Goal: Task Accomplishment & Management: Manage account settings

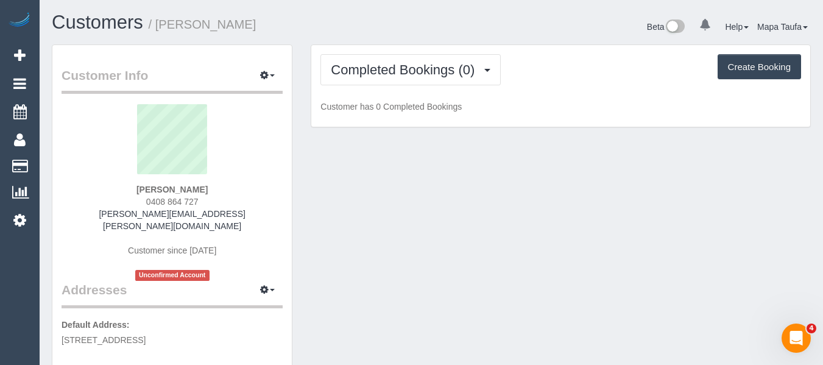
click at [383, 88] on div "Completed Bookings (0) Completed Bookings (0) Upcoming Bookings (1) Cancelled B…" at bounding box center [560, 86] width 499 height 82
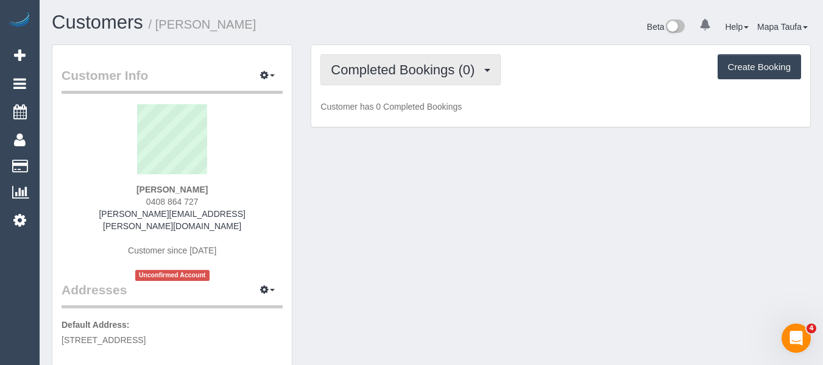
click at [384, 82] on button "Completed Bookings (0)" at bounding box center [410, 69] width 180 height 31
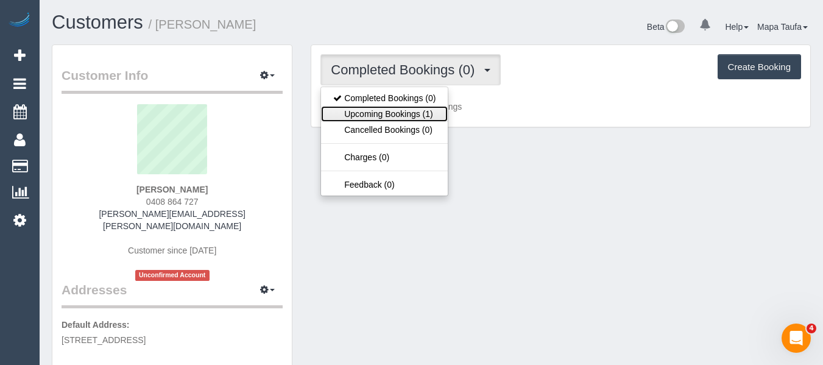
click at [395, 113] on link "Upcoming Bookings (1)" at bounding box center [384, 114] width 127 height 16
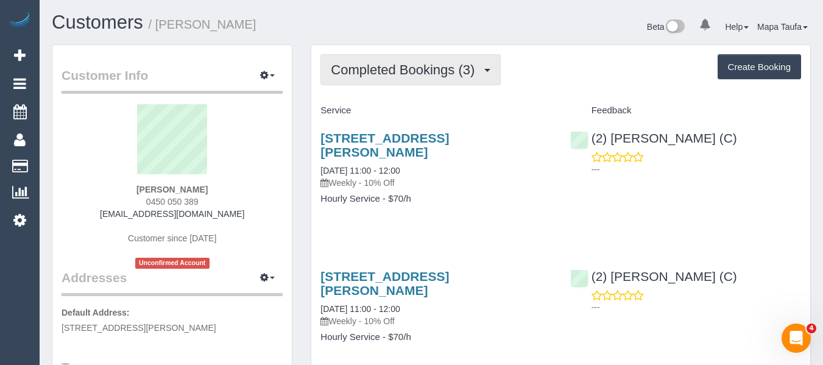
click at [398, 71] on span "Completed Bookings (3)" at bounding box center [406, 69] width 150 height 15
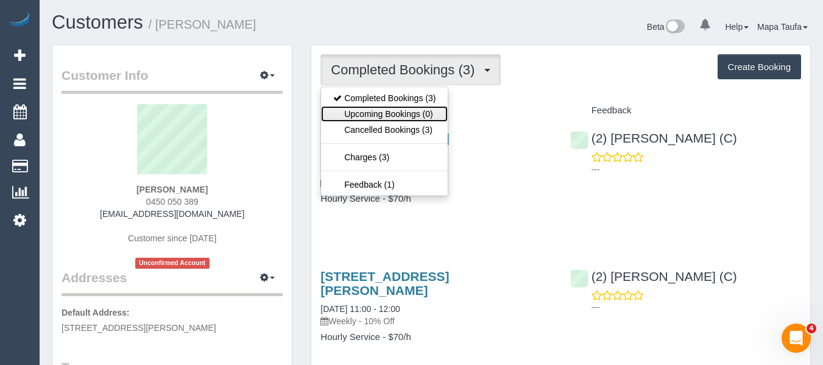
click at [388, 116] on link "Upcoming Bookings (0)" at bounding box center [384, 114] width 127 height 16
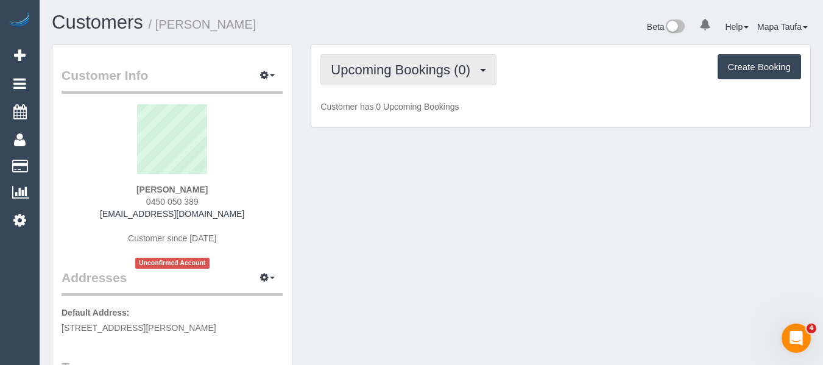
click at [393, 72] on span "Upcoming Bookings (0)" at bounding box center [404, 69] width 146 height 15
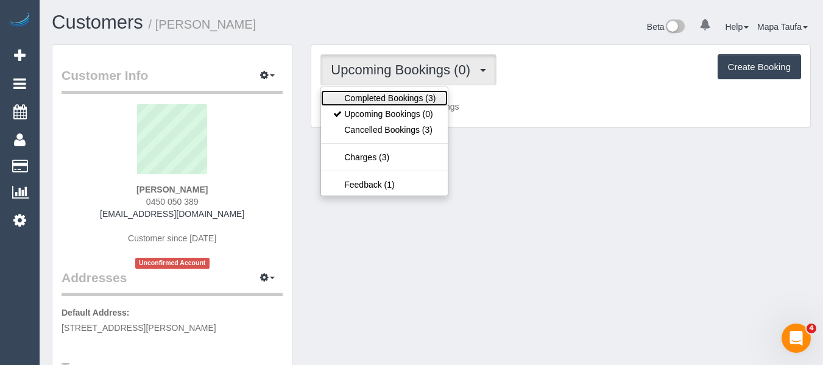
click at [390, 95] on link "Completed Bookings (3)" at bounding box center [384, 98] width 127 height 16
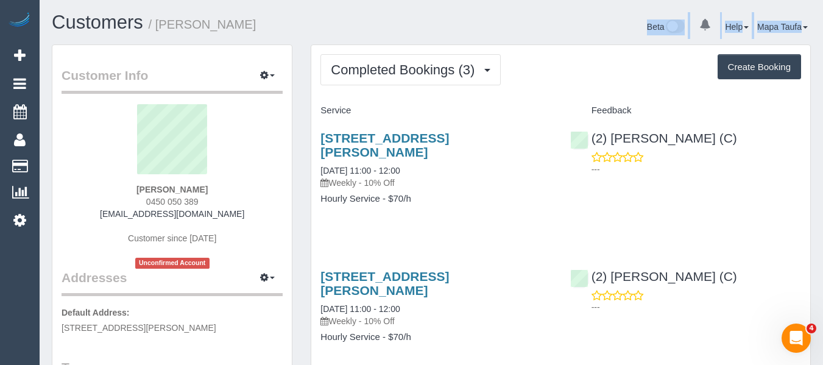
click at [427, 39] on div "Customers / Chaya Esakoff Beta 0 Your Notifications You have 0 alerts Help Help…" at bounding box center [431, 28] width 777 height 32
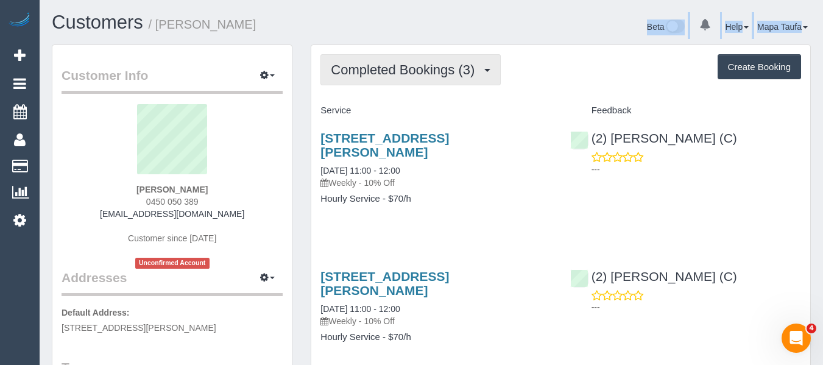
click at [429, 58] on button "Completed Bookings (3)" at bounding box center [410, 69] width 180 height 31
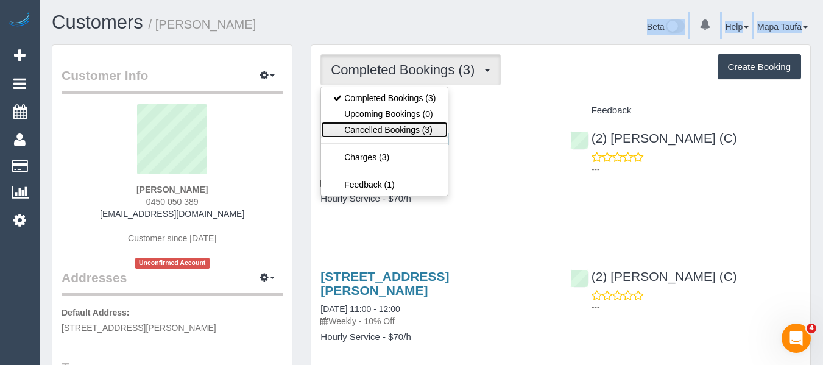
click at [412, 133] on link "Cancelled Bookings (3)" at bounding box center [384, 130] width 127 height 16
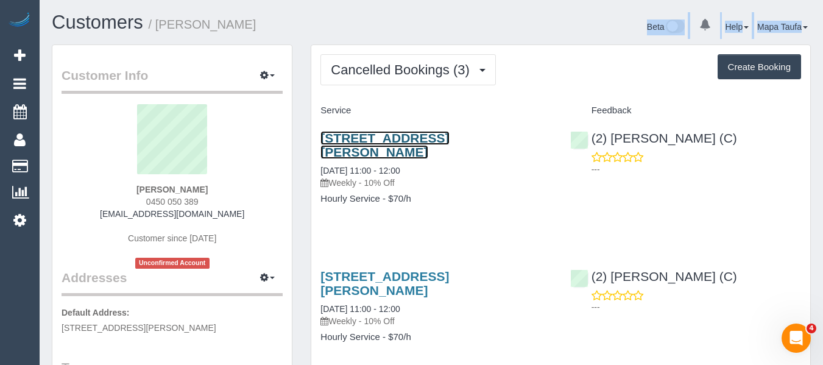
click at [399, 143] on link "9/44 Orrong Crescent, Caulfield Nth, VIC 3161" at bounding box center [384, 145] width 129 height 28
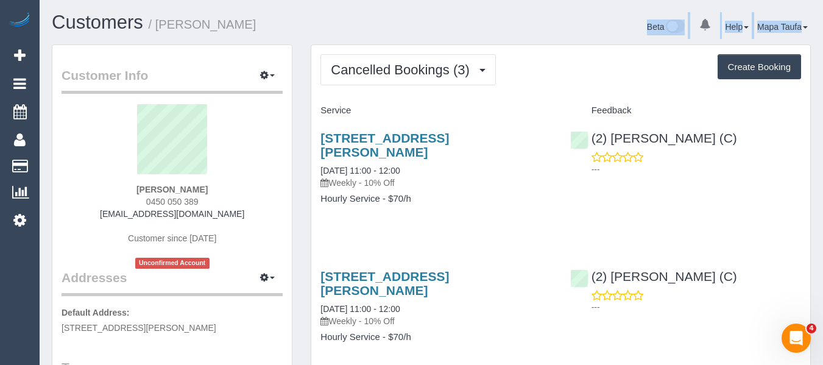
drag, startPoint x: 247, startPoint y: 215, endPoint x: 115, endPoint y: 213, distance: 132.2
click at [115, 213] on div "Chaya Esakoff 0450 050 389 susanglass60@gmail.com Customer since 2025 Unconfirm…" at bounding box center [172, 186] width 221 height 164
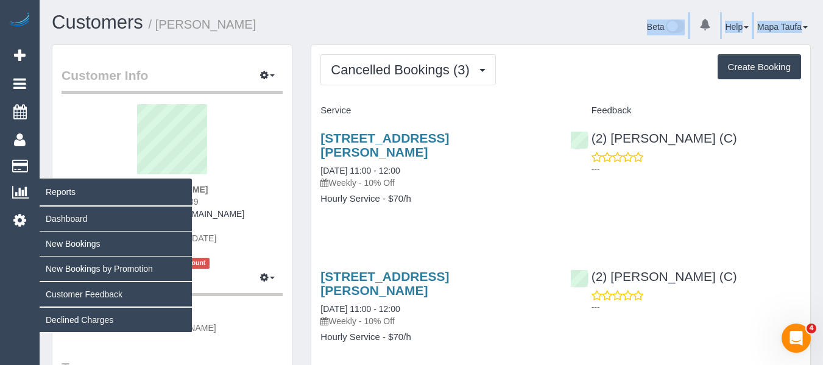
copy link "susanglass60@gmail.com"
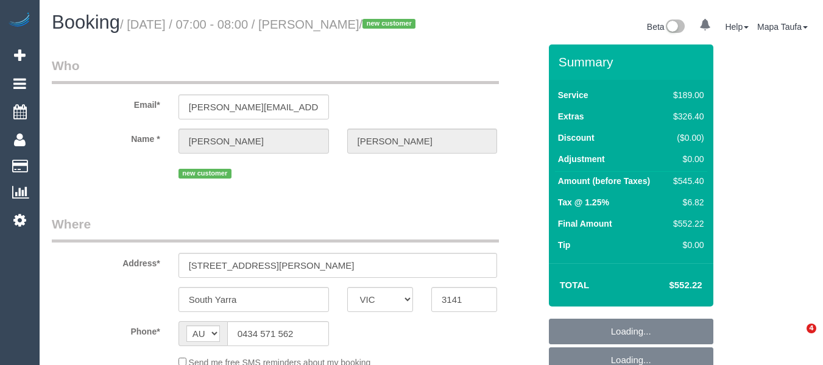
select select "VIC"
select select "string:stripe-pm_1RxhfV2GScqysDRVS0HZJd6O"
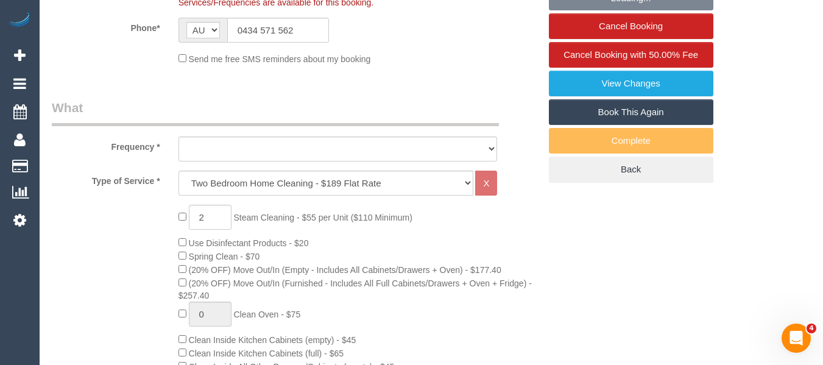
select select "object:681"
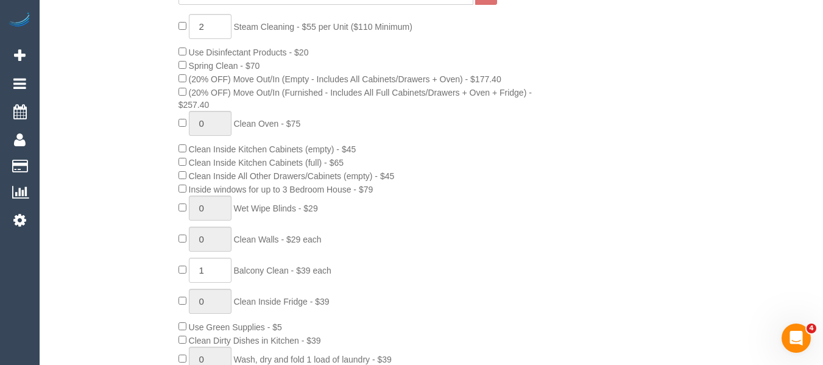
select select "number:28"
select select "number:14"
select select "number:18"
select select "number:24"
select select "object:1240"
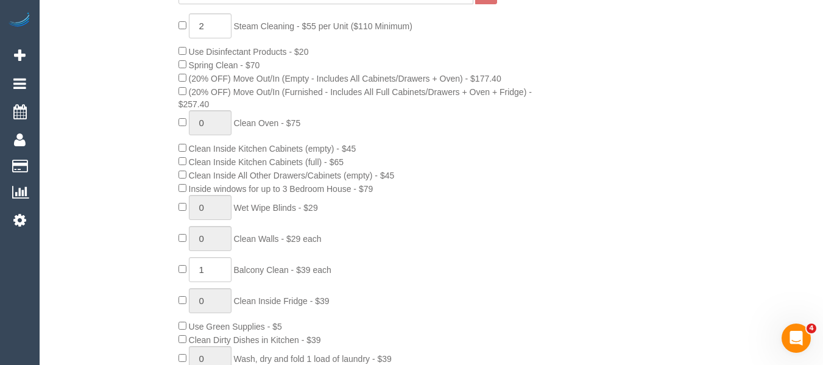
select select "spot1"
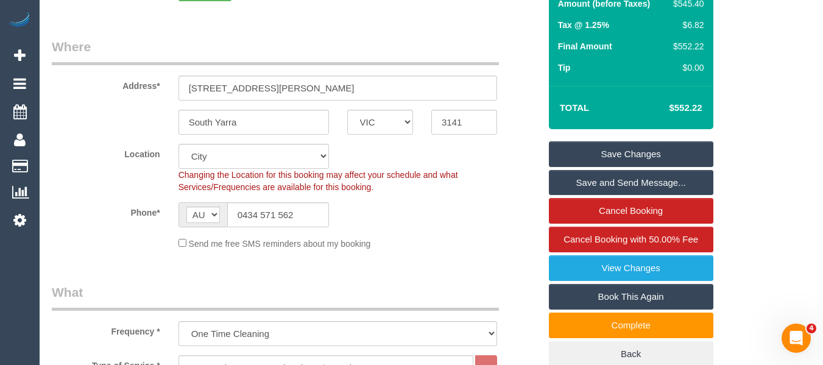
scroll to position [183, 0]
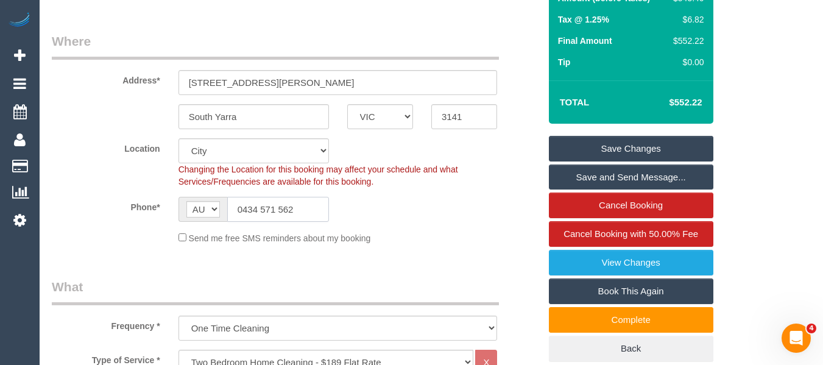
click at [272, 222] on input "0434 571 562" at bounding box center [278, 209] width 102 height 25
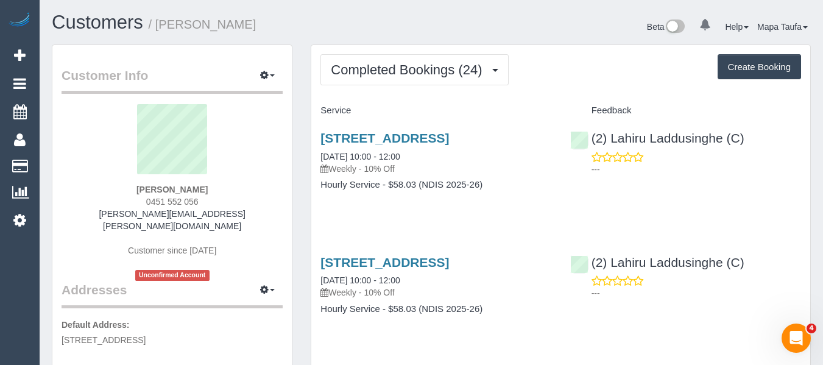
drag, startPoint x: 208, startPoint y: 186, endPoint x: 144, endPoint y: 183, distance: 63.4
click at [144, 183] on div "Debbie Deery 0451 552 056 barbara.deery@protonmail.com Customer since 2025 Unco…" at bounding box center [172, 192] width 221 height 177
copy strong "Debbie Deery"
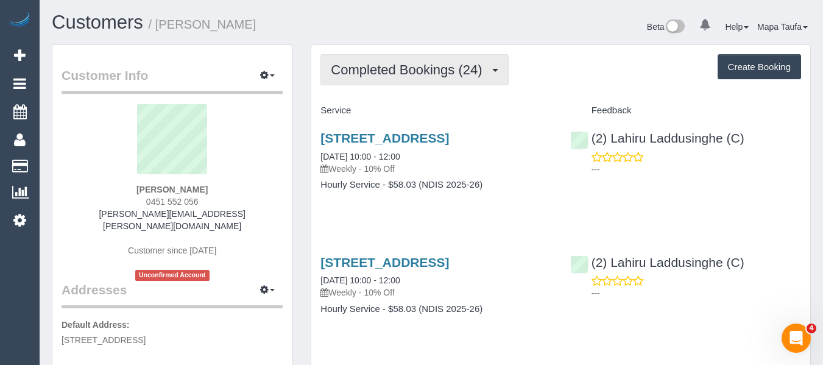
click at [387, 54] on button "Completed Bookings (24)" at bounding box center [414, 69] width 188 height 31
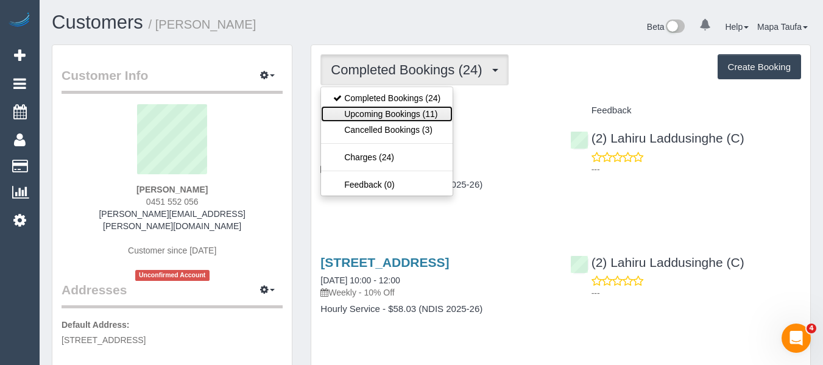
click at [385, 113] on link "Upcoming Bookings (11)" at bounding box center [387, 114] width 132 height 16
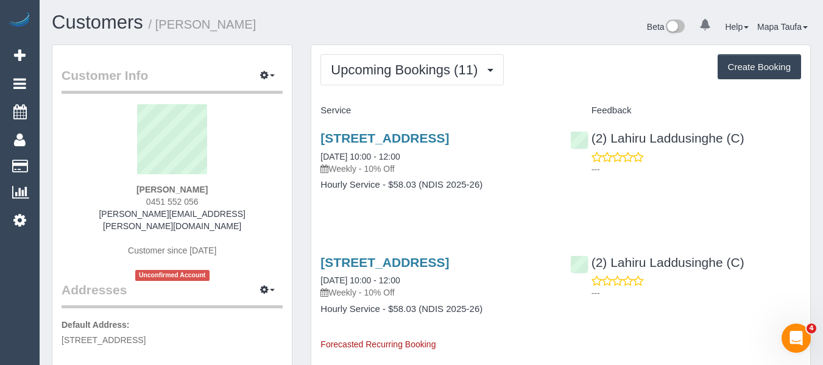
click at [343, 28] on h1 "Customers / Debbie Deery" at bounding box center [237, 22] width 370 height 21
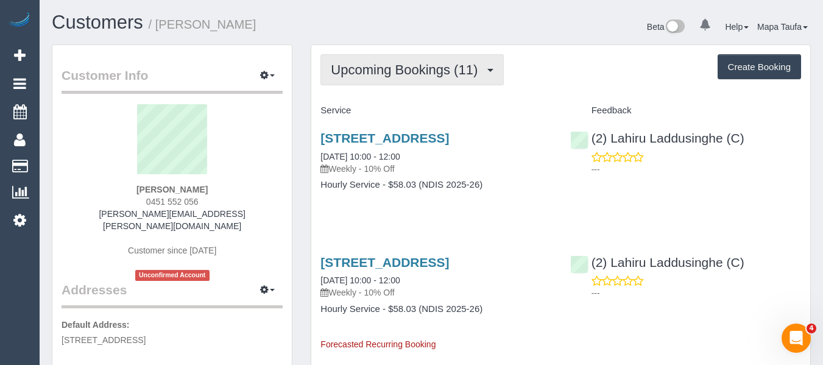
click at [380, 54] on button "Upcoming Bookings (11)" at bounding box center [411, 69] width 183 height 31
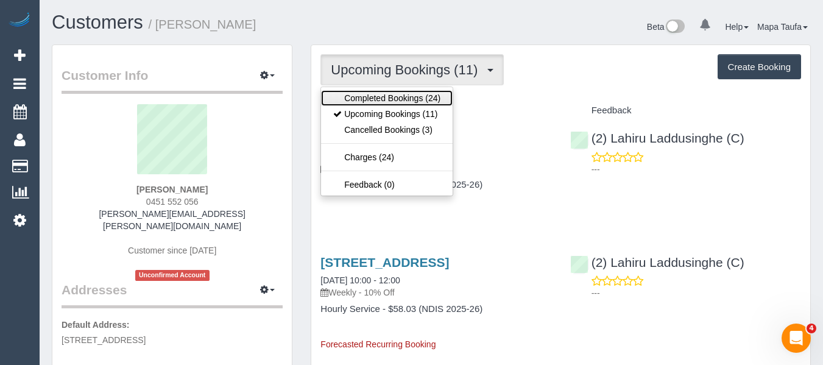
click at [390, 99] on link "Completed Bookings (24)" at bounding box center [387, 98] width 132 height 16
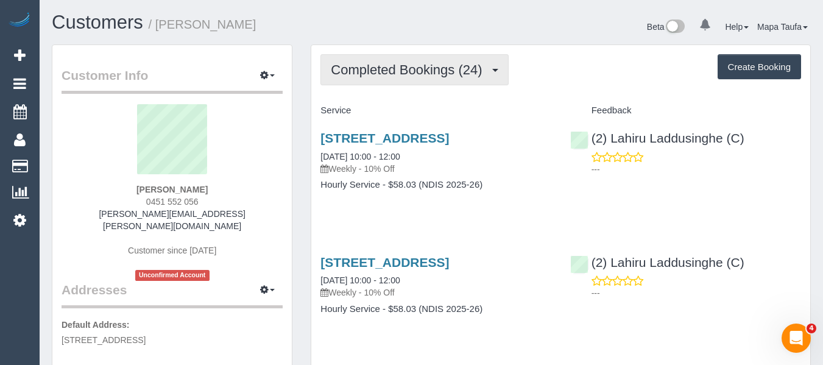
click at [395, 71] on span "Completed Bookings (24)" at bounding box center [409, 69] width 157 height 15
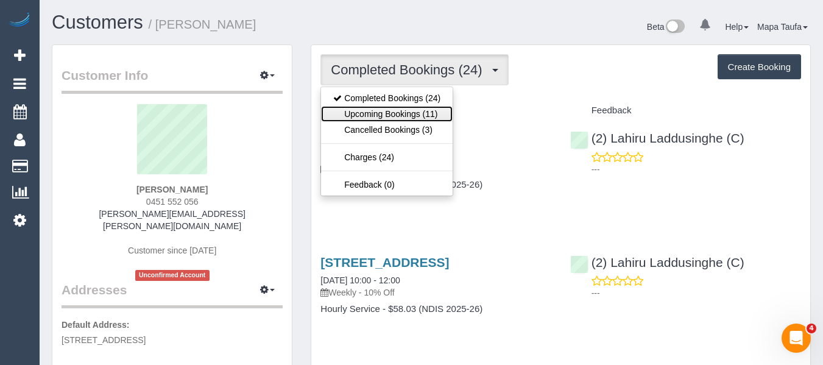
click at [387, 116] on link "Upcoming Bookings (11)" at bounding box center [387, 114] width 132 height 16
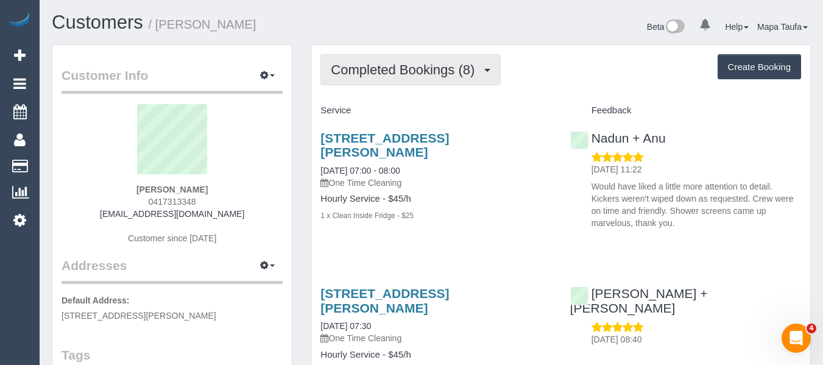
drag, startPoint x: 434, startPoint y: 47, endPoint x: 443, endPoint y: 64, distance: 19.3
click at [444, 68] on span "Completed Bookings (8)" at bounding box center [406, 69] width 150 height 15
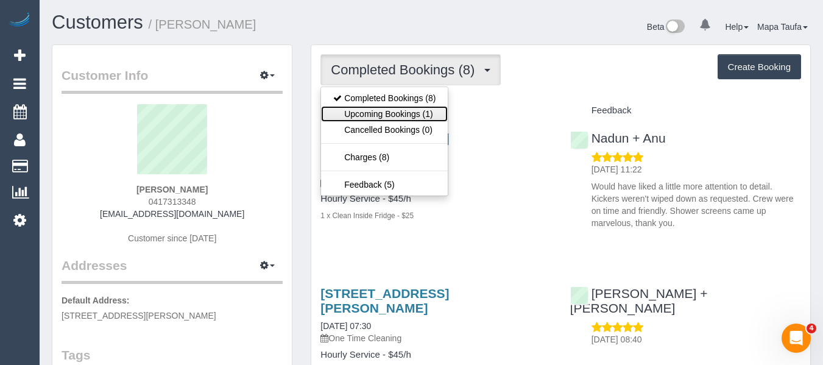
click at [430, 115] on link "Upcoming Bookings (1)" at bounding box center [384, 114] width 127 height 16
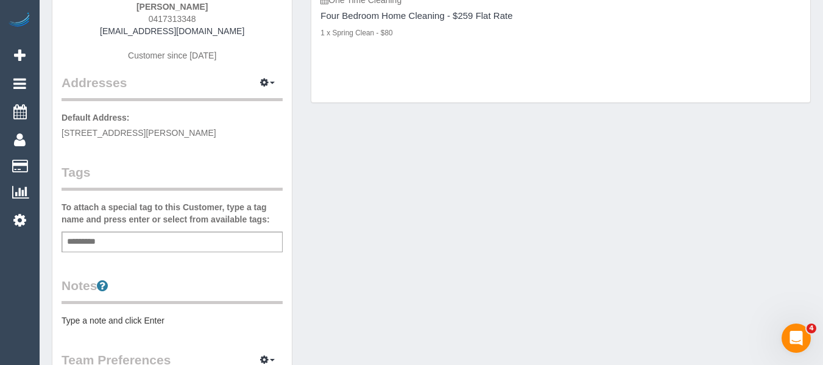
scroll to position [61, 0]
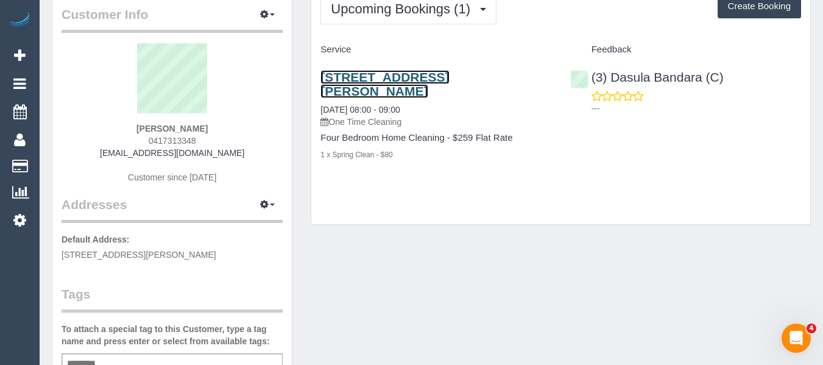
click at [368, 77] on link "7 Joan Avenue, Ferntree Gully, VIC 3156" at bounding box center [384, 84] width 129 height 28
drag, startPoint x: 208, startPoint y: 143, endPoint x: 149, endPoint y: 144, distance: 58.5
click at [149, 144] on div "Sophia Kidd 0417313348 fardsgirl@gmail.com Customer since 2016" at bounding box center [172, 119] width 221 height 152
copy span "0417313348"
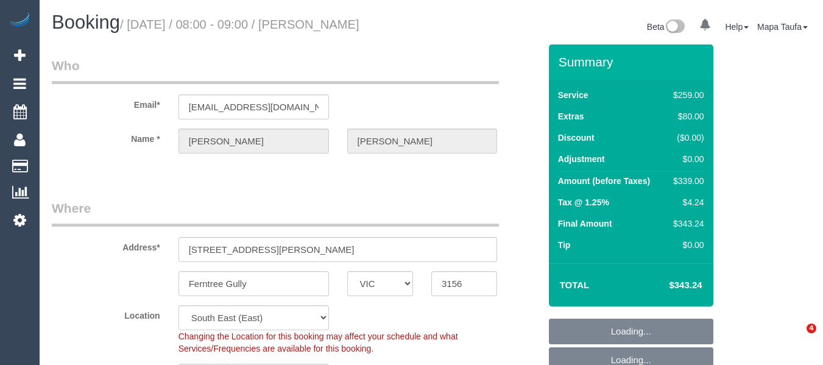
select select "VIC"
select select "string:stripe-card_1CoPKp2GScqysDRV1tts5fD7"
select select "number:27"
select select "number:15"
select select "number:18"
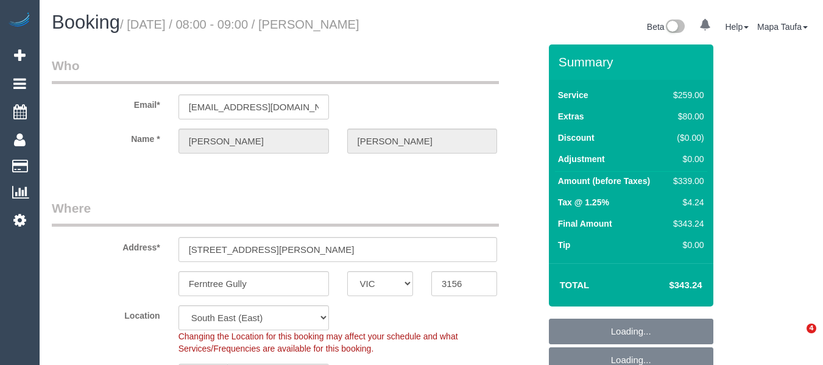
select select "number:22"
select select "number:26"
select select "VIC"
select select "string:AU"
select select "string:stripe-card_1CoPKp2GScqysDRV1tts5fD7"
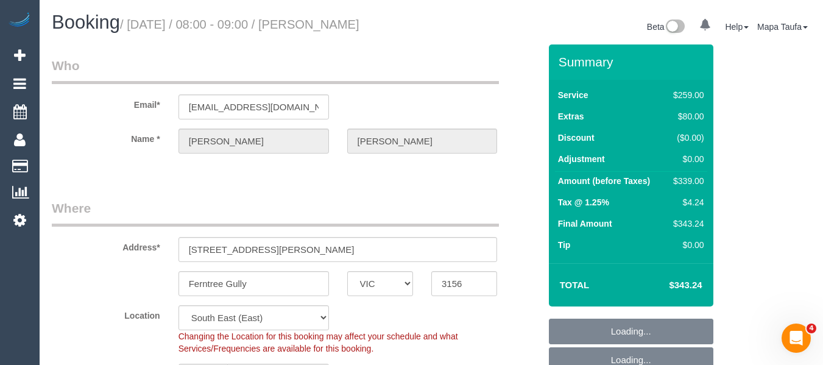
select select "object:1341"
select select "number:27"
select select "number:15"
select select "number:18"
select select "number:22"
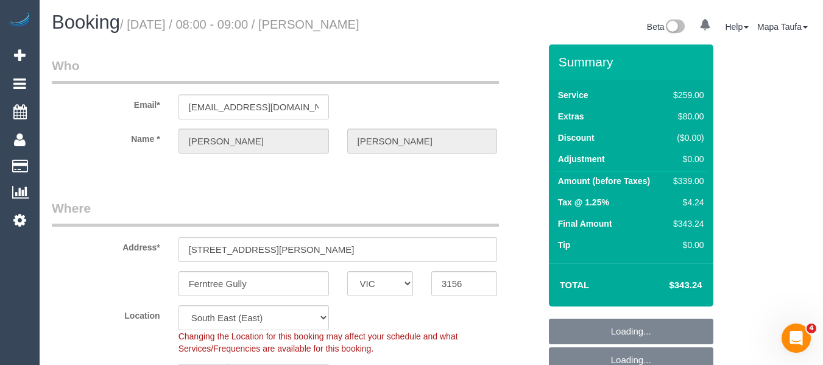
select select "number:26"
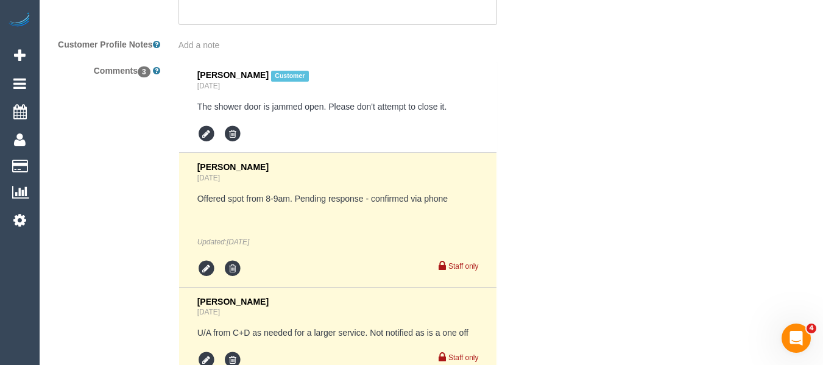
scroll to position [2372, 0]
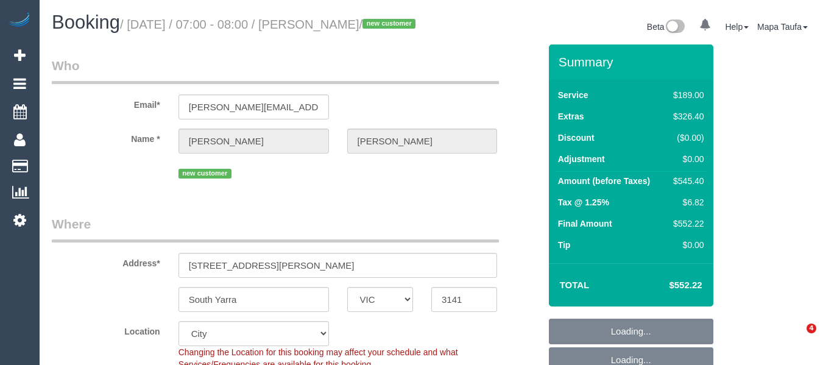
select select "VIC"
select select "number:28"
select select "number:14"
select select "number:18"
select select "number:24"
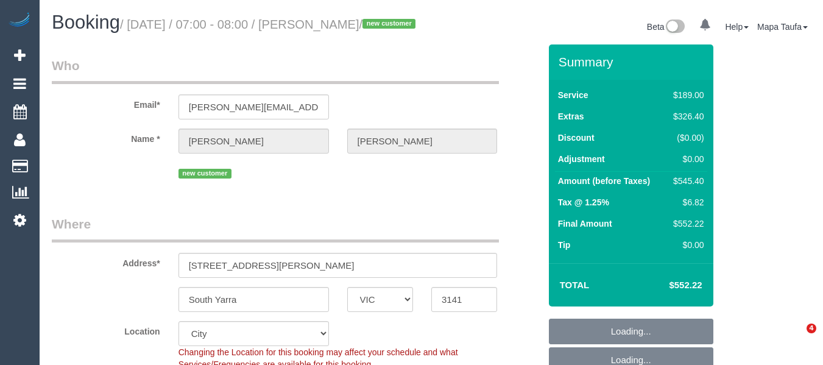
select select "spot1"
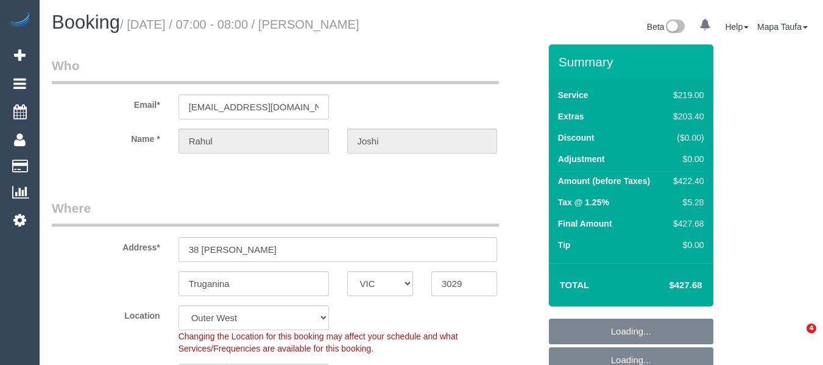
select select "VIC"
select select "string:stripe-pm_1QVPFX2GScqysDRVzpS26kht"
select select "number:28"
select select "number:14"
select select "number:19"
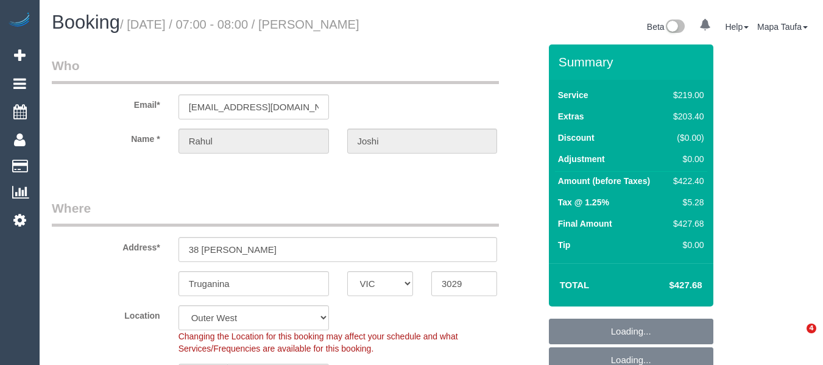
select select "number:25"
select select "spot1"
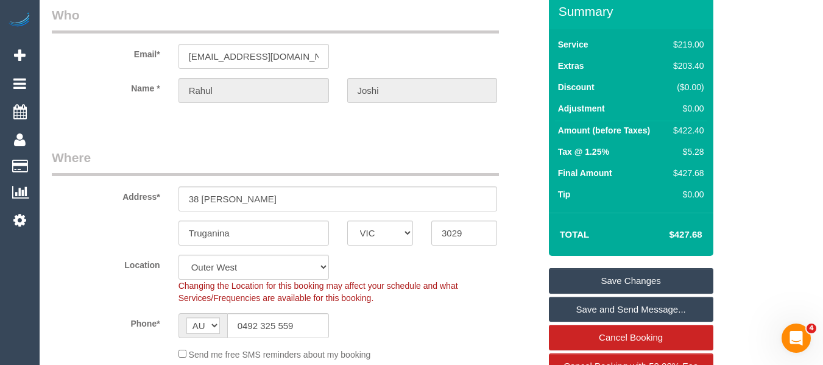
scroll to position [122, 0]
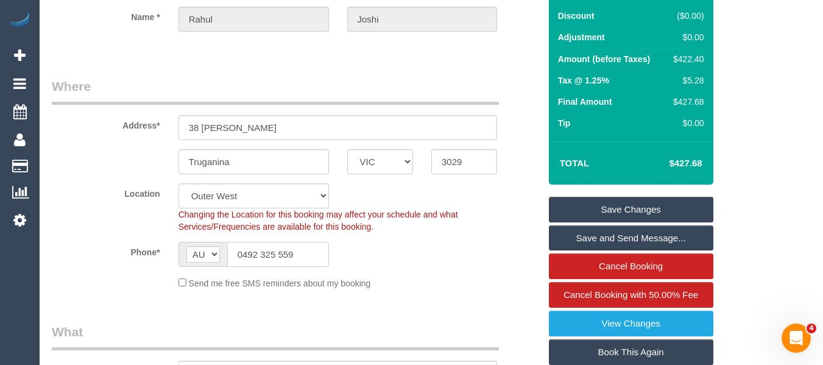
click at [286, 258] on input "0492 325 559" at bounding box center [278, 254] width 102 height 25
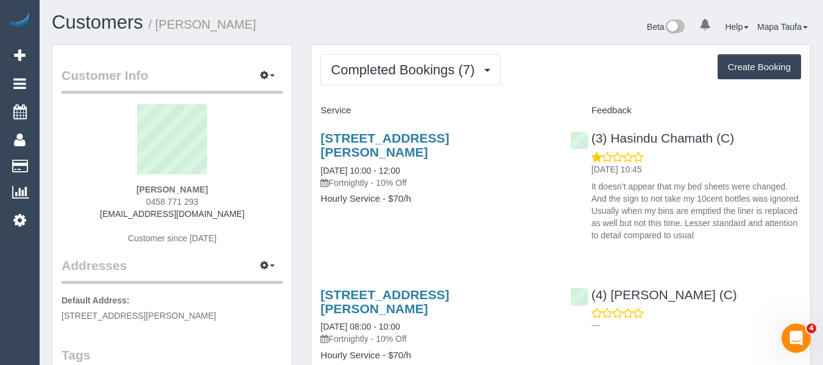
drag, startPoint x: 214, startPoint y: 189, endPoint x: 141, endPoint y: 192, distance: 73.2
click at [141, 192] on div "Eloise Penno 0458 771 293 eloisepenno@outlook.com Customer since 2025" at bounding box center [172, 180] width 221 height 152
copy strong "Eloise Penno"
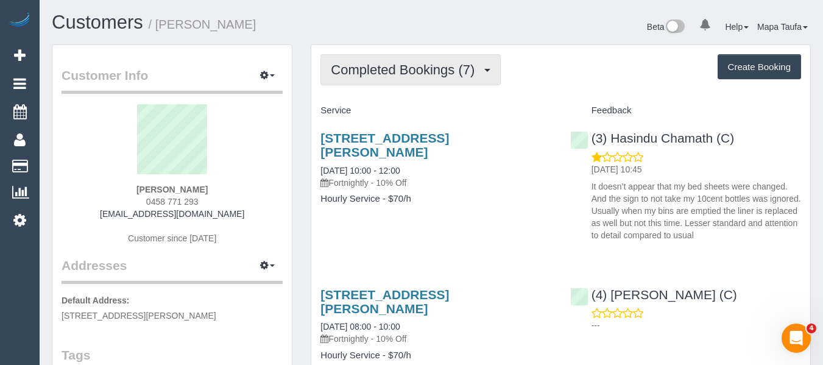
click at [373, 81] on button "Completed Bookings (7)" at bounding box center [410, 69] width 180 height 31
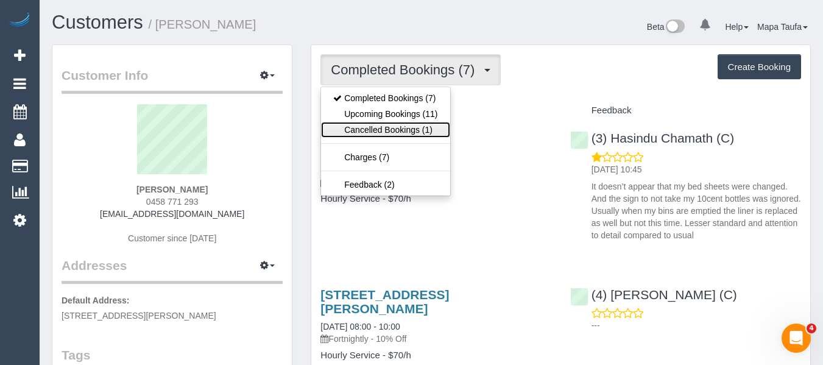
click at [386, 134] on link "Cancelled Bookings (1)" at bounding box center [385, 130] width 129 height 16
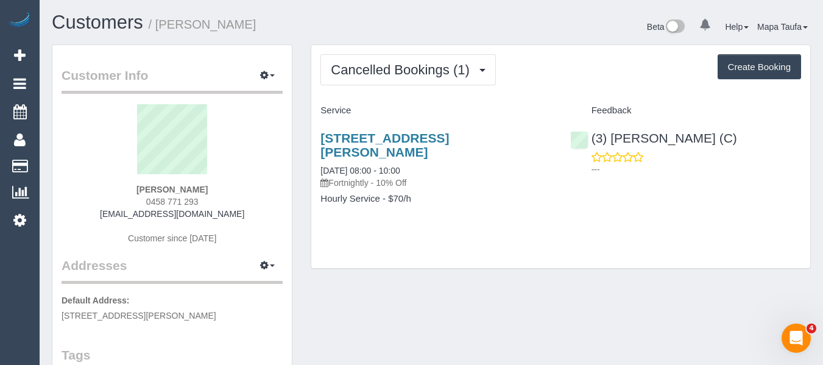
click at [233, 115] on sui-profile-pic at bounding box center [172, 143] width 203 height 79
click at [330, 139] on link "203/80 Dawson St, Brunswick, VIC 3056" at bounding box center [384, 145] width 129 height 28
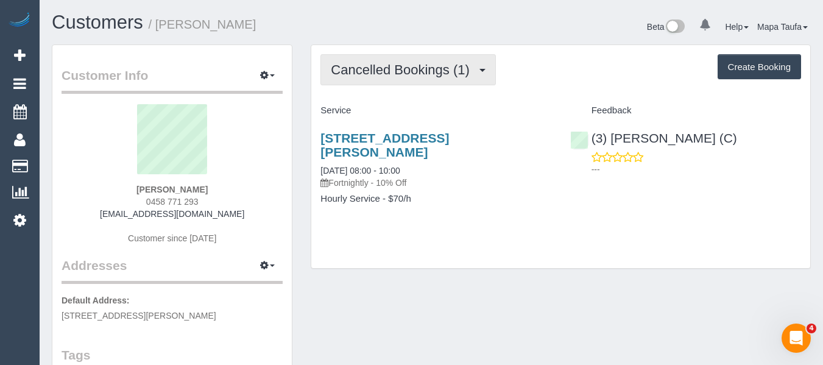
click at [354, 75] on span "Cancelled Bookings (1)" at bounding box center [403, 69] width 144 height 15
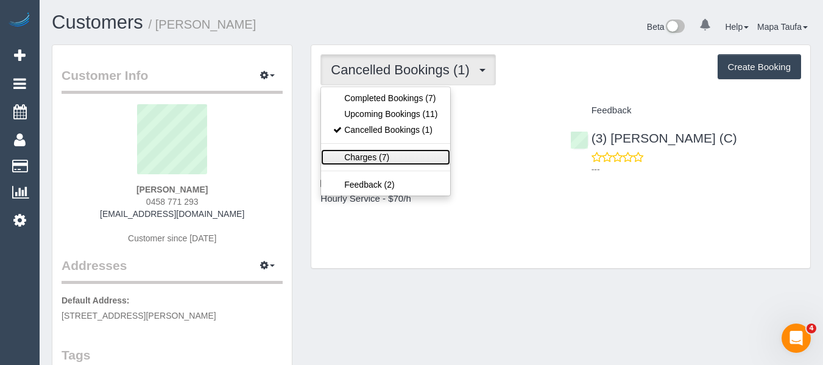
click at [389, 157] on link "Charges (7)" at bounding box center [385, 157] width 129 height 16
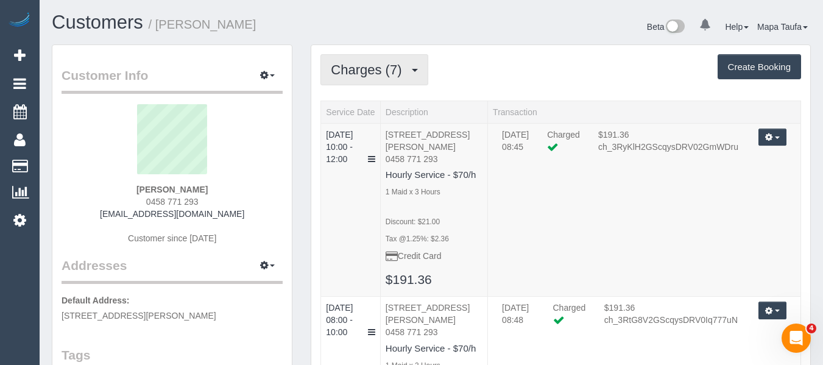
click at [390, 74] on span "Charges (7)" at bounding box center [369, 69] width 77 height 15
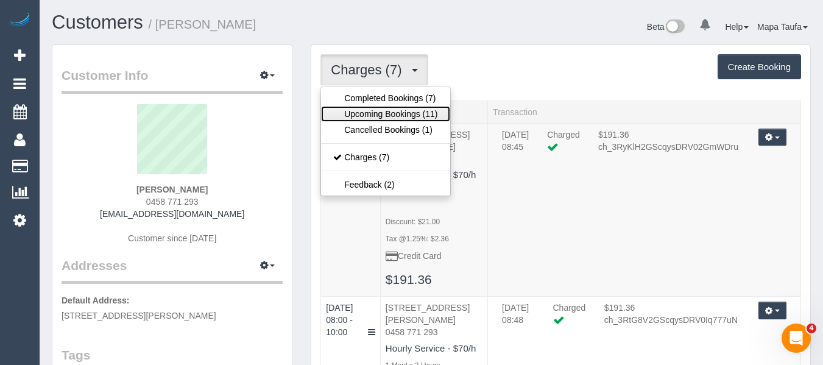
click at [393, 111] on link "Upcoming Bookings (11)" at bounding box center [385, 114] width 129 height 16
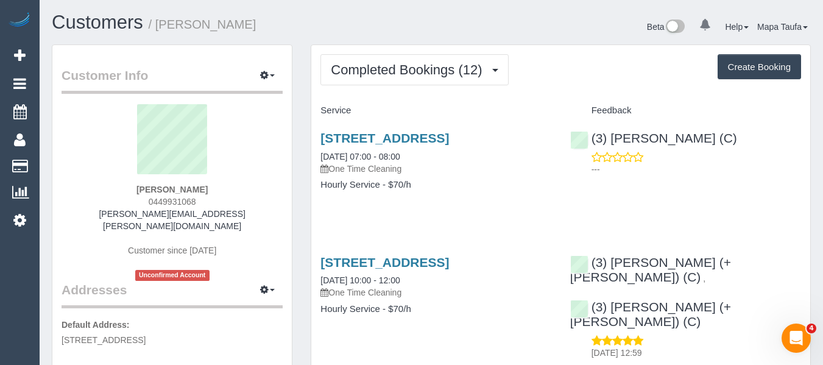
drag, startPoint x: 1425, startPoint y: 560, endPoint x: 795, endPoint y: 328, distance: 671.0
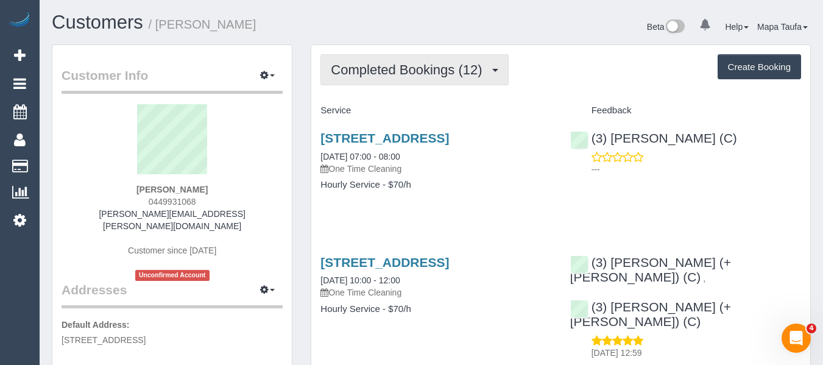
click at [389, 71] on span "Completed Bookings (12)" at bounding box center [409, 69] width 157 height 15
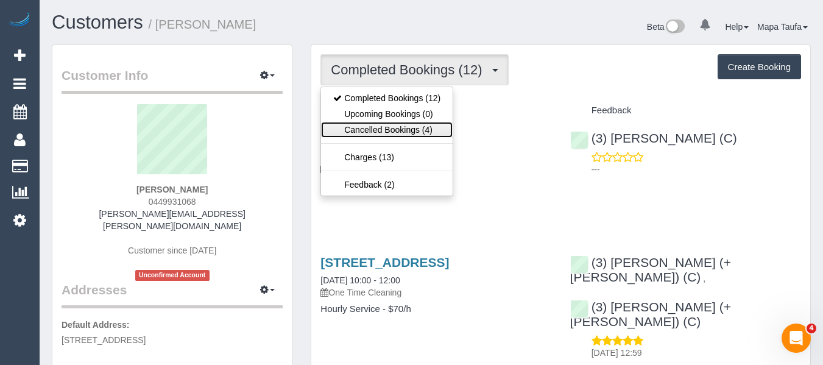
click at [403, 123] on link "Cancelled Bookings (4)" at bounding box center [387, 130] width 132 height 16
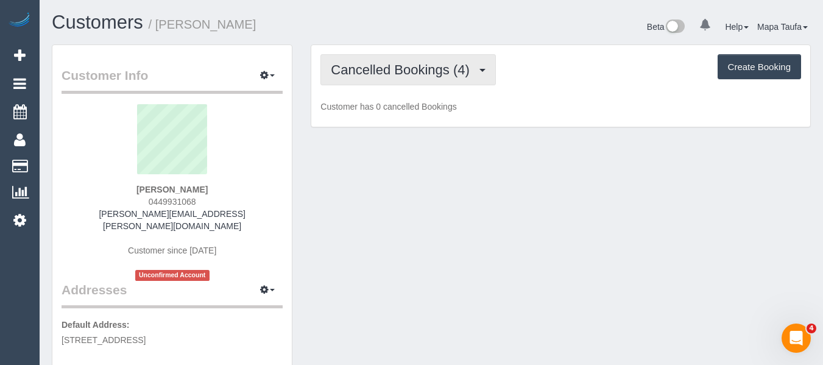
click at [407, 73] on span "Cancelled Bookings (4)" at bounding box center [403, 69] width 144 height 15
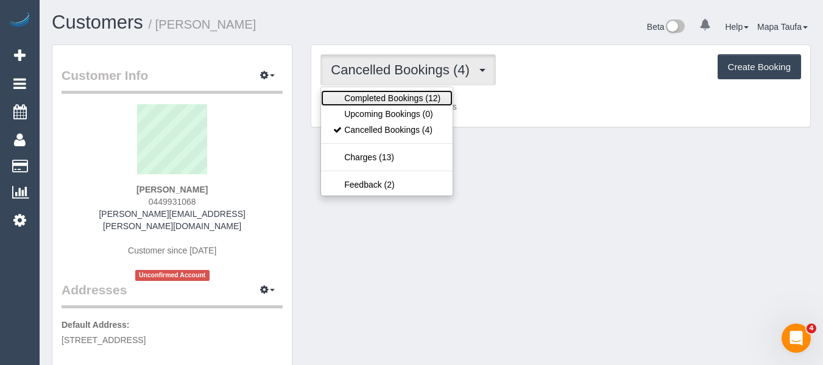
click at [417, 102] on link "Completed Bookings (12)" at bounding box center [387, 98] width 132 height 16
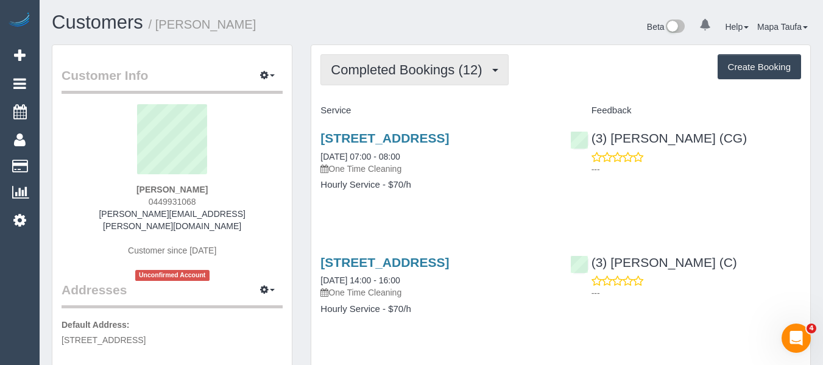
click at [430, 71] on span "Completed Bookings (12)" at bounding box center [409, 69] width 157 height 15
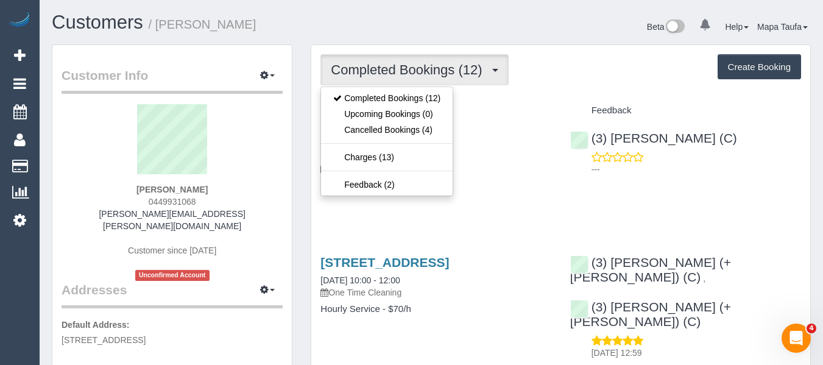
click at [580, 100] on div "Feedback" at bounding box center [685, 110] width 249 height 21
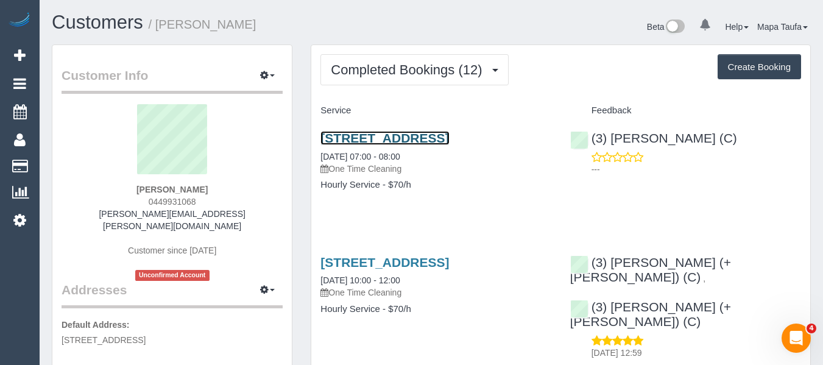
click at [323, 140] on link "577 High St, Kew East, VIC 3102" at bounding box center [384, 138] width 129 height 14
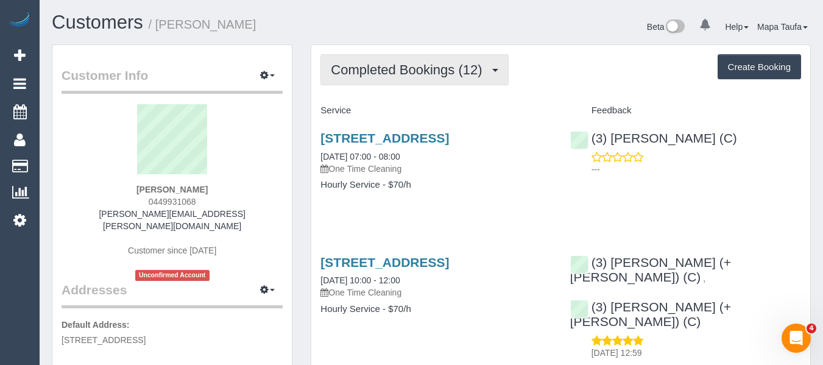
click at [389, 68] on span "Completed Bookings (12)" at bounding box center [409, 69] width 157 height 15
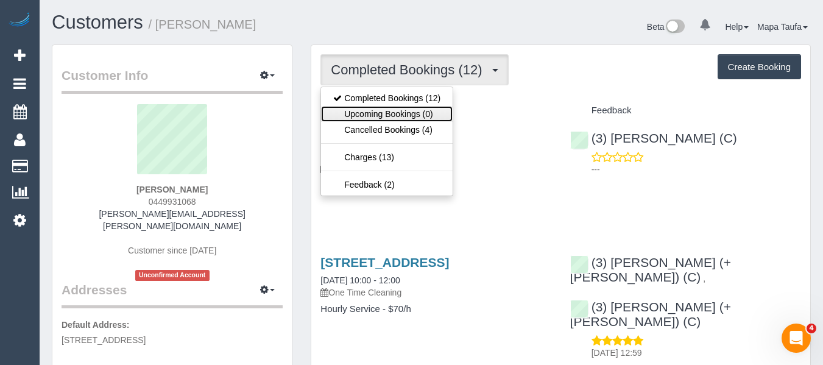
click at [390, 118] on link "Upcoming Bookings (0)" at bounding box center [387, 114] width 132 height 16
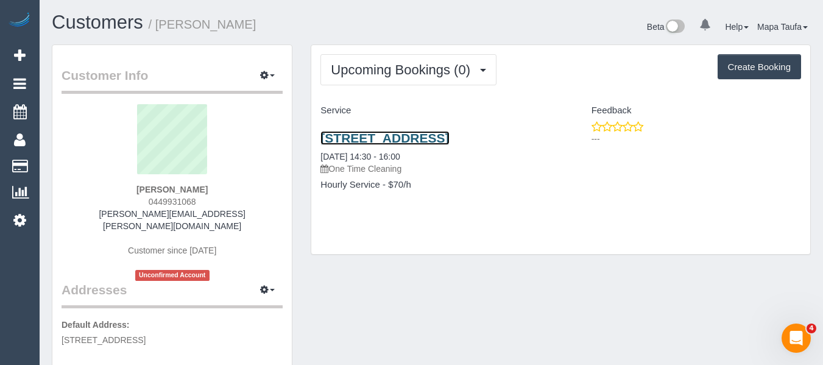
click at [404, 134] on link "577 High St, Kew East, VIC 3102" at bounding box center [384, 138] width 129 height 14
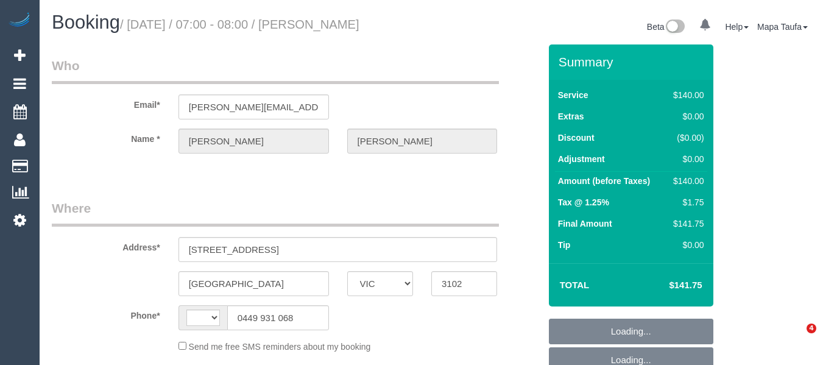
select select "VIC"
select select "string:stripe-pm_1RJQoM2GScqysDRVYVHDPjV1"
select select "number:28"
select select "number:14"
select select "number:18"
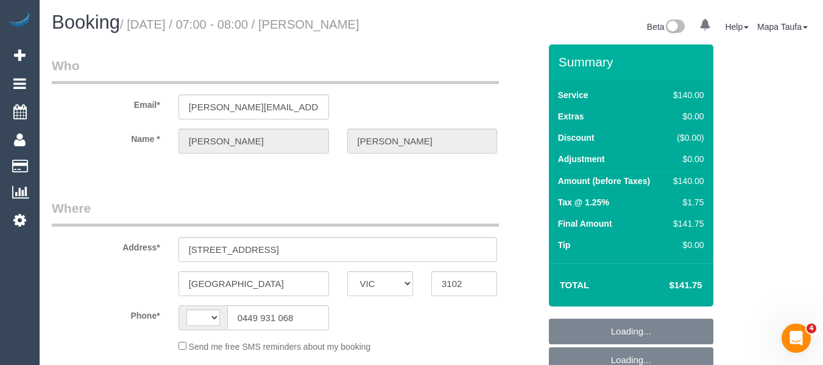
select select "number:25"
select select "number:35"
select select "number:13"
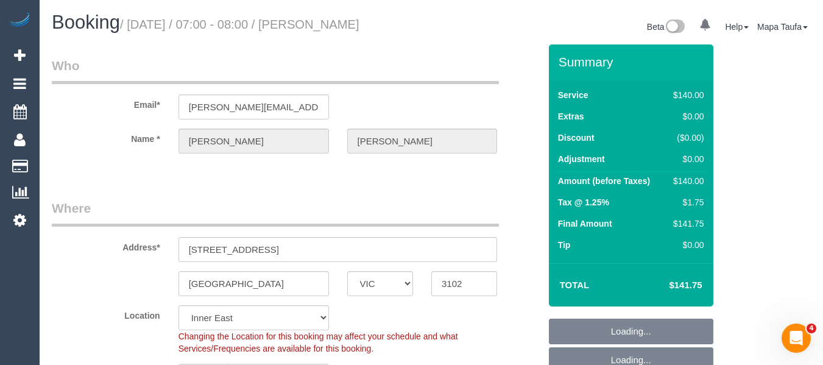
select select "object:711"
select select "string:AU"
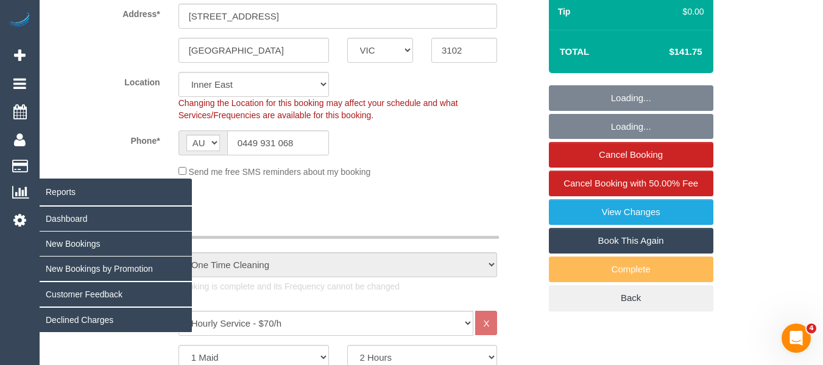
scroll to position [244, 0]
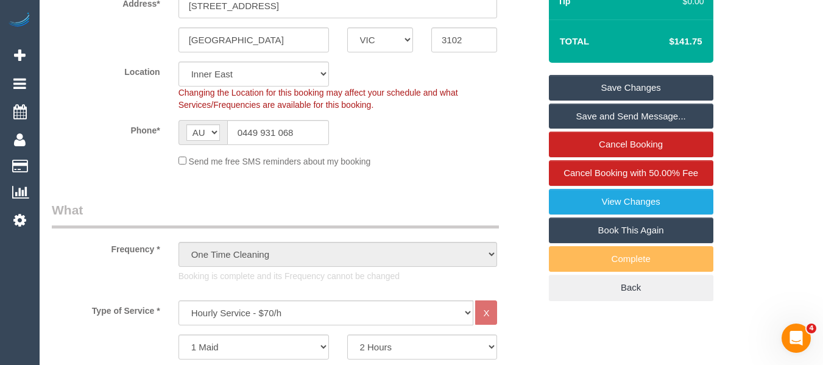
click at [665, 228] on link "Book This Again" at bounding box center [631, 230] width 164 height 26
select select "VIC"
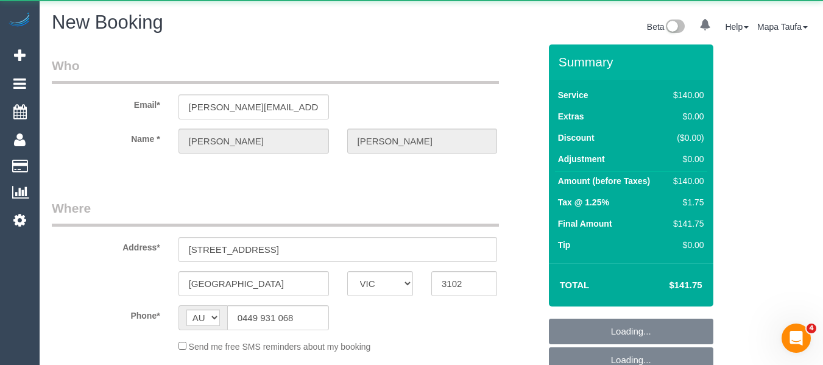
select select "string:stripe-pm_1RJQoM2GScqysDRVYVHDPjV1"
select select "object:2433"
select select "number:28"
select select "number:14"
select select "number:18"
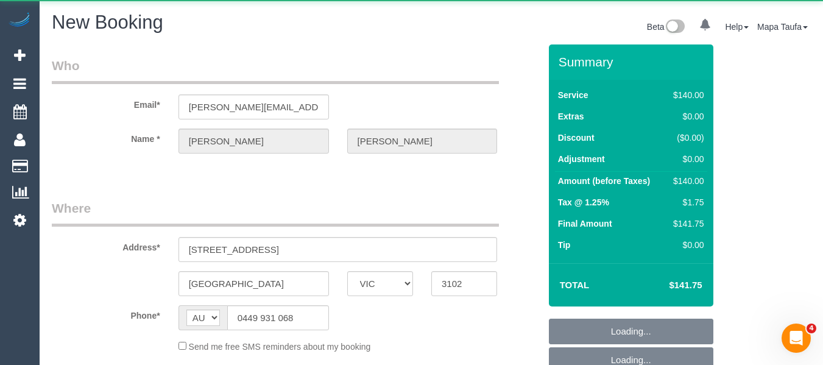
select select "number:25"
select select "number:35"
select select "number:13"
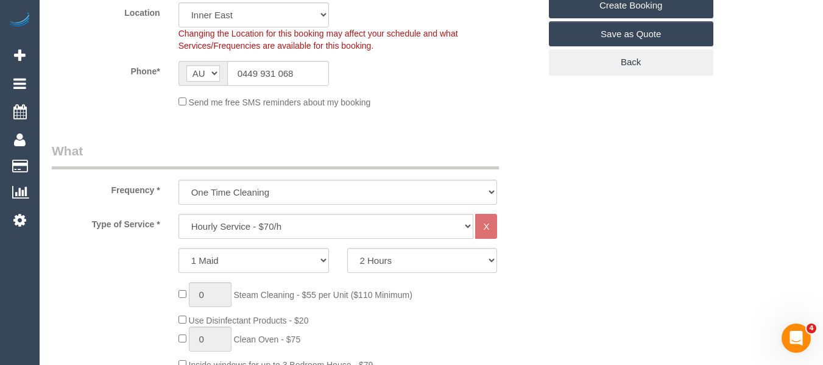
select select "object:3220"
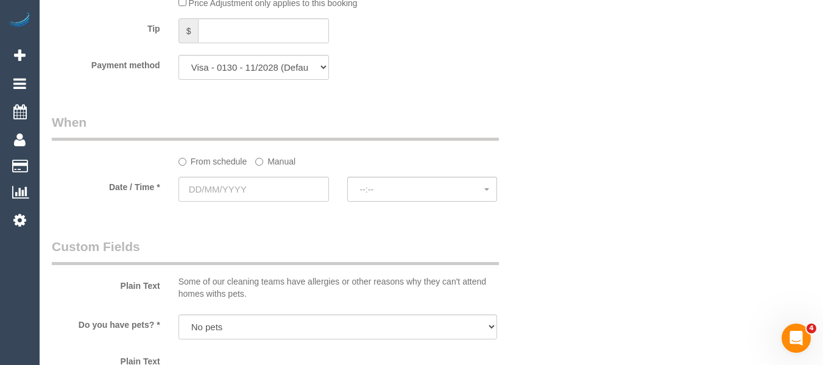
scroll to position [1218, 0]
click at [253, 171] on sui-booking-spot "From schedule Manual Date / Time * --:-- --:--" at bounding box center [296, 158] width 488 height 91
click at [253, 183] on input "text" at bounding box center [253, 188] width 150 height 25
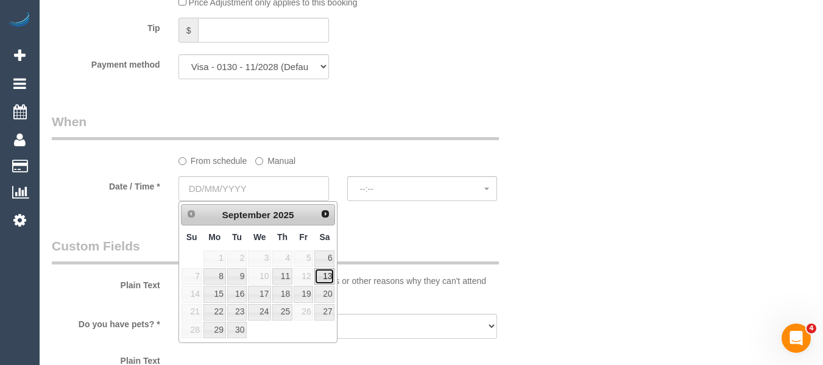
click at [318, 280] on link "13" at bounding box center [324, 276] width 20 height 16
type input "13/09/2025"
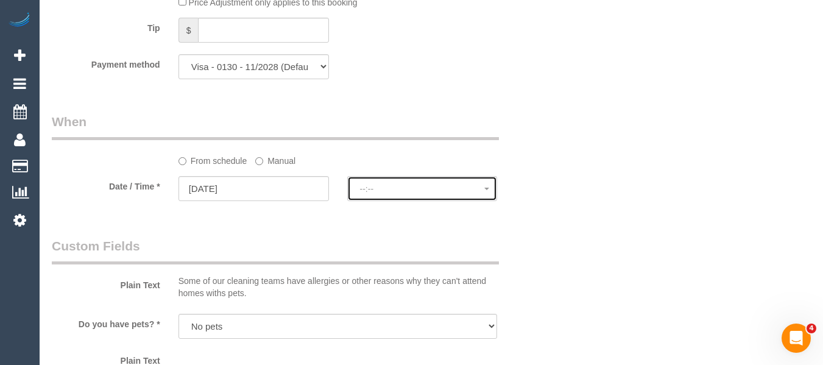
click at [385, 200] on button "--:--" at bounding box center [422, 188] width 150 height 25
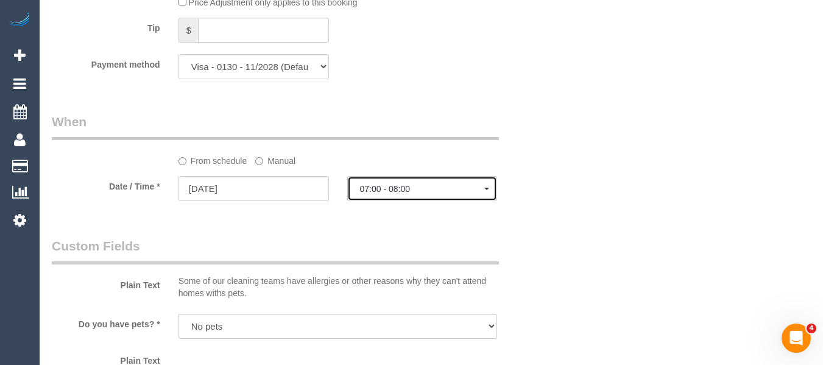
click at [387, 186] on span "07:00 - 08:00" at bounding box center [422, 189] width 125 height 10
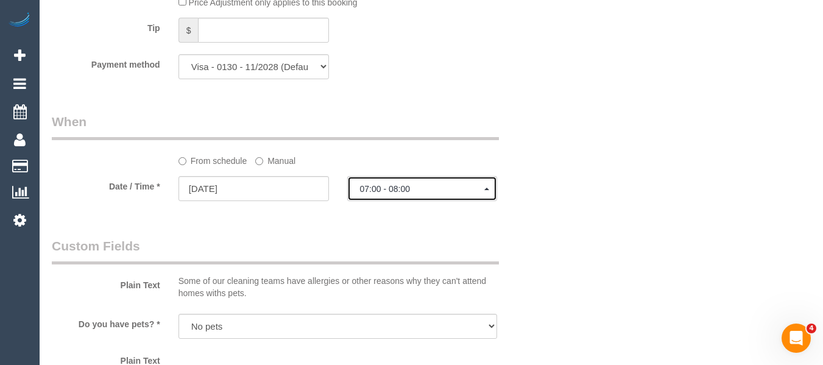
click at [429, 189] on span "07:00 - 08:00" at bounding box center [422, 189] width 125 height 10
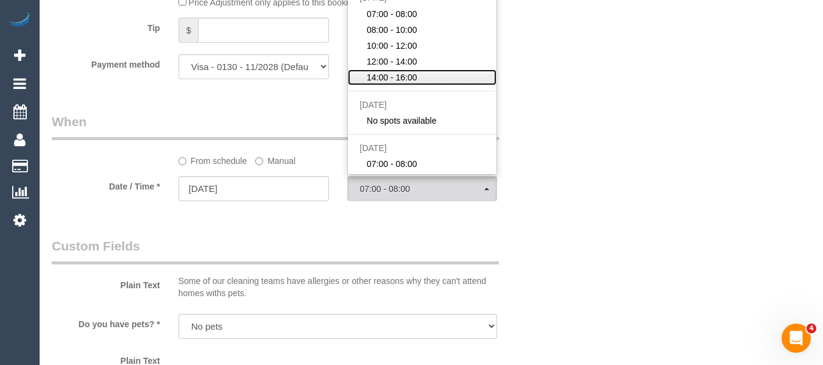
click at [389, 77] on span "14:00 - 16:00" at bounding box center [392, 77] width 51 height 12
select select "spot10"
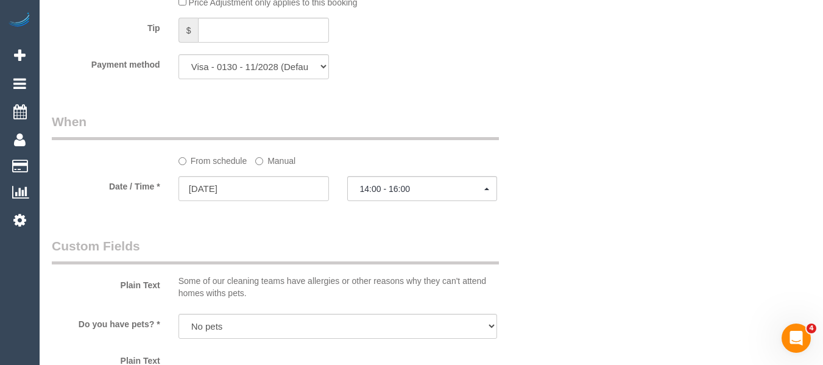
click at [273, 154] on label "Manual" at bounding box center [275, 158] width 40 height 16
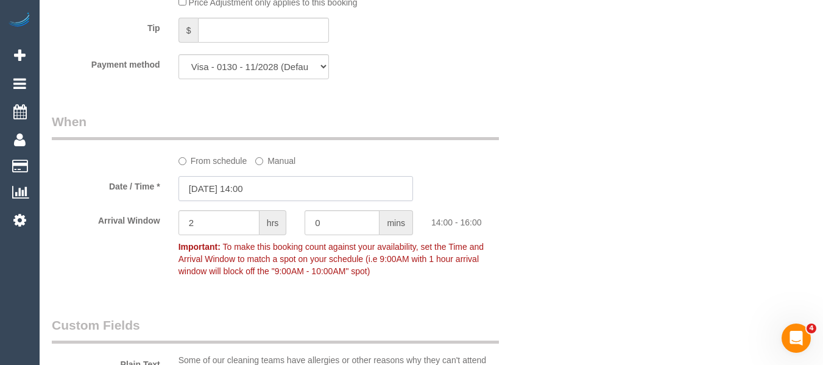
click at [258, 188] on input "13/09/2025 14:00" at bounding box center [295, 188] width 234 height 25
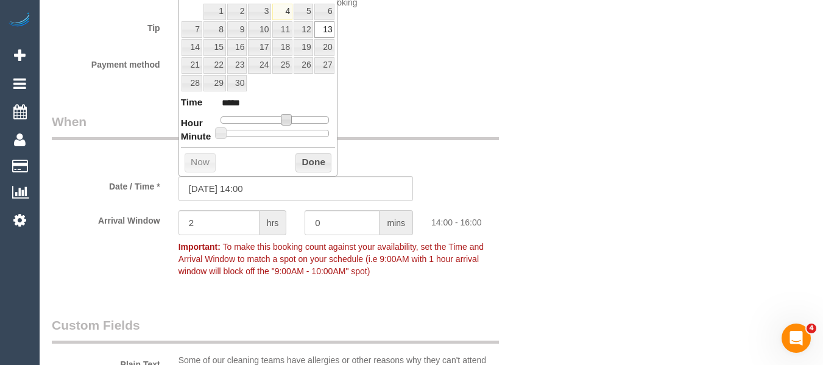
type input "13/09/2025 13:00"
type input "*****"
type input "13/09/2025 14:00"
type input "*****"
type input "13/09/2025 15:00"
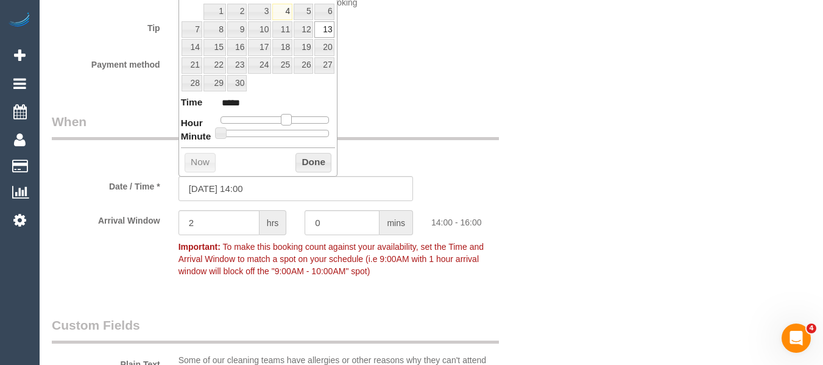
type input "*****"
type input "13/09/2025 14:00"
type input "*****"
type input "13/09/2025 15:00"
type input "*****"
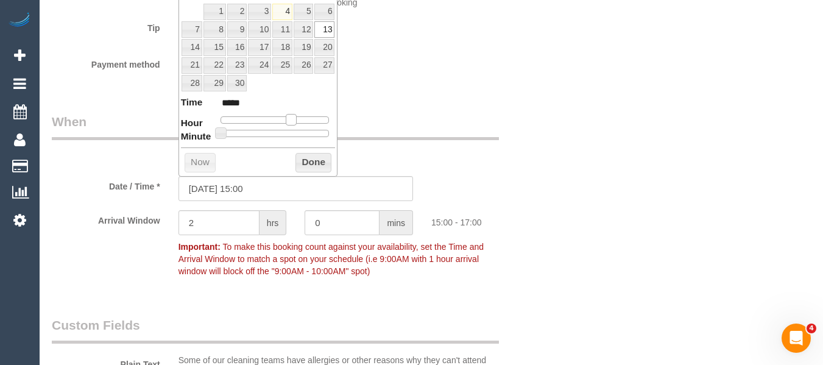
type input "13/09/2025 14:00"
type input "*****"
type input "13/09/2025 13:00"
type input "*****"
type input "13/09/2025 14:00"
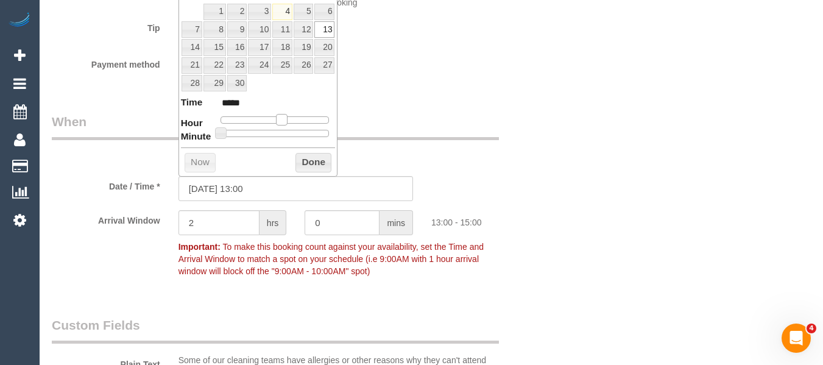
type input "*****"
click at [287, 125] on dl "Time ***** Hour Minute Second Millisecond Microsecond Time Zone ***** ***** ***…" at bounding box center [258, 117] width 155 height 42
type input "13/09/2025 14:10"
type input "*****"
type input "13/09/2025 14:15"
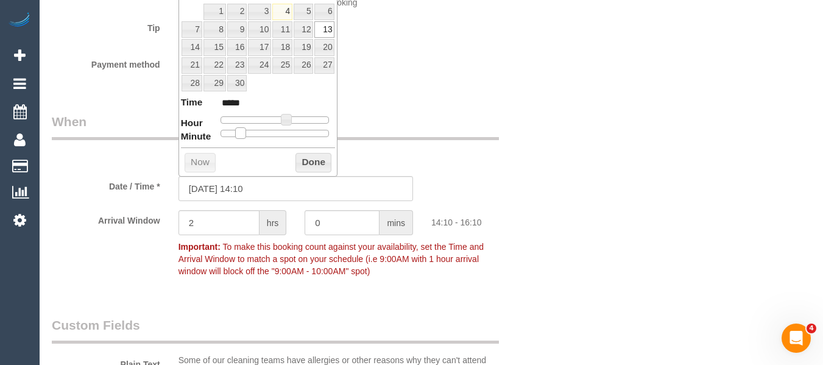
type input "*****"
type input "13/09/2025 14:20"
type input "*****"
type input "13/09/2025 14:25"
type input "*****"
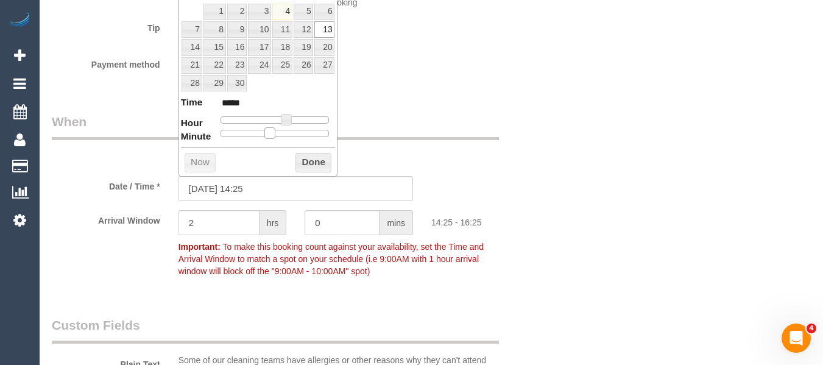
type input "13/09/2025 14:30"
type input "*****"
drag, startPoint x: 224, startPoint y: 132, endPoint x: 284, endPoint y: 129, distance: 59.8
click at [284, 129] on span at bounding box center [279, 132] width 11 height 11
click at [306, 146] on div "Prev Next September 2025 Su Mo Tu We Th Fr Sa 1 2 3 4 5 6 7 8 9 10 11 12 13 14 …" at bounding box center [258, 65] width 160 height 222
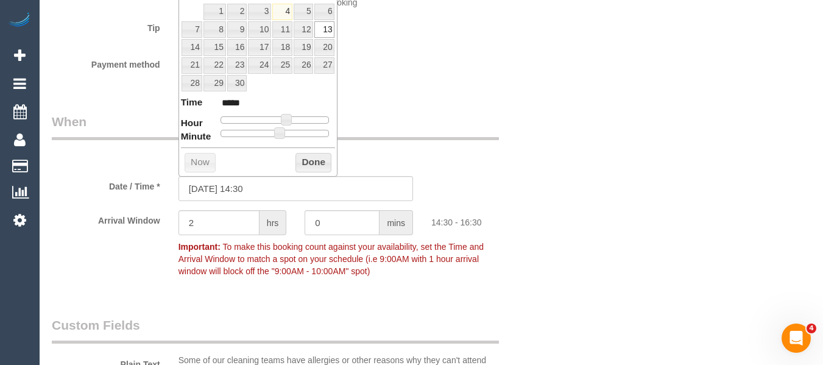
click at [310, 157] on button "Done" at bounding box center [313, 162] width 36 height 19
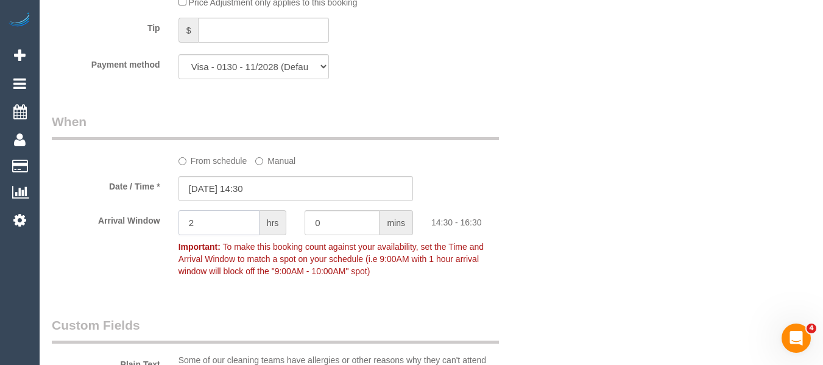
click at [229, 221] on input "2" at bounding box center [218, 222] width 81 height 25
type input "1"
drag, startPoint x: 350, startPoint y: 228, endPoint x: 231, endPoint y: 220, distance: 119.0
click at [231, 220] on div "Arrival Window 1 hrs 0 mins 14:30 - 15:30 Important: To make this booking count…" at bounding box center [296, 246] width 506 height 72
type input "30"
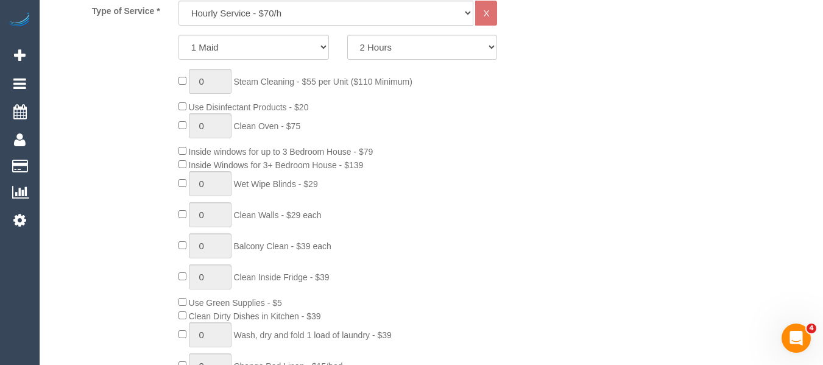
scroll to position [115, 0]
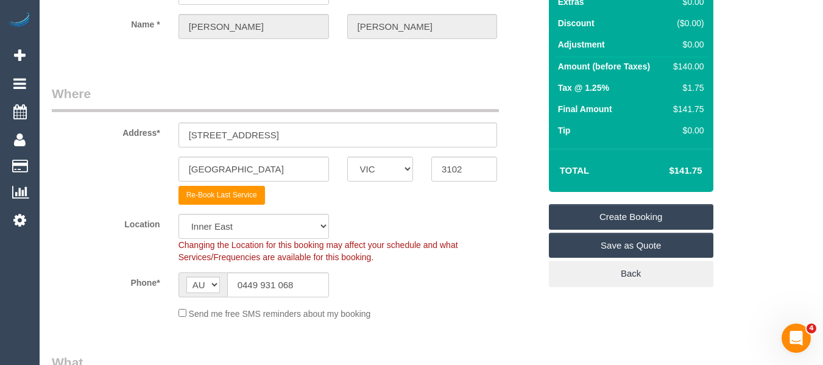
click at [622, 216] on link "Create Booking" at bounding box center [631, 217] width 164 height 26
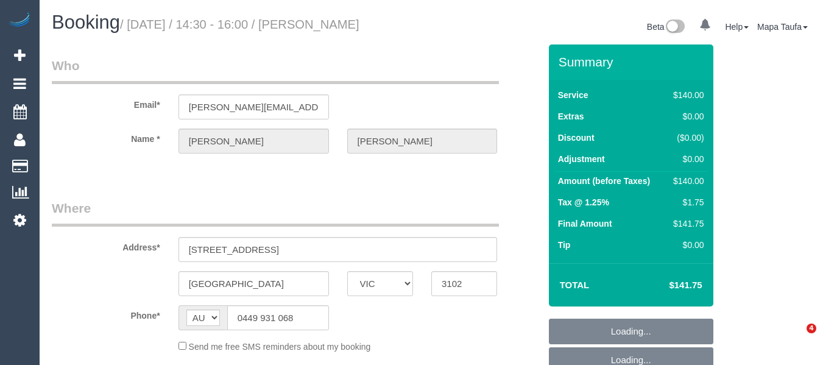
select select "VIC"
select select "string:stripe-pm_1RJQoM2GScqysDRVYVHDPjV1"
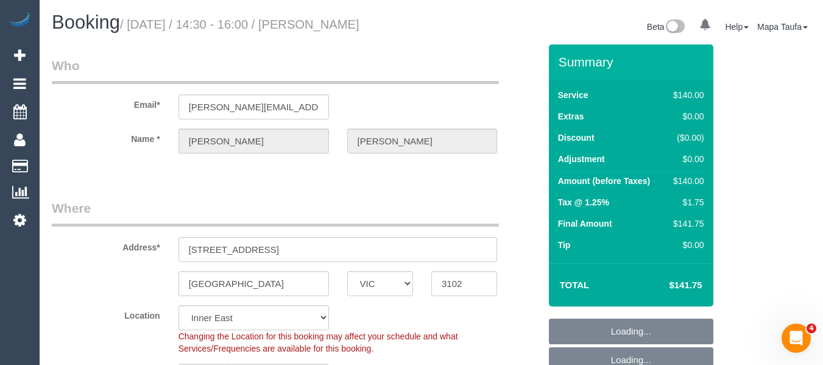
select select "number:28"
select select "number:14"
select select "number:18"
select select "number:25"
select select "number:35"
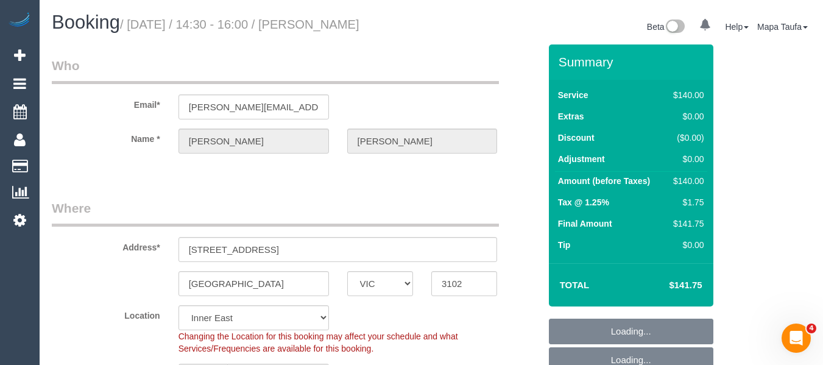
select select "number:13"
select select "object:1445"
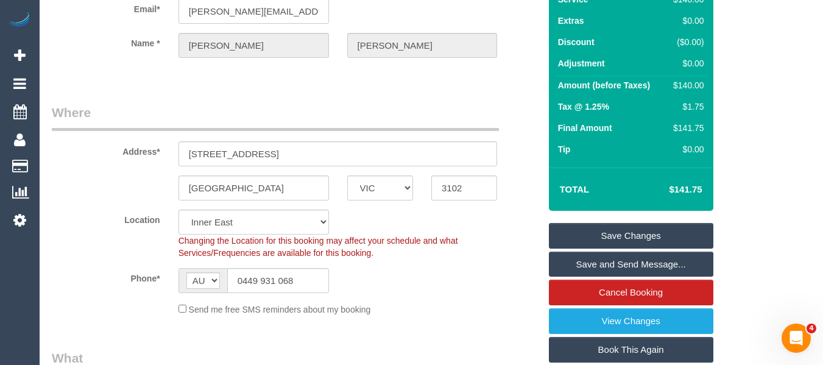
scroll to position [2080, 0]
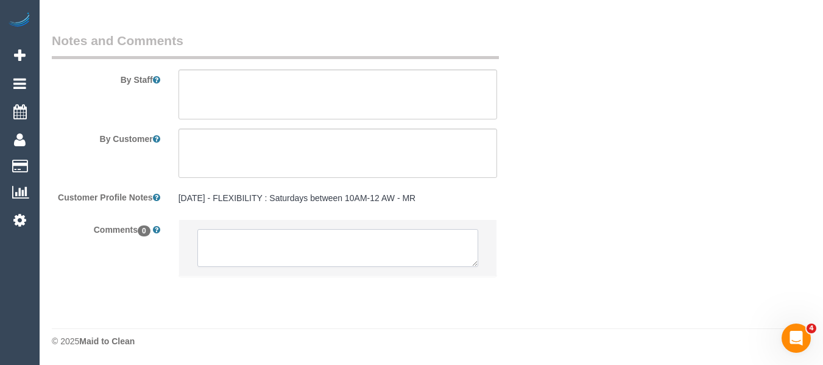
click at [255, 247] on textarea at bounding box center [337, 248] width 281 height 38
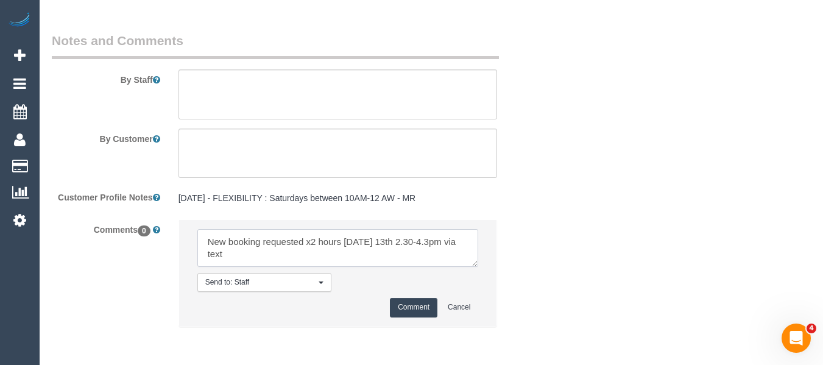
type textarea "New booking requested x2 hours on Sat 13th 2.30-4.3pm via text"
click at [419, 313] on button "Comment" at bounding box center [414, 307] width 48 height 19
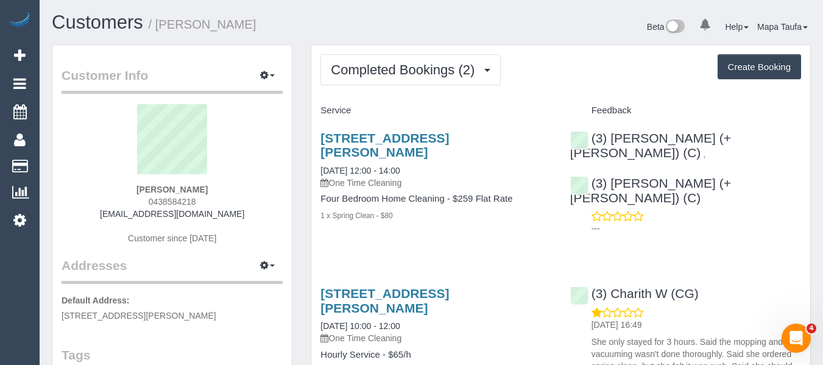
click at [413, 97] on div "Completed Bookings (2) Completed Bookings (2) Upcoming Bookings (11) Cancelled …" at bounding box center [560, 249] width 499 height 409
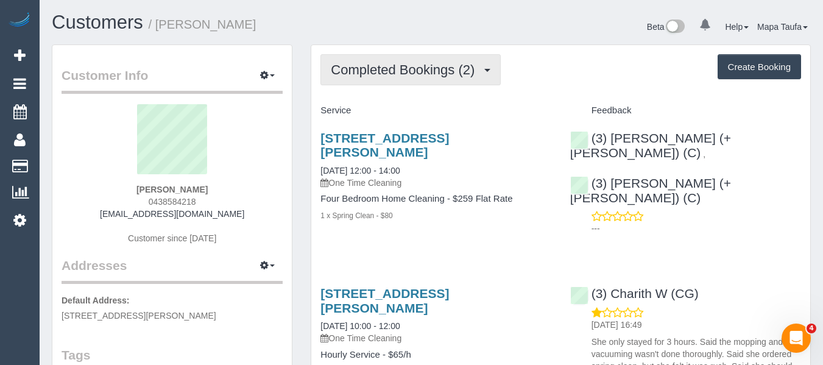
click at [393, 63] on span "Completed Bookings (2)" at bounding box center [406, 69] width 150 height 15
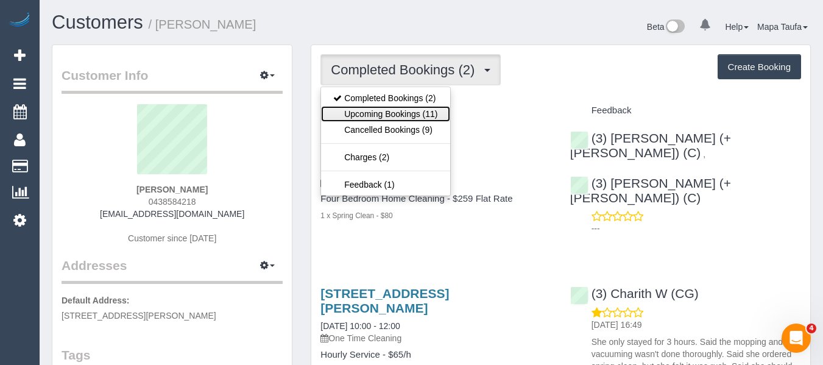
click at [395, 120] on link "Upcoming Bookings (11)" at bounding box center [385, 114] width 129 height 16
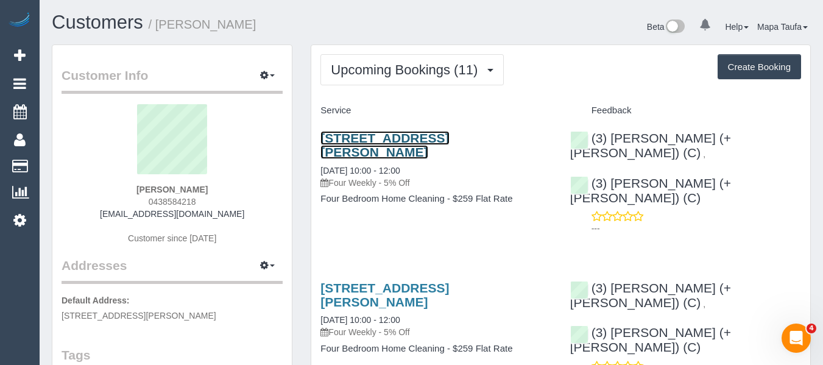
click at [383, 143] on link "47 Peterson Street, Highett, VIC 3190" at bounding box center [384, 145] width 129 height 28
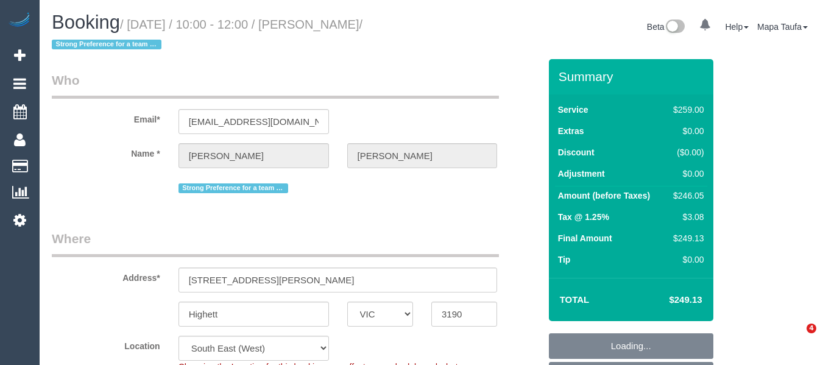
select select "VIC"
select select "string:AU"
select select "number:28"
select select "number:14"
select select "number:18"
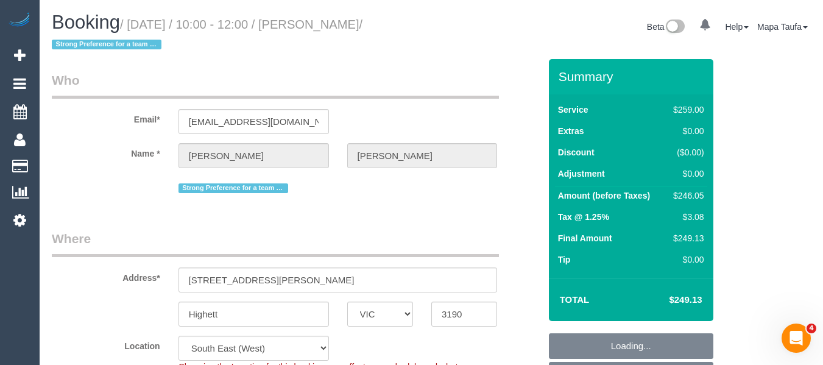
select select "number:24"
select select "number:34"
select select "number:12"
select select "object:1310"
select select "string:stripe-pm_1RUbBU2GScqysDRVu7gW4DYc"
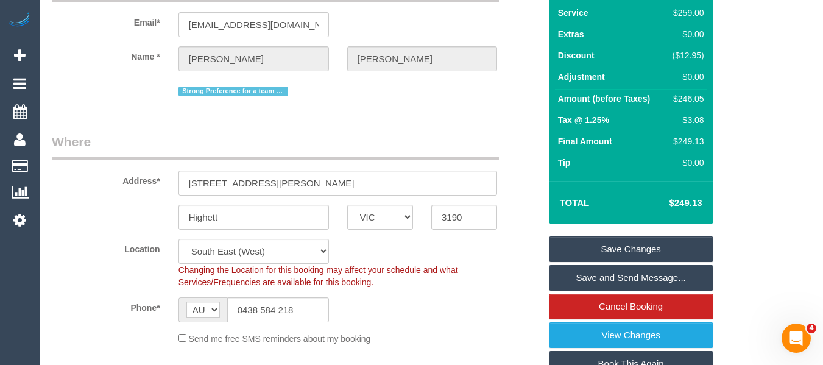
scroll to position [183, 0]
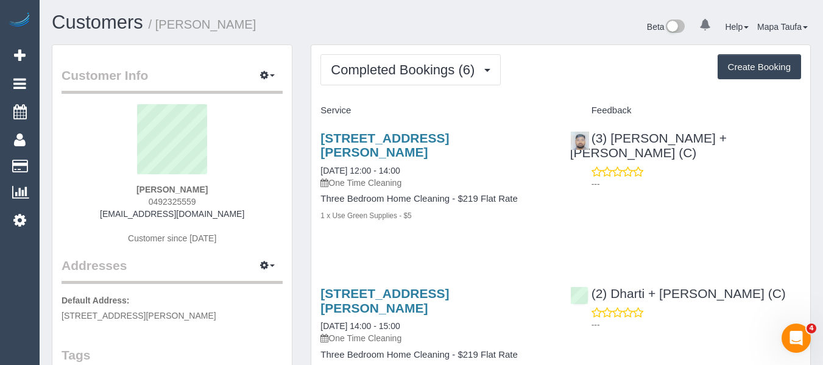
drag, startPoint x: 203, startPoint y: 193, endPoint x: 125, endPoint y: 197, distance: 78.7
click at [125, 194] on div "[PERSON_NAME] 0492325559 [EMAIL_ADDRESS][DOMAIN_NAME] Customer since [DATE]" at bounding box center [172, 180] width 221 height 152
copy strong "Rahul Joshi"
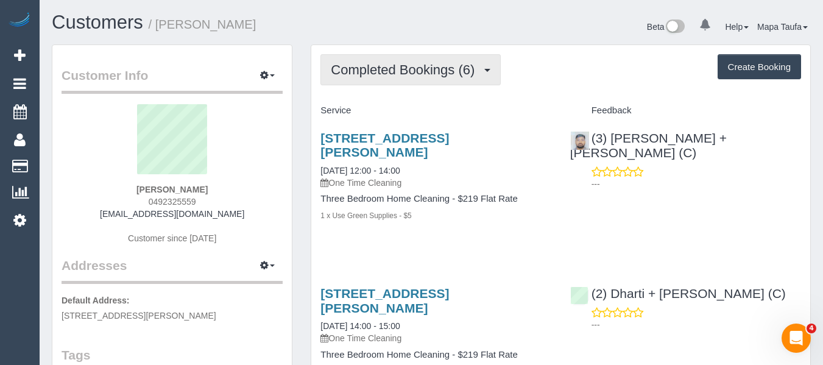
click at [340, 66] on span "Completed Bookings (6)" at bounding box center [406, 69] width 150 height 15
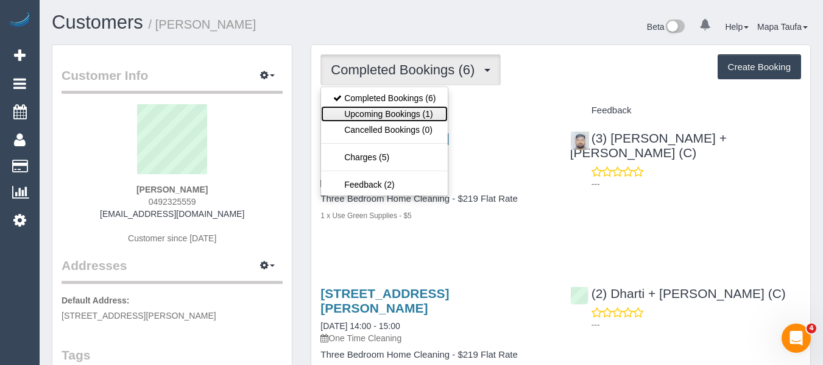
click at [367, 113] on link "Upcoming Bookings (1)" at bounding box center [384, 114] width 127 height 16
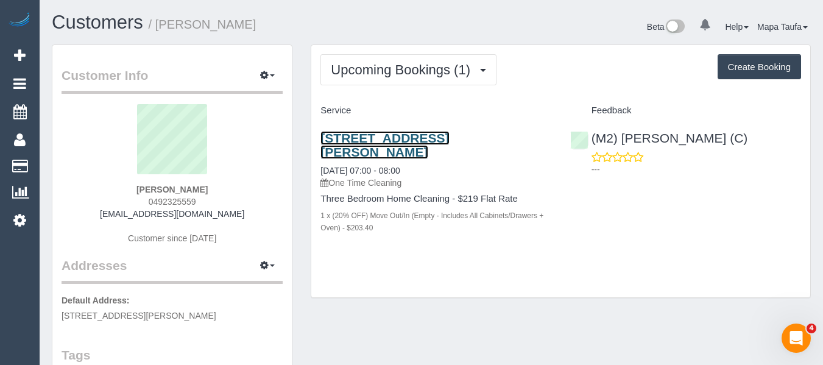
click at [347, 145] on link "38 Mcdougall Pl, Truganina, VIC 3029" at bounding box center [384, 145] width 129 height 28
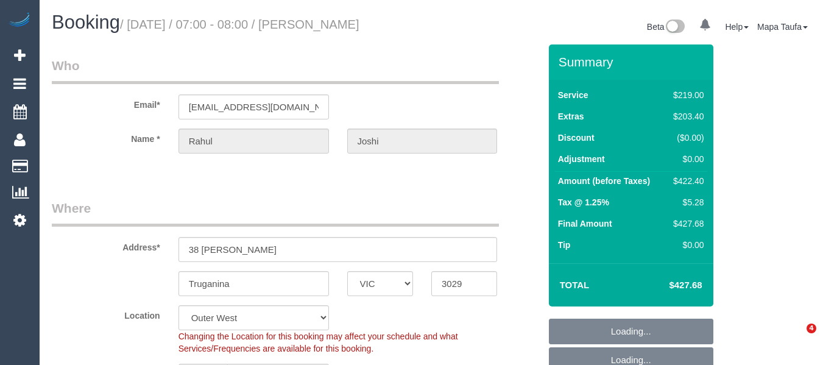
select select "VIC"
select select "string:stripe-pm_1QVPFX2GScqysDRVzpS26kht"
select select "spot1"
select select "number:28"
select select "number:14"
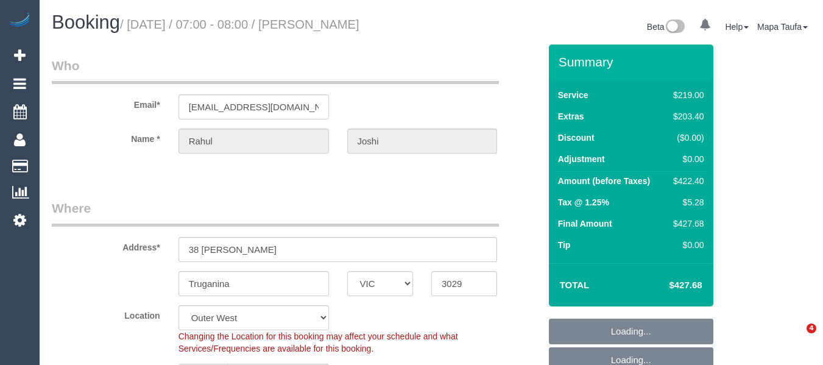
select select "number:19"
select select "number:25"
select select "VIC"
select select "string:stripe-pm_1S2jbO2GScqysDRVqEwhMXDE"
select select "number:28"
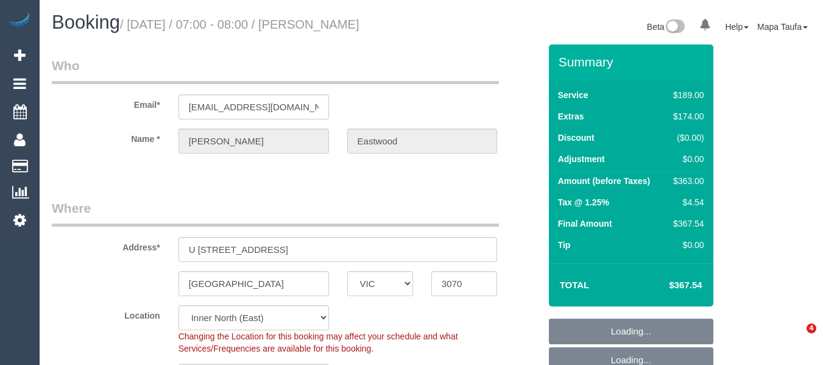
select select "number:16"
select select "number:19"
select select "number:24"
select select "number:13"
select select "spot1"
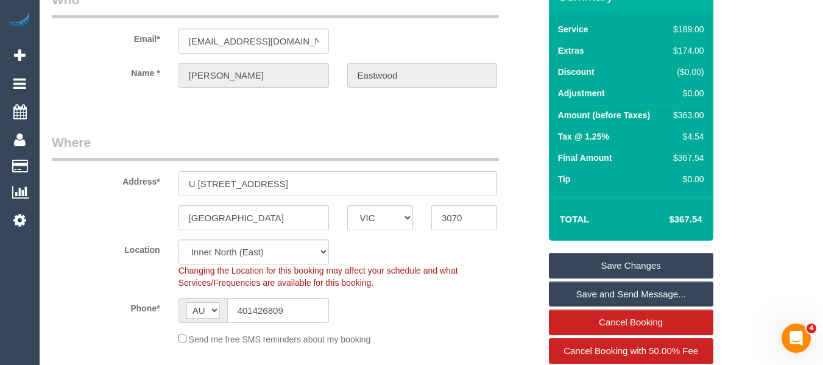
scroll to position [183, 0]
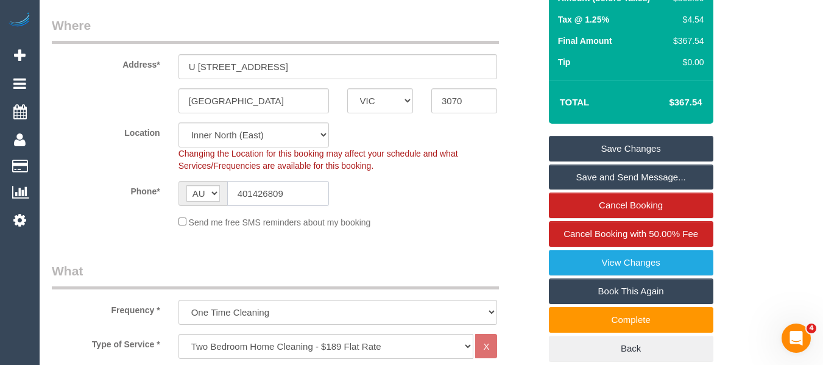
click at [314, 199] on input "401426809" at bounding box center [278, 193] width 102 height 25
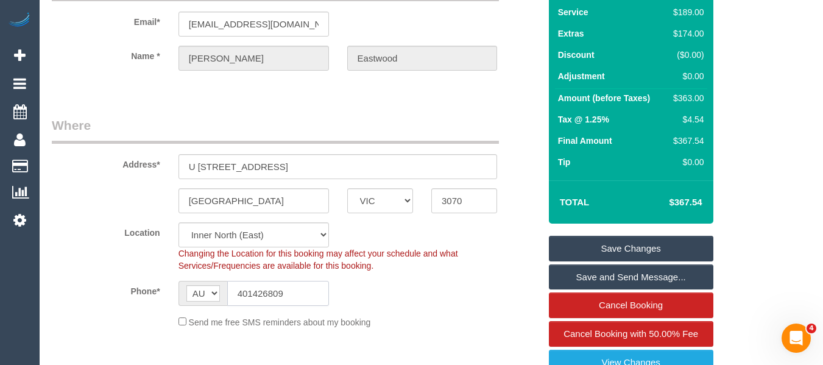
scroll to position [74, 0]
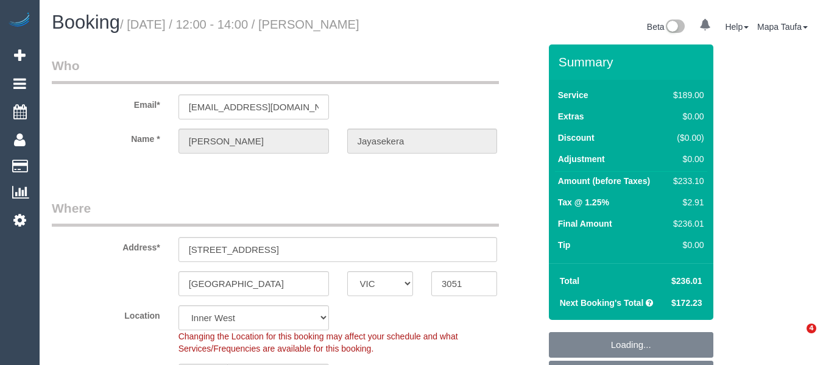
select select "VIC"
select select "number:28"
select select "number:16"
select select "number:19"
select select "number:22"
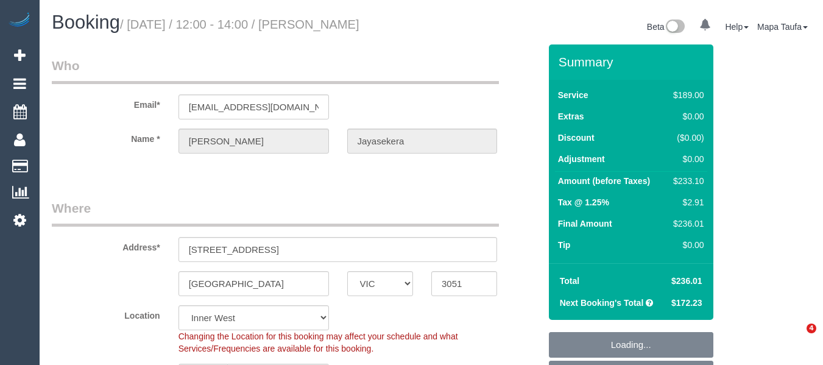
select select "number:35"
select select "number:13"
select select "spot1"
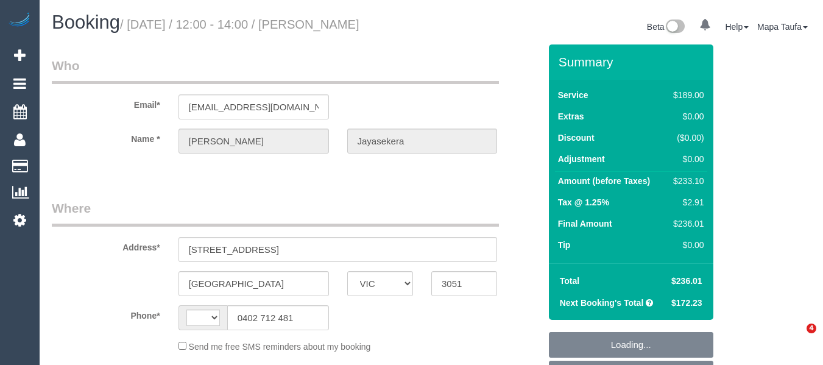
select select "VIC"
select select "string:stripe-pm_1RSr0w2GScqysDRVH3SAOKS0"
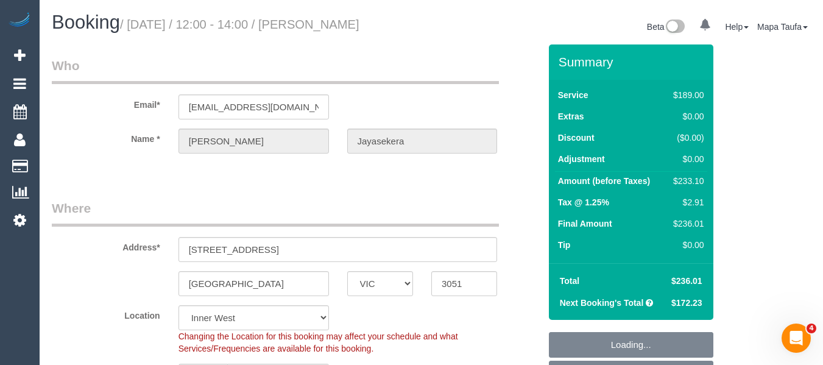
select select "string:AU"
select select "object:2740"
select select "number:28"
select select "number:16"
select select "number:19"
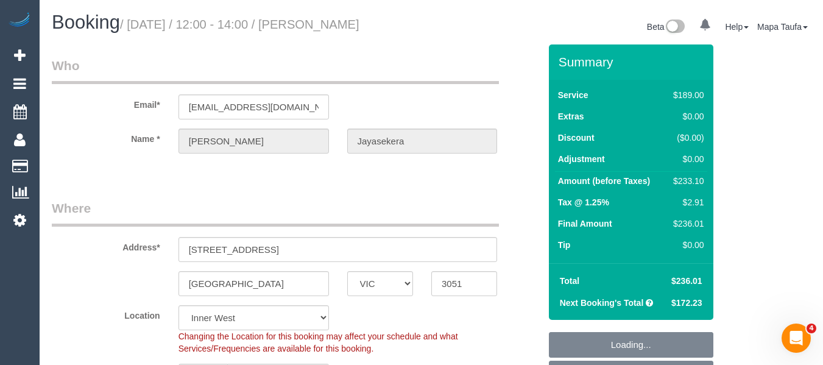
select select "number:22"
select select "number:35"
select select "number:13"
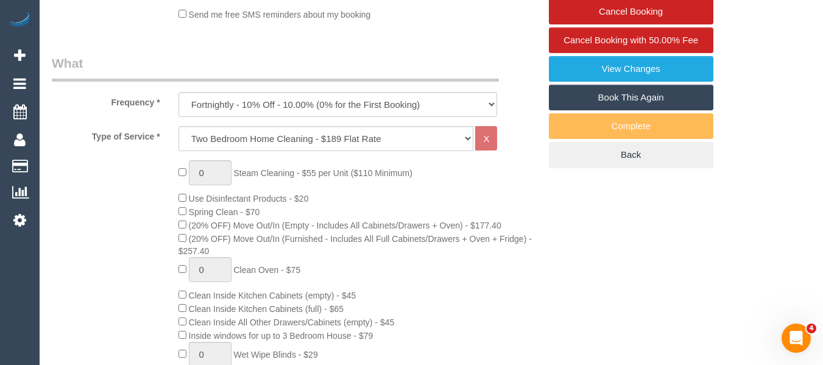
select select "spot1"
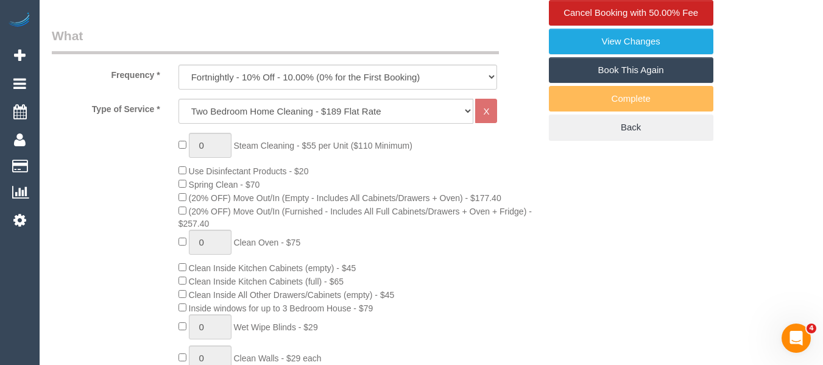
scroll to position [394, 0]
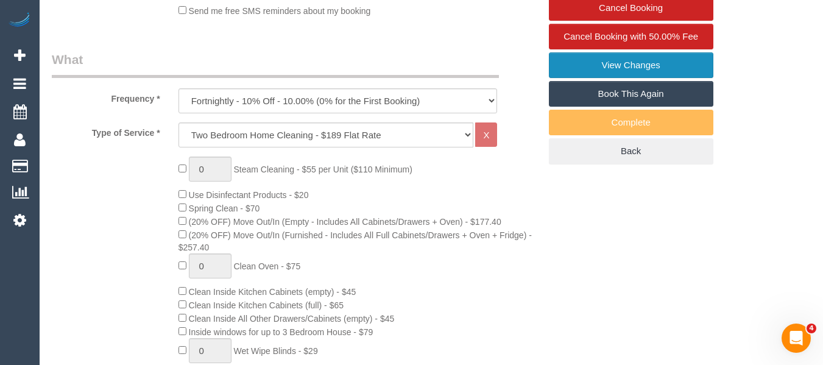
click at [597, 78] on link "View Changes" at bounding box center [631, 65] width 164 height 26
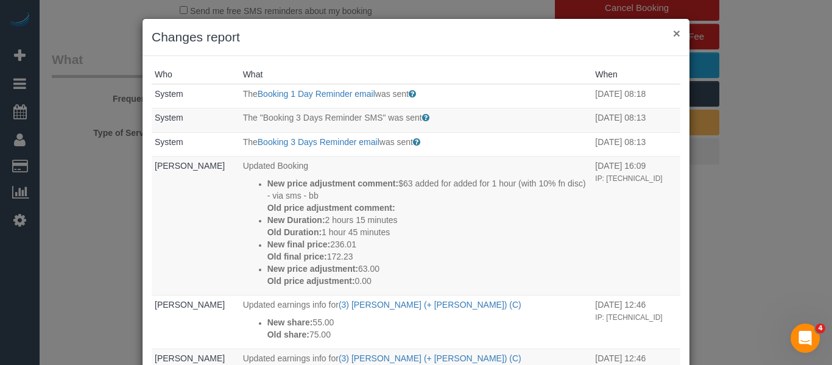
click at [675, 32] on button "×" at bounding box center [676, 33] width 7 height 13
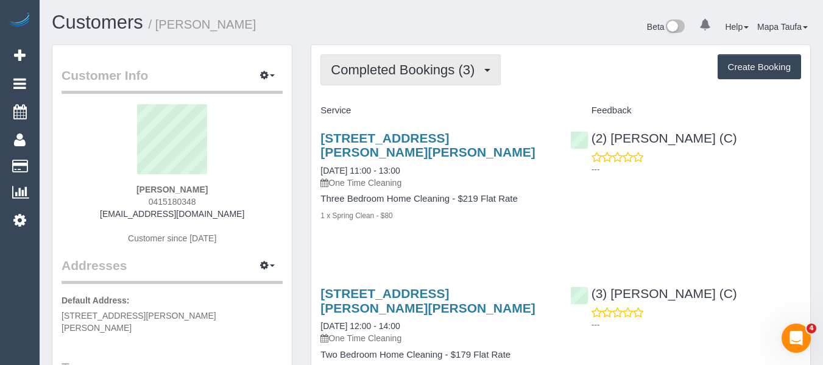
click at [362, 76] on span "Completed Bookings (3)" at bounding box center [406, 69] width 150 height 15
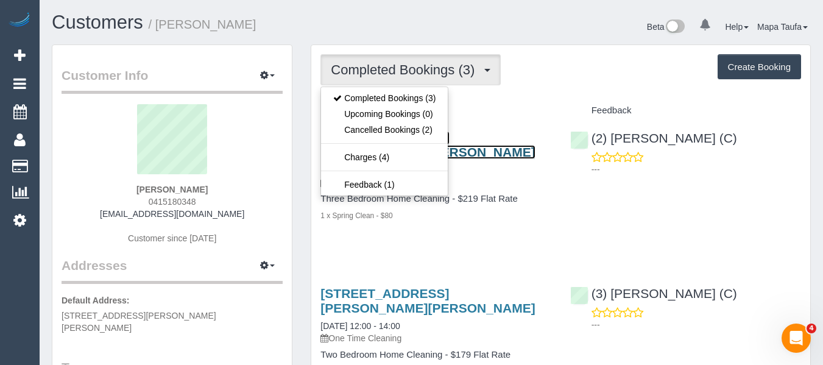
click at [528, 138] on link "[STREET_ADDRESS][PERSON_NAME][PERSON_NAME]" at bounding box center [427, 145] width 214 height 28
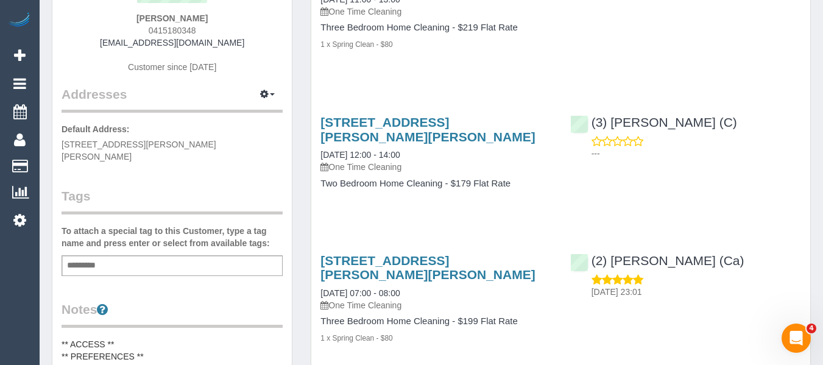
scroll to position [61, 0]
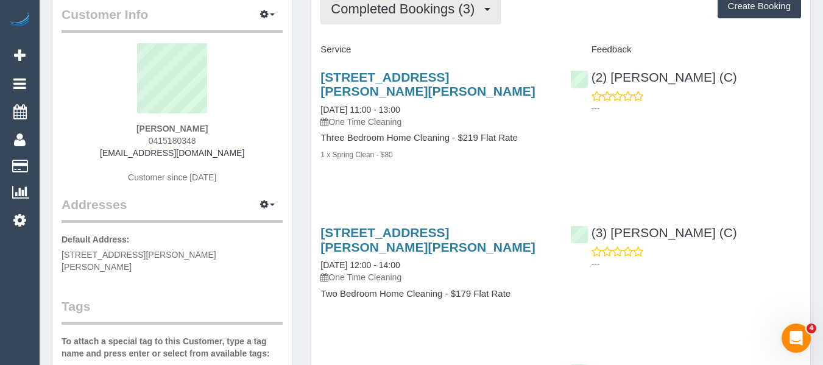
click at [373, 5] on span "Completed Bookings (3)" at bounding box center [406, 8] width 150 height 15
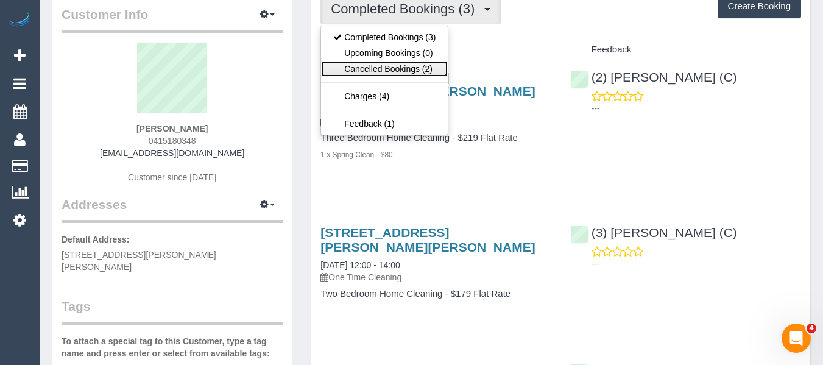
click at [397, 70] on link "Cancelled Bookings (2)" at bounding box center [384, 69] width 127 height 16
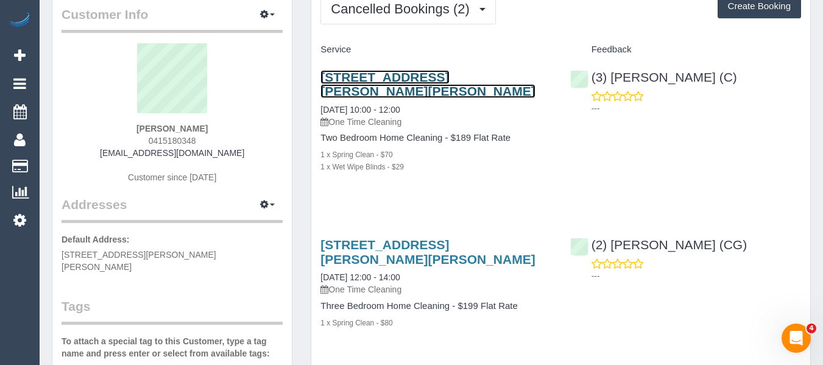
click at [376, 72] on link "[STREET_ADDRESS][PERSON_NAME][PERSON_NAME]" at bounding box center [427, 84] width 214 height 28
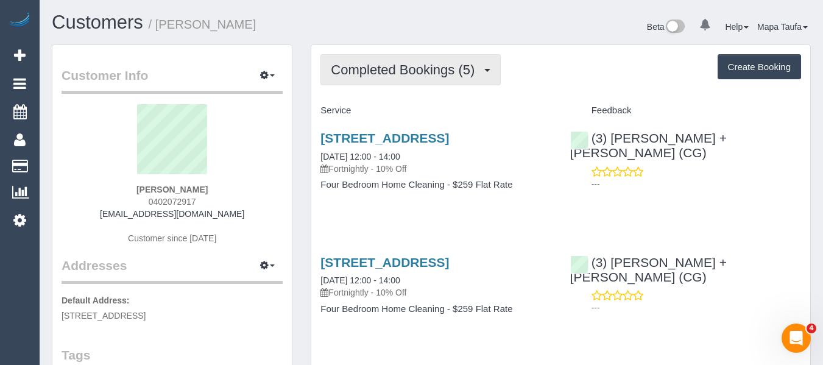
click at [437, 76] on span "Completed Bookings (5)" at bounding box center [406, 69] width 150 height 15
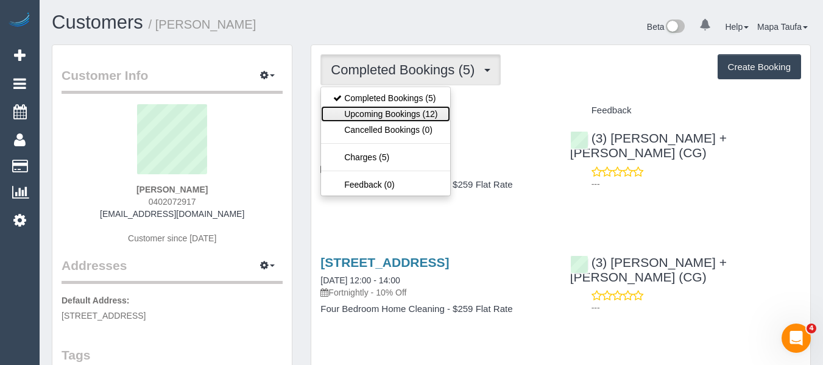
click at [421, 118] on link "Upcoming Bookings (12)" at bounding box center [385, 114] width 129 height 16
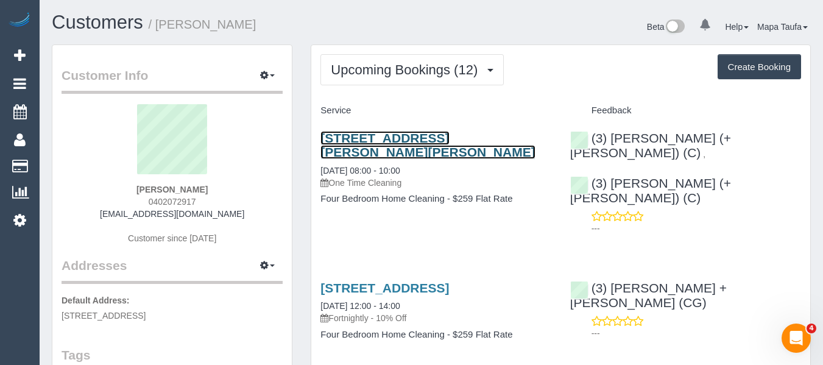
click at [397, 139] on link "3a Hillside Pde, Glen Iris, VIC 3146" at bounding box center [427, 145] width 214 height 28
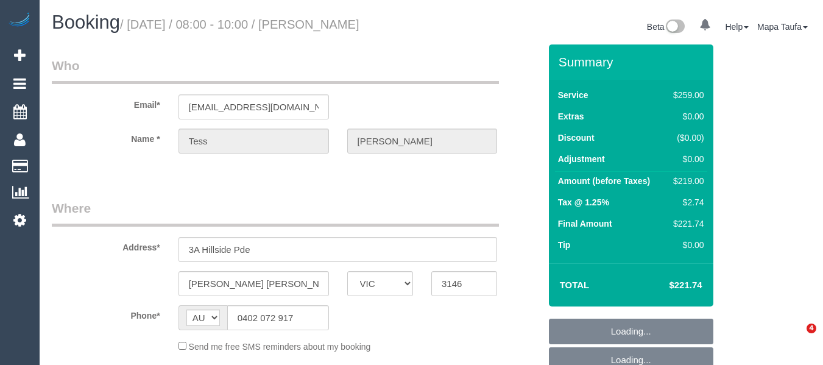
select select "VIC"
select select "string:stripe-pm_1S2Uxh2GScqysDRVSzoZf0mM"
select select "number:28"
select select "number:14"
select select "number:18"
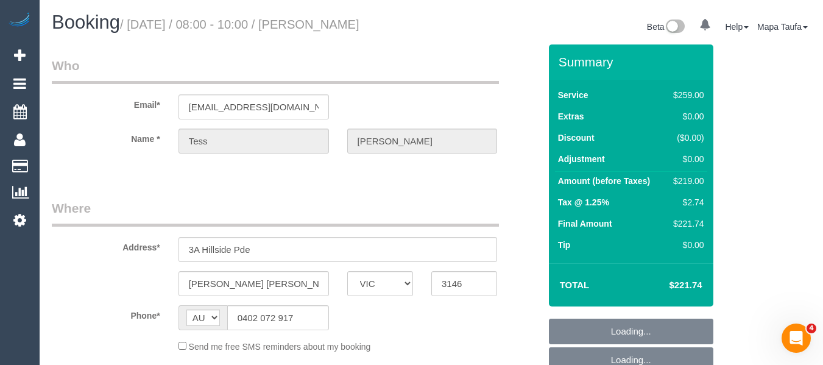
select select "number:22"
select select "number:13"
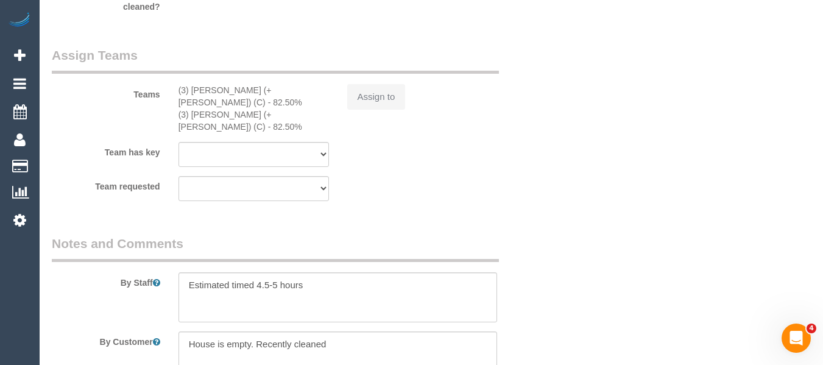
select select "object:1351"
select select "spot1"
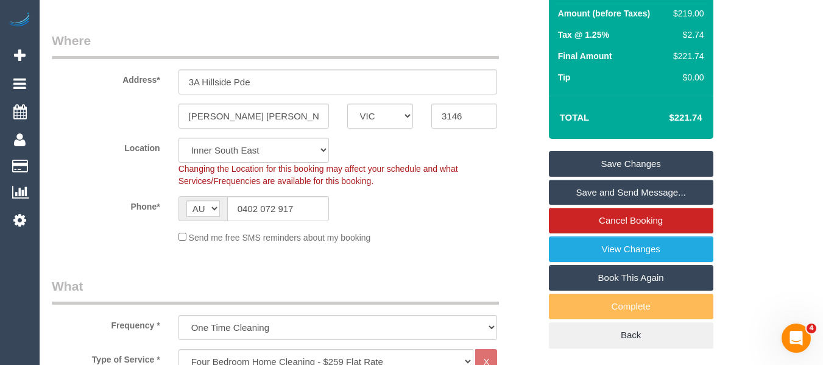
scroll to position [112, 0]
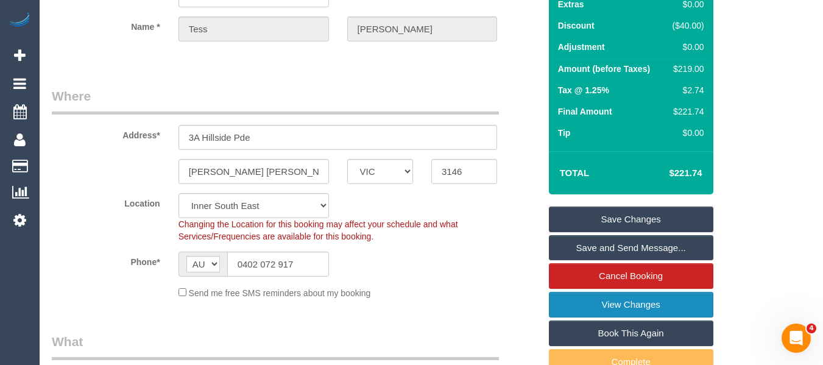
click at [652, 317] on link "View Changes" at bounding box center [631, 305] width 164 height 26
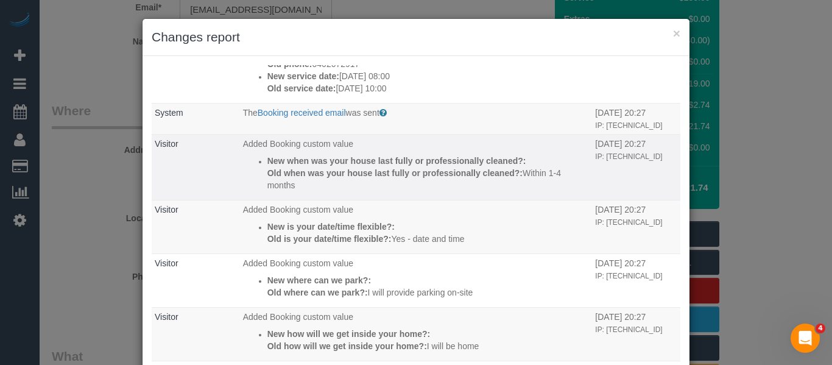
scroll to position [365, 0]
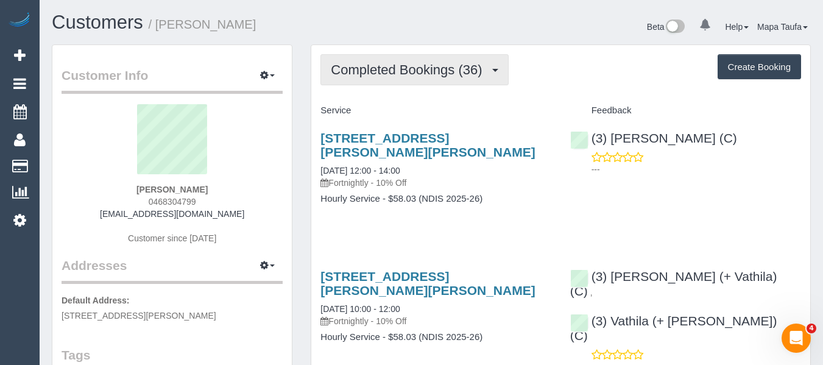
click at [375, 74] on span "Completed Bookings (36)" at bounding box center [409, 69] width 157 height 15
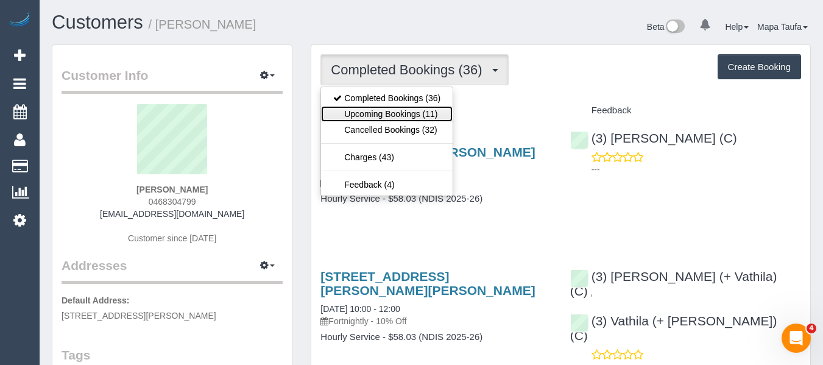
click at [389, 111] on link "Upcoming Bookings (11)" at bounding box center [387, 114] width 132 height 16
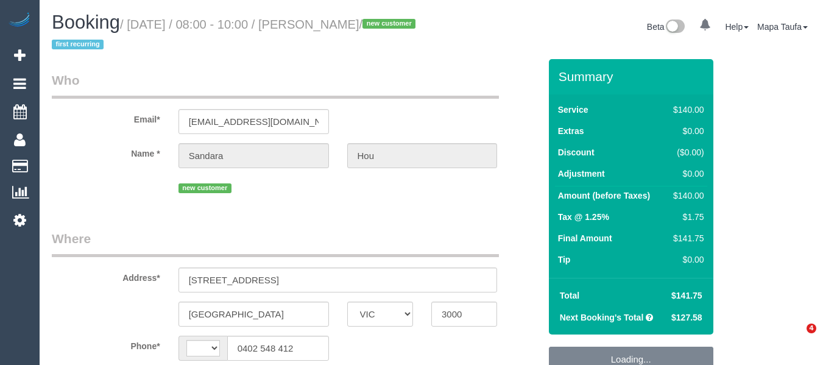
select select "VIC"
select select "string:AU"
select select "object:1295"
select select "string:stripe-pm_1S2rsM2GScqysDRVcXx3rgME"
select select "spot1"
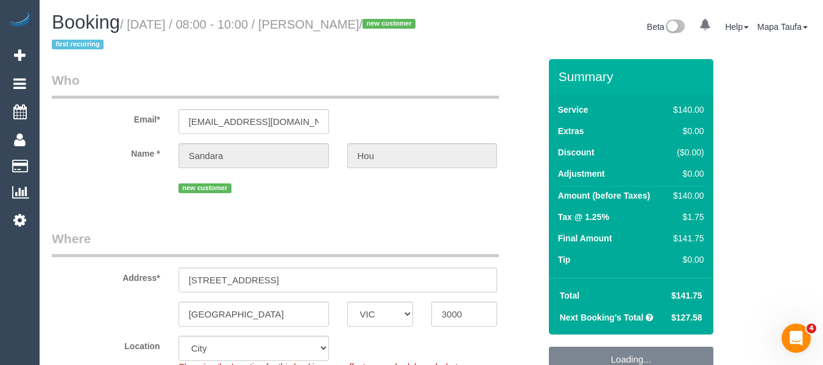
select select "number:28"
select select "number:14"
select select "number:20"
select select "number:24"
select select "number:34"
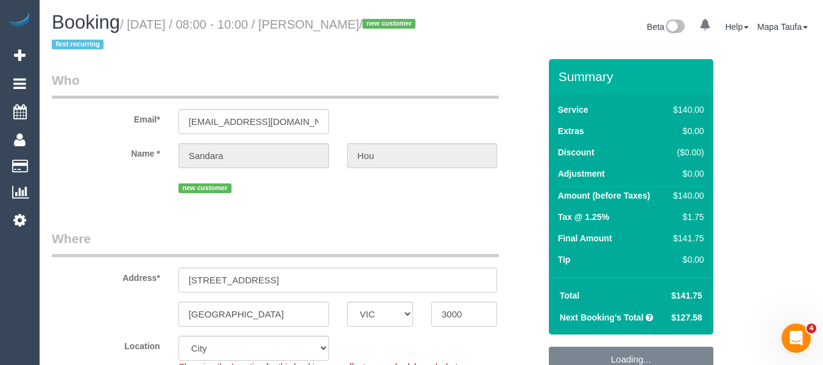
select select "number:11"
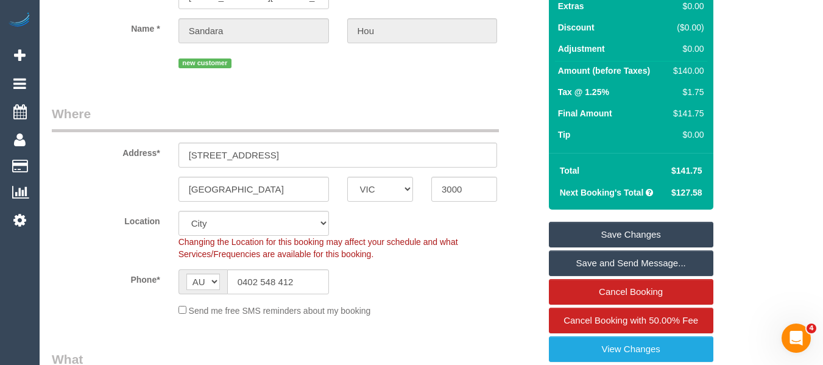
scroll to position [120, 0]
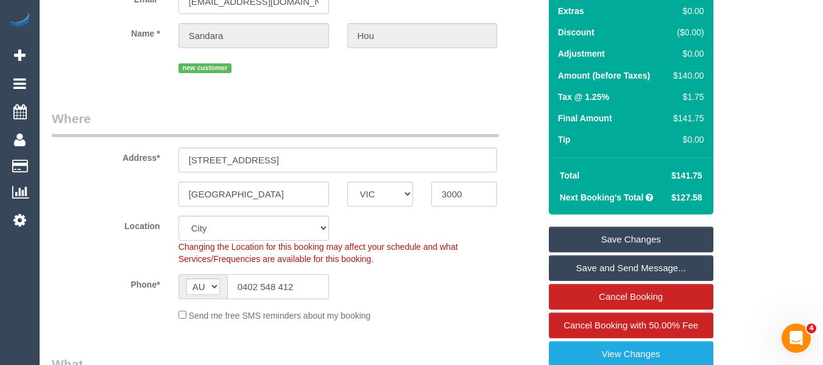
click at [284, 295] on input "0402 548 412" at bounding box center [278, 286] width 102 height 25
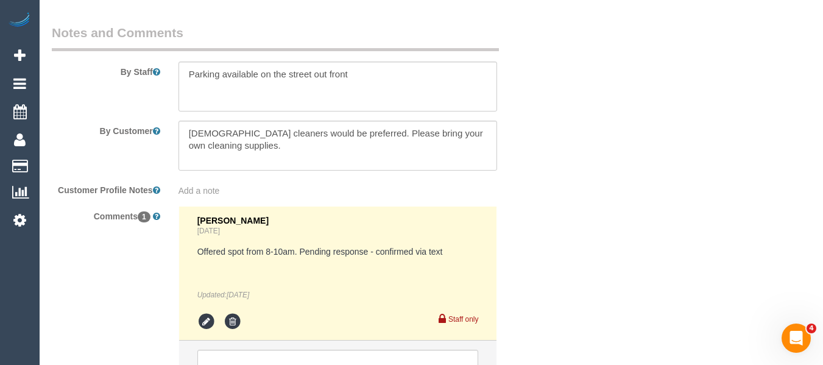
scroll to position [2044, 0]
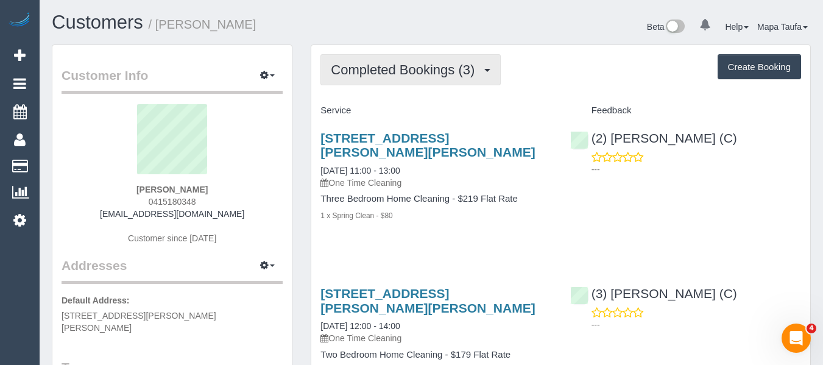
click at [369, 79] on button "Completed Bookings (3)" at bounding box center [410, 69] width 180 height 31
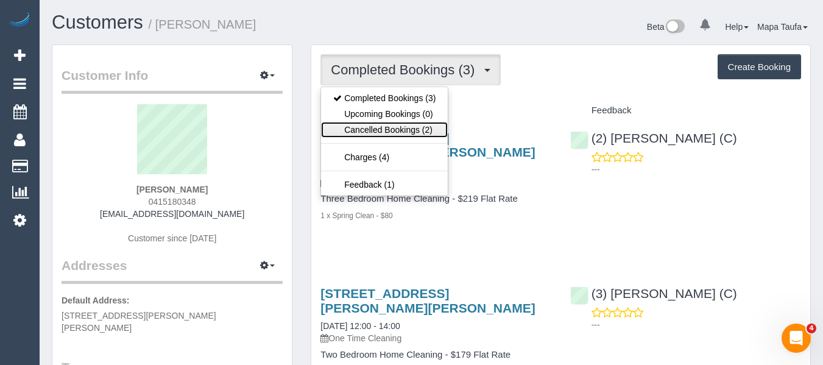
click at [395, 133] on link "Cancelled Bookings (2)" at bounding box center [384, 130] width 127 height 16
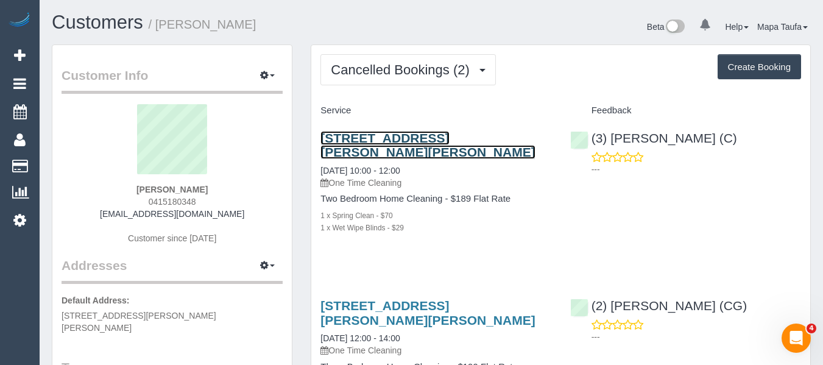
click at [393, 134] on link "[STREET_ADDRESS][PERSON_NAME][PERSON_NAME]" at bounding box center [427, 145] width 214 height 28
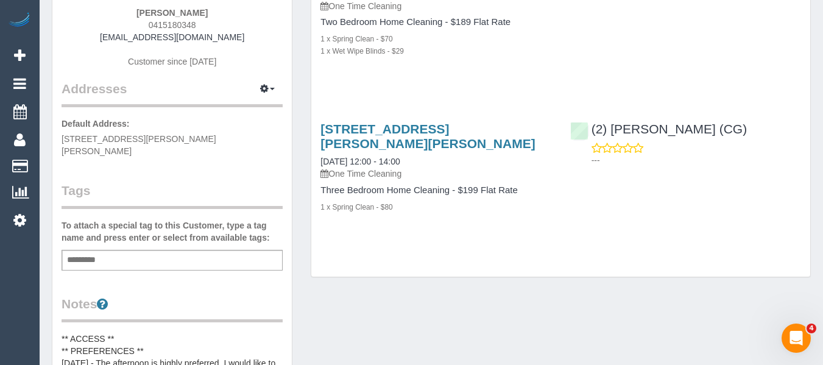
scroll to position [244, 0]
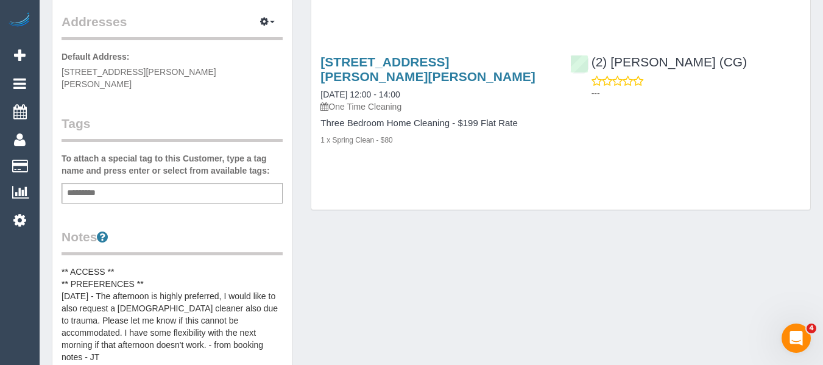
click at [107, 189] on div "Add a tag" at bounding box center [172, 193] width 221 height 21
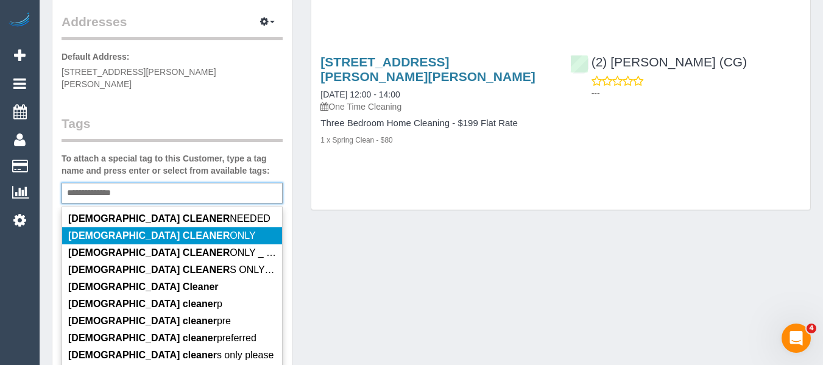
type input "**********"
click at [143, 230] on em "FEMALE CLEANER" at bounding box center [148, 235] width 161 height 10
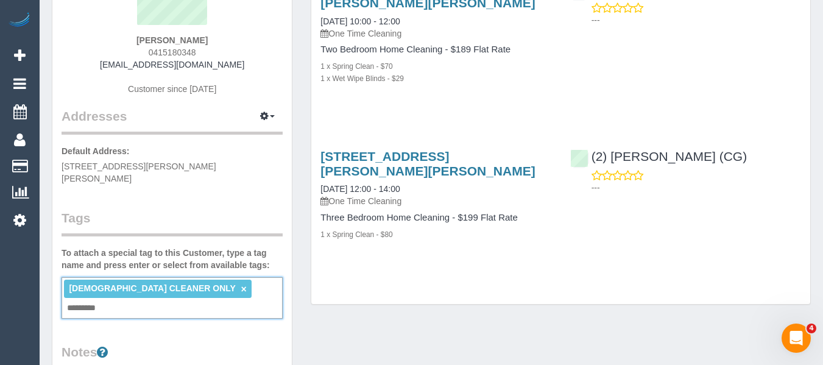
scroll to position [0, 0]
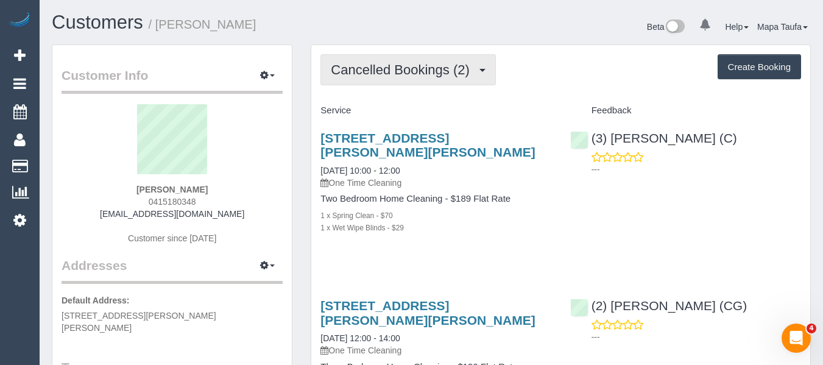
click at [376, 77] on span "Cancelled Bookings (2)" at bounding box center [403, 69] width 144 height 15
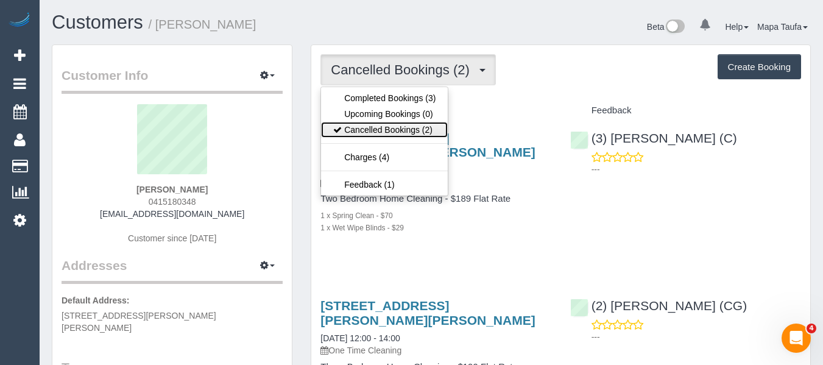
click at [406, 124] on link "Cancelled Bookings (2)" at bounding box center [384, 130] width 127 height 16
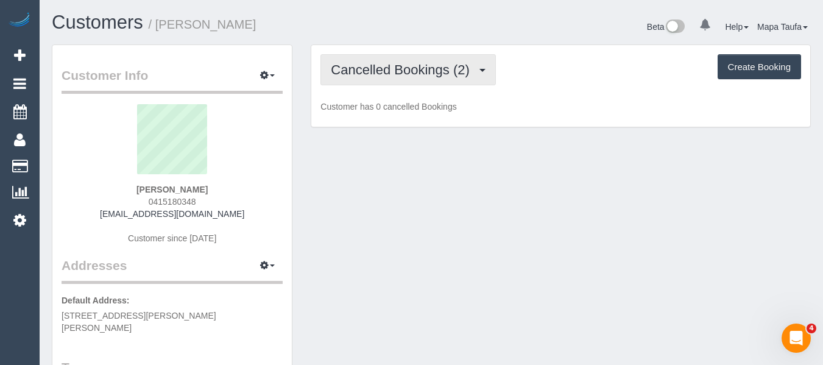
click at [370, 75] on span "Cancelled Bookings (2)" at bounding box center [403, 69] width 144 height 15
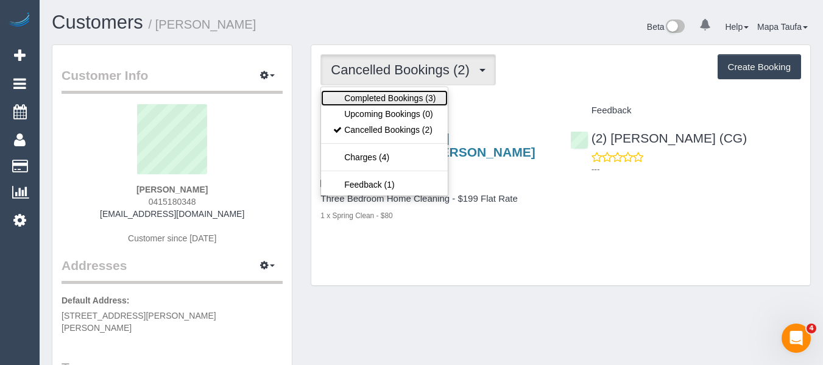
click at [387, 104] on link "Completed Bookings (3)" at bounding box center [384, 98] width 127 height 16
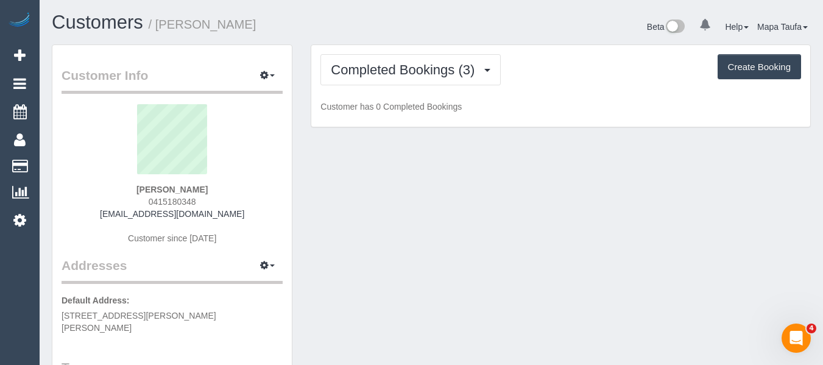
click at [380, 87] on div "Completed Bookings (3) Completed Bookings (3) Upcoming Bookings (0) Cancelled B…" at bounding box center [560, 86] width 499 height 82
click at [385, 33] on div "Customers / Jessica Cave" at bounding box center [237, 25] width 389 height 26
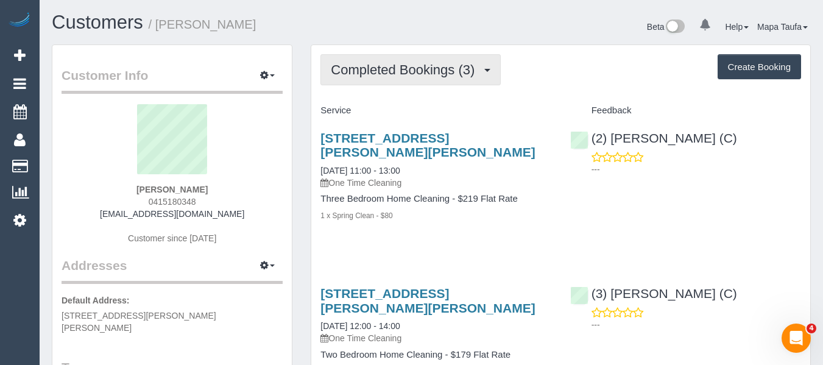
click at [398, 66] on span "Completed Bookings (3)" at bounding box center [406, 69] width 150 height 15
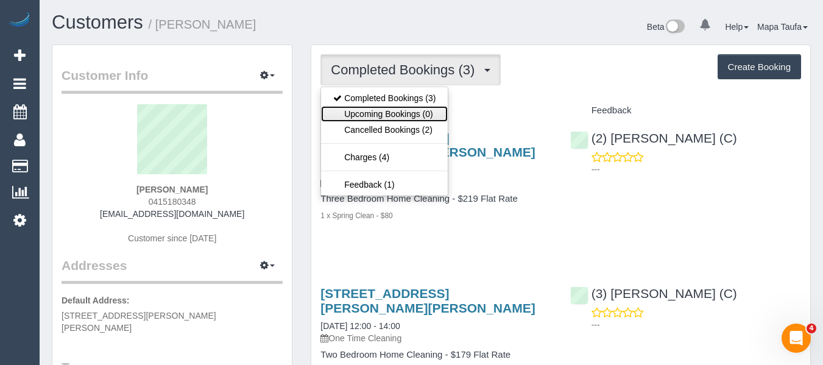
click at [411, 118] on link "Upcoming Bookings (0)" at bounding box center [384, 114] width 127 height 16
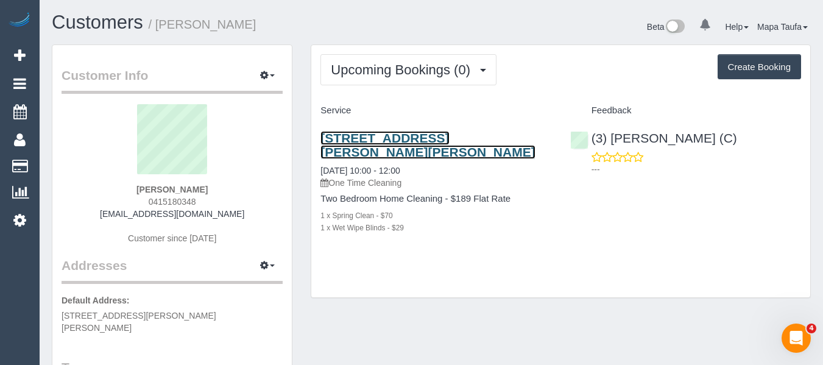
click at [363, 140] on link "33 Wilkinson Crescent, Bellfield, VIC 3081" at bounding box center [427, 145] width 214 height 28
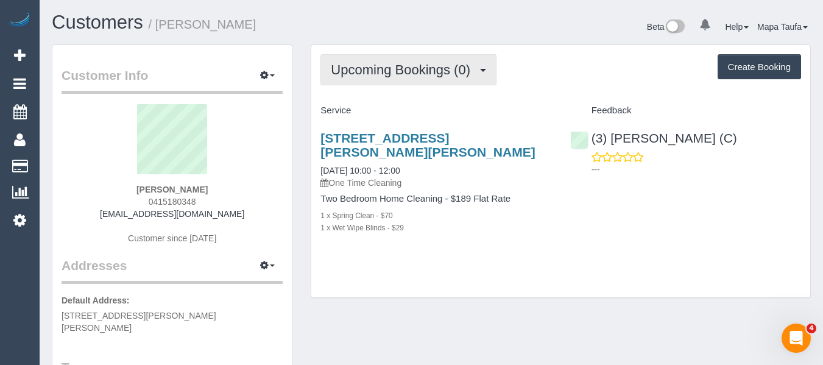
click at [409, 82] on button "Upcoming Bookings (0)" at bounding box center [408, 69] width 176 height 31
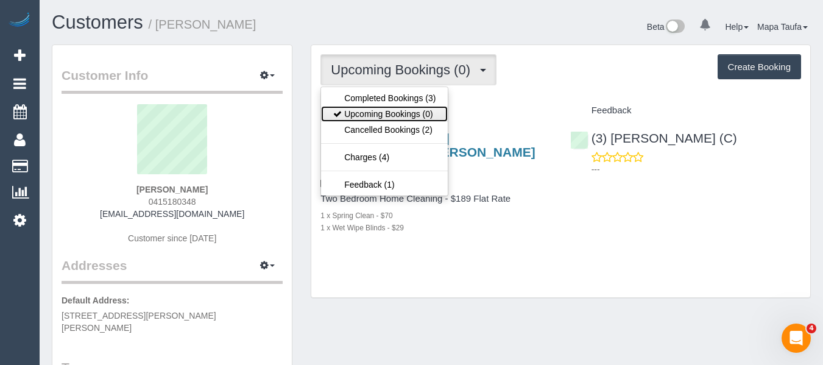
click at [409, 113] on link "Upcoming Bookings (0)" at bounding box center [384, 114] width 127 height 16
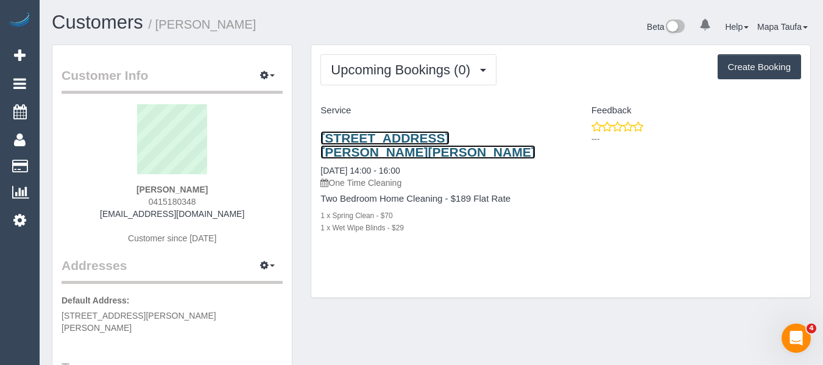
click at [336, 143] on link "33 Wilkinson Crescent, Bellfield, VIC 3081" at bounding box center [427, 145] width 214 height 28
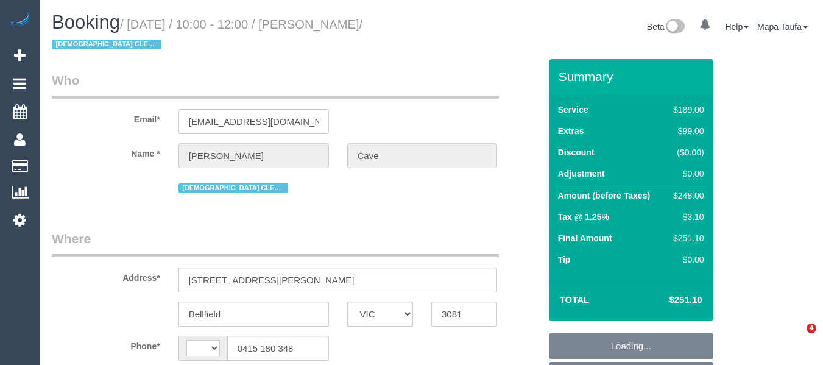
select select "VIC"
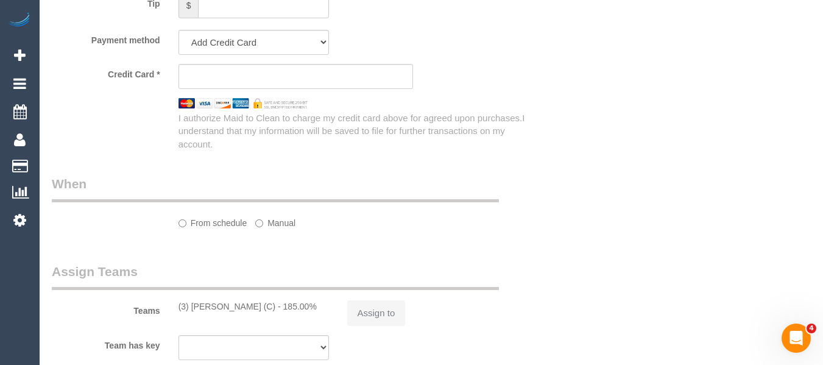
select select "string:AU"
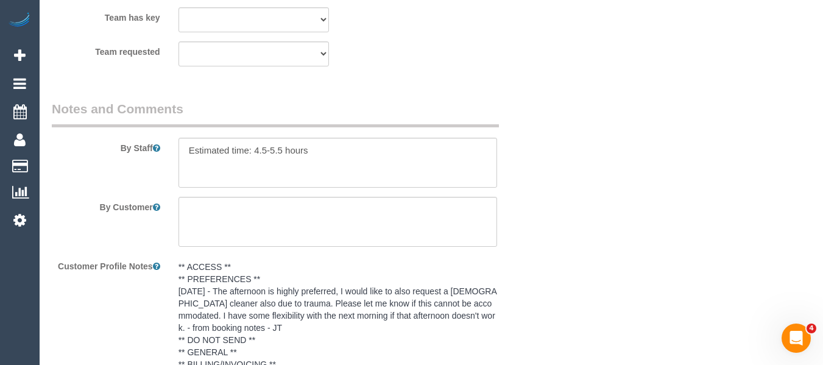
select select "object:572"
select select "string:stripe-pm_1RuYLK2GScqysDRV8bzpjpsz"
select select "number:30"
select select "number:14"
select select "number:18"
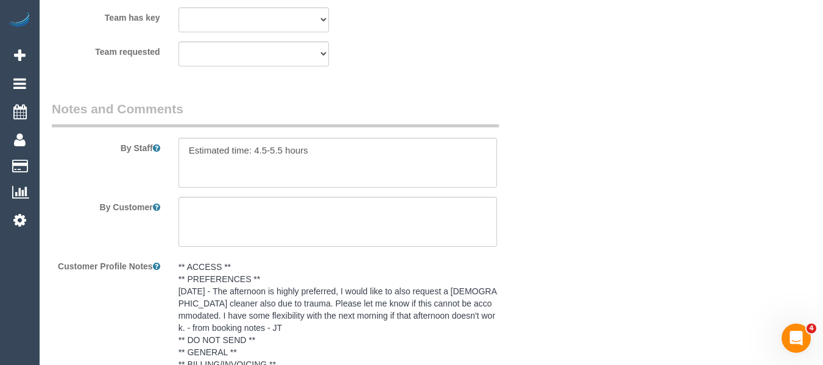
select select "number:24"
select select "number:26"
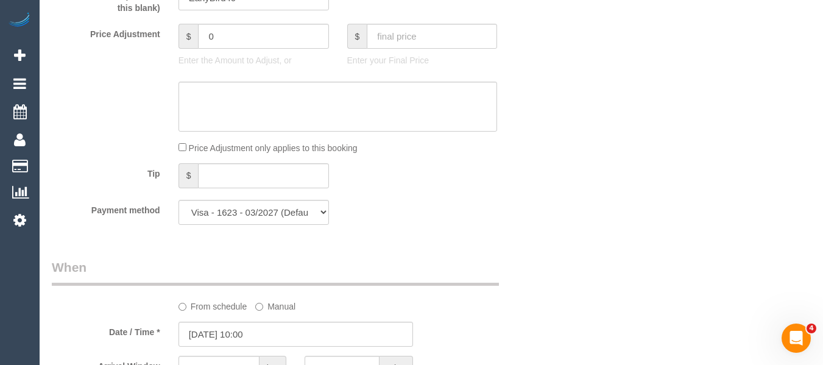
scroll to position [1958, 0]
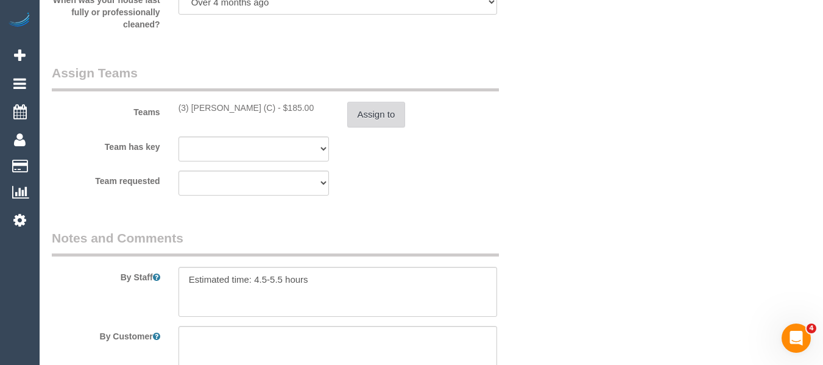
click at [350, 111] on button "Assign to" at bounding box center [376, 115] width 58 height 26
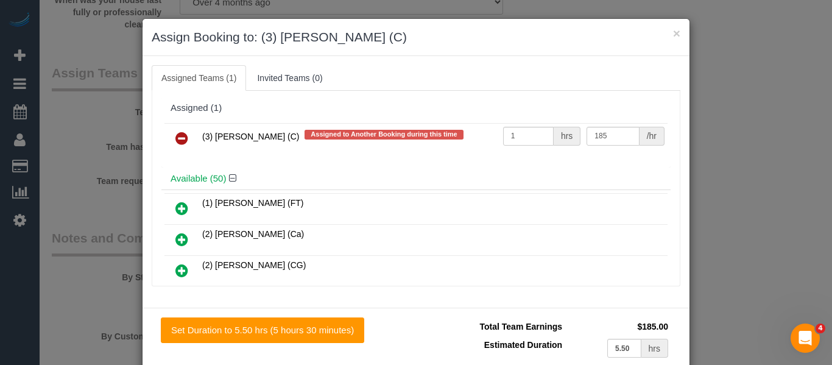
click at [175, 138] on icon at bounding box center [181, 138] width 13 height 15
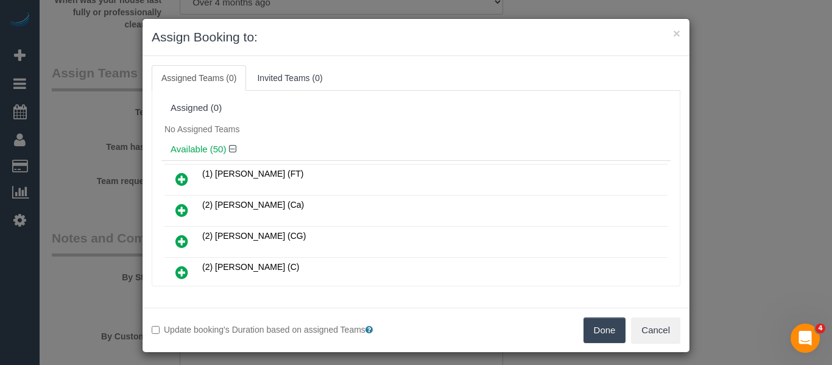
click at [594, 322] on button "Done" at bounding box center [605, 330] width 43 height 26
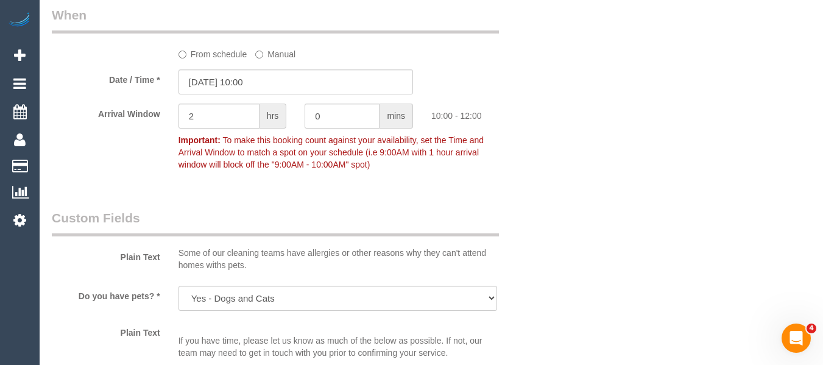
scroll to position [1349, 0]
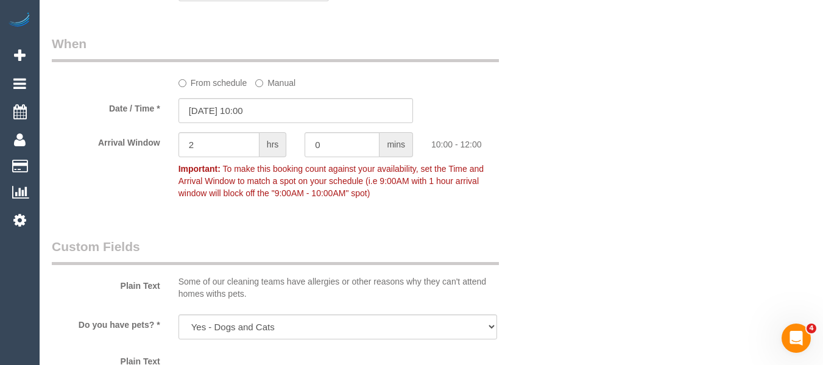
click at [206, 82] on label "From schedule" at bounding box center [212, 80] width 69 height 16
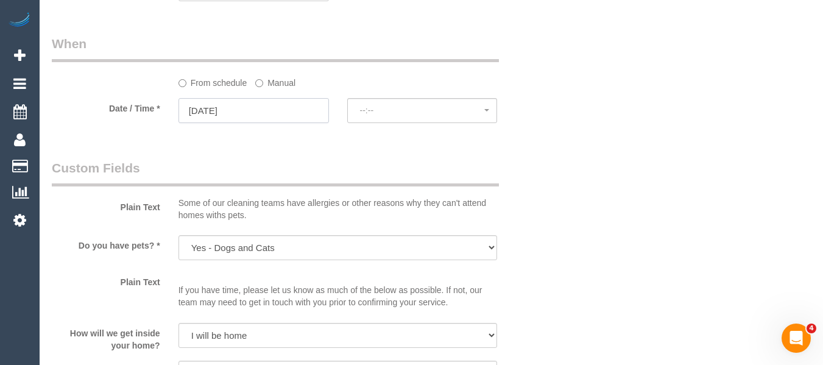
type input "04/09/2025"
click at [255, 107] on input "04/09/2025" at bounding box center [253, 110] width 150 height 25
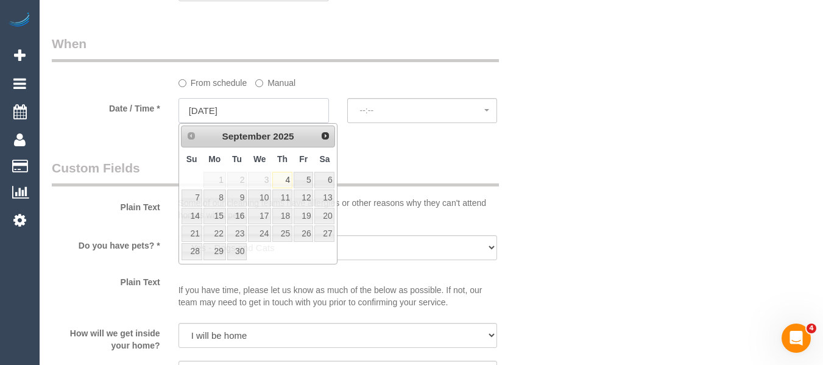
select select "spot6"
click at [211, 194] on link "8" at bounding box center [214, 197] width 23 height 16
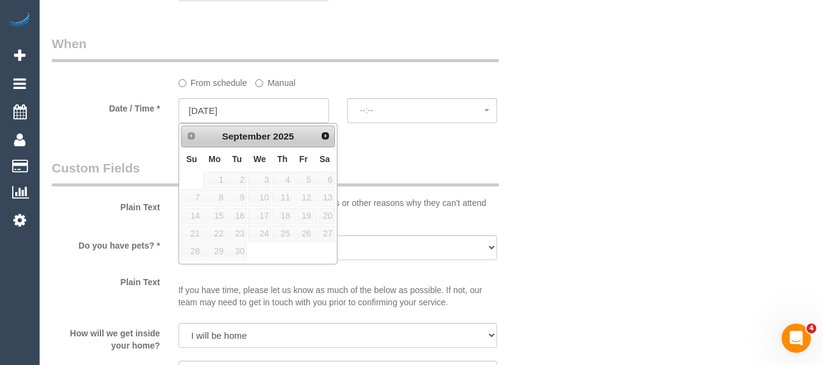
type input "08/09/2025"
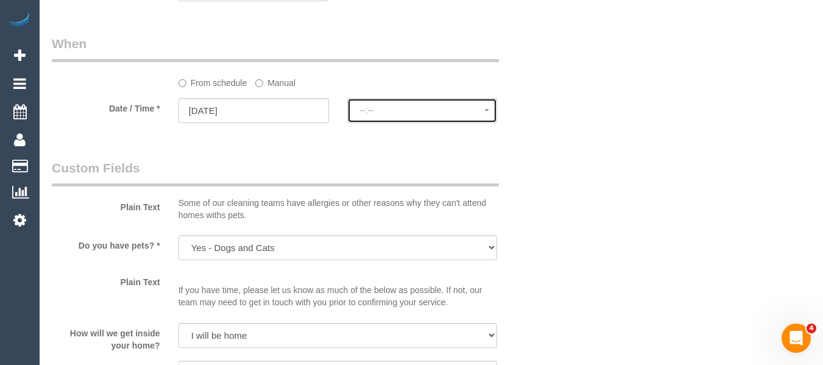
click at [426, 102] on button "--:--" at bounding box center [422, 110] width 150 height 25
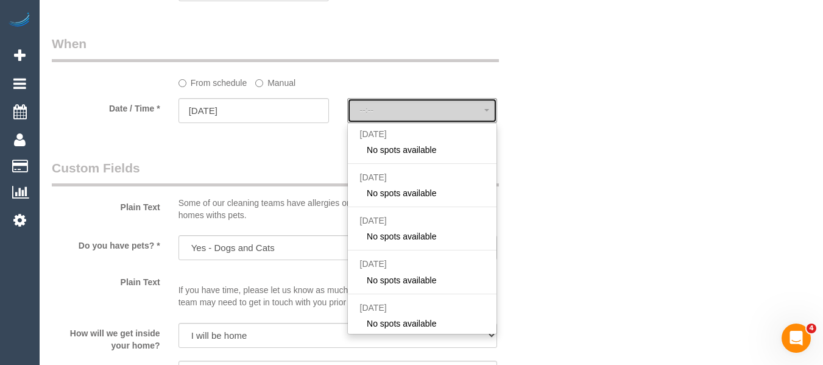
select select "spot11"
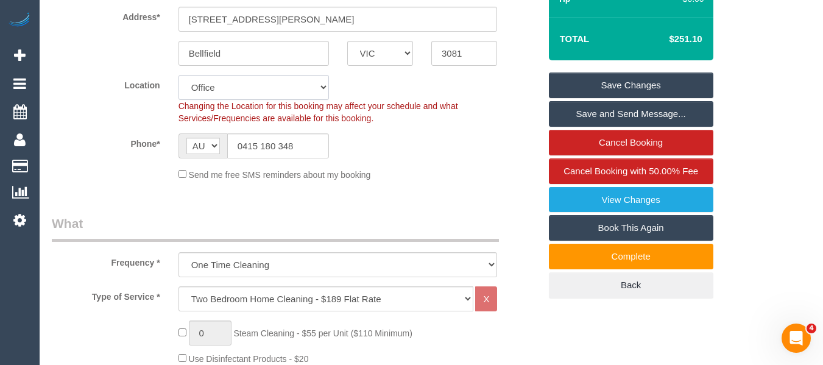
click at [268, 97] on select "Office City East (North) East (South) Inner East Inner North (East) Inner North…" at bounding box center [253, 87] width 150 height 25
select select "59"
click at [178, 75] on select "Office City East (North) East (South) Inner East Inner North (East) Inner North…" at bounding box center [253, 87] width 150 height 25
select select "object:10288"
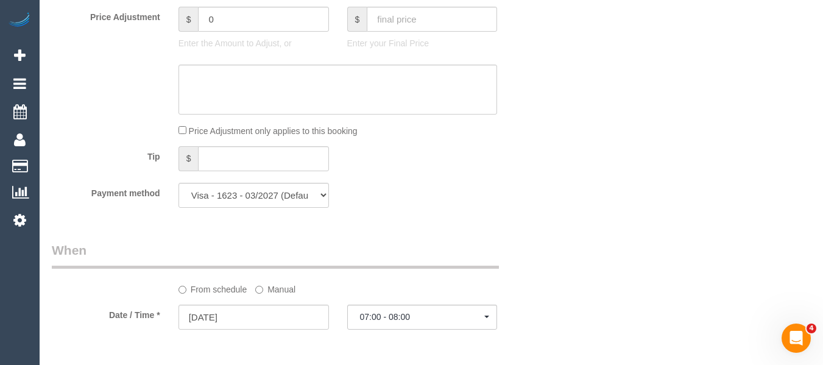
scroll to position [1235, 0]
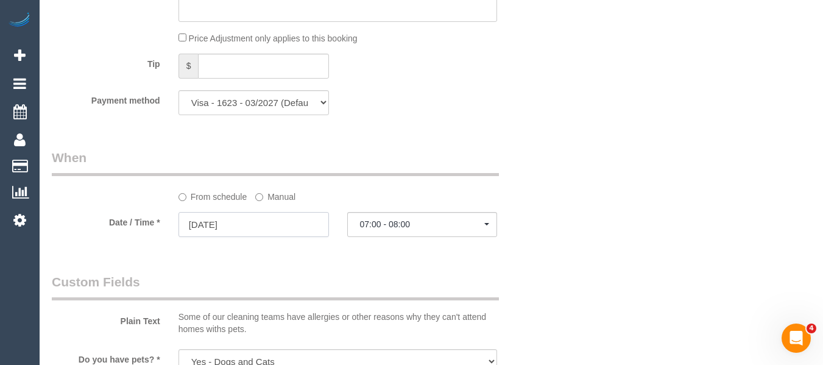
click at [256, 220] on input "08/09/2025" at bounding box center [253, 224] width 150 height 25
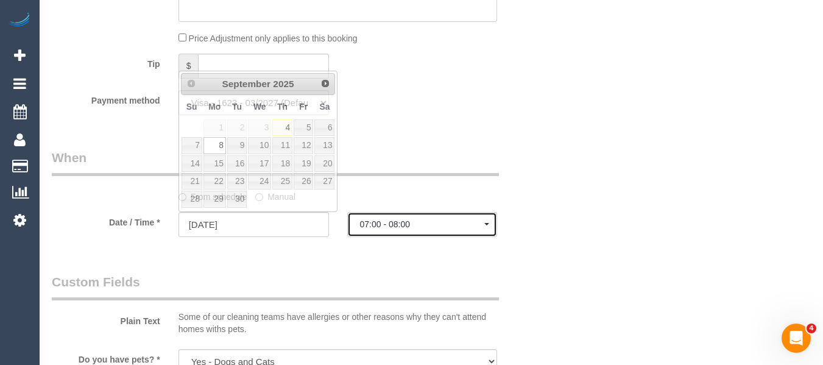
click at [365, 226] on span "07:00 - 08:00" at bounding box center [422, 224] width 125 height 10
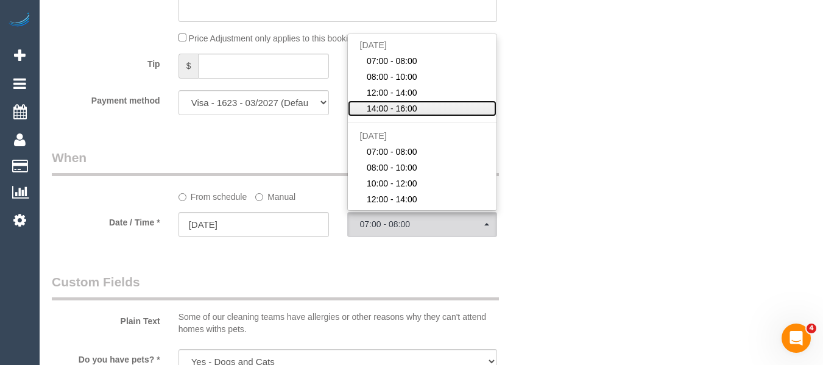
click at [401, 107] on span "14:00 - 16:00" at bounding box center [392, 108] width 51 height 12
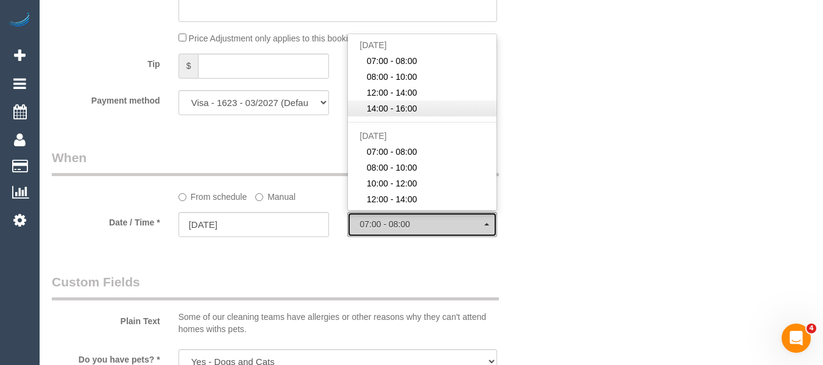
select select "spot19"
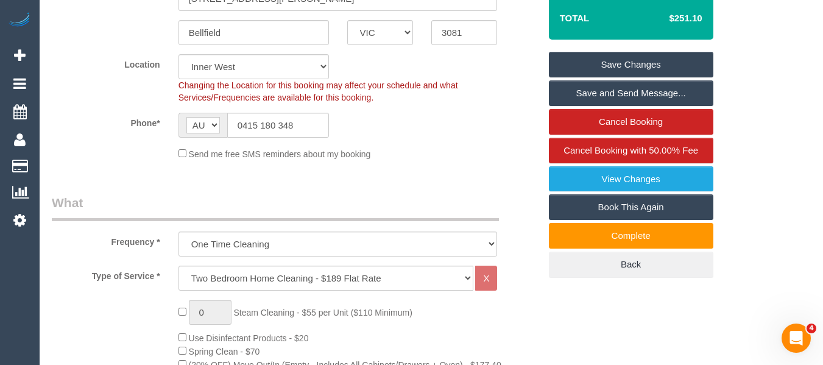
scroll to position [253, 0]
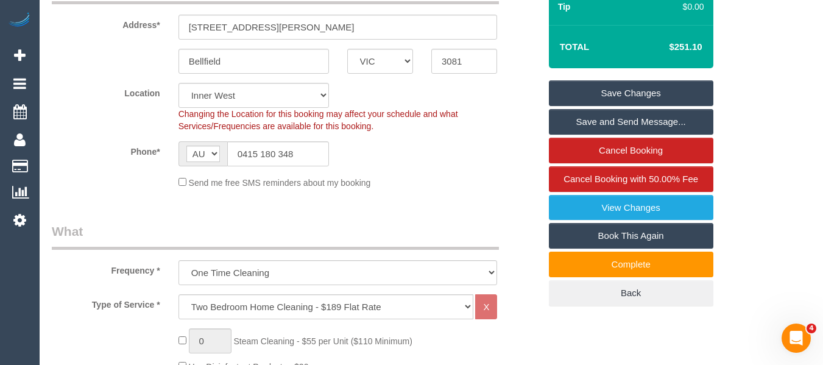
click at [672, 88] on link "Save Changes" at bounding box center [631, 93] width 164 height 26
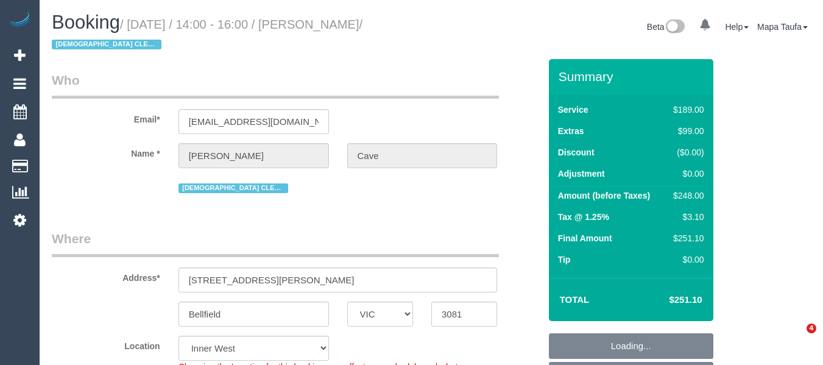
select select "VIC"
select select "string:AU"
select select "string:stripe-pm_1RuYLK2GScqysDRV8bzpjpsz"
select select "object:653"
select select "number:30"
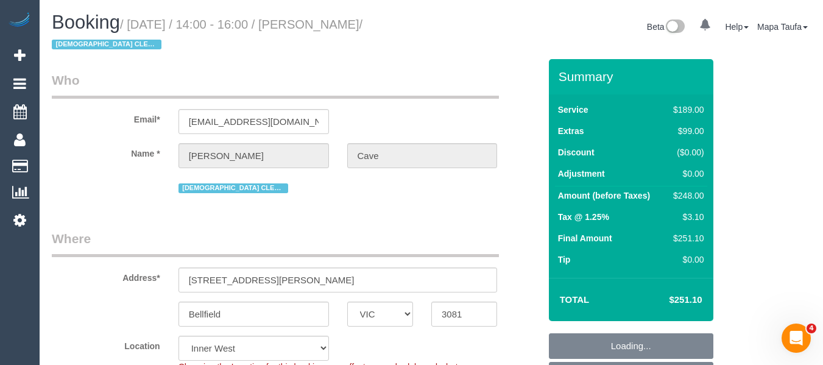
select select "number:14"
select select "number:18"
select select "number:24"
select select "number:26"
select select "object:1480"
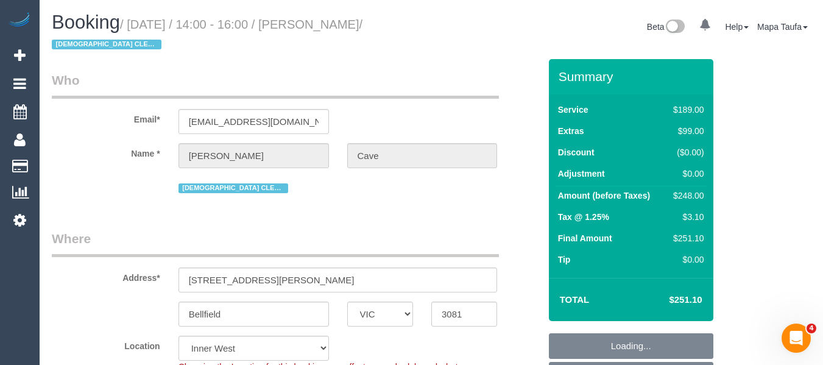
select select "spot4"
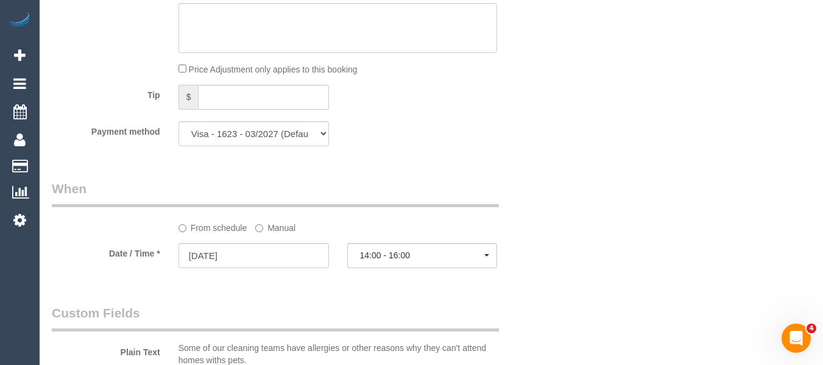
scroll to position [2346, 0]
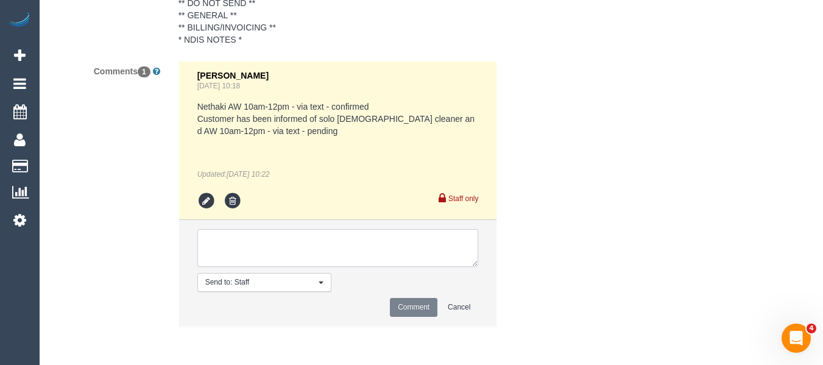
click at [309, 260] on textarea at bounding box center [337, 248] width 281 height 38
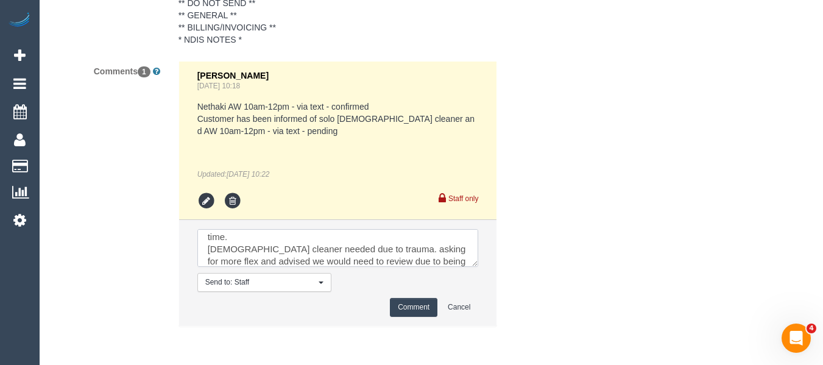
scroll to position [41, 0]
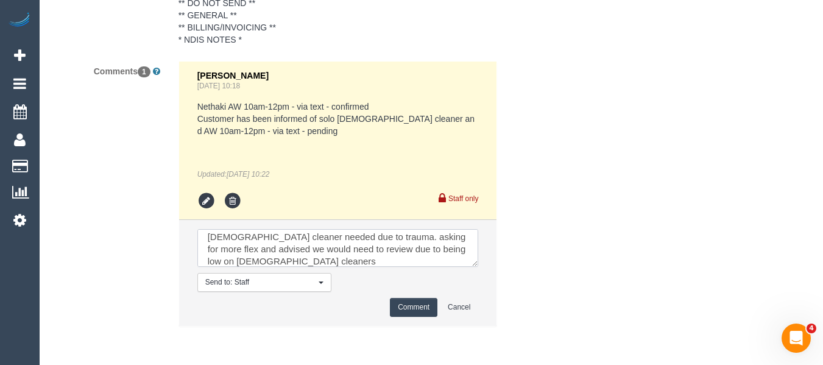
type textarea "rescheduled cancelled booking. Requested Monday 2-4pm preferred however can be …"
click at [402, 308] on button "Comment" at bounding box center [414, 307] width 48 height 19
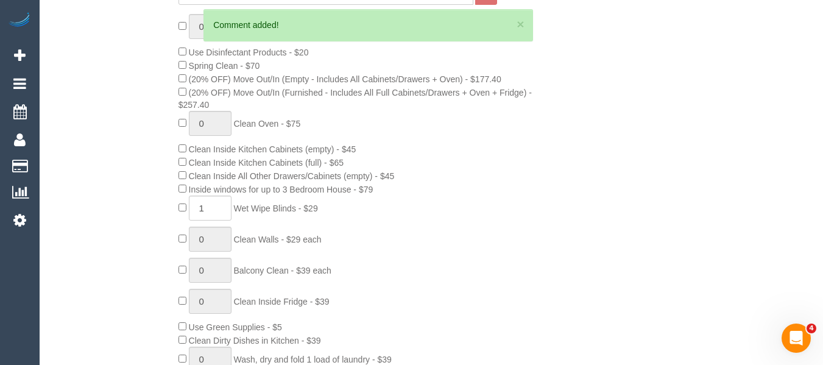
scroll to position [0, 0]
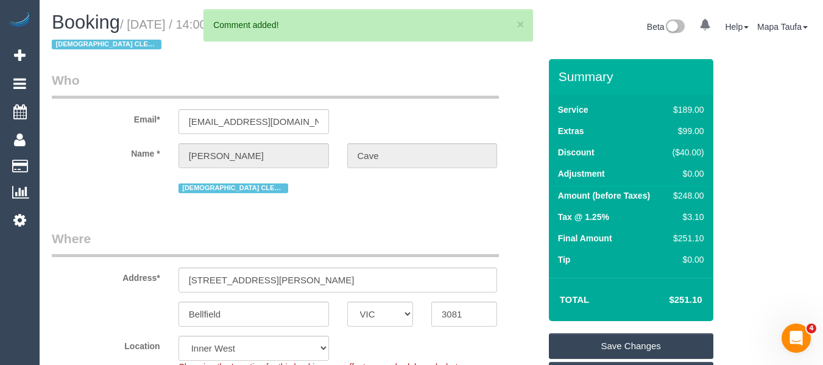
click at [624, 345] on link "Save Changes" at bounding box center [631, 346] width 164 height 26
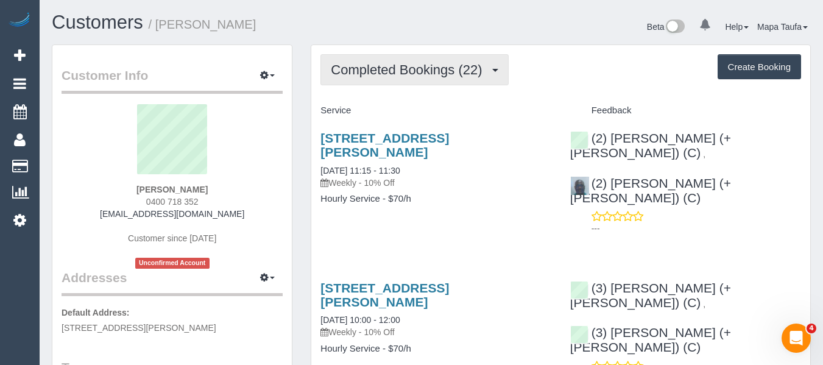
click at [404, 74] on span "Completed Bookings (22)" at bounding box center [409, 69] width 157 height 15
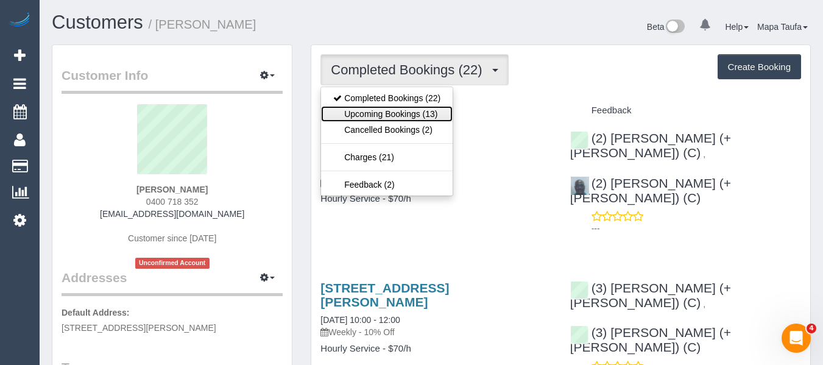
click at [420, 110] on link "Upcoming Bookings (13)" at bounding box center [387, 114] width 132 height 16
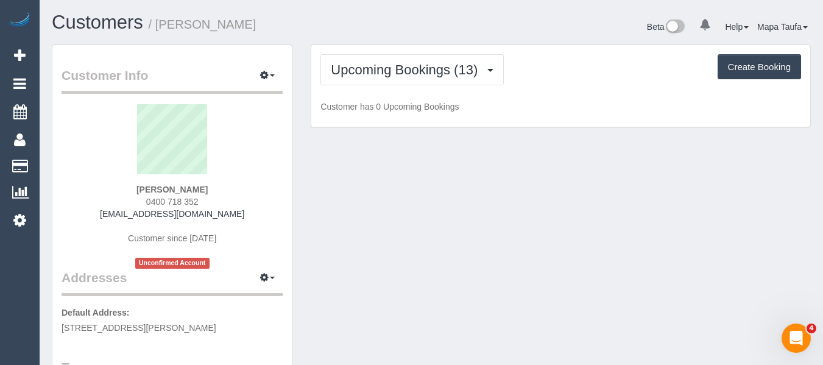
click at [586, 80] on div "Upcoming Bookings (13) Completed Bookings (22) Upcoming Bookings (13) Cancelled…" at bounding box center [560, 69] width 481 height 31
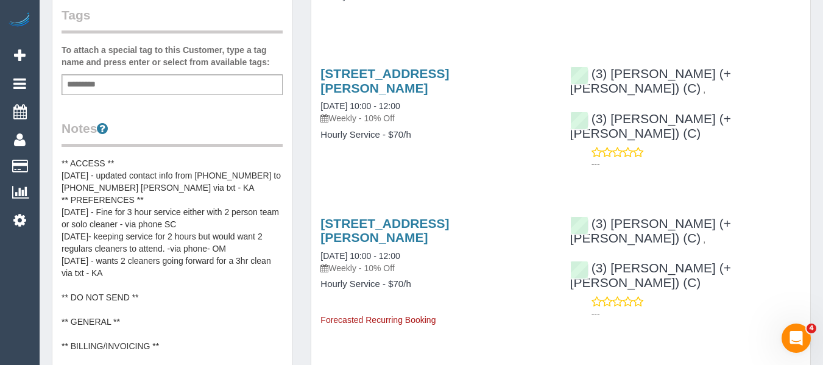
scroll to position [365, 0]
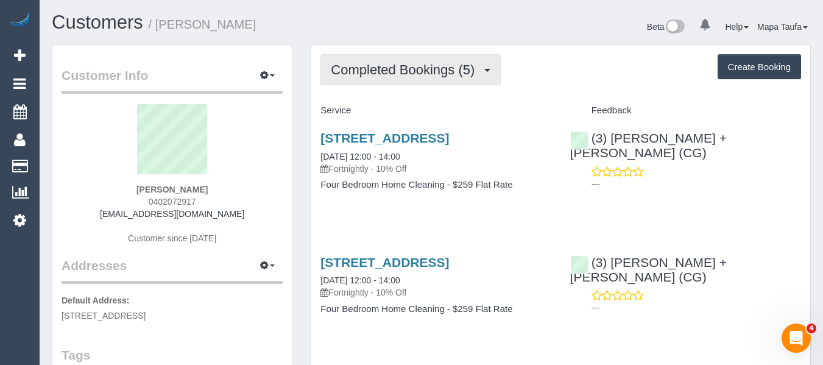
click at [420, 75] on span "Completed Bookings (5)" at bounding box center [406, 69] width 150 height 15
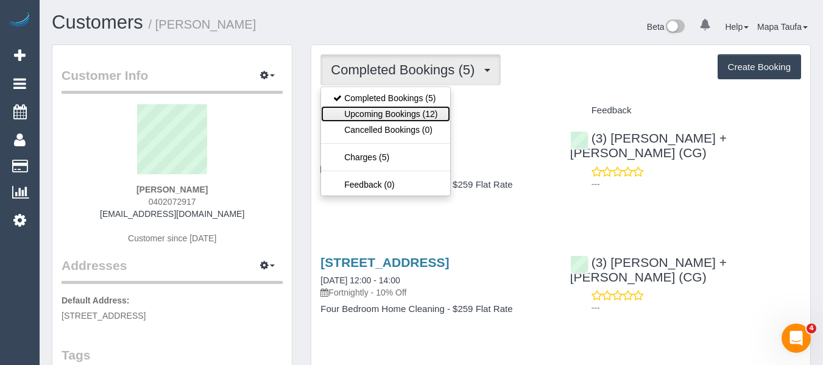
click at [412, 115] on link "Upcoming Bookings (12)" at bounding box center [385, 114] width 129 height 16
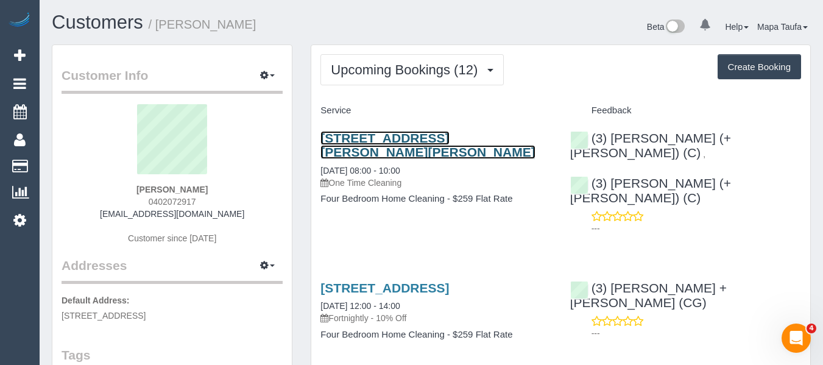
click at [370, 141] on link "[STREET_ADDRESS][PERSON_NAME][PERSON_NAME]" at bounding box center [427, 145] width 214 height 28
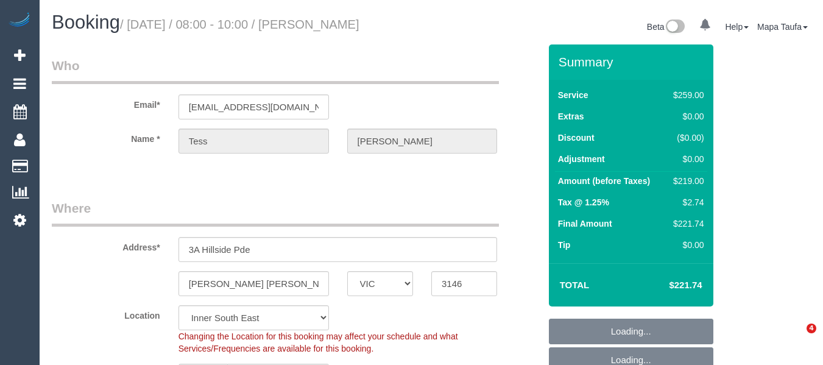
select select "VIC"
select select "object:781"
select select "string:stripe-pm_1S2Uxh2GScqysDRVSzoZf0mM"
select select "number:28"
select select "number:14"
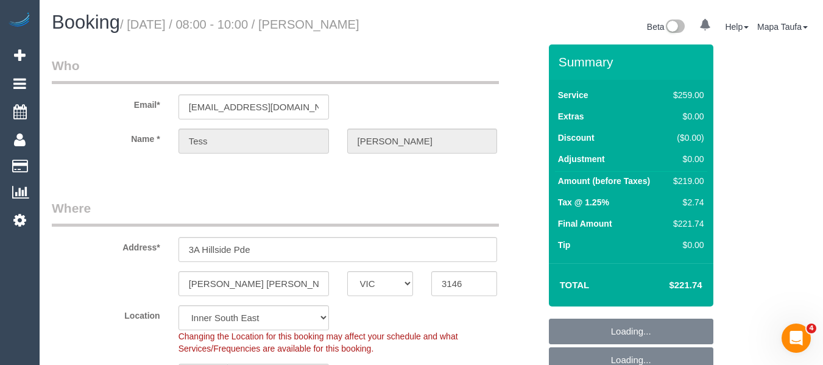
select select "number:18"
select select "number:22"
select select "number:13"
select select "spot1"
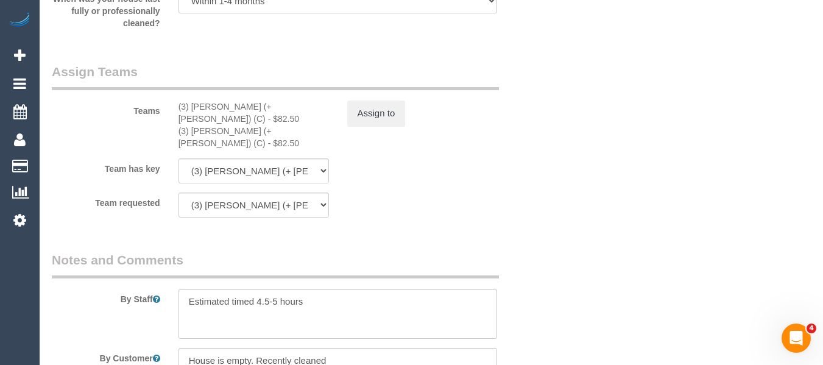
scroll to position [2023, 0]
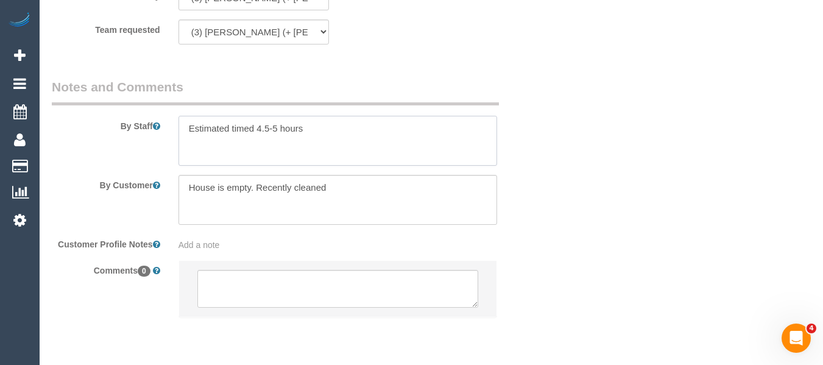
click at [186, 122] on textarea at bounding box center [337, 141] width 319 height 50
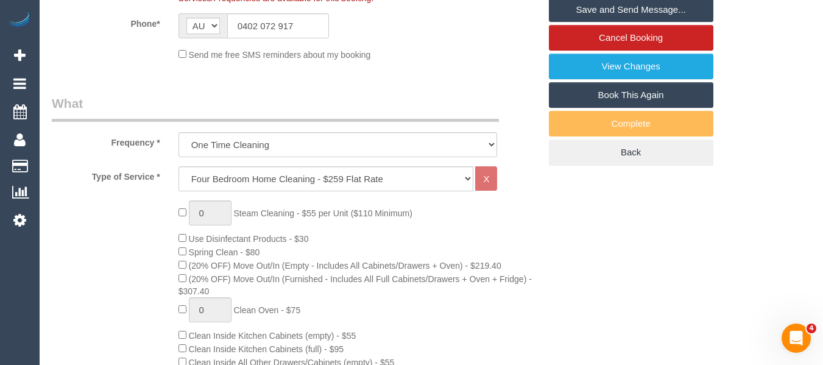
scroll to position [312, 0]
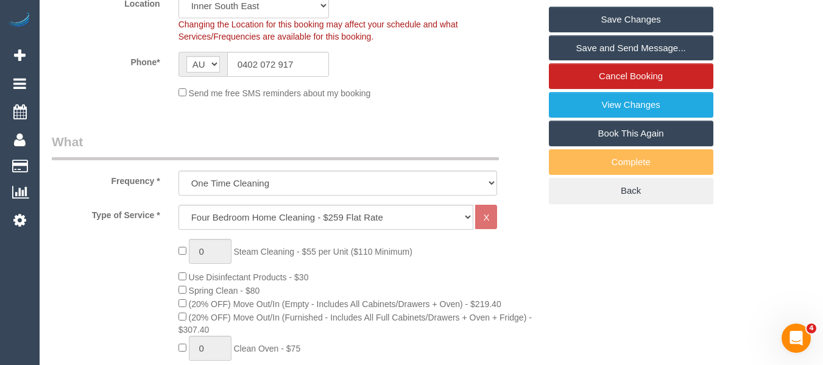
type textarea "Please arrive as close to 8am as possible. Estimated timed 4.5-5 hours"
click at [588, 32] on link "Save Changes" at bounding box center [631, 20] width 164 height 26
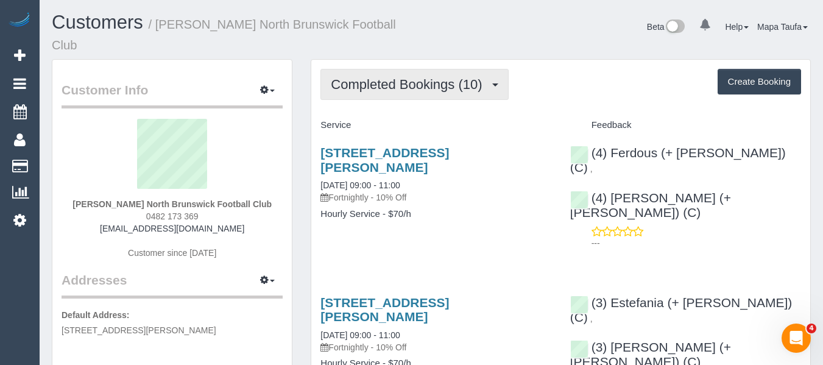
click at [408, 77] on span "Completed Bookings (10)" at bounding box center [409, 84] width 157 height 15
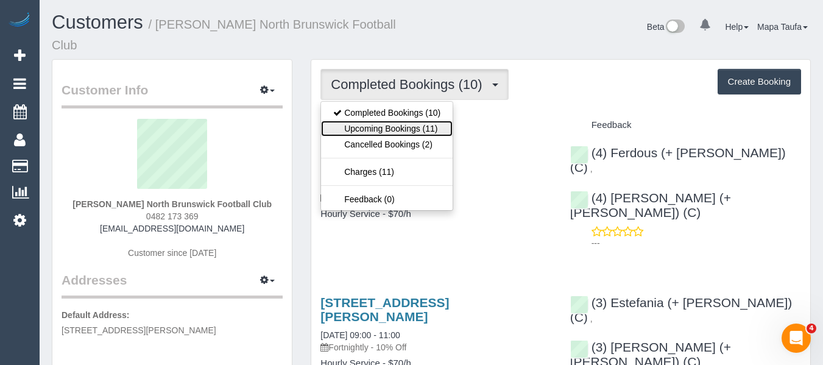
click at [427, 121] on link "Upcoming Bookings (11)" at bounding box center [387, 129] width 132 height 16
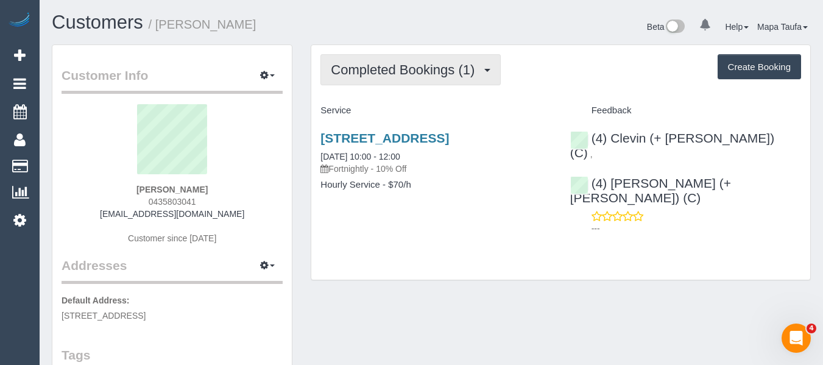
click at [422, 67] on span "Completed Bookings (1)" at bounding box center [406, 69] width 150 height 15
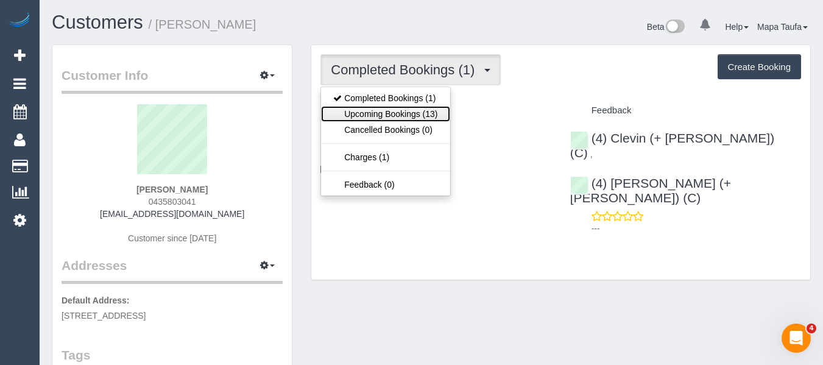
click at [423, 112] on link "Upcoming Bookings (13)" at bounding box center [385, 114] width 129 height 16
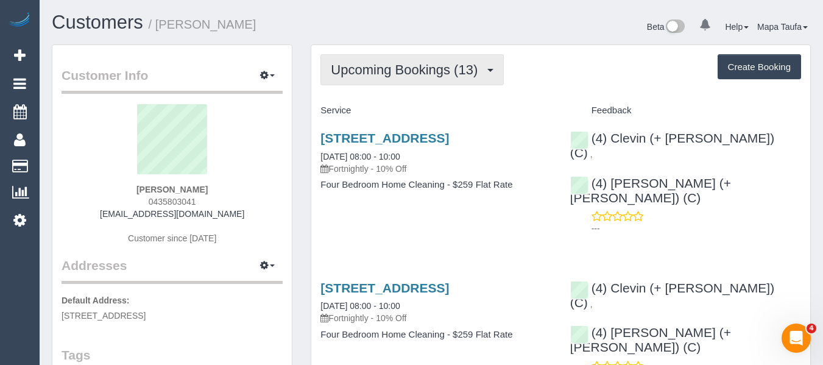
click at [446, 77] on span "Upcoming Bookings (13)" at bounding box center [407, 69] width 153 height 15
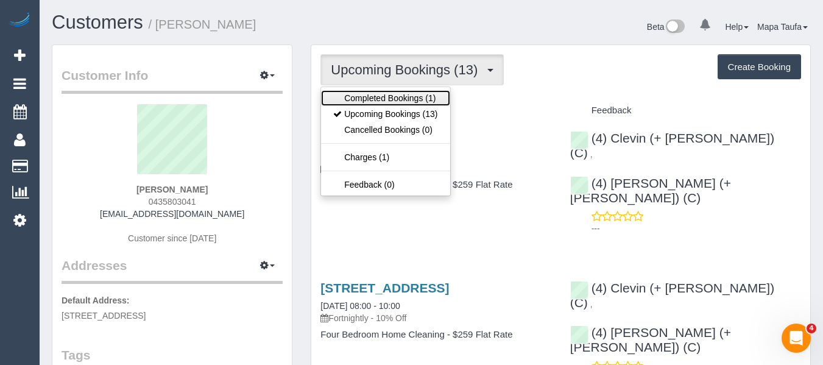
click at [425, 93] on link "Completed Bookings (1)" at bounding box center [385, 98] width 129 height 16
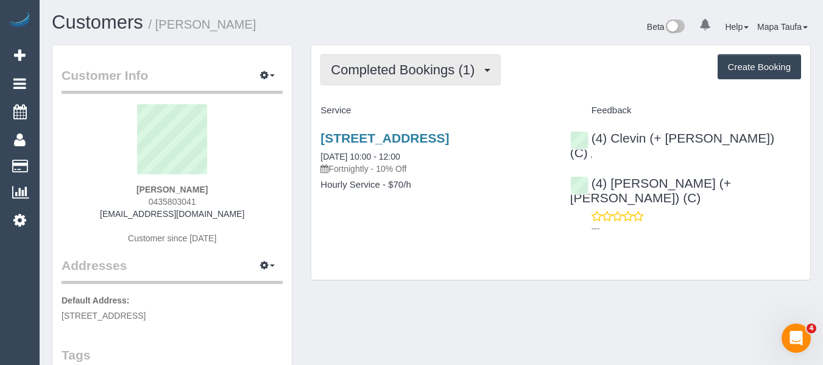
click at [428, 72] on span "Completed Bookings (1)" at bounding box center [406, 69] width 150 height 15
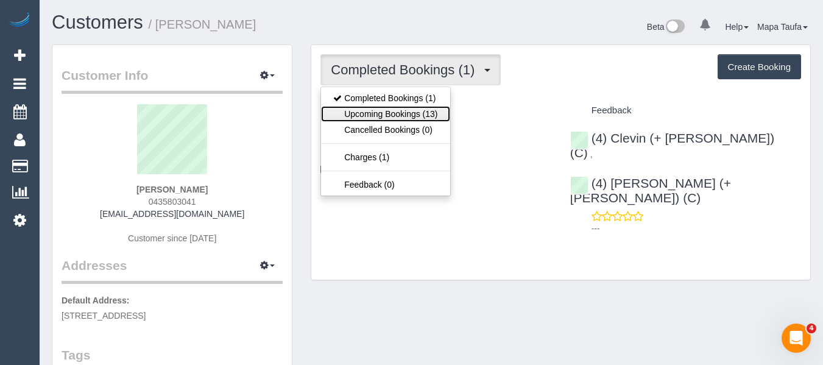
click at [420, 108] on link "Upcoming Bookings (13)" at bounding box center [385, 114] width 129 height 16
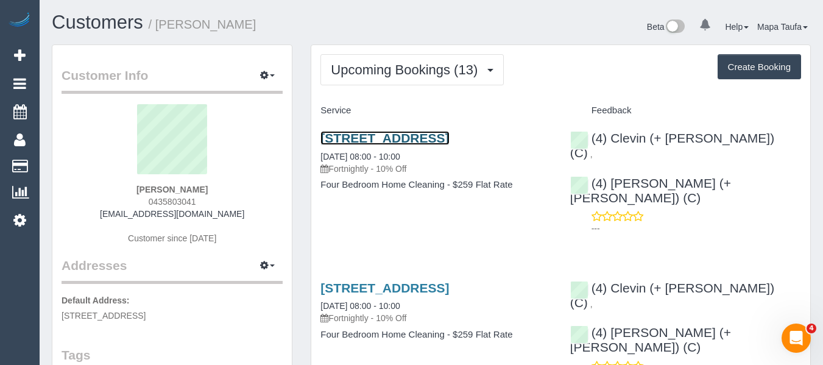
click at [439, 133] on link "11 Azalea Court, Croydon North, VIC 3136" at bounding box center [384, 138] width 129 height 14
click at [535, 74] on div "Upcoming Bookings (13) Completed Bookings (1) Upcoming Bookings (13) Cancelled …" at bounding box center [560, 69] width 481 height 31
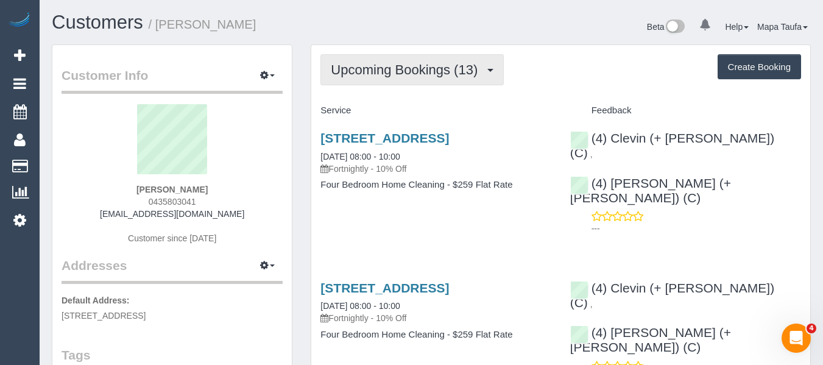
click at [418, 68] on span "Upcoming Bookings (13)" at bounding box center [407, 69] width 153 height 15
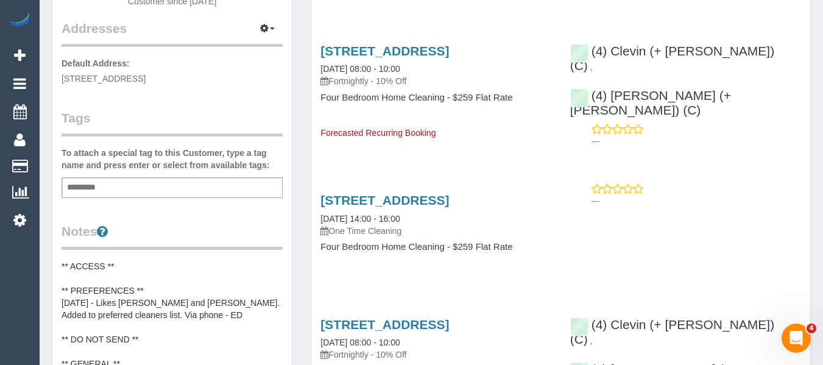
scroll to position [244, 0]
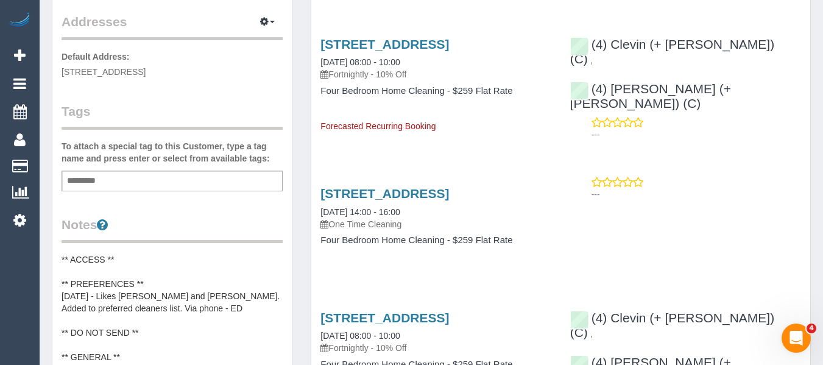
drag, startPoint x: 688, startPoint y: 270, endPoint x: 286, endPoint y: 135, distance: 424.1
click at [690, 224] on div "11 Azalea Court, Croydon North, VIC 3136 25/09/2025 14:00 - 16:00 One Time Clea…" at bounding box center [560, 223] width 499 height 94
drag, startPoint x: 526, startPoint y: 220, endPoint x: 328, endPoint y: 175, distance: 203.0
click at [328, 176] on div "11 Azalea Court, Croydon North, VIC 3136 25/09/2025 14:00 - 16:00 One Time Clea…" at bounding box center [560, 223] width 499 height 94
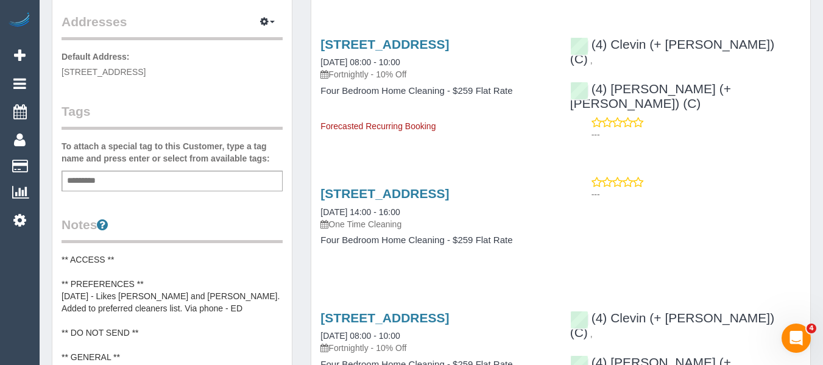
click at [621, 225] on div "11 Azalea Court, Croydon North, VIC 3136 25/09/2025 14:00 - 16:00 One Time Clea…" at bounding box center [560, 223] width 499 height 94
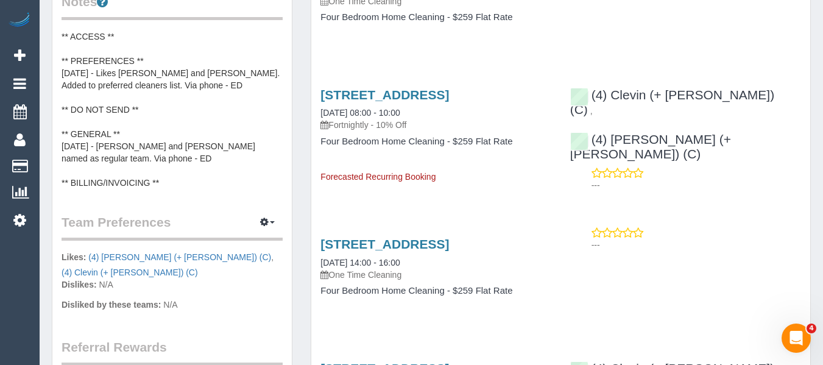
scroll to position [487, 0]
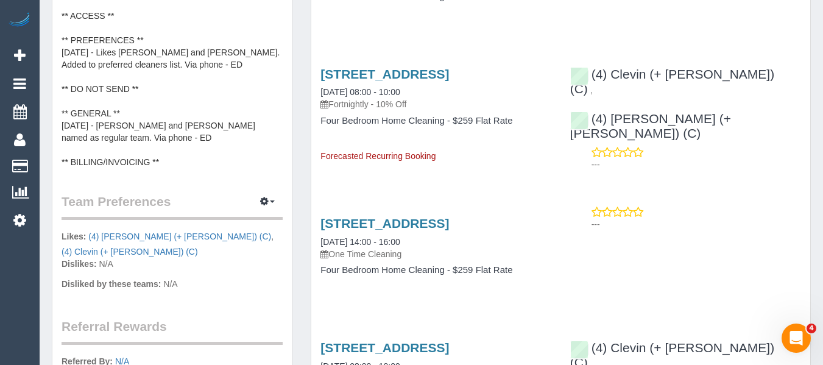
drag, startPoint x: 462, startPoint y: 230, endPoint x: 778, endPoint y: 240, distance: 316.9
click at [778, 240] on div "11 Azalea Court, Croydon North, VIC 3136 10/10/2025 14:00 - 16:00 One Time Clea…" at bounding box center [560, 253] width 499 height 94
click at [449, 227] on link "11 Azalea Court, Croydon North, VIC 3136" at bounding box center [384, 223] width 129 height 14
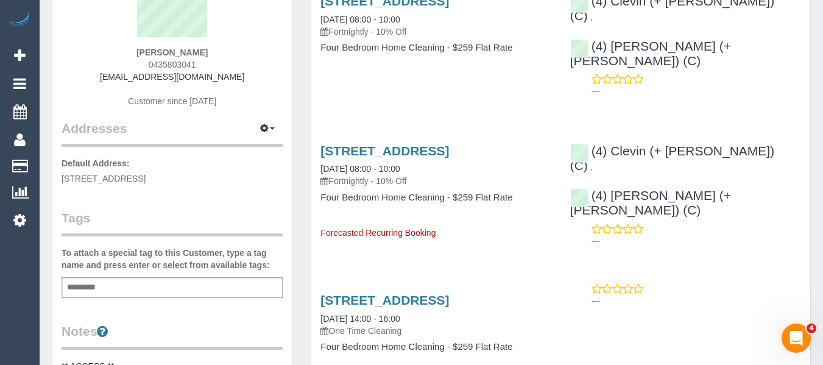
scroll to position [141, 0]
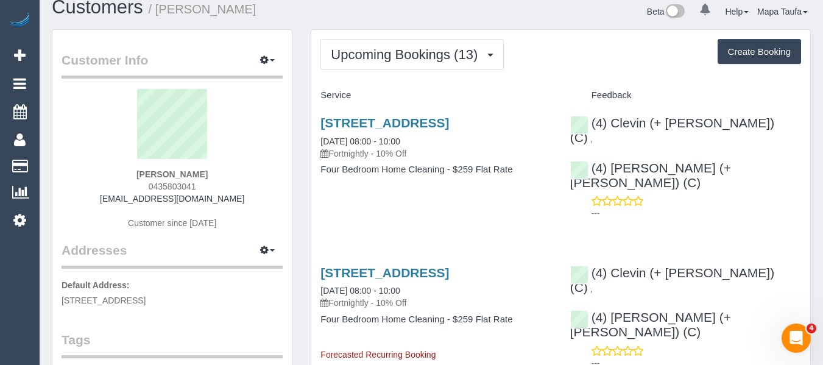
scroll to position [7, 0]
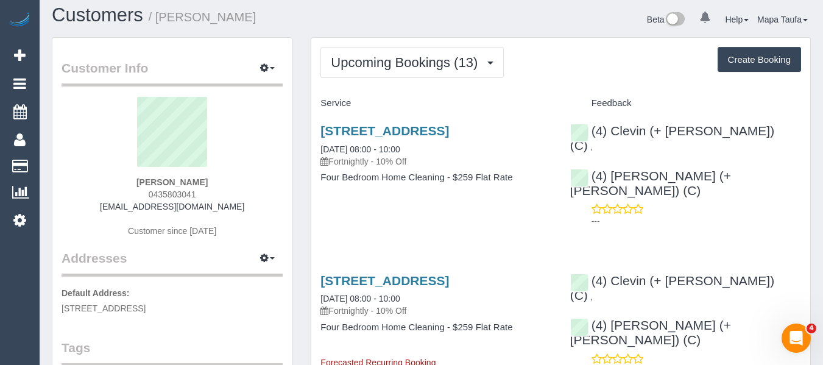
click at [621, 57] on div "Upcoming Bookings (13) Completed Bookings (1) Upcoming Bookings (13) Cancelled …" at bounding box center [560, 62] width 481 height 31
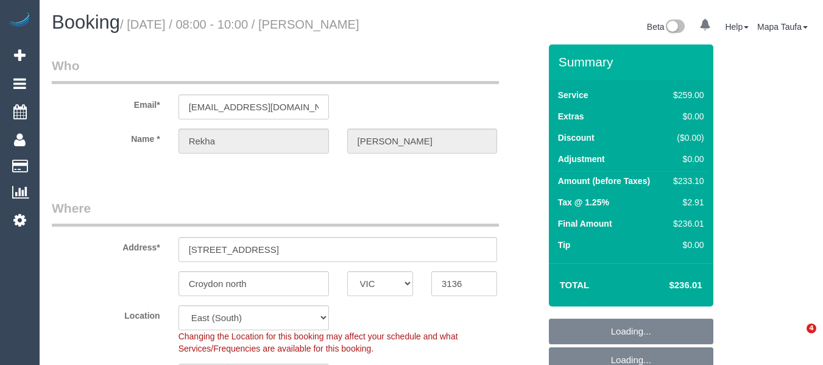
select select "VIC"
select select "number:28"
select select "number:14"
select select "number:18"
select select "number:24"
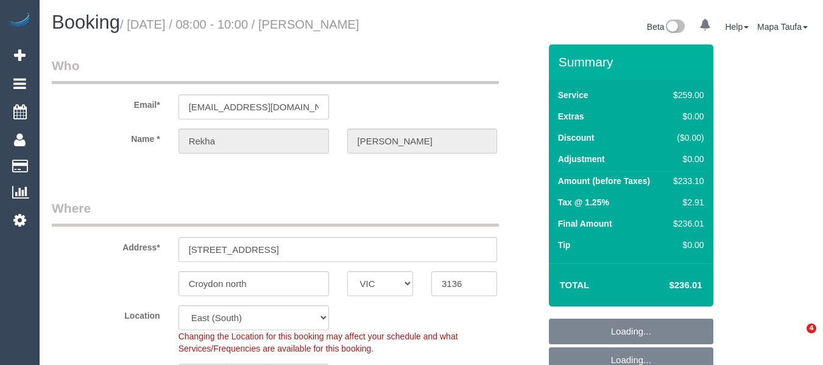
select select "number:35"
select select "number:11"
select select "object:841"
select select "string:stripe-pm_1RrDHl2GScqysDRVY2vperoW"
select select "spot1"
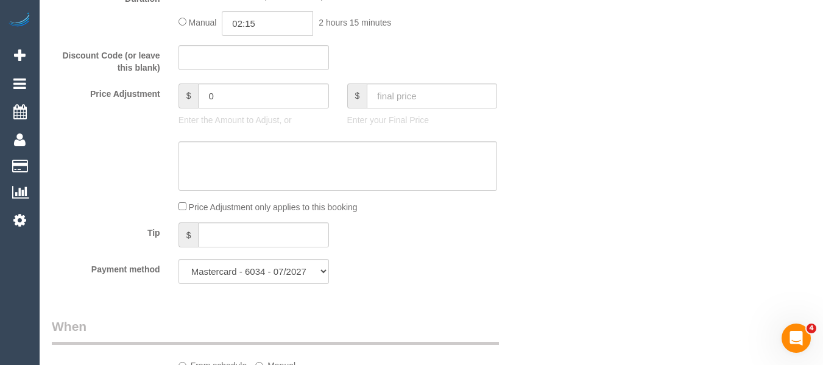
scroll to position [1218, 0]
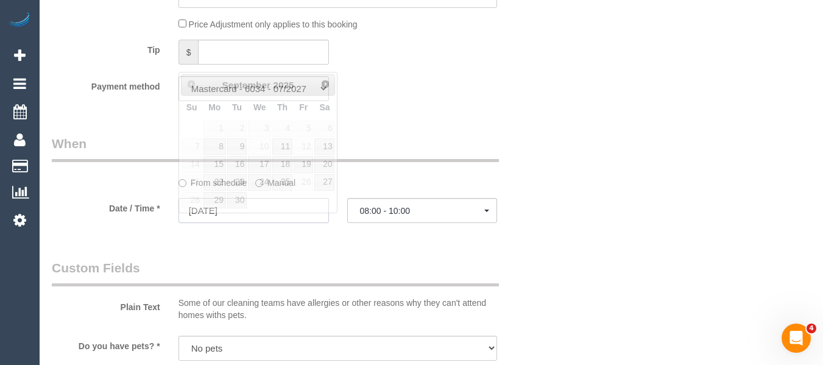
click at [263, 223] on input "[DATE]" at bounding box center [253, 210] width 150 height 25
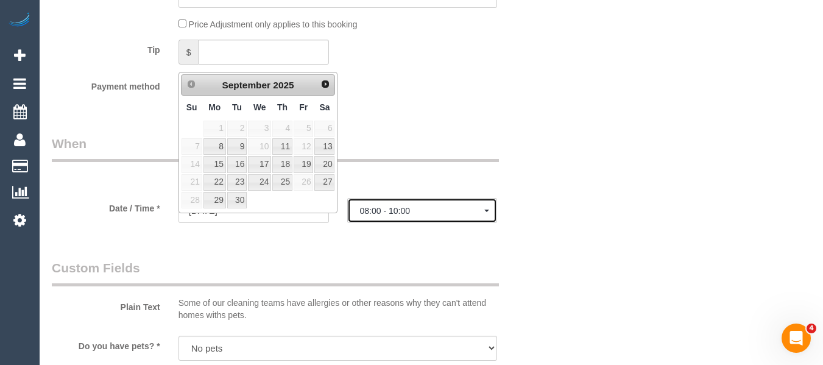
click at [420, 216] on span "08:00 - 10:00" at bounding box center [422, 211] width 125 height 10
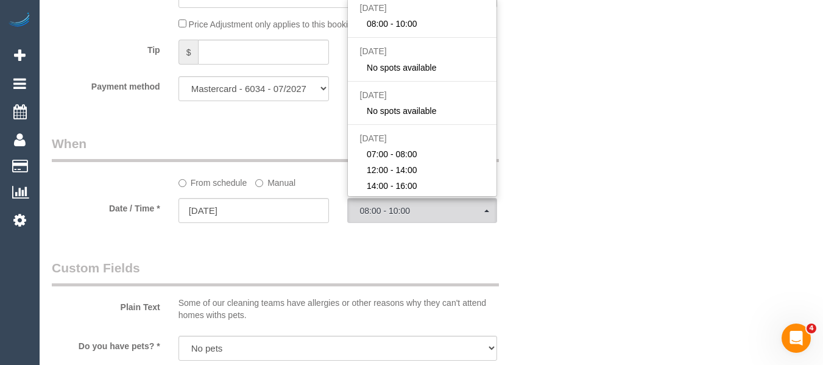
click at [624, 168] on div "Who Email* sairrekha@yahoo.co.in Name * Rekha Raghuram Where Address* 11 Azalea…" at bounding box center [431, 292] width 759 height 2933
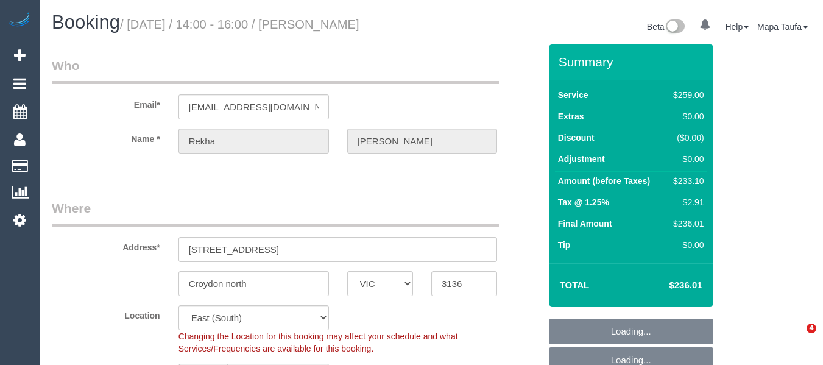
select select "VIC"
select select "number:28"
select select "number:14"
select select "number:18"
select select "number:24"
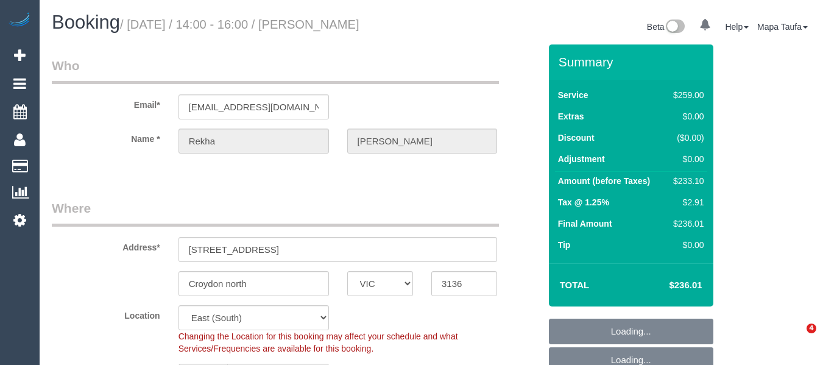
select select "number:35"
select select "number:11"
select select "spot5"
select select "VIC"
select select "spot1"
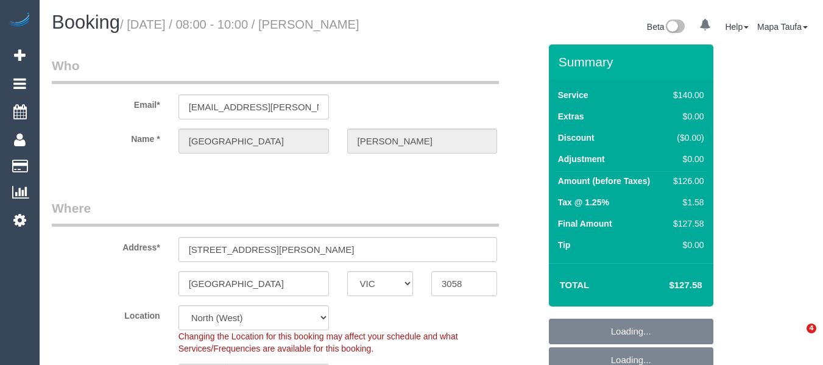
select select "number:27"
select select "number:14"
select select "number:19"
select select "number:24"
select select "number:34"
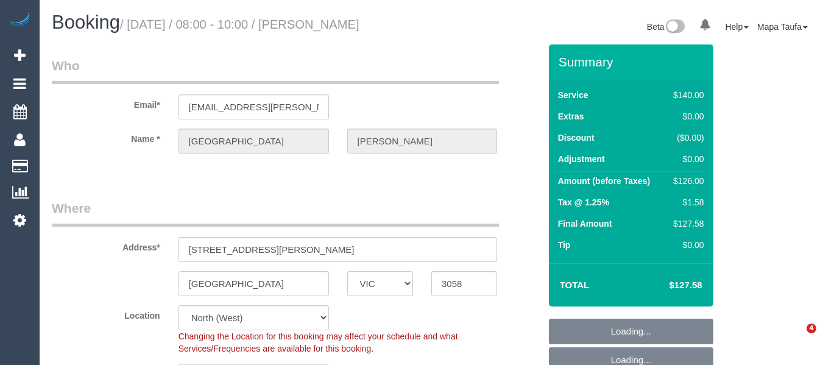
select select "number:12"
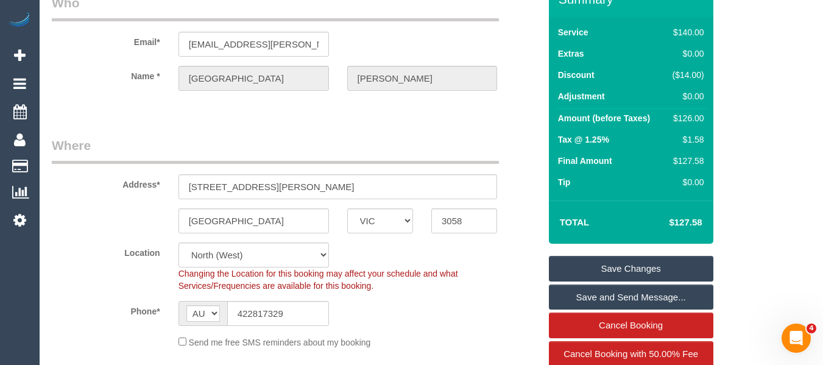
scroll to position [122, 0]
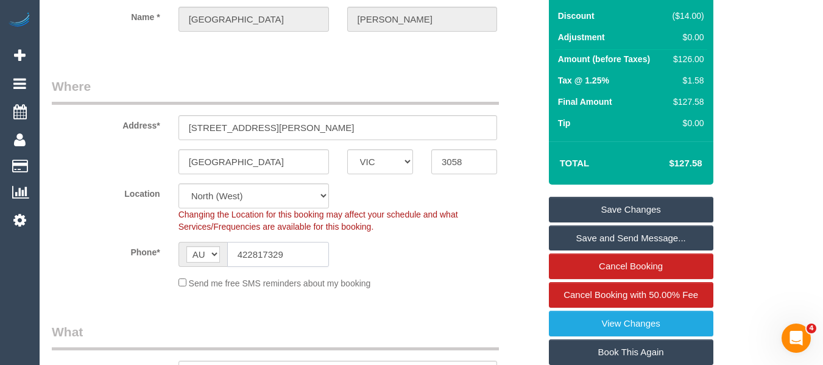
click at [311, 267] on input "422817329" at bounding box center [278, 254] width 102 height 25
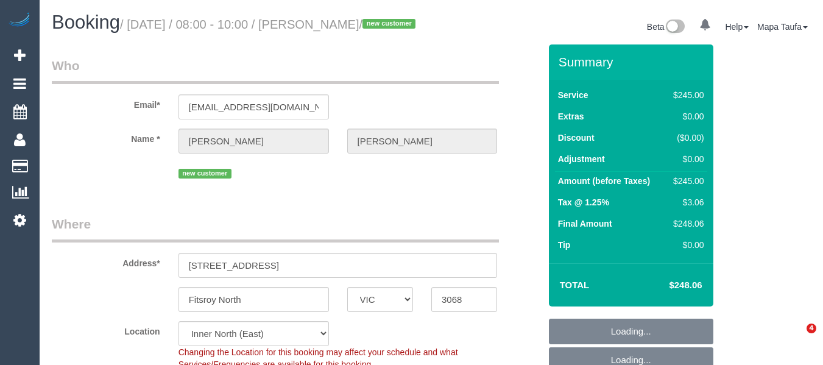
select select "VIC"
select select "210"
select select "number:28"
select select "number:14"
select select "number:19"
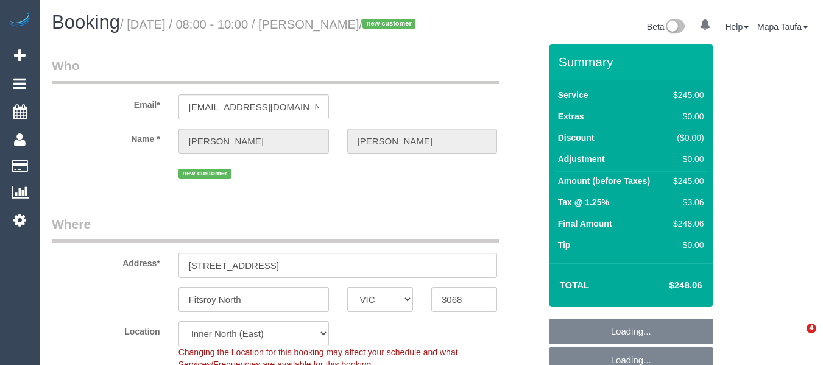
select select "spot1"
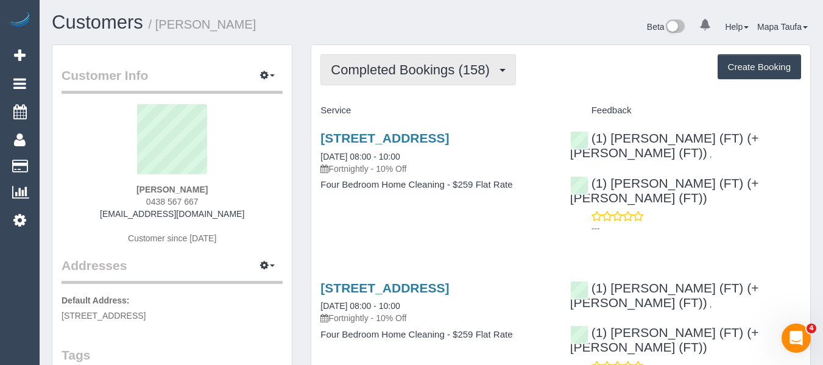
click at [373, 73] on span "Completed Bookings (158)" at bounding box center [413, 69] width 164 height 15
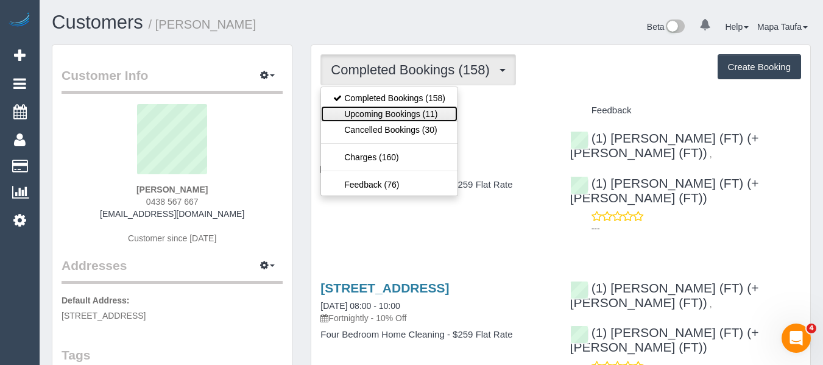
click at [377, 107] on link "Upcoming Bookings (11)" at bounding box center [389, 114] width 136 height 16
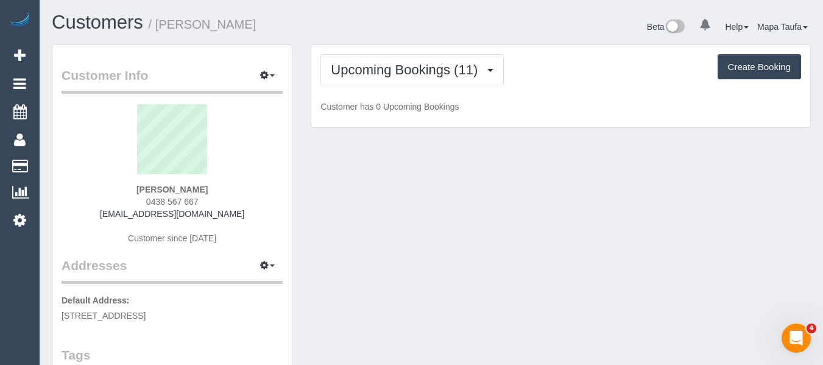
click at [375, 26] on h1 "Customers / [PERSON_NAME]" at bounding box center [237, 22] width 370 height 21
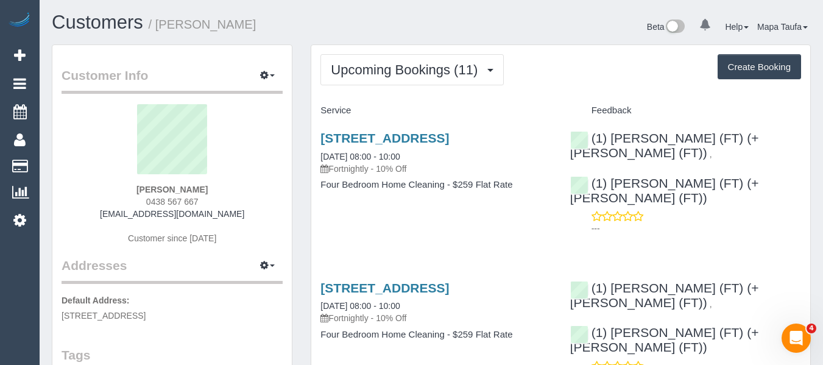
drag, startPoint x: 189, startPoint y: 198, endPoint x: 140, endPoint y: 192, distance: 49.0
click at [140, 192] on div "[PERSON_NAME] 0438 567 667 [EMAIL_ADDRESS][DOMAIN_NAME] Customer since [DATE]" at bounding box center [172, 180] width 221 height 152
click at [197, 200] on span "0438 567 667" at bounding box center [172, 202] width 52 height 10
drag, startPoint x: 202, startPoint y: 202, endPoint x: 136, endPoint y: 197, distance: 65.9
click at [136, 197] on div "Leah Welsh 0438 567 667 brendanandleah@gmail.com Customer since 2020" at bounding box center [172, 180] width 221 height 152
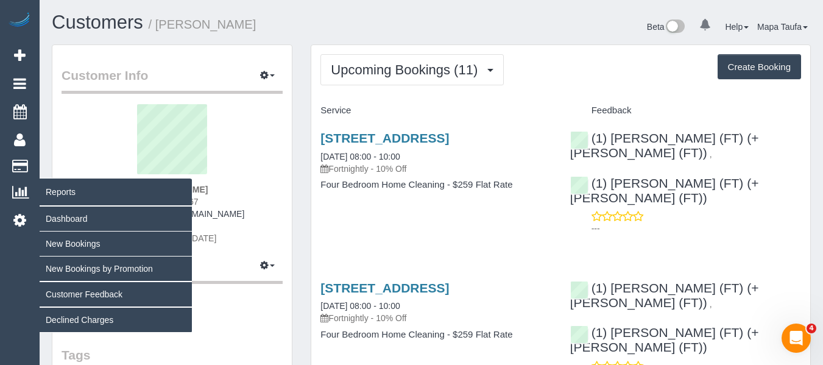
copy span "0438 567 667"
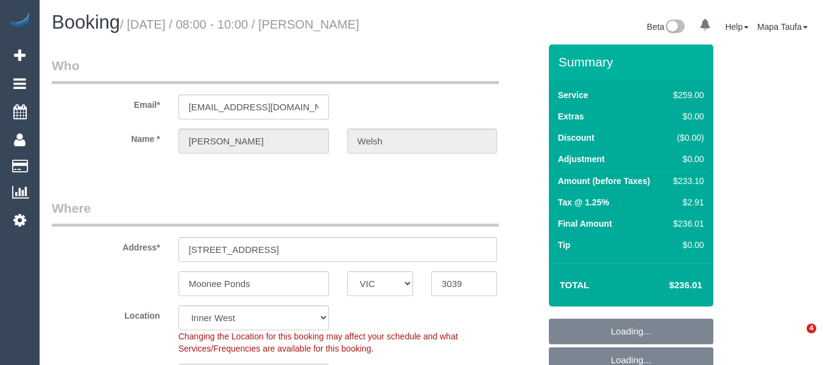
select select "VIC"
select select "number:27"
select select "number:14"
select select "number:19"
select select "number:24"
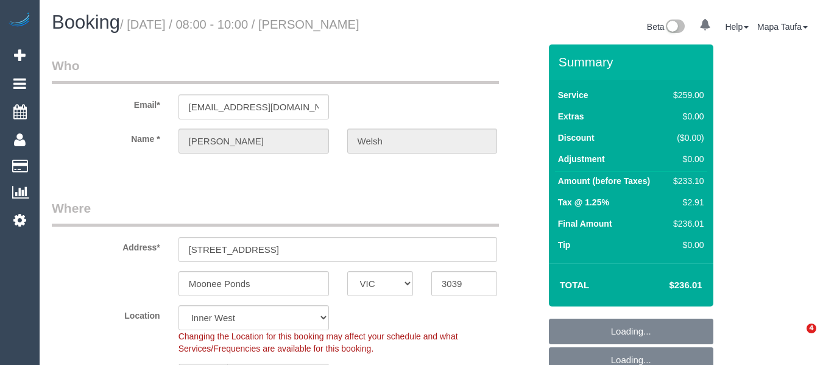
select select "number:35"
select select "number:11"
select select "23081"
select select "spot1"
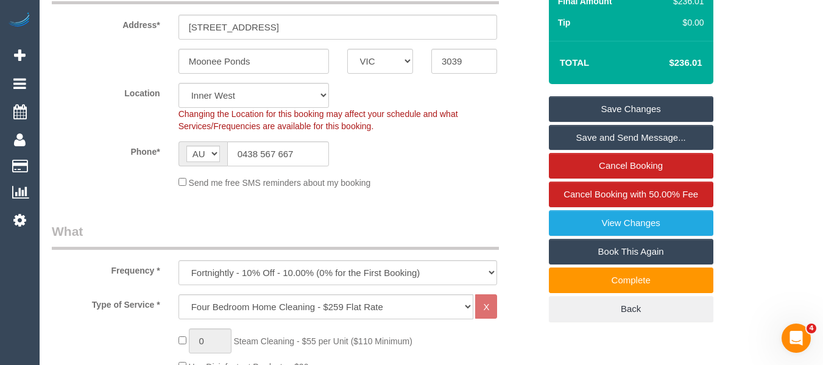
scroll to position [244, 0]
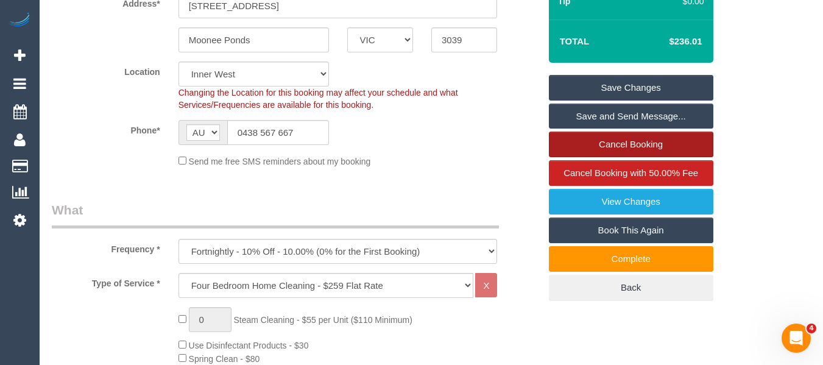
click at [620, 139] on link "Cancel Booking" at bounding box center [631, 145] width 164 height 26
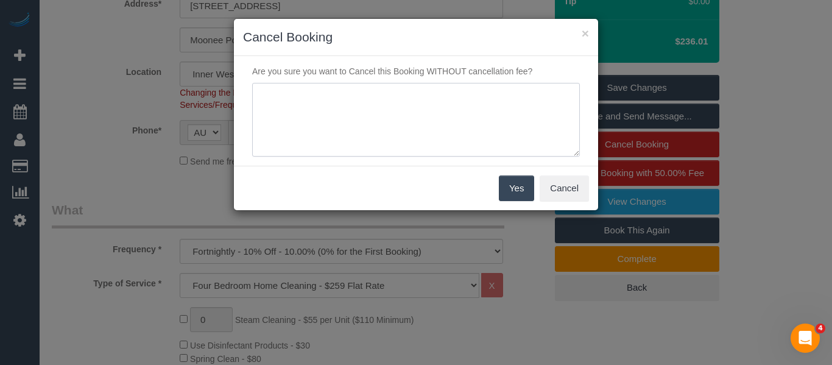
click at [408, 113] on textarea at bounding box center [416, 120] width 328 height 74
type textarea "c"
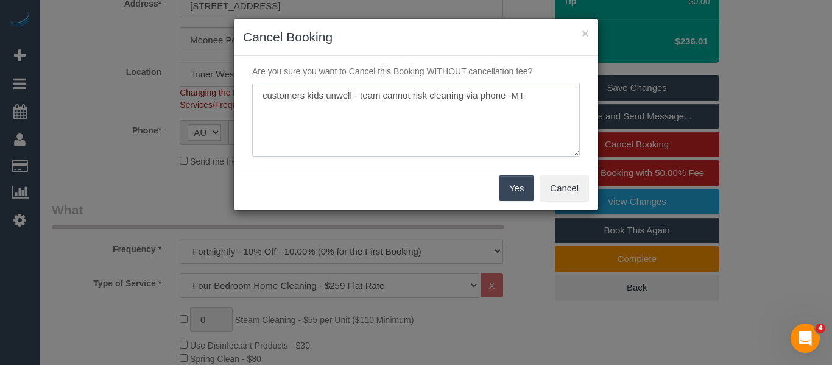
type textarea "customers kids unwell - team cannot risk cleaning via phone -MT"
click at [527, 188] on button "Yes" at bounding box center [516, 188] width 35 height 26
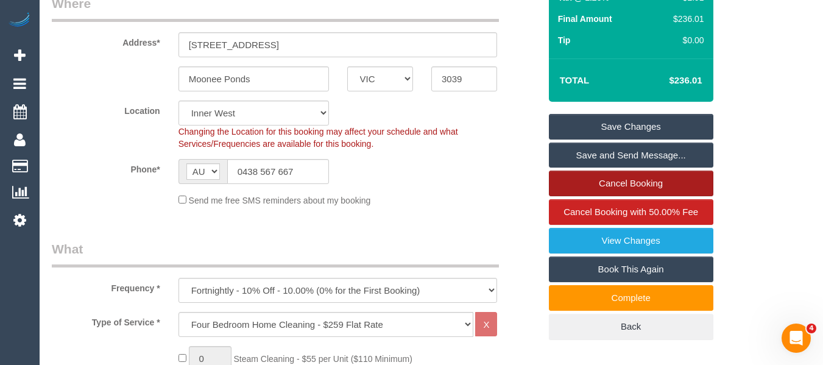
scroll to position [183, 0]
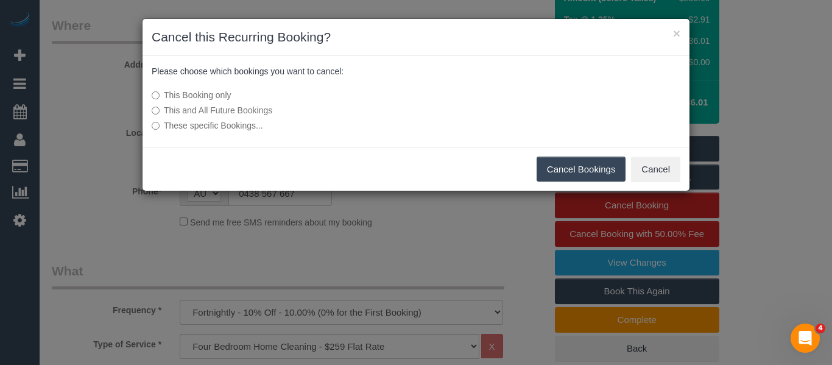
click at [554, 169] on button "Cancel Bookings" at bounding box center [582, 170] width 90 height 26
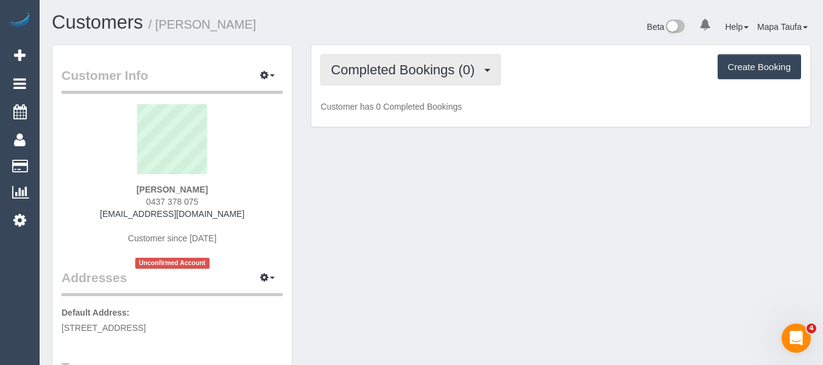
click at [402, 67] on span "Completed Bookings (0)" at bounding box center [406, 69] width 150 height 15
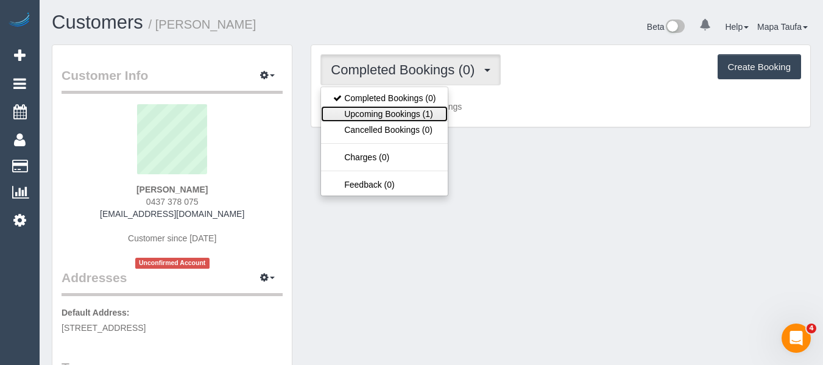
click at [404, 107] on link "Upcoming Bookings (1)" at bounding box center [384, 114] width 127 height 16
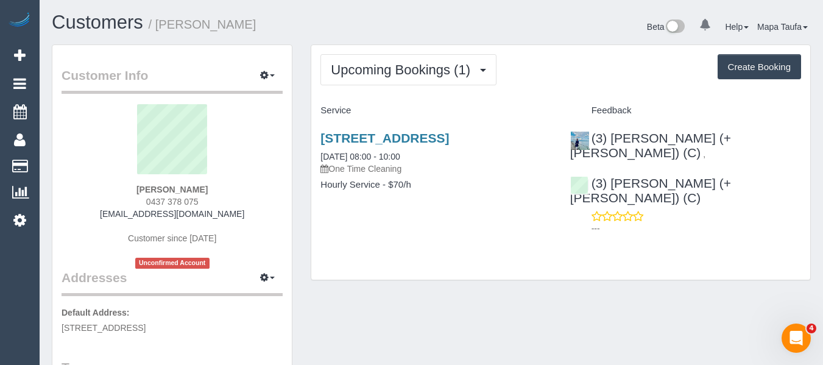
drag, startPoint x: 217, startPoint y: 200, endPoint x: 145, endPoint y: 197, distance: 72.5
click at [145, 197] on div "Nell Beasley 0437 378 075 hermione.beasley12@gmail.com Customer since 2025 Unco…" at bounding box center [172, 186] width 221 height 164
copy span "0437 378 075"
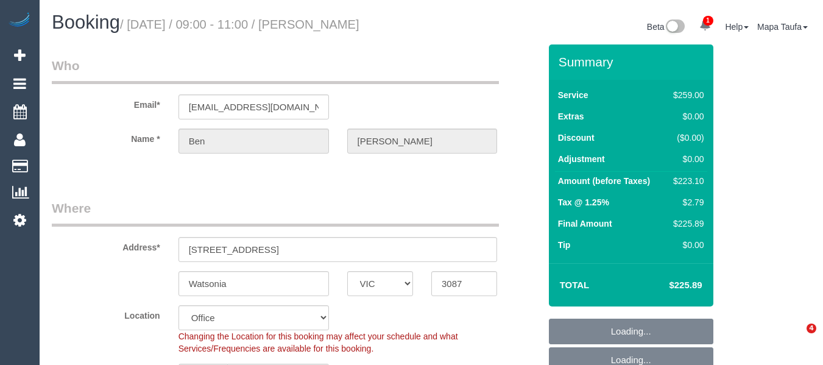
select select "VIC"
select select "object:811"
select select "string:stripe-pm_1O3wOf2GScqysDRVbf3wB7jA"
select select "number:29"
select select "number:15"
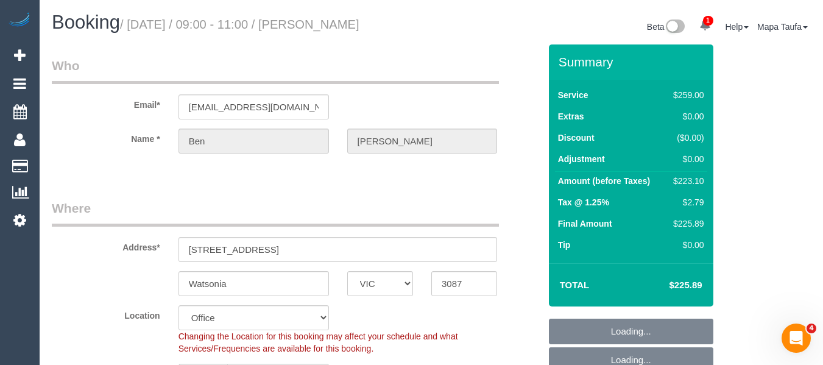
select select "number:18"
select select "number:22"
select select "number:35"
select select "number:13"
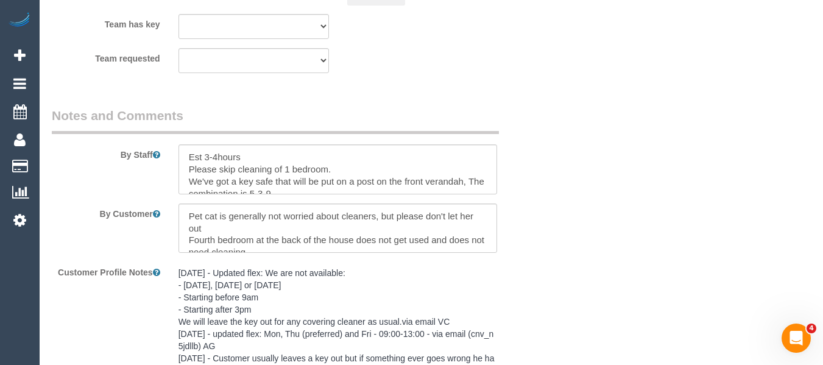
drag, startPoint x: 498, startPoint y: 163, endPoint x: 496, endPoint y: 173, distance: 10.4
click at [496, 173] on div at bounding box center [337, 169] width 337 height 50
click at [485, 191] on textarea at bounding box center [337, 169] width 319 height 50
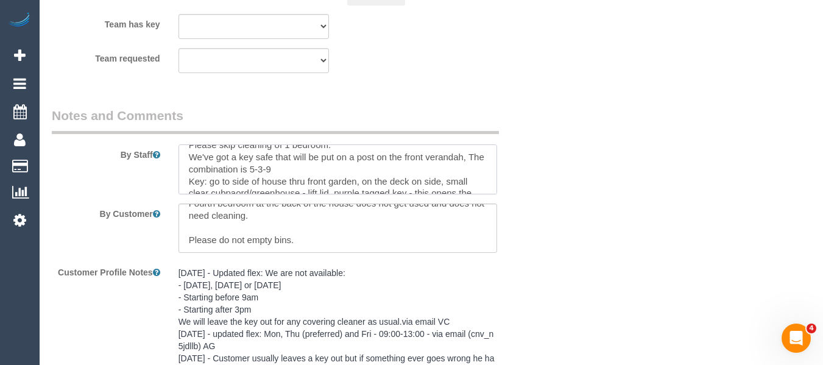
scroll to position [48, 0]
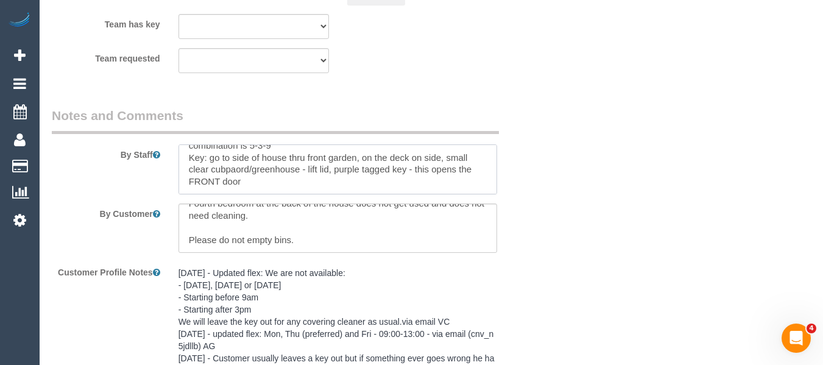
drag, startPoint x: 496, startPoint y: 181, endPoint x: 492, endPoint y: 171, distance: 11.4
click at [492, 171] on textarea at bounding box center [337, 169] width 319 height 50
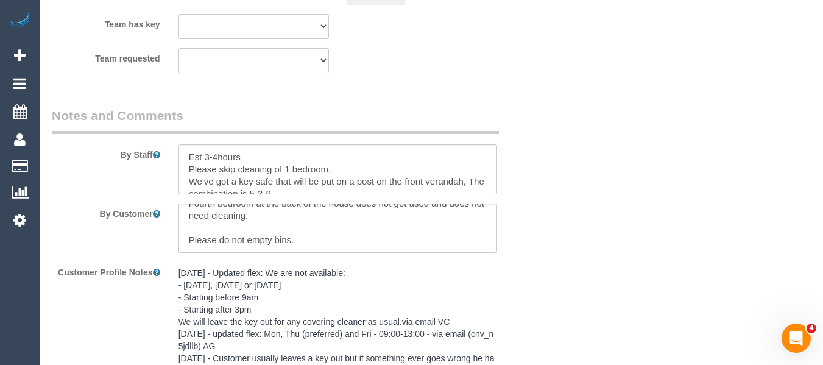
click at [499, 164] on div at bounding box center [337, 169] width 337 height 50
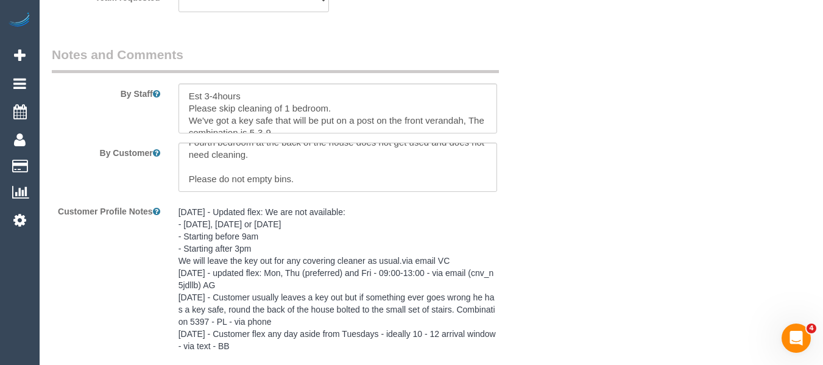
click at [500, 125] on div at bounding box center [337, 108] width 337 height 50
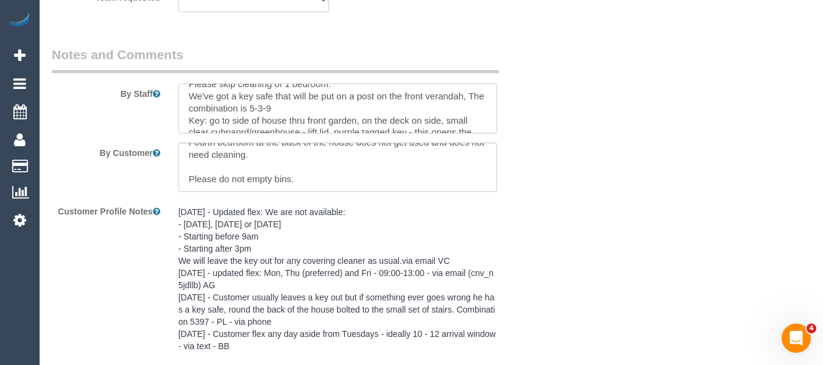
click at [358, 108] on textarea at bounding box center [337, 108] width 319 height 50
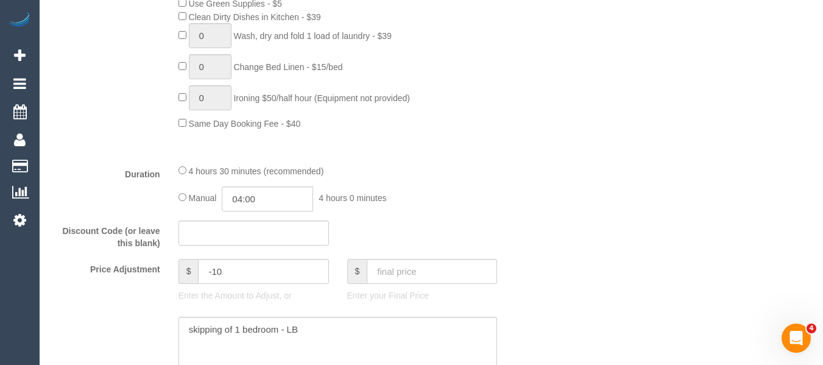
type textarea "Est 3-4hours Please skip cleaning of 1 bedroom. We've got a key safe that will …"
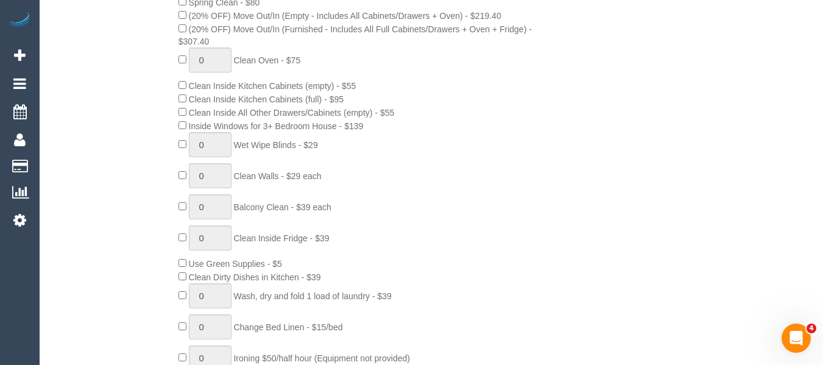
drag, startPoint x: 763, startPoint y: 108, endPoint x: 421, endPoint y: 149, distance: 344.1
click at [421, 149] on div "0 Steam Cleaning - $55 per Unit ($110 Minimum) Use Disinfectant Products - $30 …" at bounding box center [358, 170] width 379 height 439
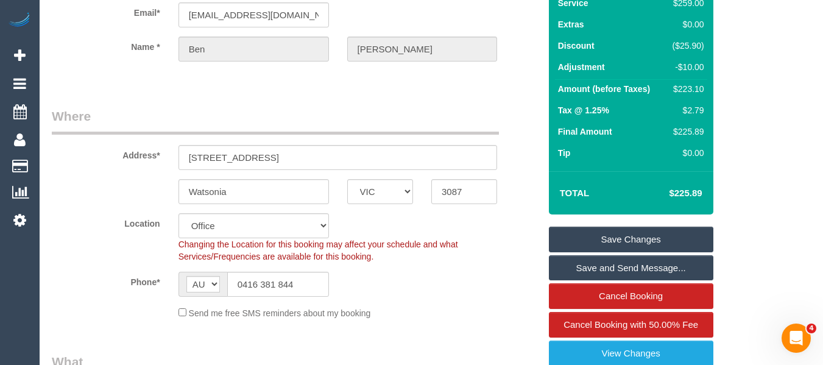
scroll to position [52, 0]
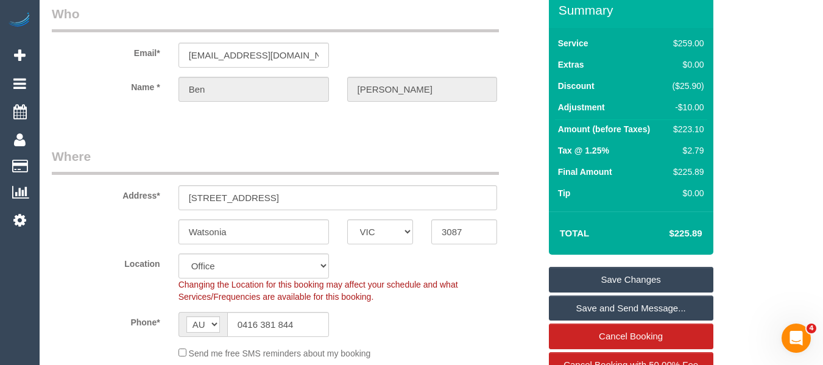
click at [621, 276] on link "Save Changes" at bounding box center [631, 280] width 164 height 26
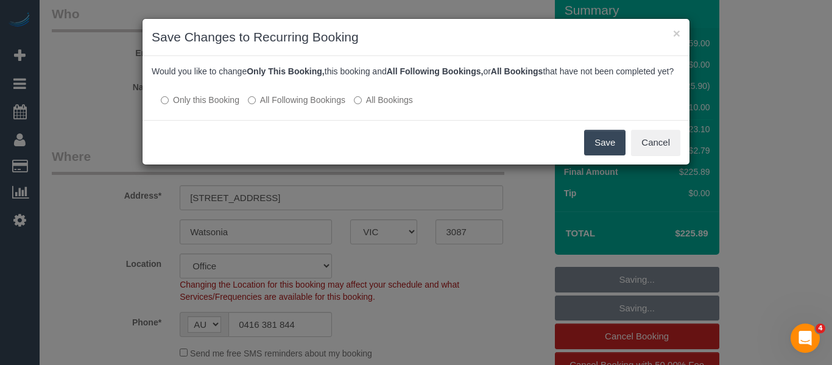
click at [304, 93] on div at bounding box center [416, 88] width 529 height 10
click at [331, 106] on label "All Following Bookings" at bounding box center [296, 100] width 97 height 12
click at [608, 150] on button "Save" at bounding box center [604, 143] width 41 height 26
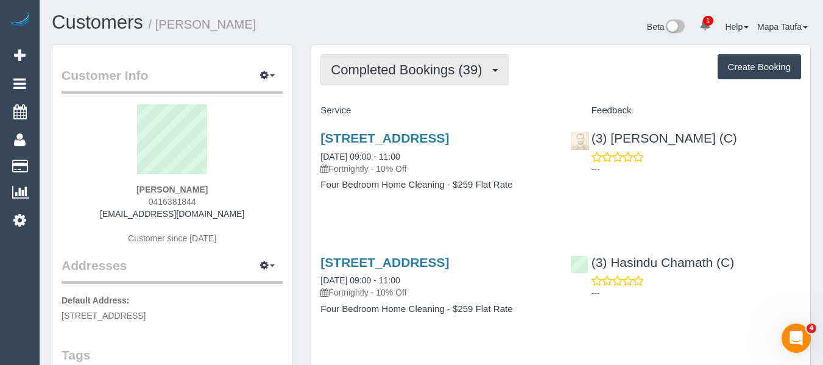
click at [450, 76] on span "Completed Bookings (39)" at bounding box center [409, 69] width 157 height 15
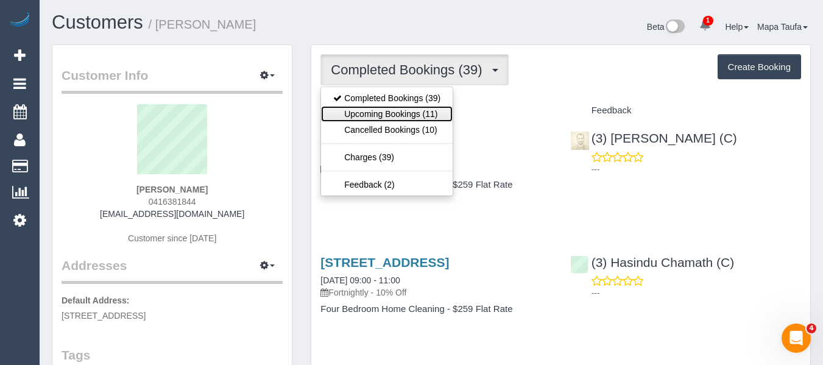
click at [437, 110] on link "Upcoming Bookings (11)" at bounding box center [387, 114] width 132 height 16
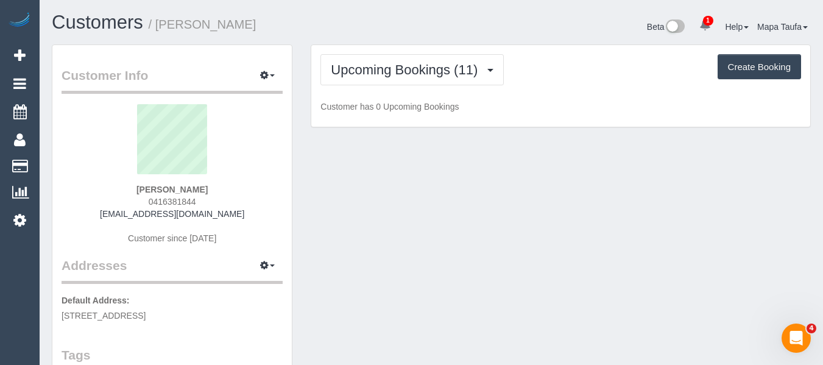
click at [611, 102] on p "Customer has 0 Upcoming Bookings" at bounding box center [560, 106] width 481 height 12
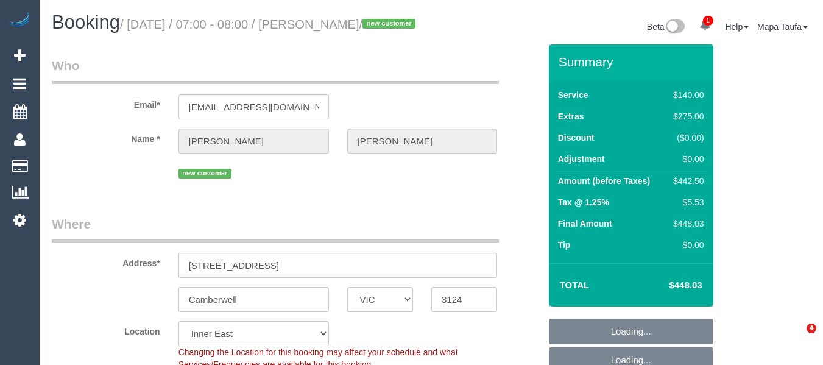
select select "VIC"
select select "number:28"
select select "number:14"
select select "number:18"
select select "number:25"
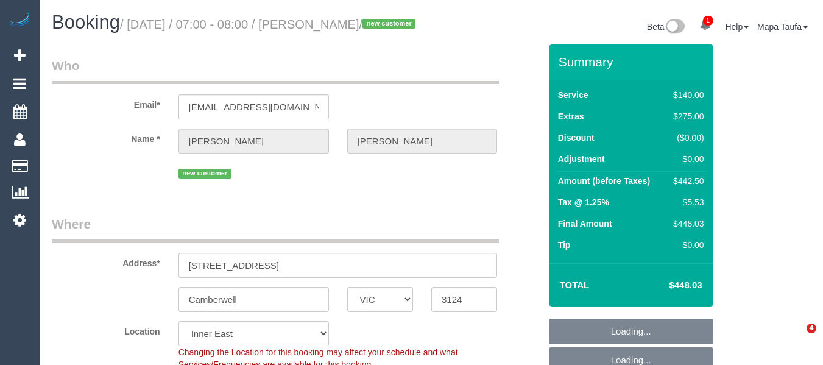
select select "spot1"
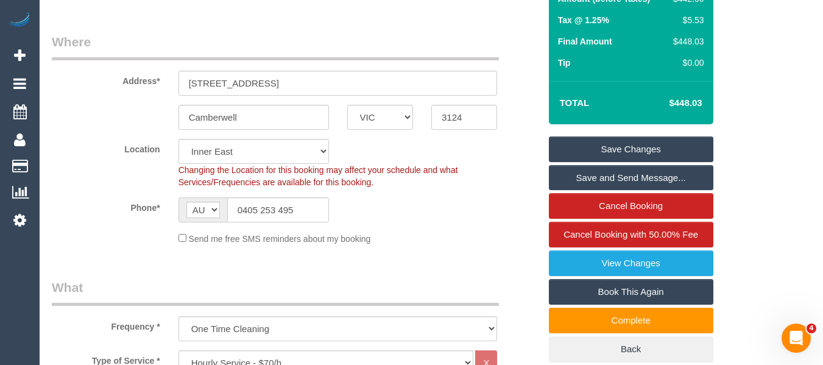
scroll to position [183, 0]
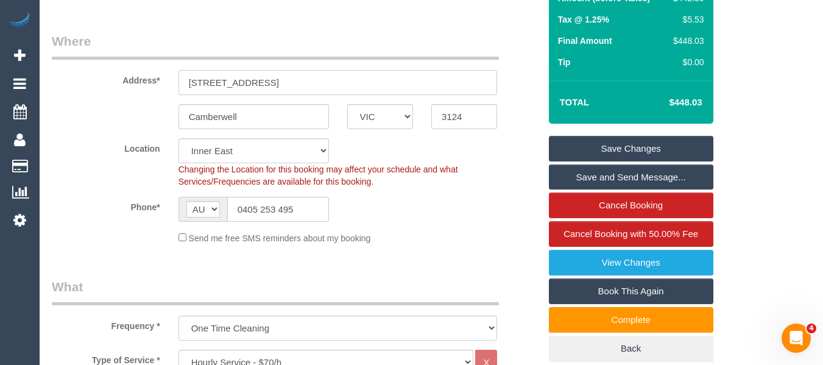
click at [277, 95] on input "591 Riversdale Rd" at bounding box center [337, 82] width 319 height 25
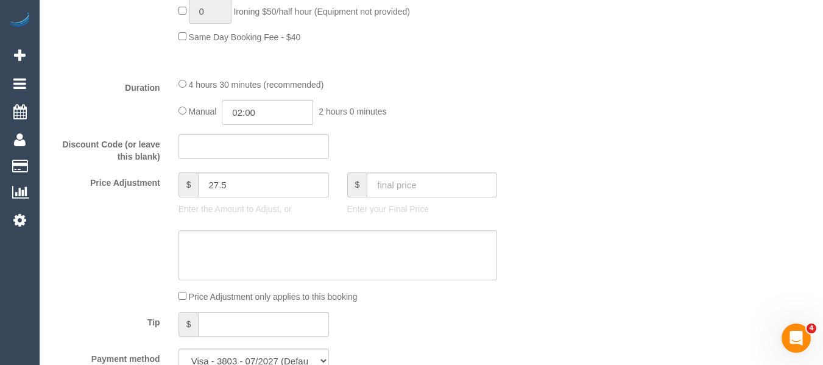
scroll to position [913, 0]
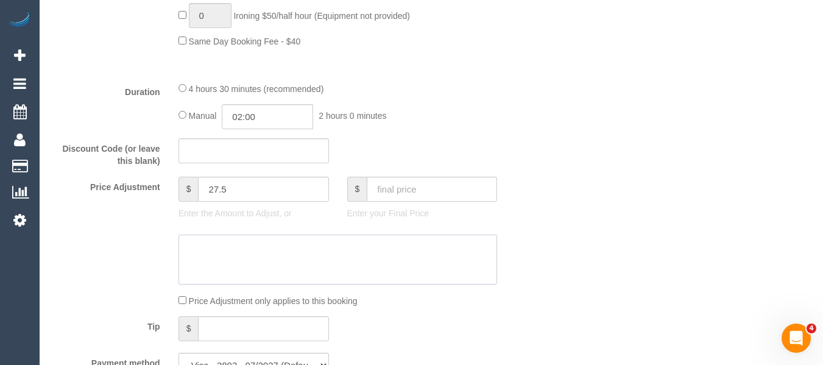
click at [271, 284] on textarea at bounding box center [337, 259] width 319 height 50
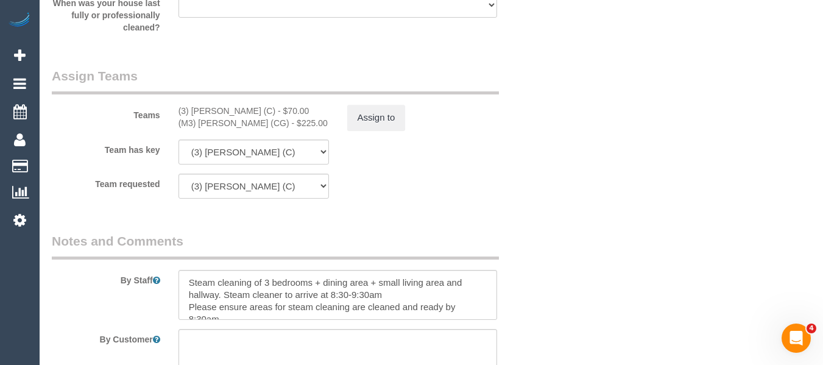
scroll to position [1906, 0]
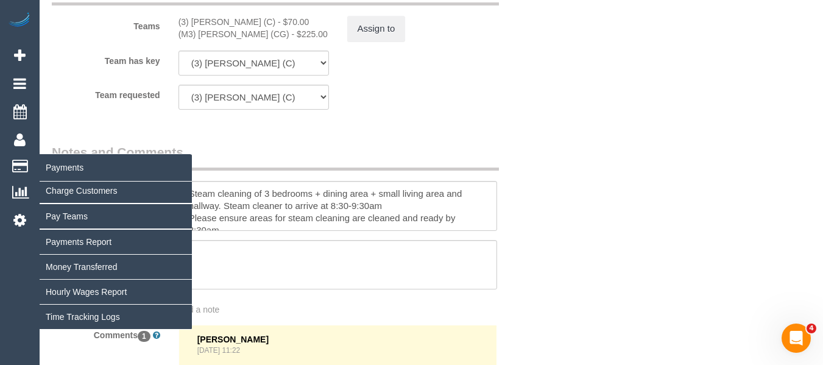
type textarea "150"
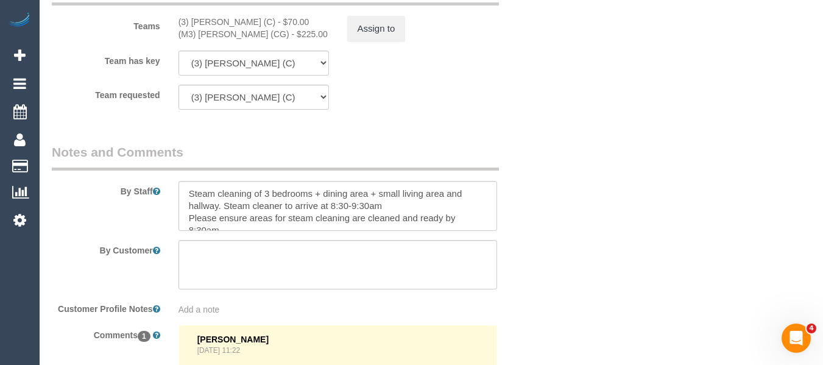
drag, startPoint x: 472, startPoint y: 345, endPoint x: 258, endPoint y: 326, distance: 214.6
drag, startPoint x: 258, startPoint y: 326, endPoint x: 663, endPoint y: 200, distance: 423.6
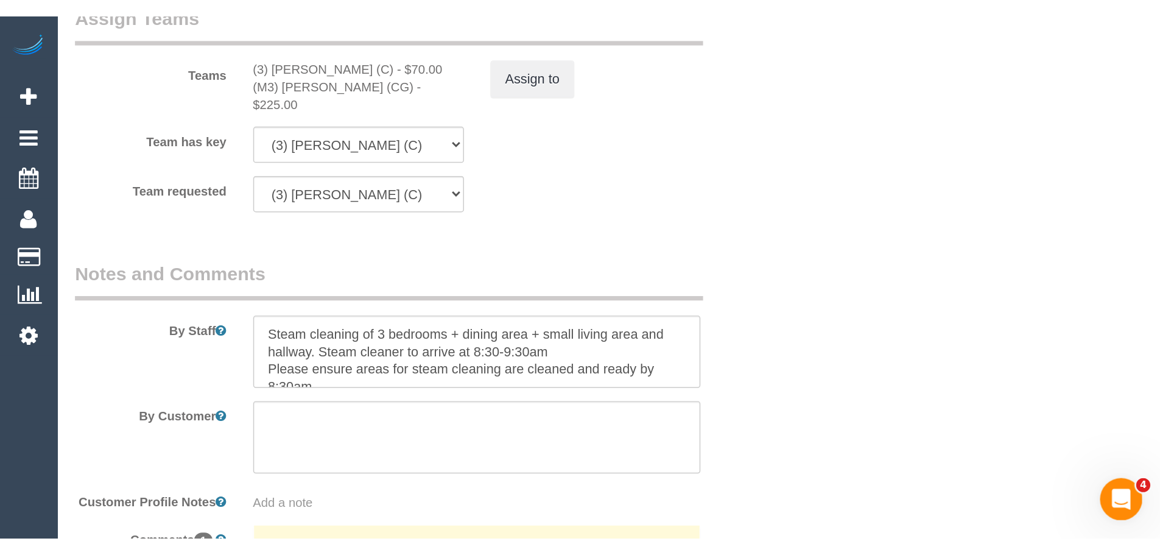
scroll to position [1838, 0]
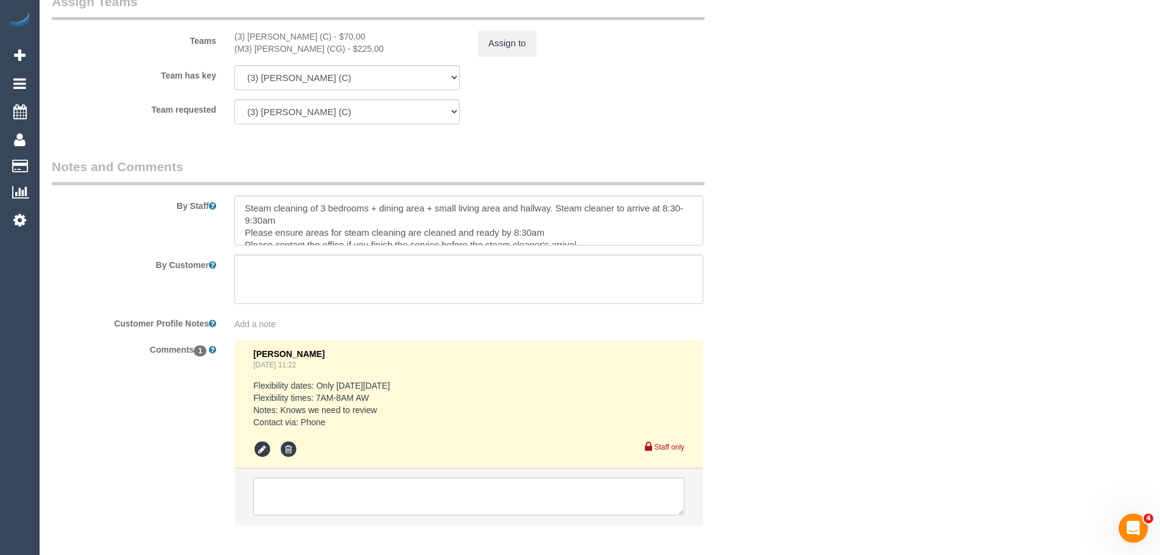
click at [314, 364] on textarea at bounding box center [468, 497] width 431 height 38
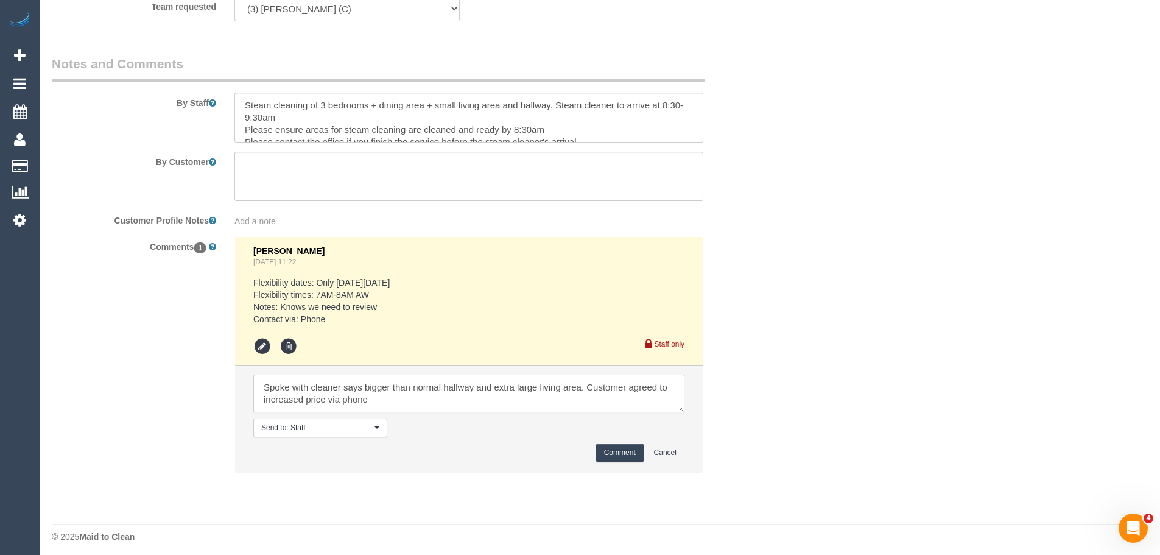
scroll to position [1946, 0]
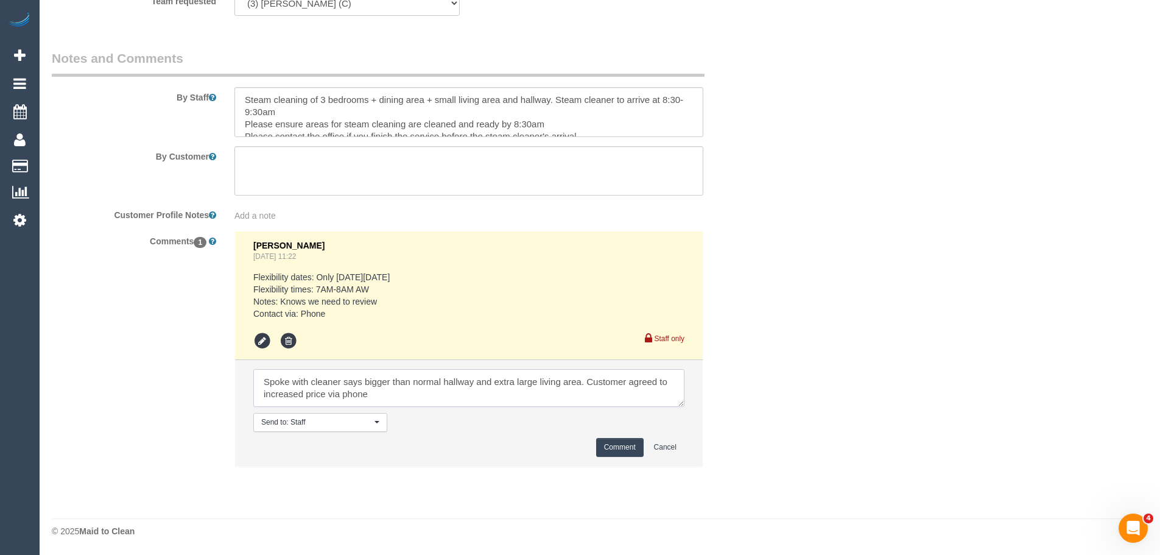
type textarea "Spoke with cleaner says bigger than normal hallway and extra large living area.…"
click at [609, 364] on button "Comment" at bounding box center [620, 447] width 48 height 19
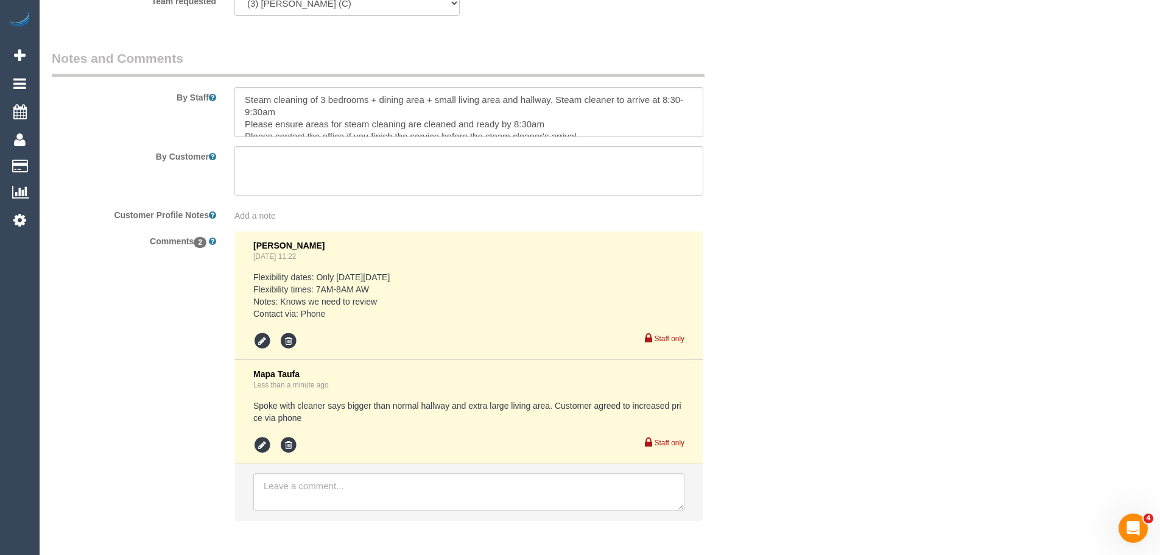
drag, startPoint x: 842, startPoint y: 417, endPoint x: 986, endPoint y: 285, distance: 195.3
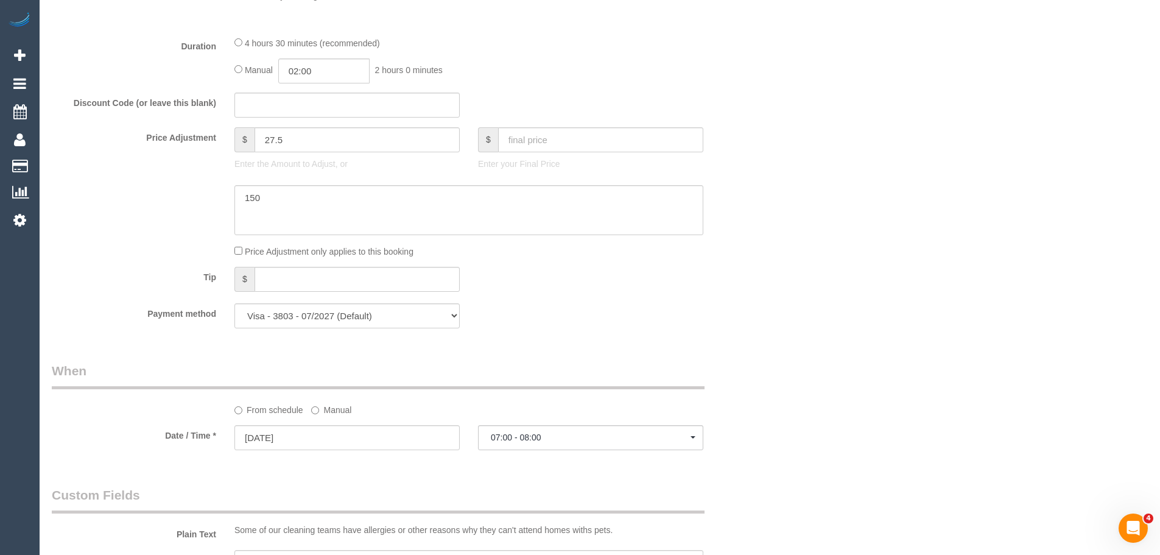
scroll to position [903, 0]
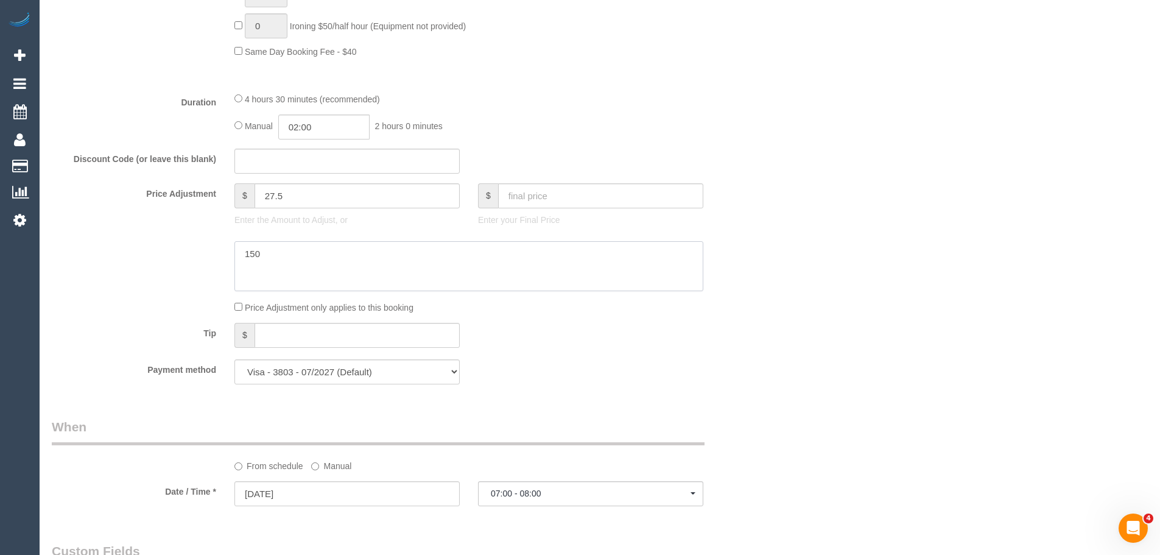
drag, startPoint x: 218, startPoint y: 243, endPoint x: 157, endPoint y: 241, distance: 61.0
click at [159, 241] on div at bounding box center [408, 266] width 731 height 50
click at [803, 359] on div "Who Email* bealevictoria@hotmail.com Name * Vicky Beale new customer Where Addr…" at bounding box center [600, 376] width 1096 height 2468
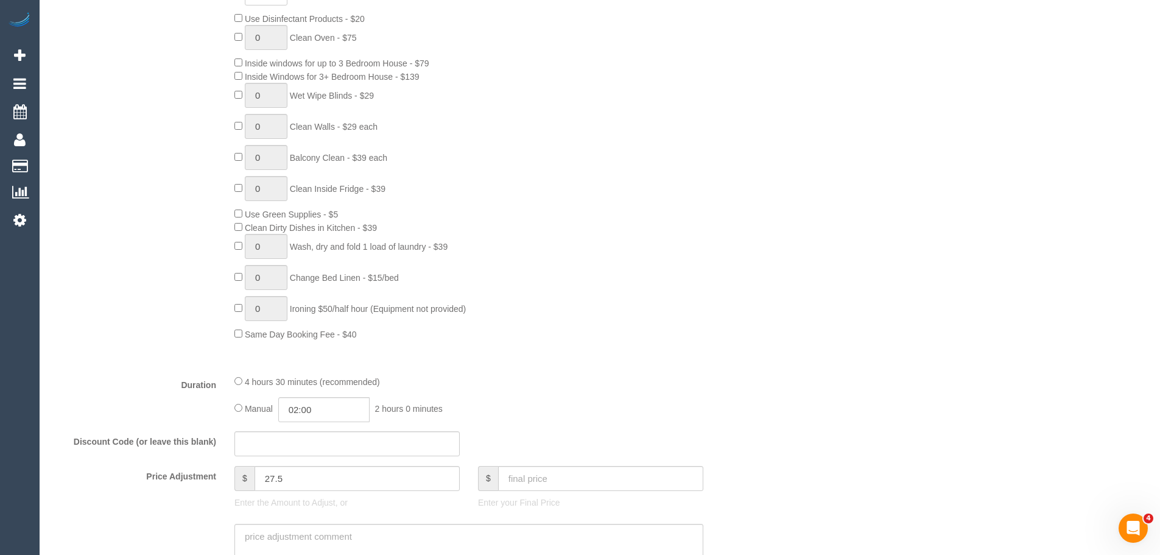
scroll to position [598, 0]
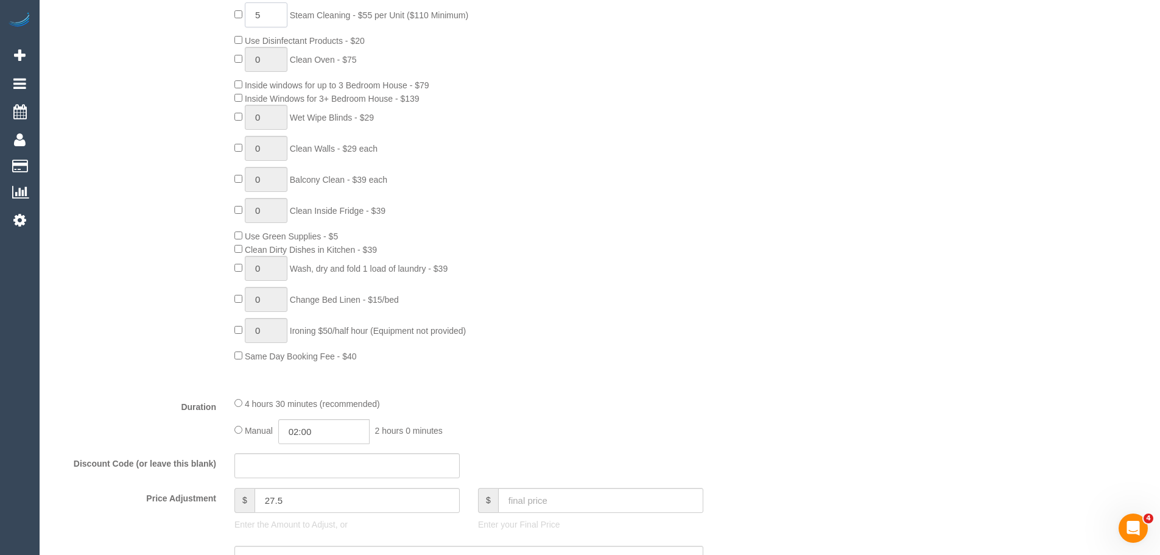
drag, startPoint x: 265, startPoint y: 18, endPoint x: 244, endPoint y: 19, distance: 20.7
click at [245, 18] on input "5" at bounding box center [266, 14] width 43 height 25
type input "6"
click at [739, 217] on div "6 Steam Cleaning - $55 per Unit ($110 Minimum) Use Disinfectant Products - $20 …" at bounding box center [499, 182] width 548 height 360
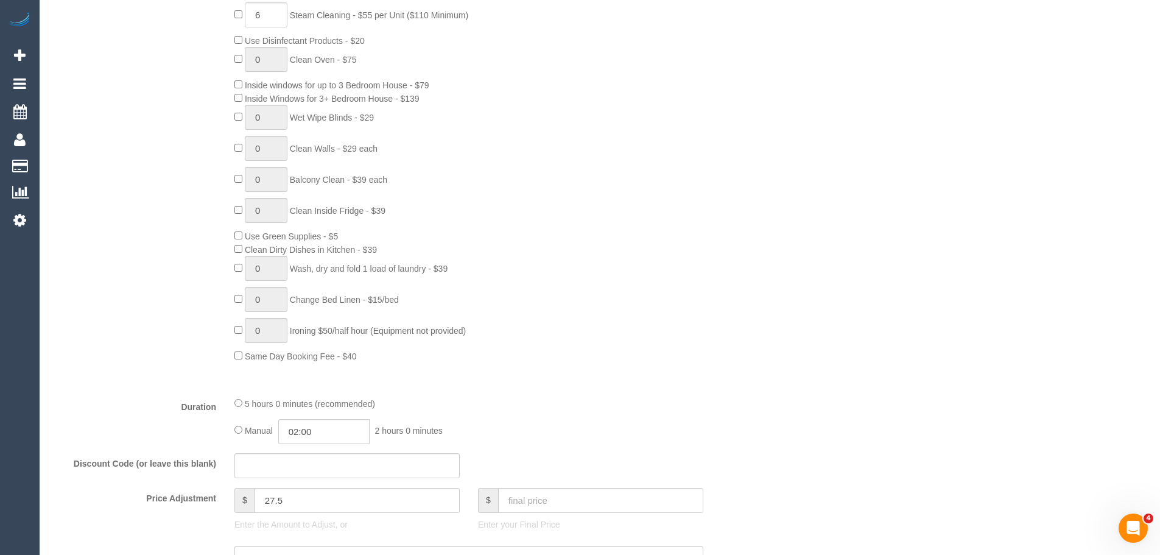
scroll to position [659, 0]
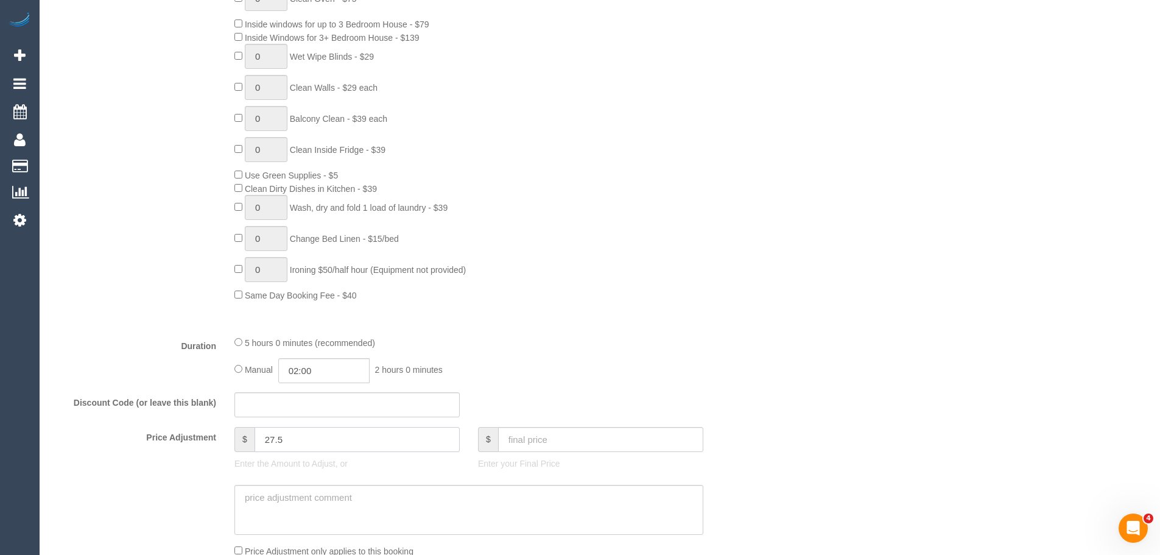
drag, startPoint x: 319, startPoint y: 448, endPoint x: 236, endPoint y: 442, distance: 82.4
click at [252, 364] on div "$ 27.5" at bounding box center [346, 439] width 225 height 25
click at [638, 249] on div "6 Steam Cleaning - $55 per Unit ($110 Minimum) Use Disinfectant Products - $20 …" at bounding box center [499, 122] width 548 height 360
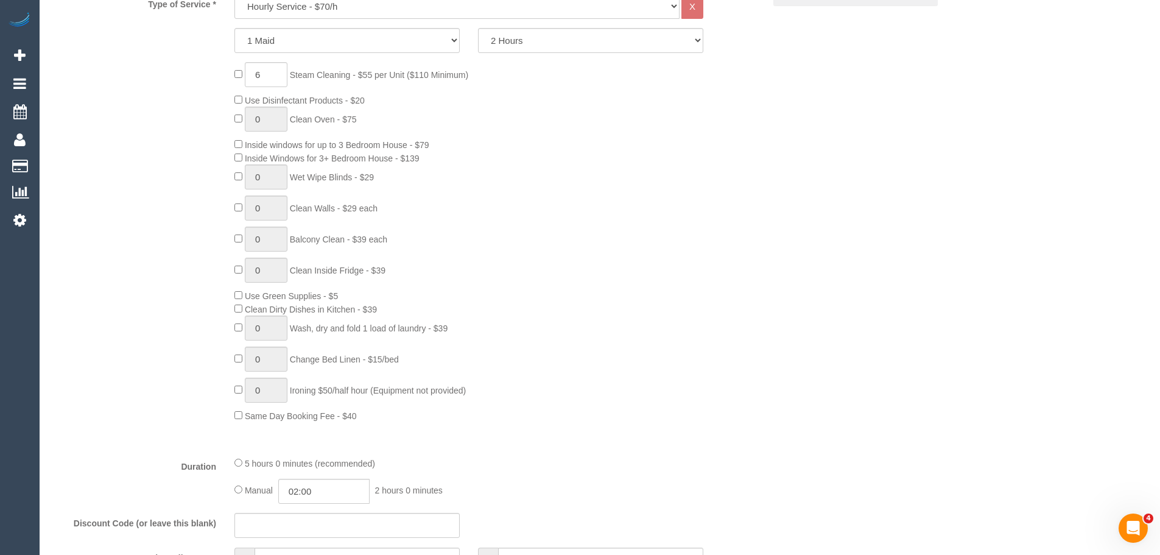
scroll to position [537, 0]
type input "0"
click at [699, 197] on div "6 Steam Cleaning - $55 per Unit ($110 Minimum) Use Disinfectant Products - $20 …" at bounding box center [499, 243] width 548 height 360
drag, startPoint x: 264, startPoint y: 72, endPoint x: 228, endPoint y: 74, distance: 35.3
click at [230, 74] on div "6 Steam Cleaning - $55 per Unit ($110 Minimum) Use Disinfectant Products - $20 …" at bounding box center [499, 243] width 548 height 360
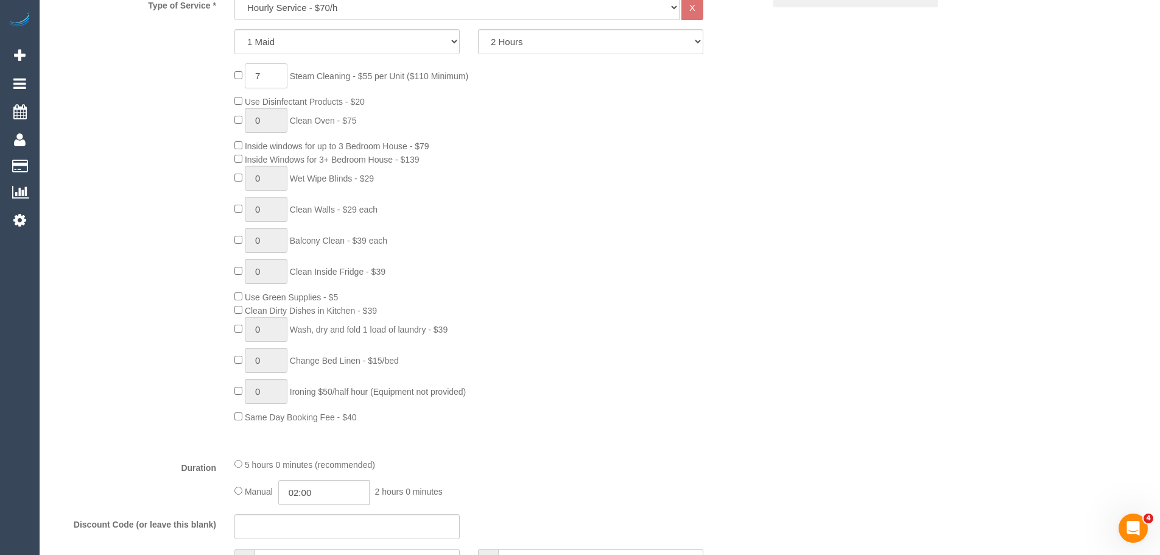
type input "7"
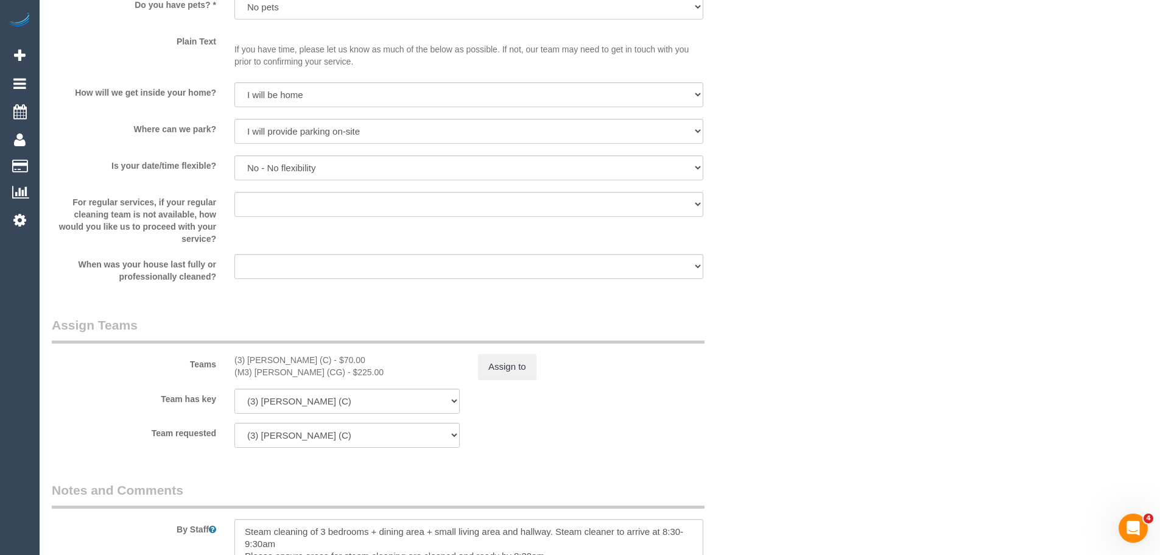
scroll to position [1694, 0]
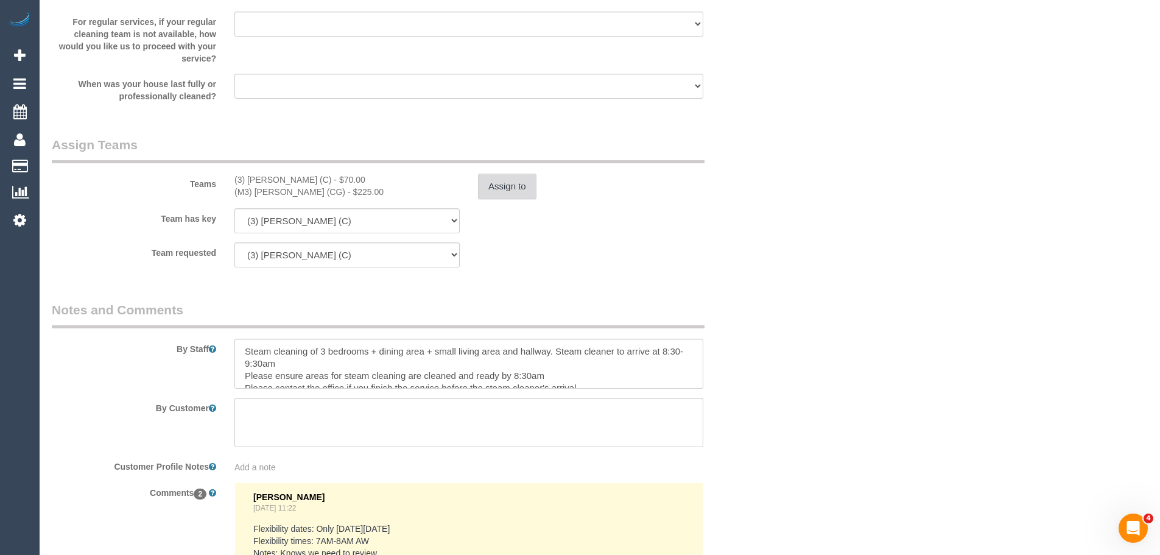
click at [510, 192] on button "Assign to" at bounding box center [507, 187] width 58 height 26
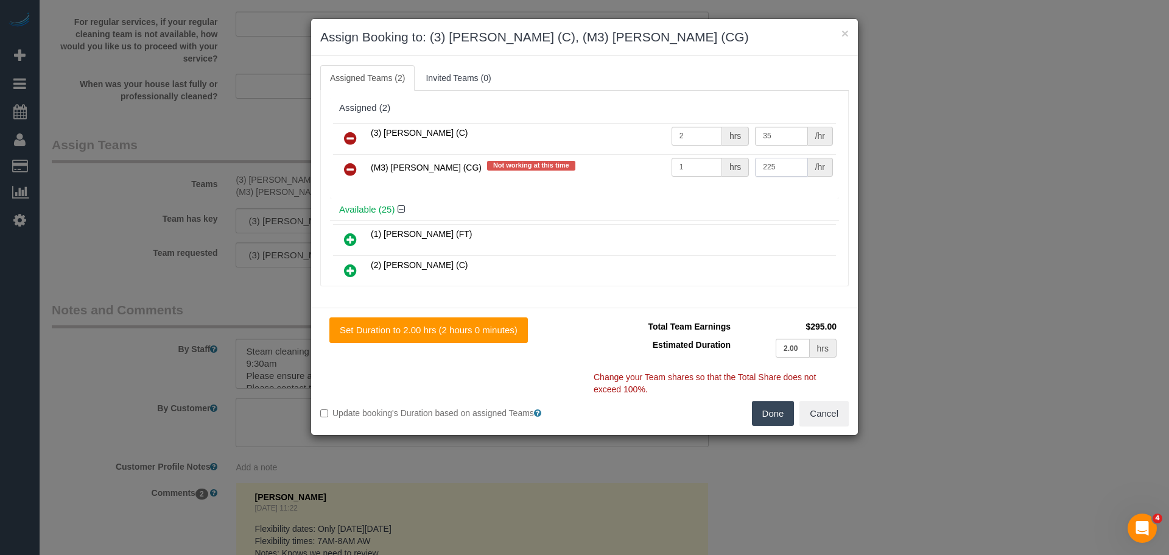
drag, startPoint x: 728, startPoint y: 161, endPoint x: 704, endPoint y: 160, distance: 23.8
click at [708, 160] on tr "(M3) Adnan (CG) Not working at this time 1 hrs 225 /hr" at bounding box center [584, 169] width 503 height 31
type input "290"
click at [771, 364] on button "Done" at bounding box center [773, 414] width 43 height 26
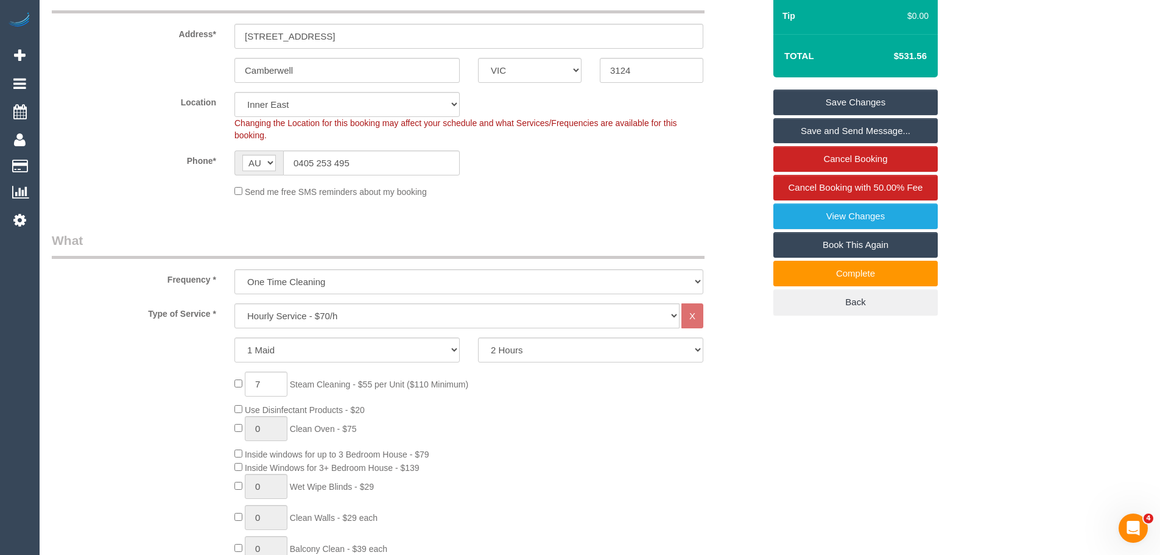
scroll to position [261, 0]
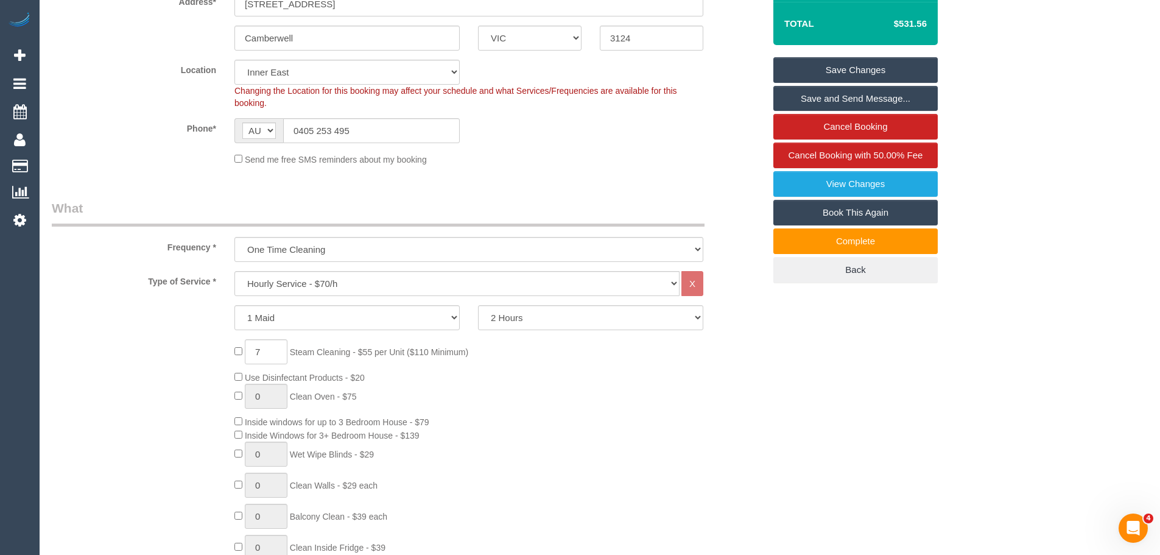
click at [822, 67] on link "Save Changes" at bounding box center [856, 70] width 164 height 26
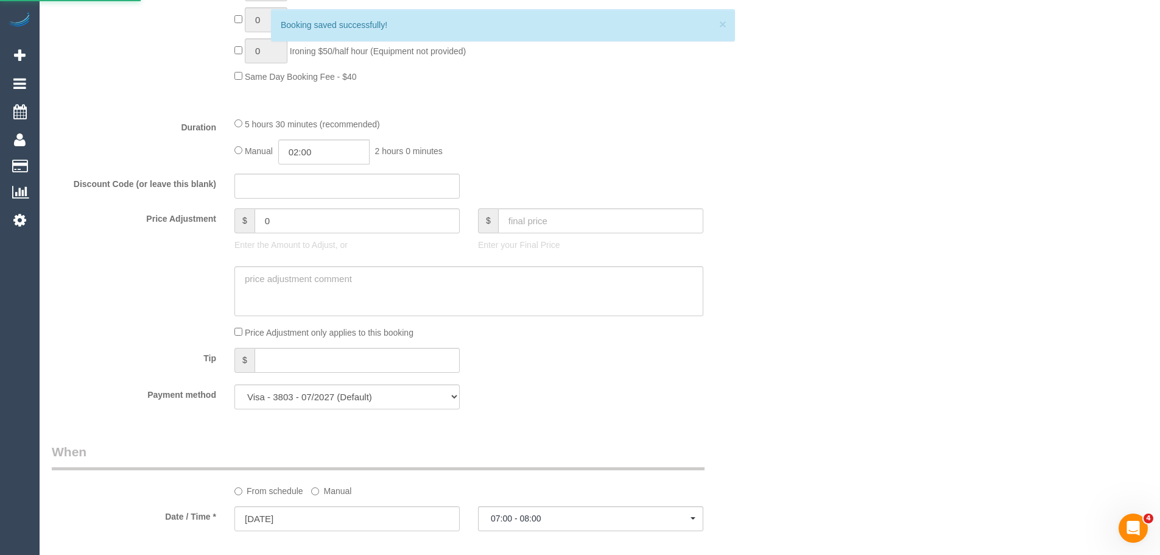
scroll to position [992, 0]
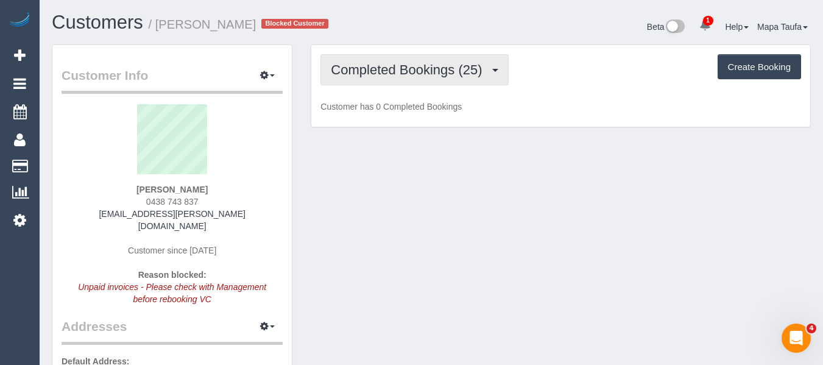
click at [446, 74] on span "Completed Bookings (25)" at bounding box center [409, 69] width 157 height 15
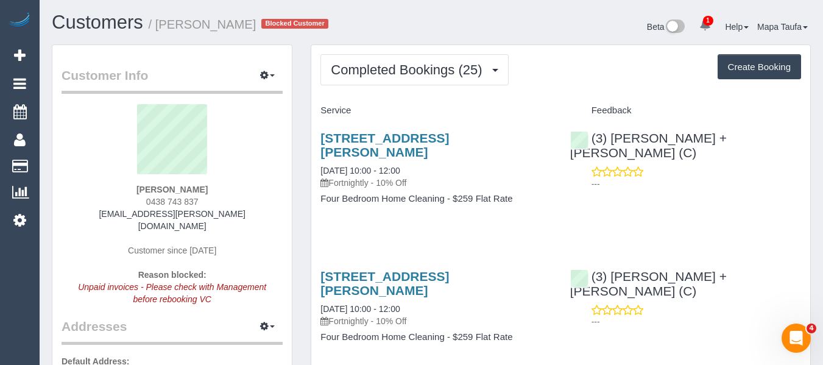
click at [423, 104] on div "Service" at bounding box center [435, 110] width 249 height 21
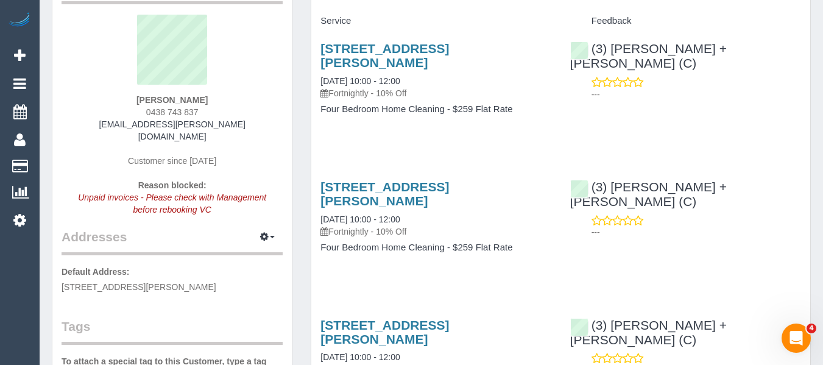
scroll to position [61, 0]
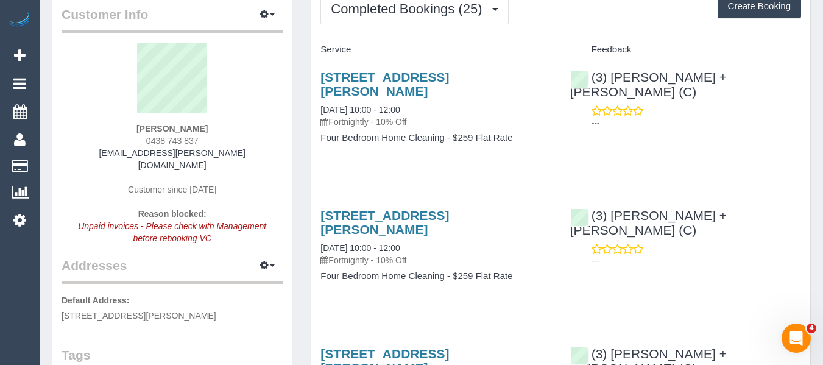
click at [236, 136] on div "Con Gonopoulos 0438 743 837 con.gonopoulos@araza.com.au Customer since 2024 Rea…" at bounding box center [172, 149] width 221 height 213
drag, startPoint x: 228, startPoint y: 136, endPoint x: 143, endPoint y: 142, distance: 84.9
click at [143, 142] on div "Con Gonopoulos 0438 743 837 con.gonopoulos@araza.com.au Customer since 2024 Rea…" at bounding box center [172, 149] width 221 height 213
copy span "0438 743 837"
click at [252, 162] on div "Con Gonopoulos 0438 743 837 con.gonopoulos@araza.com.au Customer since 2024 Rea…" at bounding box center [172, 149] width 221 height 213
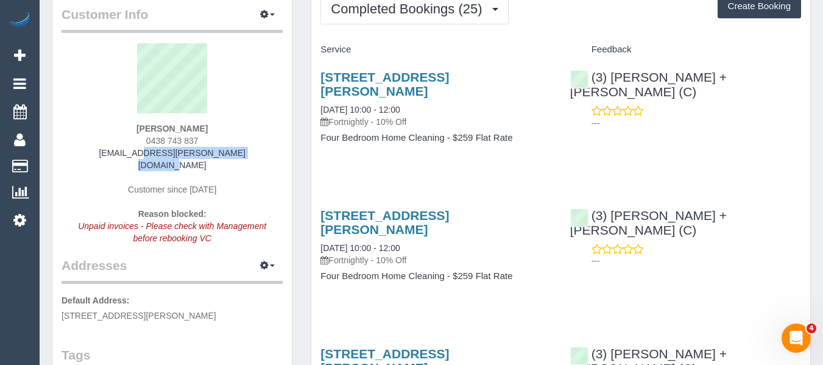
drag, startPoint x: 232, startPoint y: 152, endPoint x: 104, endPoint y: 149, distance: 127.9
click at [104, 149] on div "Con Gonopoulos 0438 743 837 con.gonopoulos@araza.com.au Customer since 2024 Rea…" at bounding box center [172, 149] width 221 height 213
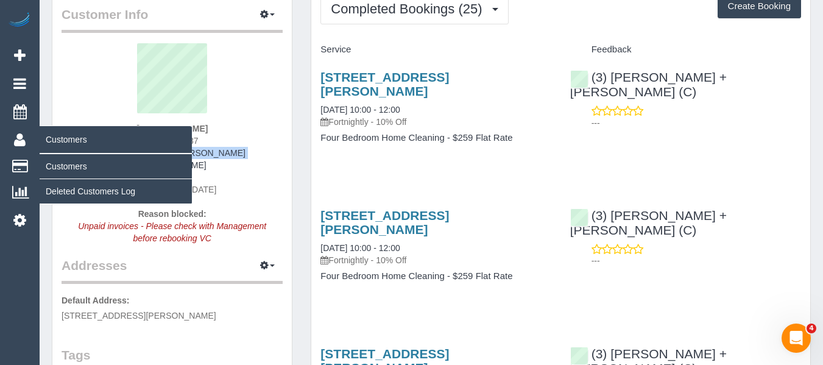
copy link "con.gonopoulos@araza.com.au"
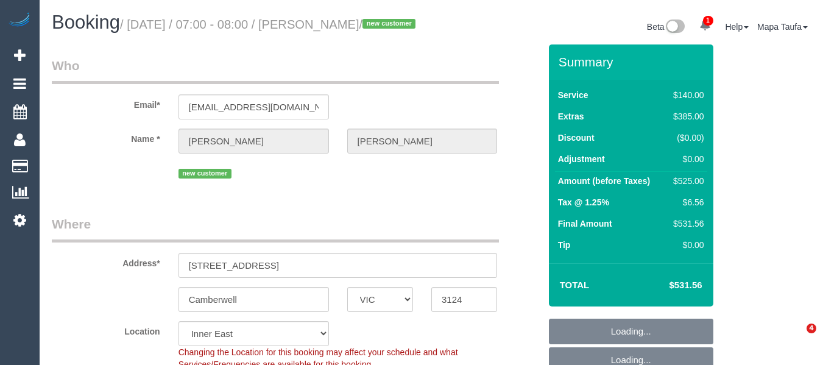
select select "VIC"
select select "spot1"
select select "number:28"
select select "number:14"
select select "number:18"
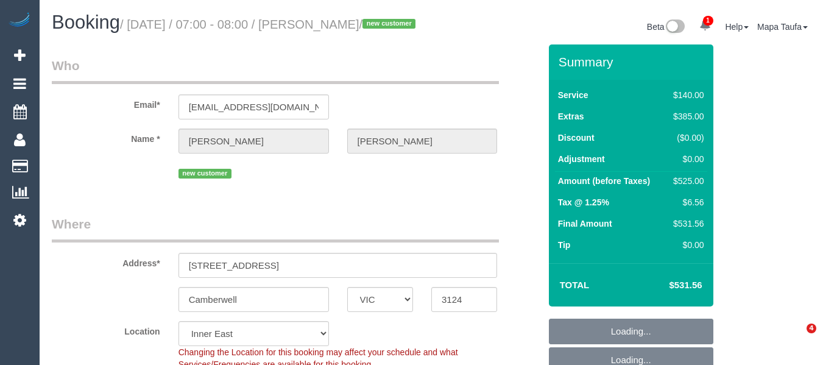
select select "number:25"
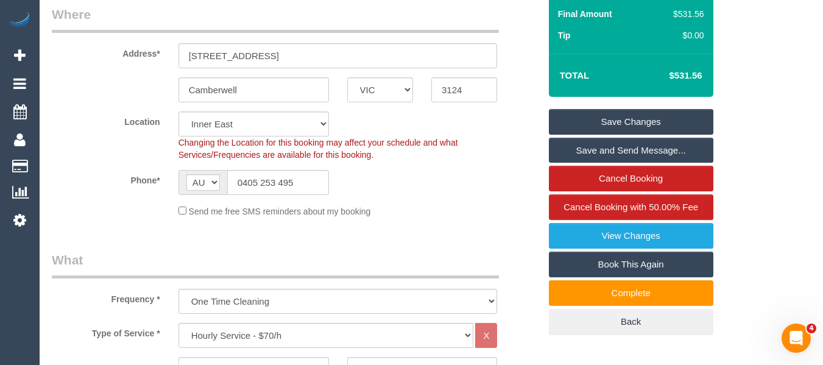
scroll to position [130, 0]
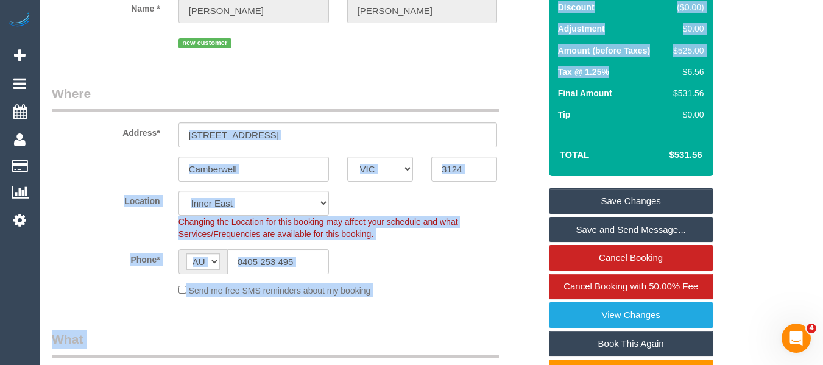
drag, startPoint x: 596, startPoint y: 136, endPoint x: 299, endPoint y: 311, distance: 344.3
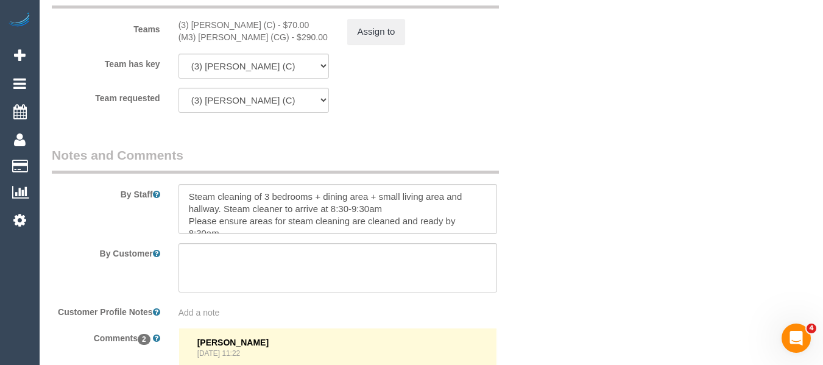
scroll to position [1843, 0]
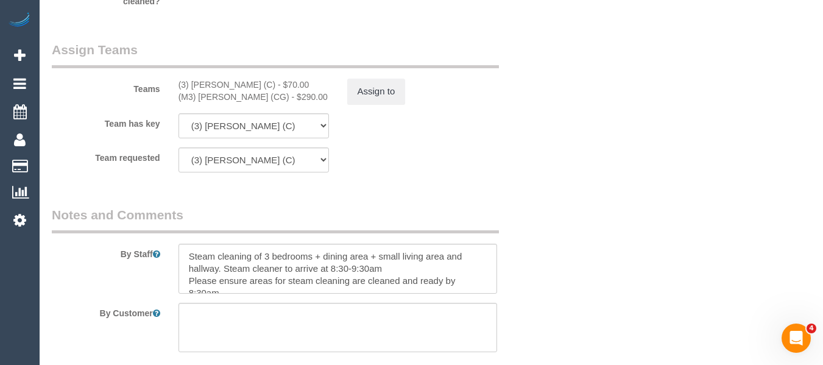
drag, startPoint x: 559, startPoint y: 200, endPoint x: 553, endPoint y: 205, distance: 7.8
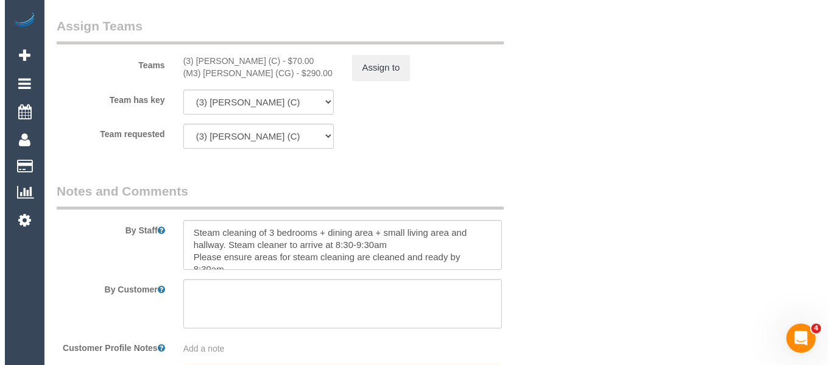
scroll to position [1881, 0]
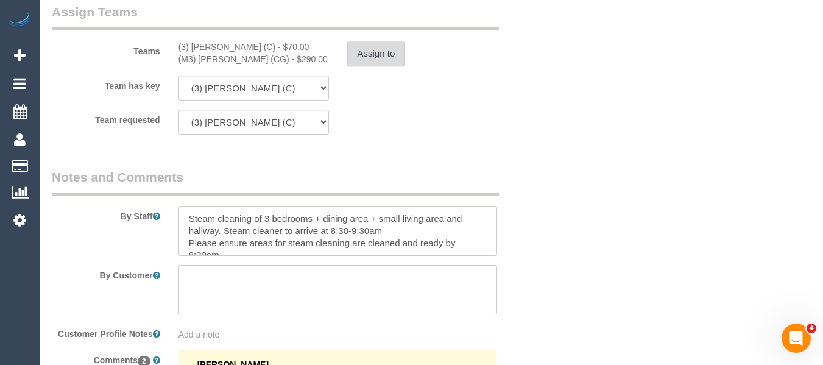
click at [364, 66] on button "Assign to" at bounding box center [376, 54] width 58 height 26
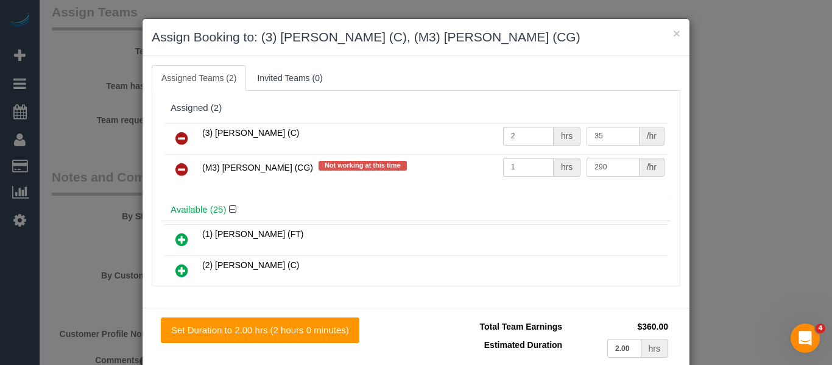
drag, startPoint x: 557, startPoint y: 158, endPoint x: 539, endPoint y: 158, distance: 18.3
click at [540, 158] on tr "(M3) Adnan (CG) Not working at this time 1 hrs 290 /hr" at bounding box center [415, 169] width 503 height 31
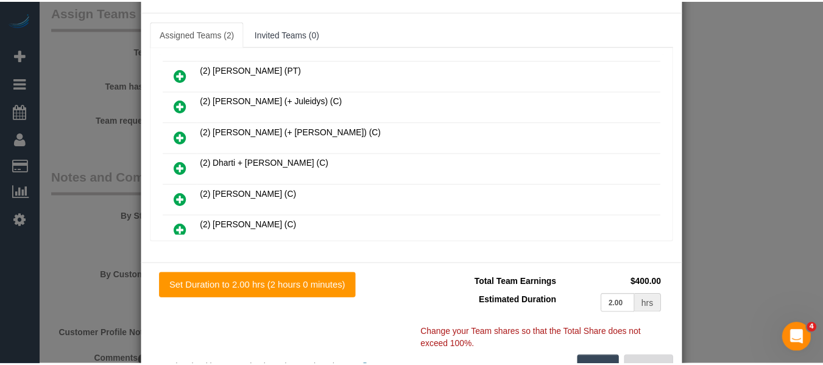
scroll to position [89, 0]
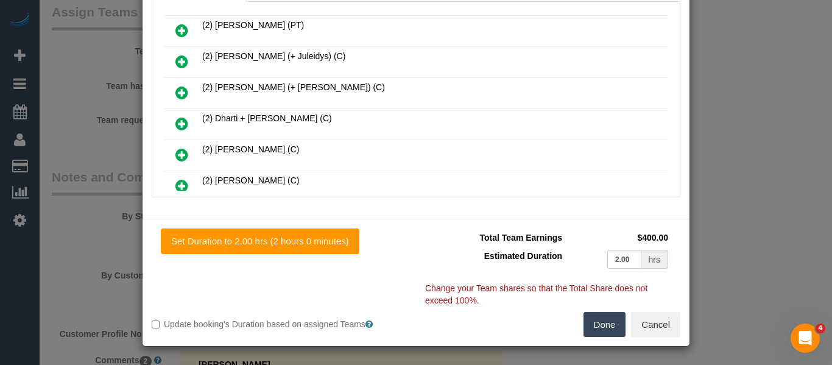
type input "330"
click at [612, 320] on button "Done" at bounding box center [605, 325] width 43 height 26
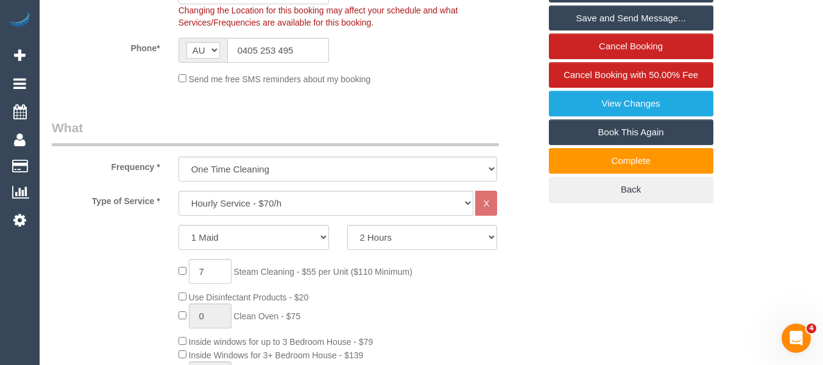
scroll to position [363, 0]
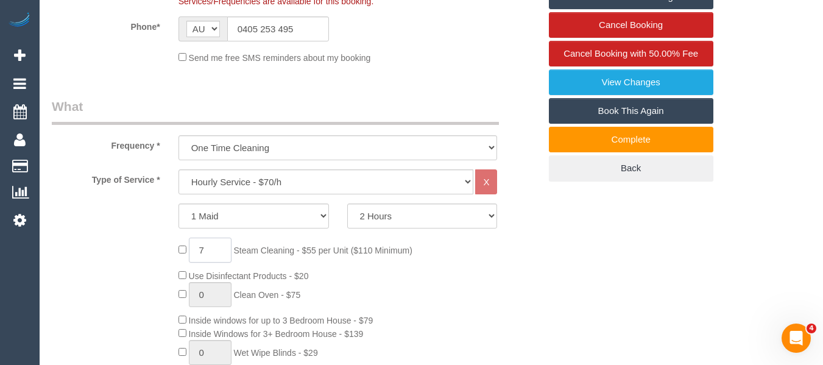
click at [211, 263] on input "7" at bounding box center [210, 250] width 43 height 25
type input "8"
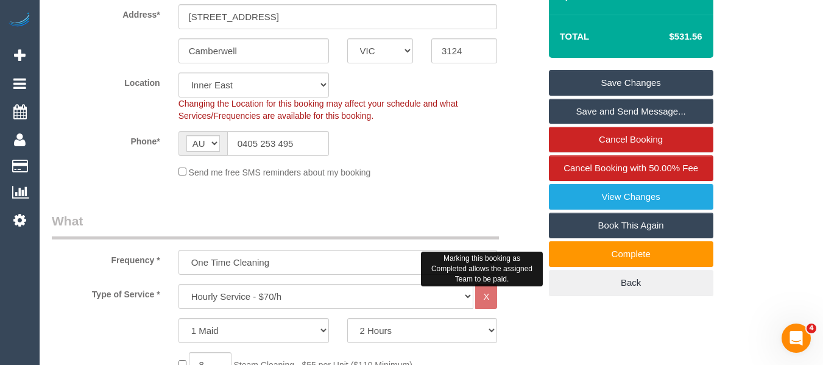
scroll to position [119, 0]
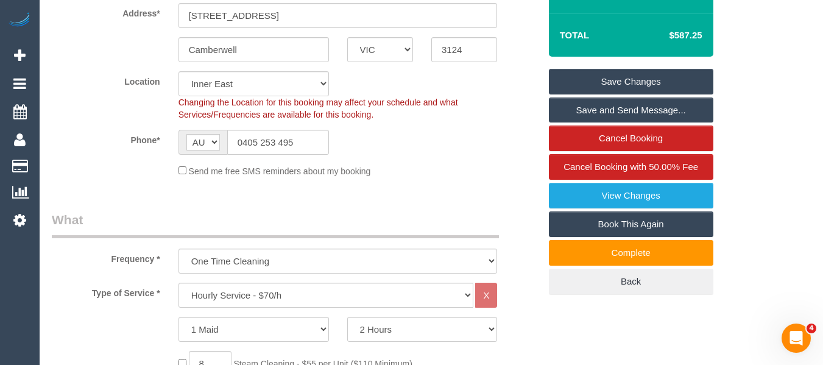
scroll to position [227, 0]
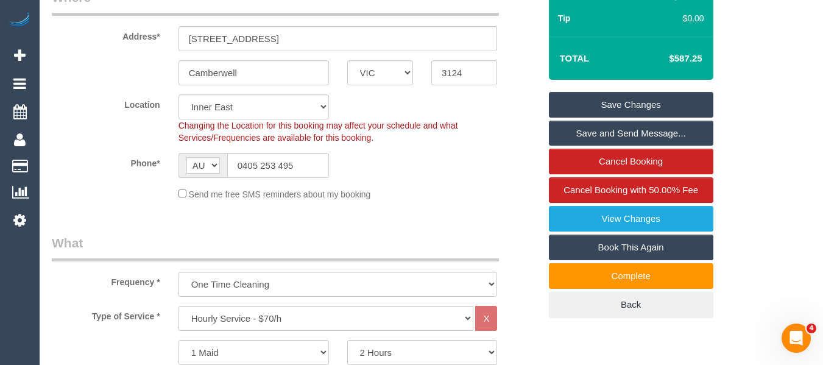
click at [641, 118] on link "Save Changes" at bounding box center [631, 105] width 164 height 26
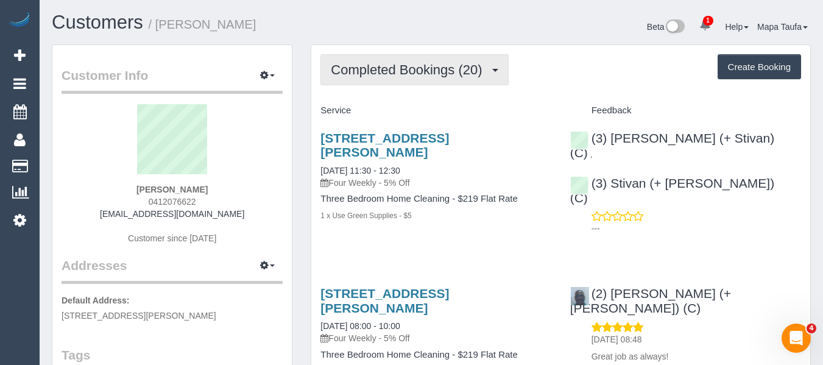
click at [458, 76] on span "Completed Bookings (20)" at bounding box center [409, 69] width 157 height 15
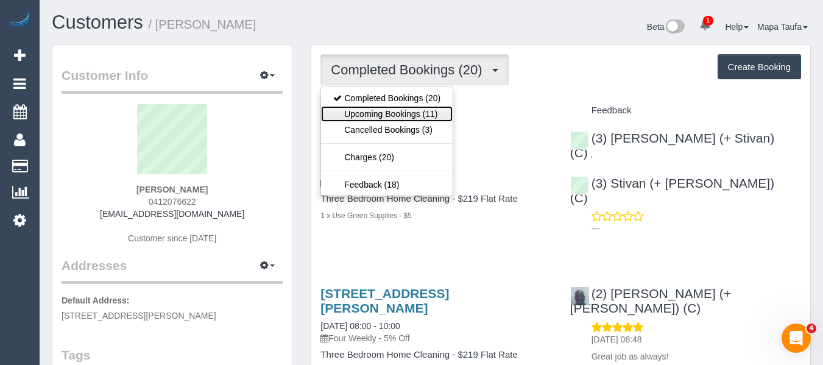
click at [435, 107] on link "Upcoming Bookings (11)" at bounding box center [387, 114] width 132 height 16
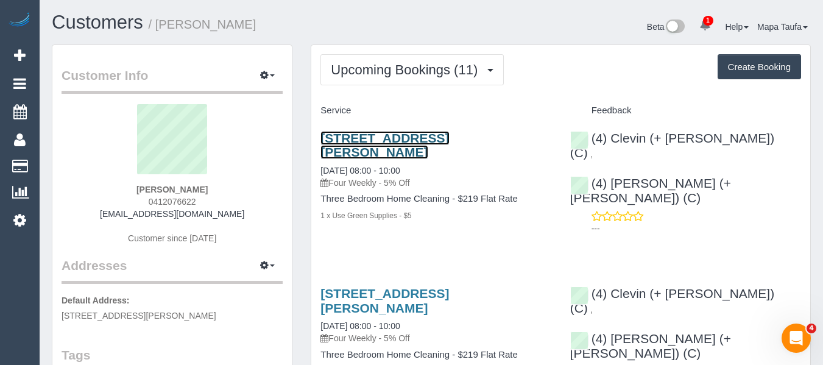
click at [415, 138] on link "[STREET_ADDRESS][PERSON_NAME]" at bounding box center [384, 145] width 129 height 28
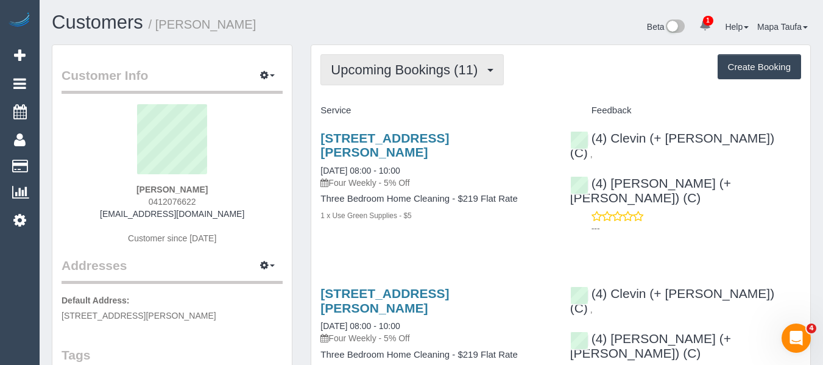
click at [347, 54] on button "Upcoming Bookings (11)" at bounding box center [411, 69] width 183 height 31
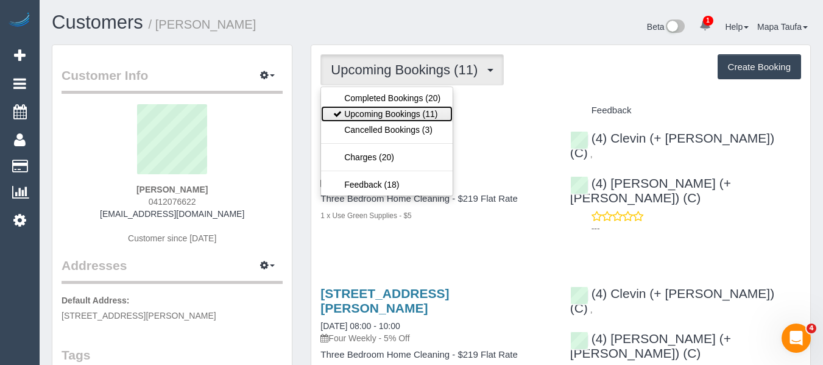
drag, startPoint x: 365, startPoint y: 113, endPoint x: 363, endPoint y: 74, distance: 39.6
click at [365, 113] on link "Upcoming Bookings (11)" at bounding box center [387, 114] width 132 height 16
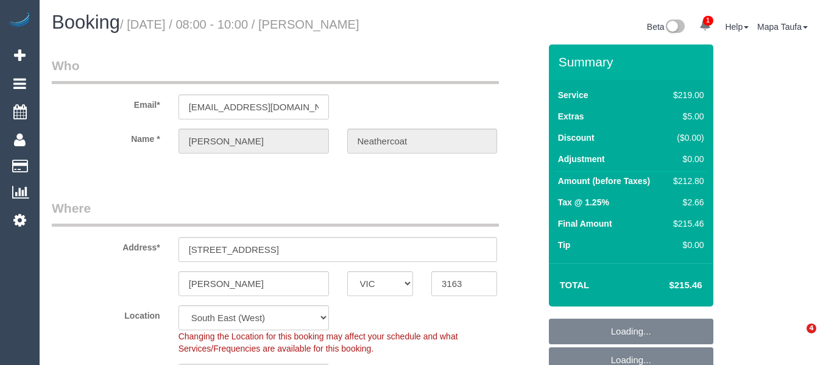
select select "VIC"
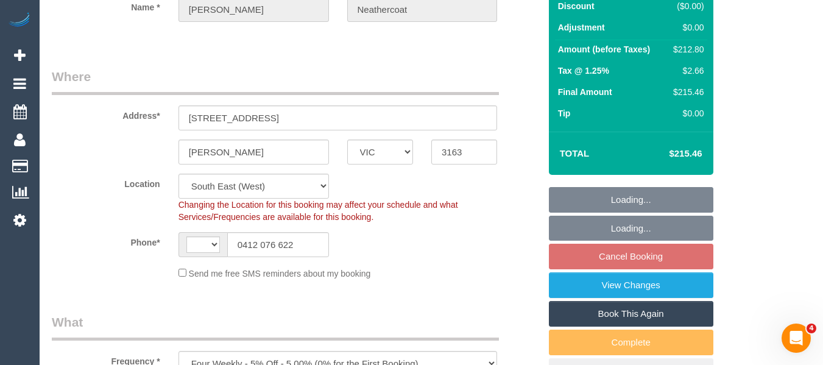
scroll to position [183, 0]
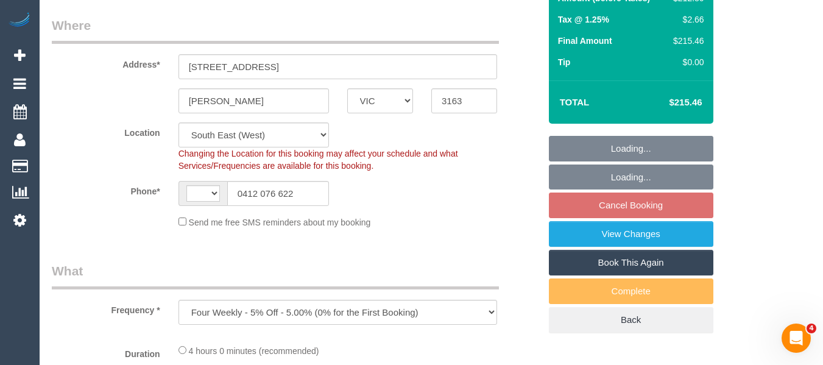
select select "object:694"
select select "string:AU"
select select "string:stripe-pm_1PLM302GScqysDRVJVbjVhsq"
select select "number:29"
select select "number:14"
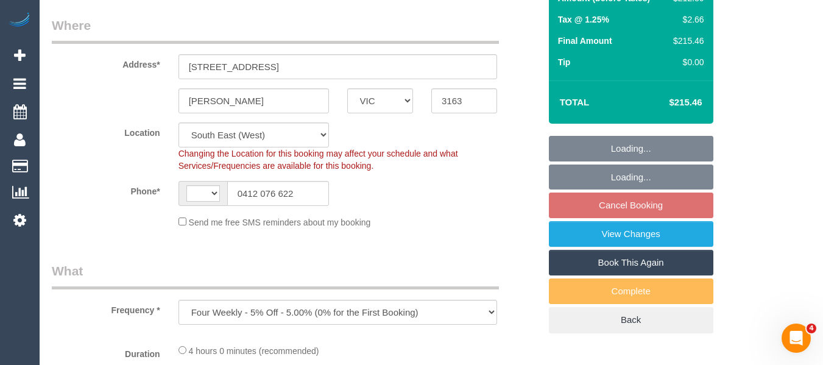
select select "number:19"
select select "number:36"
select select "number:33"
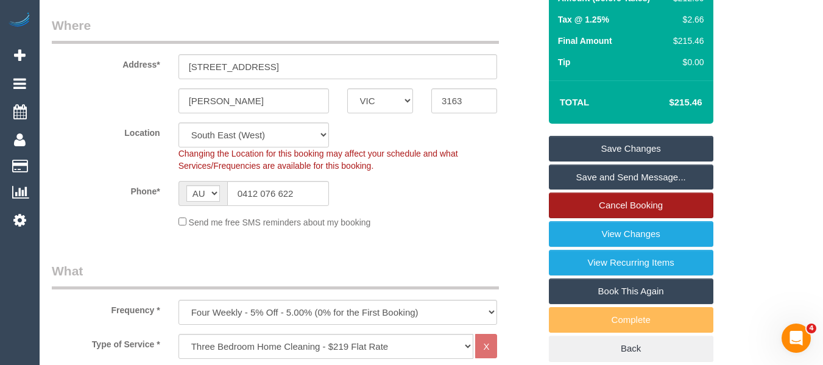
click at [657, 214] on link "Cancel Booking" at bounding box center [631, 205] width 164 height 26
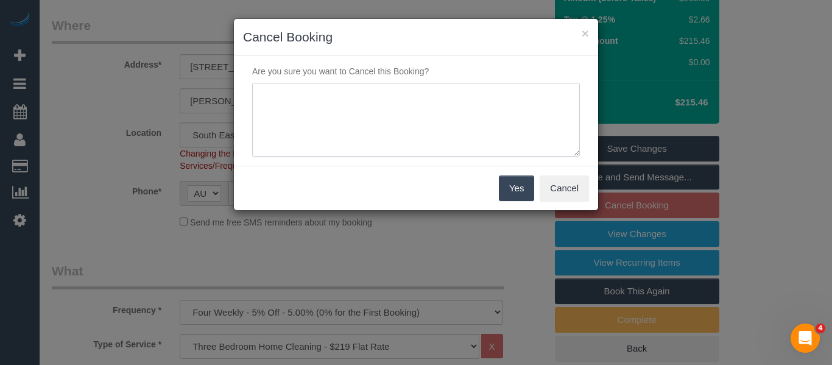
click at [308, 83] on textarea at bounding box center [416, 120] width 328 height 74
type textarea "services not needed via email -MT"
click at [509, 185] on button "Yes" at bounding box center [516, 188] width 35 height 26
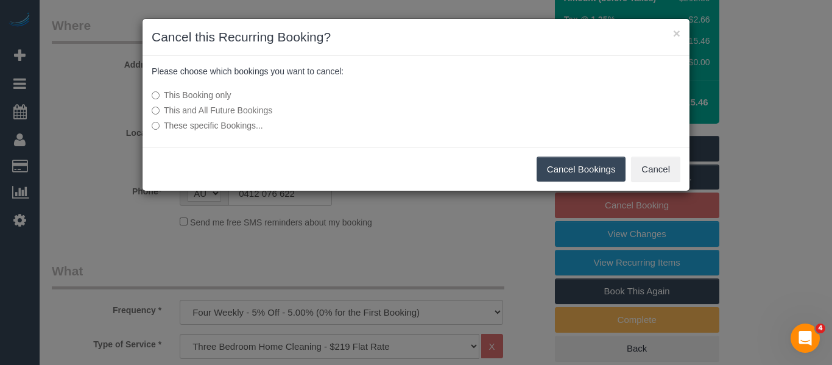
click at [256, 108] on label "This and All Future Bookings" at bounding box center [325, 110] width 347 height 12
click at [580, 163] on button "Cancel Bookings" at bounding box center [582, 170] width 90 height 26
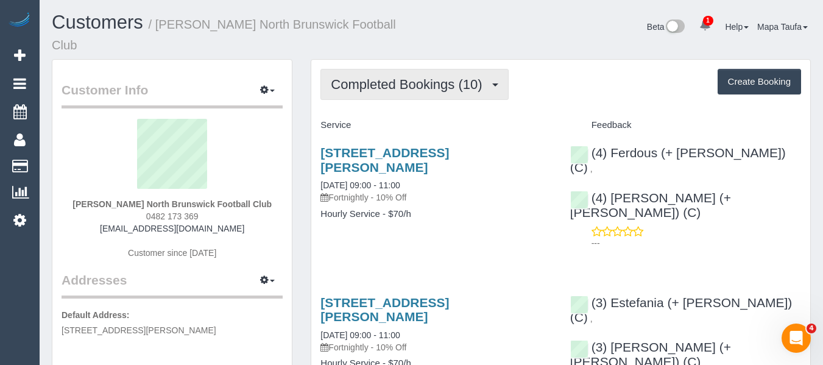
click at [407, 83] on button "Completed Bookings (10)" at bounding box center [414, 84] width 188 height 31
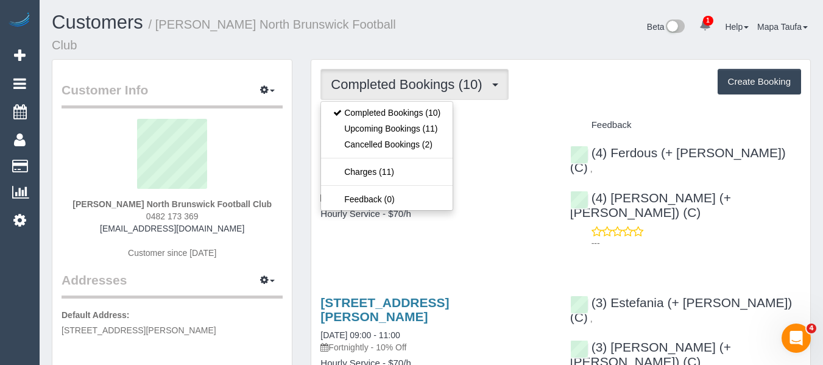
click at [571, 120] on h4 "Feedback" at bounding box center [685, 125] width 231 height 10
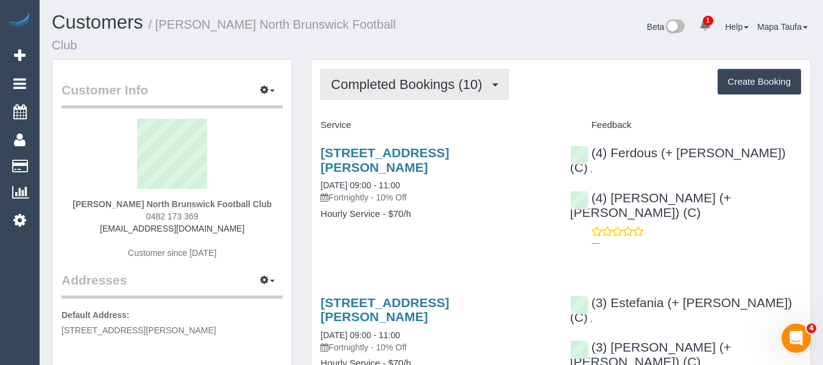
click at [456, 77] on span "Completed Bookings (10)" at bounding box center [409, 84] width 157 height 15
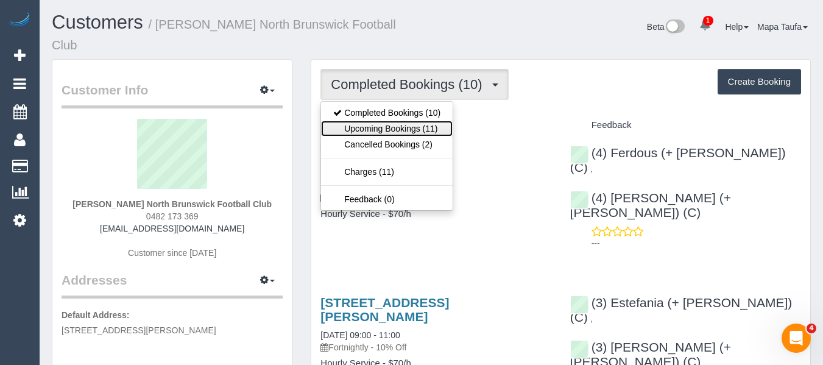
click at [431, 121] on link "Upcoming Bookings (11)" at bounding box center [387, 129] width 132 height 16
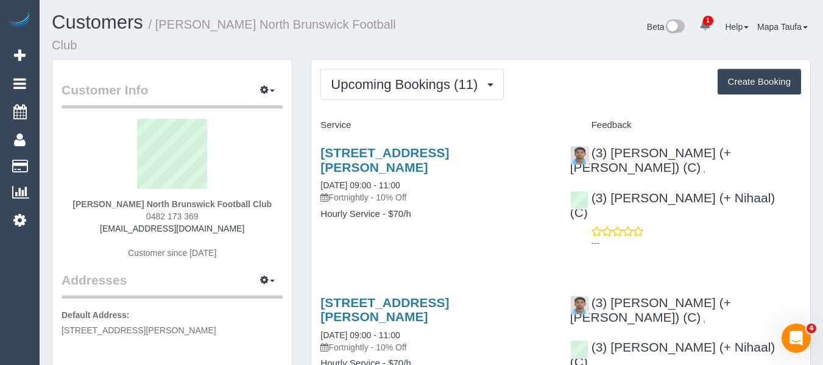
click at [450, 209] on h4 "Hourly Service - $70/h" at bounding box center [435, 214] width 231 height 10
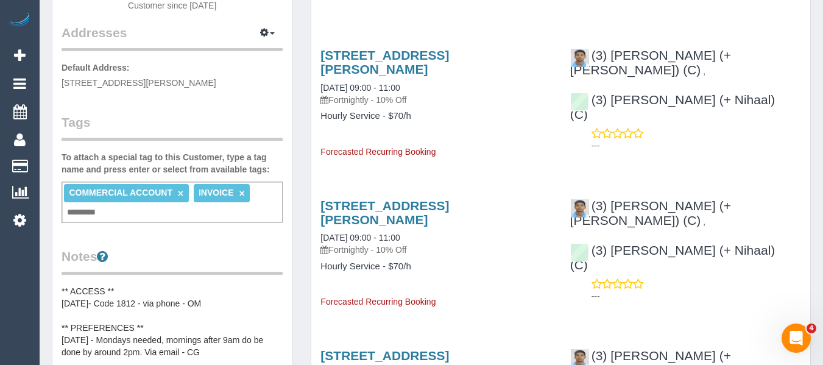
scroll to position [365, 0]
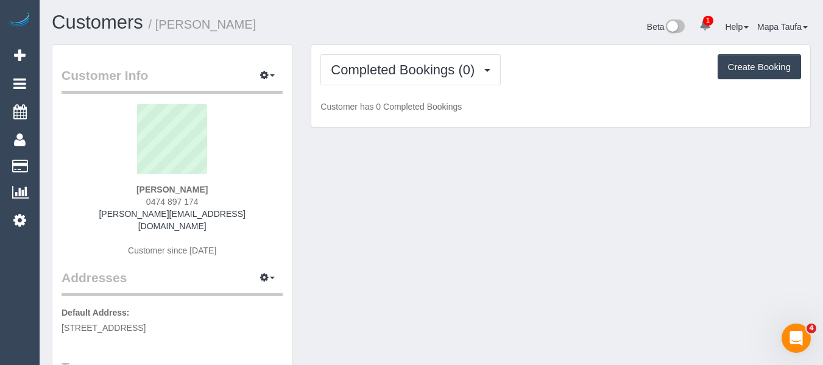
click at [699, 23] on icon at bounding box center [705, 25] width 12 height 12
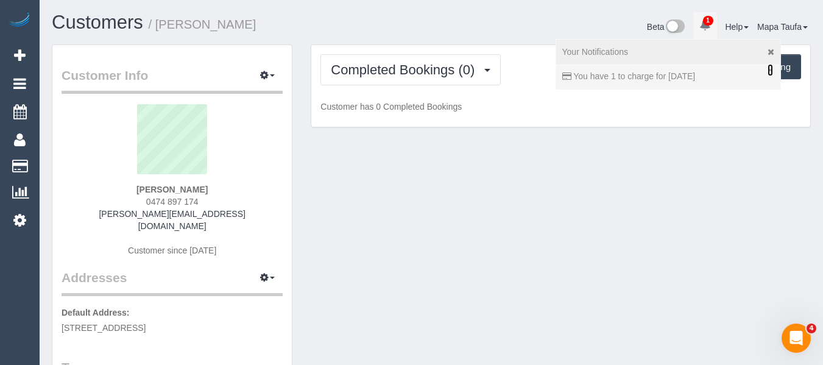
click at [767, 69] on link "×" at bounding box center [769, 70] width 5 height 12
click at [767, 55] on icon at bounding box center [770, 52] width 7 height 9
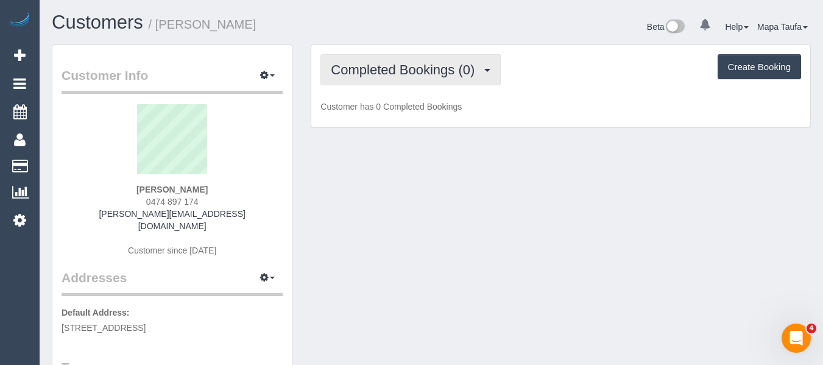
click at [423, 69] on span "Completed Bookings (0)" at bounding box center [406, 69] width 150 height 15
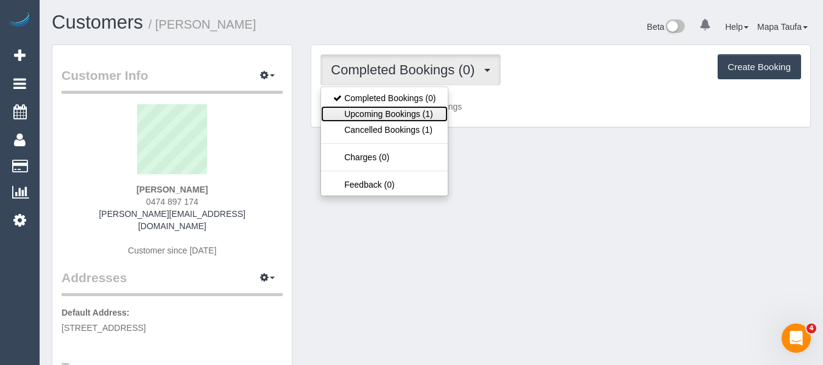
click at [404, 108] on link "Upcoming Bookings (1)" at bounding box center [384, 114] width 127 height 16
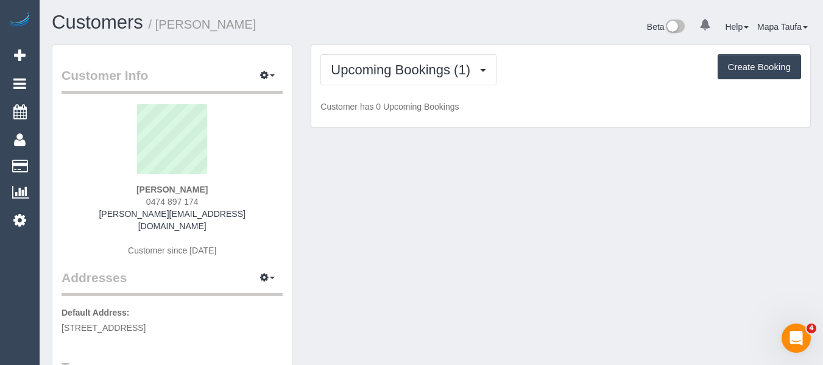
click at [431, 16] on div "Customers / [PERSON_NAME]" at bounding box center [237, 25] width 389 height 26
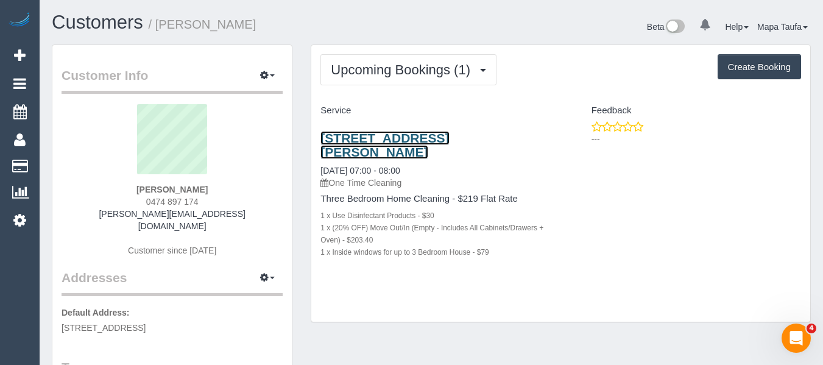
click at [356, 139] on link "[STREET_ADDRESS][PERSON_NAME]" at bounding box center [384, 145] width 129 height 28
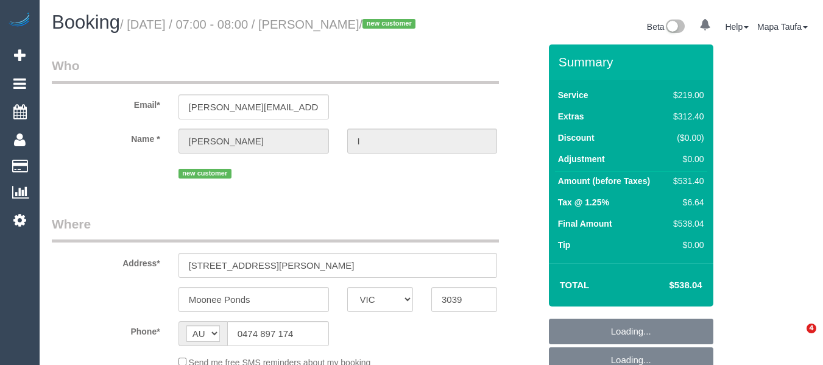
select select "VIC"
select select "string:stripe-pm_1S2xdF2GScqysDRVQeMAuZZE"
select select "spot1"
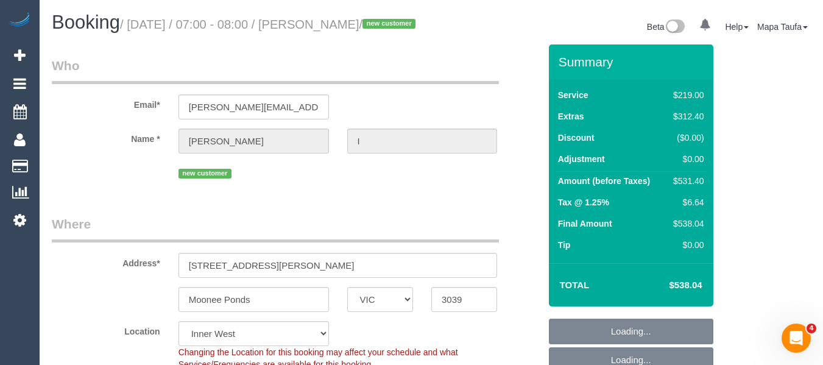
select select "object:1461"
select select "number:27"
select select "number:14"
select select "number:19"
select select "number:24"
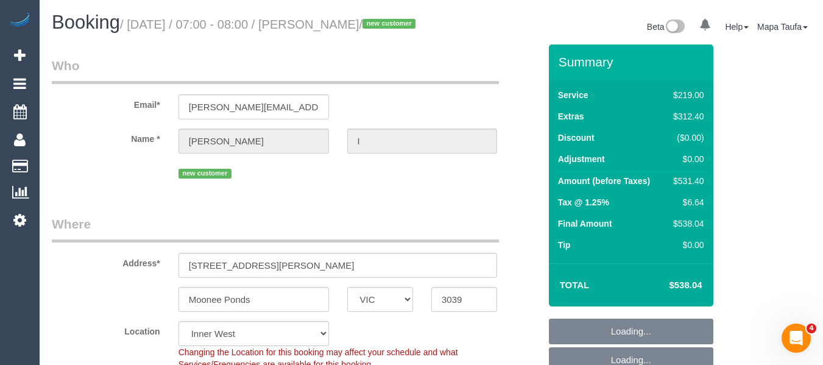
select select "spot18"
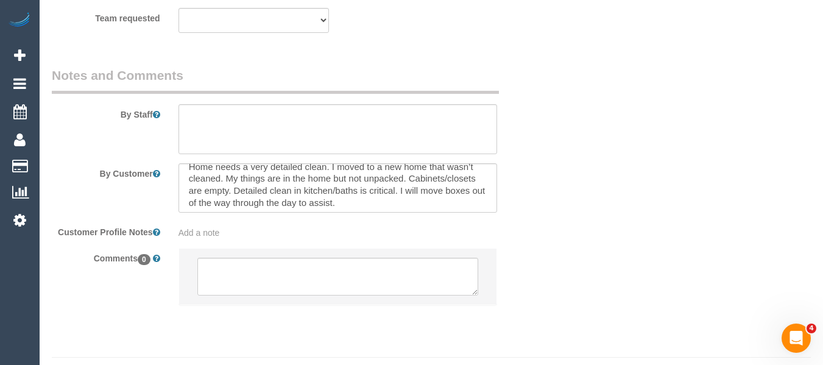
scroll to position [12, 0]
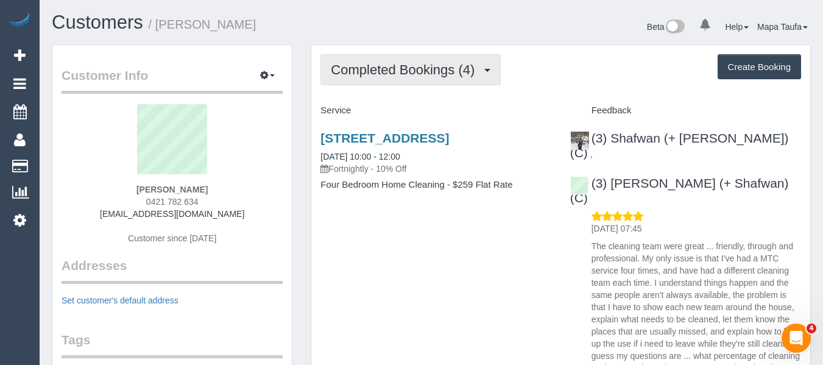
click at [391, 68] on span "Completed Bookings (4)" at bounding box center [406, 69] width 150 height 15
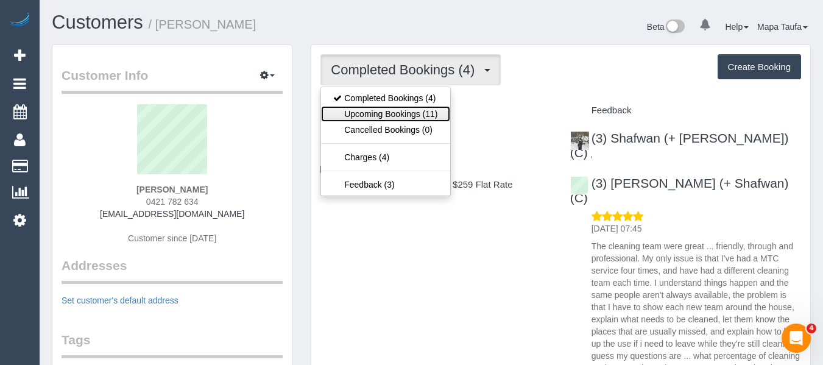
click at [392, 111] on link "Upcoming Bookings (11)" at bounding box center [385, 114] width 129 height 16
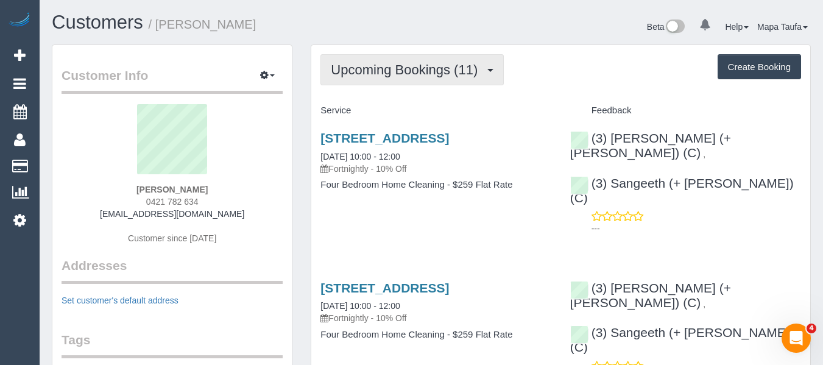
click at [403, 83] on button "Upcoming Bookings (11)" at bounding box center [411, 69] width 183 height 31
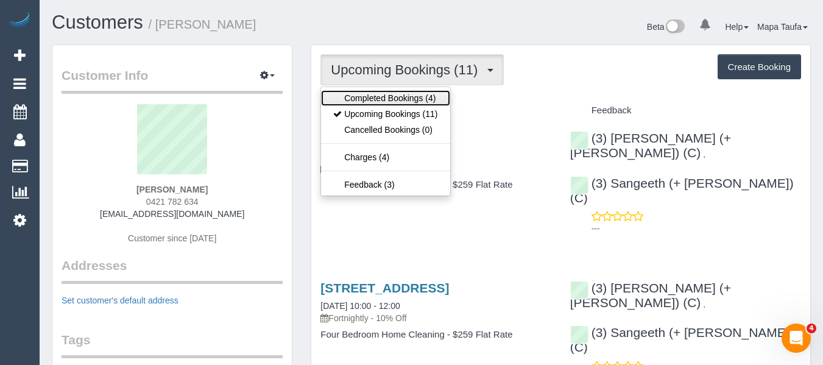
click at [406, 99] on link "Completed Bookings (4)" at bounding box center [385, 98] width 129 height 16
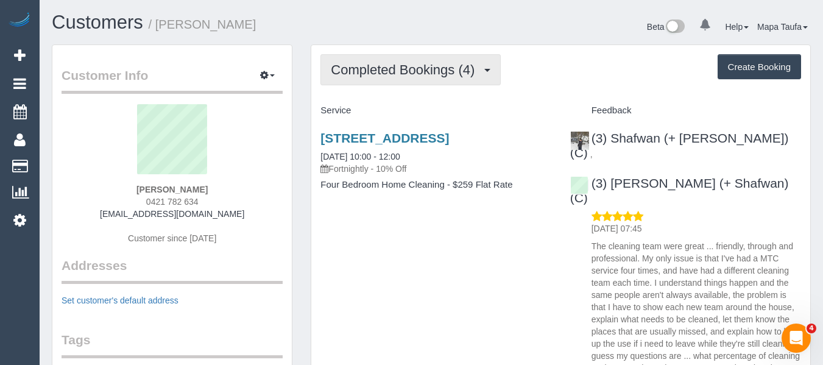
click at [381, 72] on span "Completed Bookings (4)" at bounding box center [406, 69] width 150 height 15
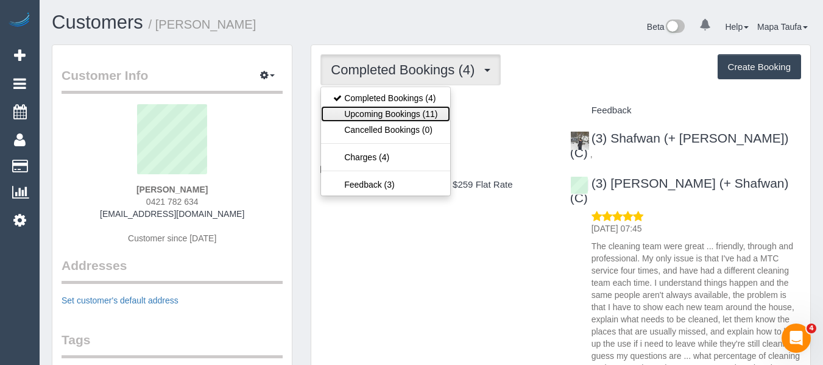
click at [384, 117] on link "Upcoming Bookings (11)" at bounding box center [385, 114] width 129 height 16
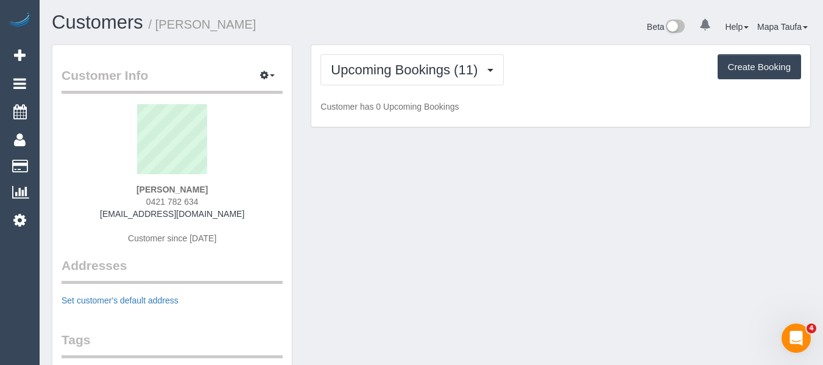
click at [592, 95] on div "Upcoming Bookings (11) Completed Bookings (4) Upcoming Bookings (11) Cancelled …" at bounding box center [560, 86] width 499 height 82
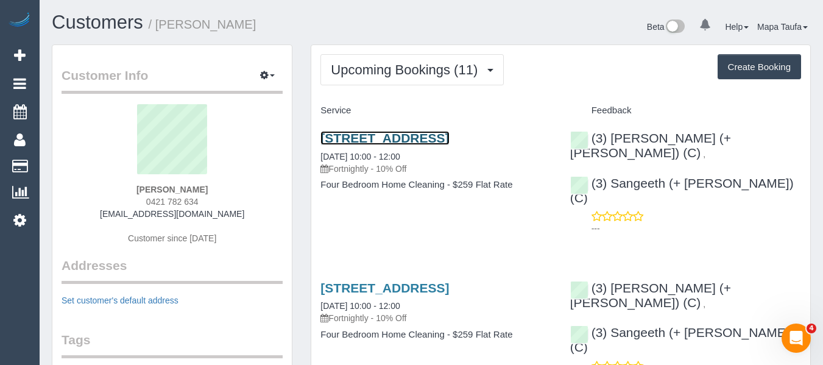
click at [381, 138] on link "9 Lever Street, Coburg, VIC 3058" at bounding box center [384, 138] width 129 height 14
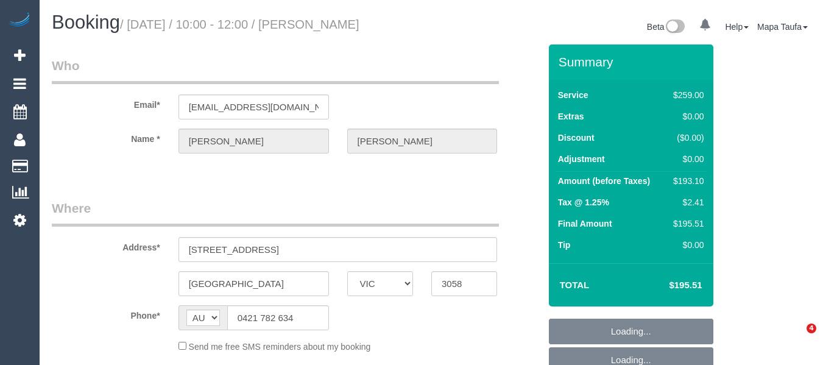
select select "VIC"
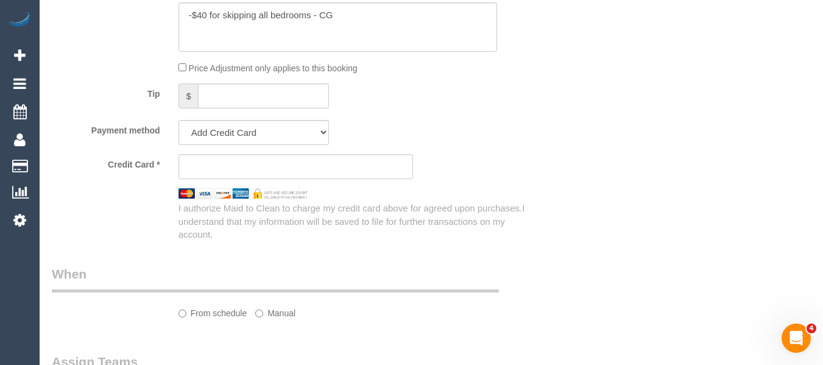
select select "string:stripe-pm_1RijRh2GScqysDRVJYZBd2he"
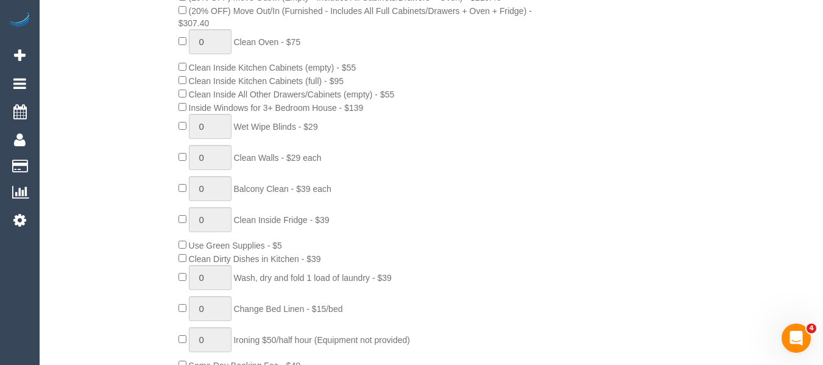
select select "object:635"
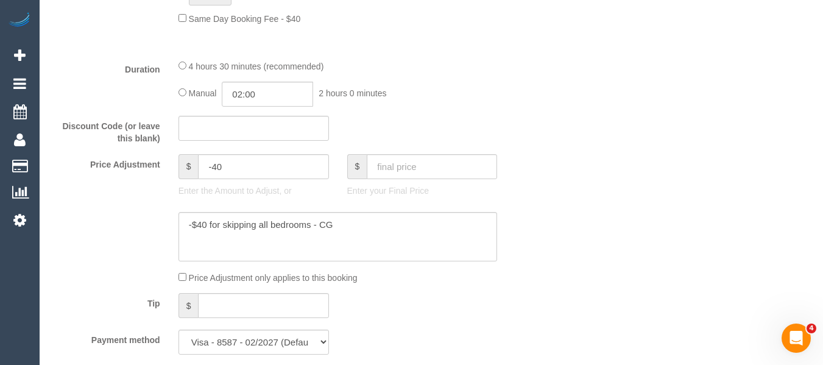
select select "number:28"
select select "number:14"
select select "number:19"
select select "number:24"
select select "number:34"
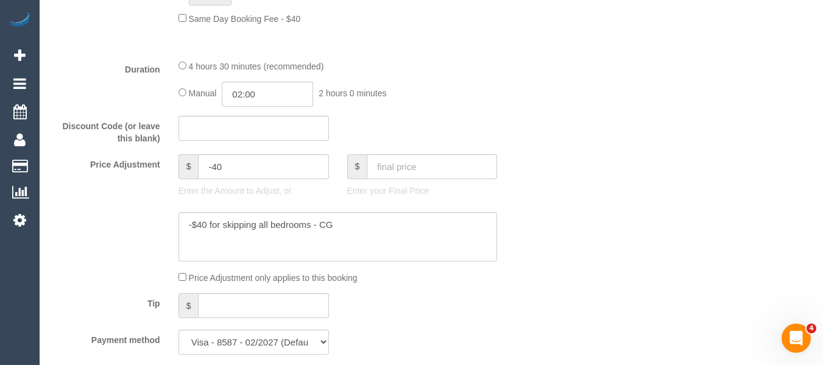
select select "number:11"
select select "spot3"
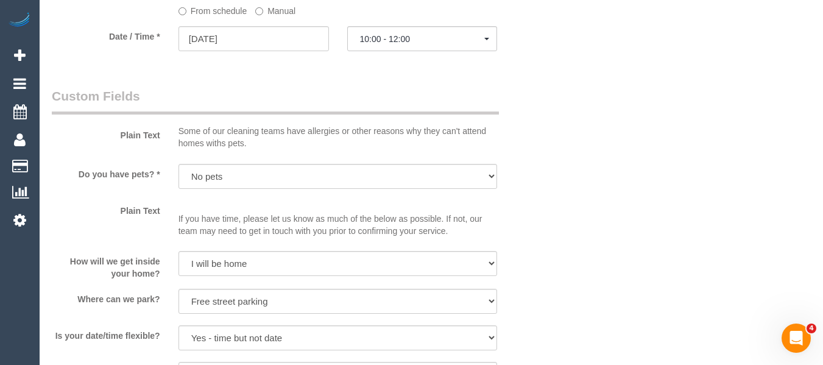
scroll to position [1573, 0]
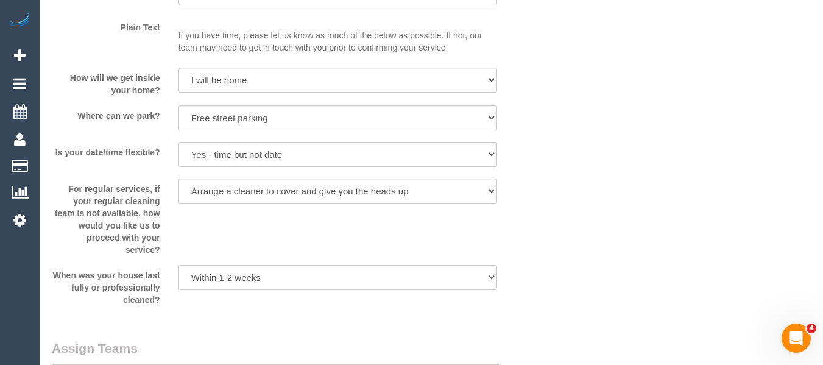
drag, startPoint x: 0, startPoint y: 0, endPoint x: 23, endPoint y: 10, distance: 25.1
click at [359, 185] on select "Arrange a cleaner to cover and do not bother you Arrange a cleaner to cover and…" at bounding box center [337, 190] width 319 height 25
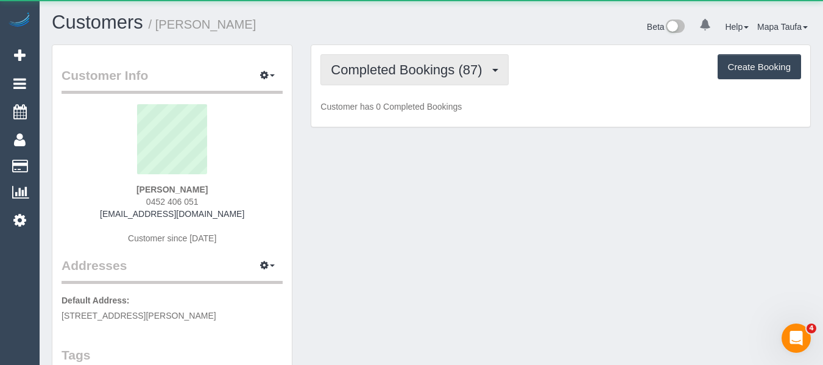
click at [367, 75] on span "Completed Bookings (87)" at bounding box center [409, 69] width 157 height 15
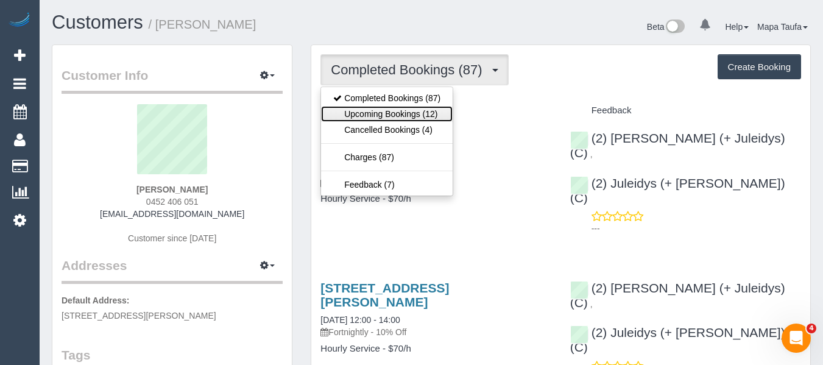
click at [372, 113] on link "Upcoming Bookings (12)" at bounding box center [387, 114] width 132 height 16
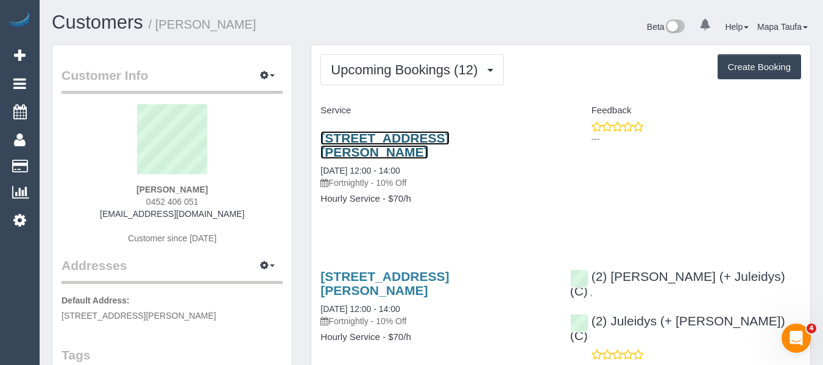
click at [383, 133] on link "22 Kingsley St, Camberwell, VIC 3124" at bounding box center [384, 145] width 129 height 28
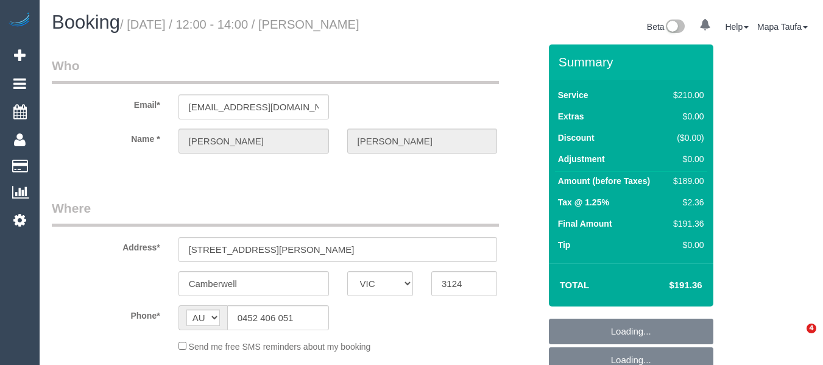
select select "VIC"
select select "object:522"
select select "string:stripe-pm_1KbzmO2GScqysDRVRZygWpY0"
select select "180"
select select "number:28"
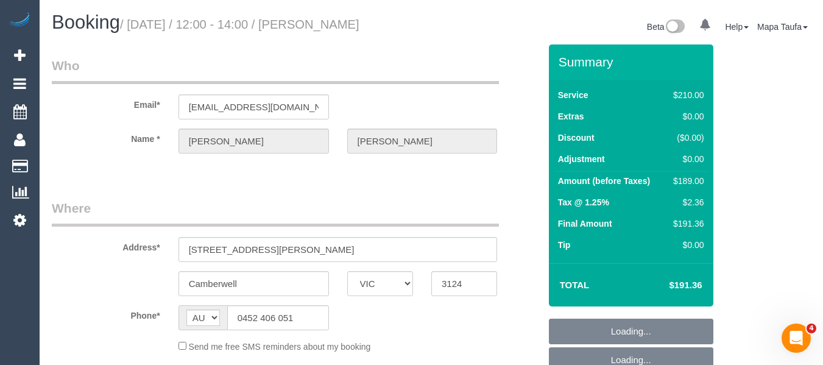
select select "number:14"
select select "number:19"
select select "number:22"
select select "number:34"
select select "number:11"
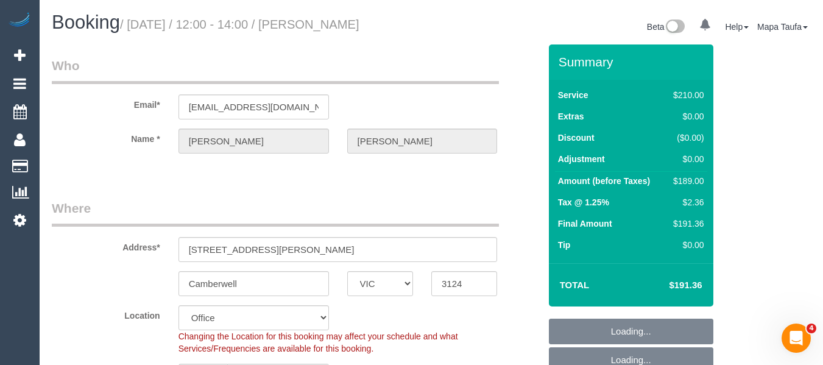
select select "object:839"
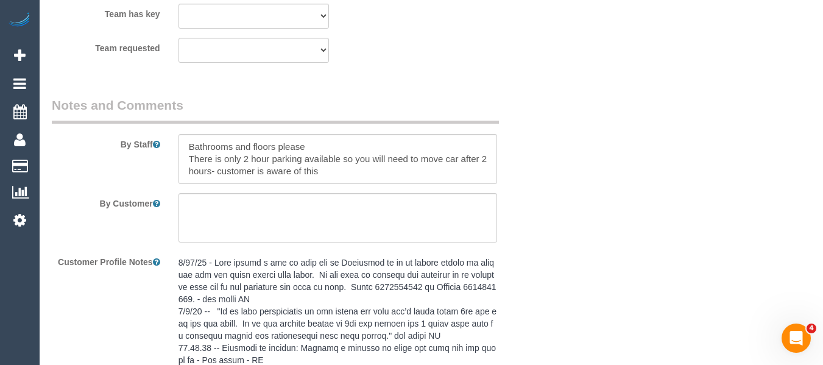
scroll to position [2437, 0]
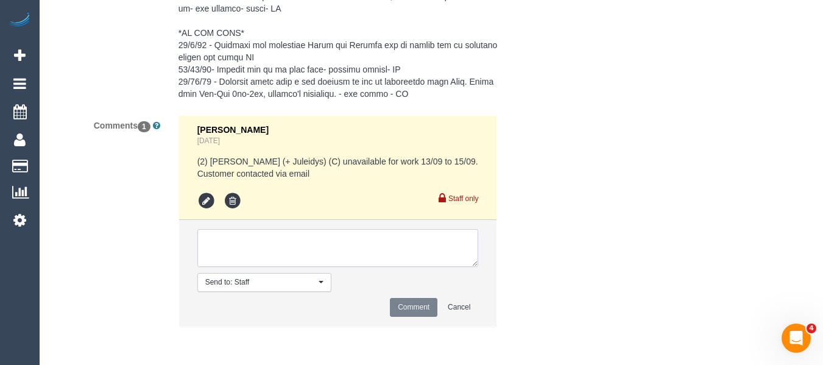
click at [289, 242] on textarea at bounding box center [337, 248] width 281 height 38
paste textarea "Thanks for letting me know. Mondays and Fridays work best for us but could pote…"
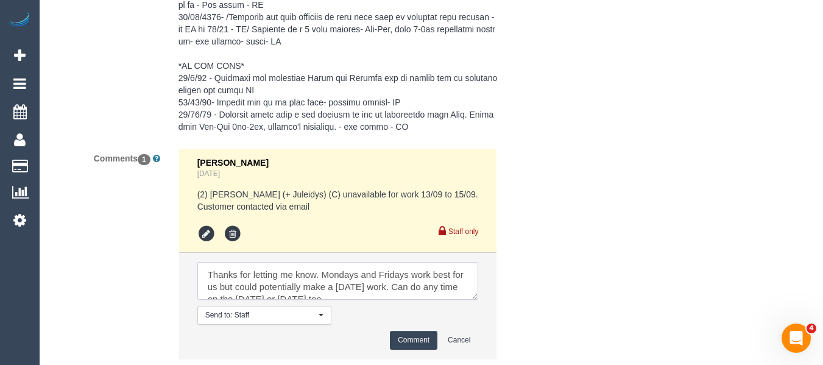
scroll to position [2376, 0]
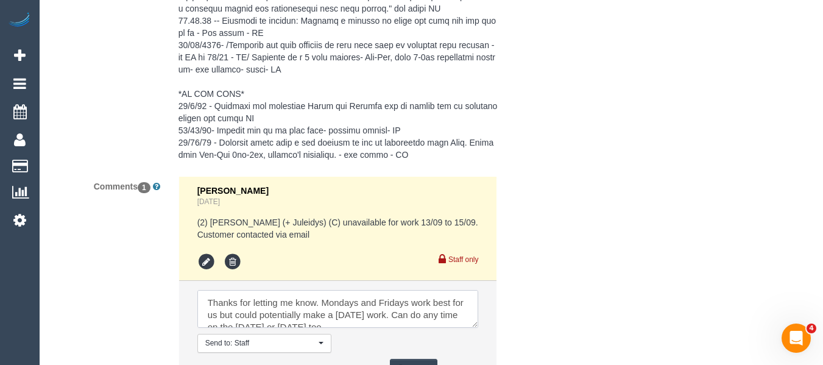
click at [210, 302] on textarea at bounding box center [337, 309] width 281 height 38
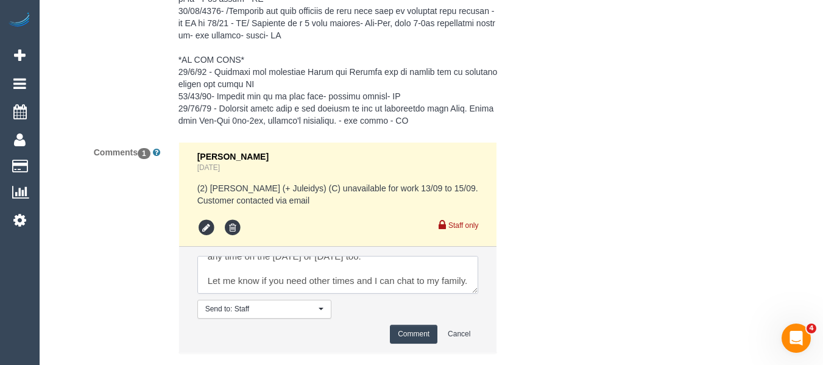
scroll to position [2437, 0]
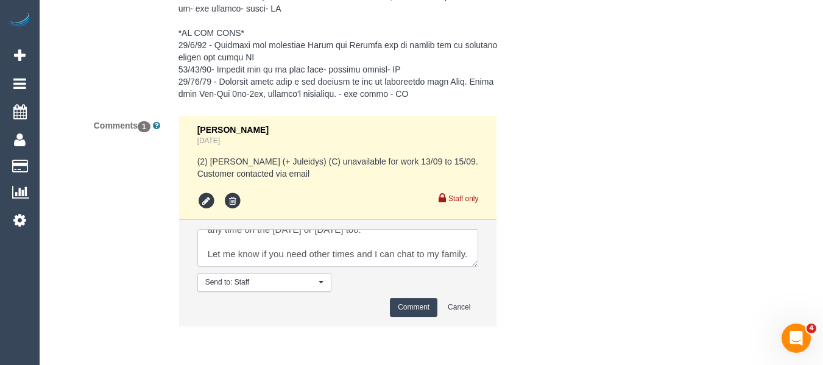
type textarea "Flex - Thanks for letting me know. Mondays and Fridays work best for us but cou…"
click at [400, 306] on button "Comment" at bounding box center [414, 307] width 48 height 19
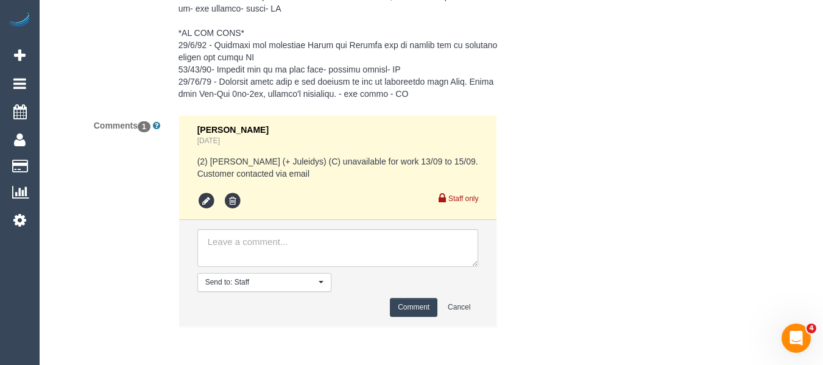
scroll to position [0, 0]
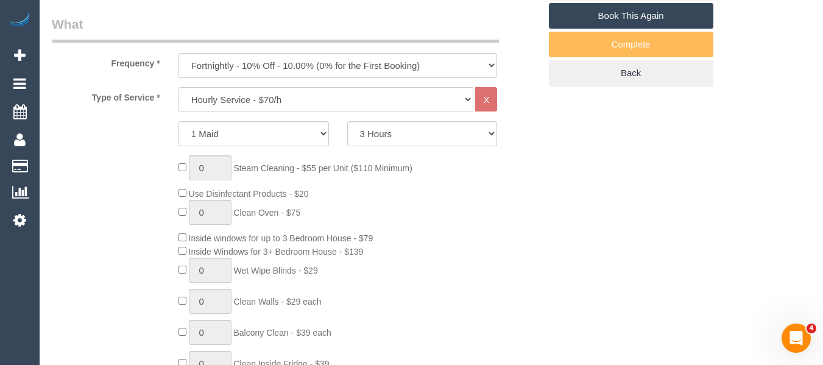
scroll to position [158, 0]
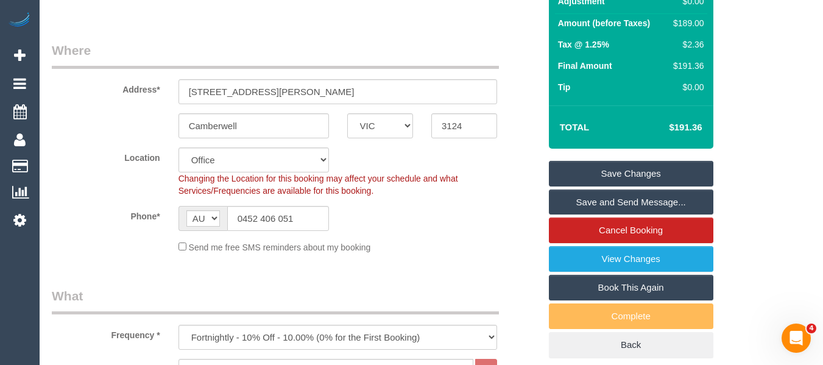
click at [602, 171] on link "Save Changes" at bounding box center [631, 174] width 164 height 26
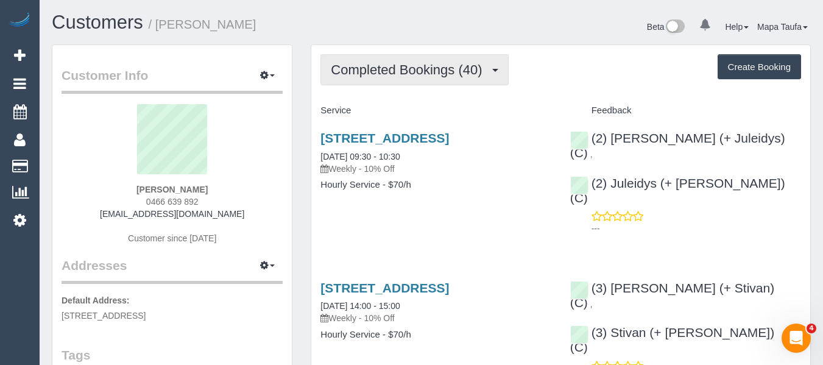
click at [392, 61] on button "Completed Bookings (40)" at bounding box center [414, 69] width 188 height 31
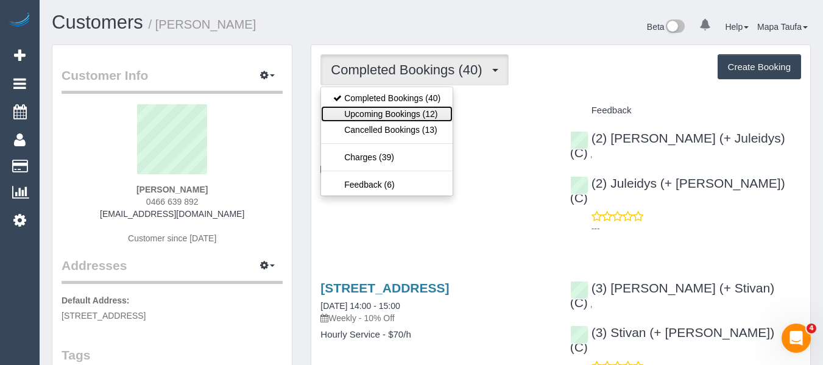
click at [383, 107] on link "Upcoming Bookings (12)" at bounding box center [387, 114] width 132 height 16
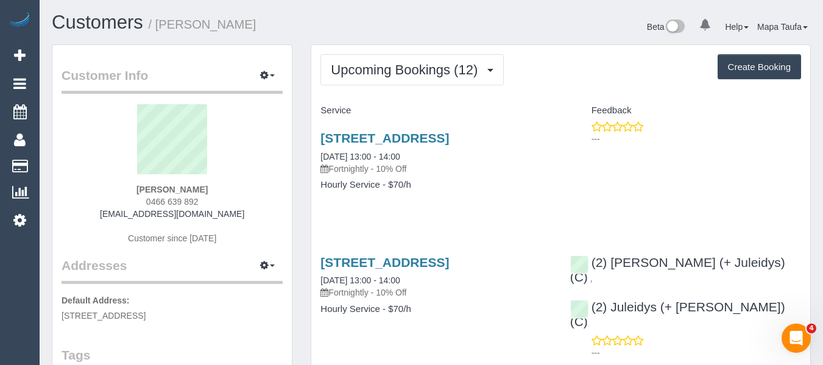
drag, startPoint x: 823, startPoint y: 79, endPoint x: 566, endPoint y: 65, distance: 258.0
click at [565, 65] on div "Upcoming Bookings (12) Completed Bookings (40) Upcoming Bookings (12) Cancelled…" at bounding box center [560, 69] width 481 height 31
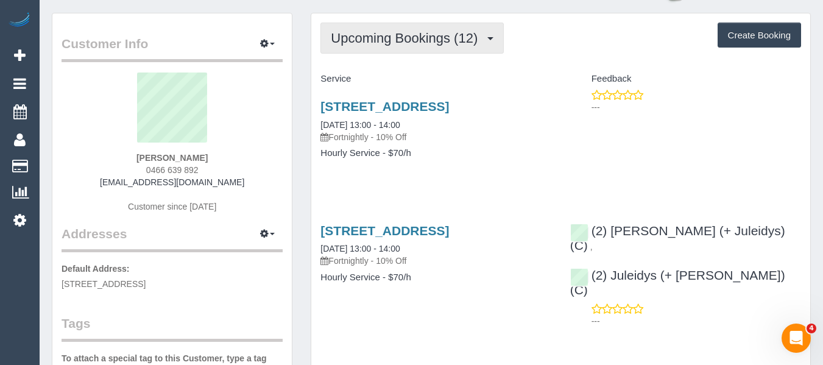
click at [369, 40] on span "Upcoming Bookings (12)" at bounding box center [407, 37] width 153 height 15
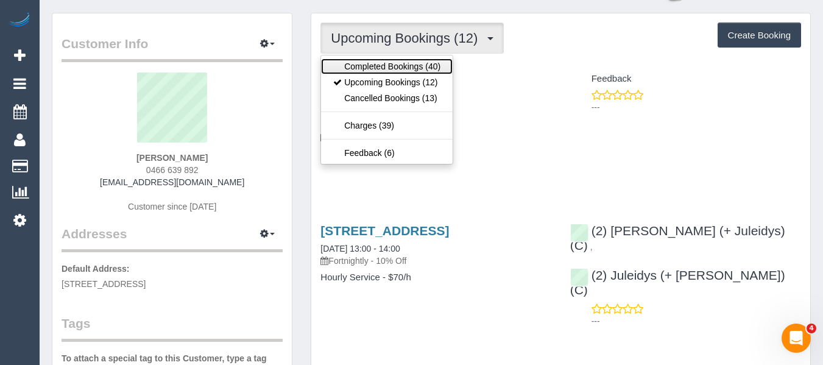
click at [386, 69] on link "Completed Bookings (40)" at bounding box center [387, 66] width 132 height 16
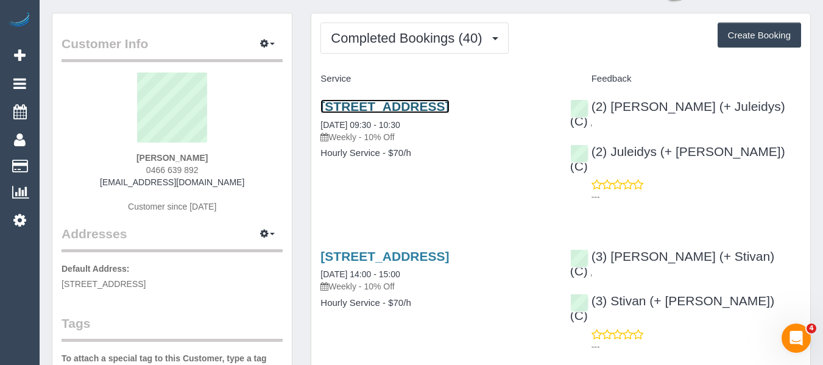
click at [448, 105] on link "3/728 Doncaster Rd, Doncaster, VIC 3108" at bounding box center [384, 106] width 129 height 14
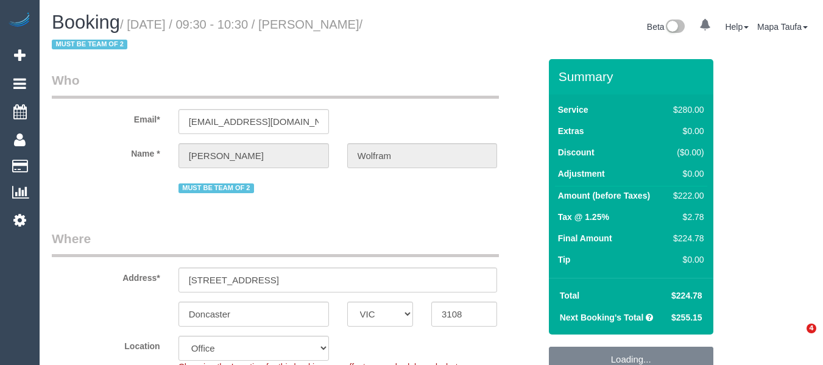
select select "VIC"
select select "string:AU"
select select "string:stripe-pm_1QyhYY2GScqysDRVoCbMWQdV"
select select "2"
select select "number:27"
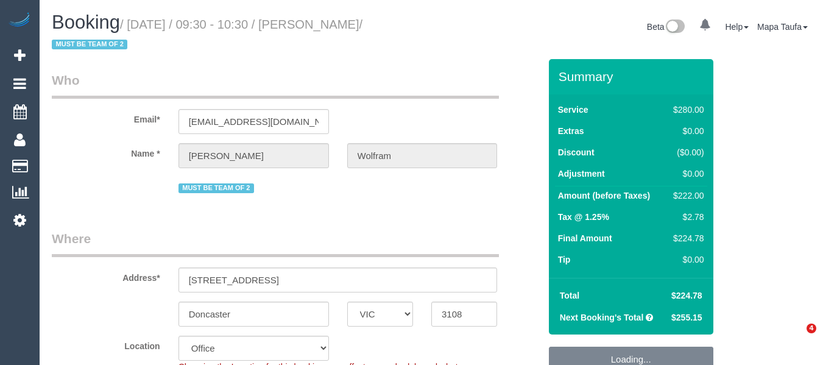
select select "number:14"
select select "number:18"
select select "number:22"
select select "number:35"
select select "number:12"
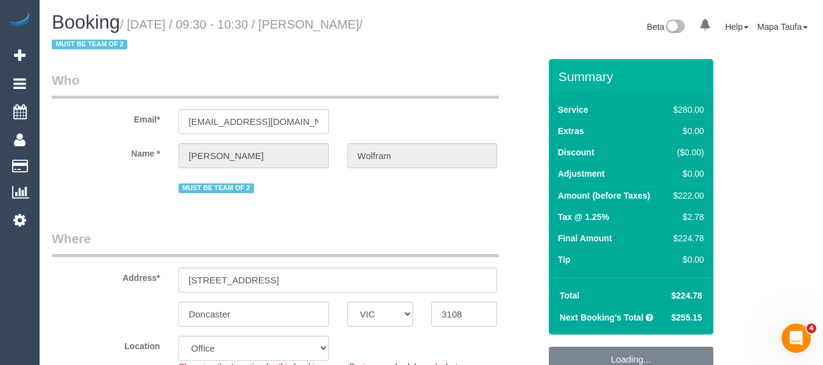
select select "object:2354"
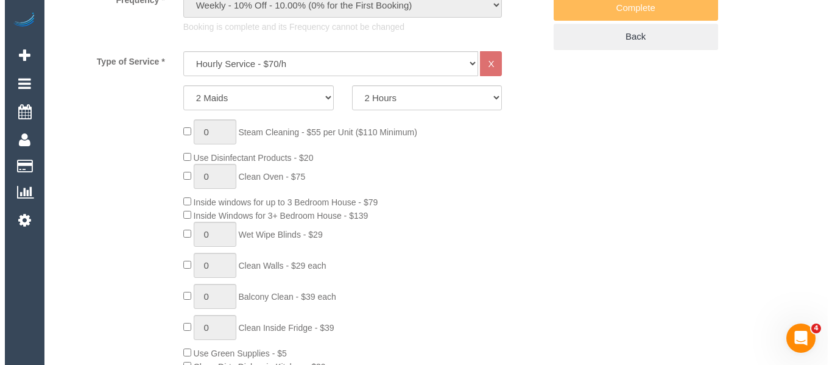
scroll to position [340, 0]
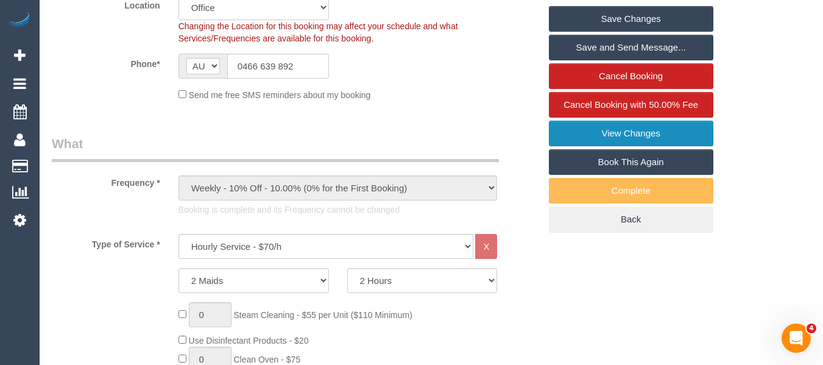
click at [601, 129] on link "View Changes" at bounding box center [631, 134] width 164 height 26
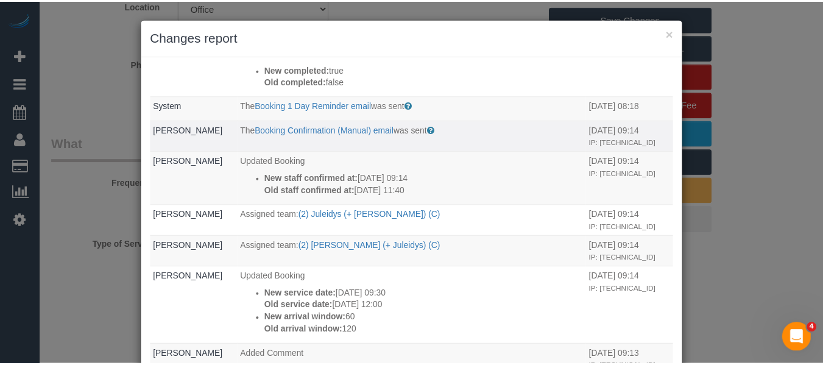
scroll to position [365, 0]
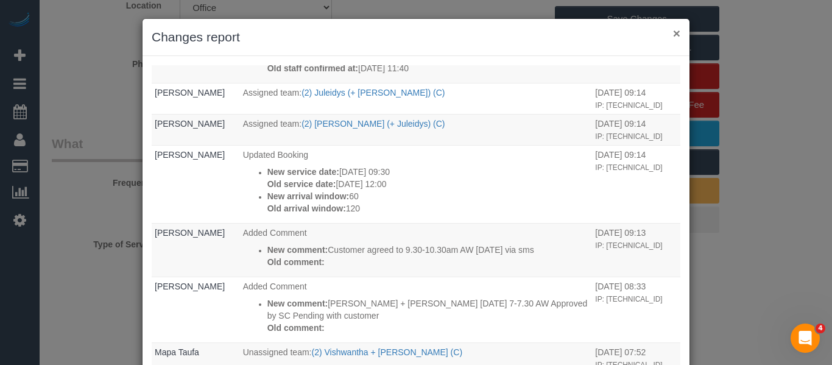
click at [673, 36] on button "×" at bounding box center [676, 33] width 7 height 13
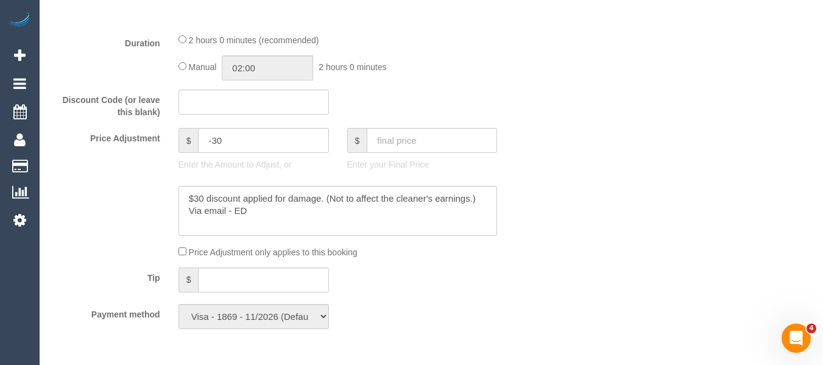
scroll to position [0, 0]
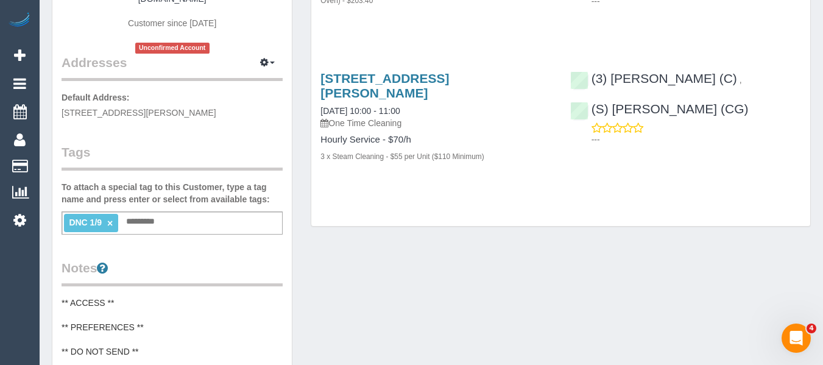
scroll to position [244, 0]
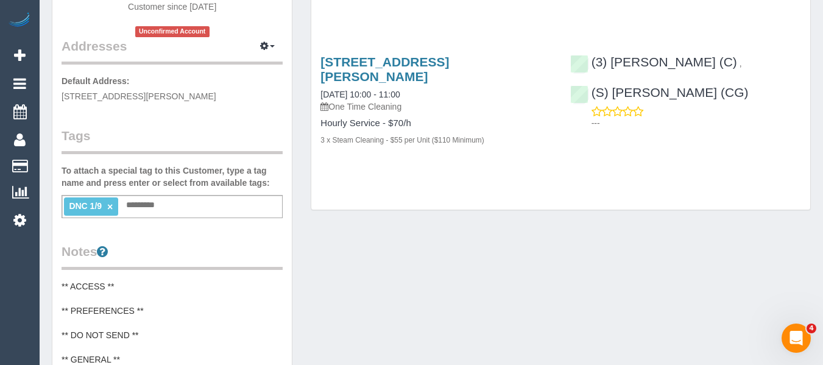
click at [108, 202] on link "×" at bounding box center [109, 207] width 5 height 10
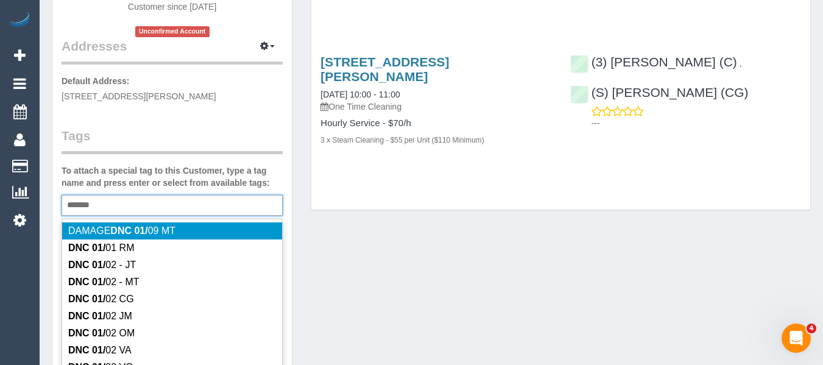
click at [119, 197] on div "******* DNC 01/" at bounding box center [172, 205] width 221 height 21
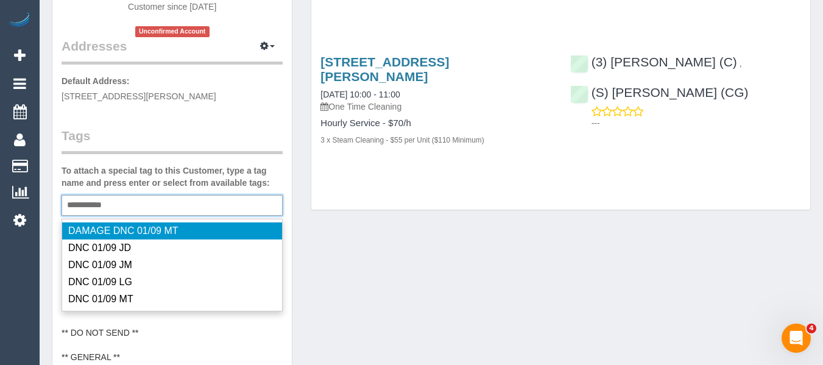
type input "**********"
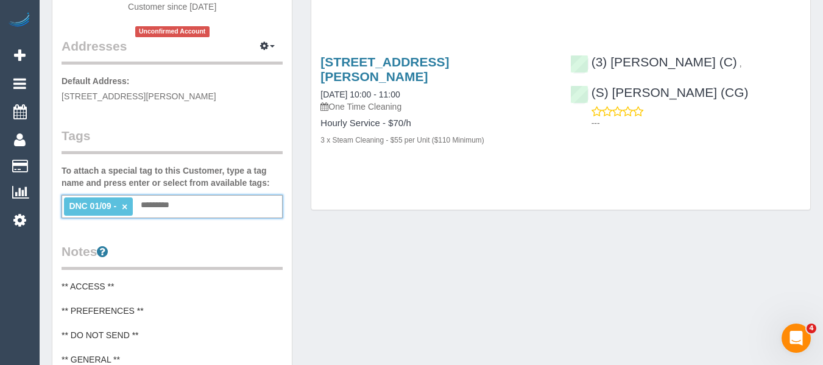
click at [126, 197] on li "DNC 01/09 - ×" at bounding box center [98, 206] width 69 height 18
click at [126, 203] on div "DNC 01/09 - × Add a tag" at bounding box center [172, 206] width 221 height 23
click at [125, 202] on link "×" at bounding box center [124, 207] width 5 height 10
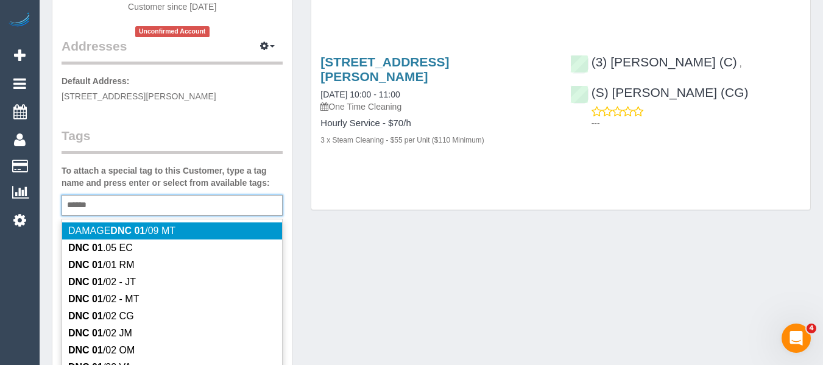
click at [132, 195] on div "****** DNC 01" at bounding box center [172, 205] width 221 height 21
type input "**********"
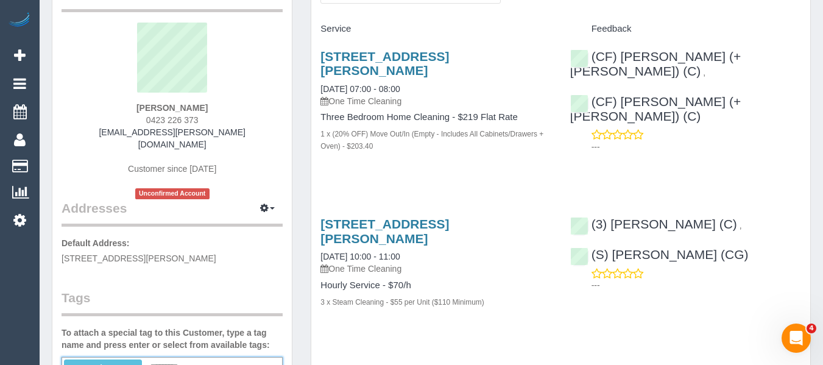
scroll to position [0, 0]
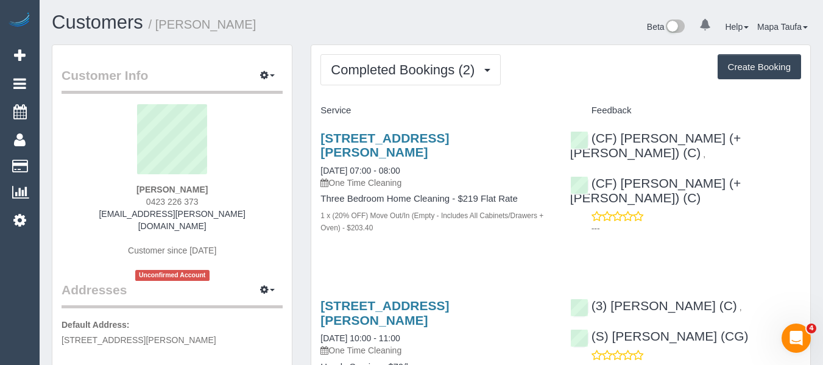
drag, startPoint x: 234, startPoint y: 187, endPoint x: 130, endPoint y: 182, distance: 103.7
click at [130, 182] on div "Julian Wakeford 0423 226 373 julian.h.wakeford@gmail.com Customer since 2025 Un…" at bounding box center [172, 192] width 221 height 177
copy div "Julian Wakeford"
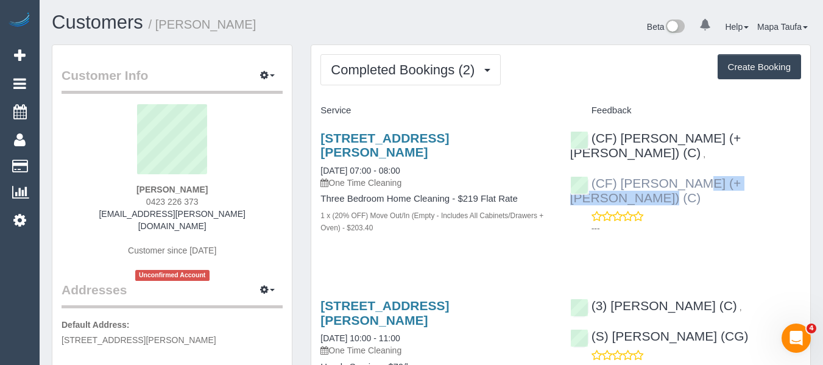
drag, startPoint x: 767, startPoint y: 169, endPoint x: 624, endPoint y: 171, distance: 143.2
click at [624, 171] on div "(CF) Karina (+ Darly) (C) , (CF) Darly (+ Karina) (C) ---" at bounding box center [685, 180] width 249 height 119
copy link "Darly (+ Karina) (C)"
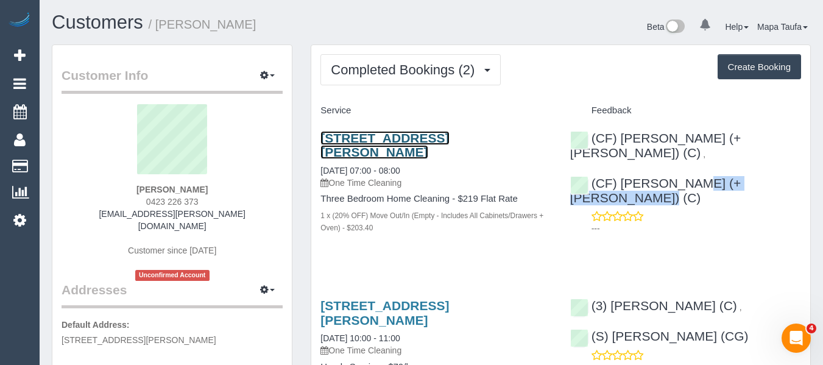
click at [354, 139] on link "245 Ross St, Port Melbourne, VIC 3207" at bounding box center [384, 145] width 129 height 28
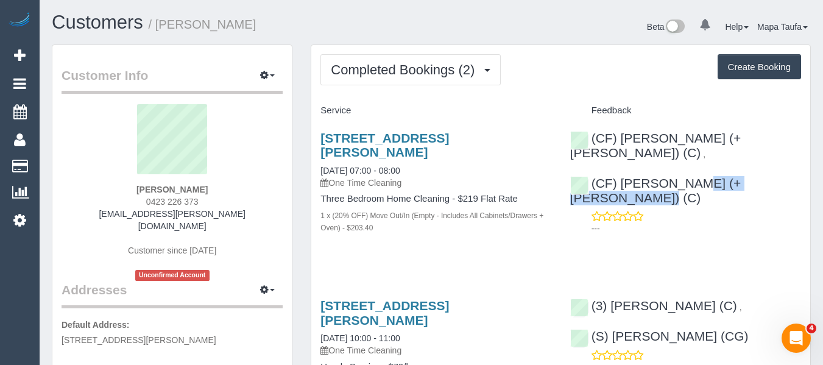
drag, startPoint x: 232, startPoint y: 200, endPoint x: 371, endPoint y: 291, distance: 165.6
click at [147, 204] on div "Julian Wakeford 0423 226 373 julian.h.wakeford@gmail.com Customer since 2025 Un…" at bounding box center [172, 192] width 221 height 177
copy span "0423 226 373"
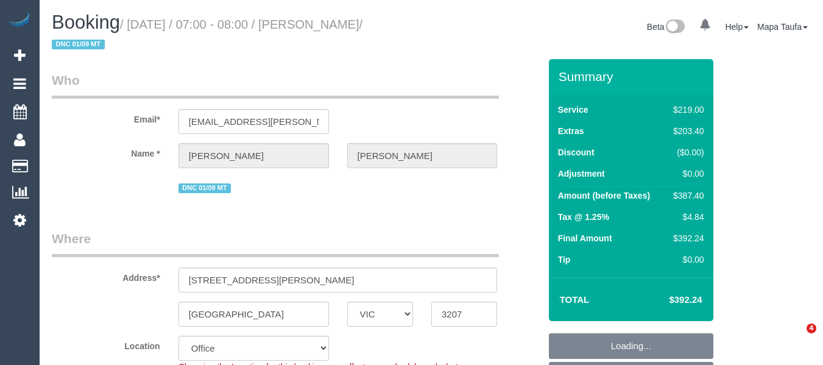
select select "VIC"
select select "string:stripe-pm_1RqRQ82GScqysDRVwoOBDfRc"
select select "number:28"
select select "number:14"
select select "number:19"
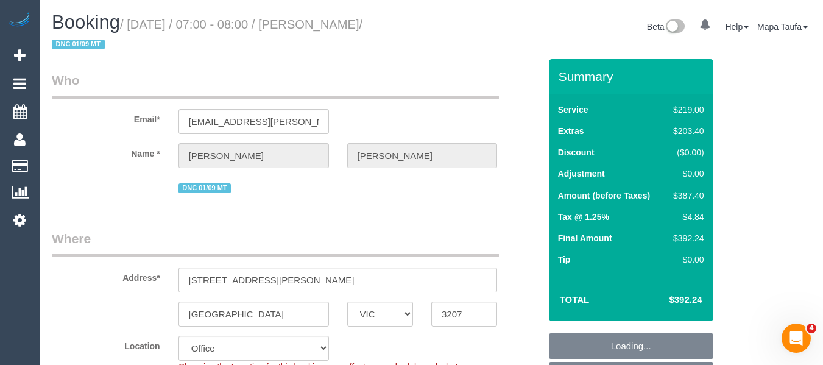
select select "number:24"
select select "string:AU"
select select "object:2135"
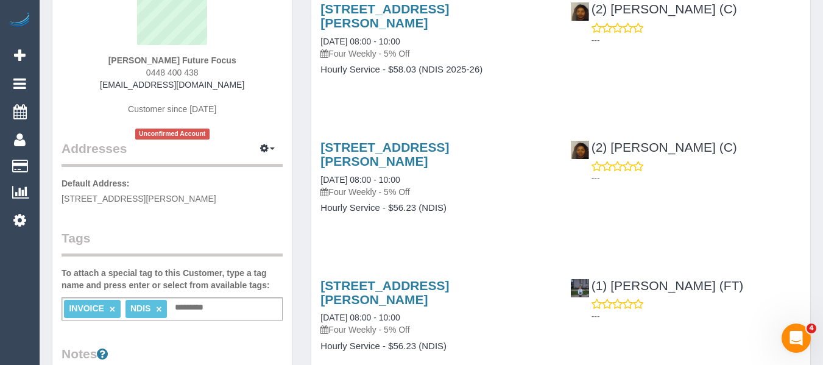
scroll to position [61, 0]
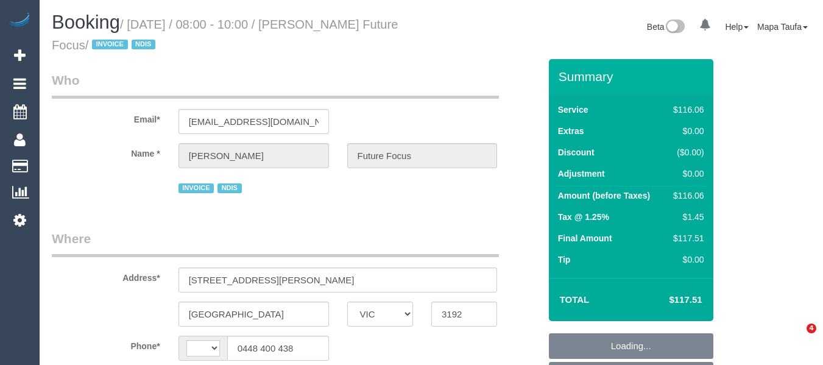
select select "VIC"
select select "string:AU"
select select "object:647"
select select "number:28"
select select "number:14"
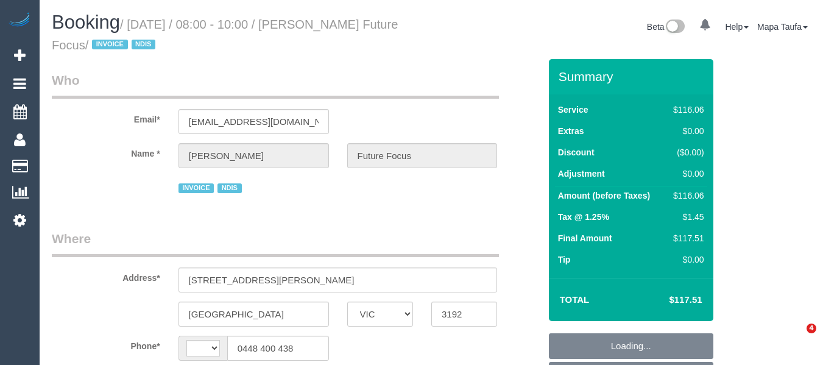
select select "number:19"
select select "number:25"
select select "object:802"
select select "spot1"
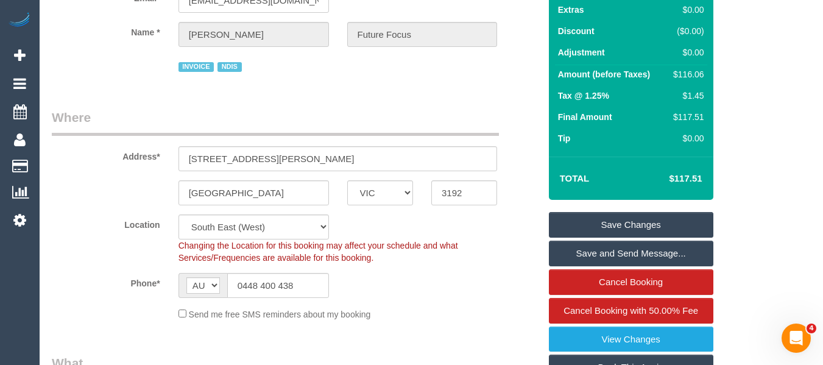
scroll to position [122, 0]
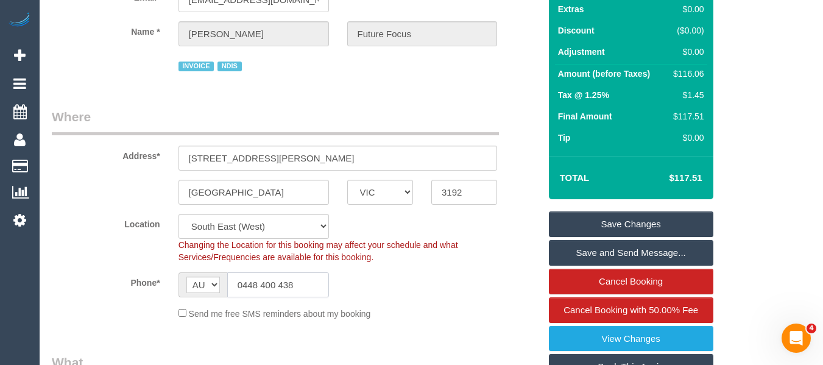
click at [270, 287] on input "0448 400 438" at bounding box center [278, 284] width 102 height 25
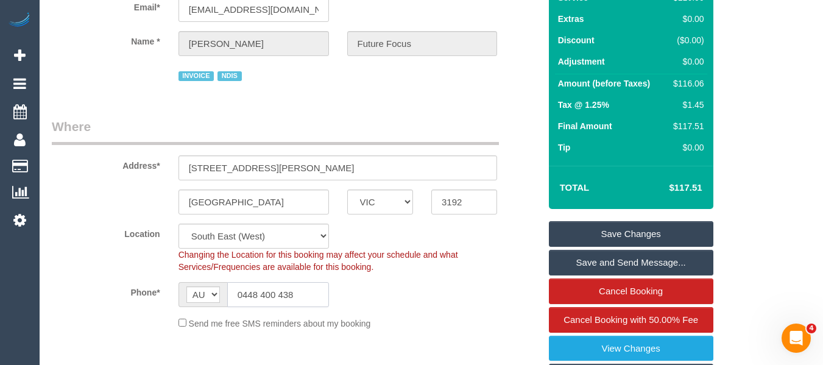
scroll to position [197, 0]
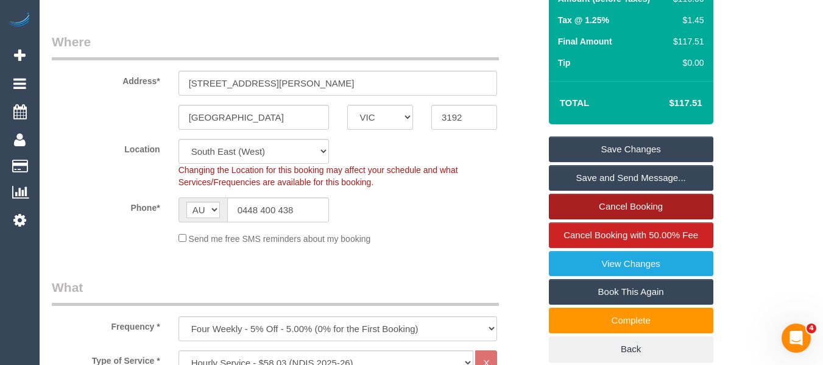
click at [621, 205] on link "Cancel Booking" at bounding box center [631, 207] width 164 height 26
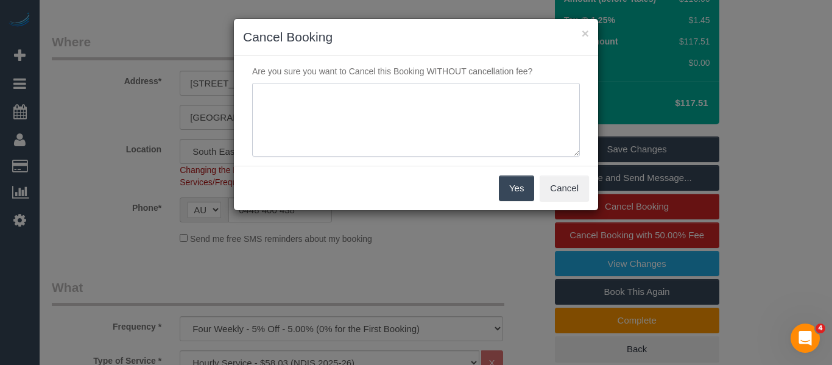
click at [414, 144] on textarea at bounding box center [416, 120] width 328 height 74
type textarea "cleaner late - customer had to leave via phone -MT"
click at [512, 183] on button "Yes" at bounding box center [516, 188] width 35 height 26
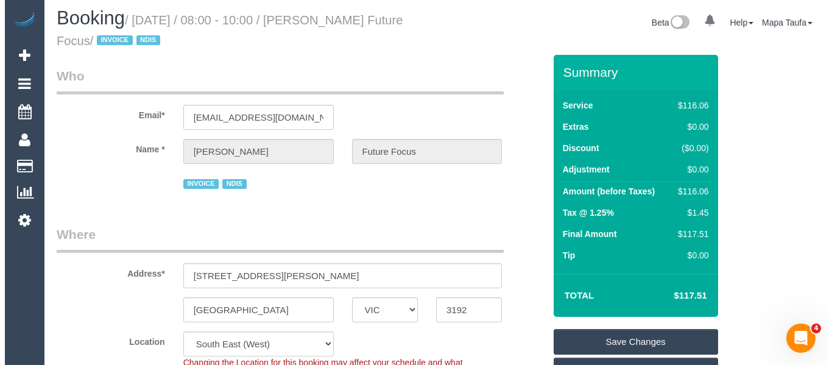
scroll to position [0, 0]
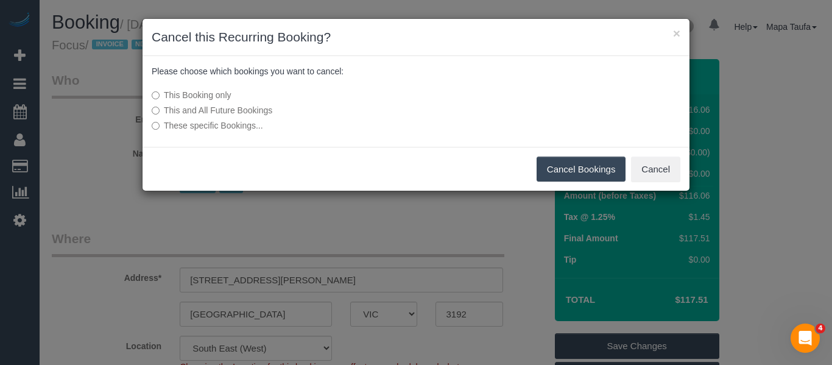
click at [554, 164] on button "Cancel Bookings" at bounding box center [582, 170] width 90 height 26
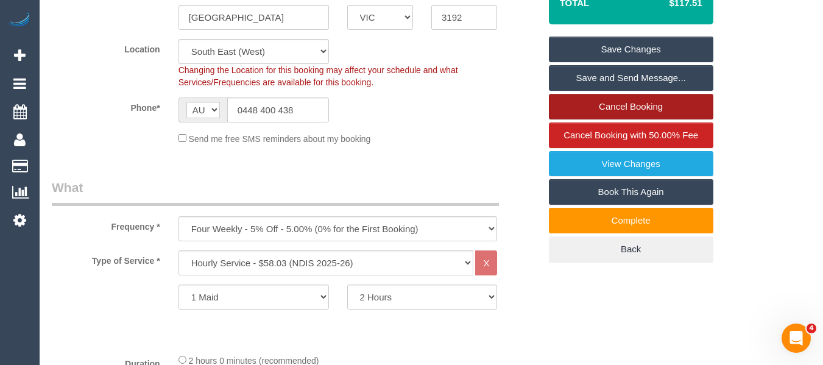
scroll to position [464, 0]
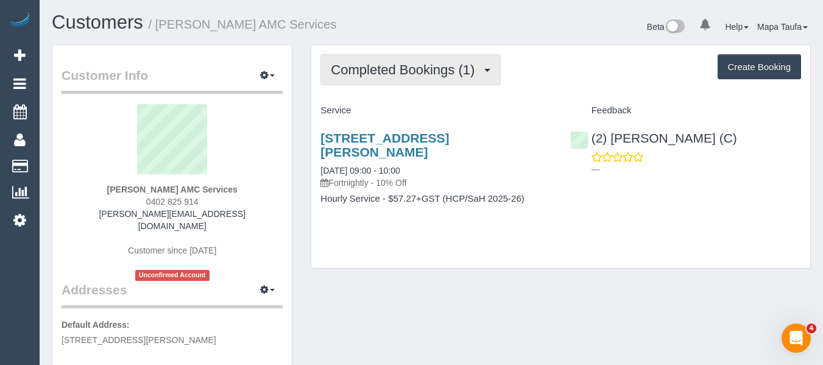
click at [398, 83] on button "Completed Bookings (1)" at bounding box center [410, 69] width 180 height 31
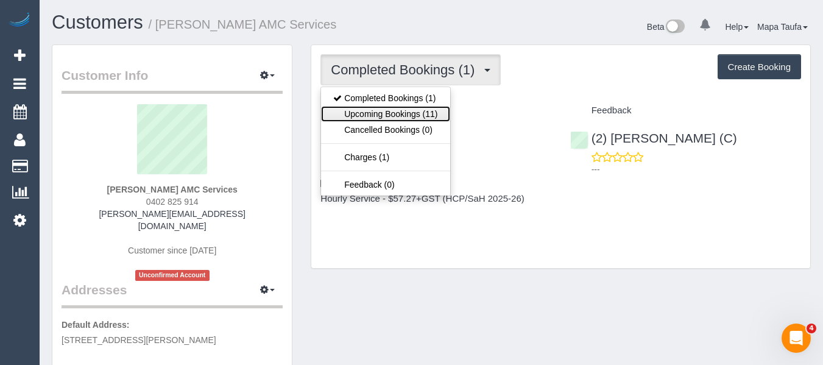
click at [403, 114] on link "Upcoming Bookings (11)" at bounding box center [385, 114] width 129 height 16
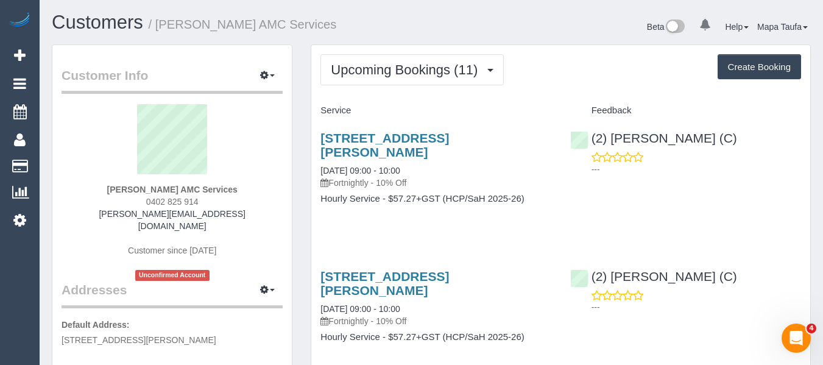
click at [616, 74] on div "Upcoming Bookings (11) Completed Bookings (1) Upcoming Bookings (11) Cancelled …" at bounding box center [560, 69] width 481 height 31
click at [630, 149] on div "(2) Loretta Chevalier (C) ---" at bounding box center [685, 151] width 249 height 60
click at [633, 145] on div "(2) Loretta Chevalier (C)" at bounding box center [656, 138] width 173 height 15
click at [649, 138] on link "(2) Loretta Chevalier (C)" at bounding box center [653, 138] width 167 height 14
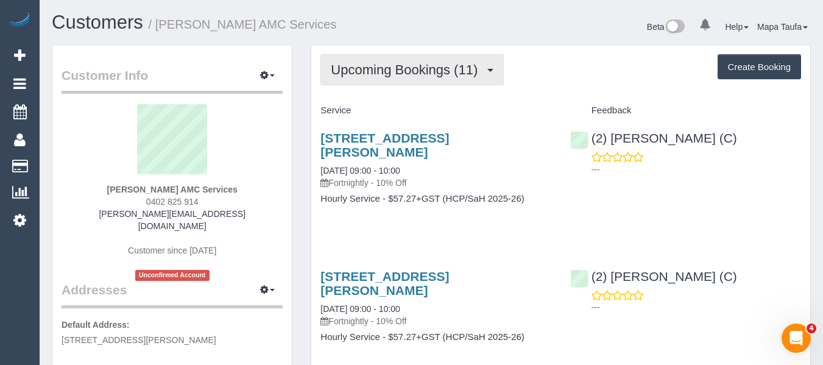
click at [382, 70] on span "Upcoming Bookings (11)" at bounding box center [407, 69] width 153 height 15
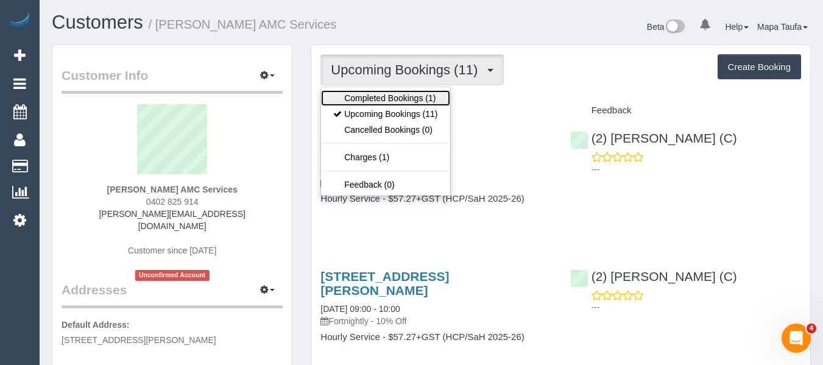
click at [389, 97] on link "Completed Bookings (1)" at bounding box center [385, 98] width 129 height 16
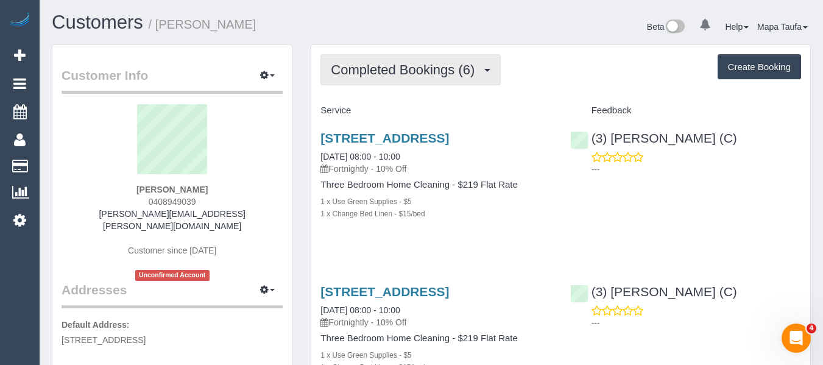
click at [404, 58] on button "Completed Bookings (6)" at bounding box center [410, 69] width 180 height 31
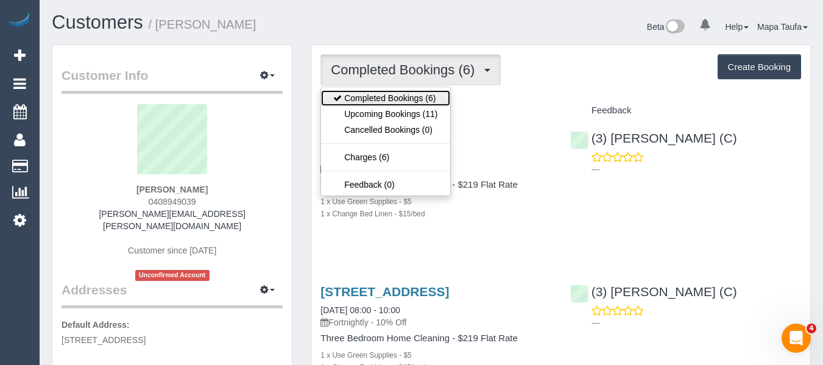
click at [403, 105] on link "Completed Bookings (6)" at bounding box center [385, 98] width 129 height 16
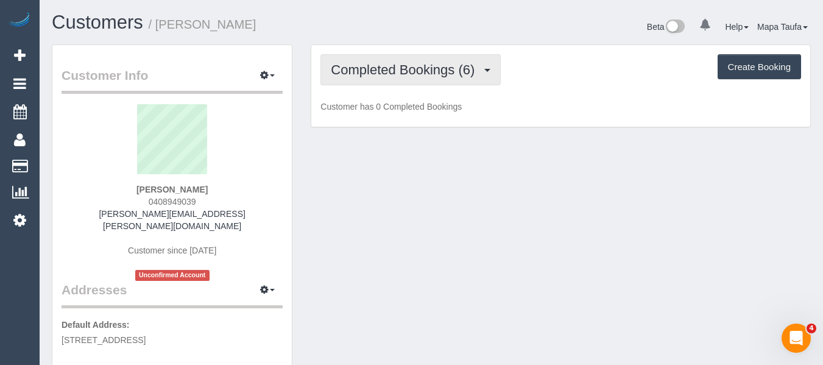
click at [406, 81] on button "Completed Bookings (6)" at bounding box center [410, 69] width 180 height 31
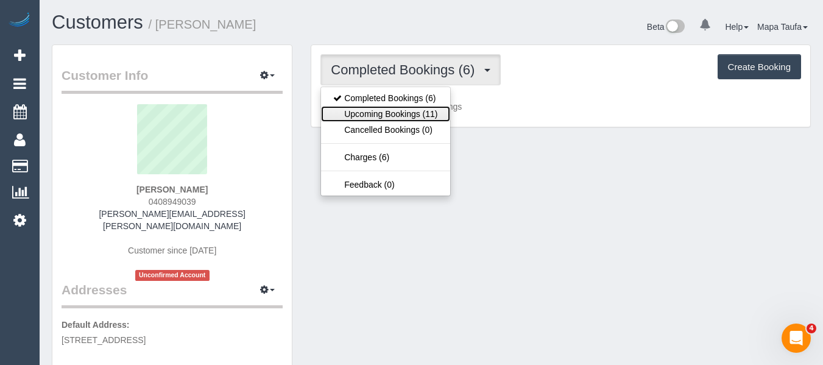
click at [398, 107] on link "Upcoming Bookings (11)" at bounding box center [385, 114] width 129 height 16
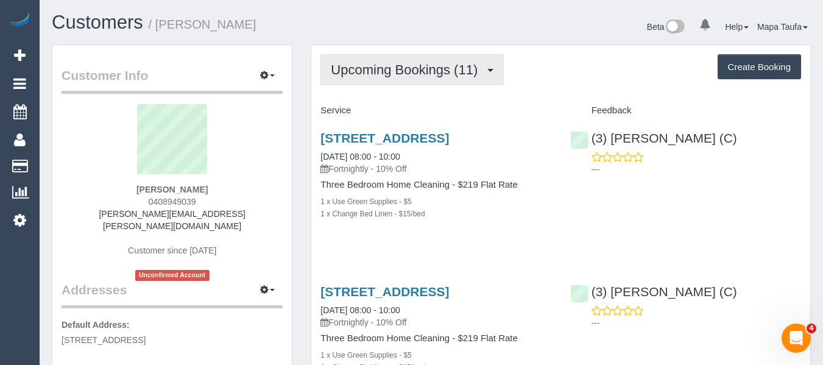
click at [376, 79] on button "Upcoming Bookings (11)" at bounding box center [411, 69] width 183 height 31
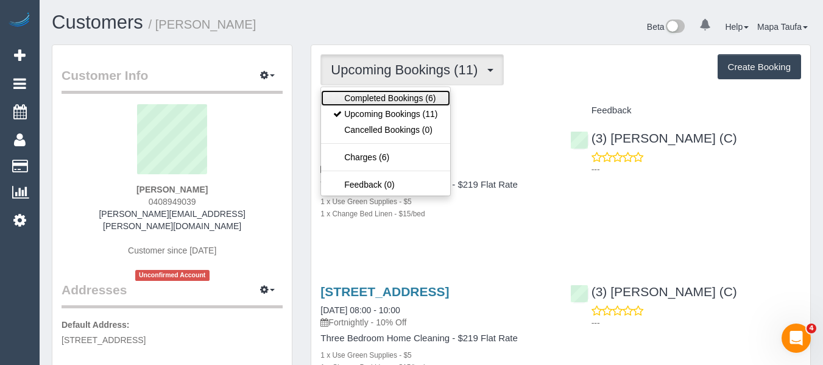
click at [384, 99] on link "Completed Bookings (6)" at bounding box center [385, 98] width 129 height 16
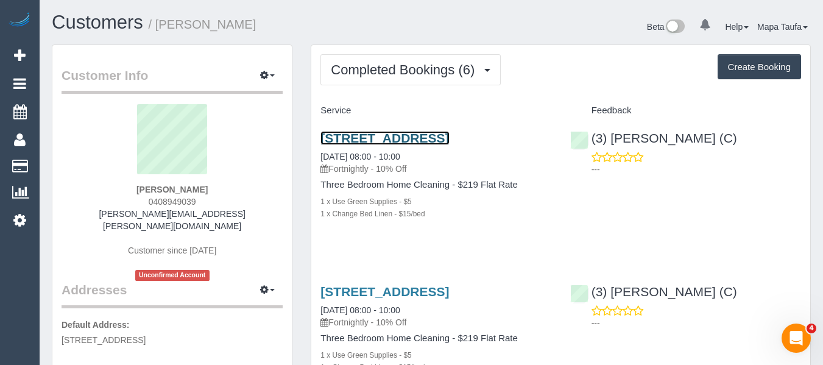
click at [406, 136] on link "15b Ellesmere Street, Northcote, Melbourne, VIC 3070" at bounding box center [384, 138] width 129 height 14
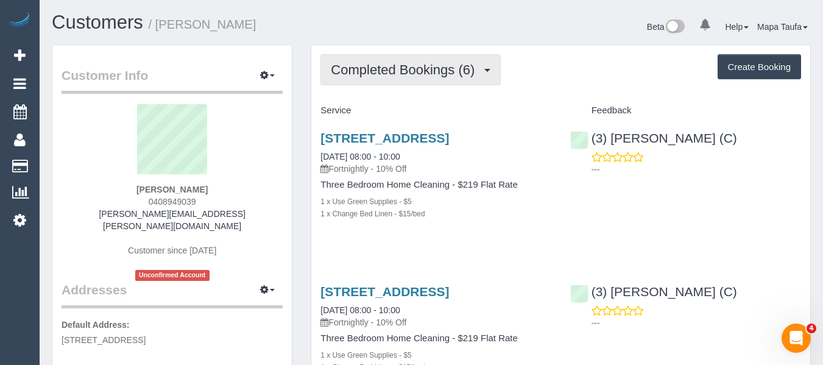
drag, startPoint x: 406, startPoint y: 77, endPoint x: 406, endPoint y: 97, distance: 20.1
click at [406, 79] on button "Completed Bookings (6)" at bounding box center [410, 69] width 180 height 31
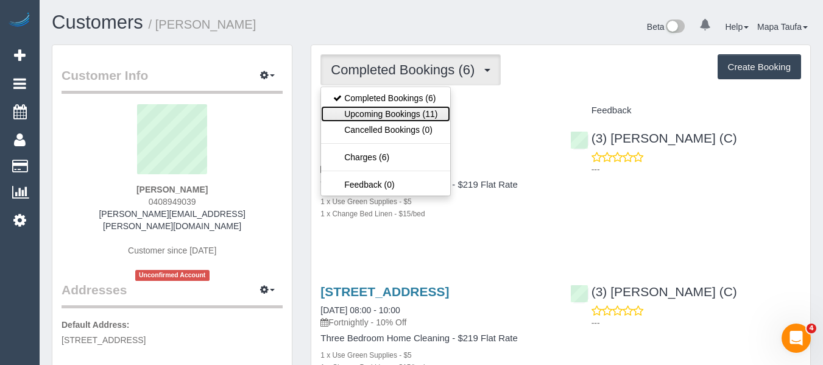
click at [402, 109] on link "Upcoming Bookings (11)" at bounding box center [385, 114] width 129 height 16
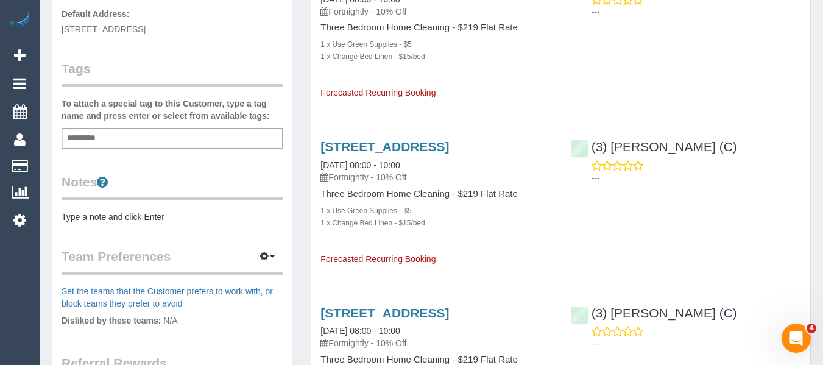
scroll to position [426, 0]
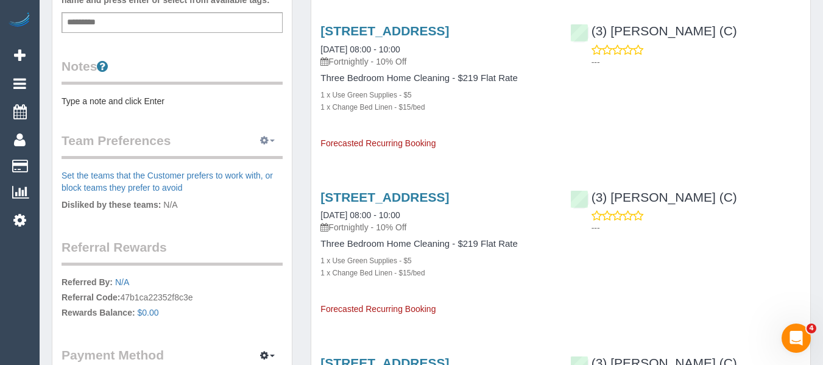
click at [257, 135] on button "button" at bounding box center [267, 141] width 30 height 19
click at [260, 155] on link "Manage Preferences" at bounding box center [230, 163] width 104 height 16
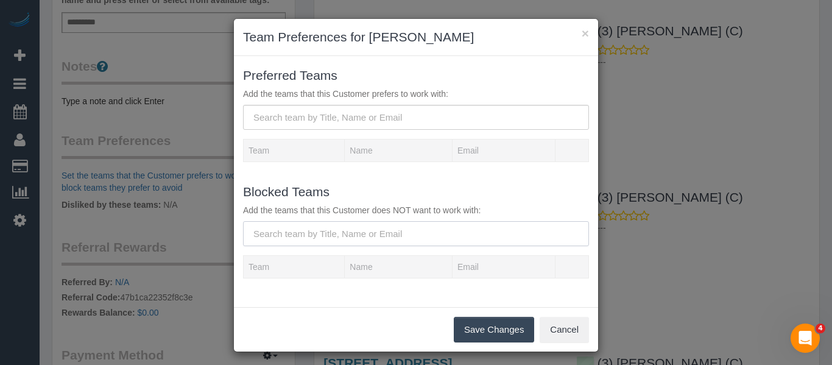
click at [341, 229] on input "text" at bounding box center [416, 233] width 346 height 25
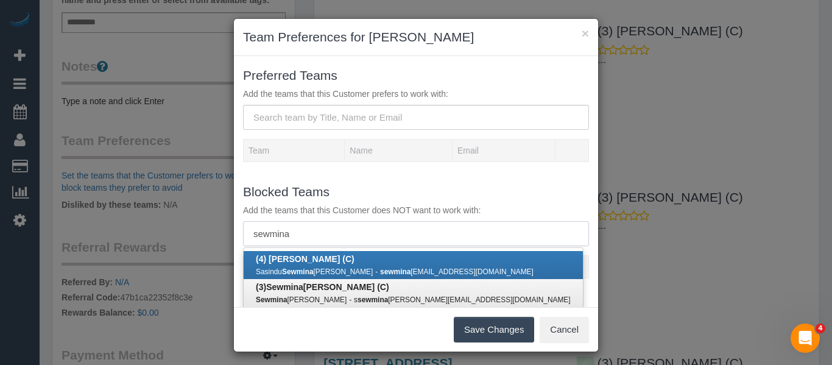
type input "sewmina"
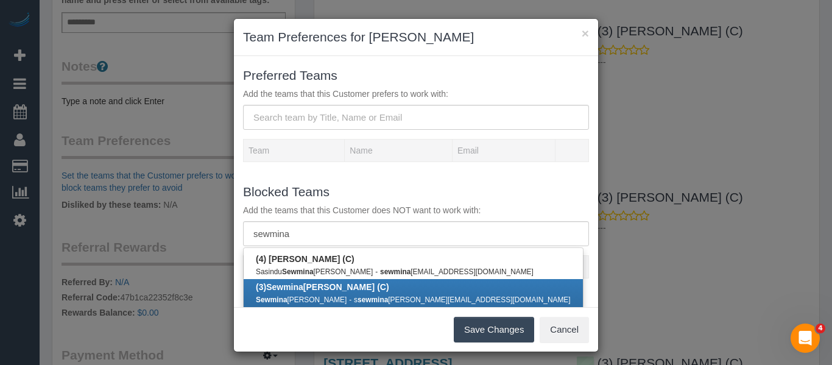
click at [331, 286] on b "(3) Sewmina De Silva (C)" at bounding box center [322, 287] width 133 height 10
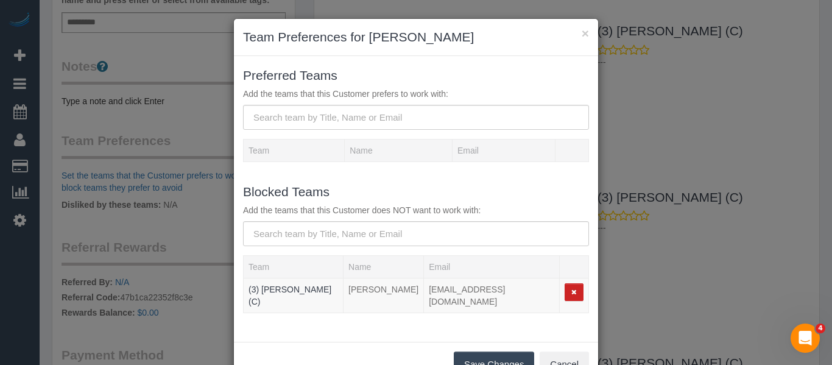
click at [498, 354] on button "Save Changes" at bounding box center [494, 364] width 80 height 26
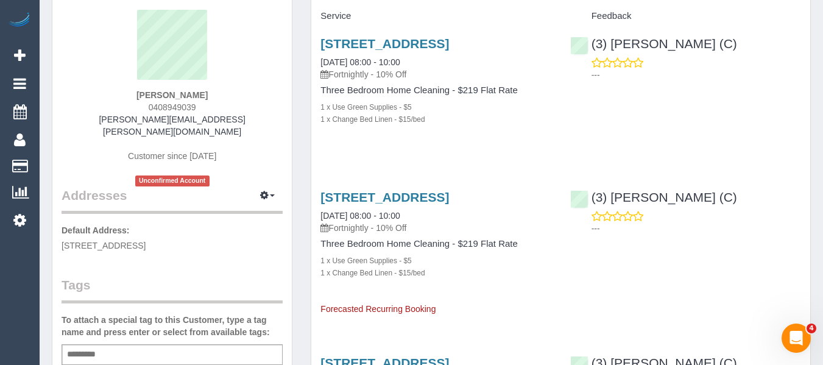
scroll to position [0, 0]
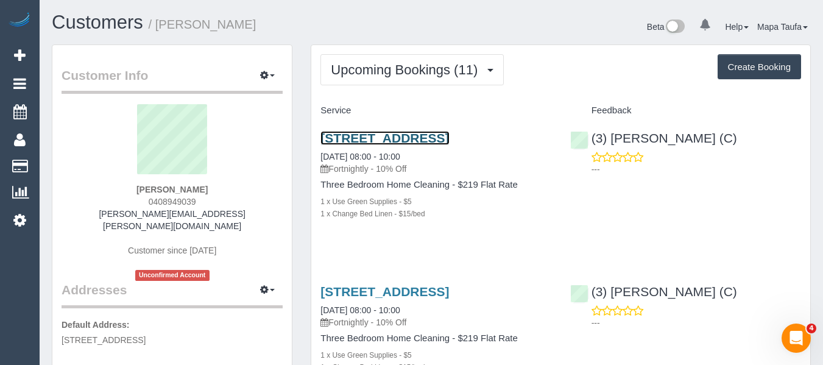
click at [364, 140] on link "15b Ellesmere Street, Northcote, Melbourne, VIC 3070" at bounding box center [384, 138] width 129 height 14
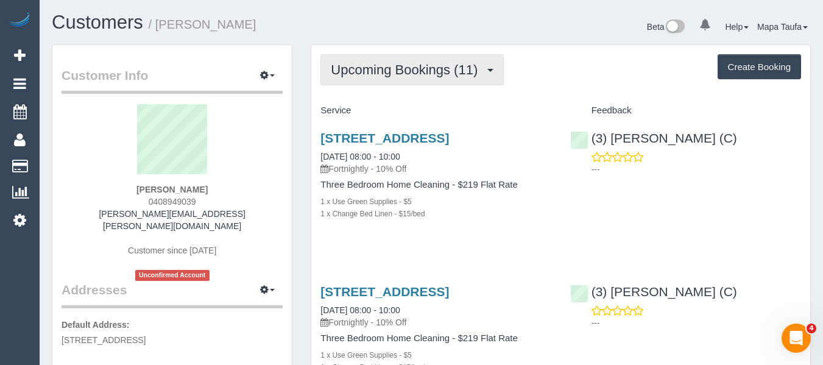
click at [381, 79] on button "Upcoming Bookings (11)" at bounding box center [411, 69] width 183 height 31
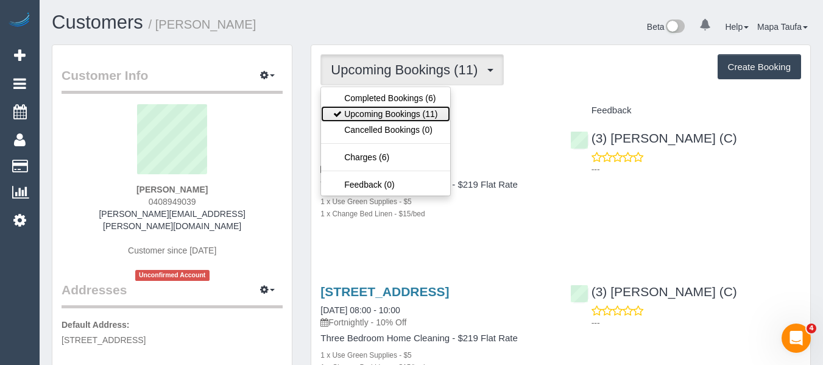
click at [385, 109] on link "Upcoming Bookings (11)" at bounding box center [385, 114] width 129 height 16
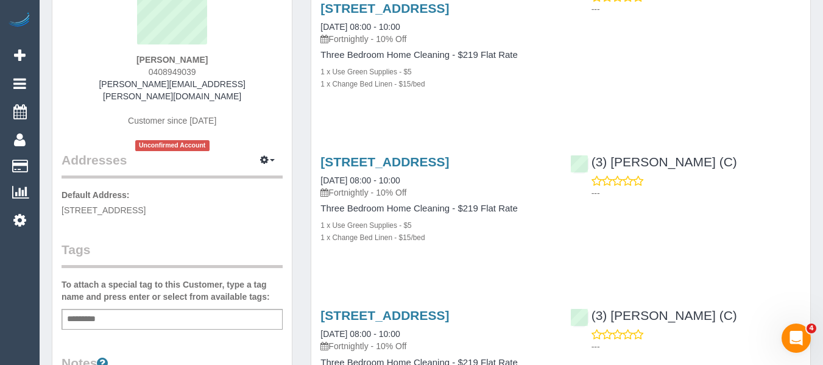
scroll to position [244, 0]
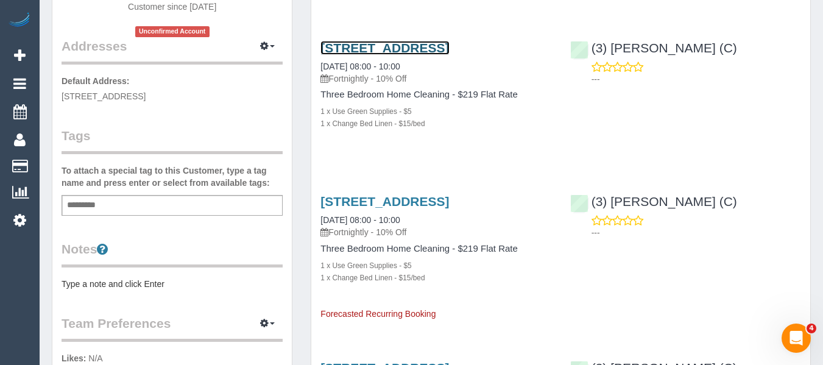
click at [384, 55] on link "15b Ellesmere Street, Northcote, Melbourne, VIC 3070" at bounding box center [384, 48] width 129 height 14
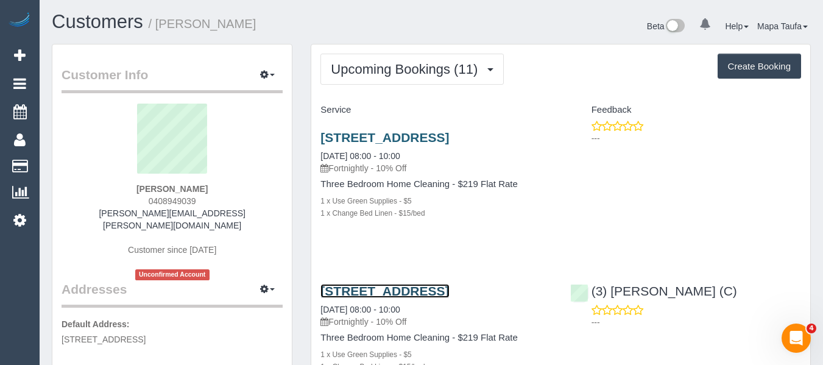
scroll to position [0, 0]
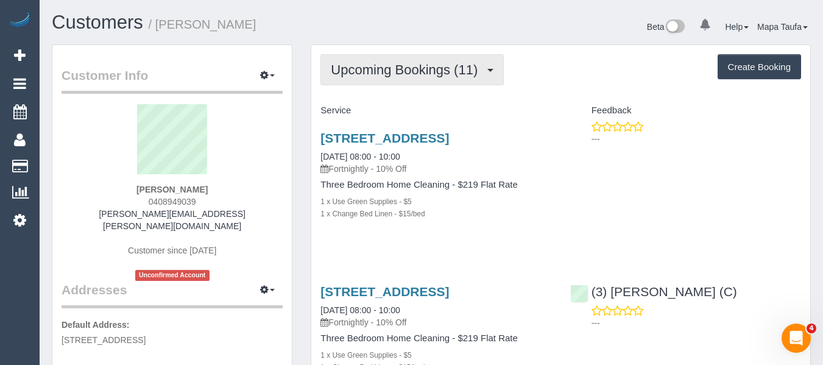
drag, startPoint x: 388, startPoint y: 71, endPoint x: 384, endPoint y: 79, distance: 8.7
click at [388, 71] on span "Upcoming Bookings (11)" at bounding box center [407, 69] width 153 height 15
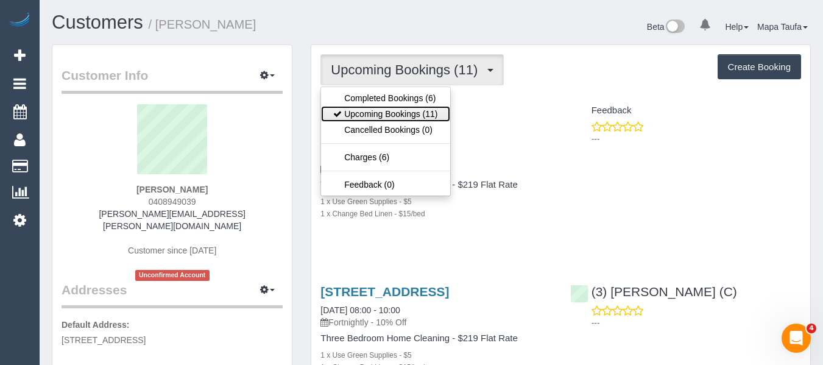
click at [379, 112] on link "Upcoming Bookings (11)" at bounding box center [385, 114] width 129 height 16
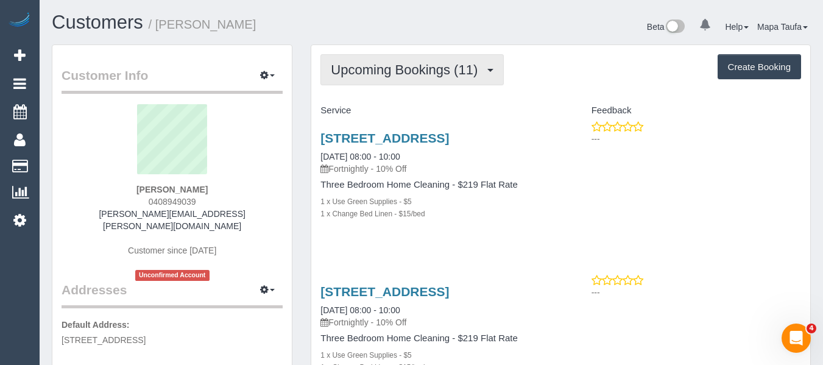
drag, startPoint x: 393, startPoint y: 69, endPoint x: 390, endPoint y: 114, distance: 44.6
click at [393, 69] on span "Upcoming Bookings (11)" at bounding box center [407, 69] width 153 height 15
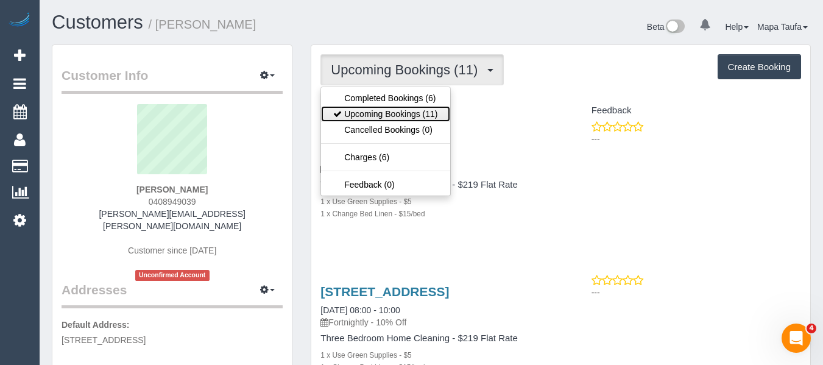
click at [392, 116] on link "Upcoming Bookings (11)" at bounding box center [385, 114] width 129 height 16
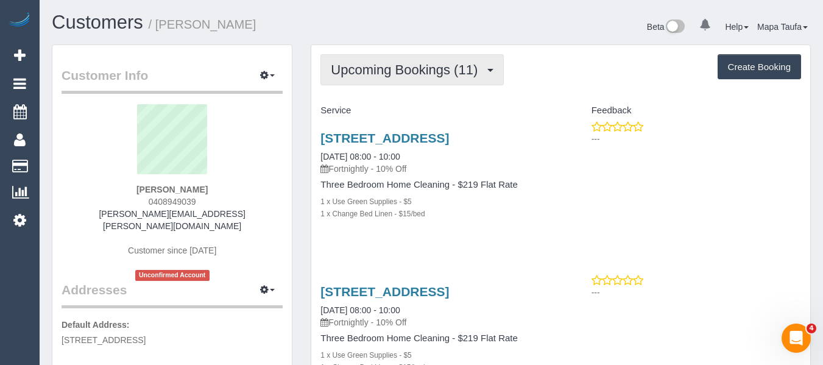
click at [356, 69] on span "Upcoming Bookings (11)" at bounding box center [407, 69] width 153 height 15
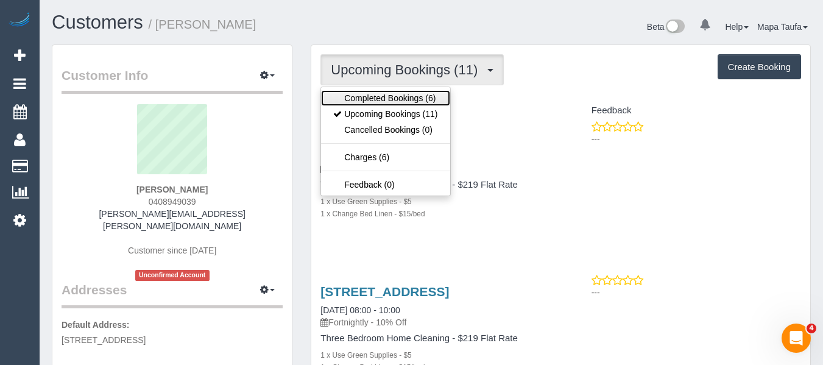
click at [361, 94] on link "Completed Bookings (6)" at bounding box center [385, 98] width 129 height 16
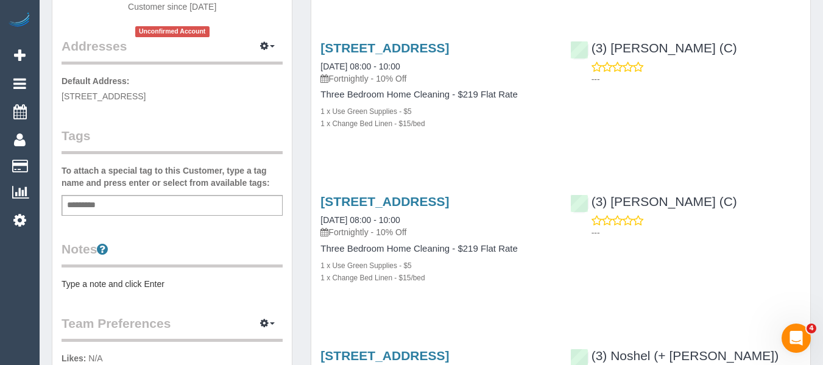
scroll to position [365, 0]
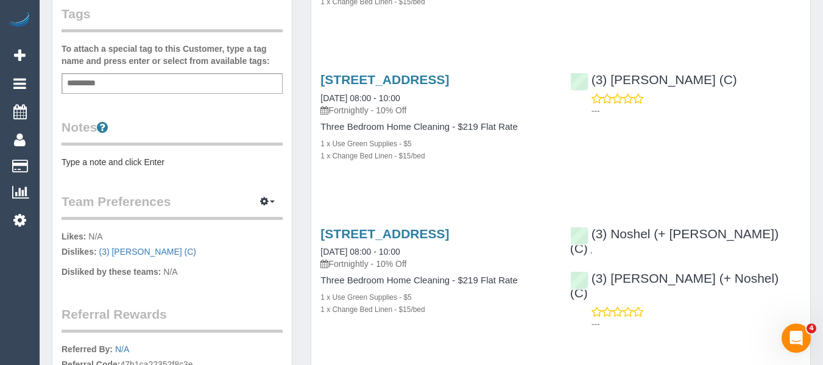
click at [206, 156] on pre "Type a note and click Enter" at bounding box center [172, 162] width 221 height 12
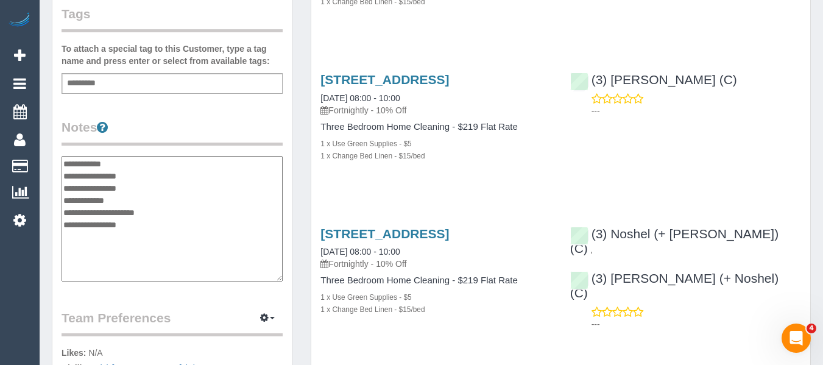
drag, startPoint x: 139, startPoint y: 219, endPoint x: 65, endPoint y: 203, distance: 75.5
click at [65, 203] on textarea "**********" at bounding box center [172, 218] width 221 height 125
click at [156, 175] on textarea "**********" at bounding box center [172, 218] width 221 height 125
type textarea "**********"
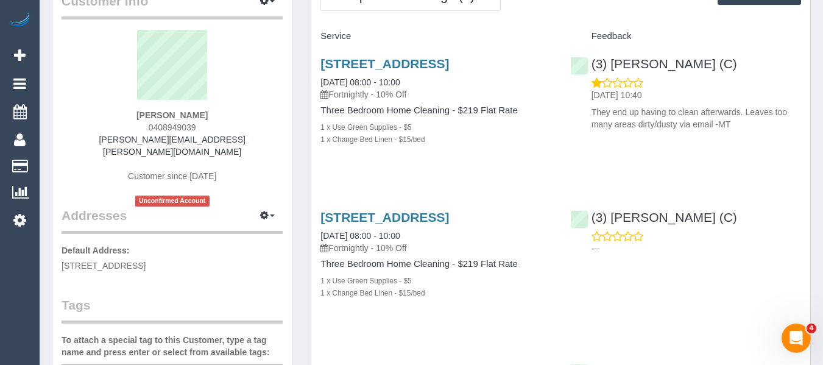
scroll to position [61, 0]
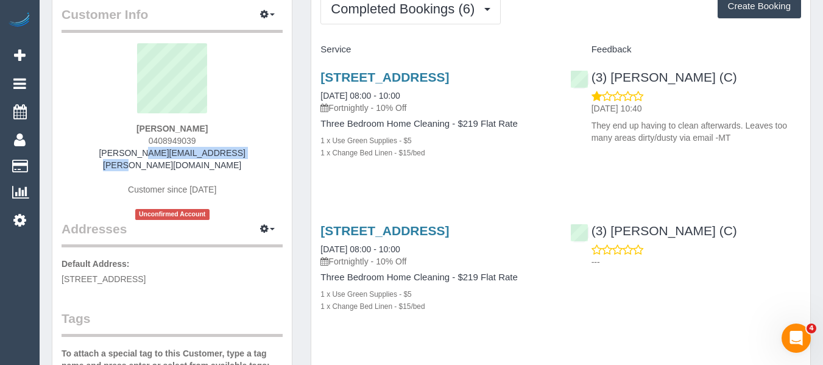
drag, startPoint x: 242, startPoint y: 153, endPoint x: 115, endPoint y: 150, distance: 127.4
click at [115, 150] on div "Marianne De Leo 0408949039 marianne.deleo@gmail.com Customer since 2025 Unconfi…" at bounding box center [172, 131] width 221 height 177
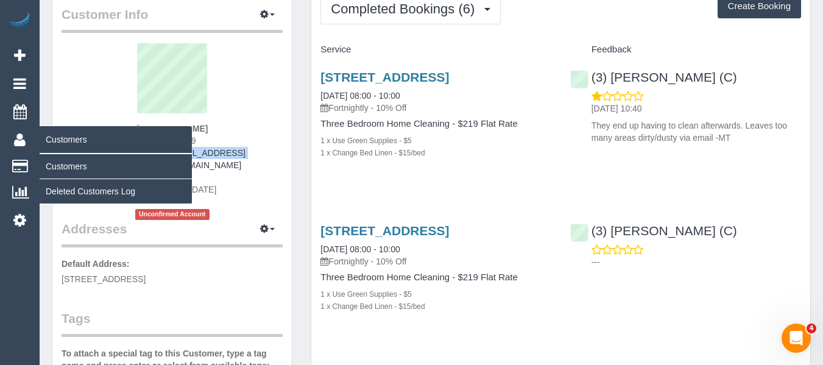
copy link "marianne.deleo@gmail.com"
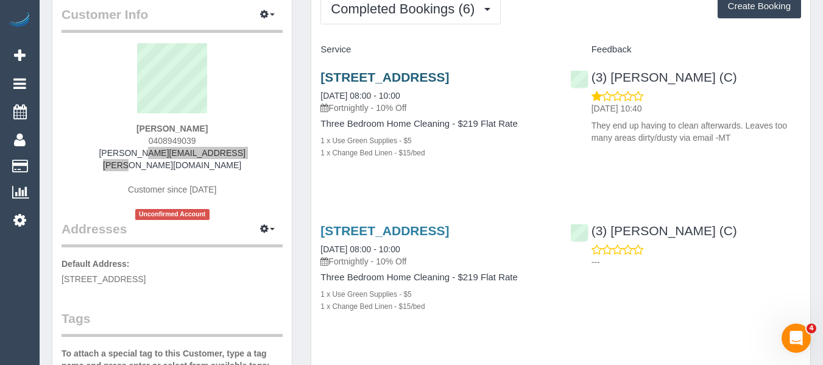
scroll to position [0, 0]
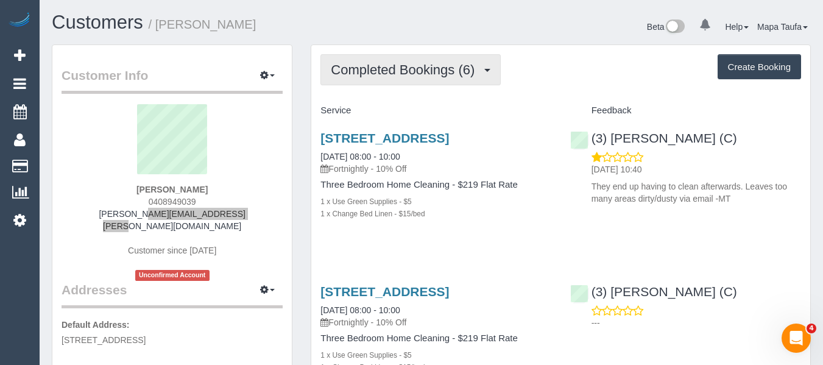
click at [392, 66] on span "Completed Bookings (6)" at bounding box center [406, 69] width 150 height 15
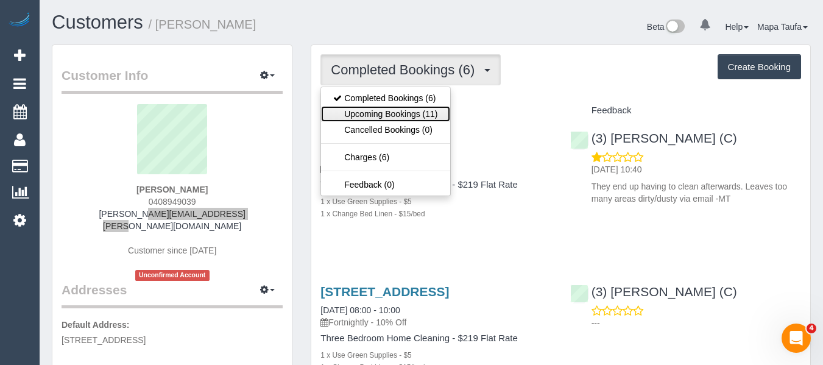
click at [393, 108] on link "Upcoming Bookings (11)" at bounding box center [385, 114] width 129 height 16
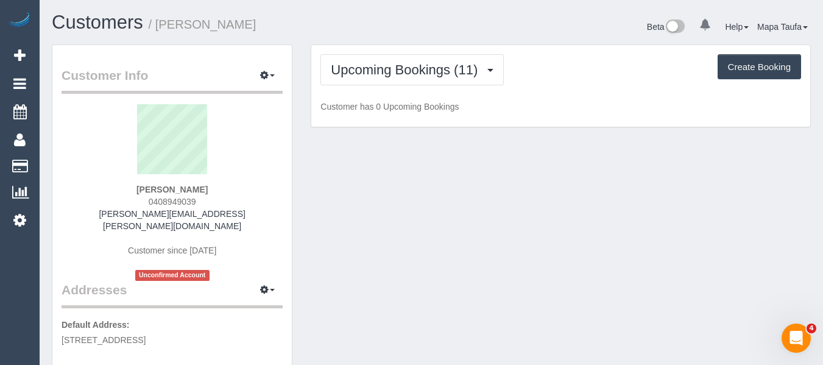
click at [552, 69] on div "Upcoming Bookings (11) Completed Bookings (6) Upcoming Bookings (11) Cancelled …" at bounding box center [560, 69] width 481 height 31
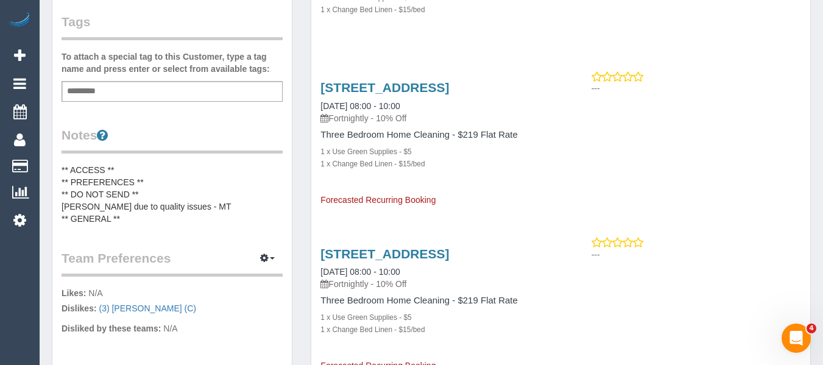
scroll to position [365, 0]
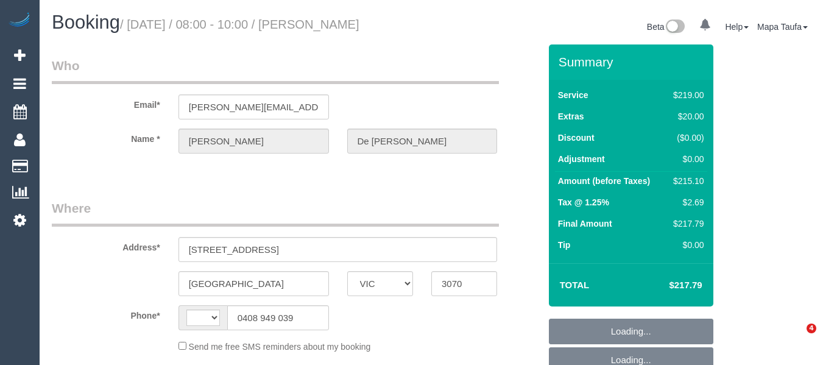
select select "VIC"
select select "string:AU"
select select "object:537"
select select "string:stripe-pm_1RZiUN2GScqysDRVisxoMALE"
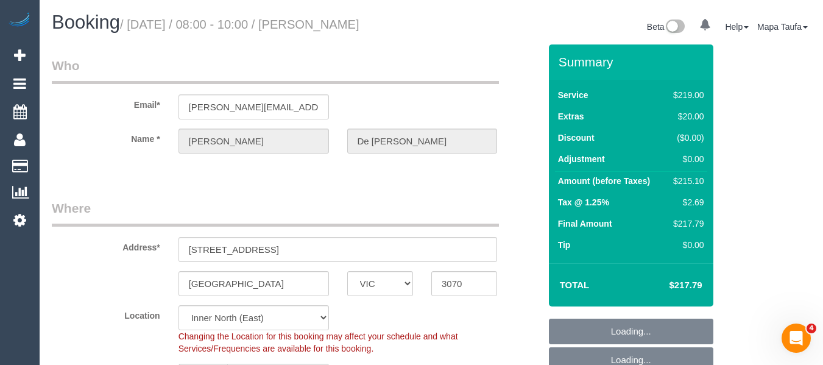
select select "number:27"
select select "number:14"
select select "number:19"
select select "number:23"
select select "number:34"
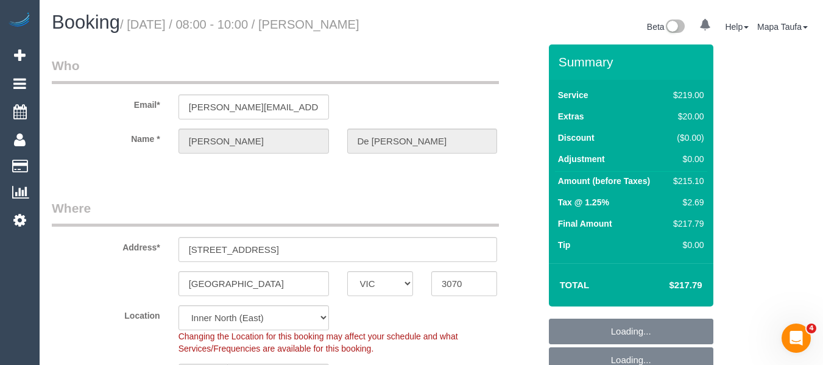
select select "number:13"
select select "object:792"
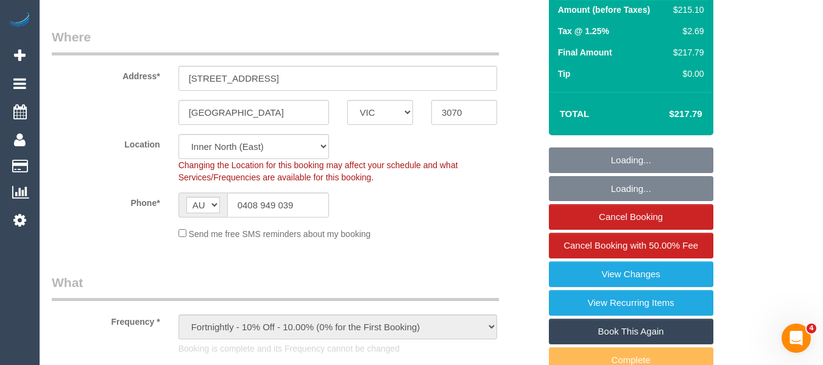
scroll to position [244, 0]
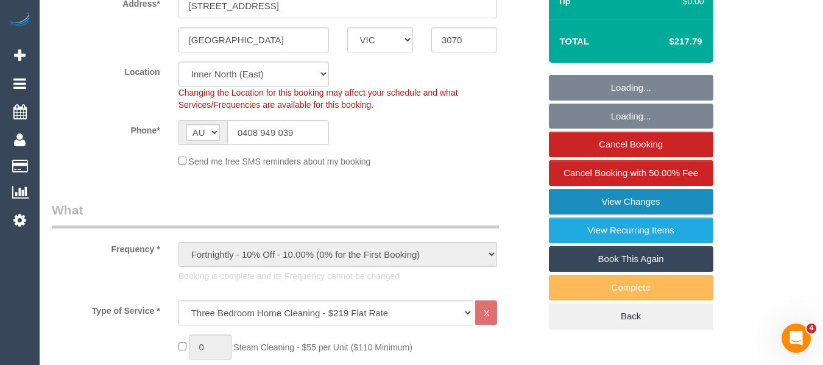
click at [646, 214] on link "View Changes" at bounding box center [631, 202] width 164 height 26
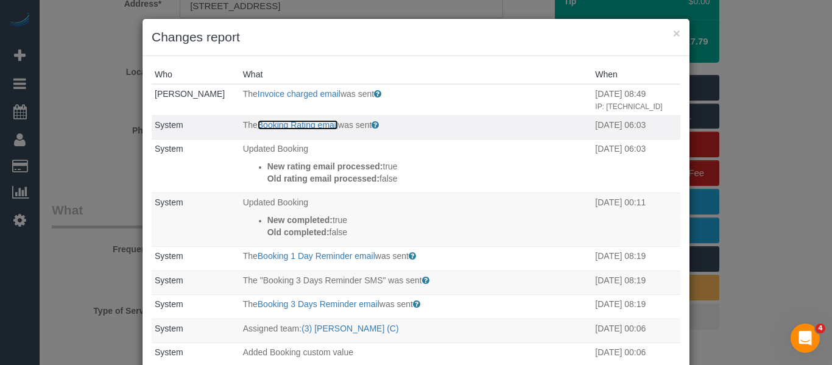
click at [290, 130] on link "Booking Rating email" at bounding box center [298, 125] width 80 height 10
click at [677, 35] on div "× Changes report" at bounding box center [416, 37] width 547 height 37
click at [667, 33] on h3 "Changes report" at bounding box center [416, 37] width 529 height 18
click at [673, 33] on button "×" at bounding box center [676, 33] width 7 height 13
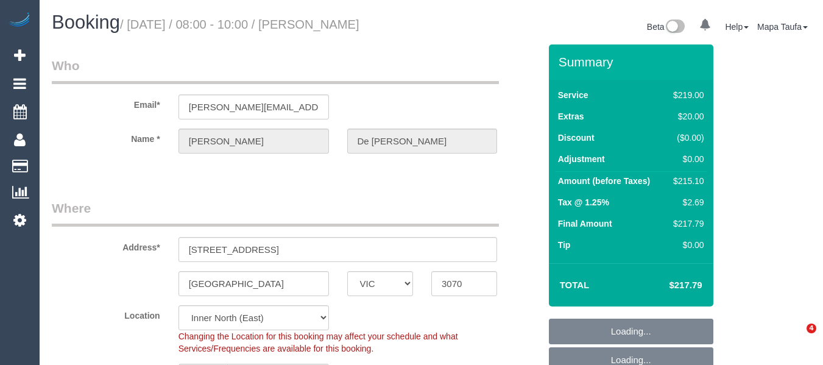
select select "VIC"
select select "number:27"
select select "number:14"
select select "number:19"
select select "number:23"
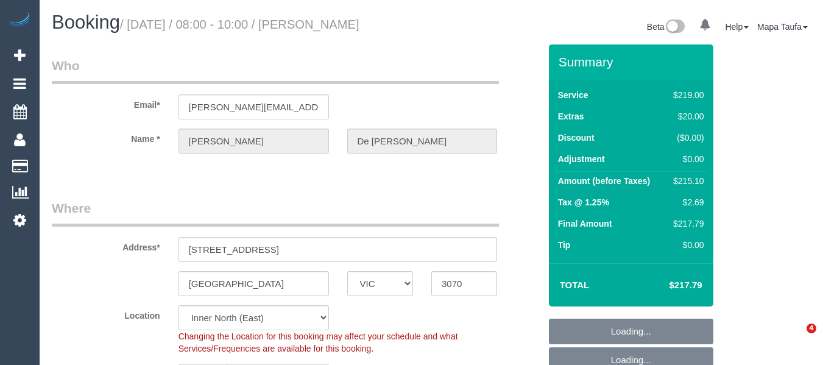
select select "number:34"
select select "number:13"
select select "spot2"
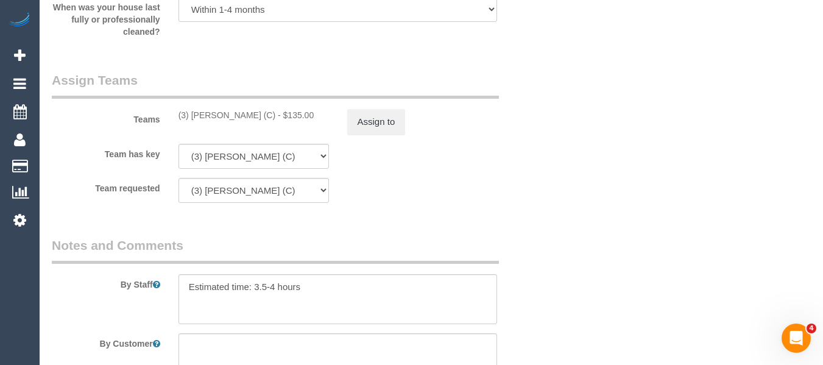
scroll to position [1751, 0]
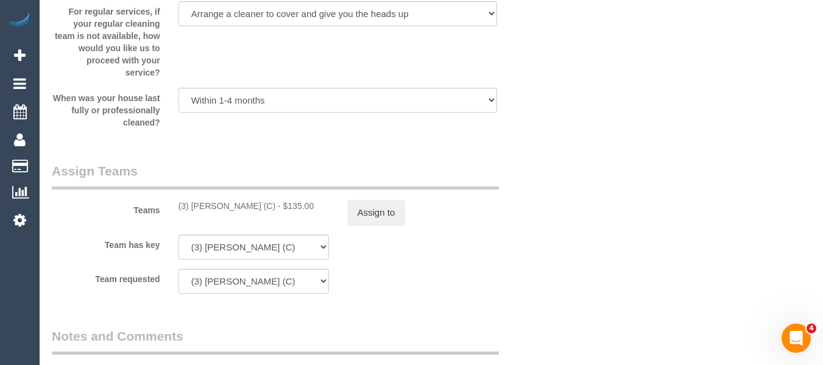
click at [270, 212] on div "(3) [PERSON_NAME] (C) - $135.00" at bounding box center [253, 206] width 150 height 12
drag, startPoint x: 275, startPoint y: 221, endPoint x: 192, endPoint y: 217, distance: 82.9
click at [192, 212] on div "(3) [PERSON_NAME] (C) - $135.00" at bounding box center [253, 206] width 150 height 12
copy div "[PERSON_NAME] (C)"
click at [368, 225] on button "Assign to" at bounding box center [376, 213] width 58 height 26
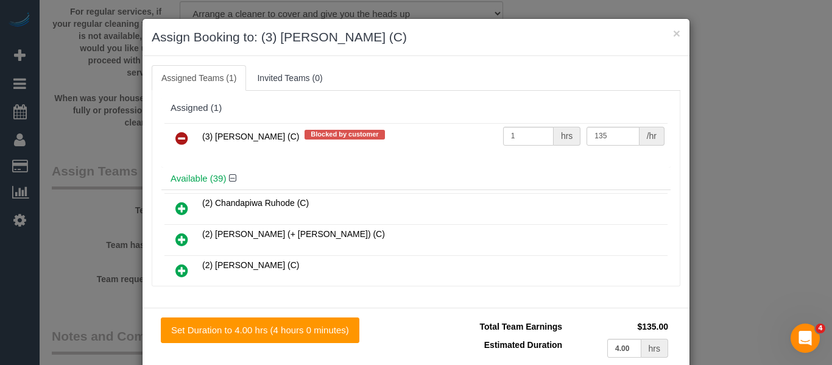
click at [169, 138] on link at bounding box center [181, 139] width 29 height 24
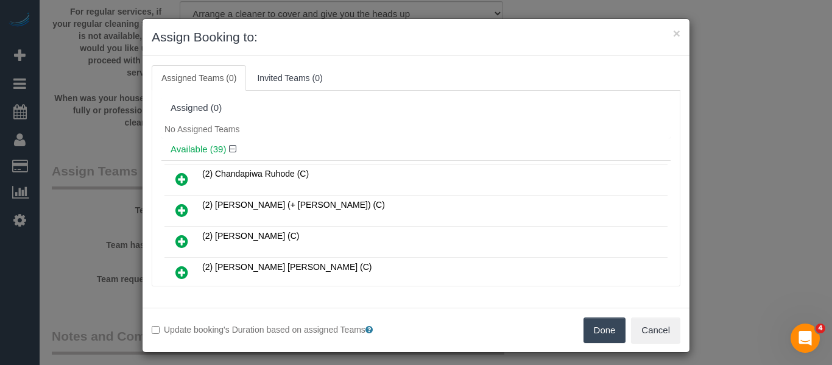
click at [614, 326] on button "Done" at bounding box center [605, 330] width 43 height 26
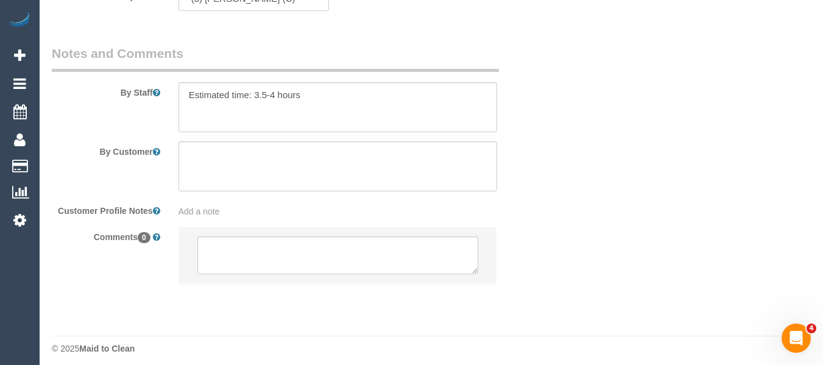
scroll to position [2055, 0]
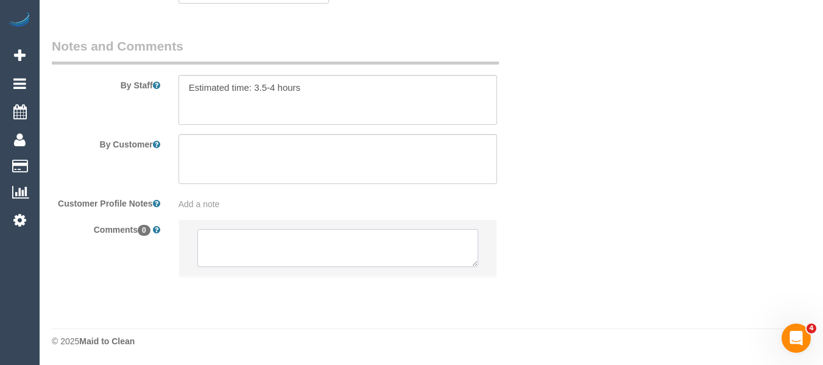
click at [356, 255] on textarea at bounding box center [337, 248] width 281 height 38
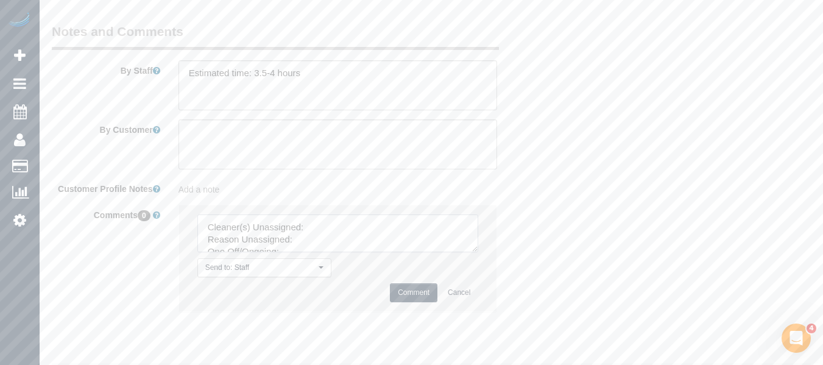
drag, startPoint x: 474, startPoint y: 261, endPoint x: 492, endPoint y: 303, distance: 44.8
click at [479, 252] on textarea at bounding box center [337, 233] width 281 height 38
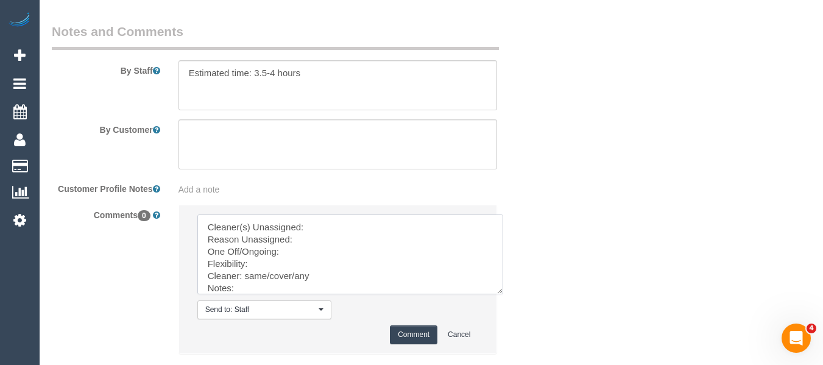
click at [320, 241] on textarea at bounding box center [350, 254] width 306 height 80
paste textarea "Sewmina De Silva (C)"
drag, startPoint x: 523, startPoint y: 349, endPoint x: 540, endPoint y: 392, distance: 46.5
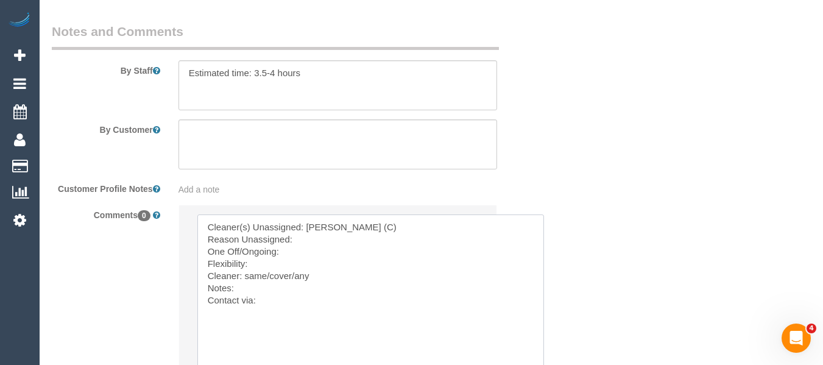
click at [329, 258] on textarea at bounding box center [370, 297] width 347 height 166
click at [325, 273] on textarea at bounding box center [370, 297] width 347 height 166
click at [316, 268] on textarea at bounding box center [370, 297] width 347 height 166
click at [281, 278] on textarea at bounding box center [370, 297] width 347 height 166
drag, startPoint x: 291, startPoint y: 292, endPoint x: 264, endPoint y: 292, distance: 26.8
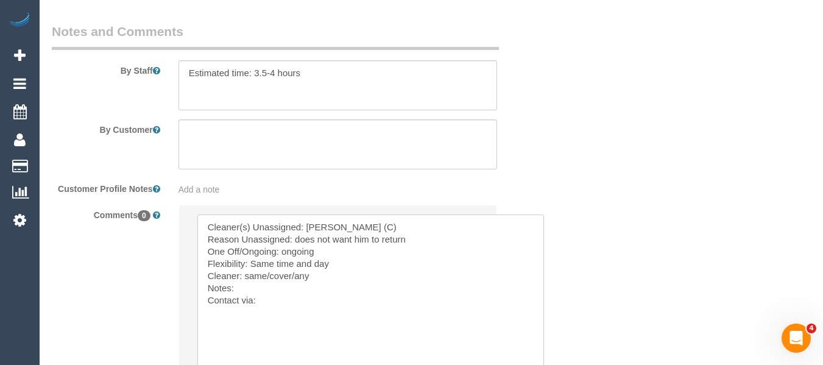
click at [264, 292] on textarea at bounding box center [370, 297] width 347 height 166
click at [287, 295] on textarea at bounding box center [370, 297] width 347 height 166
drag, startPoint x: 293, startPoint y: 290, endPoint x: 242, endPoint y: 291, distance: 50.6
click at [242, 291] on textarea at bounding box center [370, 297] width 347 height 166
click at [271, 318] on textarea at bounding box center [370, 297] width 347 height 166
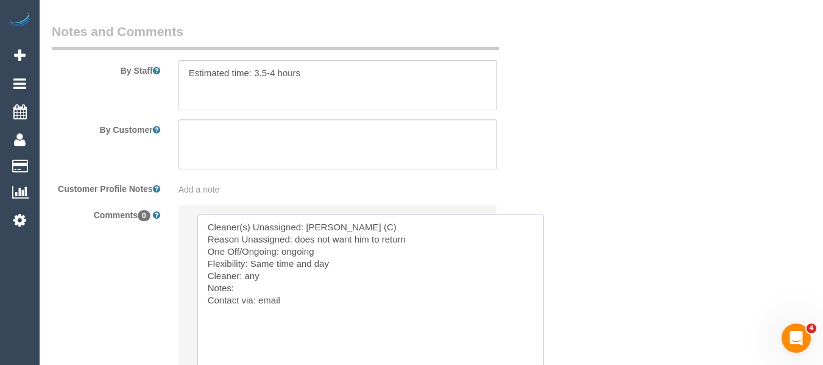
click at [251, 308] on textarea at bounding box center [370, 297] width 347 height 166
click at [508, 305] on textarea at bounding box center [370, 297] width 347 height 166
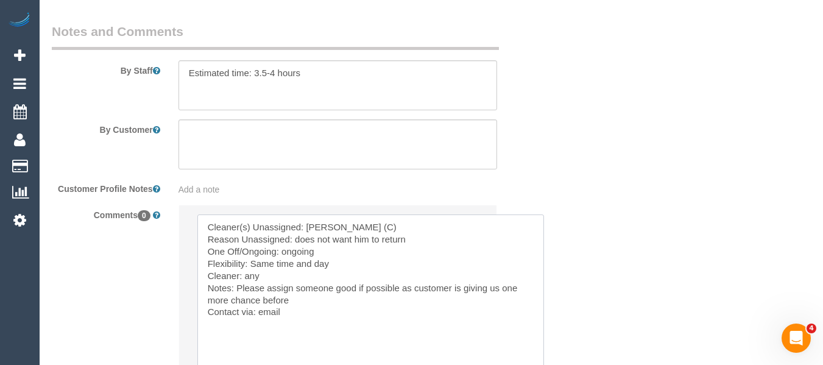
click at [305, 319] on textarea at bounding box center [370, 297] width 347 height 166
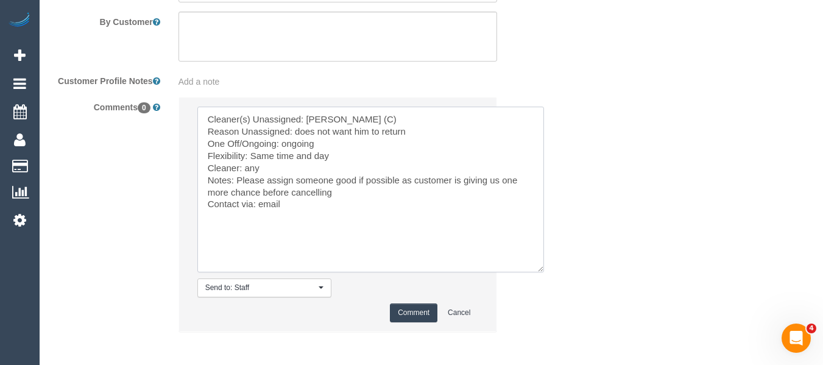
scroll to position [2177, 0]
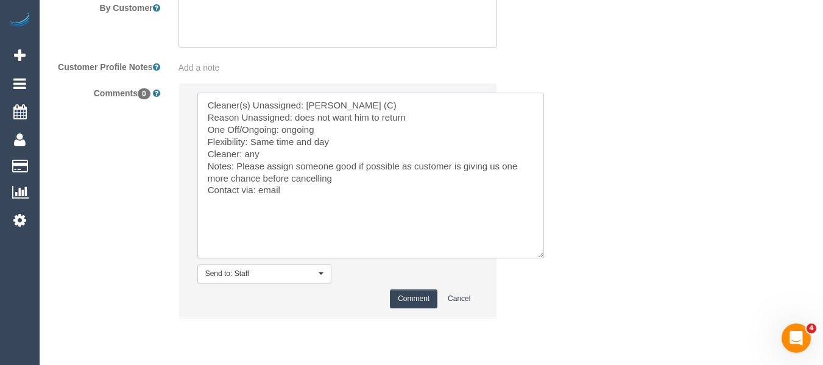
type textarea "Cleaner(s) Unassigned: Sewmina De Silva (C) Reason Unassigned: does not want hi…"
click at [417, 308] on button "Comment" at bounding box center [414, 298] width 48 height 19
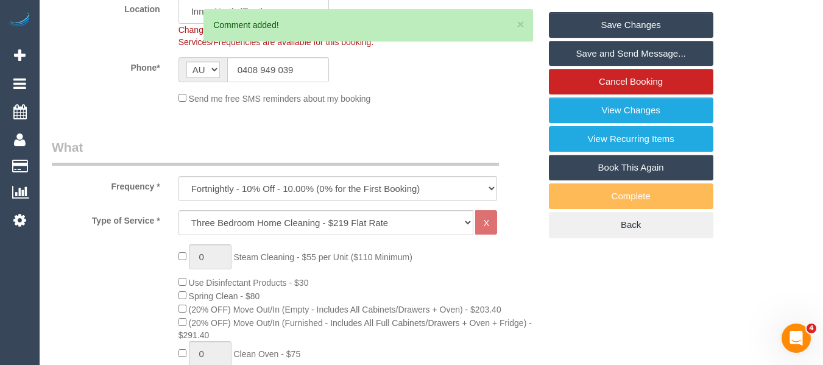
scroll to position [263, 0]
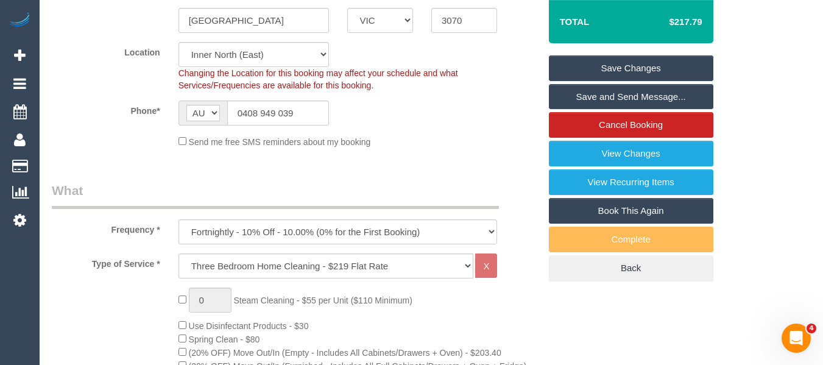
click at [639, 81] on link "Save Changes" at bounding box center [631, 68] width 164 height 26
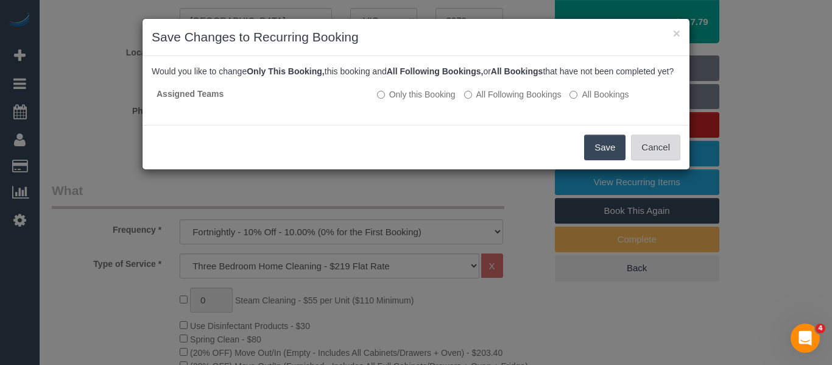
click at [652, 159] on button "Cancel" at bounding box center [655, 148] width 49 height 26
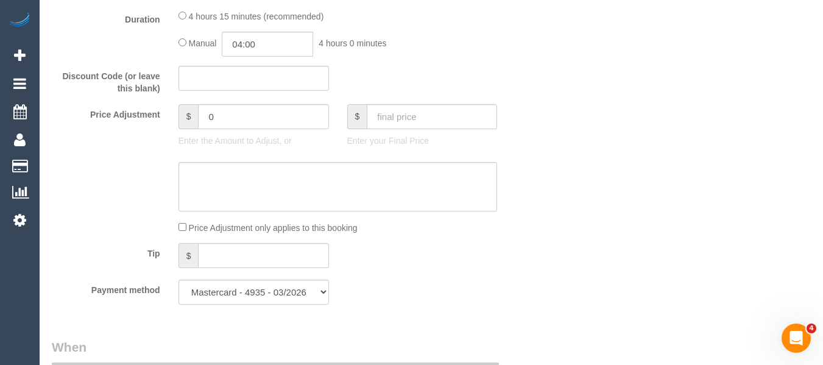
scroll to position [1055, 0]
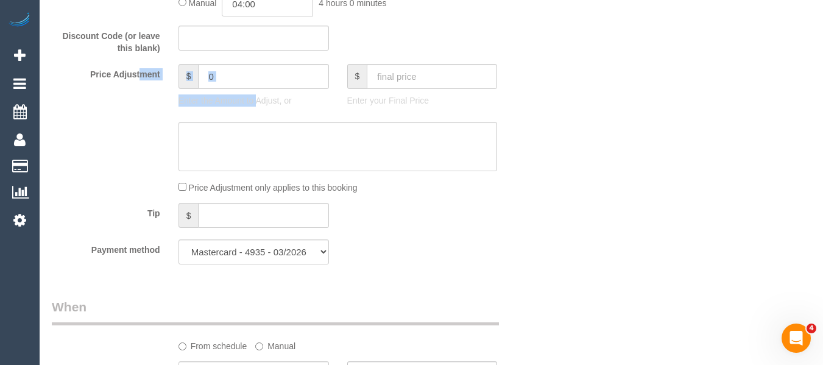
drag, startPoint x: 217, startPoint y: 99, endPoint x: 79, endPoint y: 102, distance: 138.3
click at [100, 96] on div "Price Adjustment $ 0 Enter the Amount to Adjust, or $ Enter your Final Price" at bounding box center [296, 88] width 506 height 49
click at [240, 89] on input "0" at bounding box center [263, 76] width 130 height 25
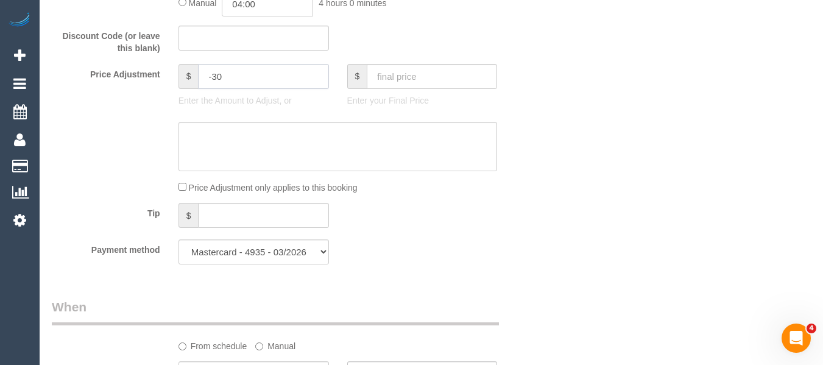
type input "-30"
click at [283, 156] on textarea at bounding box center [337, 147] width 319 height 50
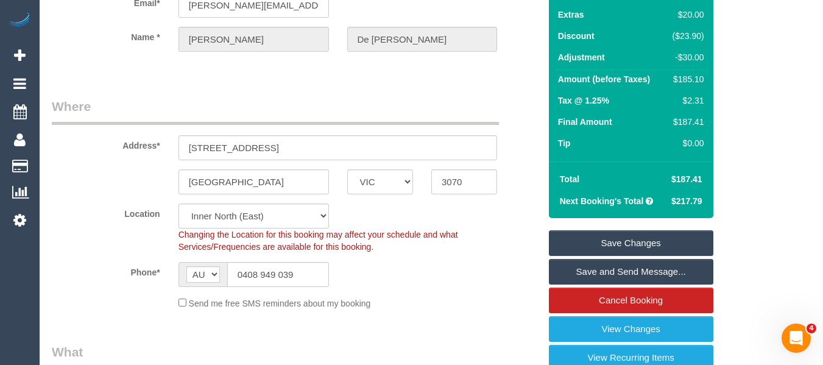
scroll to position [141, 0]
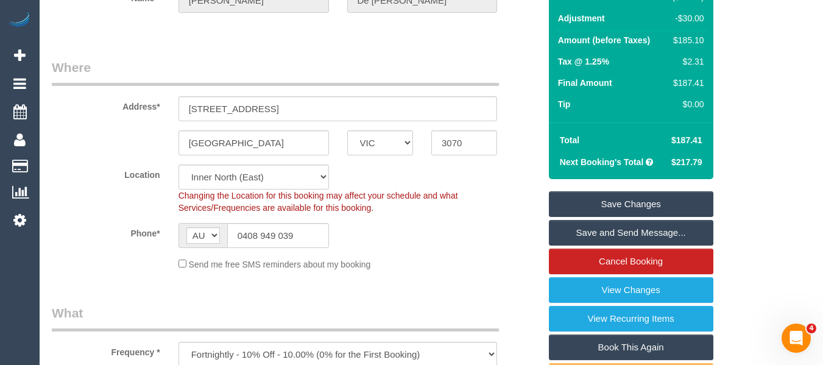
type textarea "discount for complaint -MT"
click at [619, 214] on link "Save Changes" at bounding box center [631, 204] width 164 height 26
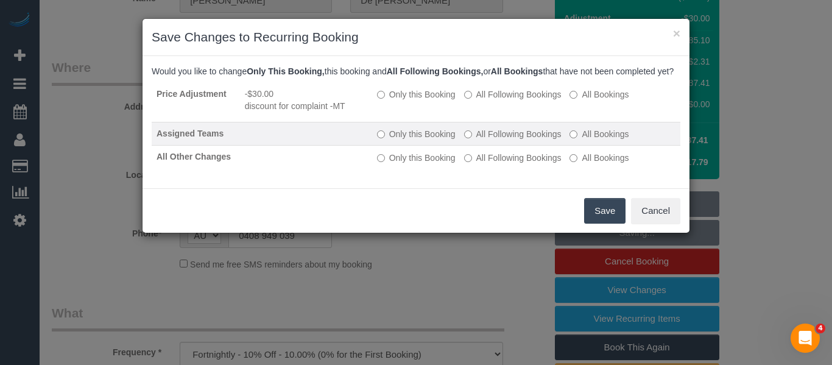
click at [502, 140] on label "All Following Bookings" at bounding box center [512, 134] width 97 height 12
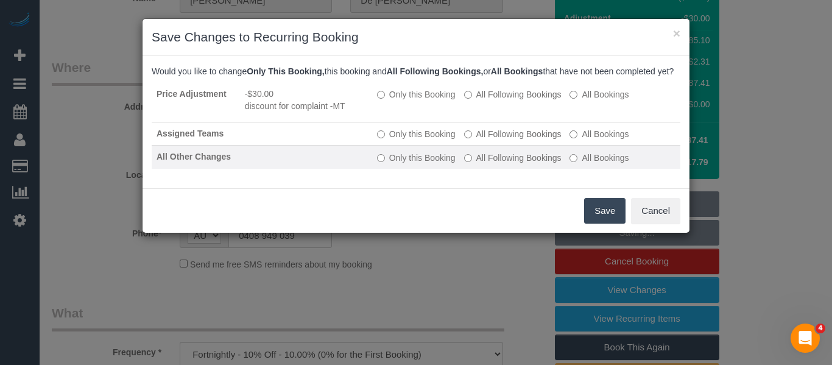
click at [510, 164] on label "All Following Bookings" at bounding box center [512, 158] width 97 height 12
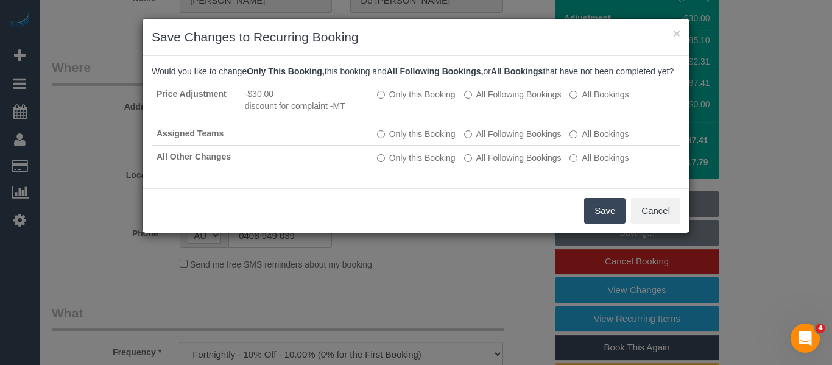
click at [597, 220] on button "Save" at bounding box center [604, 211] width 41 height 26
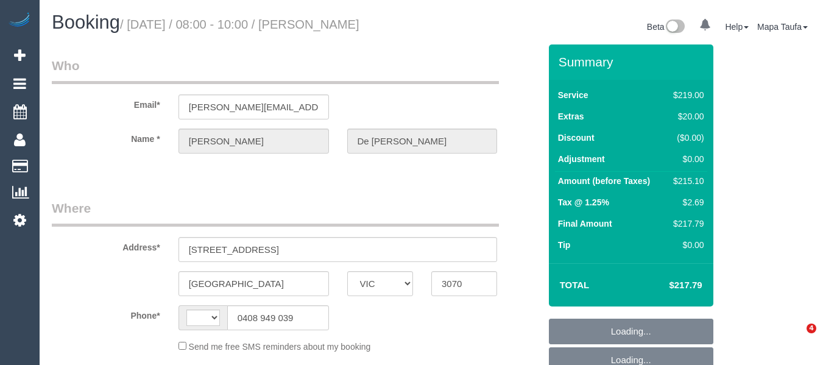
select select "VIC"
select select "string:AU"
select select "object:528"
select select "string:stripe-pm_1RZiUN2GScqysDRVisxoMALE"
select select "number:27"
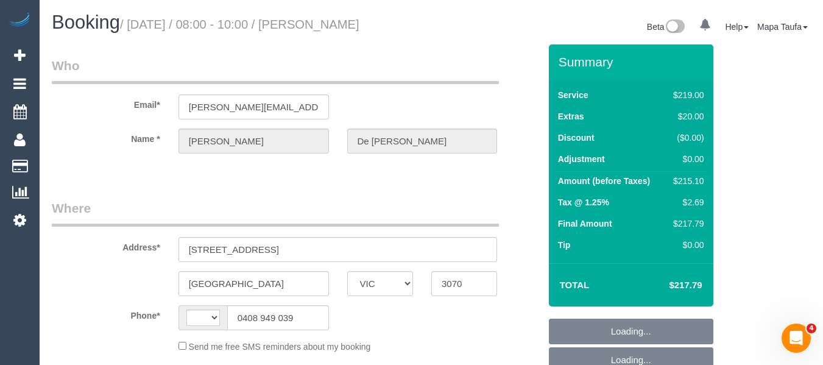
select select "number:14"
select select "number:19"
select select "number:23"
select select "number:34"
select select "number:13"
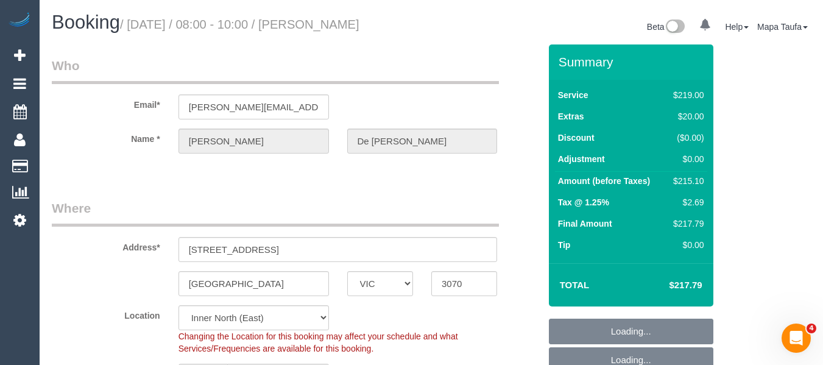
select select "object:779"
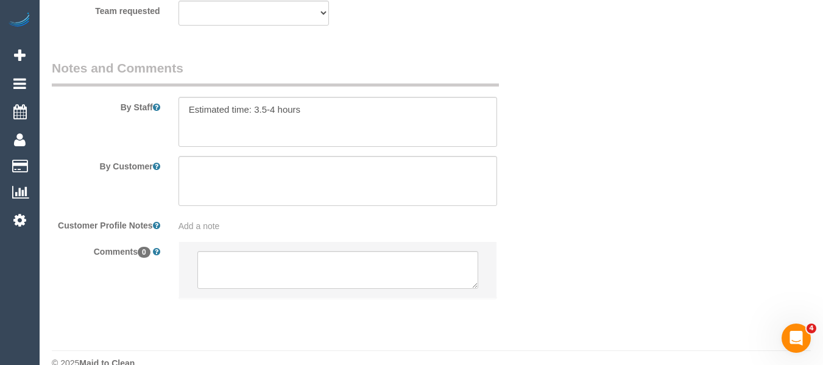
select select "spot2"
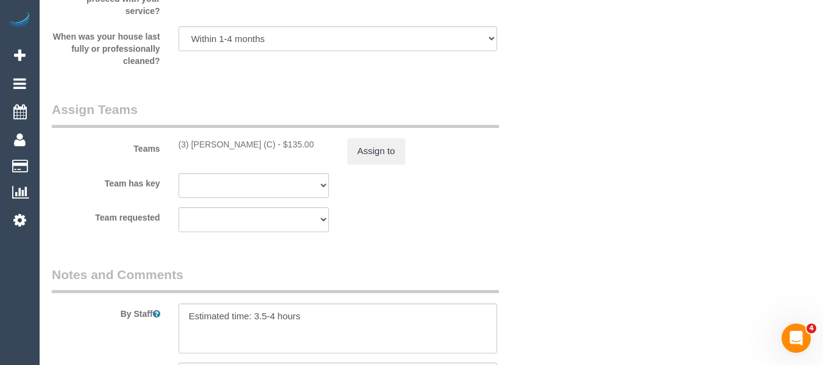
scroll to position [1811, 0]
click at [368, 164] on button "Assign to" at bounding box center [376, 152] width 58 height 26
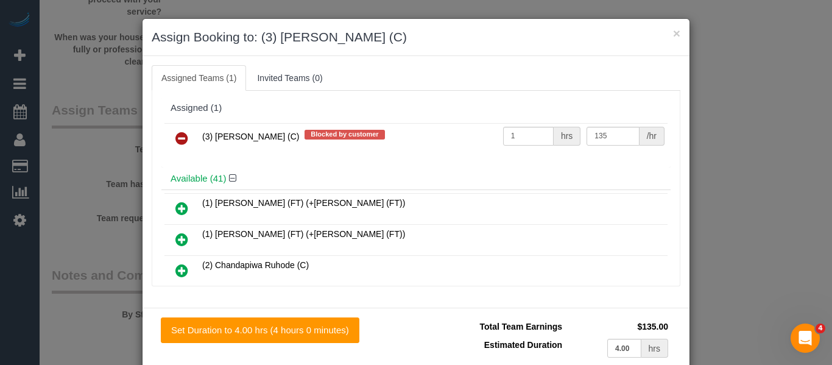
click at [175, 136] on icon at bounding box center [181, 138] width 13 height 15
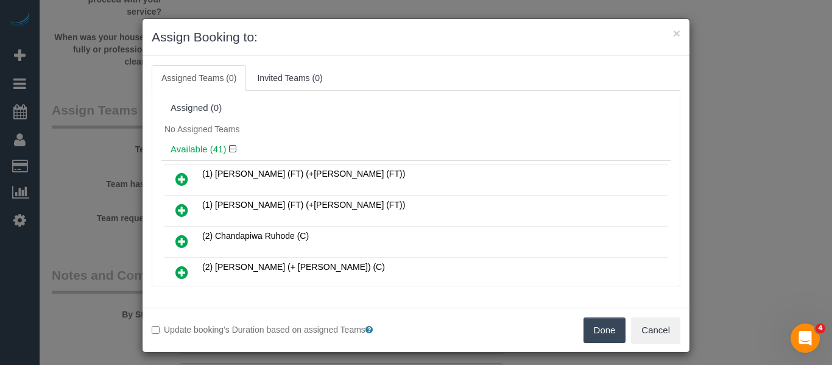
click at [599, 326] on button "Done" at bounding box center [605, 330] width 43 height 26
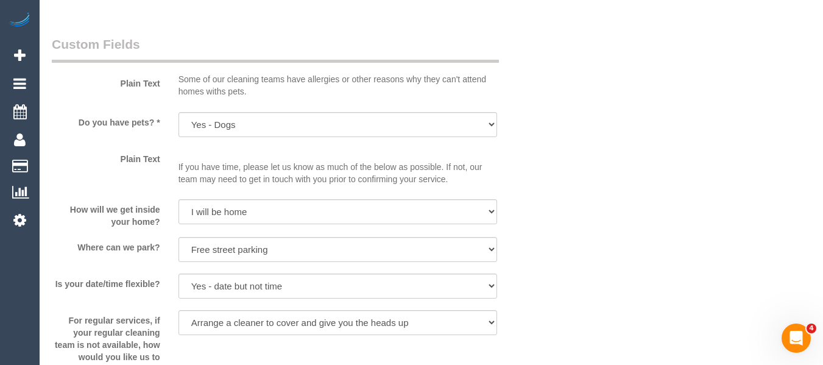
scroll to position [32, 0]
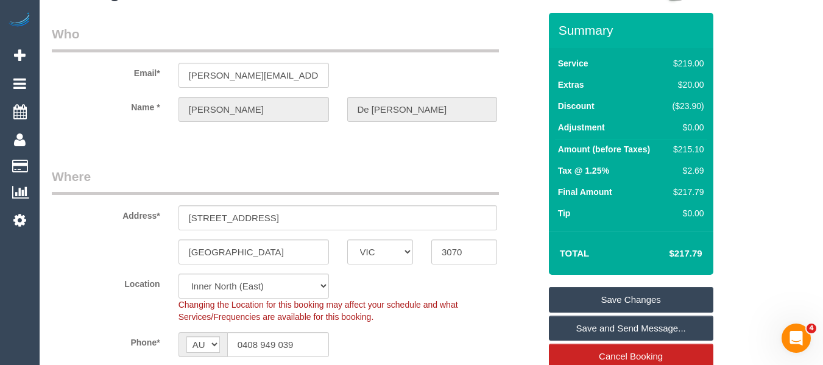
click at [616, 310] on link "Save Changes" at bounding box center [631, 300] width 164 height 26
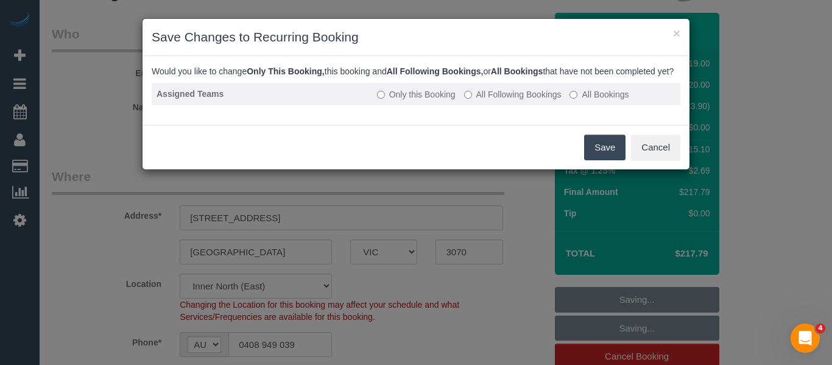
click at [499, 100] on label "All Following Bookings" at bounding box center [512, 94] width 97 height 12
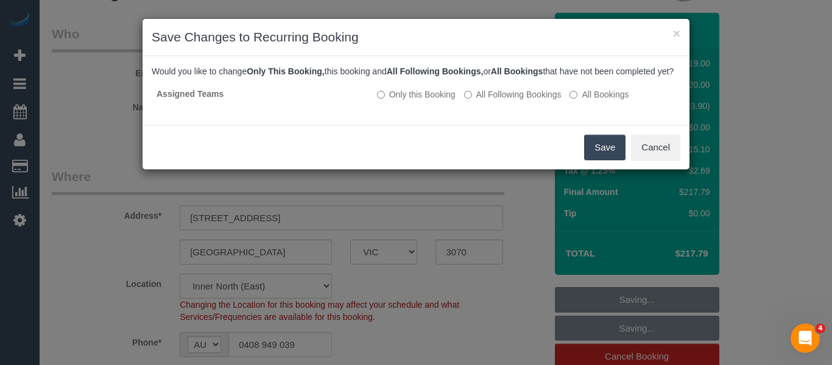
click at [598, 160] on button "Save" at bounding box center [604, 148] width 41 height 26
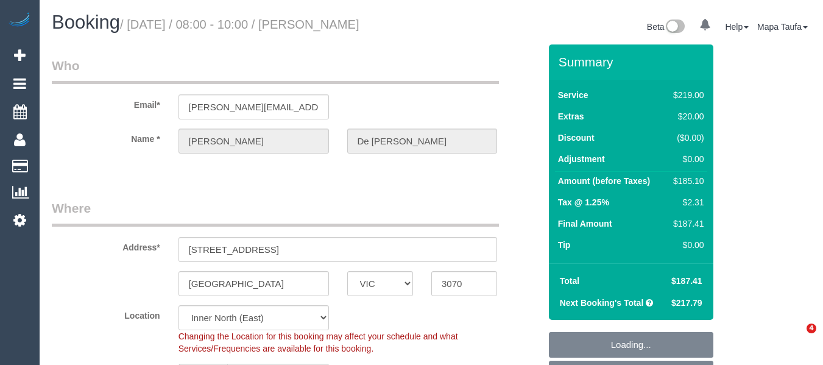
select select "VIC"
select select "number:27"
select select "number:14"
select select "number:19"
select select "number:23"
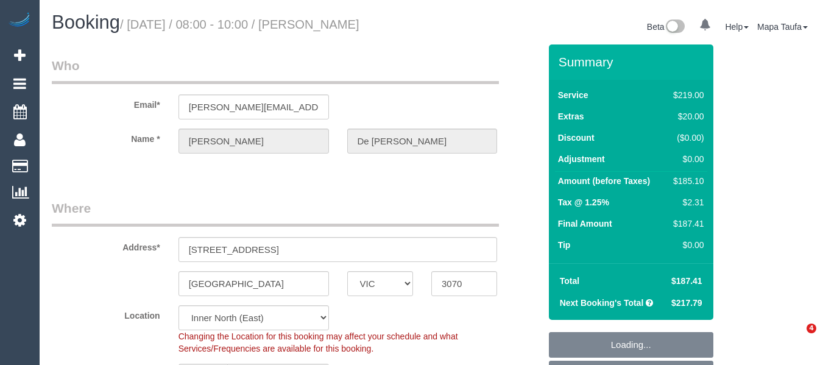
select select "number:34"
select select "number:13"
select select "object:699"
select select "spot2"
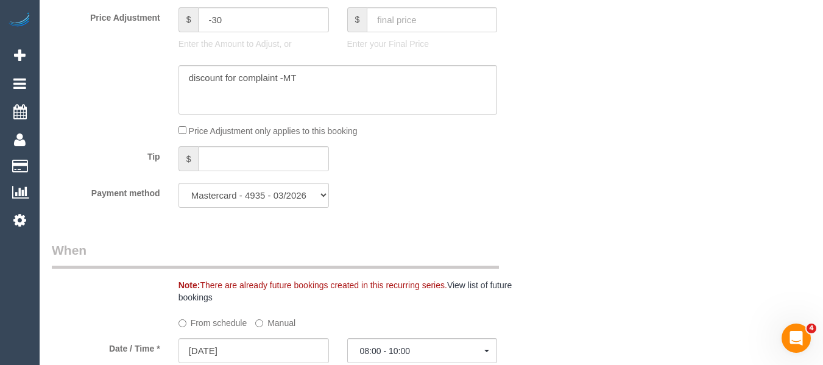
scroll to position [126, 0]
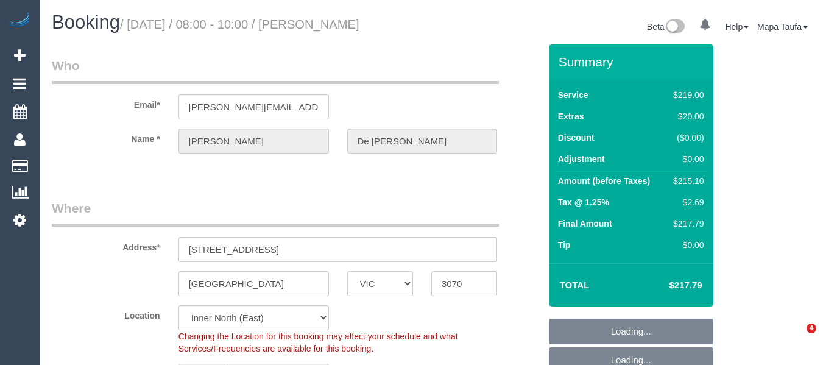
select select "VIC"
select select "number:27"
select select "number:14"
select select "number:19"
select select "number:23"
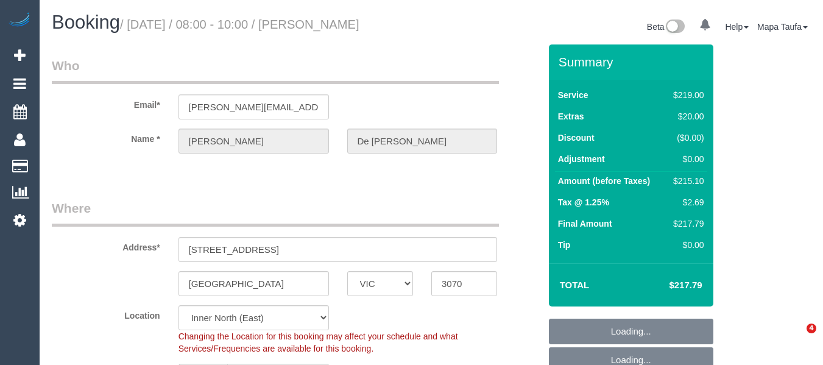
select select "number:34"
select select "number:13"
select select "spot2"
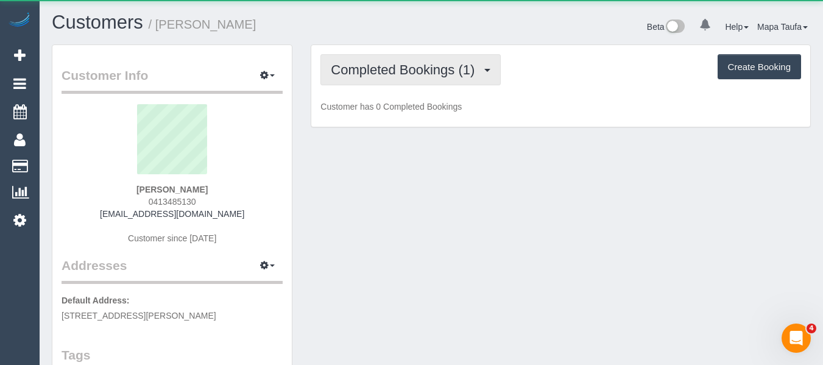
click at [387, 82] on button "Completed Bookings (1)" at bounding box center [410, 69] width 180 height 31
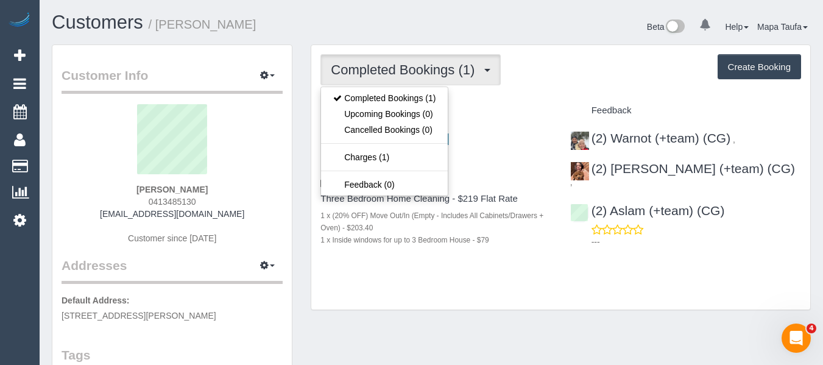
click at [386, 29] on h1 "Customers / Jodi Clark" at bounding box center [237, 22] width 370 height 21
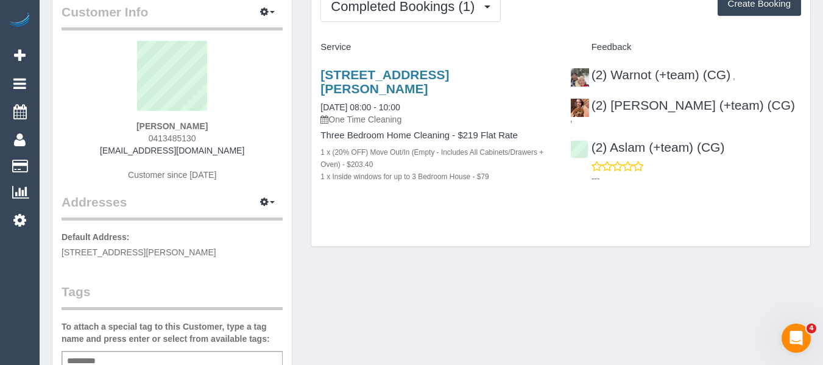
scroll to position [122, 0]
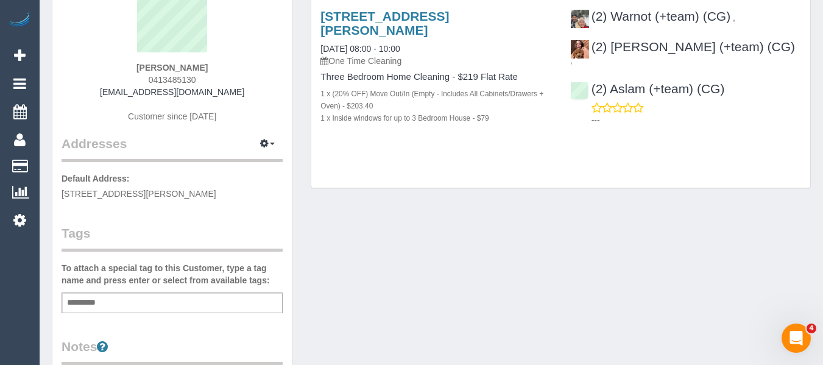
click at [107, 304] on div "Add a tag" at bounding box center [172, 302] width 221 height 21
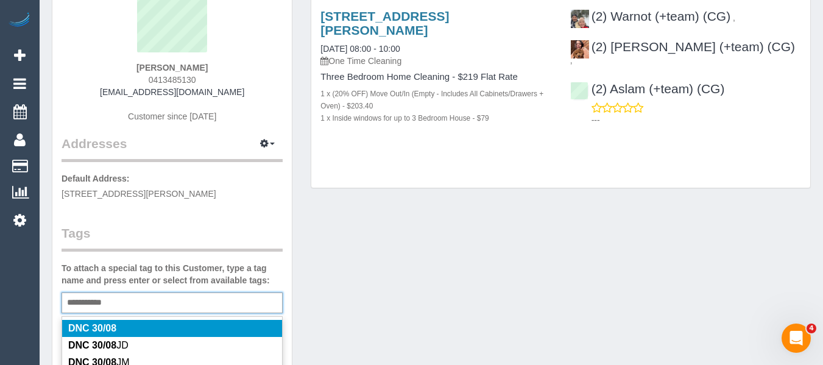
type input "**********"
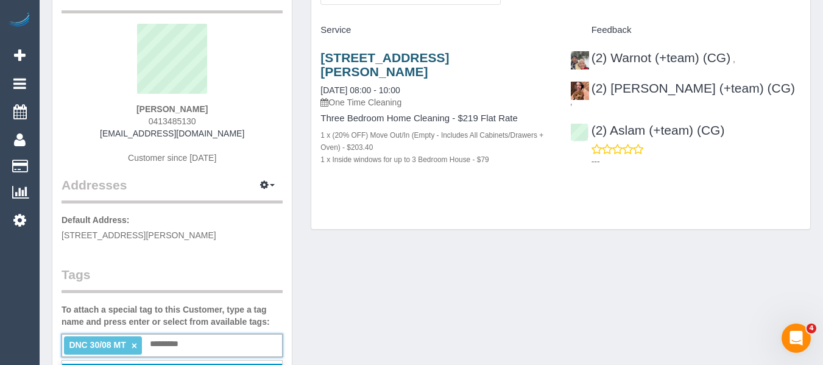
scroll to position [61, 0]
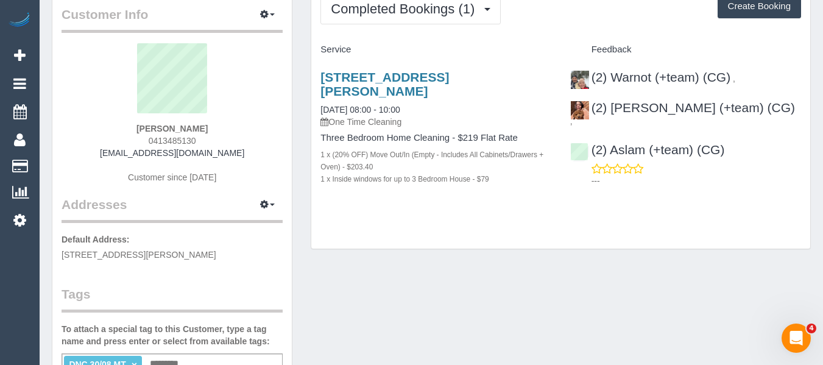
drag, startPoint x: 208, startPoint y: 127, endPoint x: 130, endPoint y: 132, distance: 78.1
click at [130, 132] on div "Jodi Clark 0413485130 jodiclark72@gmail.com Customer since 2025" at bounding box center [172, 119] width 221 height 152
copy strong "Jodi Clark"
drag, startPoint x: 756, startPoint y: 78, endPoint x: 614, endPoint y: 83, distance: 142.6
click at [614, 83] on div "(2) Warnot (+team) (CG) , (2) Maria (+team) (CG) , (2) Aslam (+team) (CG) ---" at bounding box center [685, 126] width 249 height 132
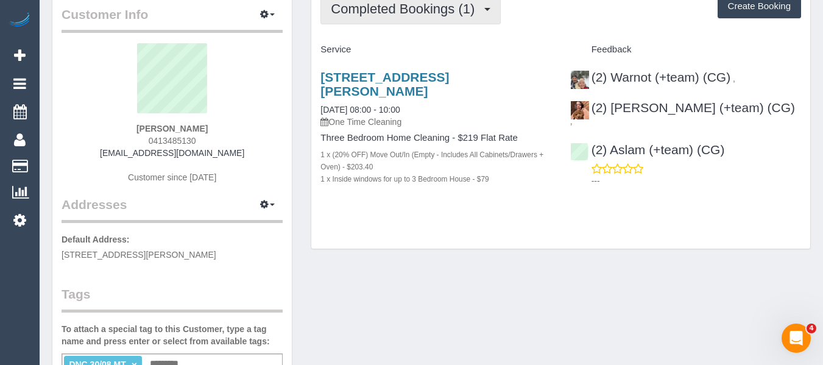
copy div "Warnot (+team) (CG) ,"
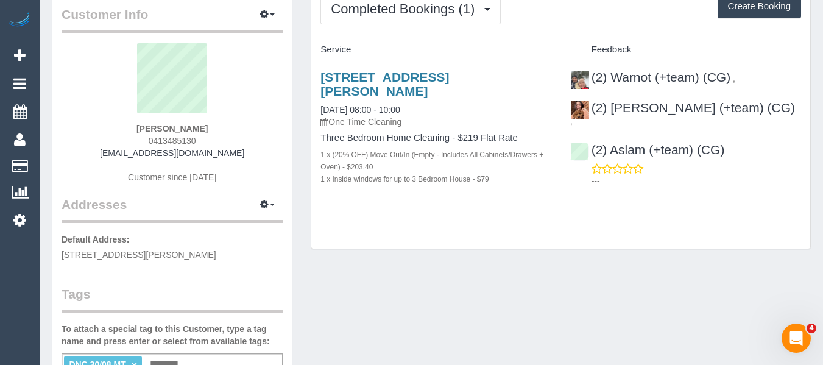
drag, startPoint x: 201, startPoint y: 141, endPoint x: 146, endPoint y: 143, distance: 54.8
click at [146, 143] on div "Jodi Clark 0413485130 jodiclark72@gmail.com Customer since 2025" at bounding box center [172, 119] width 221 height 152
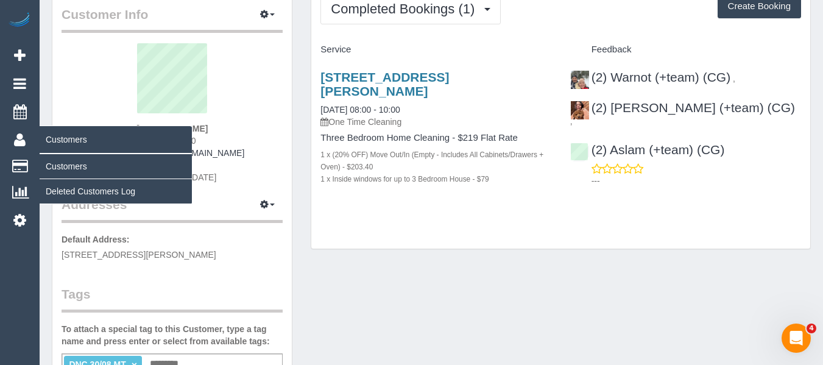
copy span "0413485130"
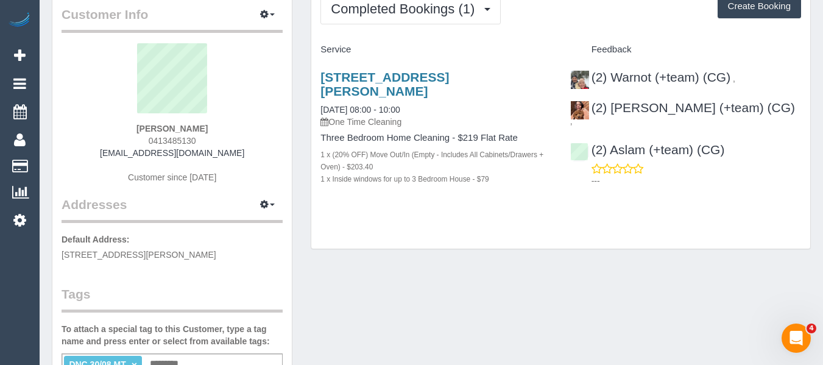
click at [377, 66] on div "27 Richards Street, Coburg, VIC 3058 30/08/2025 08:00 - 10:00 One Time Cleaning…" at bounding box center [435, 134] width 249 height 149
click at [378, 72] on link "27 Richards Street, Coburg, VIC 3058" at bounding box center [384, 84] width 129 height 28
drag, startPoint x: 202, startPoint y: 128, endPoint x: 136, endPoint y: 124, distance: 66.5
click at [136, 124] on div "Jodi Clark 0413485130 jodiclark72@gmail.com Customer since 2025" at bounding box center [172, 119] width 221 height 152
copy strong "Jodi Clark"
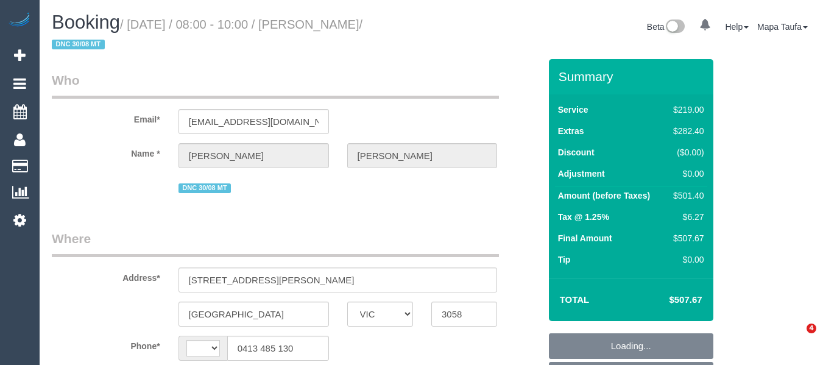
select select "VIC"
select select "object:331"
select select "string:stripe-pm_1Ry1ER2GScqysDRVt0ZAC5Tt"
select select "number:28"
select select "number:15"
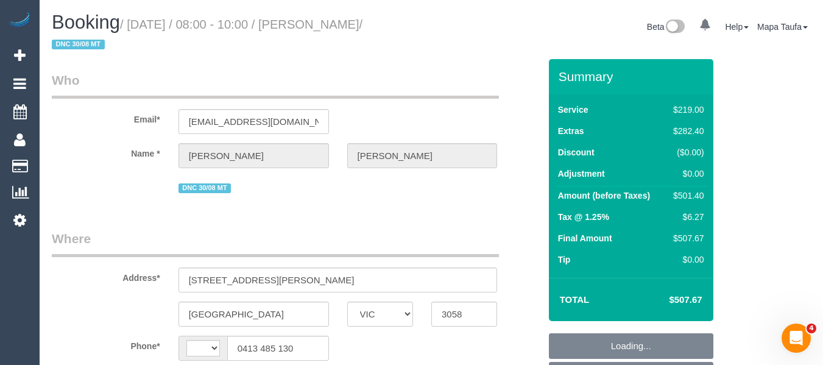
select select "number:18"
select select "number:24"
select select "string:AU"
select select "object:580"
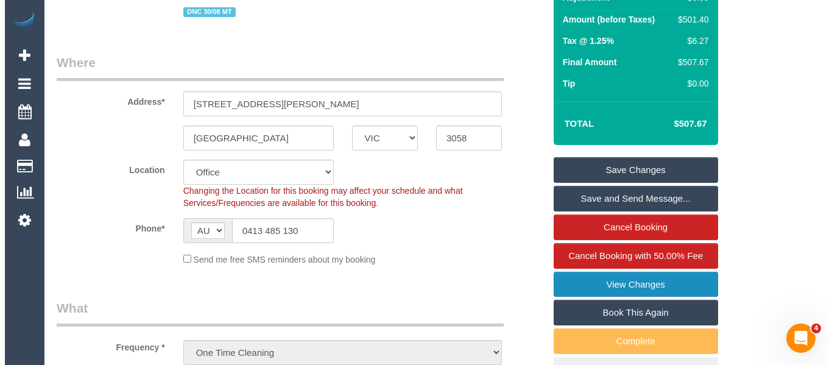
scroll to position [183, 0]
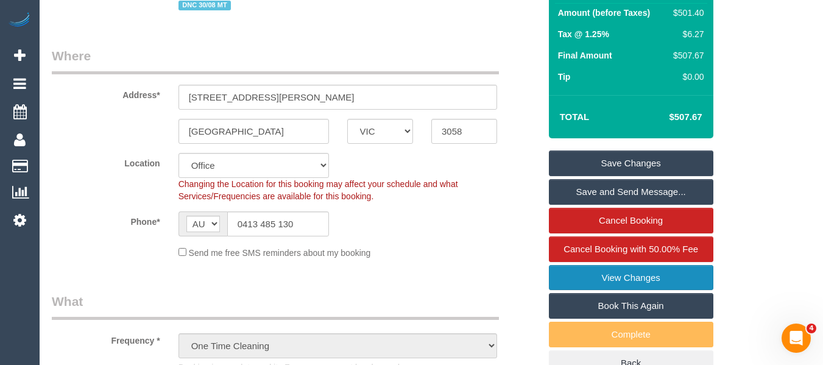
click at [634, 277] on link "View Changes" at bounding box center [631, 278] width 164 height 26
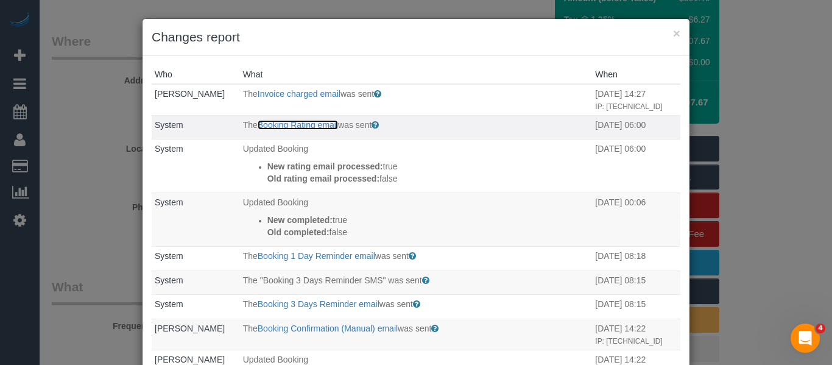
click at [297, 127] on link "Booking Rating email" at bounding box center [298, 125] width 80 height 10
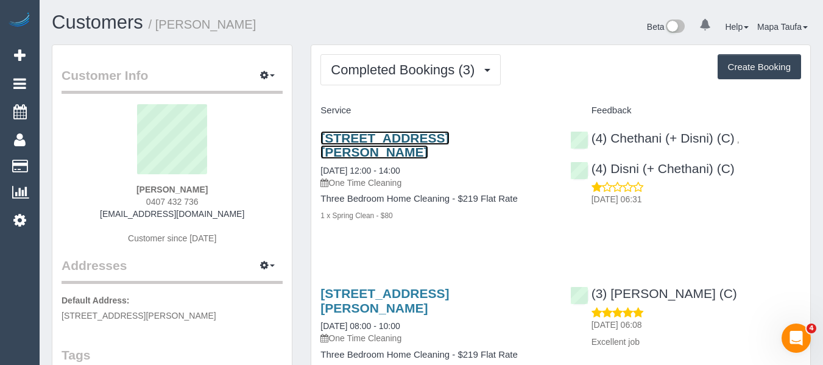
click at [418, 133] on link "[STREET_ADDRESS][PERSON_NAME]" at bounding box center [384, 145] width 129 height 28
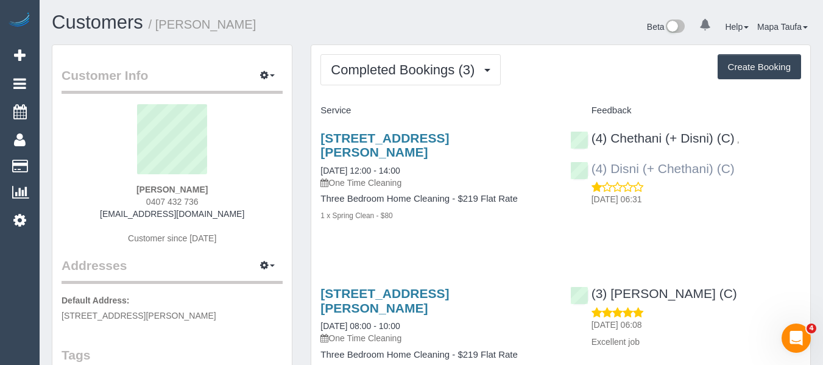
drag, startPoint x: 747, startPoint y: 172, endPoint x: 613, endPoint y: 174, distance: 133.4
click at [613, 174] on div "(4) Chethani (+ Disni) (C) , (4) Disni (+ Chethani) (C) [DATE] 06:31" at bounding box center [685, 166] width 249 height 90
copy link "Disni (+ Chethani) (C)"
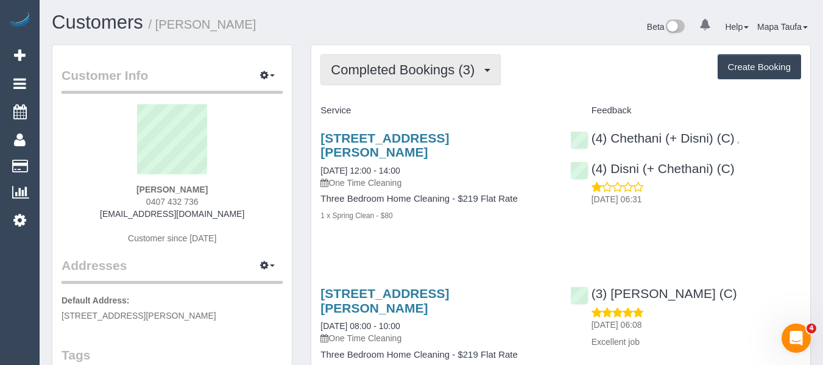
click at [367, 69] on span "Completed Bookings (3)" at bounding box center [406, 69] width 150 height 15
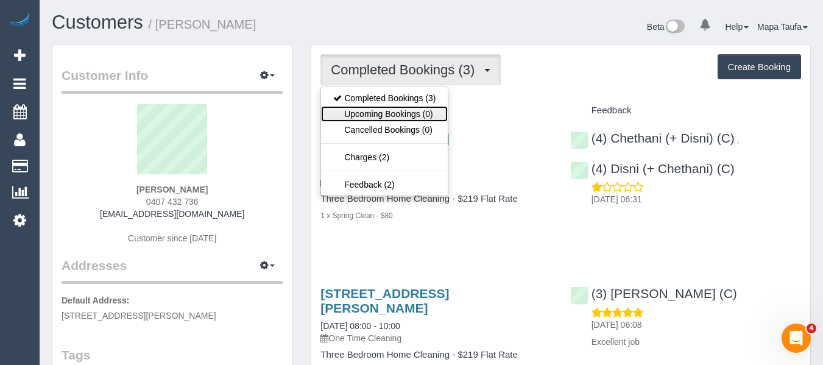
click at [393, 108] on link "Upcoming Bookings (0)" at bounding box center [384, 114] width 127 height 16
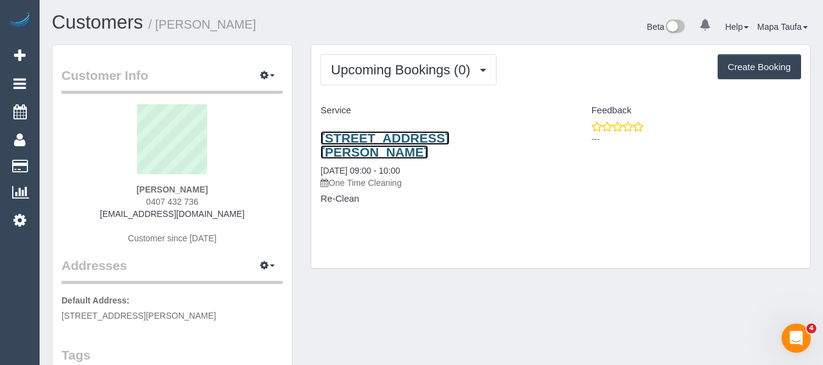
click at [449, 139] on link "12 Elliott St, Cheltenham, VIC 3192" at bounding box center [384, 145] width 129 height 28
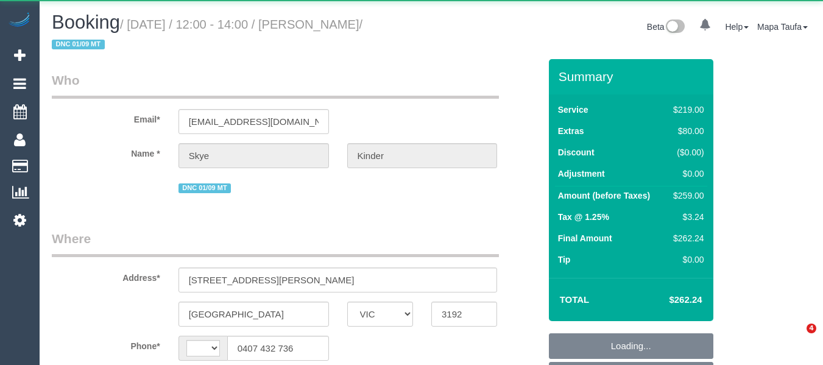
select select "VIC"
select select "string:AU"
select select "object:823"
select select "string:stripe-pm_1RuB7k2GScqysDRVExNNQnZW"
select select "number:29"
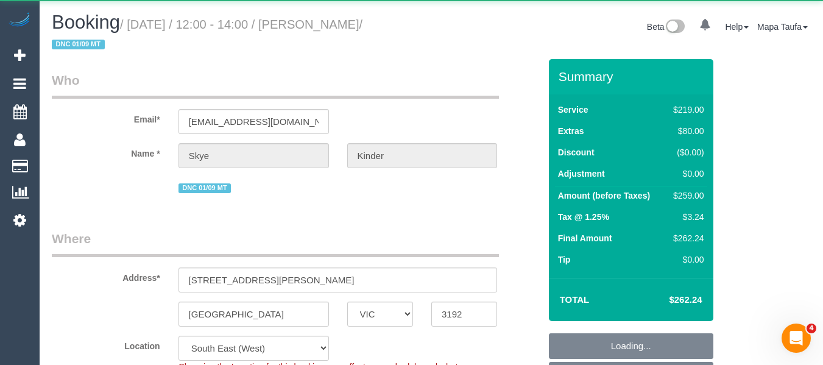
select select "number:14"
select select "number:19"
select select "number:24"
select select "number:13"
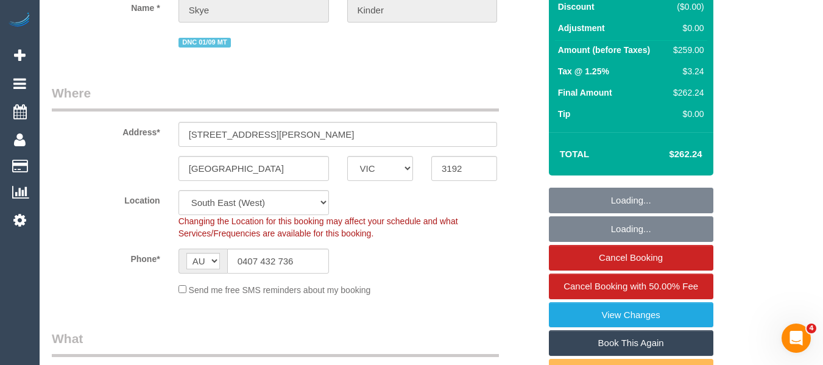
scroll to position [183, 0]
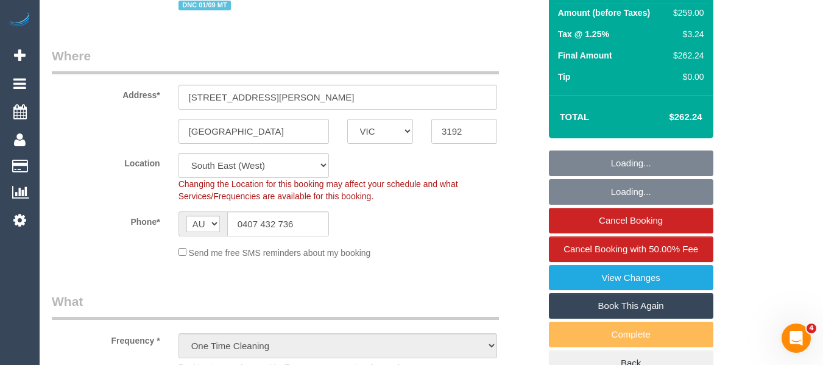
click at [635, 305] on link "Book This Again" at bounding box center [631, 306] width 164 height 26
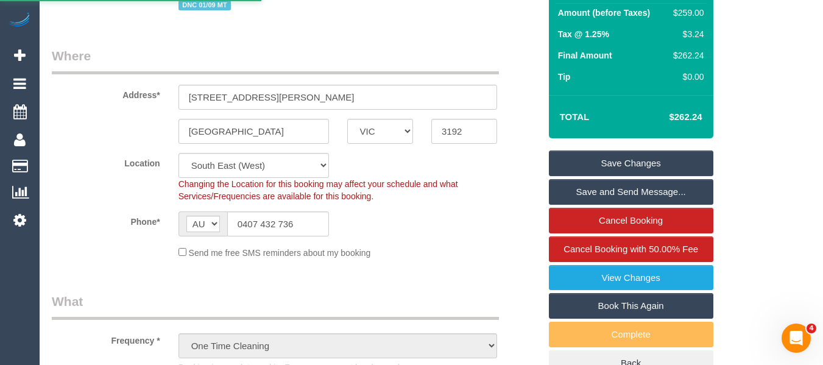
select select "VIC"
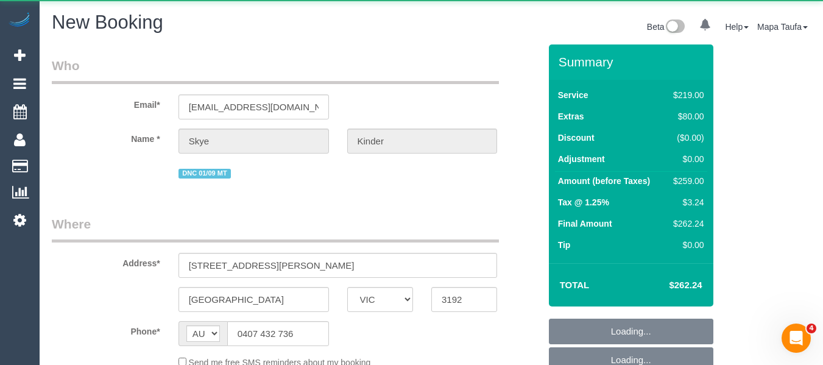
select select "object:2225"
select select "number:29"
select select "number:14"
select select "number:19"
select select "number:24"
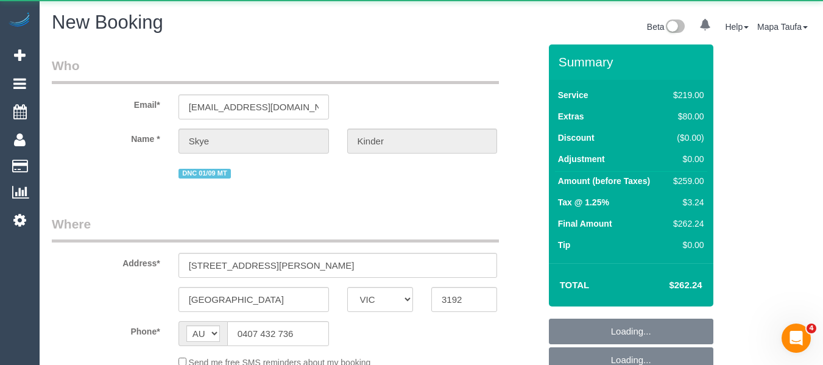
select select "number:13"
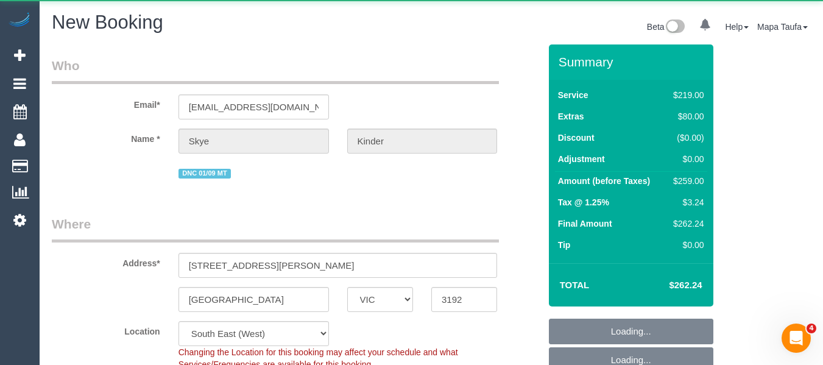
select select "string:stripe-pm_1RuB7k2GScqysDRVExNNQnZW"
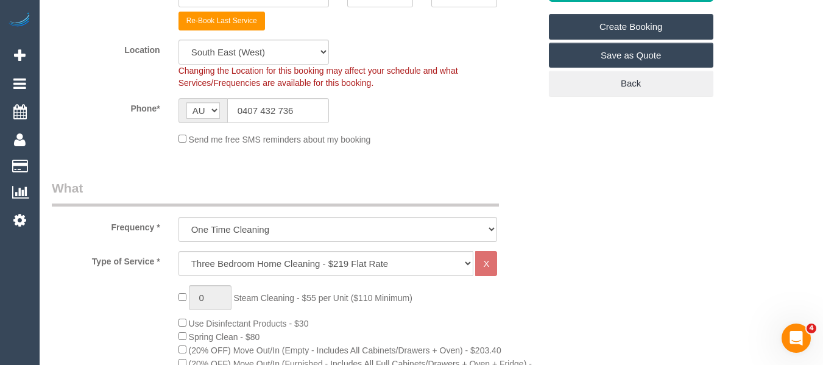
select select "object:2864"
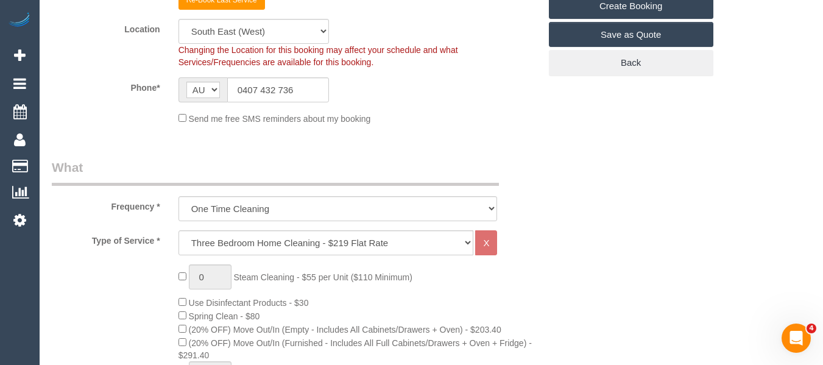
scroll to position [305, 0]
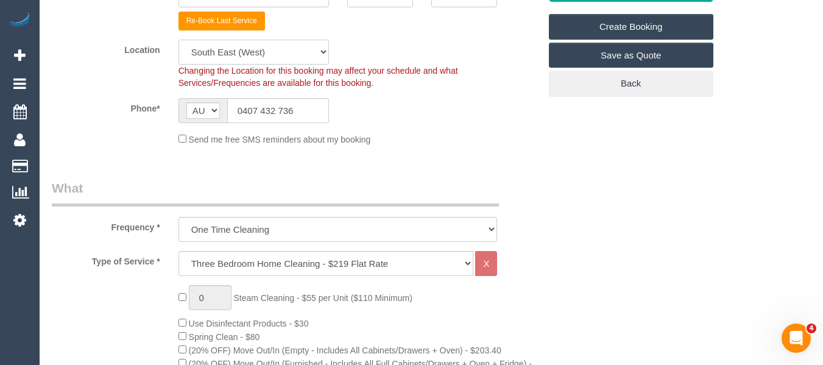
click at [237, 55] on select "Office City East (North) East (South) Inner East Inner North (East) Inner North…" at bounding box center [253, 52] width 150 height 25
select select "50"
click at [178, 40] on select "Office City East (North) East (South) Inner East Inner North (East) Inner North…" at bounding box center [253, 52] width 150 height 25
select select "object:2871"
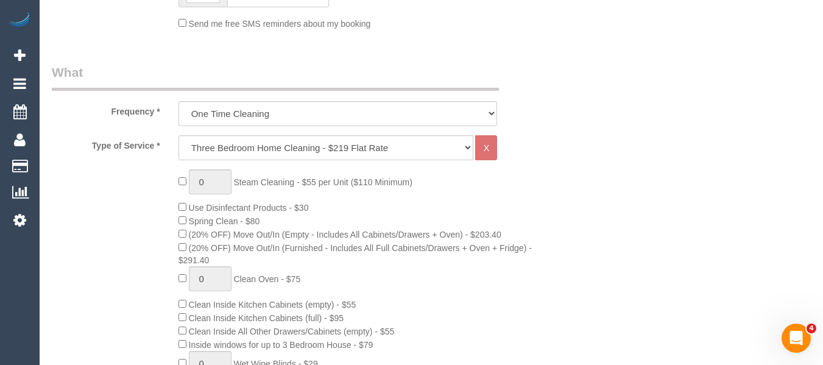
scroll to position [365, 0]
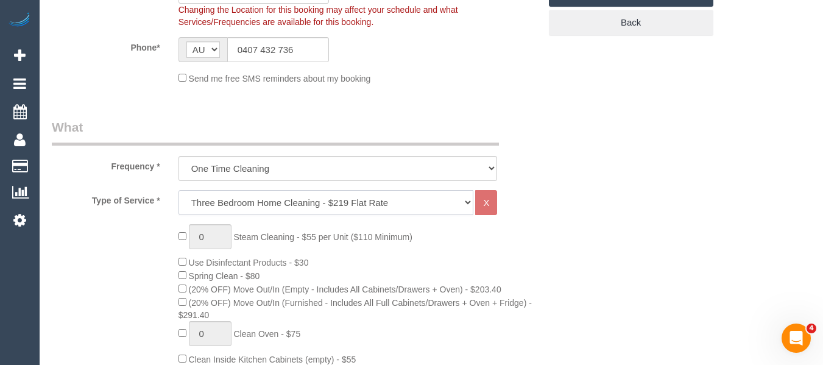
click at [243, 205] on select "Hourly Service - $70/h Hourly Service - $65/h Hourly Service - $60/h Hourly Ser…" at bounding box center [325, 202] width 295 height 25
select select "28"
click at [178, 190] on select "Hourly Service - $70/h Hourly Service - $65/h Hourly Service - $60/h Hourly Ser…" at bounding box center [325, 202] width 295 height 25
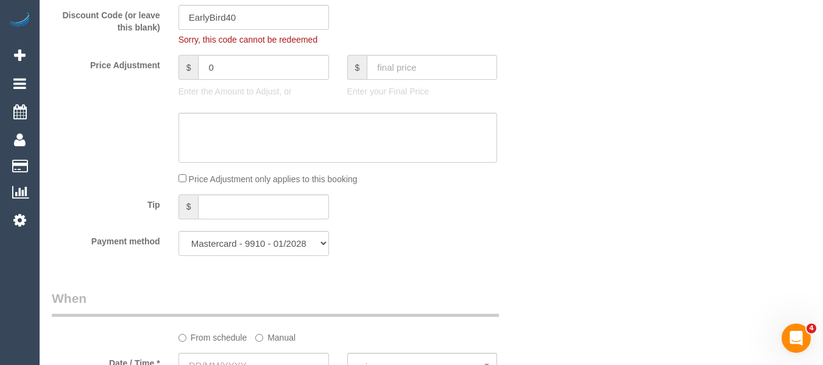
scroll to position [853, 0]
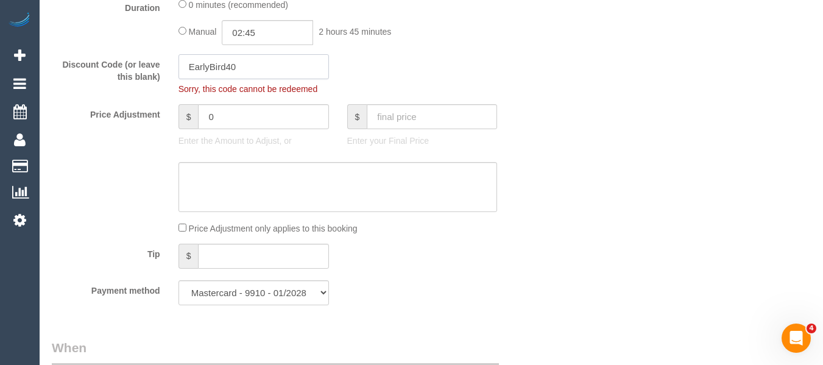
drag, startPoint x: 261, startPoint y: 69, endPoint x: 45, endPoint y: 32, distance: 219.3
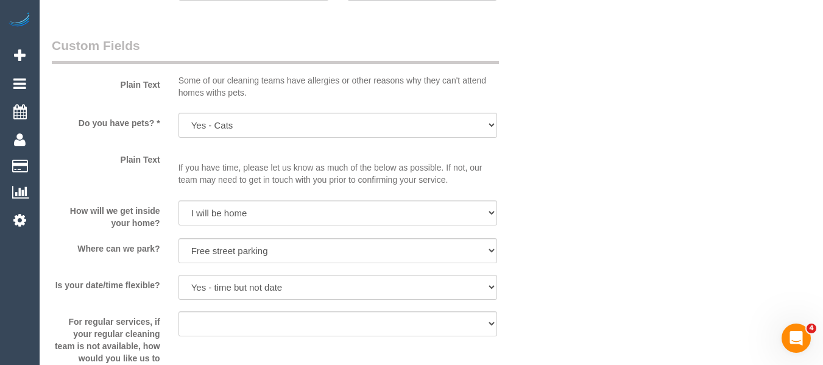
scroll to position [1146, 0]
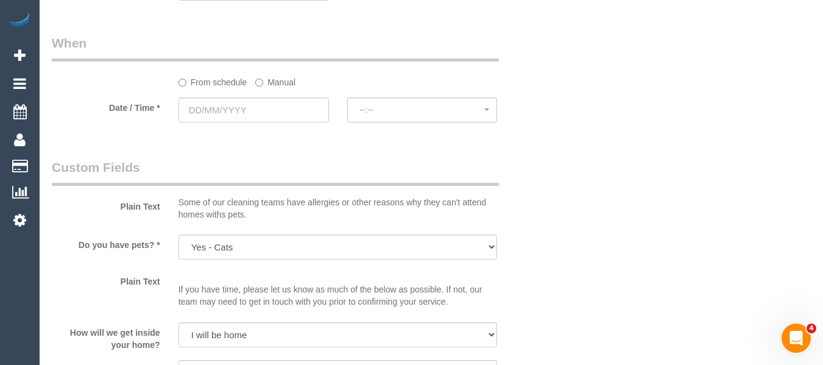
click at [267, 83] on label "Manual" at bounding box center [275, 80] width 40 height 16
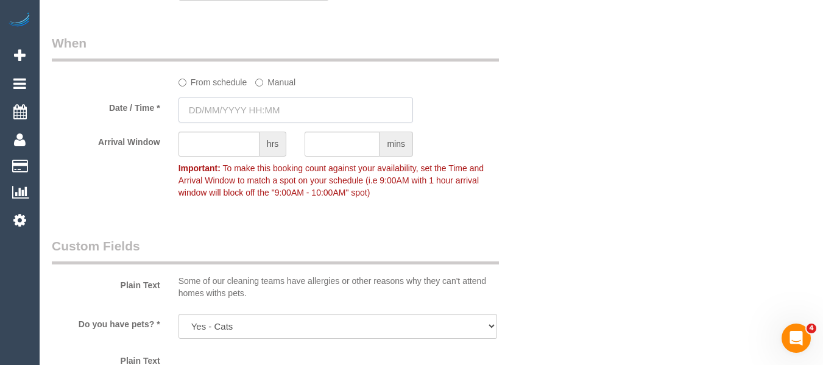
click at [266, 110] on input "text" at bounding box center [295, 109] width 234 height 25
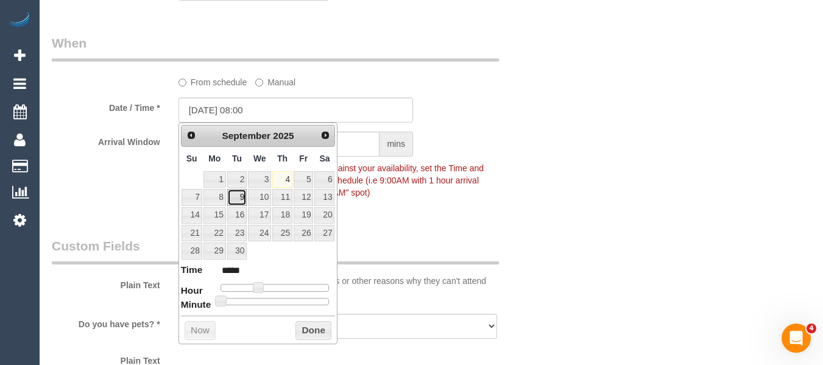
click at [236, 197] on link "9" at bounding box center [236, 197] width 19 height 16
type input "09/09/2025 08:00"
click at [311, 328] on button "Done" at bounding box center [313, 330] width 36 height 19
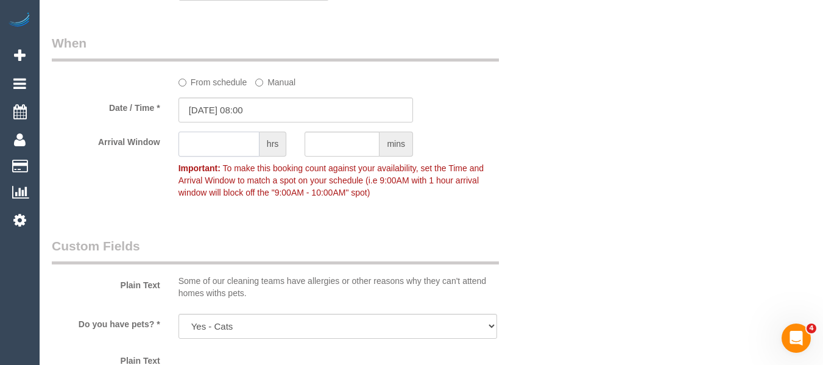
click at [230, 149] on input "text" at bounding box center [218, 144] width 81 height 25
type input "1"
click at [266, 118] on input "09/09/2025 08:00" at bounding box center [295, 109] width 234 height 25
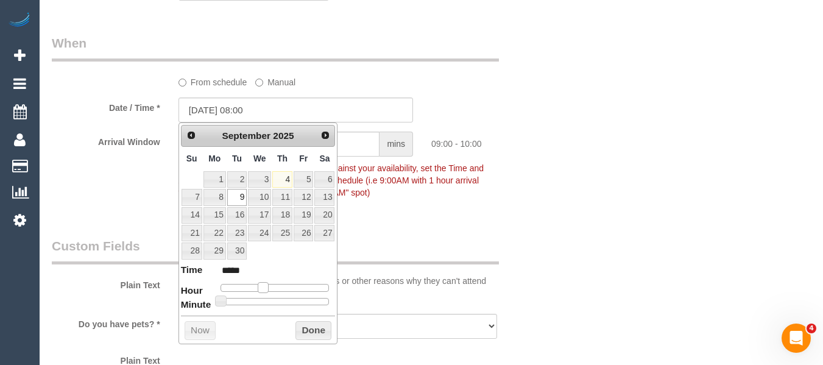
type input "09/09/2025 09:00"
type input "*****"
type input "09/09/2025 08:00"
type input "*****"
type input "09/09/2025 09:00"
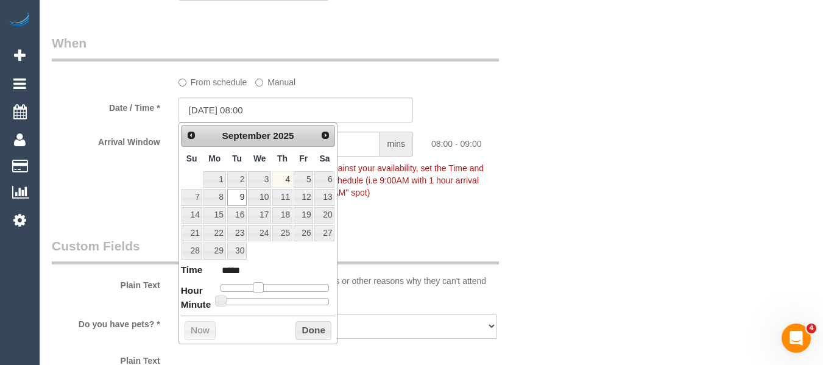
type input "*****"
type input "09/09/2025 08:00"
type input "*****"
type input "09/09/2025 09:00"
type input "*****"
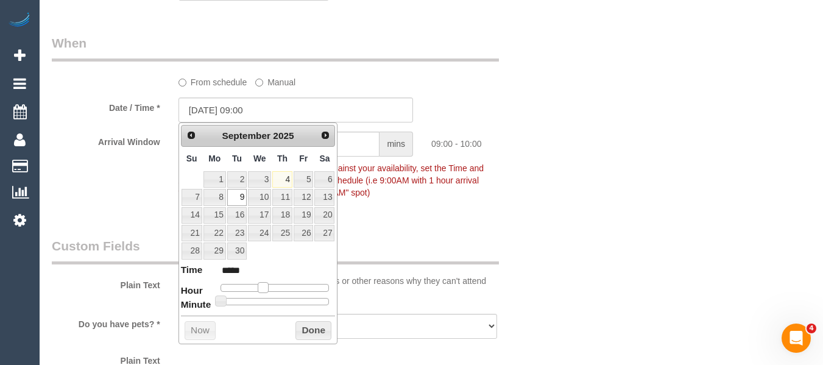
click at [264, 287] on span at bounding box center [263, 287] width 11 height 11
click at [308, 326] on button "Done" at bounding box center [313, 330] width 36 height 19
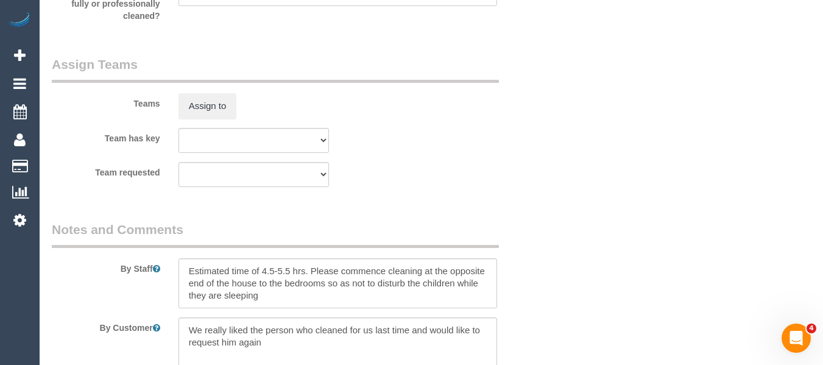
scroll to position [1867, 0]
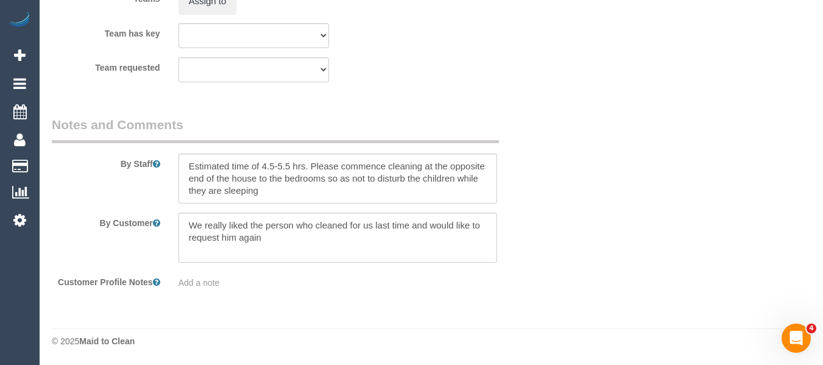
drag, startPoint x: 270, startPoint y: 188, endPoint x: 110, endPoint y: 126, distance: 171.8
click at [263, 185] on textarea at bounding box center [337, 178] width 319 height 50
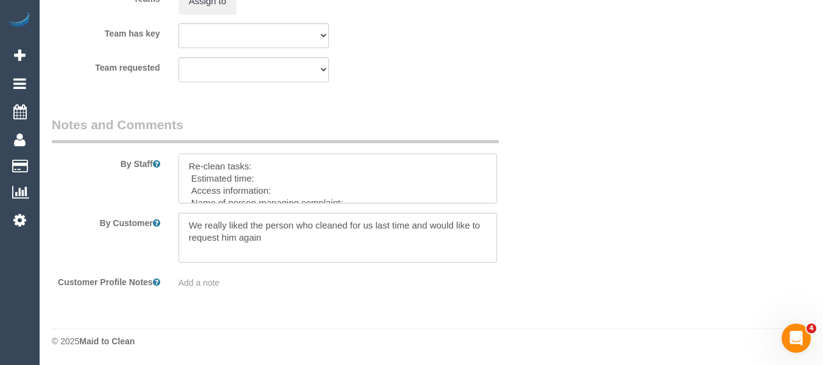
click at [270, 166] on textarea at bounding box center [337, 178] width 319 height 50
click at [216, 203] on textarea at bounding box center [337, 178] width 319 height 50
click at [490, 203] on textarea at bounding box center [337, 178] width 319 height 50
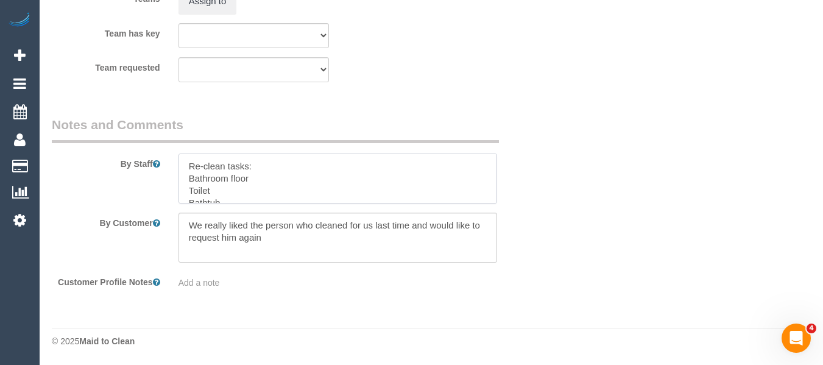
click at [490, 203] on textarea at bounding box center [337, 178] width 319 height 50
click at [494, 203] on textarea at bounding box center [337, 178] width 319 height 50
click at [341, 166] on textarea at bounding box center [337, 178] width 319 height 50
click at [293, 177] on textarea at bounding box center [337, 178] width 319 height 50
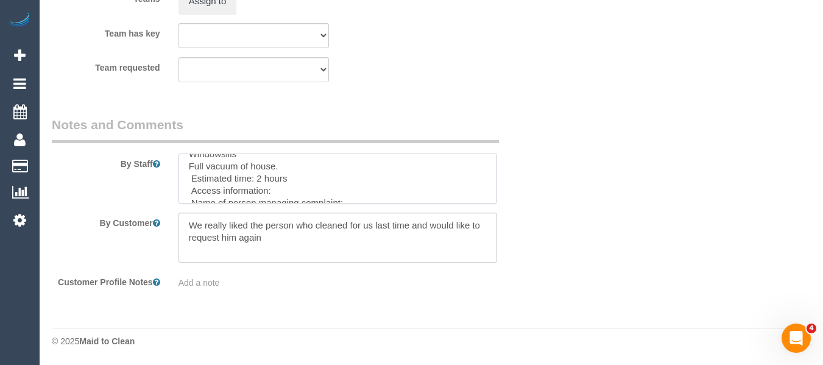
click at [294, 183] on textarea at bounding box center [337, 178] width 319 height 50
click at [295, 192] on textarea at bounding box center [337, 178] width 319 height 50
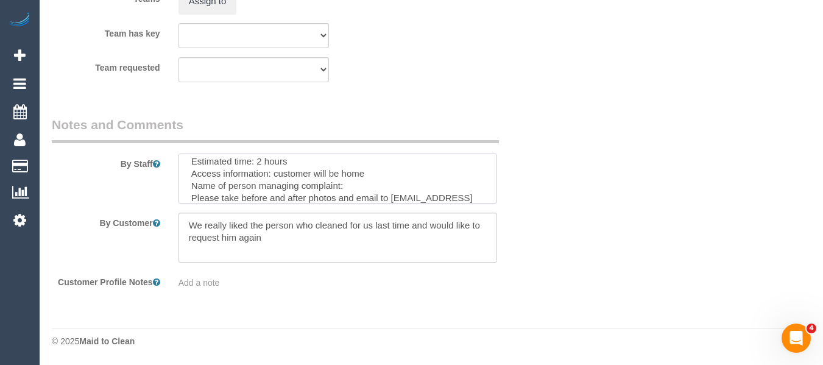
scroll to position [97, 0]
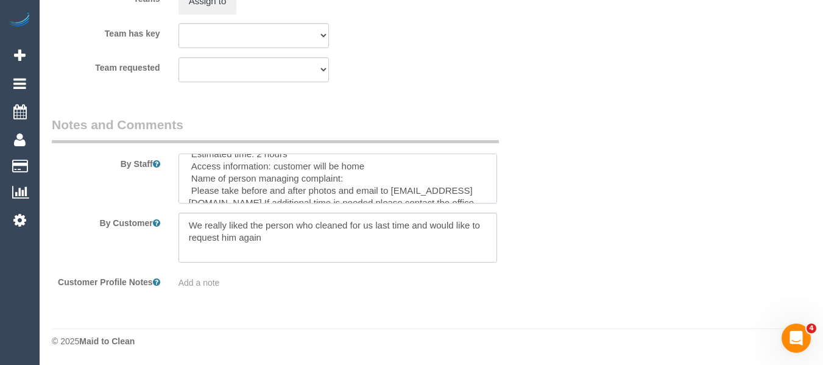
click at [418, 177] on textarea at bounding box center [337, 178] width 319 height 50
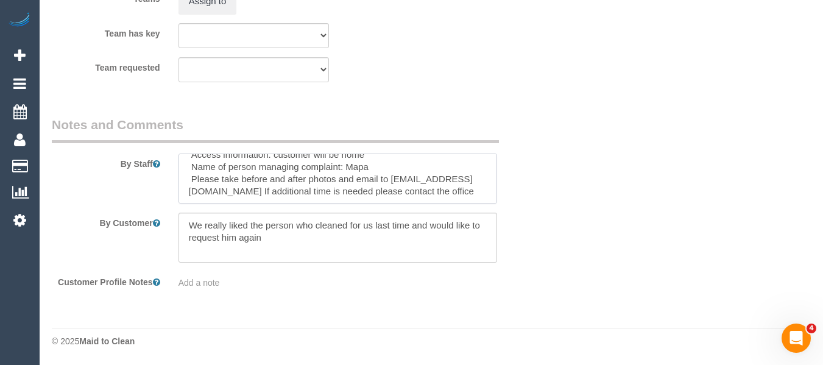
type textarea "Re-clean tasks: Bathroom floor Toilet Bathtub Mirrors Windowsills Full vacuum o…"
drag, startPoint x: 282, startPoint y: 247, endPoint x: 100, endPoint y: 193, distance: 189.4
click at [100, 193] on sui-booking-comments "By Staff By Customer Customer Profile Notes Add a note" at bounding box center [296, 202] width 488 height 173
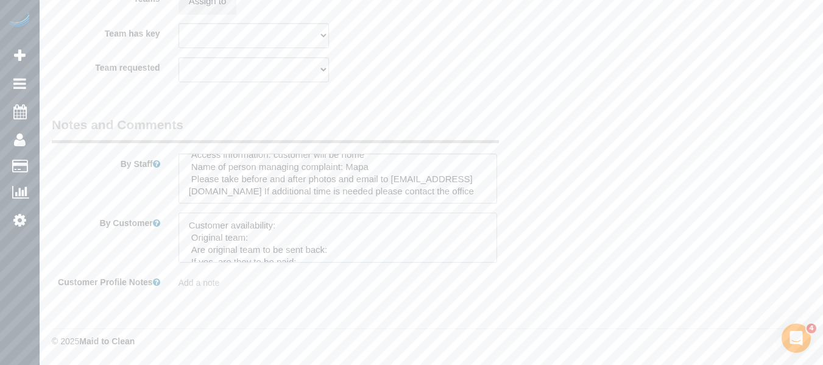
click at [340, 236] on textarea at bounding box center [337, 238] width 319 height 50
click at [330, 222] on textarea at bounding box center [337, 238] width 319 height 50
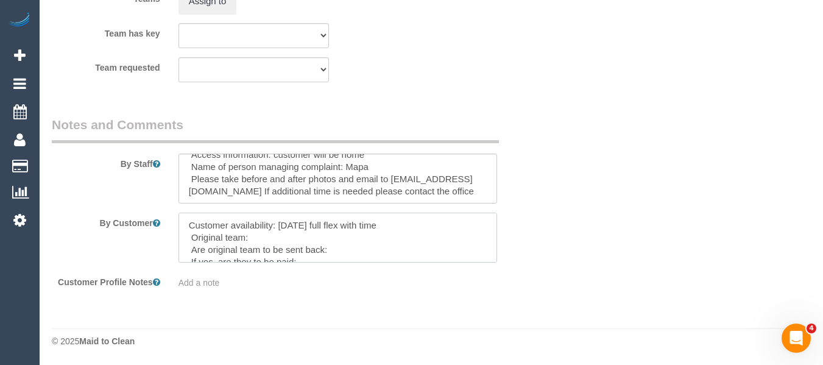
click at [277, 236] on textarea at bounding box center [337, 238] width 319 height 50
paste textarea "Disni (+ Chethani) (C)"
click at [252, 240] on textarea at bounding box center [337, 238] width 319 height 50
click at [401, 240] on textarea at bounding box center [337, 238] width 319 height 50
click at [381, 253] on textarea at bounding box center [337, 238] width 319 height 50
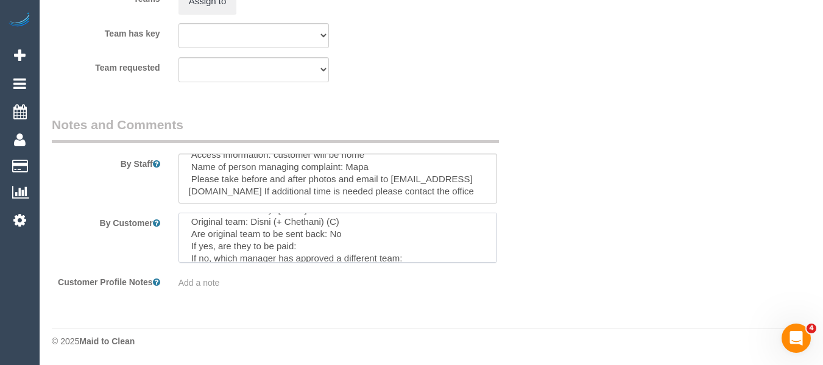
scroll to position [24, 0]
click at [464, 254] on textarea at bounding box center [337, 238] width 319 height 50
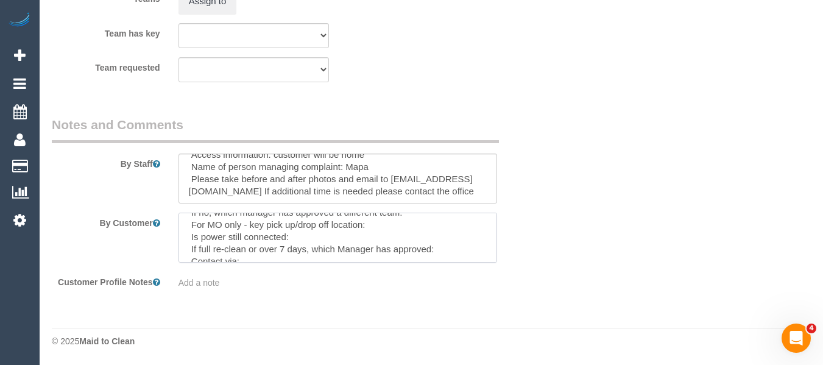
scroll to position [73, 0]
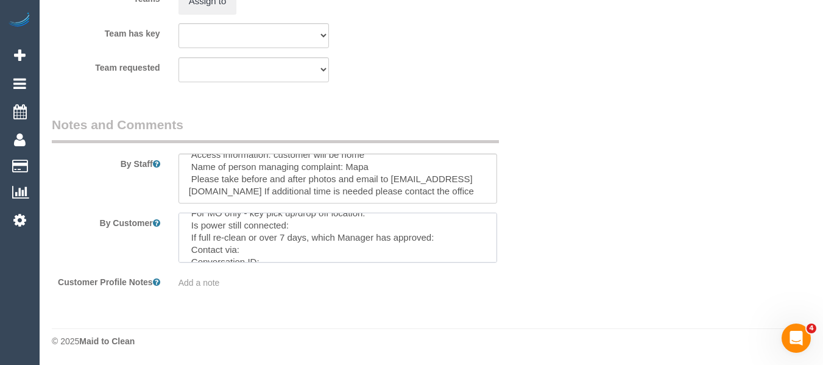
click at [278, 250] on textarea at bounding box center [337, 238] width 319 height 50
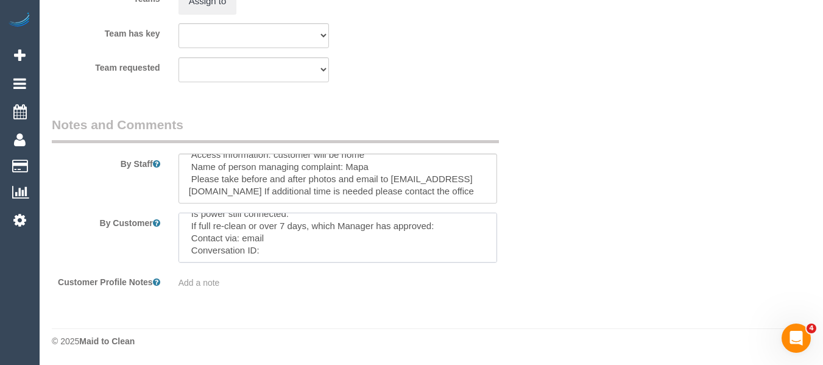
click at [284, 246] on textarea at bounding box center [337, 238] width 319 height 50
paste textarea "cnv_qaydo7j"
type textarea "Customer availability: Tuesday 09/09 full flex with time Original team: Disni (…"
drag, startPoint x: 339, startPoint y: 258, endPoint x: 116, endPoint y: 139, distance: 252.6
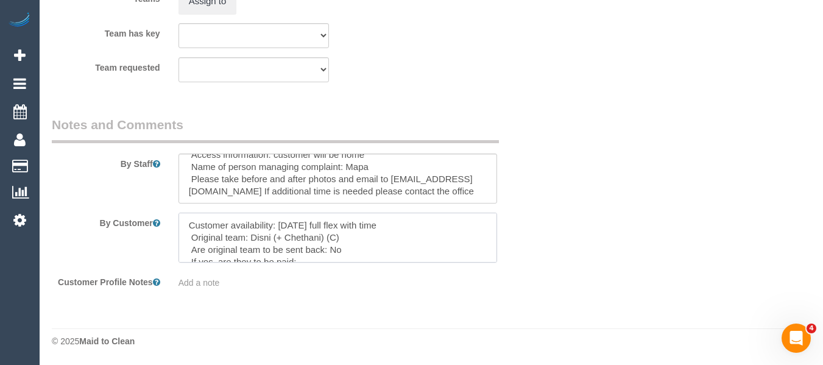
click at [116, 139] on fieldset "Notes and Comments By Staff By Customer Customer Profile Notes Add a note" at bounding box center [296, 207] width 488 height 182
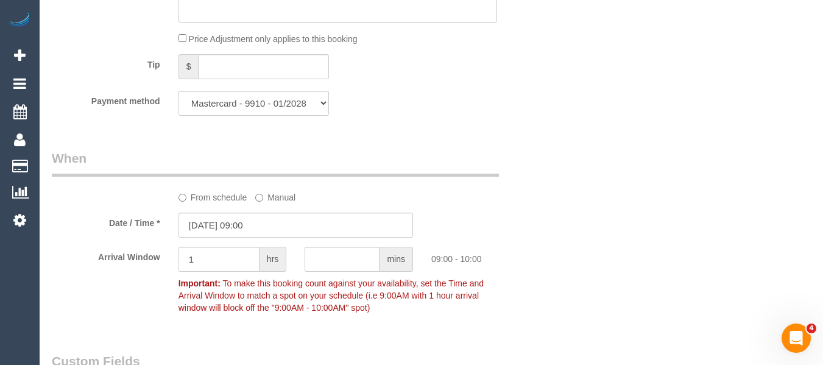
scroll to position [210, 0]
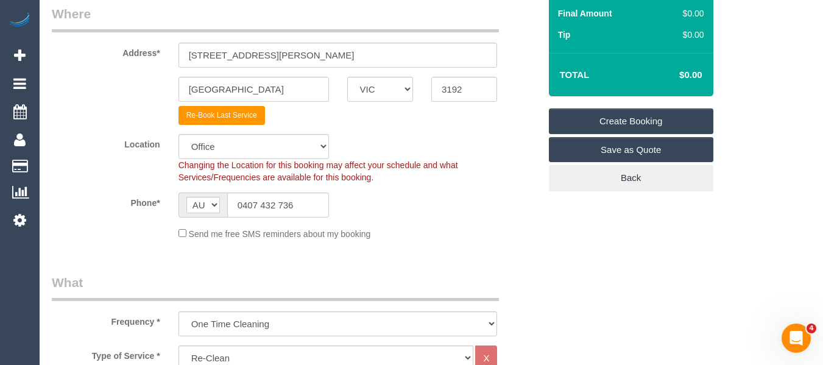
click at [647, 118] on link "Create Booking" at bounding box center [631, 121] width 164 height 26
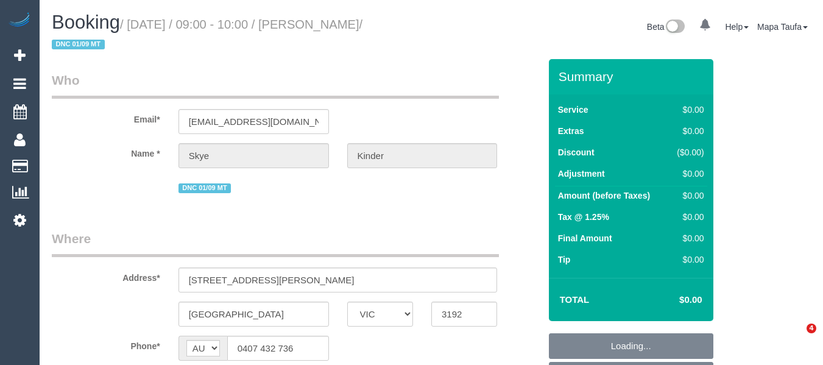
select select "VIC"
select select "string:stripe-pm_1RuB7k2GScqysDRVExNNQnZW"
select select "number:29"
select select "number:14"
select select "number:19"
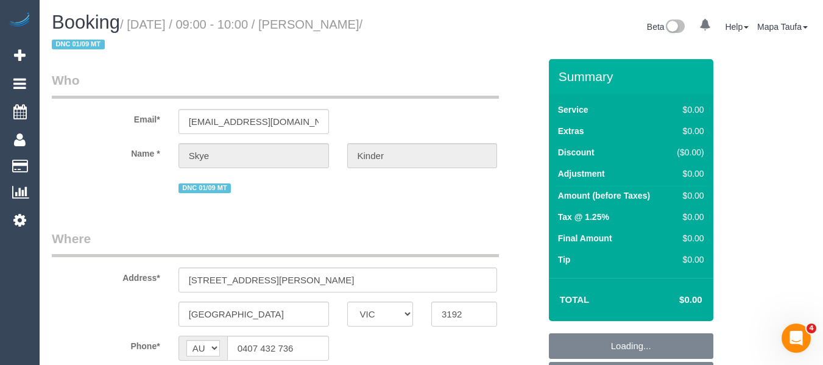
select select "number:24"
select select "number:13"
select select "object:741"
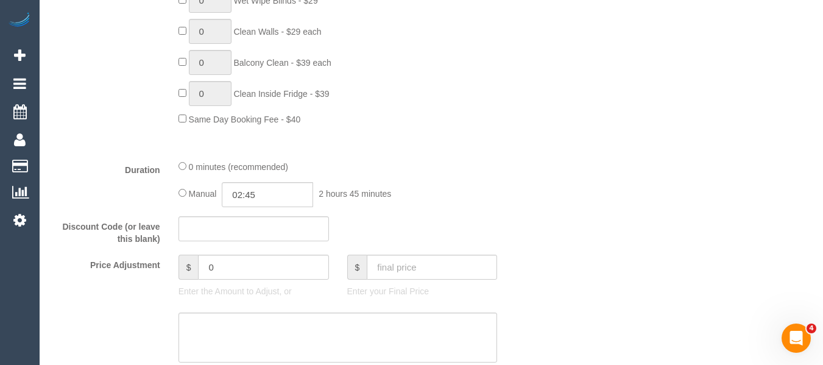
scroll to position [1938, 0]
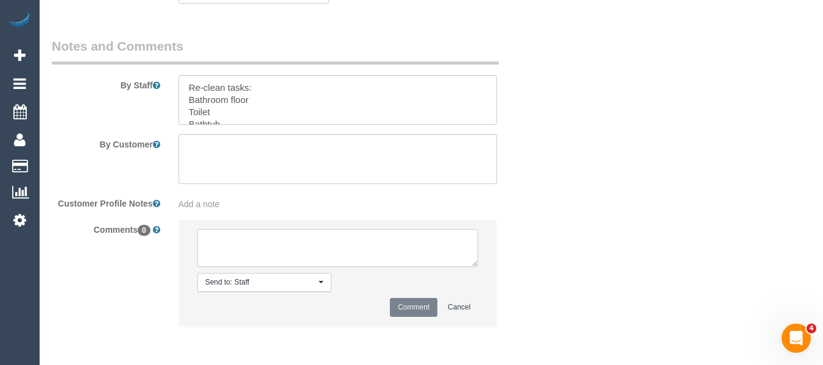
click at [334, 236] on textarea at bounding box center [337, 248] width 281 height 38
paste textarea "Customer availability: Tuesday 09/09 full flex with time Original team: Disni (…"
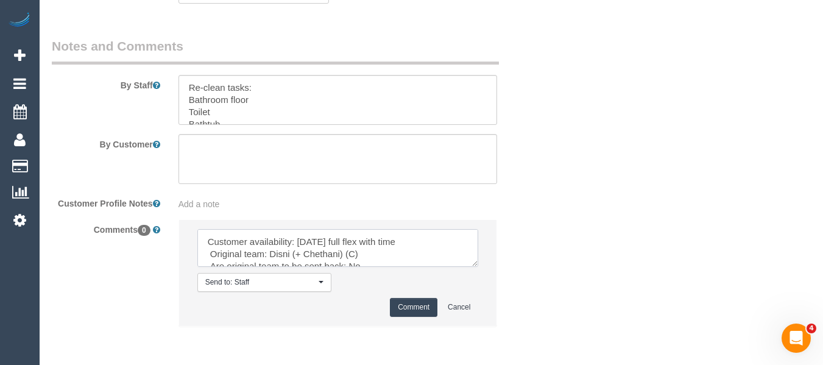
scroll to position [90, 0]
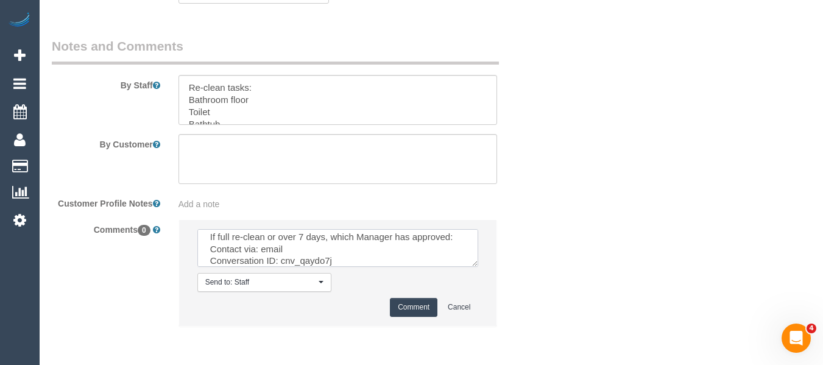
type textarea "Customer availability: Tuesday 09/09 full flex with time Original team: Disni (…"
click at [395, 305] on button "Comment" at bounding box center [414, 307] width 48 height 19
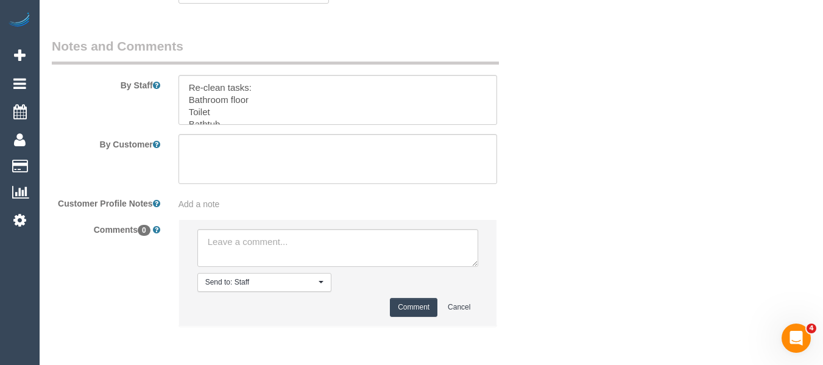
scroll to position [0, 0]
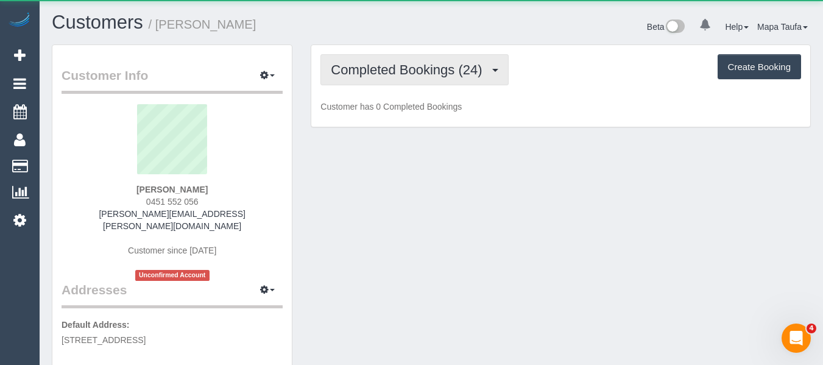
click at [387, 72] on span "Completed Bookings (24)" at bounding box center [409, 69] width 157 height 15
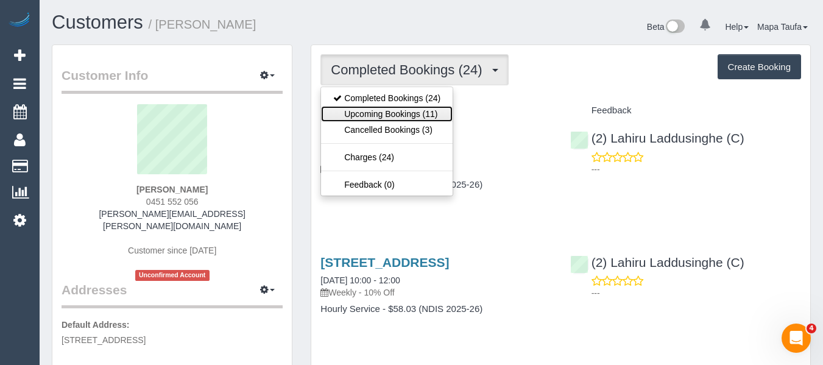
click at [395, 106] on link "Upcoming Bookings (11)" at bounding box center [387, 114] width 132 height 16
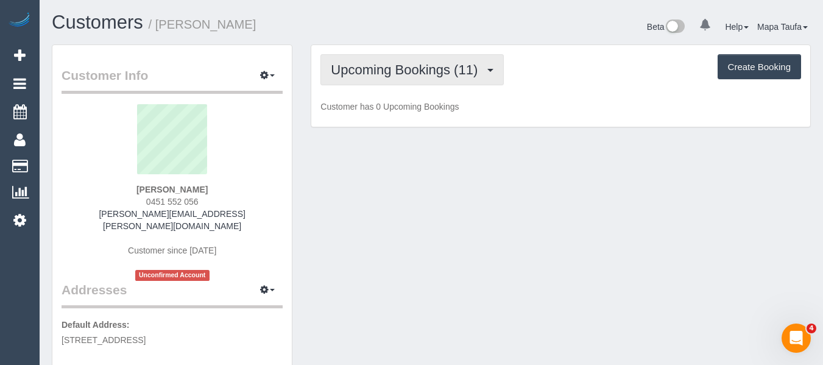
click at [410, 54] on button "Upcoming Bookings (11)" at bounding box center [411, 69] width 183 height 31
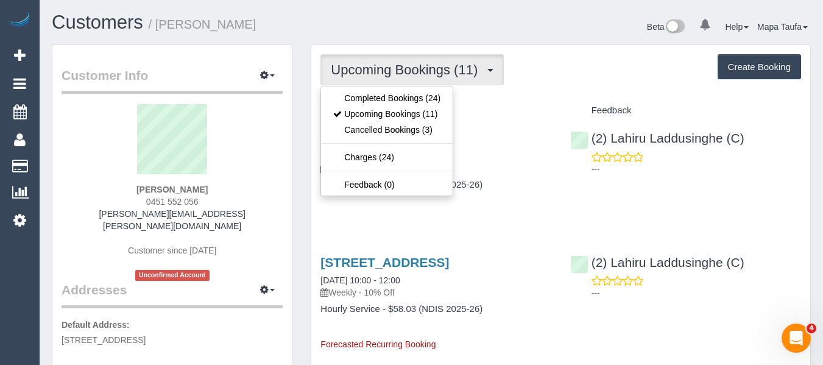
click at [387, 26] on h1 "Customers / [PERSON_NAME]" at bounding box center [237, 22] width 370 height 21
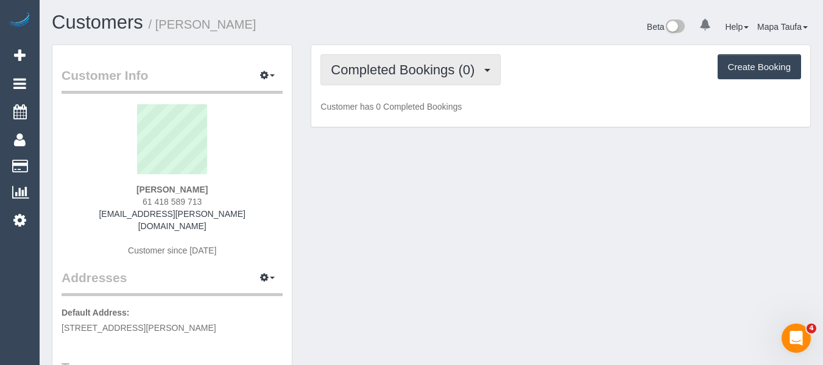
click at [402, 66] on span "Completed Bookings (0)" at bounding box center [406, 69] width 150 height 15
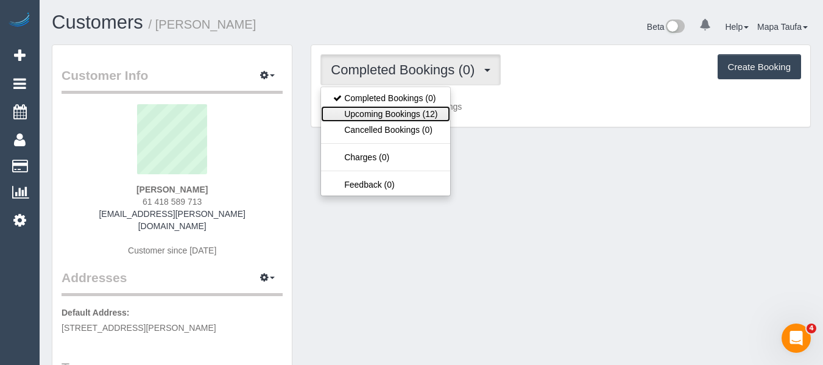
click at [423, 109] on link "Upcoming Bookings (12)" at bounding box center [385, 114] width 129 height 16
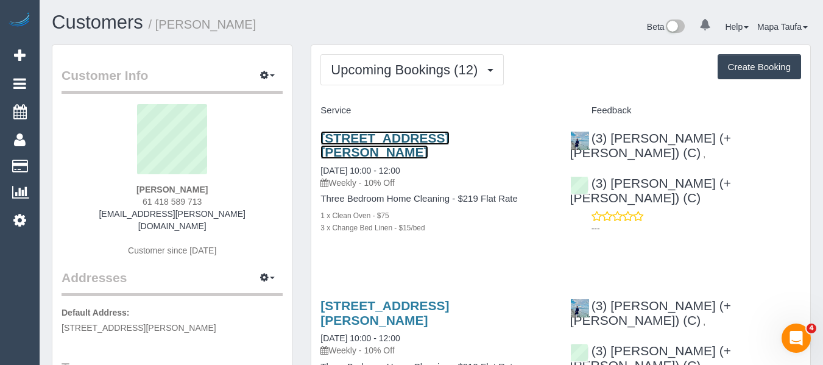
click at [411, 142] on link "[STREET_ADDRESS][PERSON_NAME]" at bounding box center [384, 145] width 129 height 28
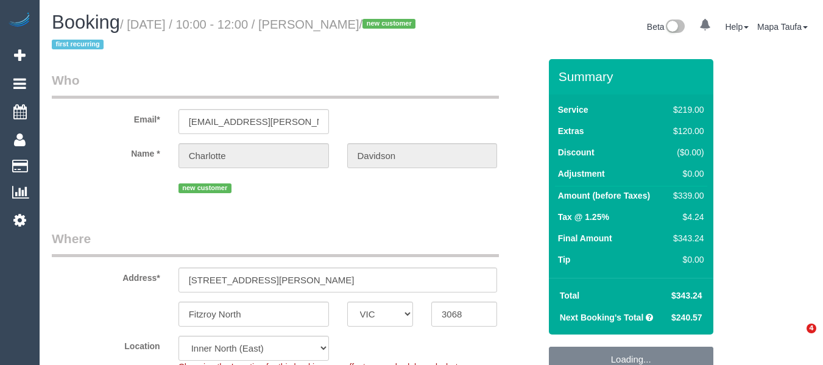
select select "VIC"
select select "string:AU"
select select "string:stripe-pm_1Rznla2GScqysDRVQVXEtdTd"
select select "object:603"
select select "spot1"
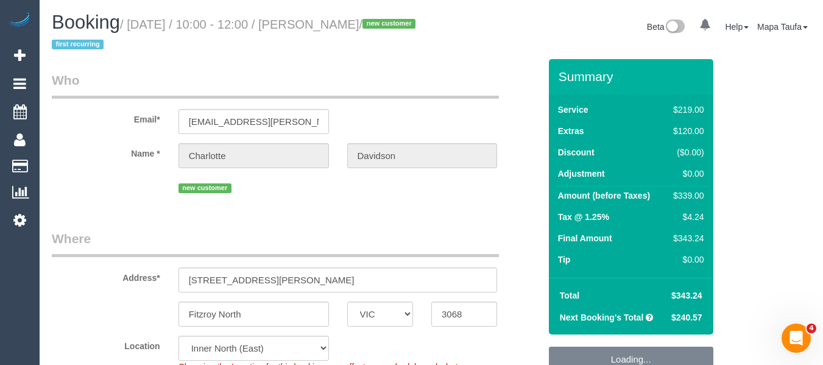
select select "number:27"
select select "number:15"
select select "number:19"
select select "number:36"
select select "object:1665"
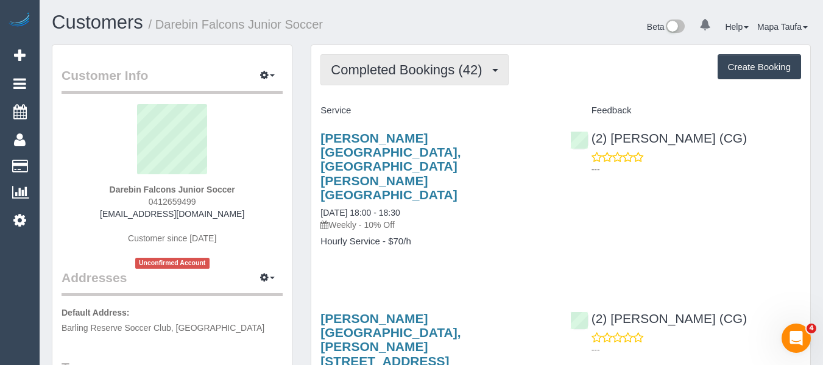
click at [390, 66] on span "Completed Bookings (42)" at bounding box center [409, 69] width 157 height 15
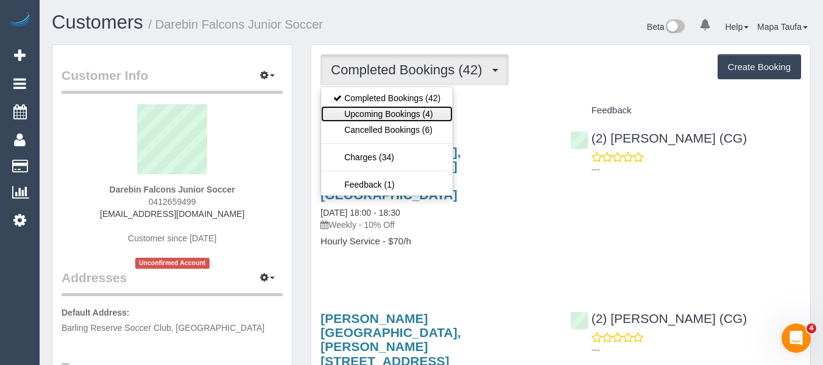
click at [387, 115] on link "Upcoming Bookings (4)" at bounding box center [387, 114] width 132 height 16
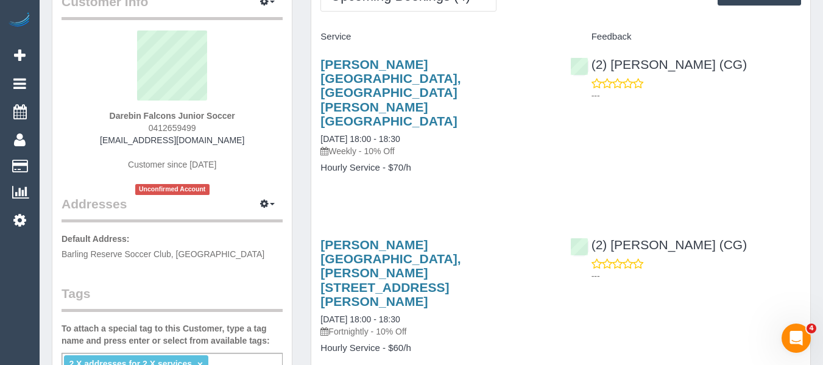
scroll to position [61, 0]
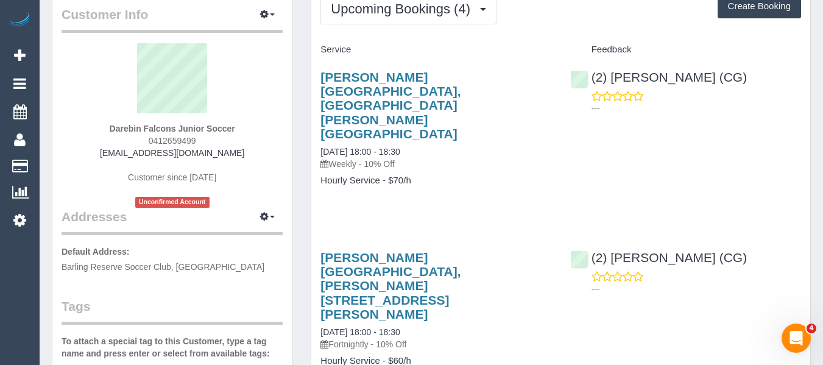
drag, startPoint x: 205, startPoint y: 137, endPoint x: 132, endPoint y: 144, distance: 73.5
click at [132, 144] on div "Darebin Falcons Junior Soccer 0412659499 juniorsoccer@falcons.org.au Customer s…" at bounding box center [172, 125] width 221 height 164
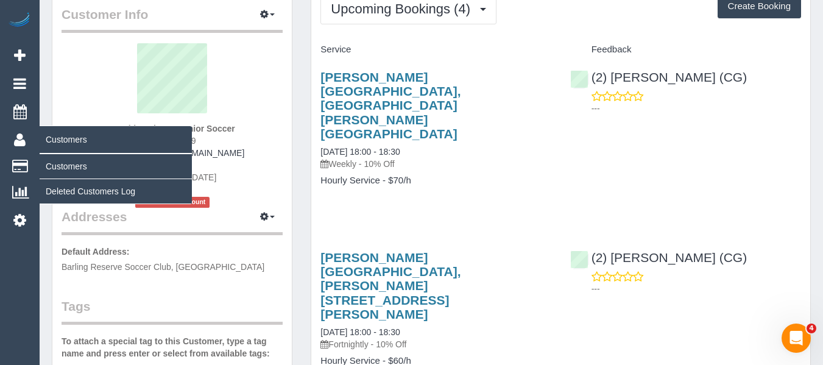
copy span "0412659499"
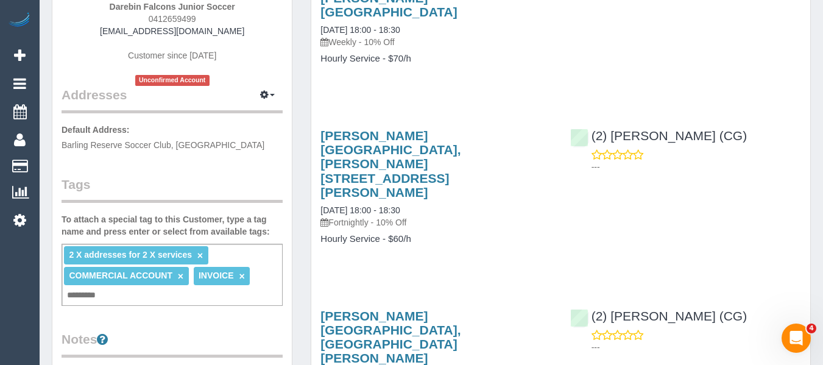
scroll to position [122, 0]
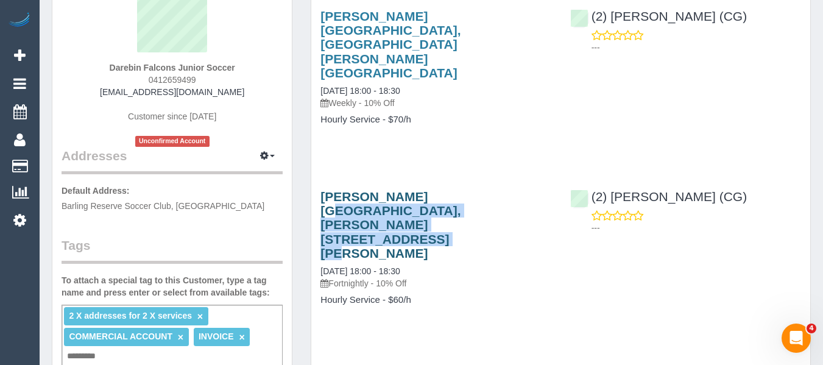
drag, startPoint x: 440, startPoint y: 167, endPoint x: 323, endPoint y: 150, distance: 118.7
click at [323, 189] on h3 "G H Mott Reserve, Patterson St, Preston, VIC 3072" at bounding box center [435, 224] width 231 height 70
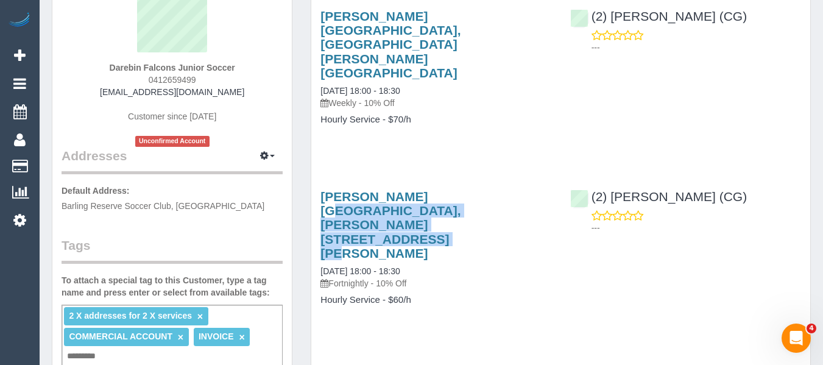
copy link "G H Mott Reserve, Patterson St, Preston, VIC 3072"
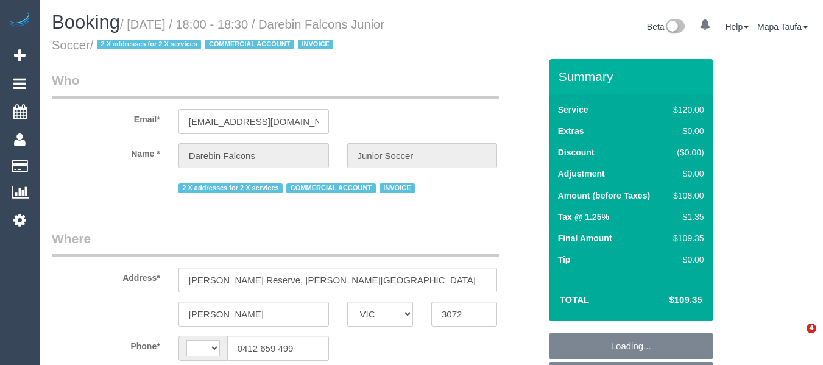
select select "VIC"
select select "number:28"
select select "string:AU"
select select "object:1309"
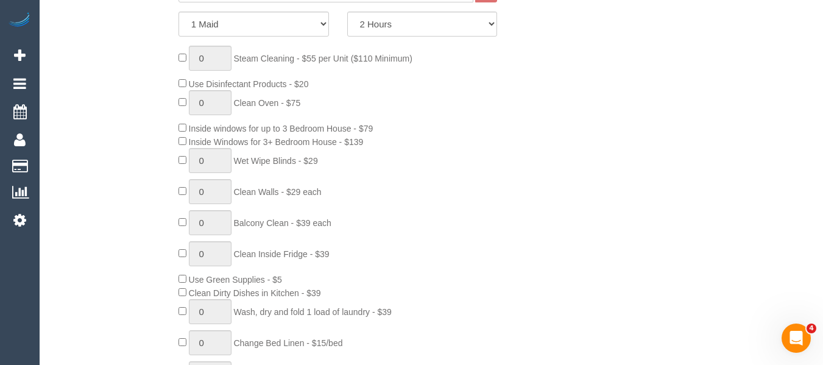
scroll to position [526, 0]
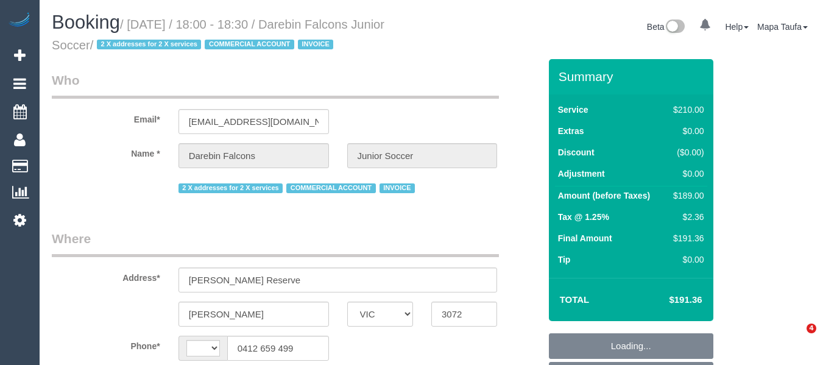
select select "VIC"
select select "number:28"
select select "string:AU"
select select "object:1464"
select select "180"
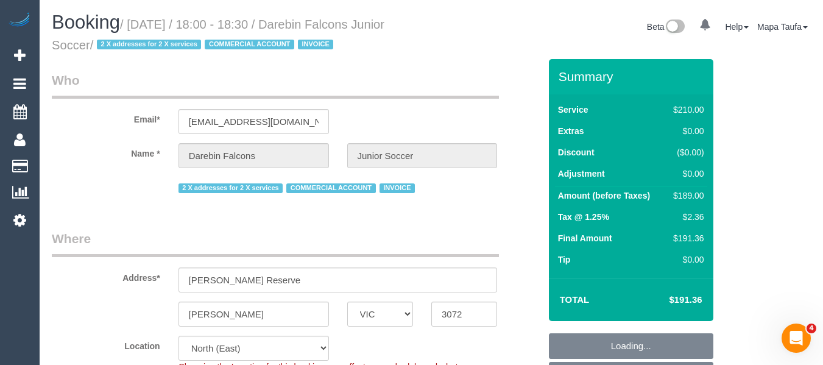
select select "object:1486"
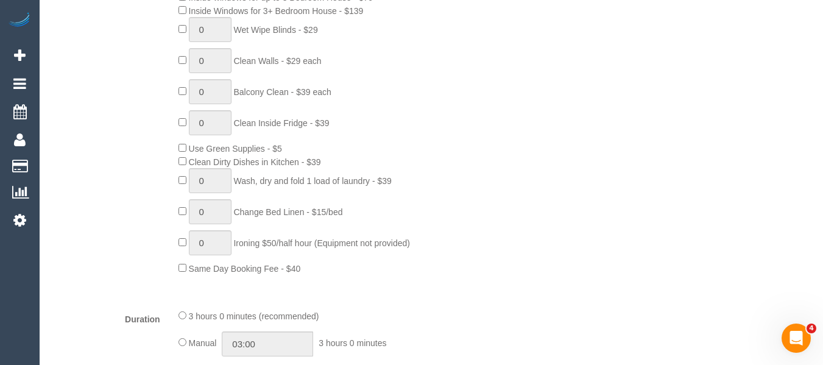
scroll to position [532, 0]
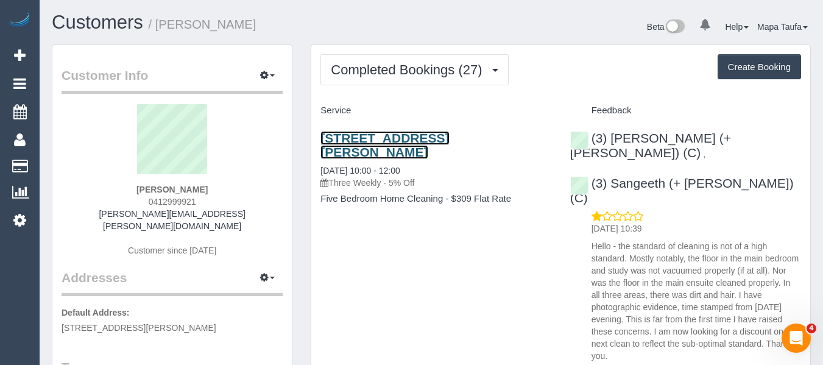
click at [386, 136] on link "[STREET_ADDRESS][PERSON_NAME]" at bounding box center [384, 145] width 129 height 28
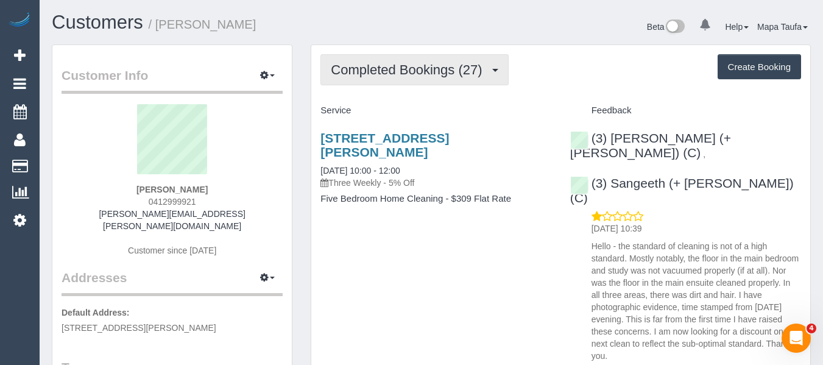
click at [413, 66] on span "Completed Bookings (27)" at bounding box center [409, 69] width 157 height 15
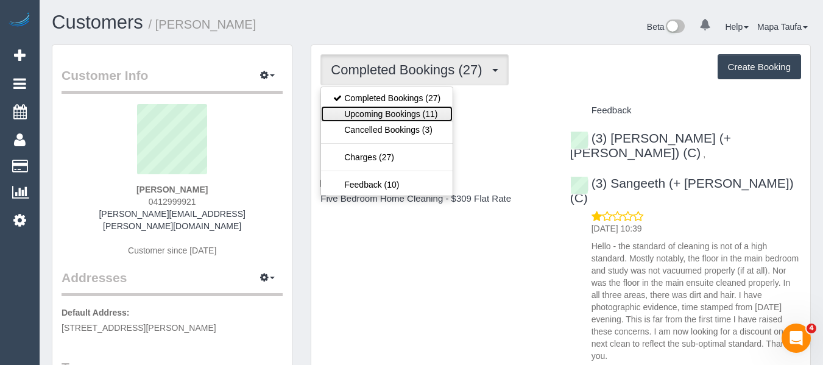
click at [436, 113] on link "Upcoming Bookings (11)" at bounding box center [387, 114] width 132 height 16
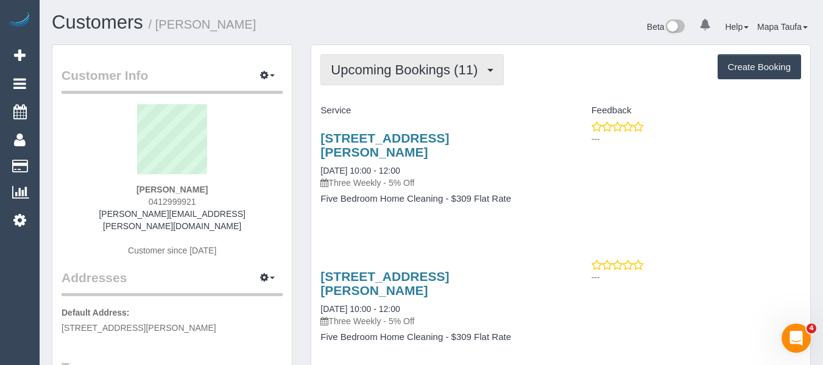
click at [439, 71] on span "Upcoming Bookings (11)" at bounding box center [407, 69] width 153 height 15
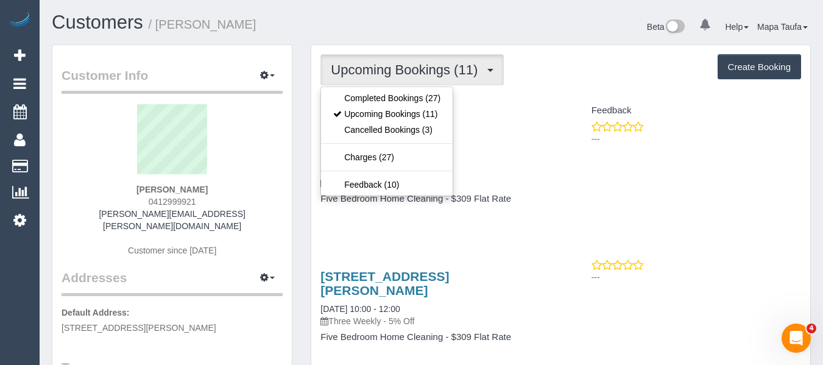
click at [412, 90] on ul "Completed Bookings (27) Upcoming Bookings (11) Cancelled Bookings (3) Charges (…" at bounding box center [386, 141] width 133 height 110
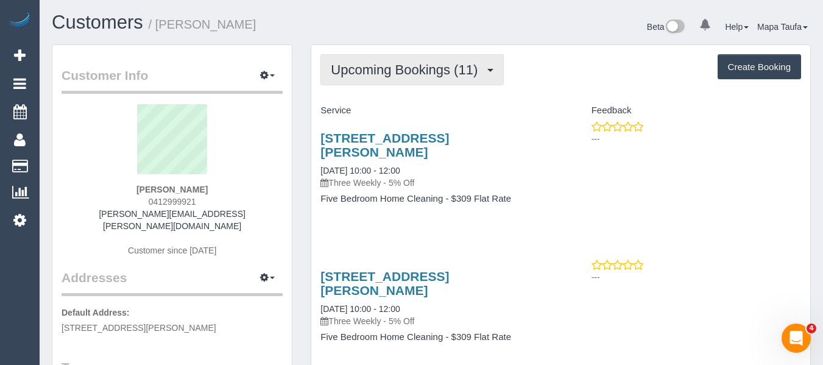
click at [431, 63] on span "Upcoming Bookings (11)" at bounding box center [407, 69] width 153 height 15
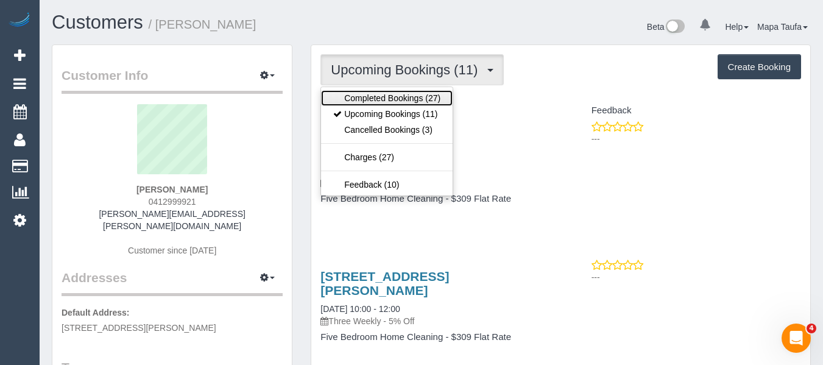
click at [413, 93] on link "Completed Bookings (27)" at bounding box center [387, 98] width 132 height 16
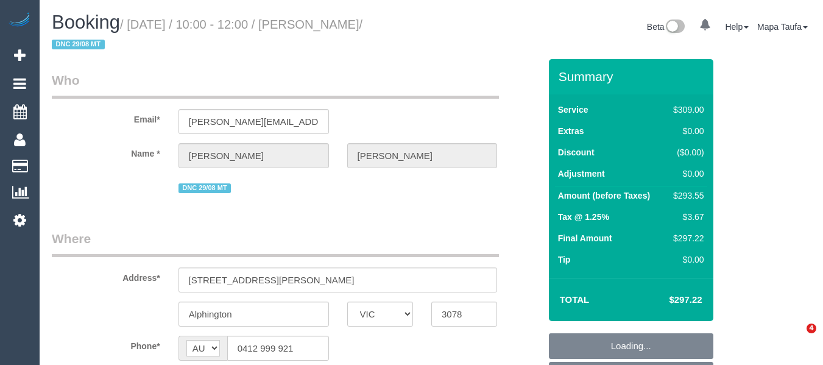
select select "VIC"
select select "object:839"
select select "string:stripe-pm_1OAKmz2GScqysDRVdFESkOS2"
select select "number:28"
select select "number:14"
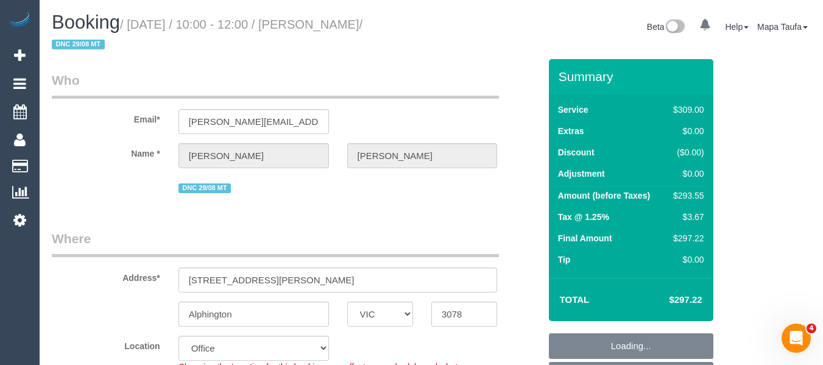
select select "number:19"
select select "number:23"
select select "number:34"
select select "number:13"
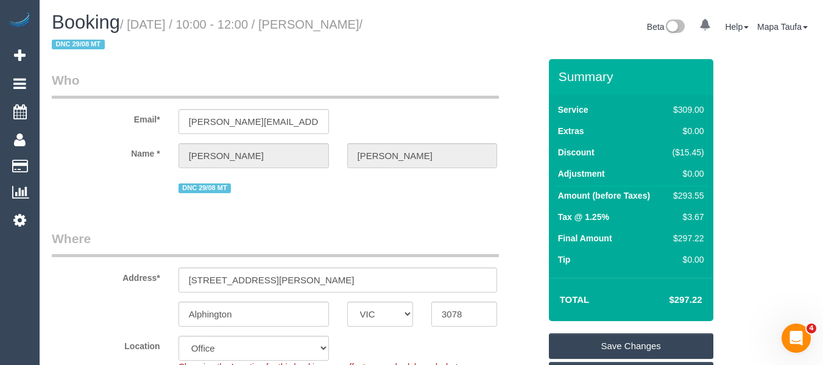
drag, startPoint x: 712, startPoint y: 301, endPoint x: 676, endPoint y: 298, distance: 36.1
click at [676, 298] on div "Total $297.22" at bounding box center [631, 299] width 164 height 43
copy table "Total $"
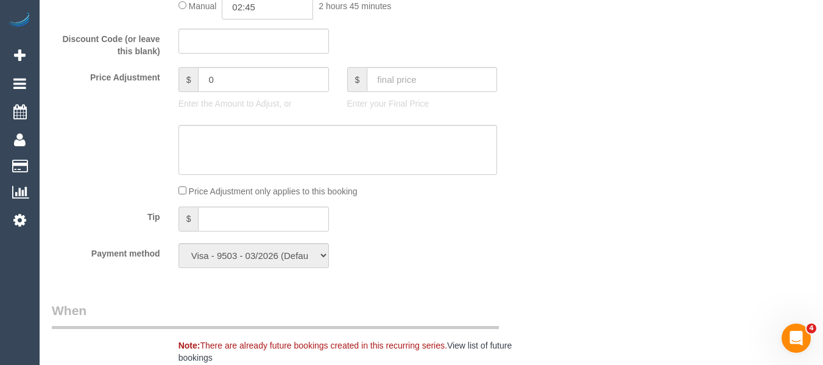
scroll to position [1021, 0]
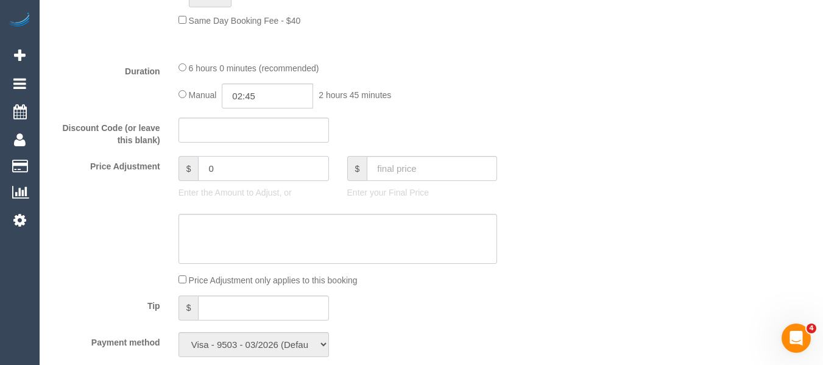
click at [261, 166] on input "0" at bounding box center [263, 168] width 130 height 25
type input "-59"
click at [291, 248] on textarea at bounding box center [337, 239] width 319 height 50
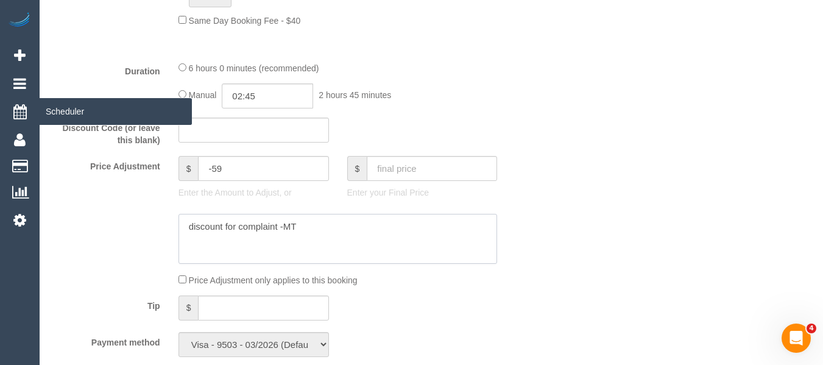
type textarea "discount for complaint -MT"
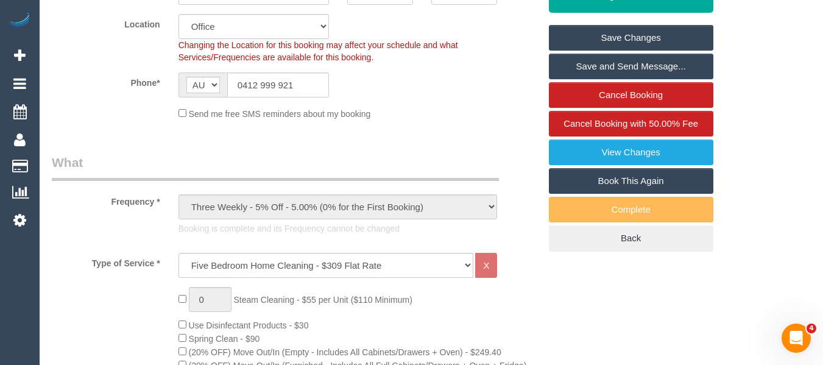
scroll to position [229, 0]
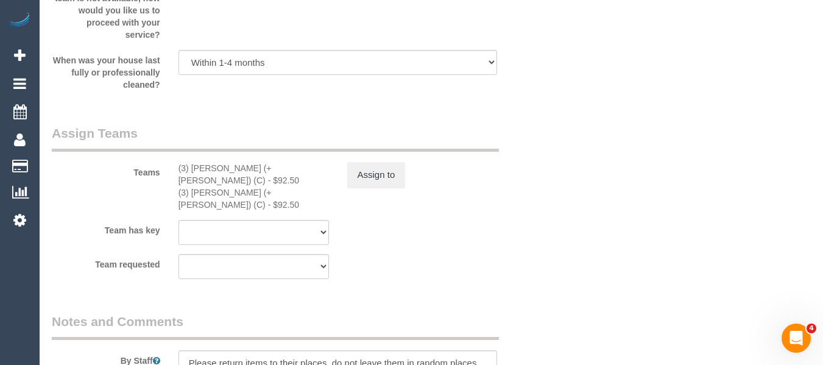
scroll to position [890, 0]
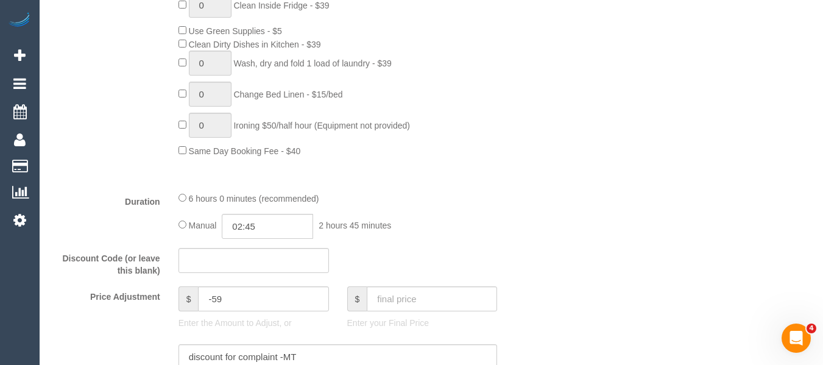
drag, startPoint x: 813, startPoint y: 160, endPoint x: 482, endPoint y: 177, distance: 330.6
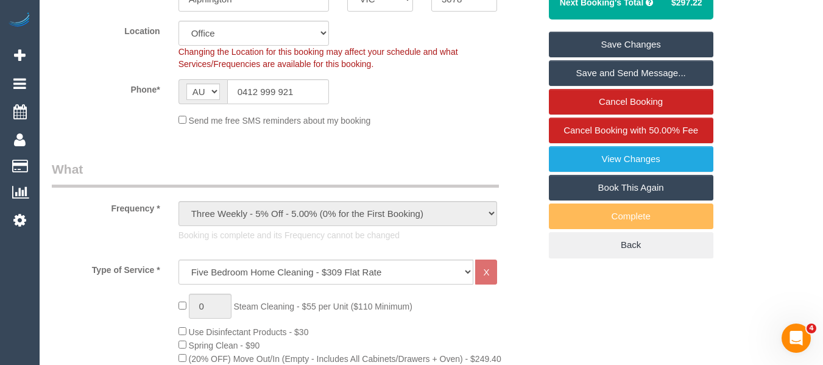
scroll to position [220, 0]
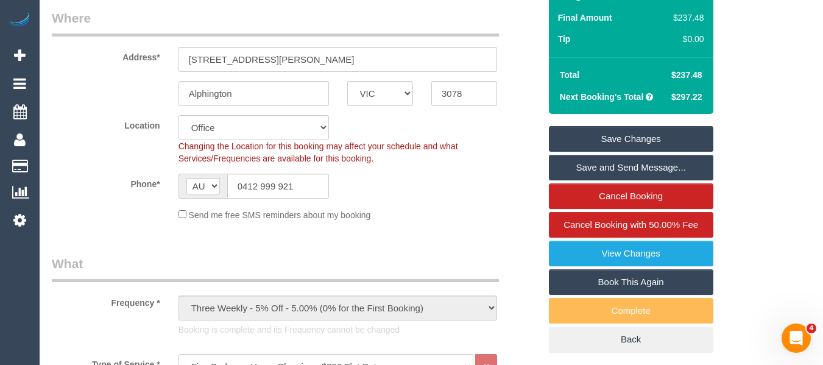
click at [656, 145] on link "Save Changes" at bounding box center [631, 139] width 164 height 26
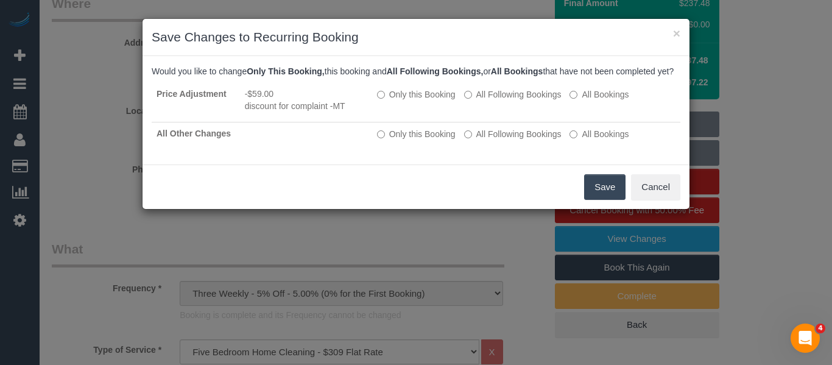
click at [601, 197] on button "Save" at bounding box center [604, 187] width 41 height 26
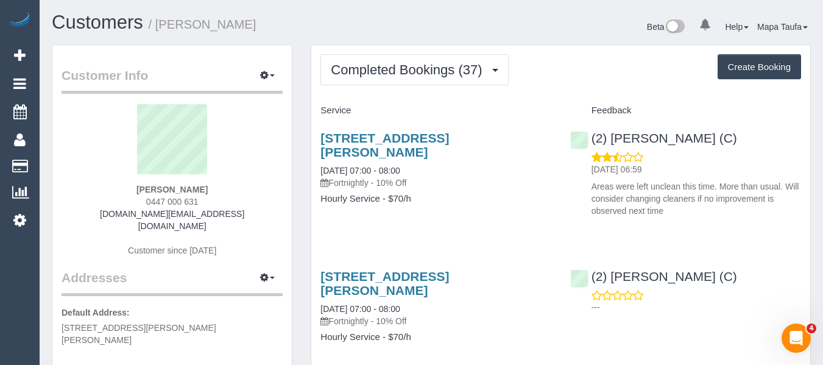
drag, startPoint x: 610, startPoint y: 128, endPoint x: 661, endPoint y: 189, distance: 79.2
drag, startPoint x: 661, startPoint y: 189, endPoint x: 381, endPoint y: 233, distance: 283.1
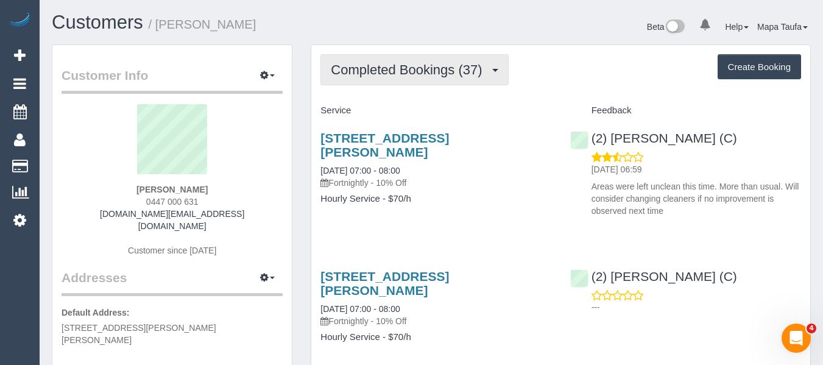
click at [412, 65] on span "Completed Bookings (37)" at bounding box center [409, 69] width 157 height 15
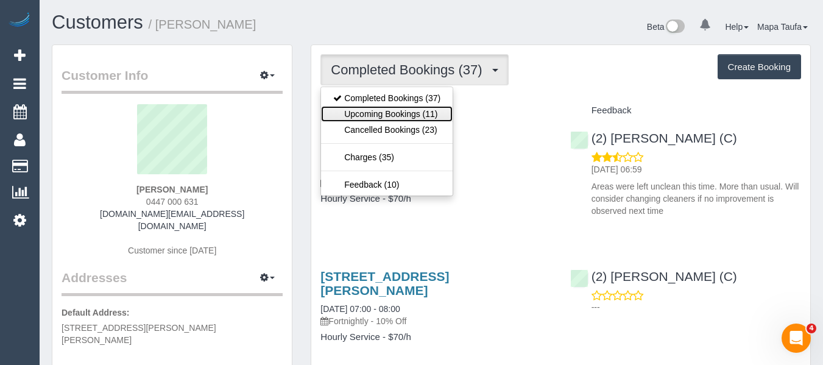
click at [431, 113] on link "Upcoming Bookings (11)" at bounding box center [387, 114] width 132 height 16
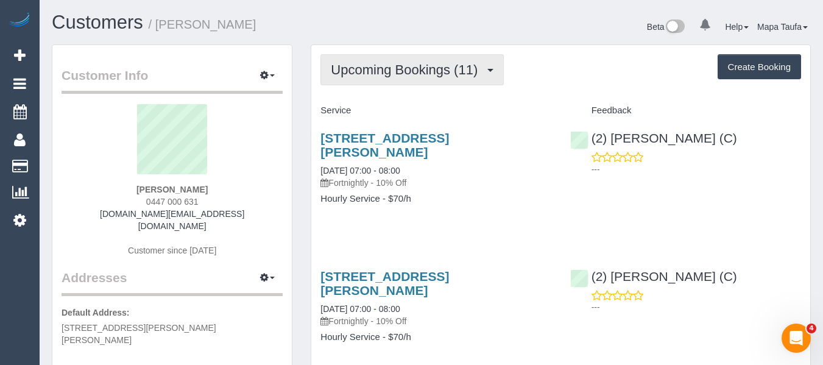
click at [422, 74] on span "Upcoming Bookings (11)" at bounding box center [407, 69] width 153 height 15
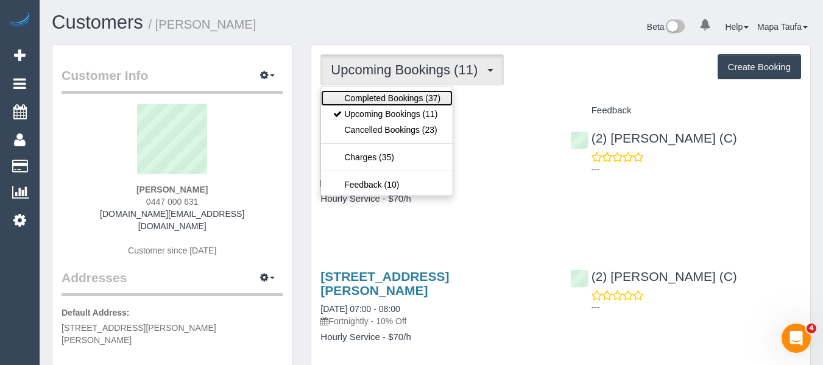
click at [412, 93] on link "Completed Bookings (37)" at bounding box center [387, 98] width 132 height 16
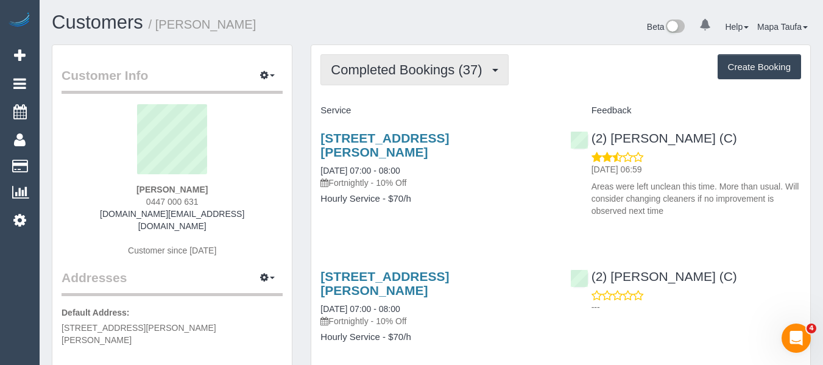
click at [363, 66] on span "Completed Bookings (37)" at bounding box center [409, 69] width 157 height 15
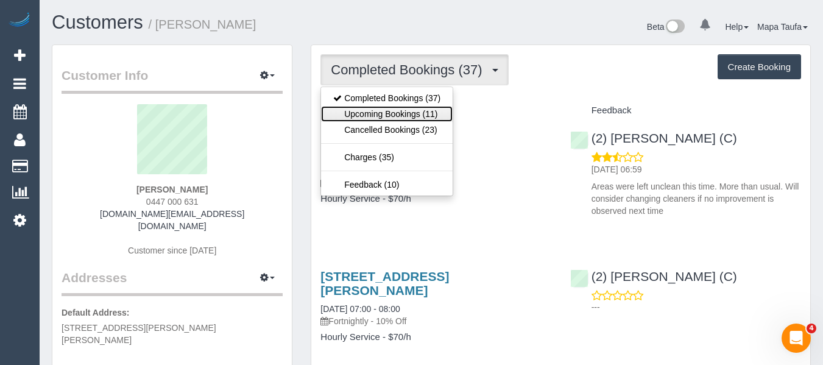
click at [378, 115] on link "Upcoming Bookings (11)" at bounding box center [387, 114] width 132 height 16
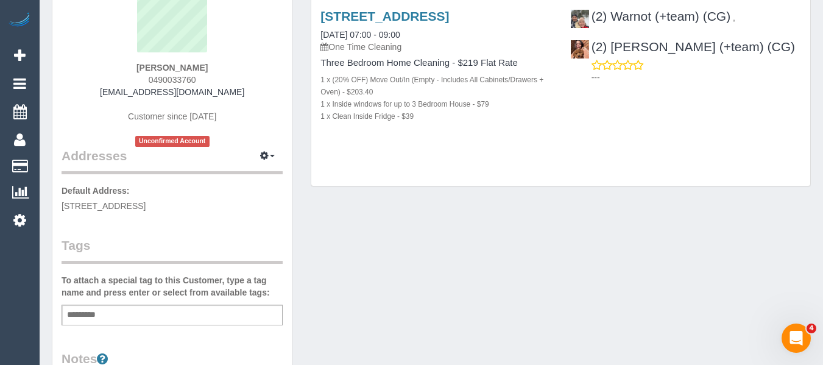
scroll to position [183, 0]
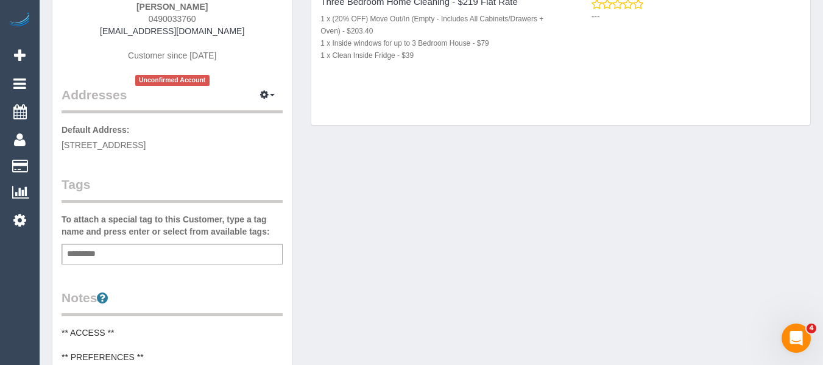
click at [152, 253] on div "Add a tag" at bounding box center [172, 254] width 221 height 21
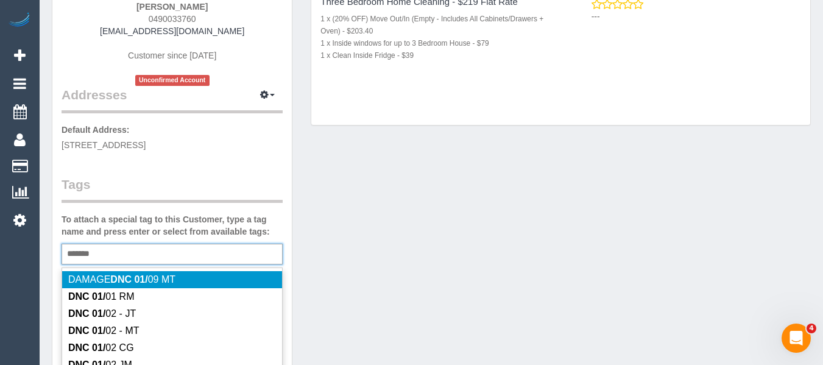
click at [141, 260] on div "******* DNC 01/" at bounding box center [172, 254] width 221 height 21
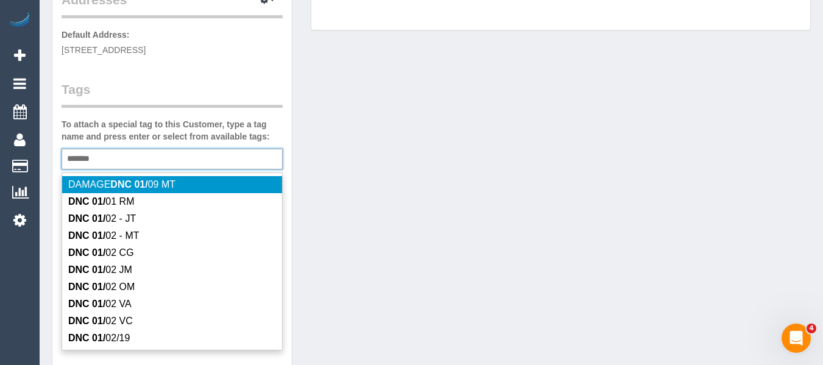
scroll to position [305, 0]
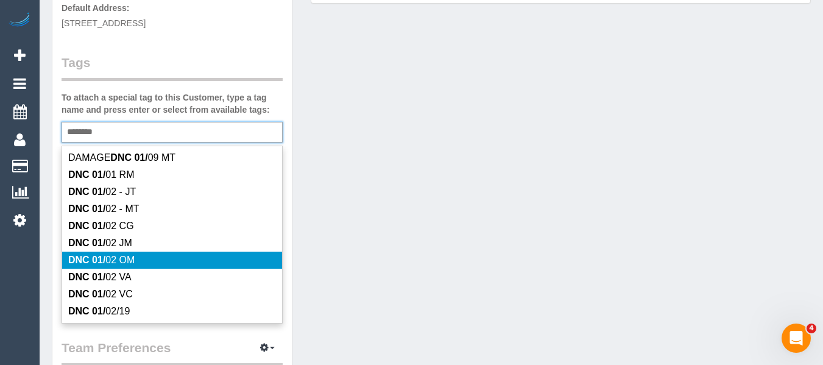
type input "*********"
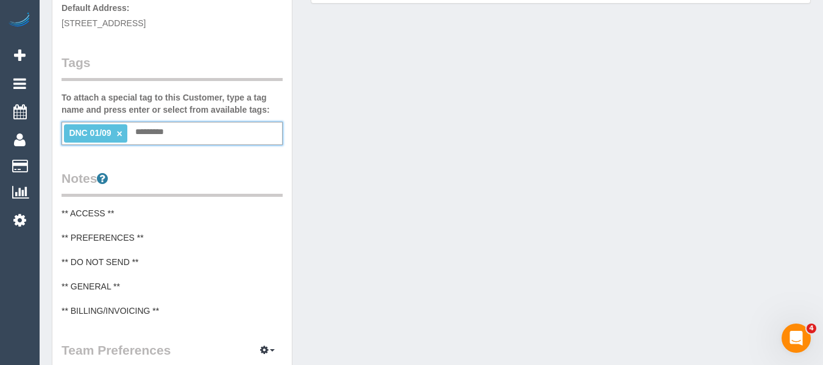
scroll to position [122, 0]
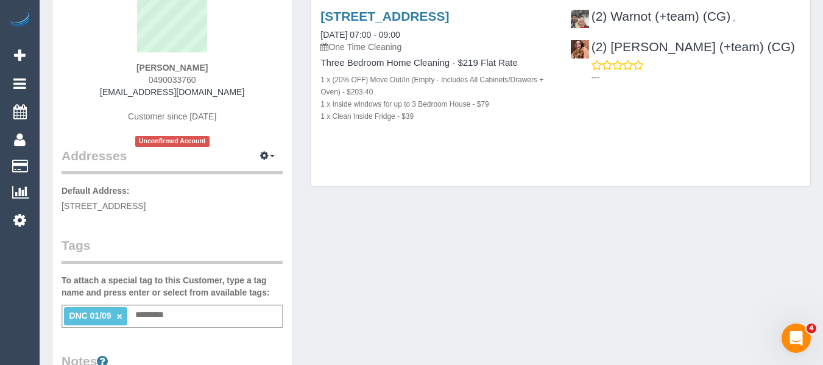
drag, startPoint x: 164, startPoint y: 80, endPoint x: 113, endPoint y: 95, distance: 53.8
click at [113, 95] on div "Grace Markovic 0490033760 gracemarkovic@hotmail.com Customer since 2025 Unconfi…" at bounding box center [172, 64] width 221 height 164
copy link "gracemarkovic@hotmail.com"
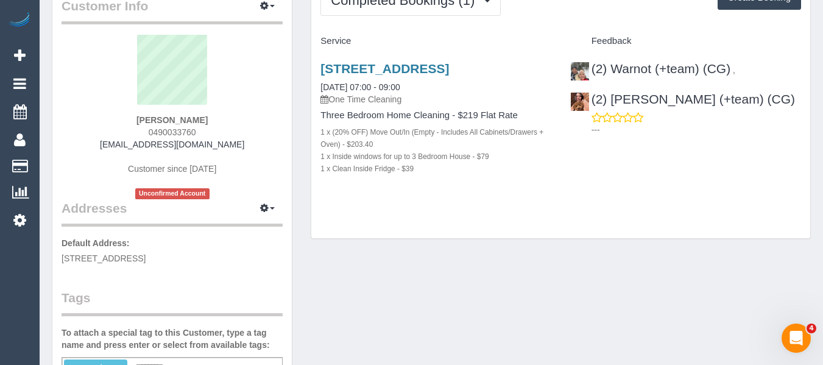
scroll to position [183, 0]
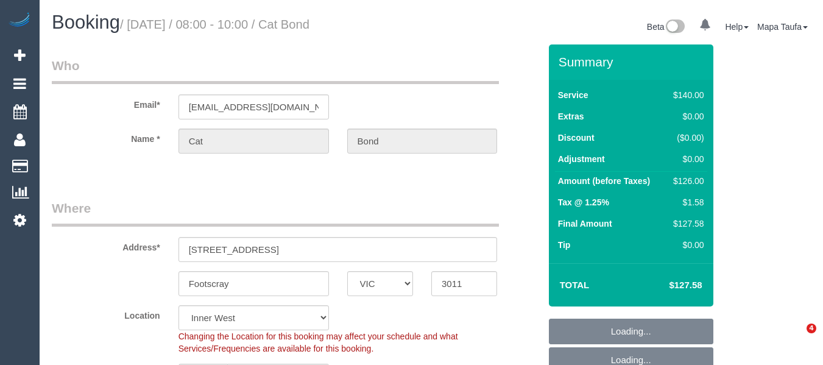
select select "VIC"
select select "object:600"
select select "number:27"
select select "number:14"
select select "number:19"
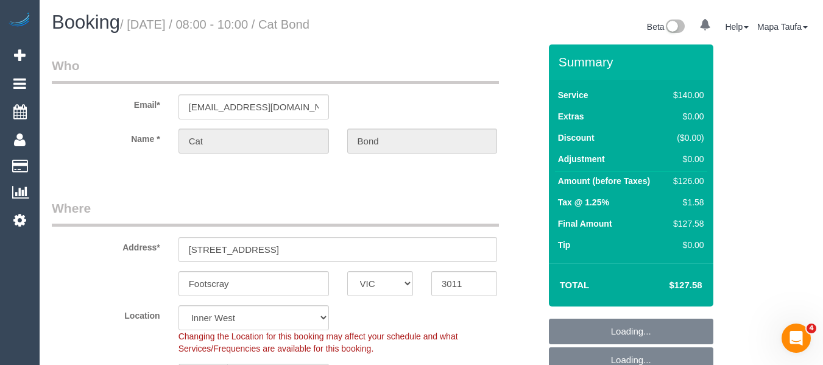
select select "number:22"
select select "string:stripe-pm_1Kqq4U2GScqysDRVmawTZbD2"
select select "33057"
select select "spot2"
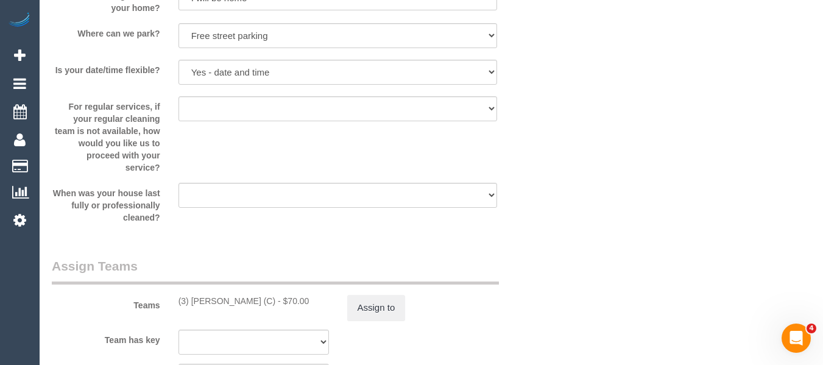
scroll to position [1694, 0]
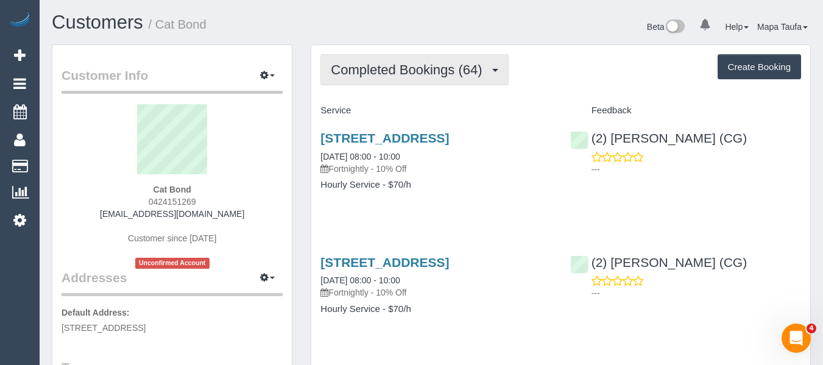
click at [402, 60] on button "Completed Bookings (64)" at bounding box center [414, 69] width 188 height 31
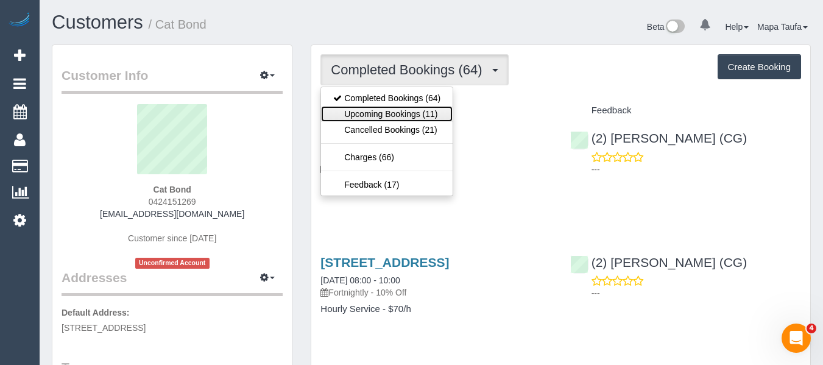
click at [348, 111] on link "Upcoming Bookings (11)" at bounding box center [387, 114] width 132 height 16
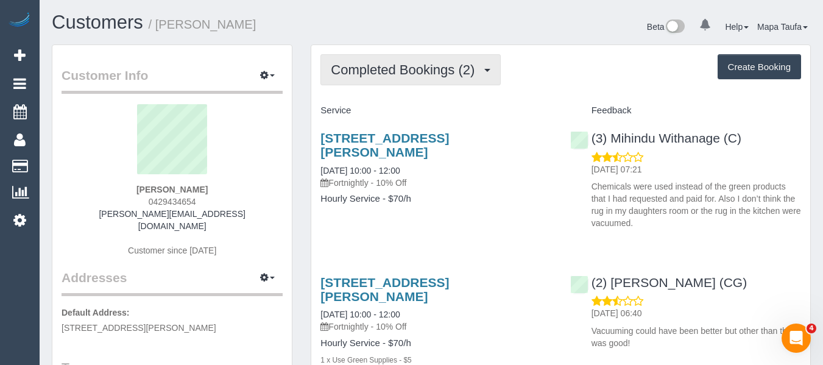
click at [388, 77] on button "Completed Bookings (2)" at bounding box center [410, 69] width 180 height 31
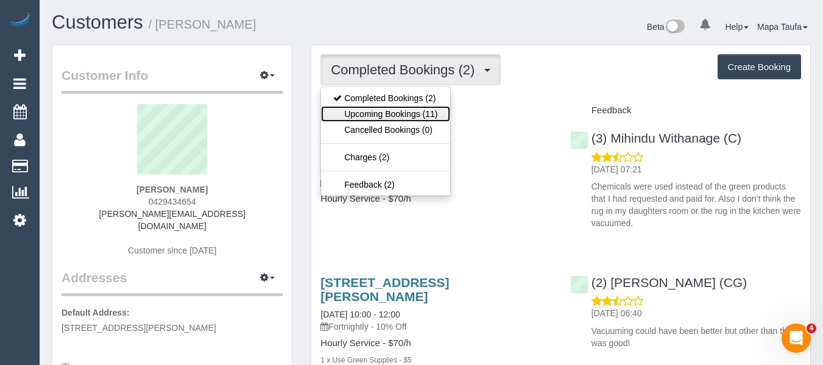
click at [398, 119] on link "Upcoming Bookings (11)" at bounding box center [385, 114] width 129 height 16
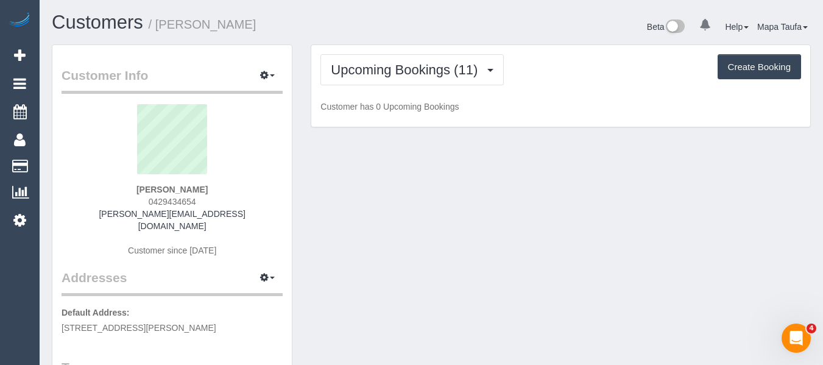
click at [550, 43] on div "Beta 0 Your Notifications You have 0 alerts Help Help Docs Take a Tour Contact …" at bounding box center [625, 28] width 389 height 32
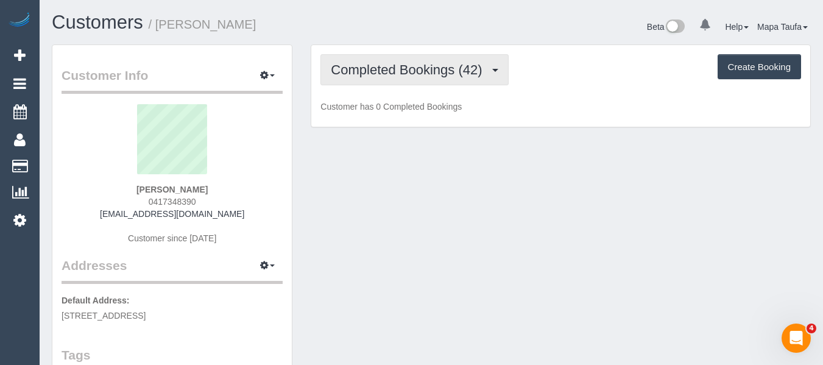
click at [376, 72] on span "Completed Bookings (42)" at bounding box center [409, 69] width 157 height 15
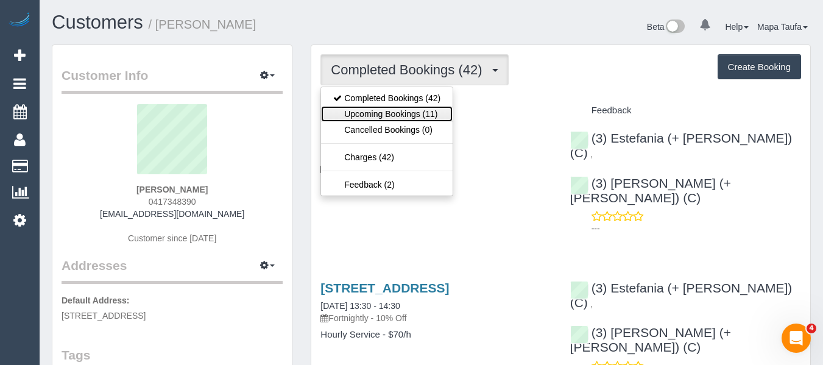
click at [380, 108] on link "Upcoming Bookings (11)" at bounding box center [387, 114] width 132 height 16
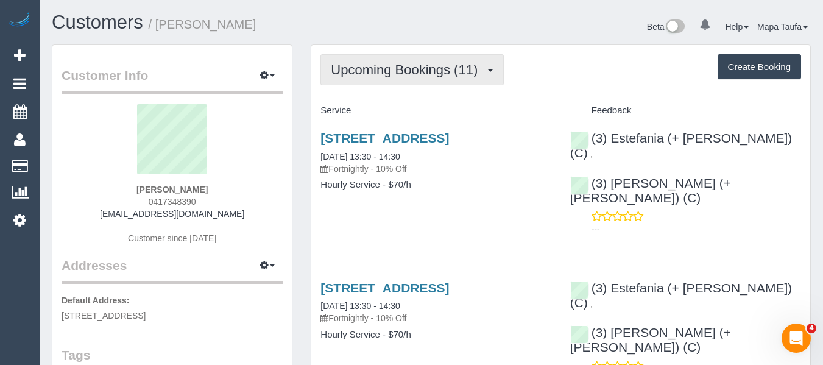
click at [406, 68] on span "Upcoming Bookings (11)" at bounding box center [407, 69] width 153 height 15
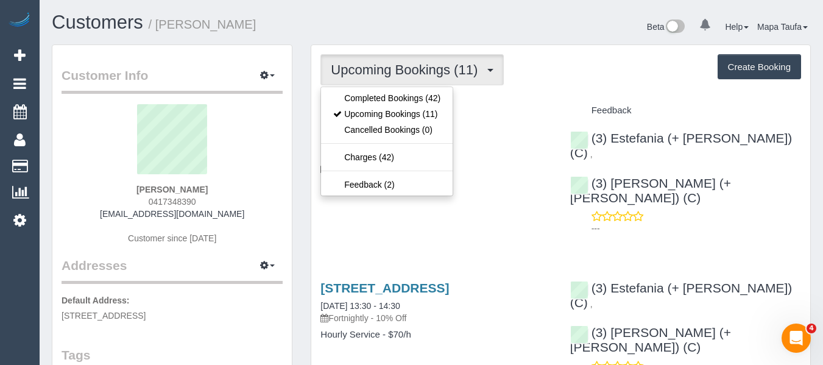
click at [590, 69] on div "Upcoming Bookings (11) Completed Bookings (42) Upcoming Bookings (11) Cancelled…" at bounding box center [560, 69] width 481 height 31
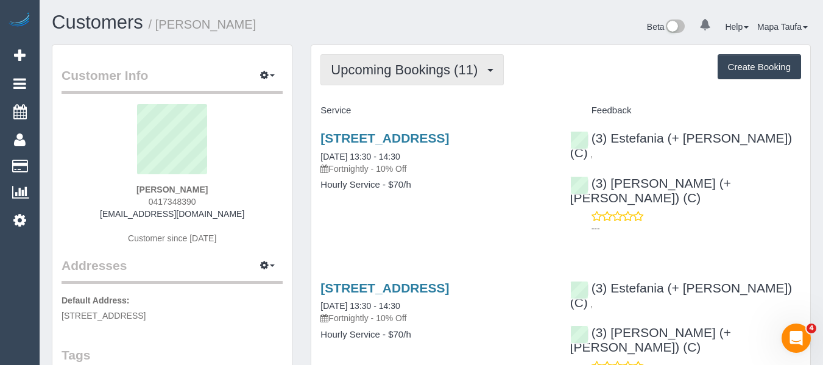
click at [415, 63] on button "Upcoming Bookings (11)" at bounding box center [411, 69] width 183 height 31
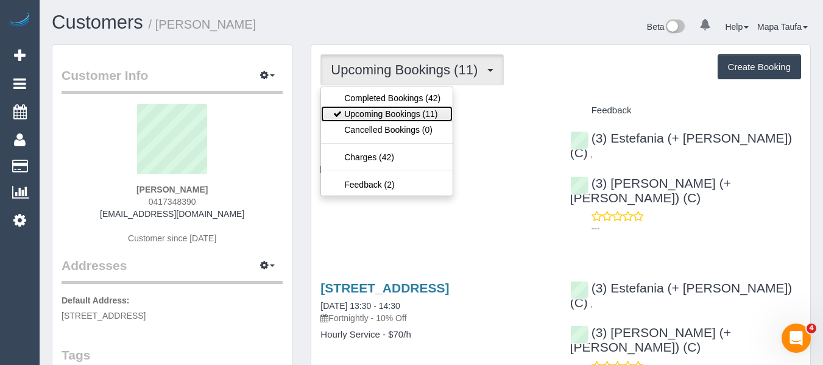
click at [412, 106] on link "Upcoming Bookings (11)" at bounding box center [387, 114] width 132 height 16
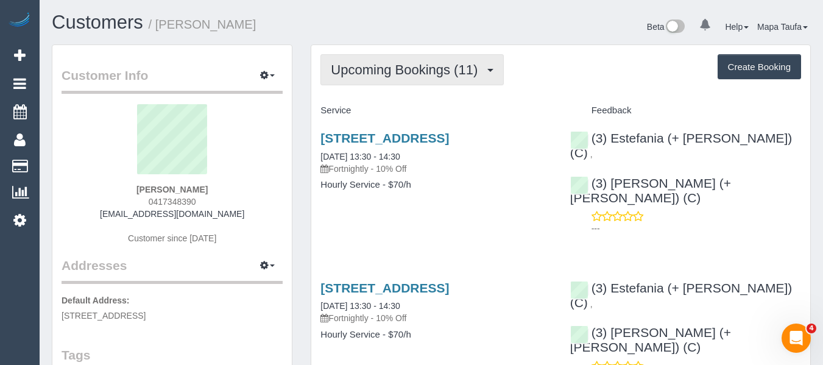
click at [420, 59] on button "Upcoming Bookings (11)" at bounding box center [411, 69] width 183 height 31
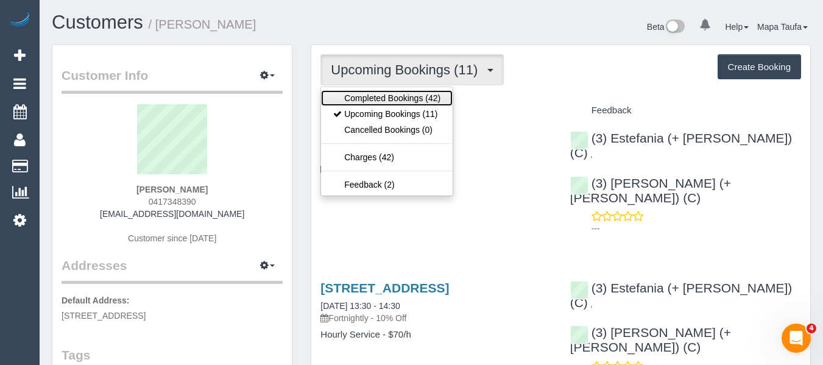
click at [409, 91] on link "Completed Bookings (42)" at bounding box center [387, 98] width 132 height 16
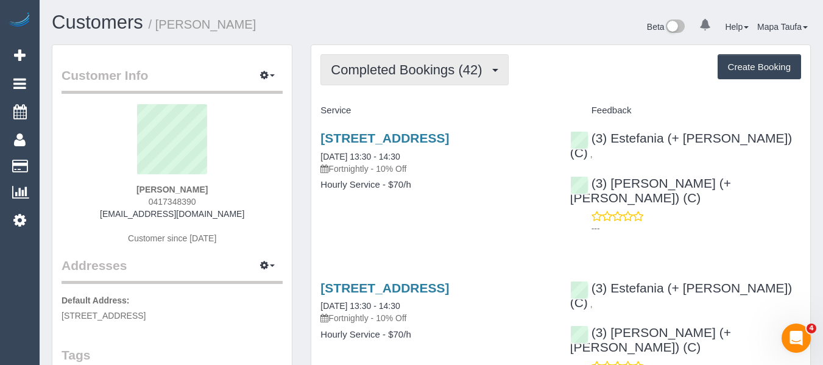
click at [420, 74] on span "Completed Bookings (42)" at bounding box center [409, 69] width 157 height 15
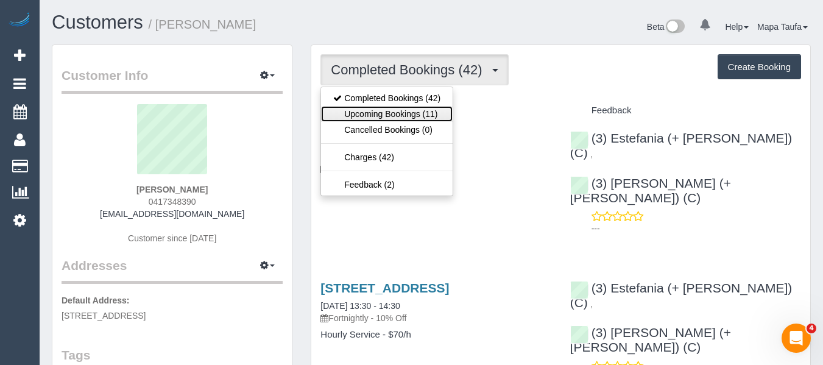
click at [403, 116] on link "Upcoming Bookings (11)" at bounding box center [387, 114] width 132 height 16
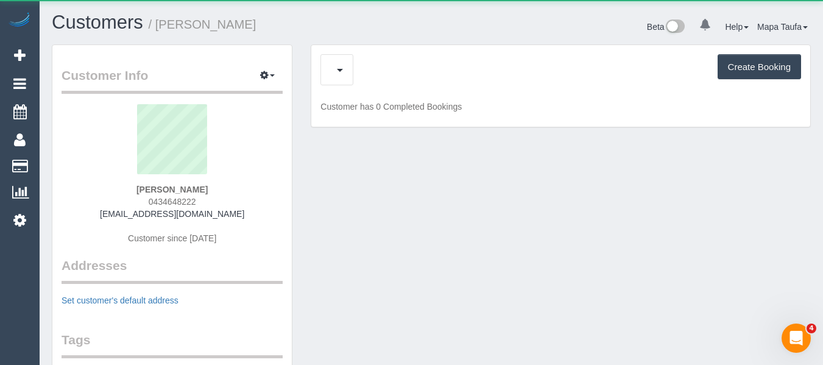
click at [426, 77] on div "Upcoming Bookings (0) Cancelled Bookings (0) Create Booking" at bounding box center [560, 69] width 481 height 31
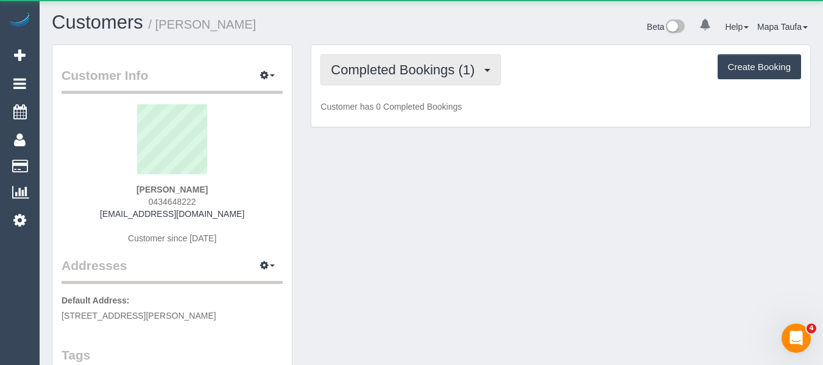
click at [415, 73] on span "Completed Bookings (1)" at bounding box center [406, 69] width 150 height 15
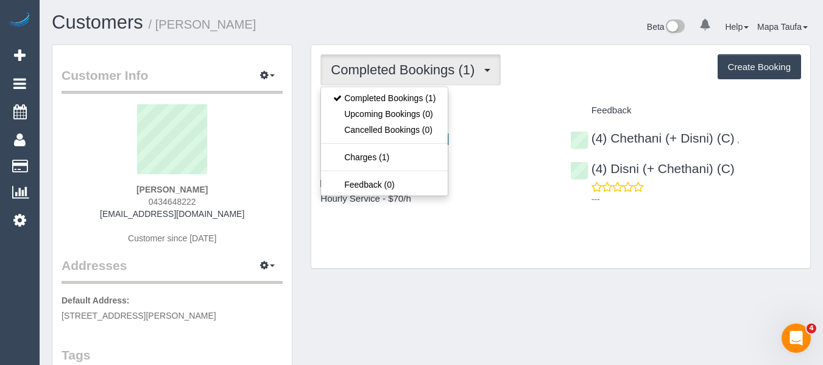
click at [406, 42] on div "Customers / [PERSON_NAME] Beta 0 Your Notifications You have 0 alerts Help Help…" at bounding box center [431, 28] width 777 height 32
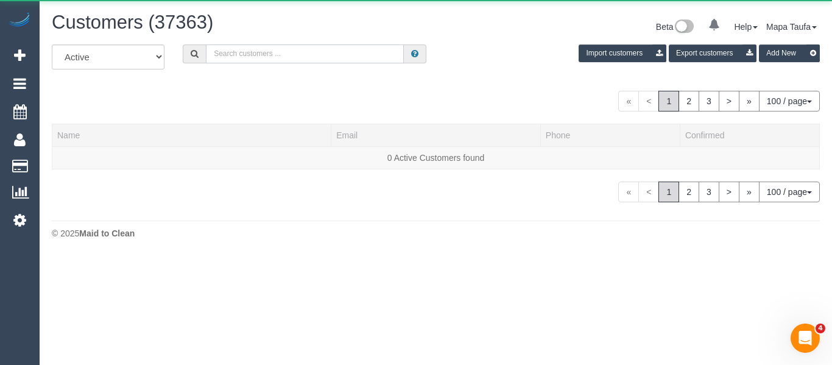
click at [294, 54] on input "text" at bounding box center [305, 53] width 198 height 19
paste input "[PERSON_NAME]"
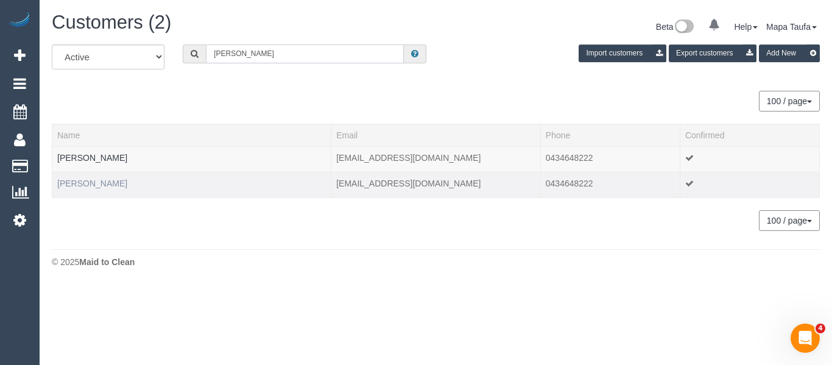
type input "[PERSON_NAME]"
click at [86, 182] on link "[PERSON_NAME]" at bounding box center [92, 183] width 70 height 10
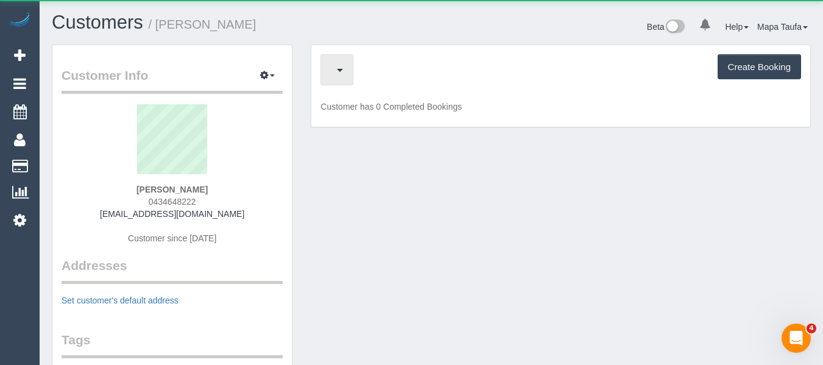
click at [337, 67] on span "button" at bounding box center [334, 69] width 6 height 15
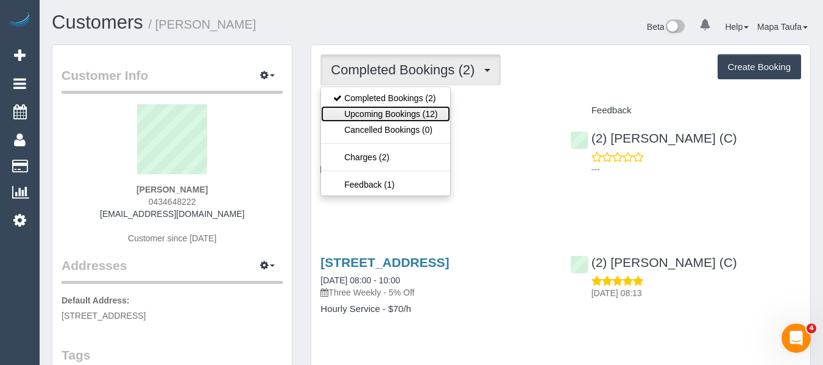
click at [414, 113] on link "Upcoming Bookings (12)" at bounding box center [385, 114] width 129 height 16
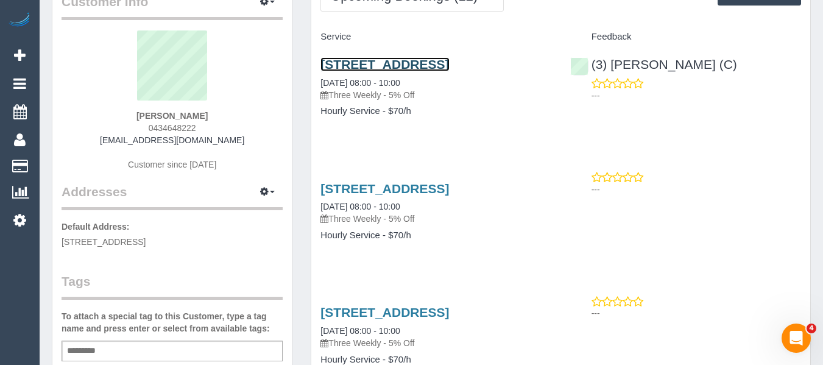
scroll to position [183, 0]
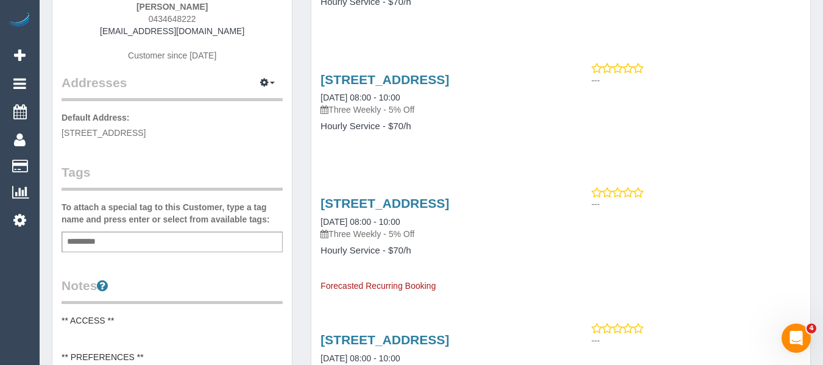
click at [110, 252] on div "Customer Info Edit Contact Info Send Message Email Preferences Special Sales Ta…" at bounding box center [171, 364] width 239 height 1004
click at [118, 252] on div "Customer Info Edit Contact Info Send Message Email Preferences Special Sales Ta…" at bounding box center [171, 364] width 239 height 1004
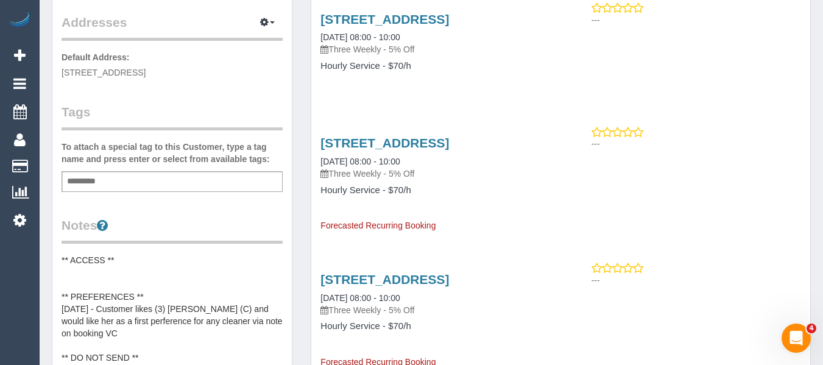
scroll to position [244, 0]
click at [99, 185] on input "text" at bounding box center [84, 181] width 41 height 16
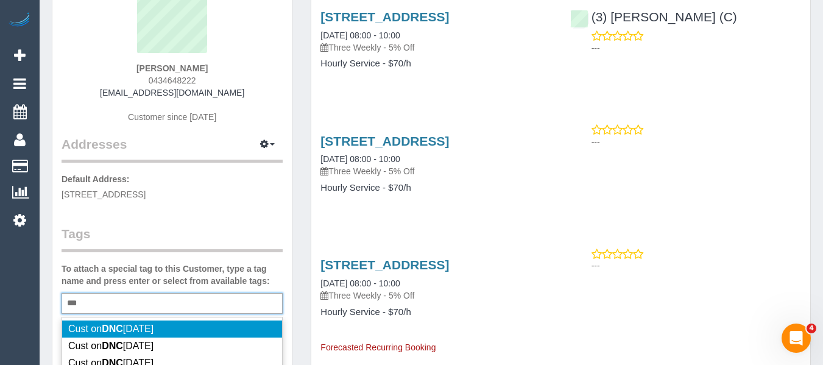
scroll to position [122, 0]
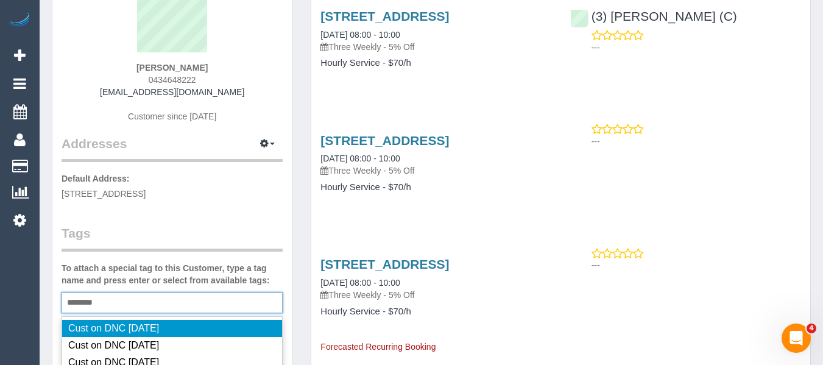
type input "*********"
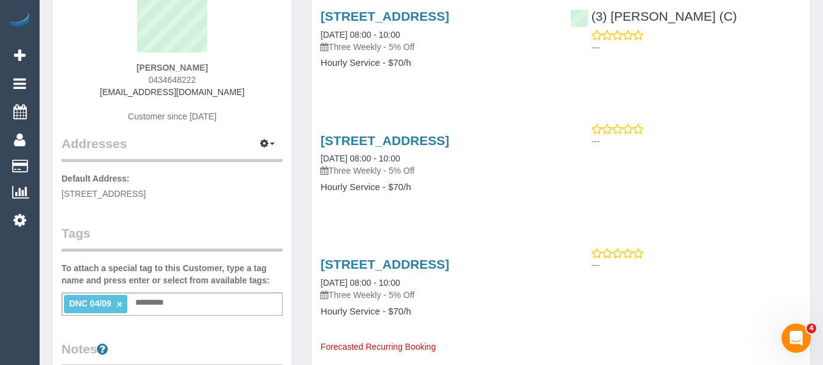
drag, startPoint x: 138, startPoint y: 71, endPoint x: 118, endPoint y: 75, distance: 19.8
click at [118, 69] on div "Tim Cryle 0434648222 timothycryle@gmail.com Customer since 2025" at bounding box center [172, 58] width 221 height 152
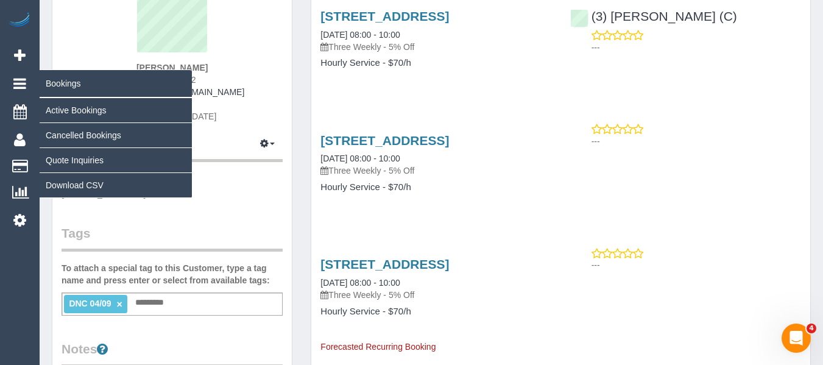
copy strong "Tim Cryle"
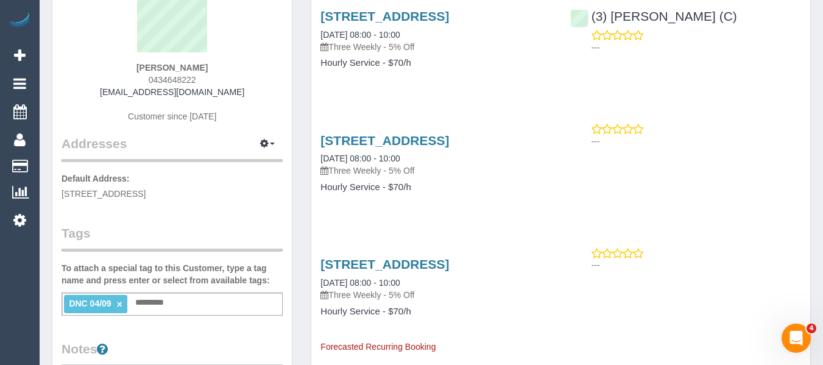
drag, startPoint x: 255, startPoint y: 91, endPoint x: 242, endPoint y: 92, distance: 12.8
click at [255, 91] on div "Tim Cryle 0434648222 timothycryle@gmail.com Customer since 2025" at bounding box center [172, 58] width 221 height 152
drag, startPoint x: 241, startPoint y: 91, endPoint x: 124, endPoint y: 96, distance: 117.7
click at [124, 96] on div "Tim Cryle 0434648222 timothycryle@gmail.com Customer since 2025" at bounding box center [172, 58] width 221 height 152
copy link "[EMAIL_ADDRESS][DOMAIN_NAME]"
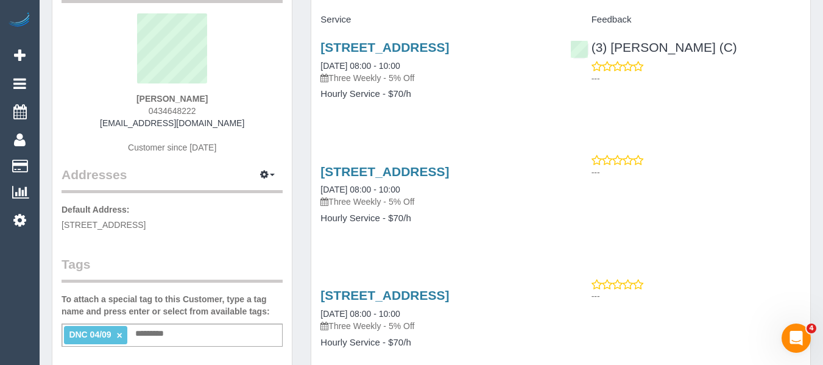
scroll to position [61, 0]
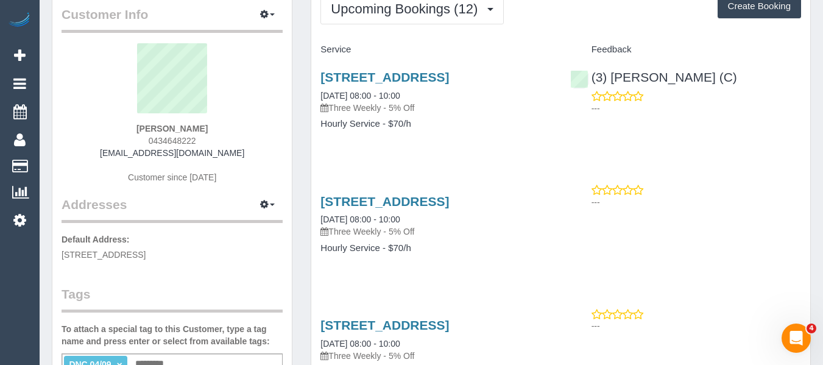
click at [220, 122] on div "Tim Cryle 0434648222 timothycryle@gmail.com Customer since 2025" at bounding box center [172, 119] width 221 height 152
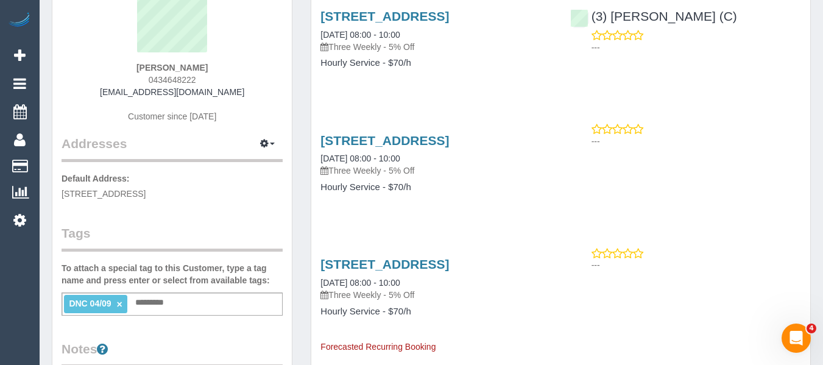
click at [121, 303] on link "×" at bounding box center [119, 304] width 5 height 10
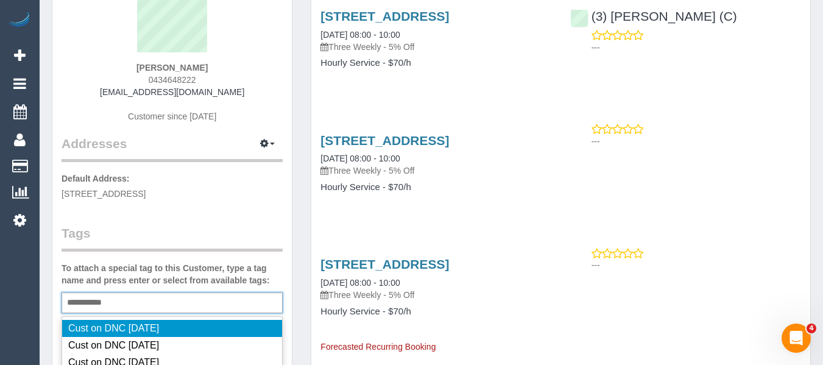
type input "**********"
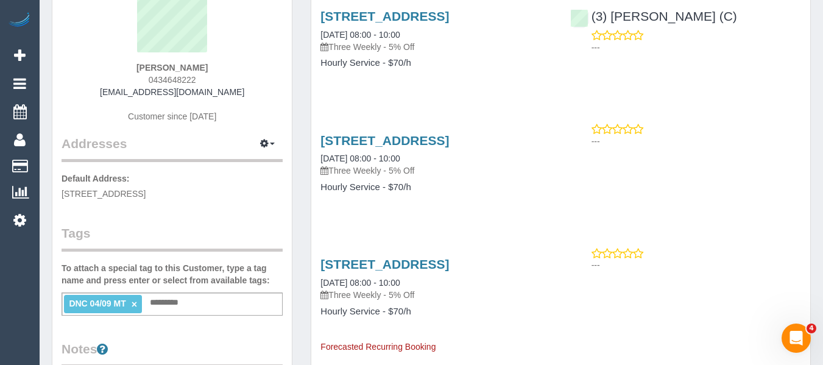
drag, startPoint x: 175, startPoint y: 68, endPoint x: 152, endPoint y: 72, distance: 24.2
click at [152, 72] on div "Tim Cryle 0434648222 timothycryle@gmail.com Customer since 2025" at bounding box center [172, 58] width 221 height 152
copy strong "Tim Cryle"
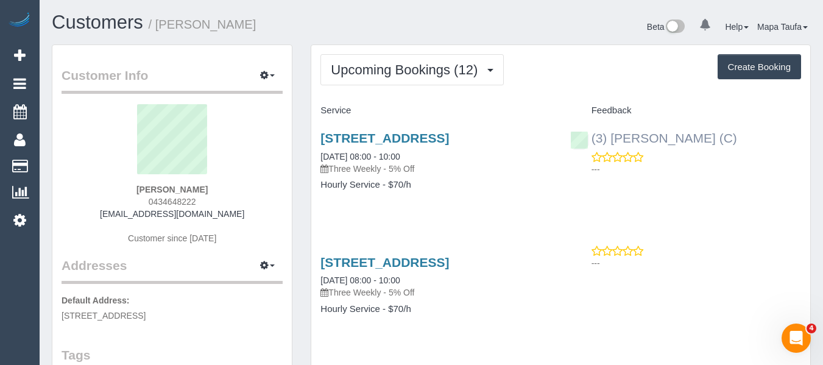
drag, startPoint x: 696, startPoint y: 140, endPoint x: 610, endPoint y: 140, distance: 85.9
click at [610, 140] on div "(3) Danyal Ali (C) ---" at bounding box center [685, 151] width 249 height 60
copy link "Danyal Ali (C)"
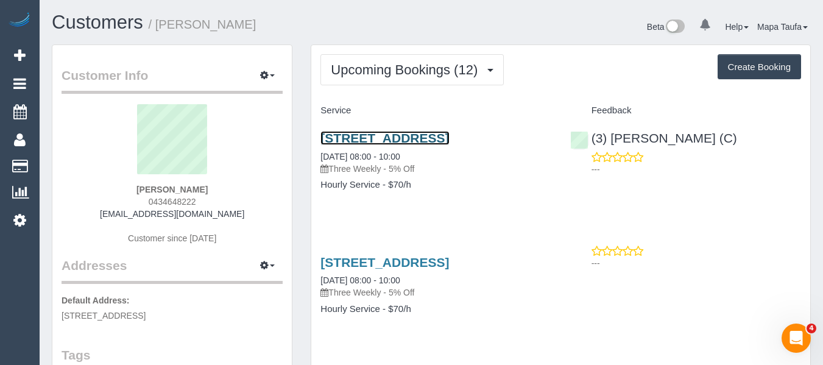
click at [398, 143] on link "31 London Street, Bentleigh, VIC 3204" at bounding box center [384, 138] width 129 height 14
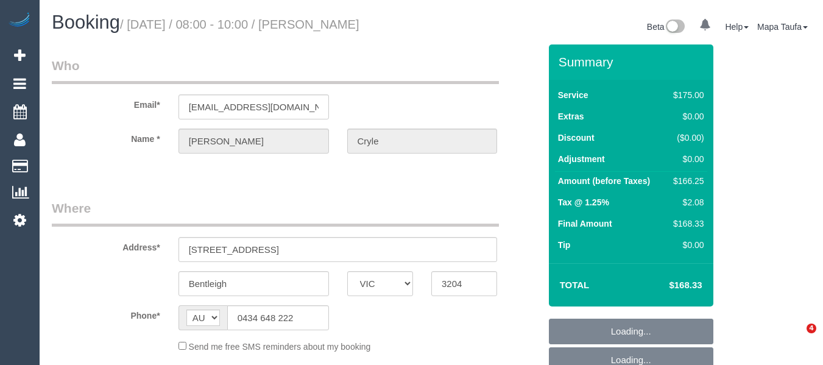
select select "VIC"
select select "object:534"
select select "string:stripe-pm_1RmR9T2GScqysDRVqeshcViF"
select select "number:29"
select select "number:14"
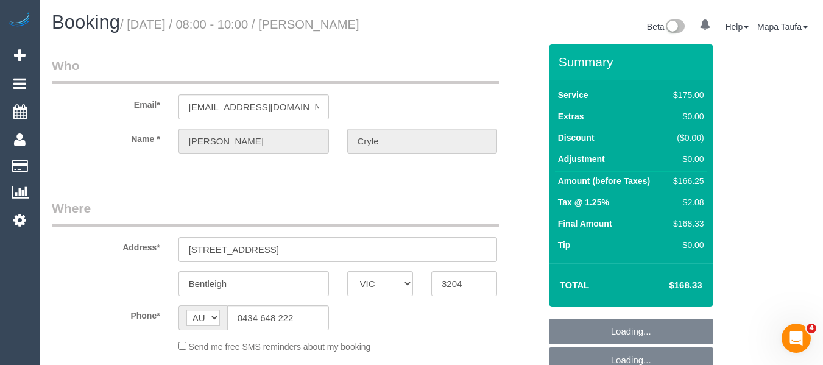
select select "number:19"
select select "number:36"
select select "number:34"
select select "number:12"
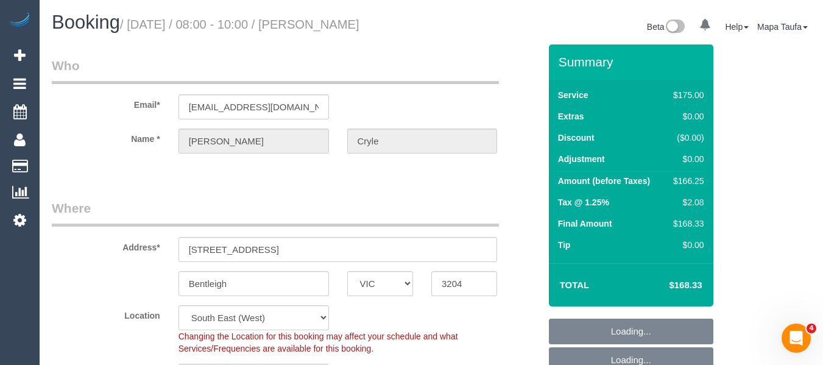
select select "object:706"
select select "150"
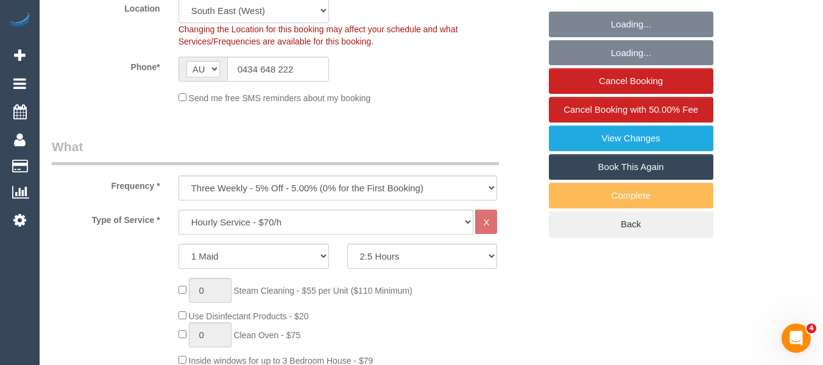
select select "spot1"
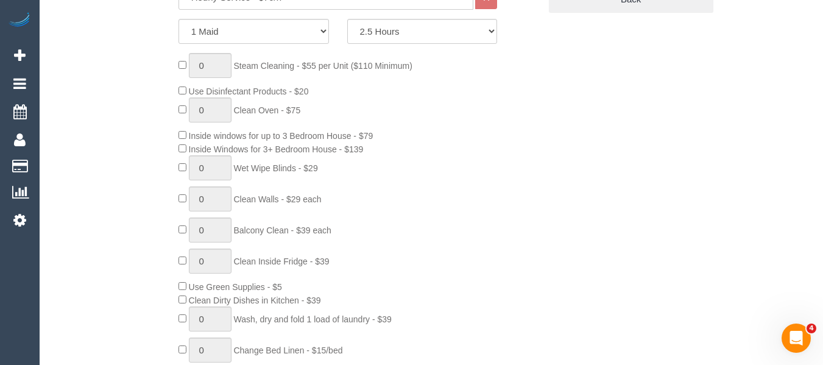
scroll to position [523, 0]
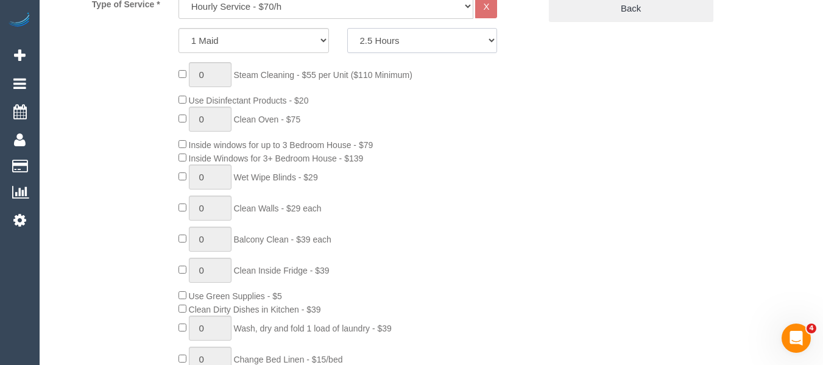
click at [404, 41] on select "2 Hours 2.5 Hours 3 Hours 3.5 Hours 4 Hours 4.5 Hours 5 Hours 5.5 Hours 6 Hours…" at bounding box center [422, 40] width 150 height 25
select select "120"
click at [347, 28] on select "2 Hours 2.5 Hours 3 Hours 3.5 Hours 4 Hours 4.5 Hours 5 Hours 5.5 Hours 6 Hours…" at bounding box center [422, 40] width 150 height 25
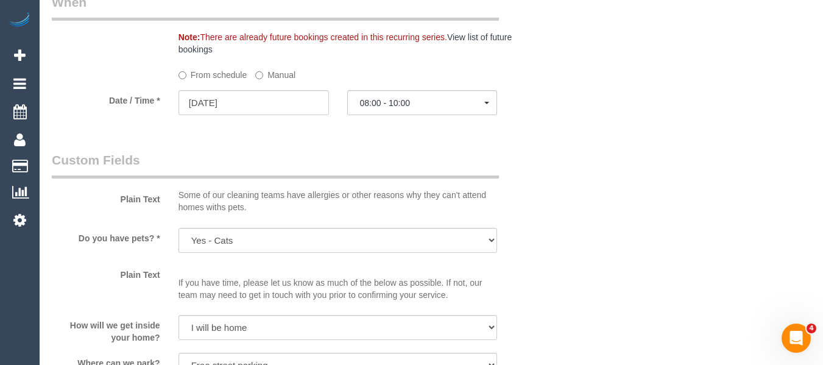
select select "spot8"
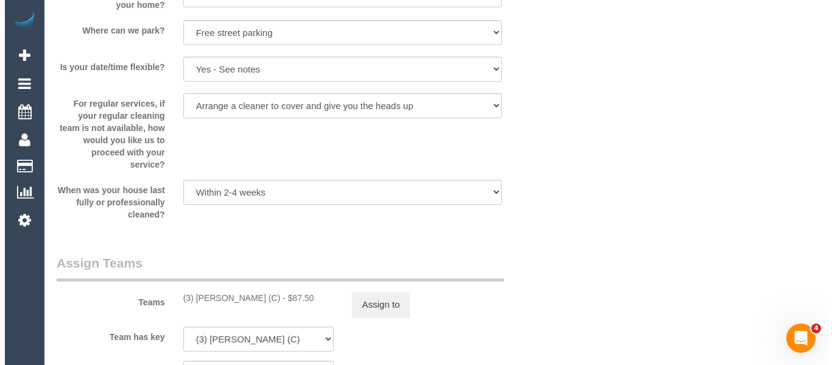
scroll to position [1741, 0]
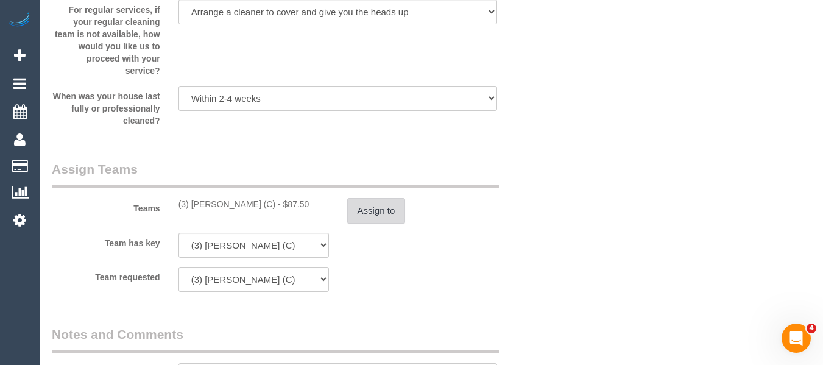
click at [372, 217] on button "Assign to" at bounding box center [376, 211] width 58 height 26
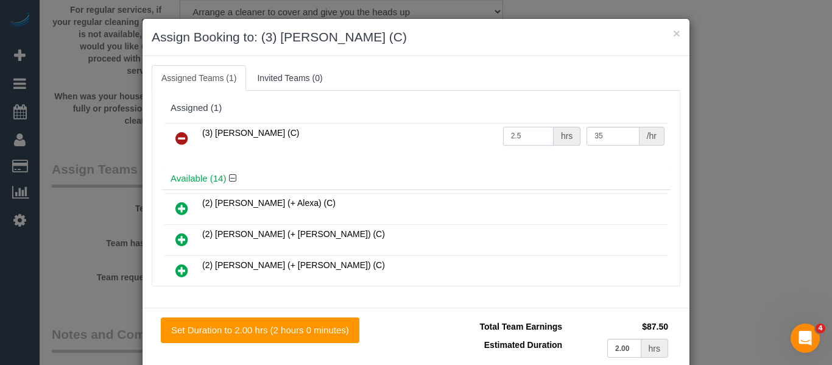
drag, startPoint x: 493, startPoint y: 134, endPoint x: 398, endPoint y: 127, distance: 95.3
click at [407, 128] on tr "(3) Danyal Ali (C) 2.5 hrs 35 /hr" at bounding box center [415, 138] width 503 height 31
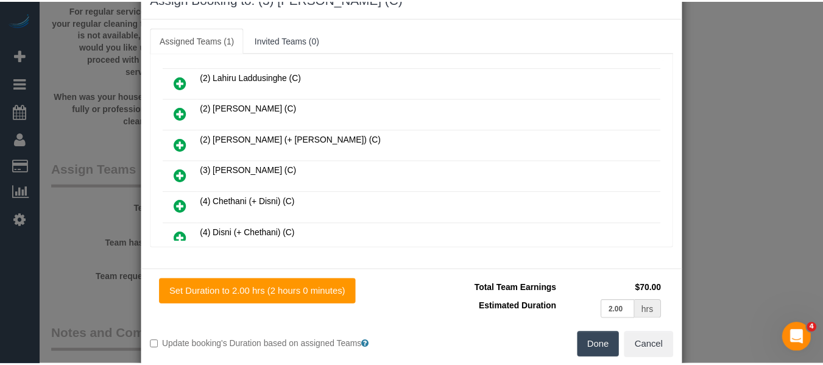
scroll to position [60, 0]
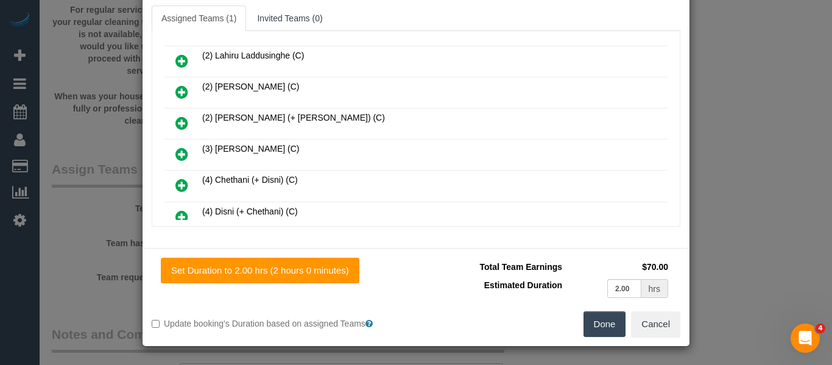
type input "2"
click at [594, 326] on button "Done" at bounding box center [605, 324] width 43 height 26
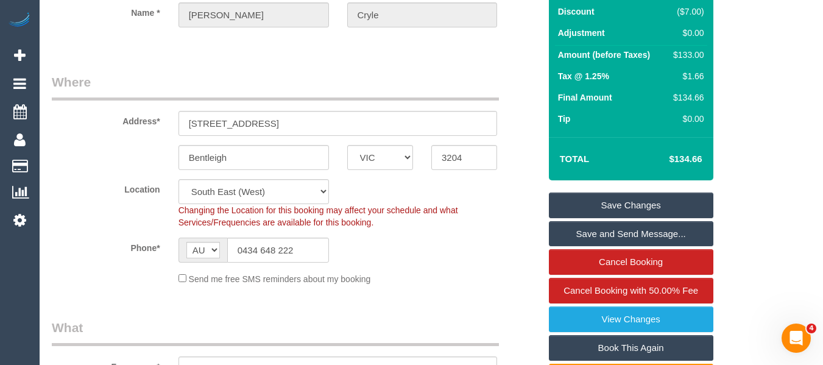
scroll to position [54, 0]
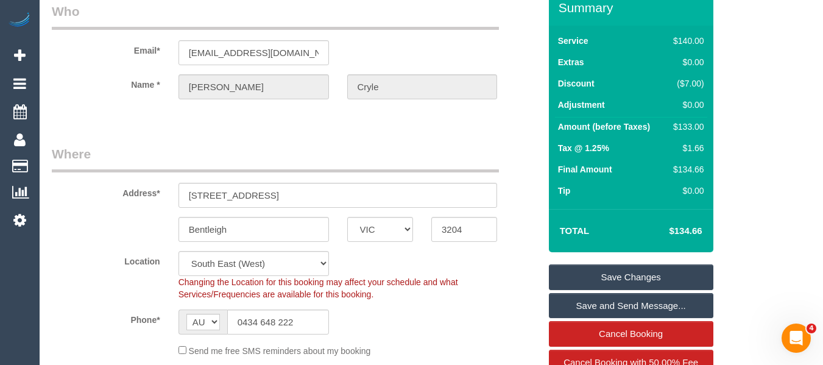
click at [682, 267] on link "Save Changes" at bounding box center [631, 277] width 164 height 26
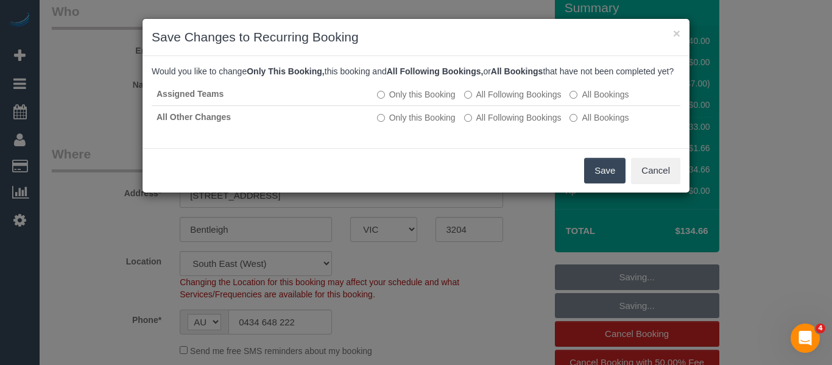
click at [601, 183] on button "Save" at bounding box center [604, 171] width 41 height 26
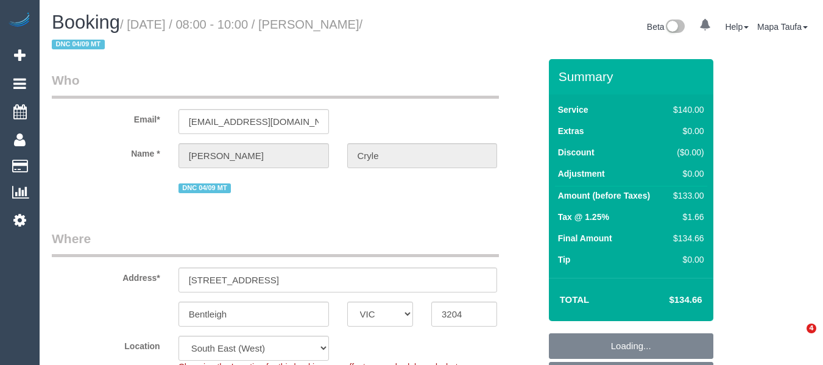
select select "VIC"
select select "string:stripe-pm_1RmR9T2GScqysDRVqeshcViF"
select select "number:29"
select select "number:14"
select select "number:19"
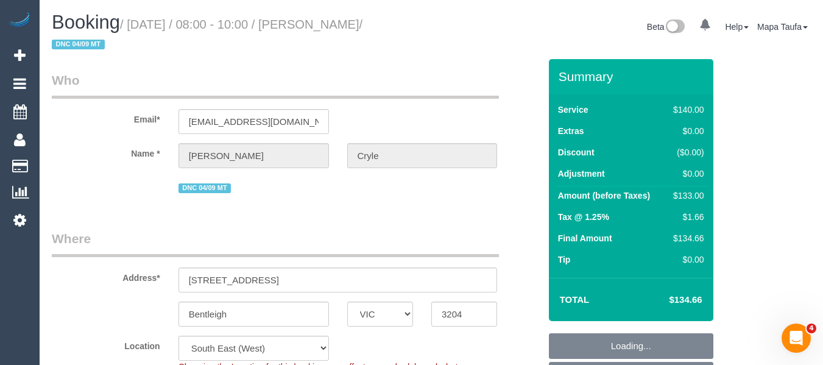
select select "number:36"
select select "number:34"
select select "number:12"
select select "string:AU"
select select "object:883"
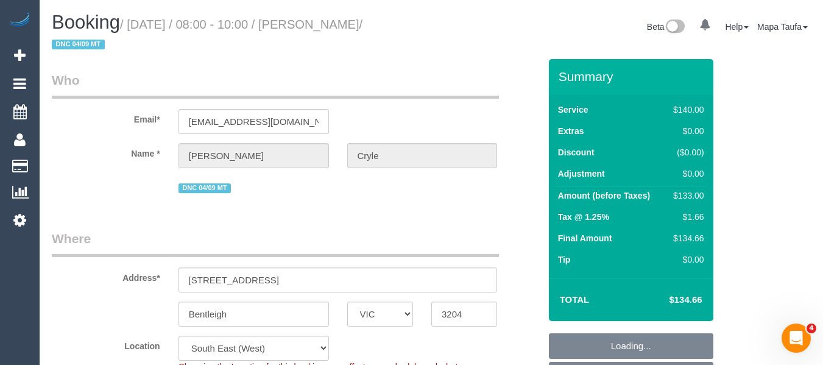
select select "spot1"
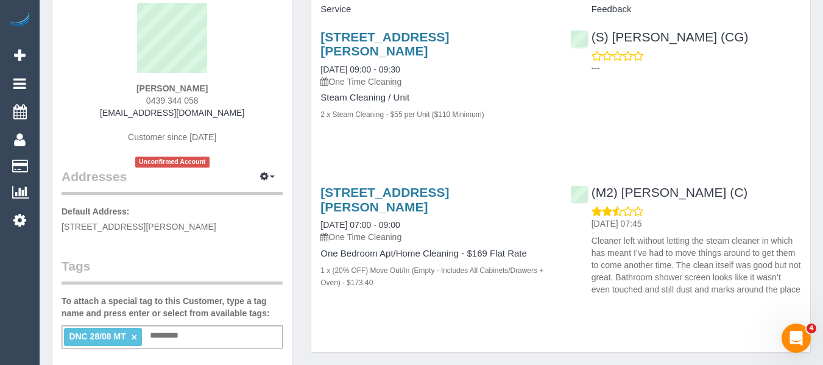
scroll to position [122, 0]
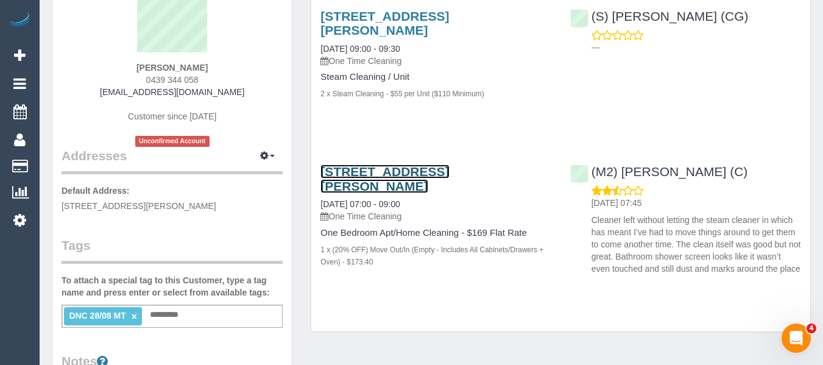
click at [406, 171] on link "[STREET_ADDRESS][PERSON_NAME]" at bounding box center [384, 178] width 129 height 28
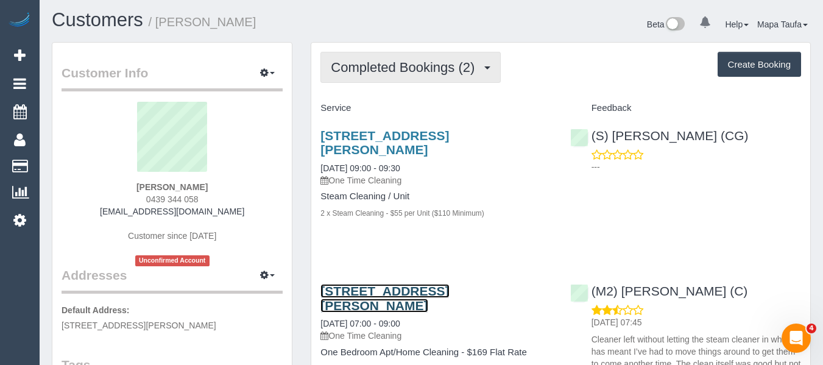
scroll to position [0, 0]
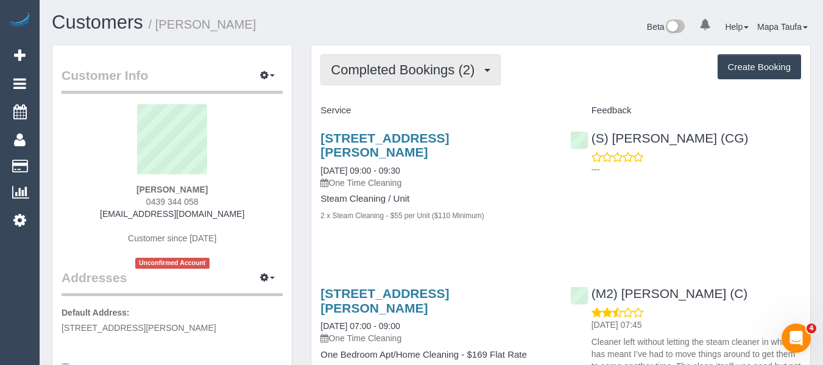
drag, startPoint x: 372, startPoint y: 73, endPoint x: 373, endPoint y: 83, distance: 10.5
click at [372, 72] on span "Completed Bookings (2)" at bounding box center [406, 69] width 150 height 15
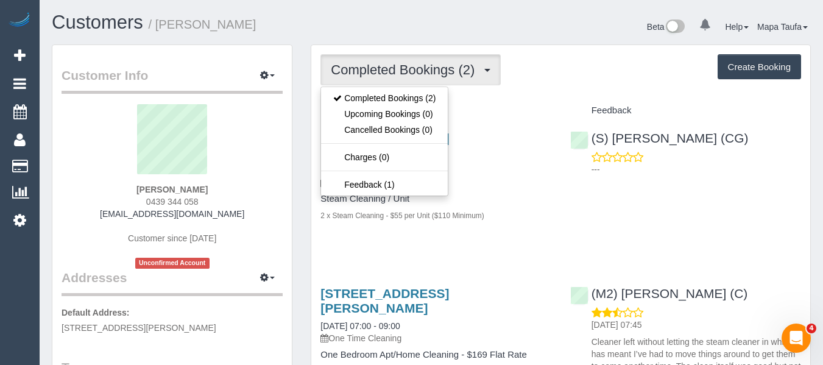
click at [264, 93] on legend "Customer Info Edit Contact Info Send Message Email Preferences Special Sales Ta…" at bounding box center [172, 79] width 221 height 27
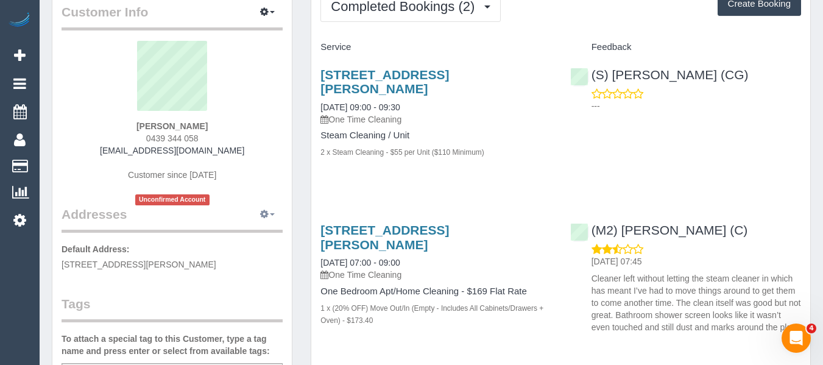
scroll to position [122, 0]
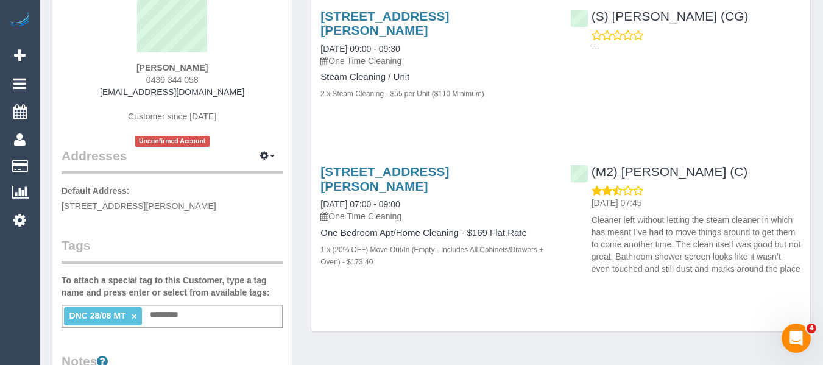
click at [136, 319] on link "×" at bounding box center [134, 316] width 5 height 10
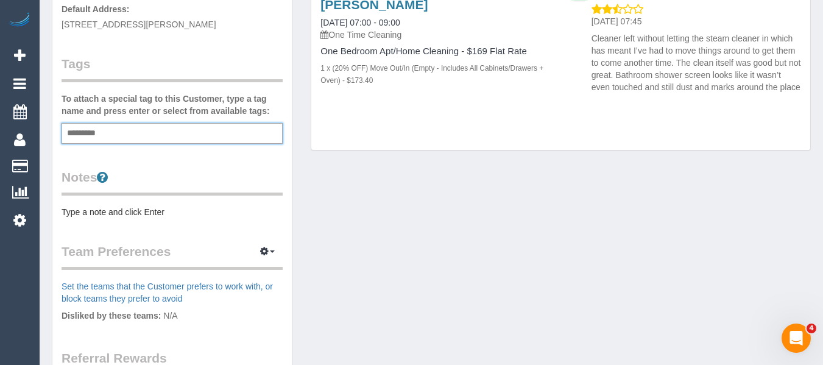
scroll to position [305, 0]
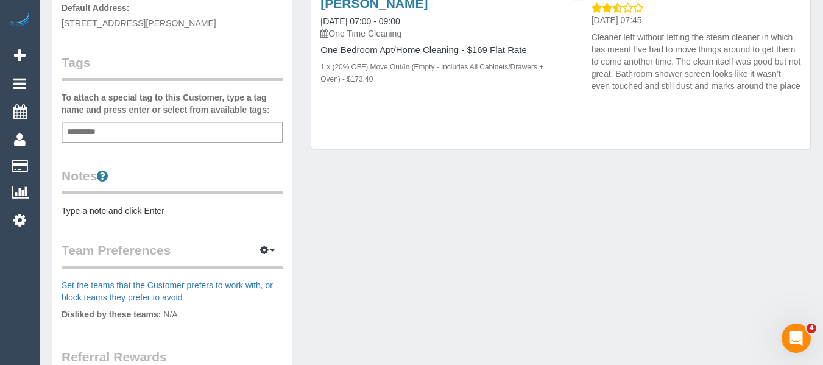
click at [421, 240] on div "Customer Info Edit Contact Info Send Message Email Preferences Special Sales Ta…" at bounding box center [431, 148] width 777 height 816
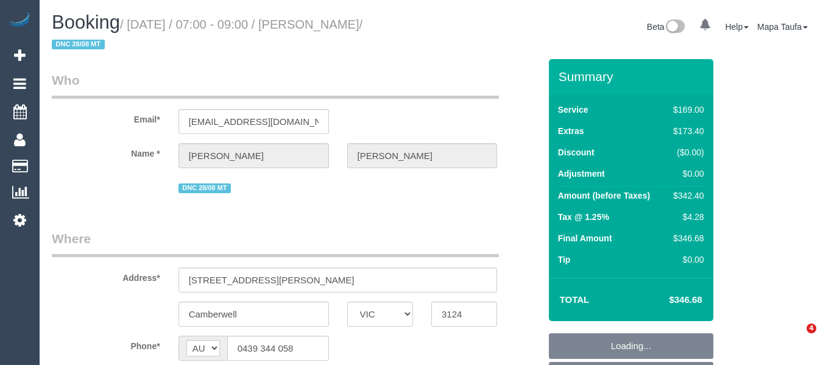
select select "VIC"
select select "string:stripe-pm_1Rwy1B2GScqysDRVoNS0Z8fI"
select select "number:28"
select select "number:14"
select select "number:18"
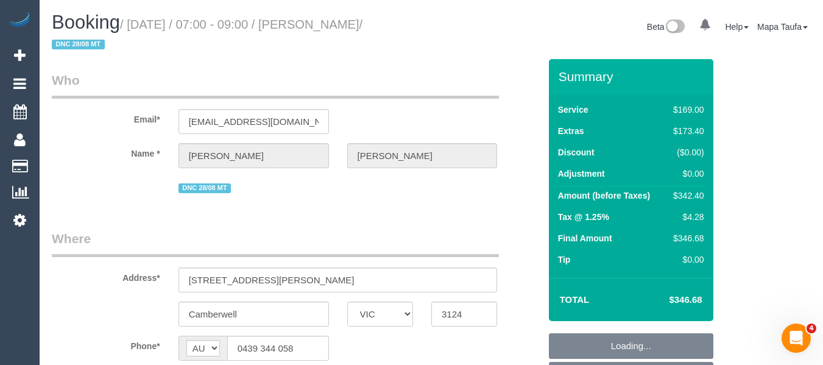
select select "number:36"
select select "number:26"
select select "object:882"
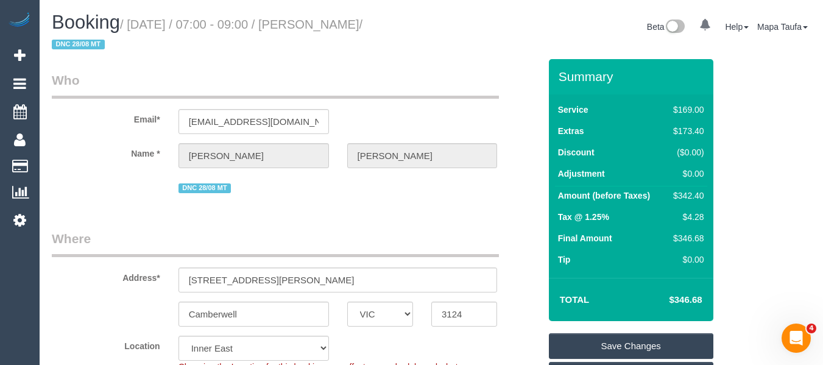
drag, startPoint x: 713, startPoint y: 301, endPoint x: 674, endPoint y: 297, distance: 39.9
click at [674, 297] on div "Summary Service $169.00 Extras $173.40 Discount ($0.00) Adjustment $0.00 Amount…" at bounding box center [635, 321] width 190 height 524
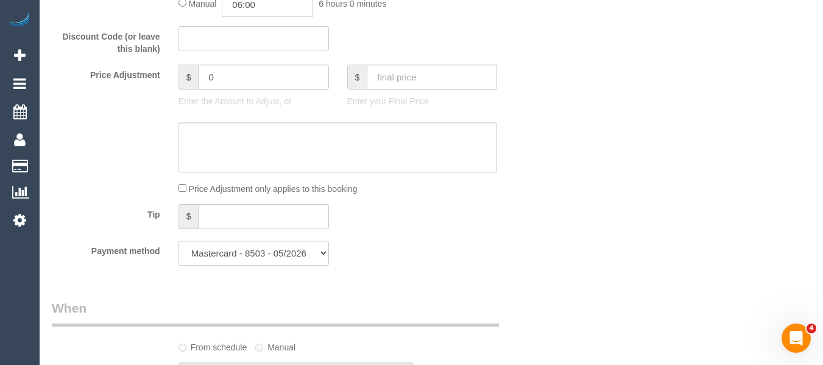
scroll to position [1123, 0]
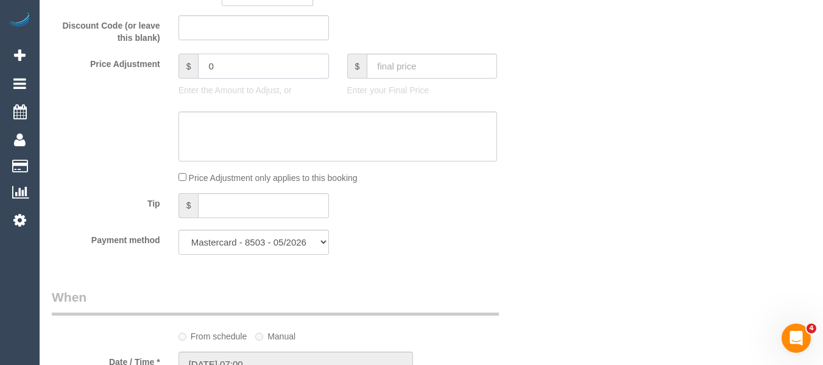
drag, startPoint x: 215, startPoint y: 61, endPoint x: 130, endPoint y: 69, distance: 85.1
click at [144, 66] on div "Price Adjustment $ 0 Enter the Amount to Adjust, or $ Enter your Final Price" at bounding box center [296, 78] width 506 height 49
type input "-34"
click at [216, 133] on textarea at bounding box center [337, 136] width 319 height 50
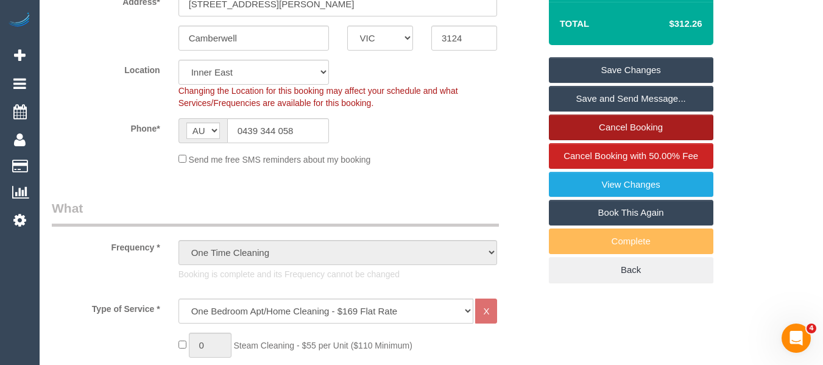
scroll to position [210, 0]
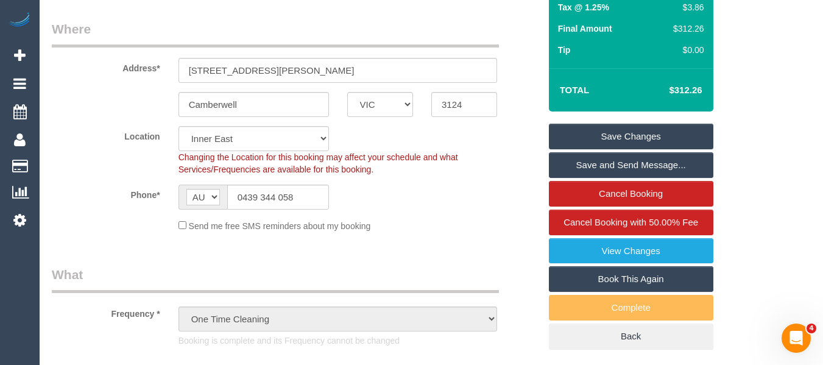
type textarea "discount for complaint -mt"
click at [602, 132] on link "Save Changes" at bounding box center [631, 137] width 164 height 26
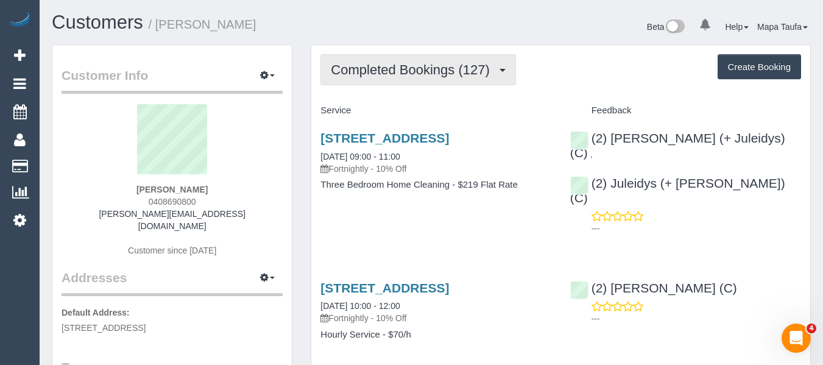
click at [421, 65] on span "Completed Bookings (127)" at bounding box center [413, 69] width 164 height 15
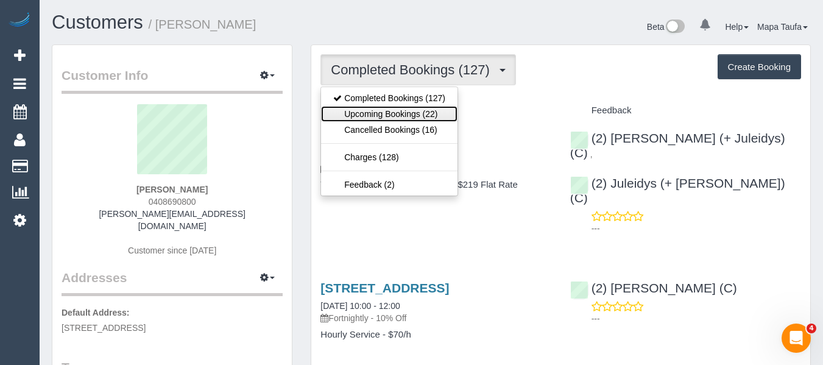
click at [426, 109] on link "Upcoming Bookings (22)" at bounding box center [389, 114] width 136 height 16
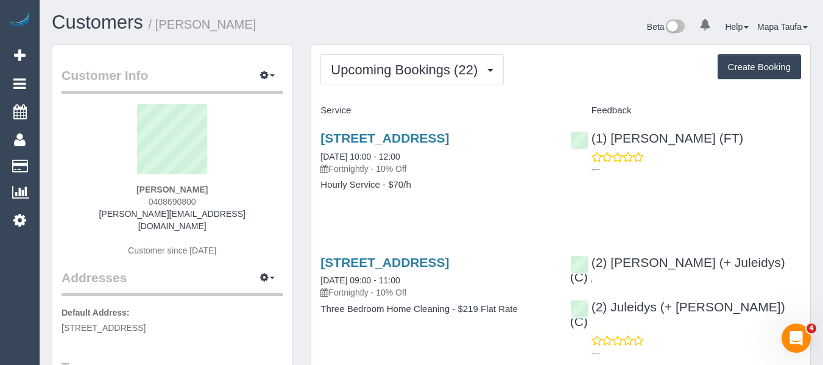
click at [524, 214] on div "[STREET_ADDRESS] [DATE] 10:00 - 12:00 Fortnightly - 10% Off Hourly Service - $7…" at bounding box center [435, 168] width 249 height 94
click at [376, 136] on link "17 The Cove, Port Melbourne, VIC 3207" at bounding box center [384, 138] width 129 height 14
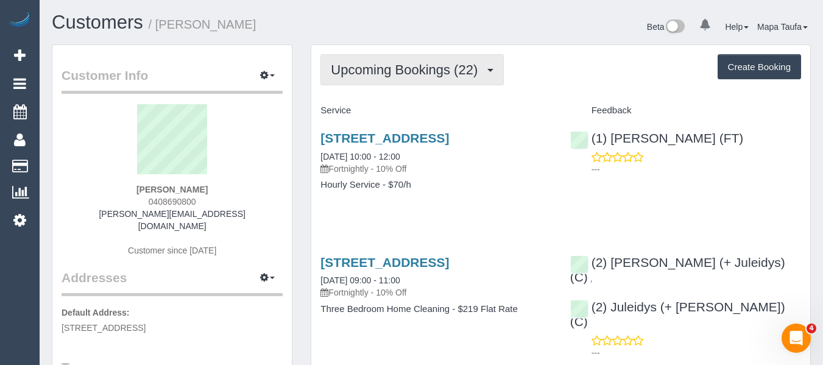
click at [449, 74] on span "Upcoming Bookings (22)" at bounding box center [407, 69] width 153 height 15
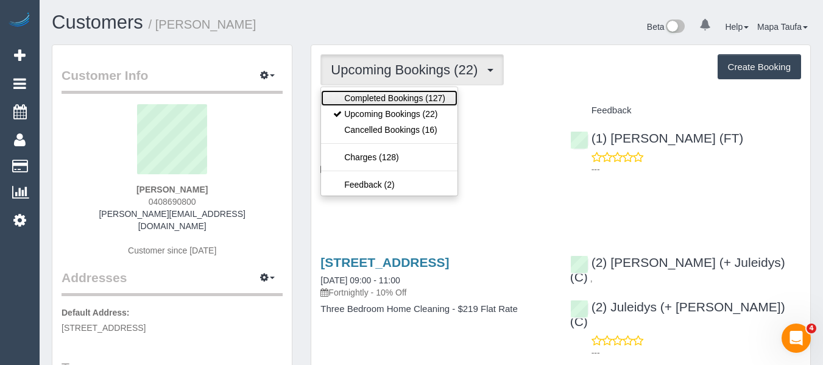
click at [425, 95] on link "Completed Bookings (127)" at bounding box center [389, 98] width 136 height 16
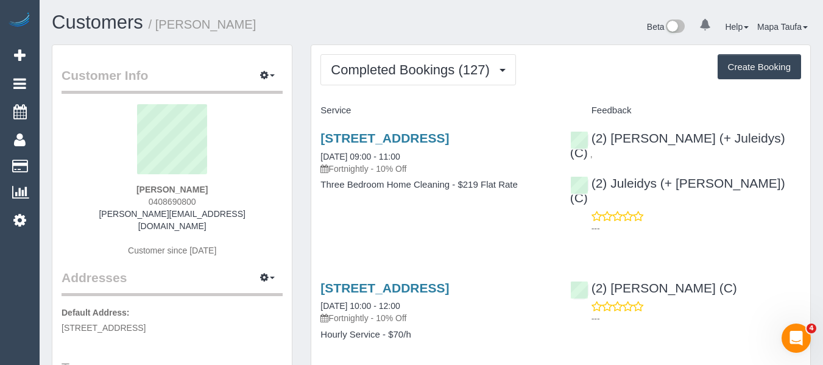
click at [441, 37] on div "Beta 0 Your Notifications You have 0 alerts Help Help Docs Take a Tour Contact …" at bounding box center [625, 28] width 389 height 32
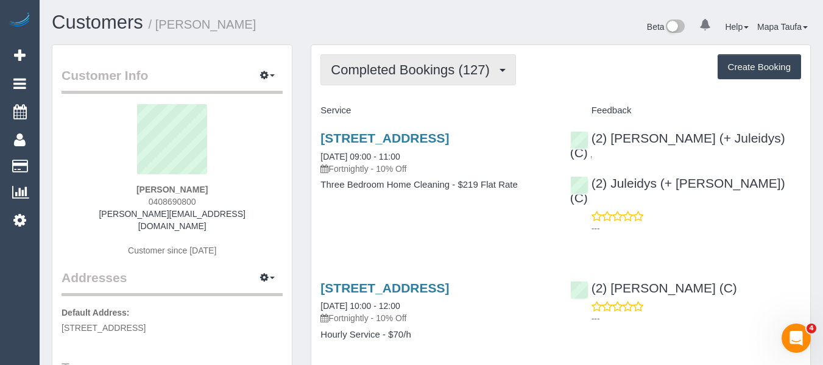
click at [445, 67] on span "Completed Bookings (127)" at bounding box center [413, 69] width 164 height 15
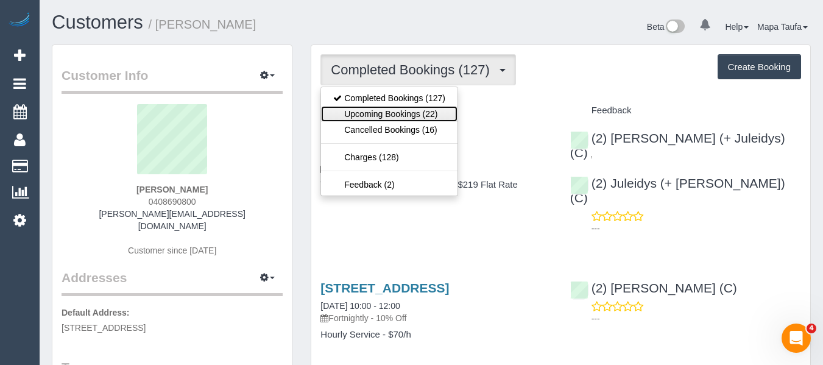
click at [414, 119] on link "Upcoming Bookings (22)" at bounding box center [389, 114] width 136 height 16
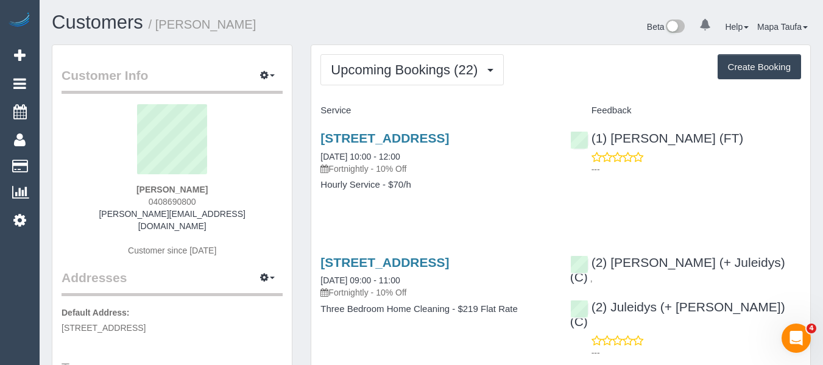
drag, startPoint x: 230, startPoint y: 182, endPoint x: 128, endPoint y: 186, distance: 102.4
click at [128, 186] on div "Margaret Mayman 0408690800 m.mayman@gmail.com Customer since 2020" at bounding box center [172, 186] width 221 height 164
drag, startPoint x: 228, startPoint y: 188, endPoint x: 128, endPoint y: 184, distance: 100.6
click at [128, 184] on div "Margaret Mayman 0408690800 m.mayman@gmail.com Customer since 2020" at bounding box center [172, 186] width 221 height 164
copy strong "Margaret Mayman"
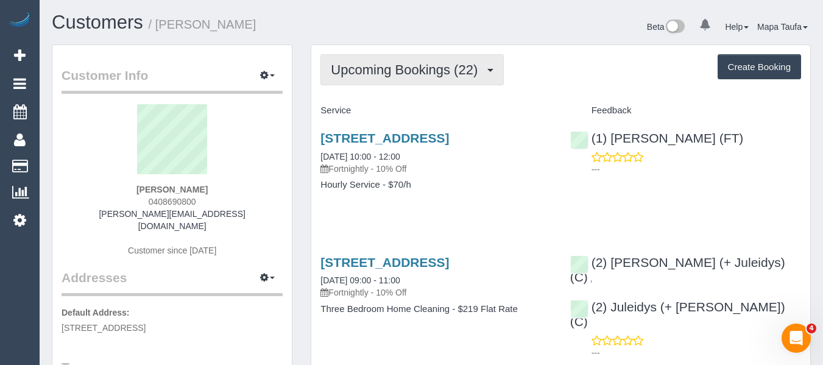
click at [419, 78] on button "Upcoming Bookings (22)" at bounding box center [411, 69] width 183 height 31
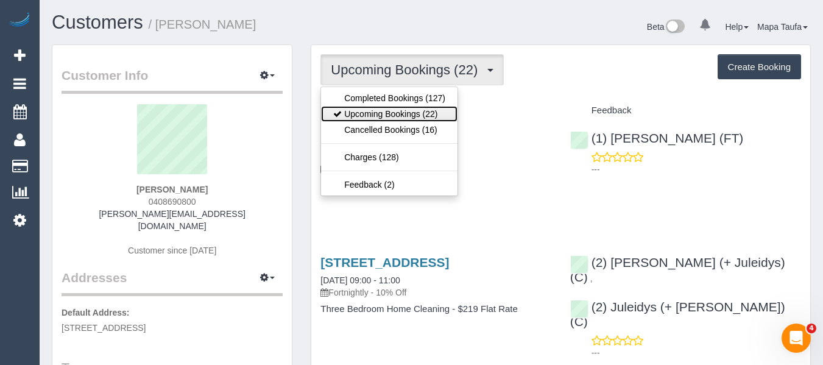
click at [411, 110] on link "Upcoming Bookings (22)" at bounding box center [389, 114] width 136 height 16
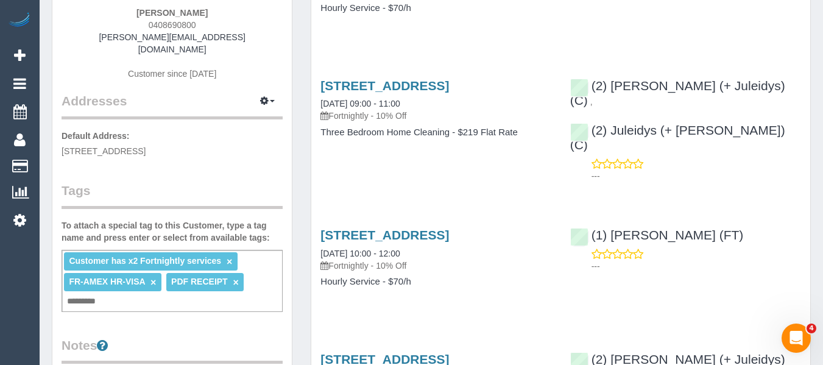
scroll to position [183, 0]
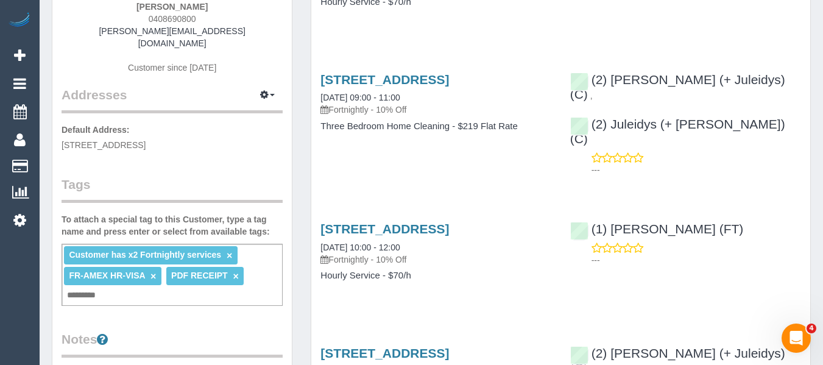
drag, startPoint x: 247, startPoint y: 3, endPoint x: 628, endPoint y: 39, distance: 382.4
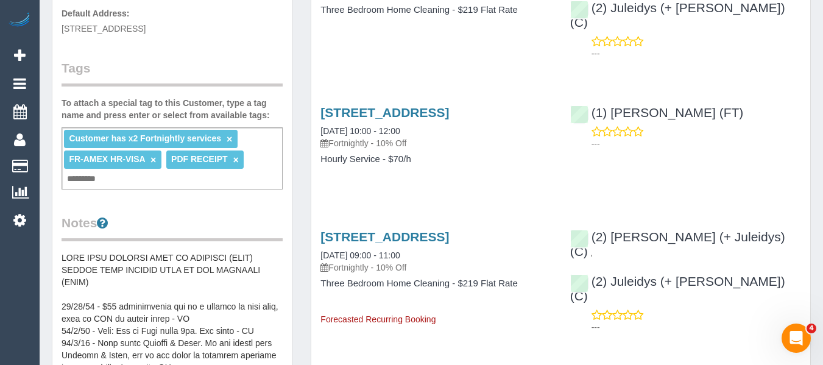
scroll to position [305, 0]
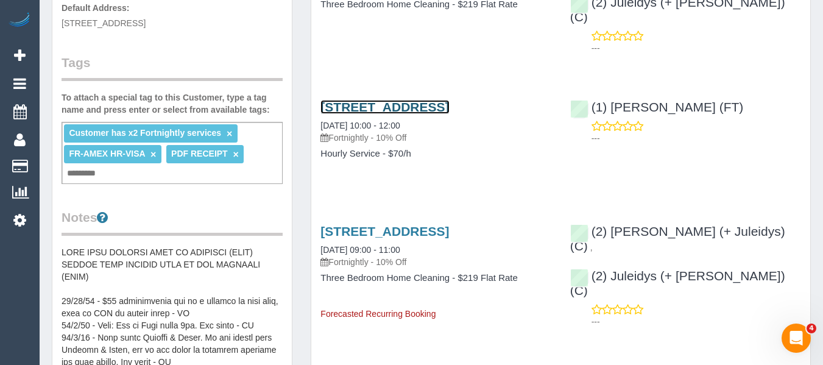
click at [367, 107] on link "17 The Cove, Port Melbourne, VIC 3207" at bounding box center [384, 107] width 129 height 14
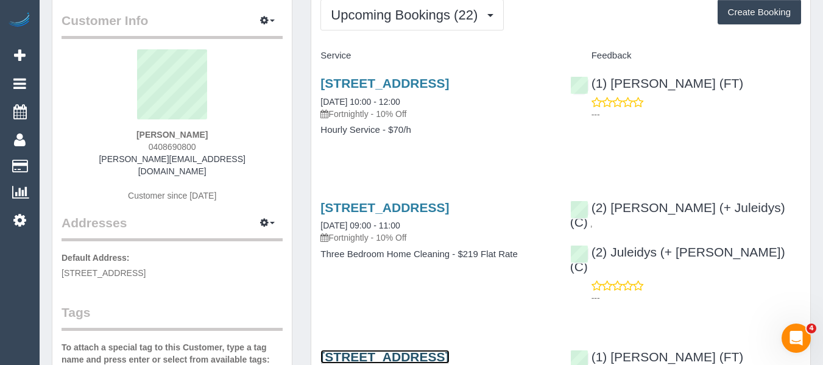
scroll to position [0, 0]
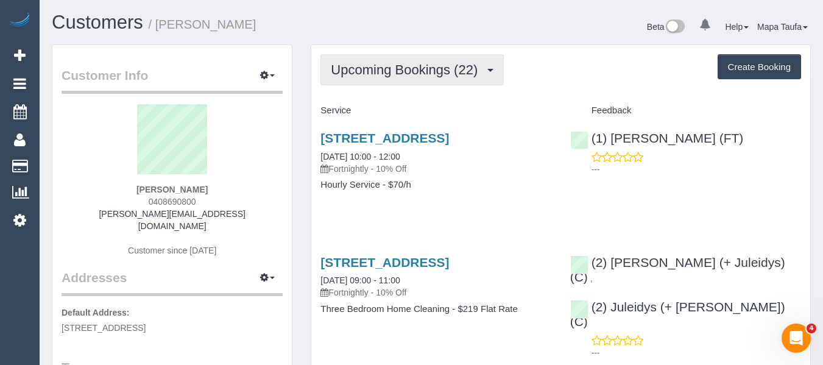
click at [377, 64] on span "Upcoming Bookings (22)" at bounding box center [407, 69] width 153 height 15
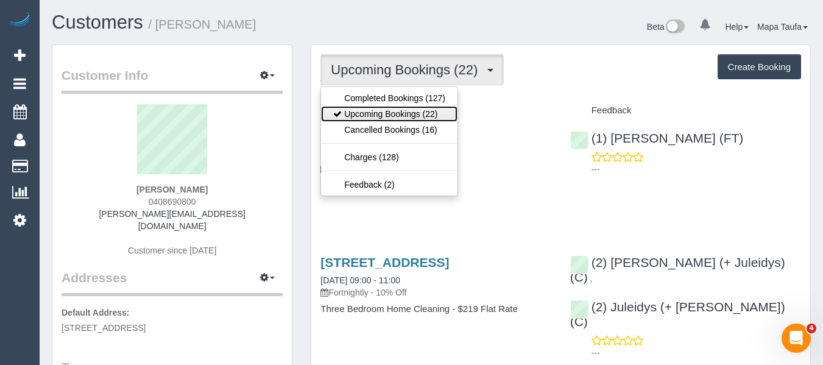
click at [386, 113] on link "Upcoming Bookings (22)" at bounding box center [389, 114] width 136 height 16
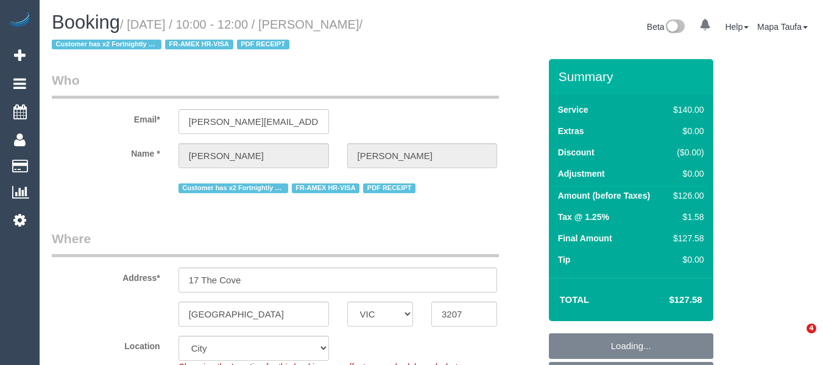
select select "VIC"
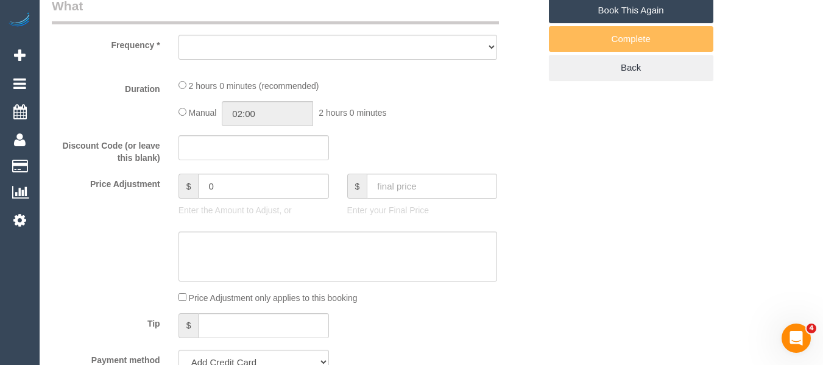
select select "string:stripe-pm_1R1yWm2GScqysDRVBqNpYDVY"
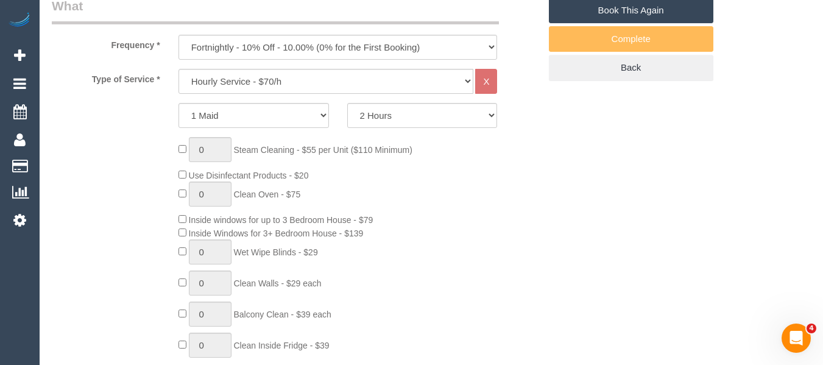
select select "object:1144"
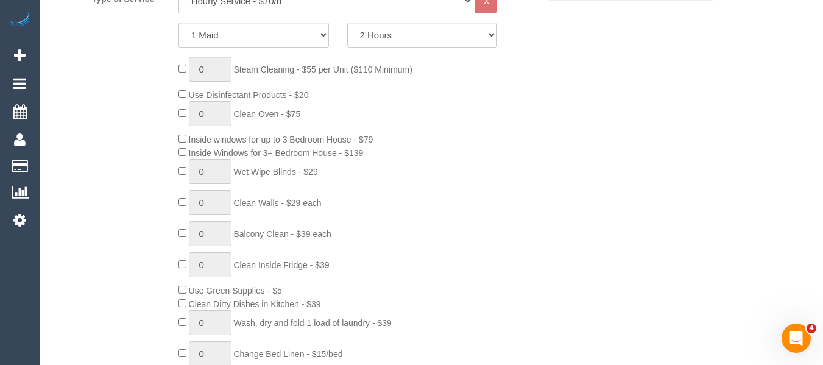
select select "number:28"
select select "number:14"
select select "number:19"
select select "number:22"
select select "number:11"
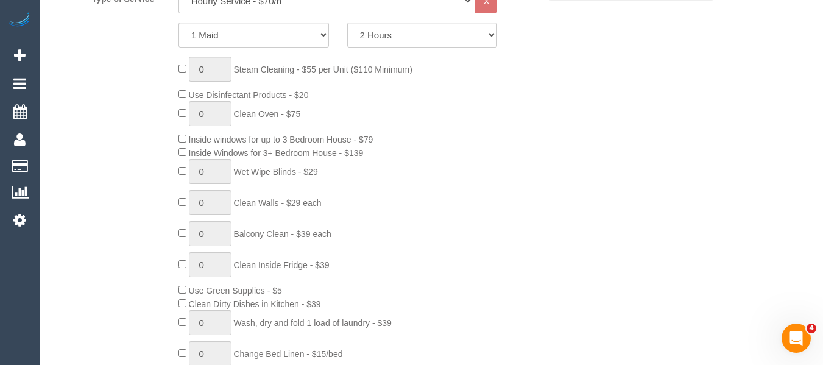
select select "object:1295"
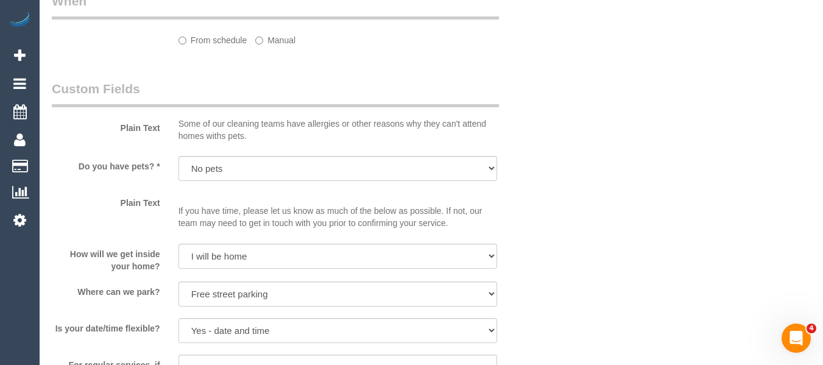
select select "spot1"
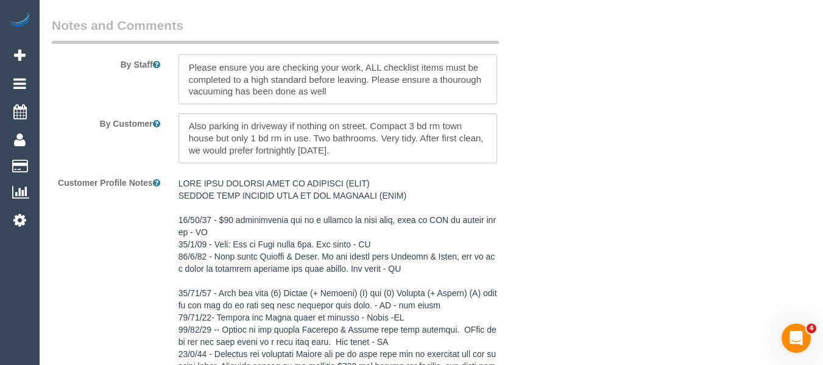
scroll to position [2026, 0]
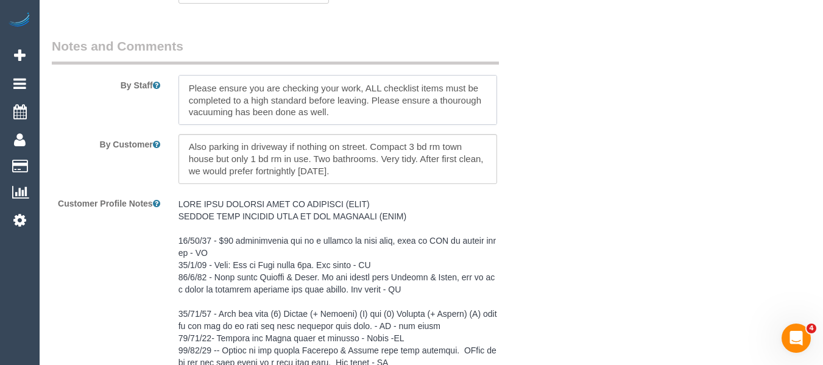
type textarea "The lockbox is on the left side of side gate frame, near the bottom. The code i…"
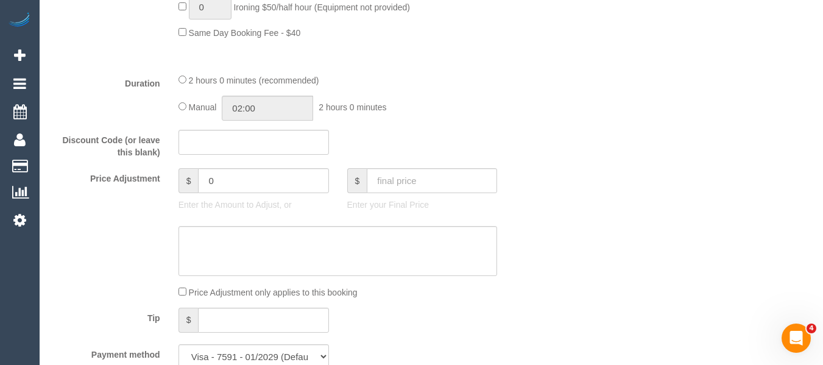
scroll to position [1073, 0]
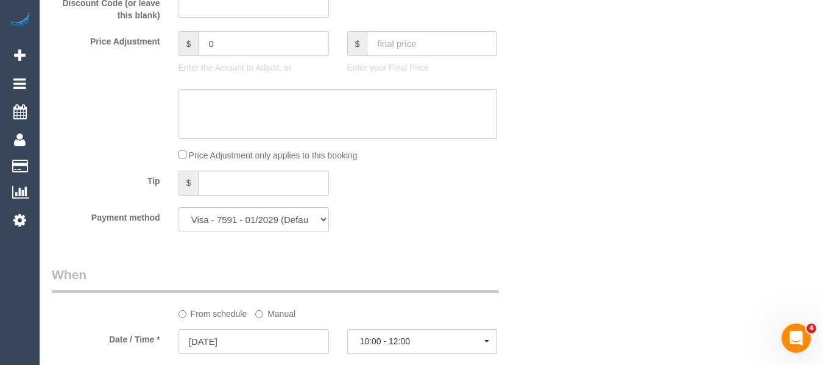
drag, startPoint x: 246, startPoint y: 44, endPoint x: 163, endPoint y: 41, distance: 82.9
click at [165, 41] on div "Price Adjustment $ 0 Enter the Amount to Adjust, or $ Enter your Final Price" at bounding box center [296, 55] width 506 height 49
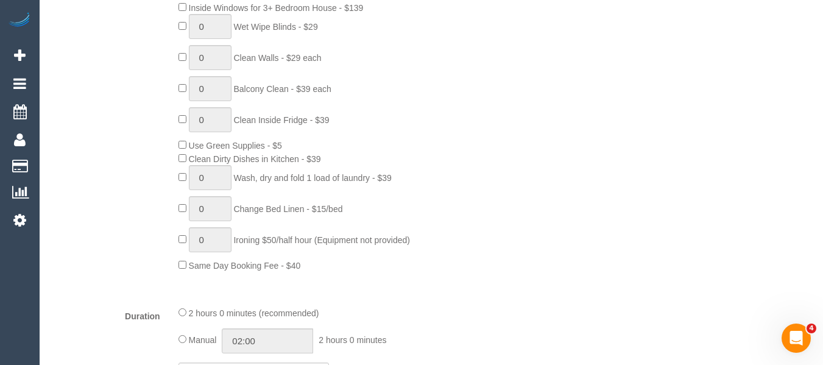
scroll to position [886, 0]
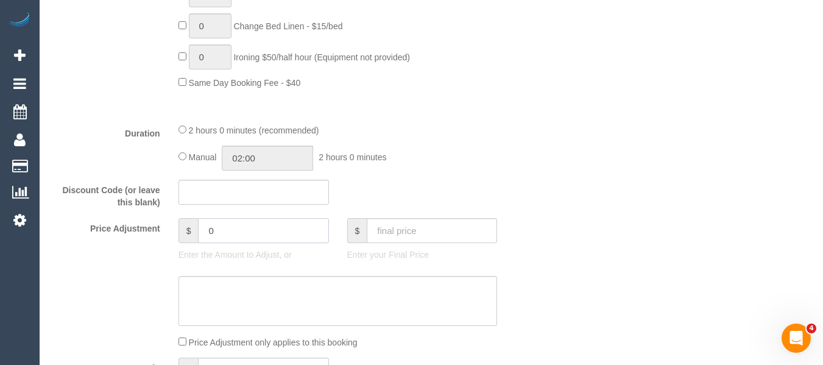
click at [238, 236] on input "0" at bounding box center [263, 230] width 130 height 25
type input "3"
type input "-30"
click at [242, 317] on textarea at bounding box center [337, 301] width 319 height 50
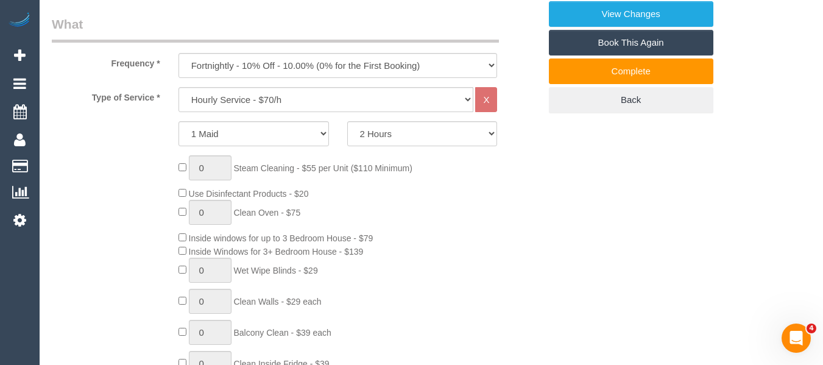
scroll to position [277, 0]
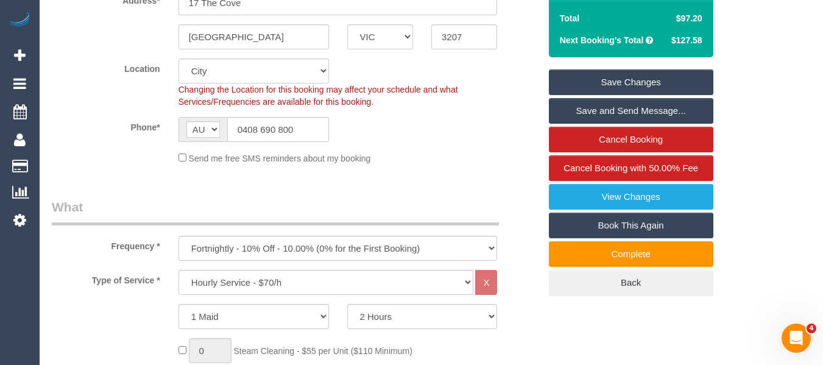
type textarea "discount for complaint -MT"
click at [633, 81] on link "Save Changes" at bounding box center [631, 82] width 164 height 26
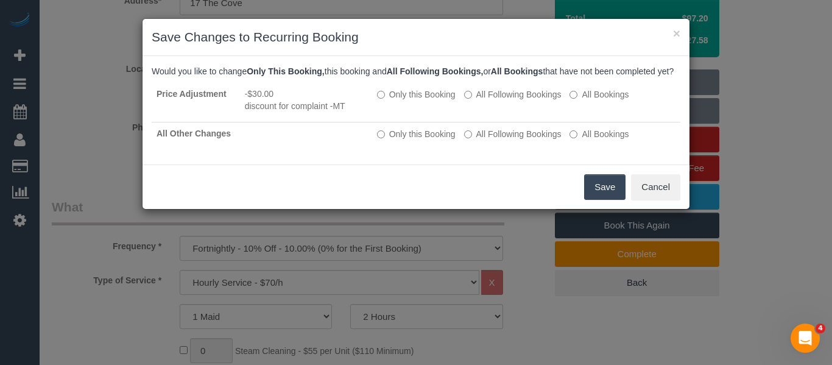
click at [590, 192] on button "Save" at bounding box center [604, 187] width 41 height 26
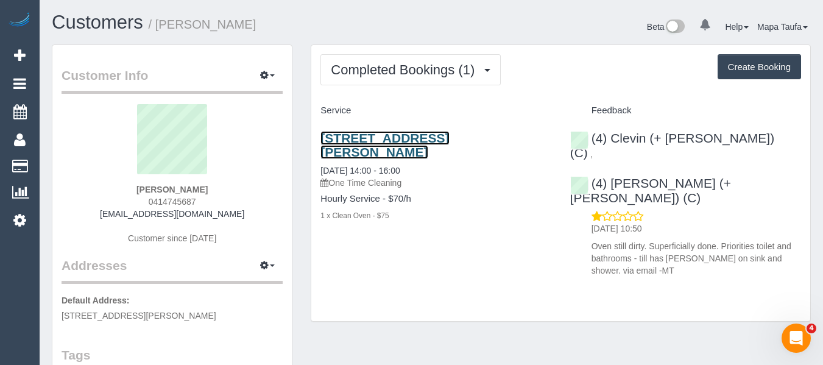
click at [379, 145] on link "[STREET_ADDRESS][PERSON_NAME]" at bounding box center [384, 145] width 129 height 28
click at [426, 181] on p "One Time Cleaning" at bounding box center [435, 183] width 231 height 12
click at [371, 138] on link "[STREET_ADDRESS][PERSON_NAME]" at bounding box center [384, 145] width 129 height 28
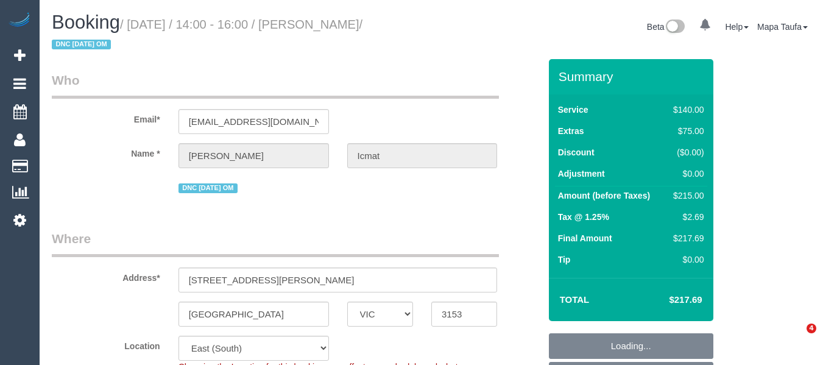
select select "VIC"
select select "spot1"
select select "number:27"
select select "number:14"
select select "number:19"
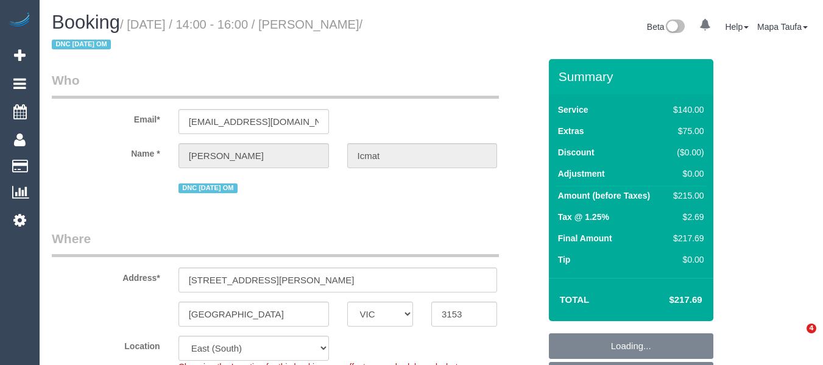
select select "number:24"
select select "number:34"
select select "number:26"
select select "object:1333"
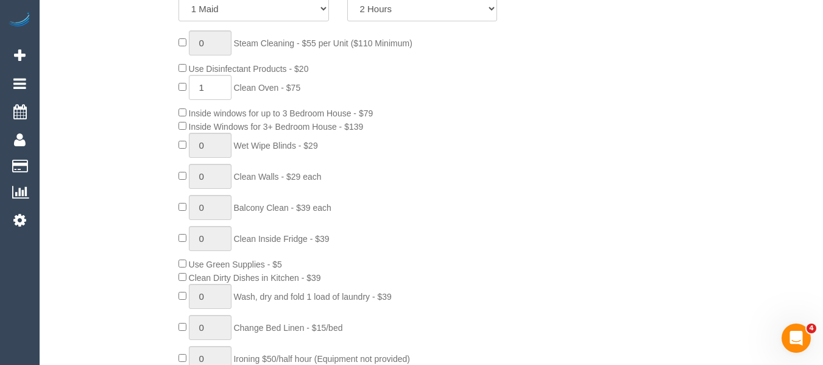
scroll to position [609, 0]
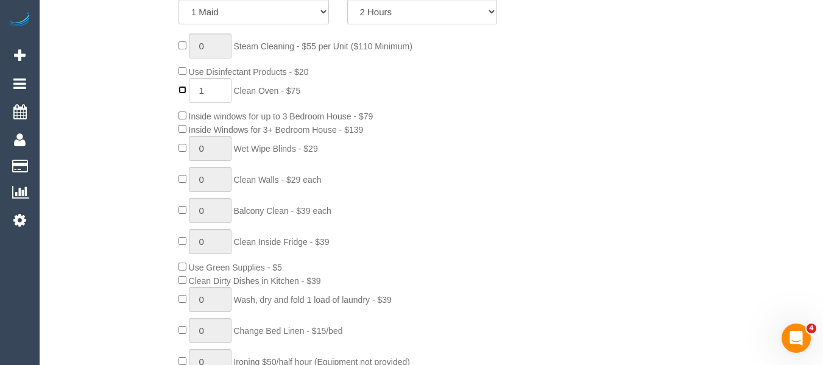
type input "0"
click at [505, 189] on div "0 Steam Cleaning - $55 per Unit ($110 Minimum) Use Disinfectant Products - $20 …" at bounding box center [358, 213] width 379 height 360
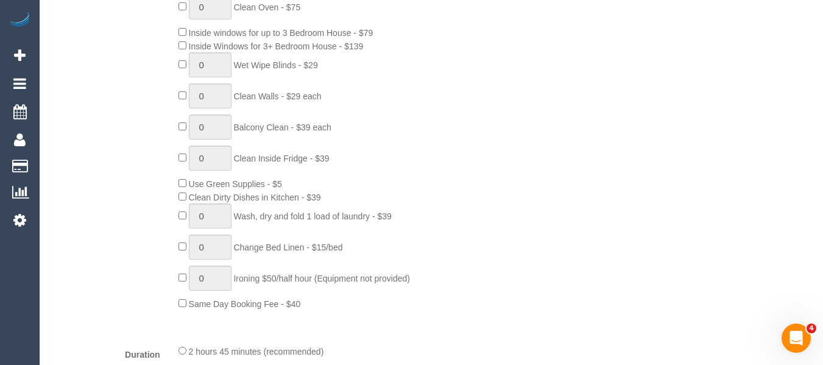
scroll to position [853, 0]
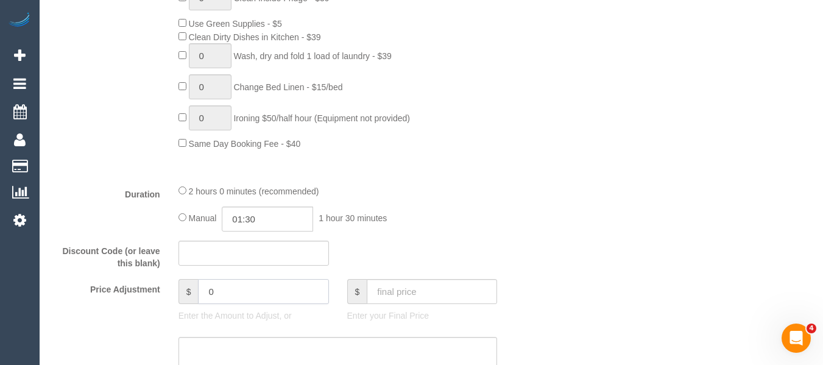
drag, startPoint x: 254, startPoint y: 299, endPoint x: 147, endPoint y: 295, distance: 106.7
click at [158, 295] on div "Price Adjustment $ 0 Enter the Amount to Adjust, or $ Enter your Final Price" at bounding box center [296, 303] width 506 height 49
type input "-40"
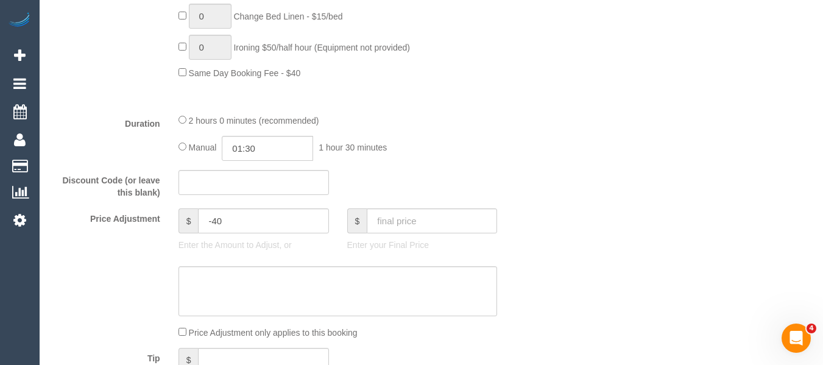
scroll to position [1035, 0]
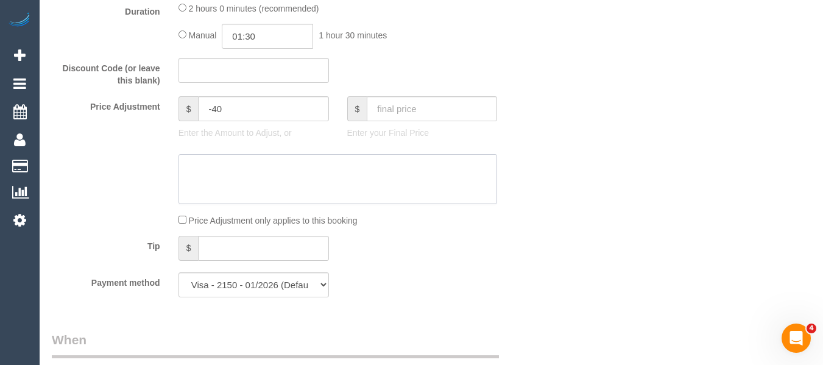
click at [337, 172] on textarea at bounding box center [337, 179] width 319 height 50
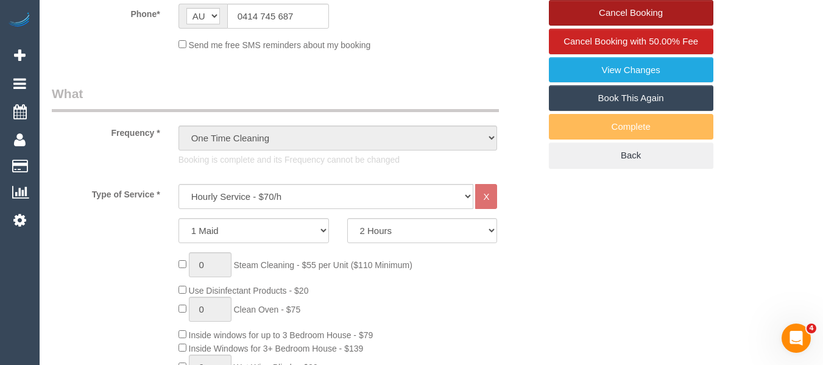
scroll to position [244, 0]
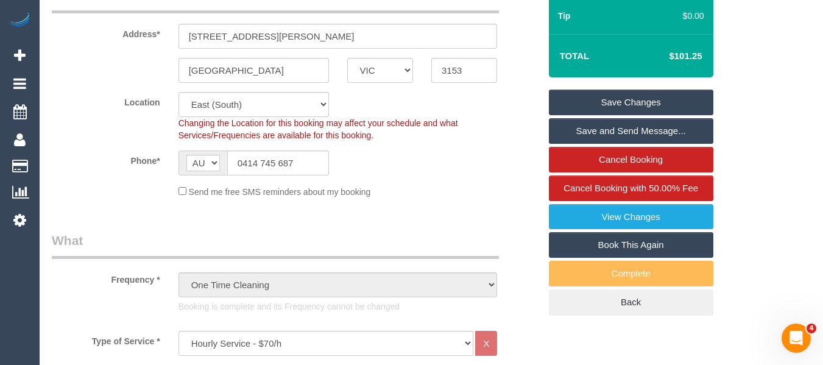
type textarea "discount for complaint -MT"
click at [636, 94] on link "Save Changes" at bounding box center [631, 103] width 164 height 26
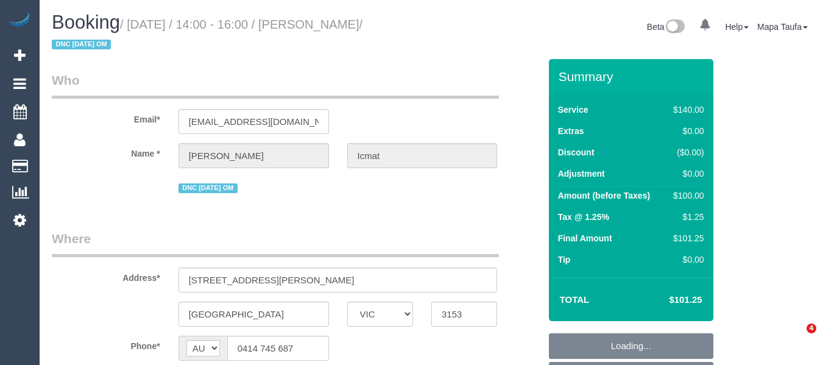
select select "VIC"
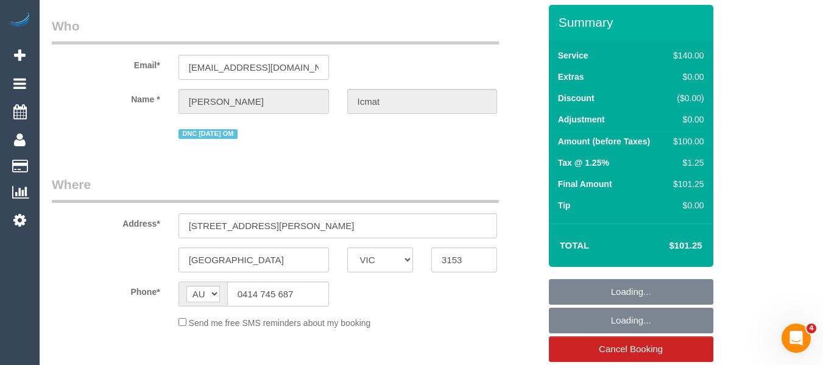
select select "string:stripe-pm_1RzpJy2GScqysDRVMe6fGkWZ"
select select "number:27"
select select "number:14"
select select "number:19"
select select "number:24"
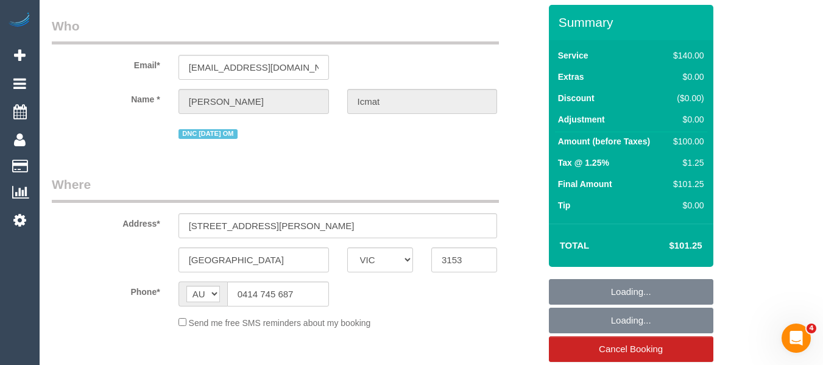
select select "number:34"
select select "number:26"
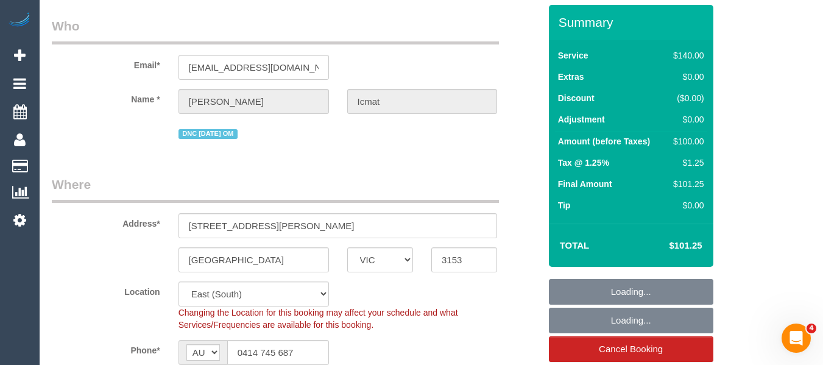
scroll to position [61, 0]
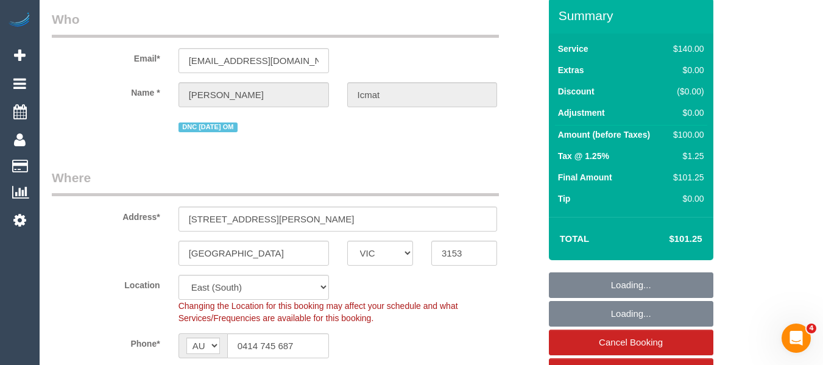
select select "object:1333"
select select "spot1"
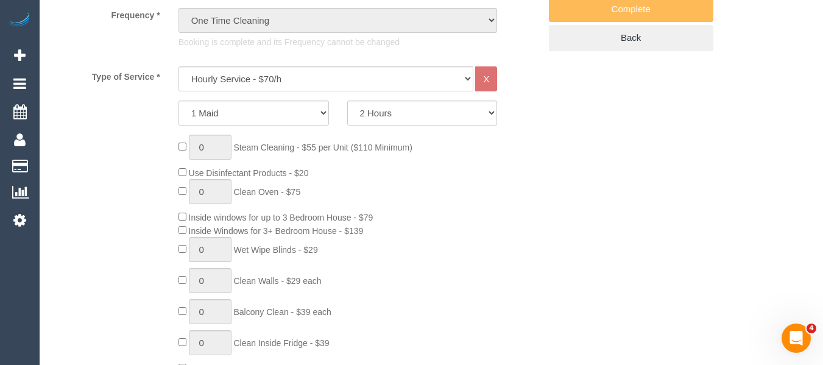
scroll to position [65, 0]
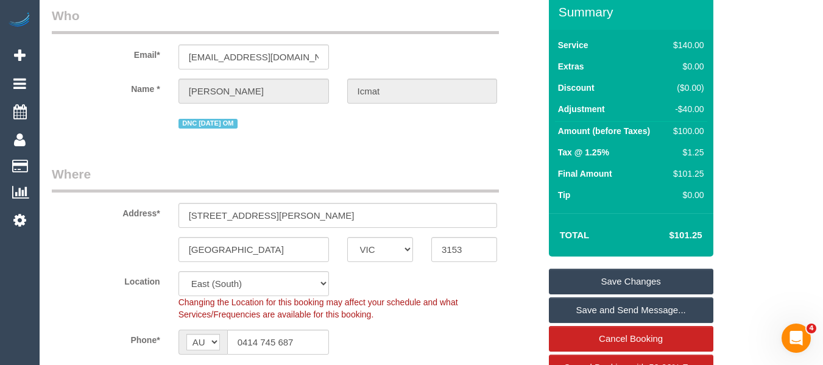
click at [613, 269] on link "Save Changes" at bounding box center [631, 282] width 164 height 26
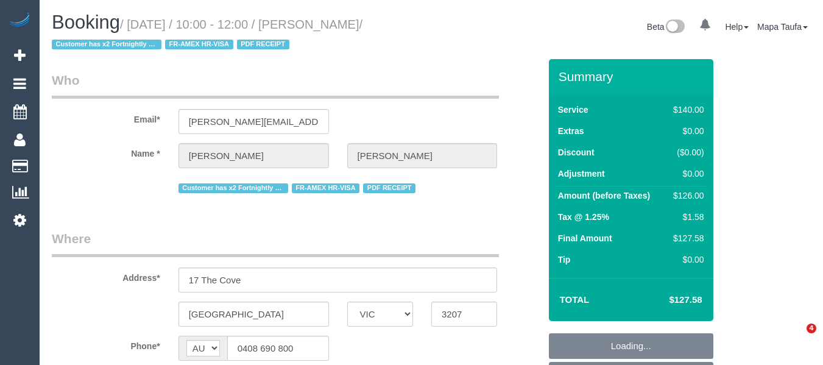
select select "VIC"
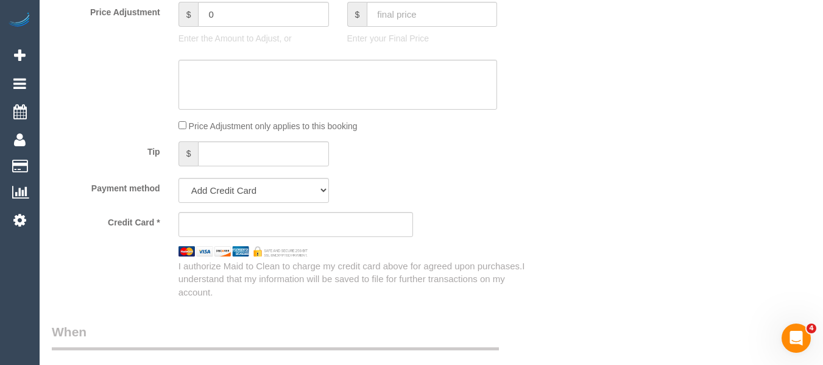
select select "object:716"
select select "number:28"
select select "number:14"
select select "number:19"
select select "number:22"
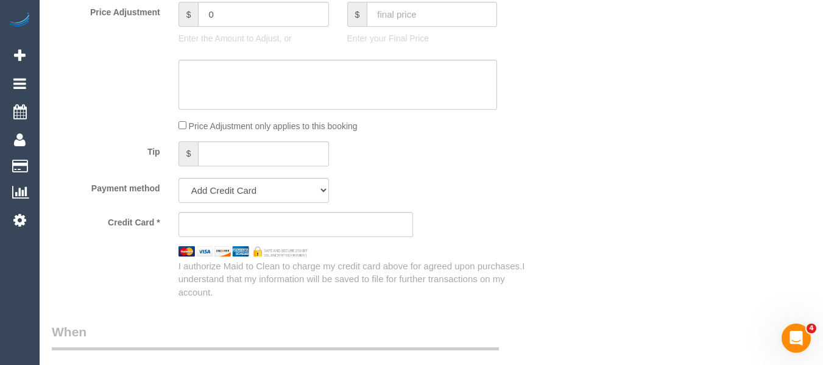
select select "number:11"
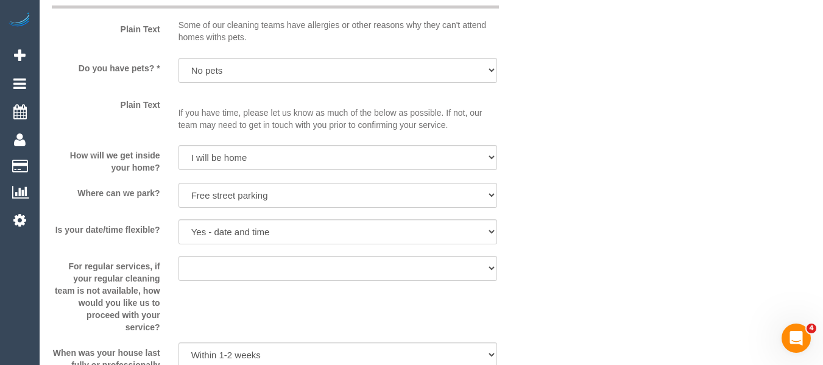
select select "string:stripe-pm_1R1yWm2GScqysDRVBqNpYDVY"
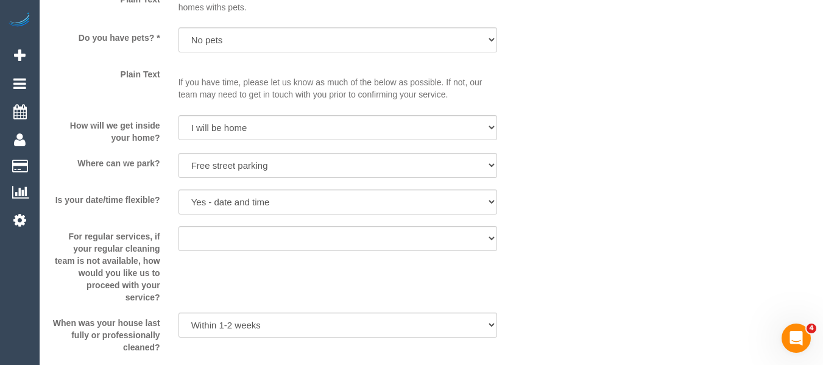
select select "spot3"
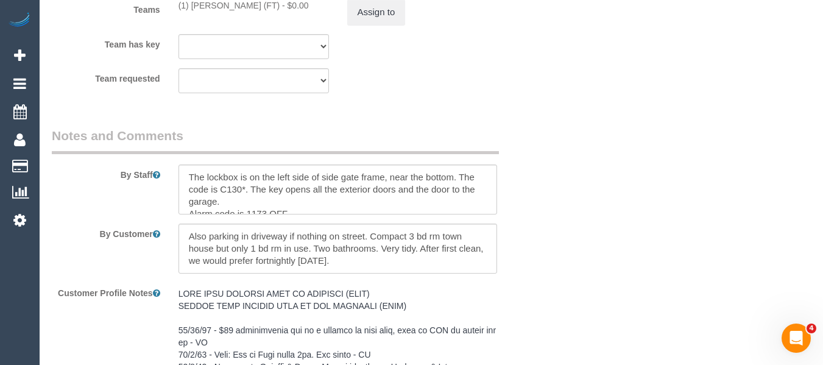
scroll to position [1938, 0]
click at [185, 172] on textarea at bounding box center [337, 188] width 319 height 50
click at [219, 177] on textarea at bounding box center [337, 188] width 319 height 50
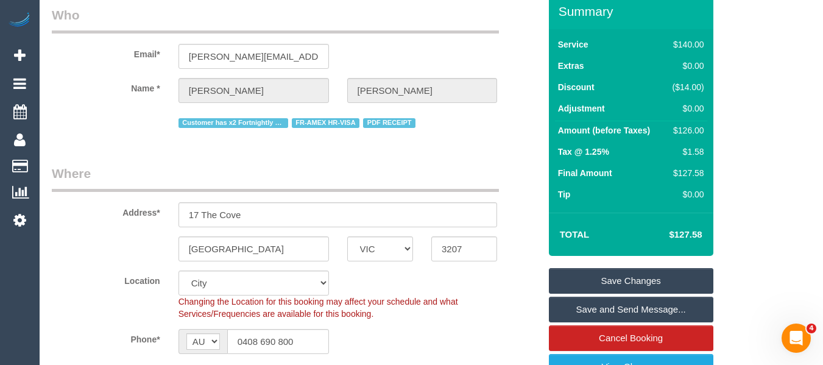
scroll to position [21, 0]
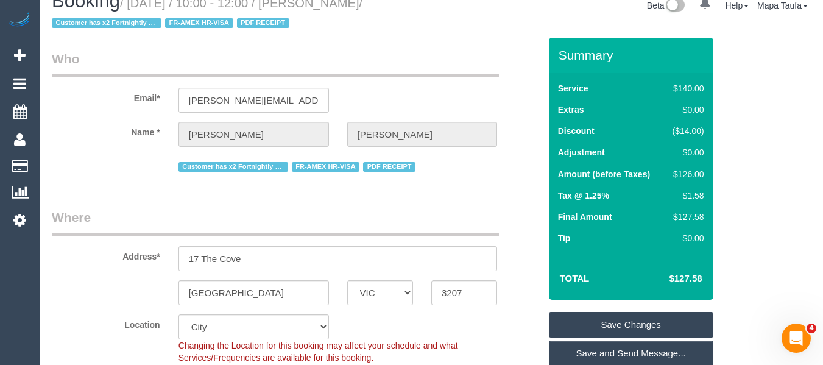
type textarea "Please use customers dyson vacuum to vacuum floors and ensure it is mopped! The…"
click at [599, 324] on link "Save Changes" at bounding box center [631, 325] width 164 height 26
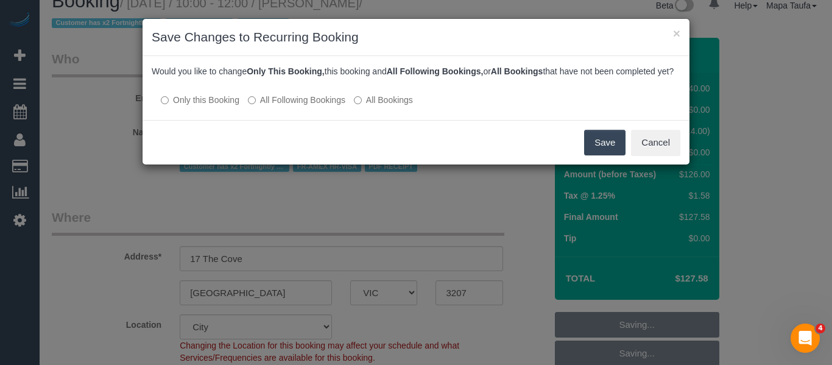
click at [299, 106] on label "All Following Bookings" at bounding box center [296, 100] width 97 height 12
click at [597, 150] on button "Save" at bounding box center [604, 143] width 41 height 26
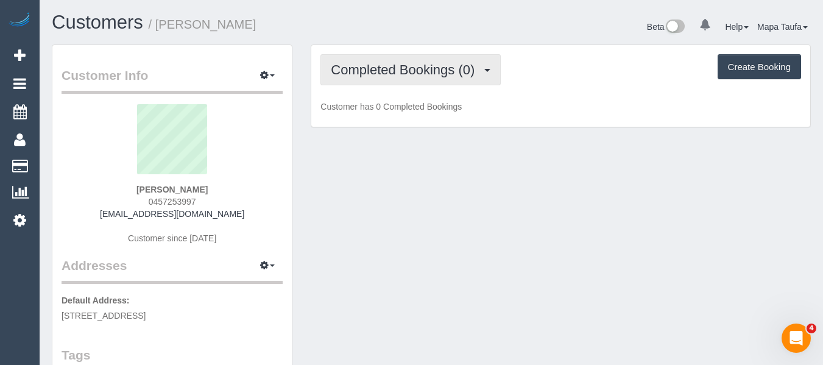
click at [437, 70] on span "Completed Bookings (0)" at bounding box center [406, 69] width 150 height 15
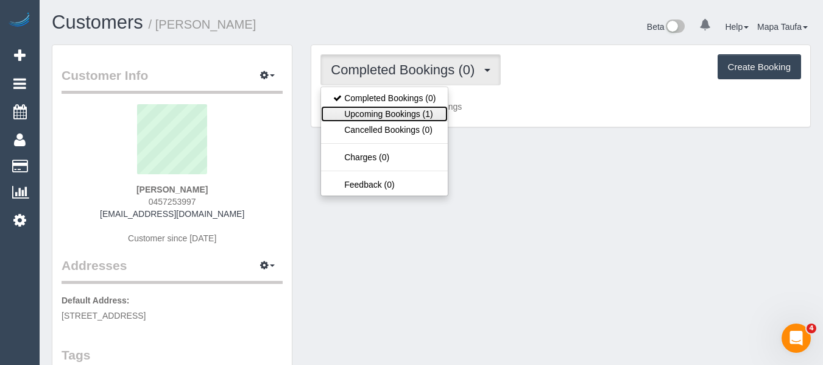
click at [403, 111] on link "Upcoming Bookings (1)" at bounding box center [384, 114] width 127 height 16
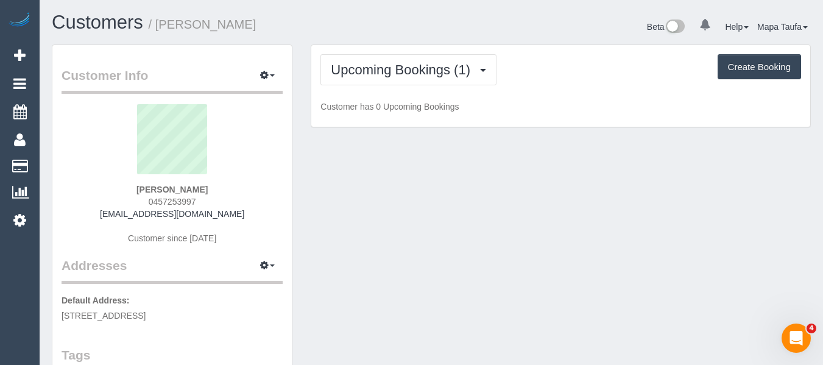
click at [577, 32] on div "Beta 0 Your Notifications You have 0 alerts Help Help Docs Take a Tour Contact …" at bounding box center [625, 28] width 389 height 32
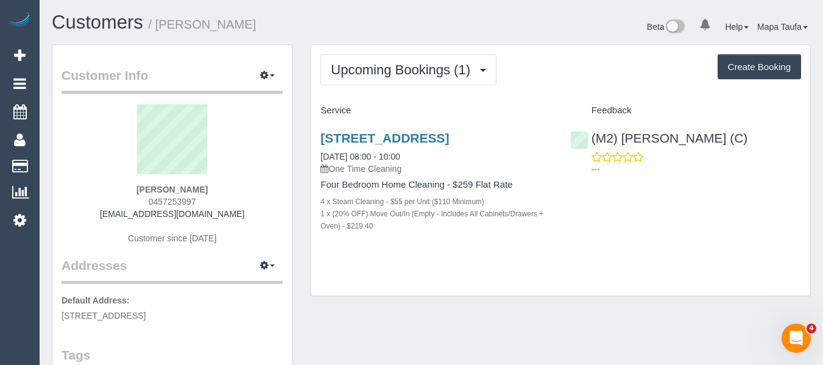
drag, startPoint x: 214, startPoint y: 209, endPoint x: 102, endPoint y: 216, distance: 112.3
click at [102, 216] on div "[PERSON_NAME] 0457253997 [EMAIL_ADDRESS][DOMAIN_NAME] Customer since [DATE]" at bounding box center [172, 180] width 221 height 152
copy link "[EMAIL_ADDRESS][DOMAIN_NAME]"
drag, startPoint x: 242, startPoint y: 172, endPoint x: 237, endPoint y: 188, distance: 17.3
click at [242, 172] on sui-profile-pic at bounding box center [172, 143] width 203 height 79
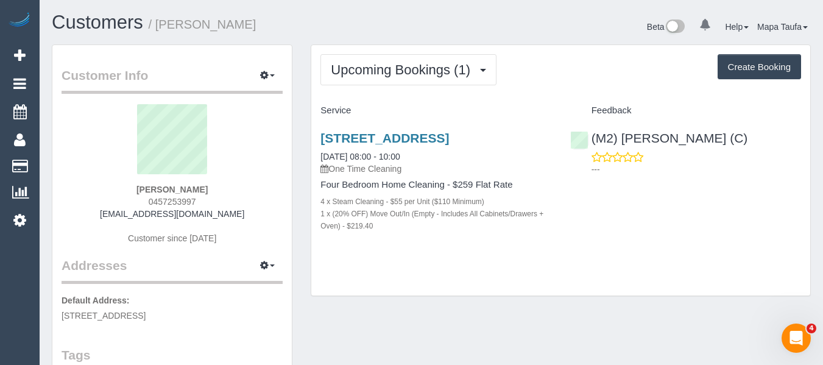
drag, startPoint x: 222, startPoint y: 203, endPoint x: 149, endPoint y: 202, distance: 73.1
click at [149, 202] on div "[PERSON_NAME] 0457253997 [EMAIL_ADDRESS][DOMAIN_NAME] Customer since [DATE]" at bounding box center [172, 180] width 221 height 152
copy span "0457253997"
click at [545, 256] on div "[STREET_ADDRESS] [DATE] 08:00 - 10:00 One Time Cleaning Four Bedroom Home Clean…" at bounding box center [435, 188] width 249 height 135
drag, startPoint x: 175, startPoint y: 200, endPoint x: 126, endPoint y: 199, distance: 48.8
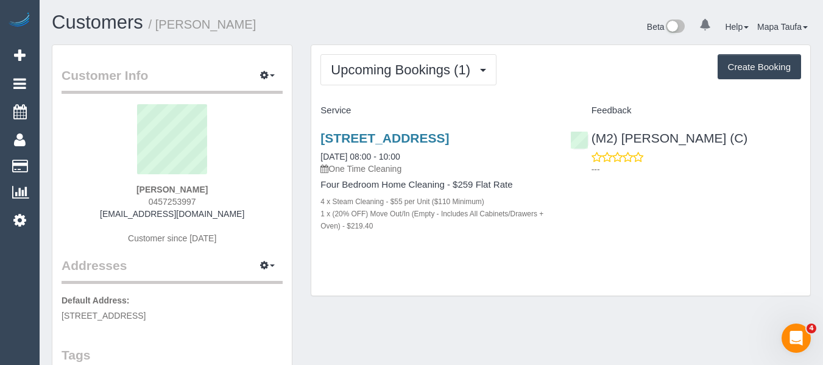
click at [126, 199] on div "[PERSON_NAME] 0457253997 [EMAIL_ADDRESS][DOMAIN_NAME] Customer since [DATE]" at bounding box center [172, 180] width 221 height 152
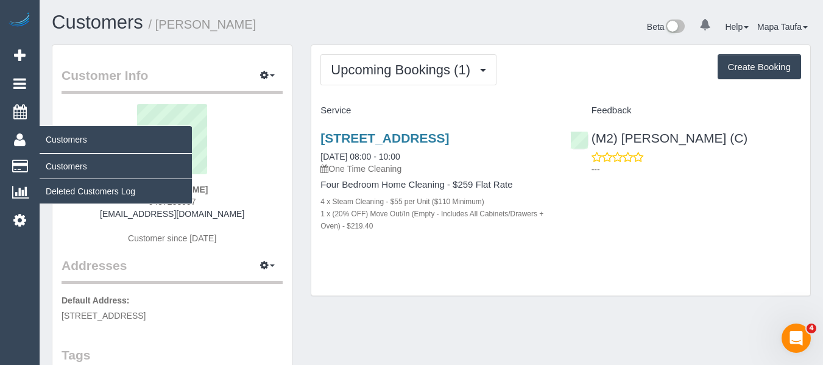
copy span "0457253997"
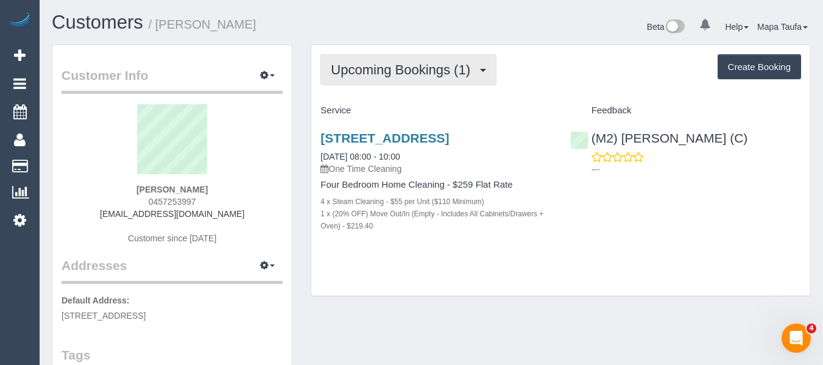
click at [442, 68] on span "Upcoming Bookings (1)" at bounding box center [404, 69] width 146 height 15
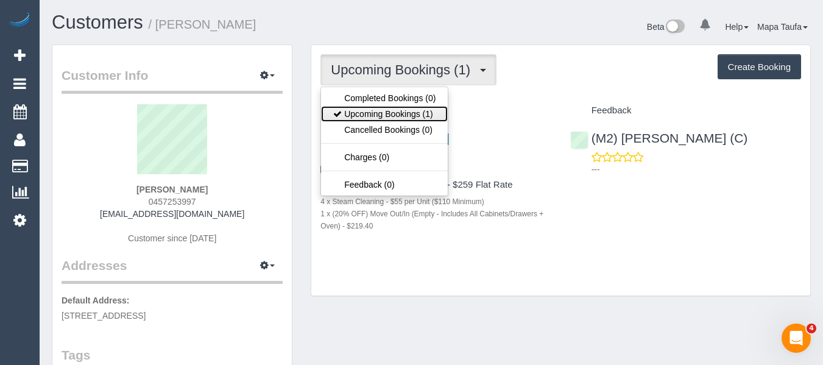
click at [389, 120] on link "Upcoming Bookings (1)" at bounding box center [384, 114] width 127 height 16
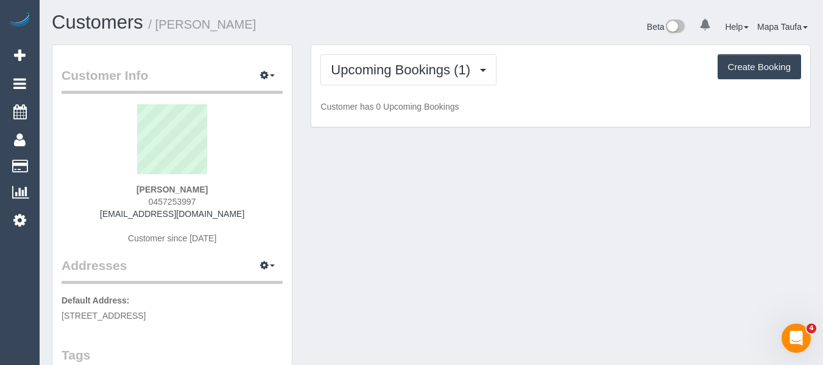
click at [514, 85] on div "Upcoming Bookings (1) Completed Bookings (0) Upcoming Bookings (1) Cancelled Bo…" at bounding box center [560, 86] width 499 height 82
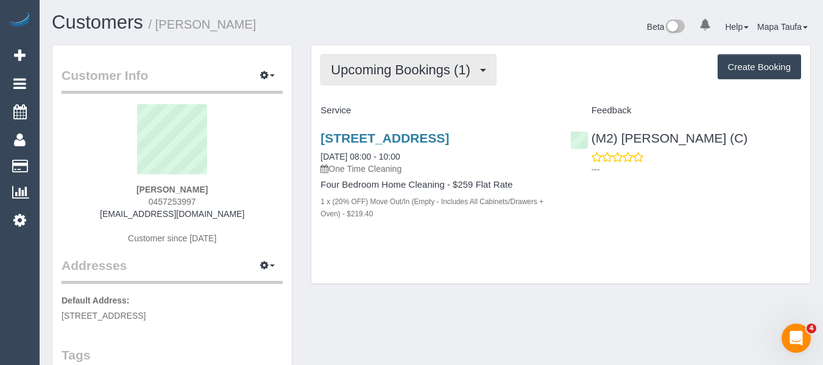
click at [447, 65] on span "Upcoming Bookings (1)" at bounding box center [404, 69] width 146 height 15
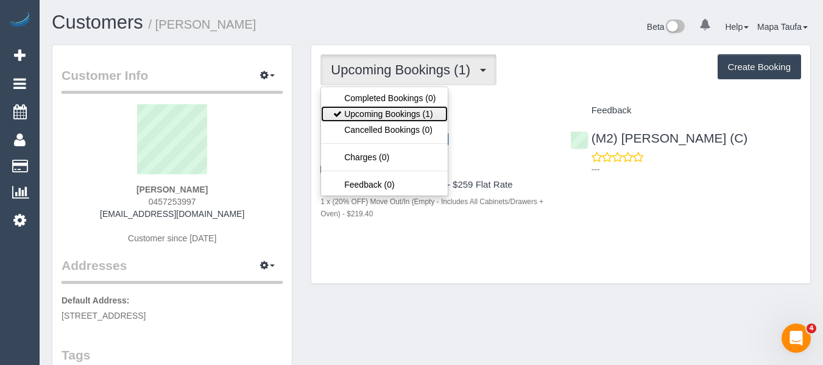
click at [407, 112] on link "Upcoming Bookings (1)" at bounding box center [384, 114] width 127 height 16
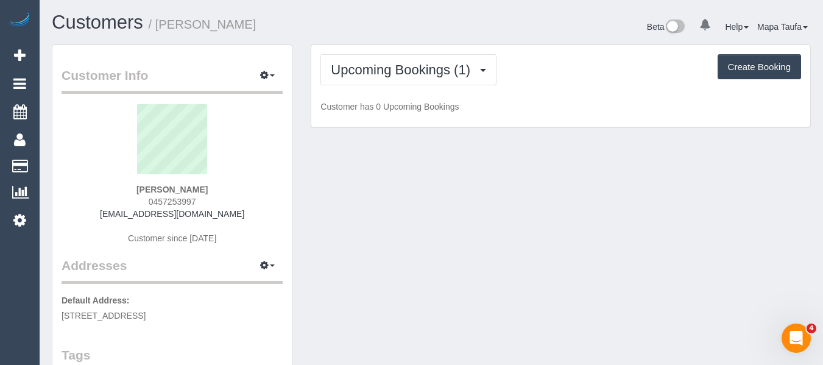
click at [569, 83] on div "Upcoming Bookings (1) Completed Bookings (0) Upcoming Bookings (1) Cancelled Bo…" at bounding box center [560, 69] width 481 height 31
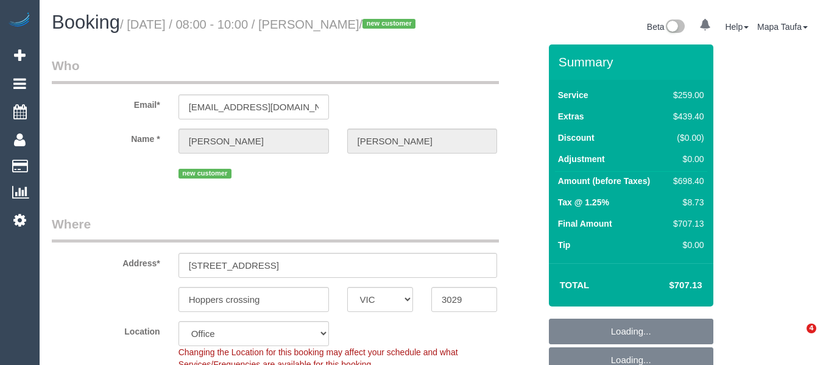
select select "VIC"
select select "number:29"
select select "number:15"
select select "number:19"
select select "number:25"
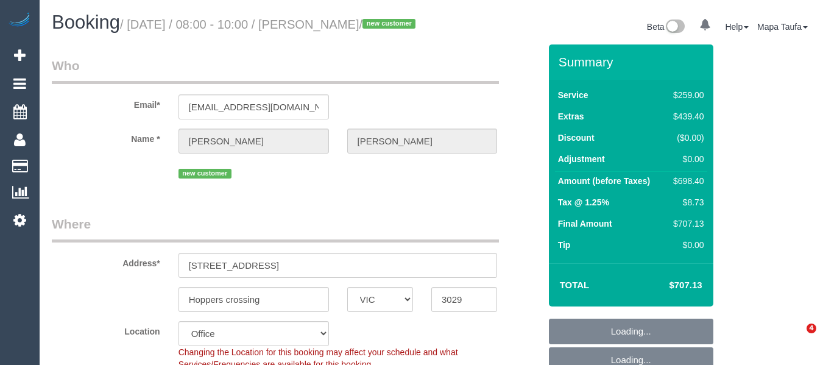
select select "number:35"
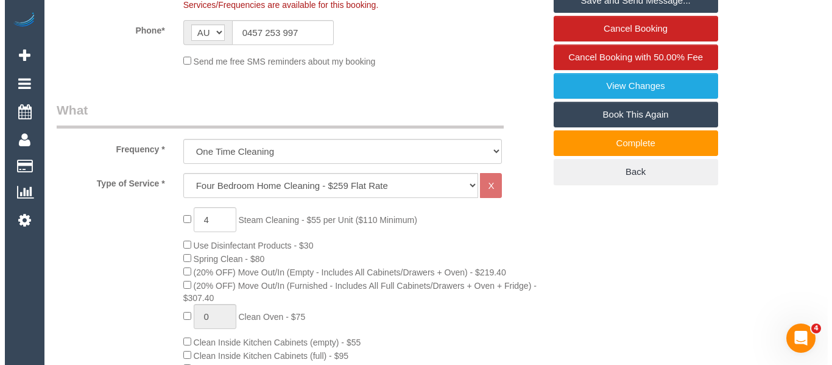
scroll to position [338, 0]
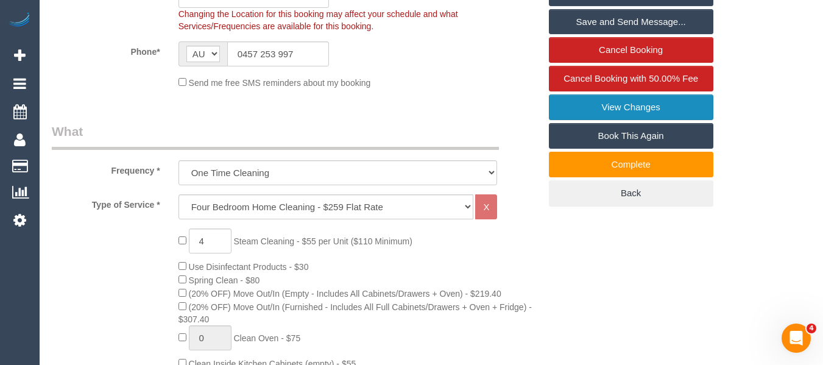
click at [660, 118] on link "View Changes" at bounding box center [631, 107] width 164 height 26
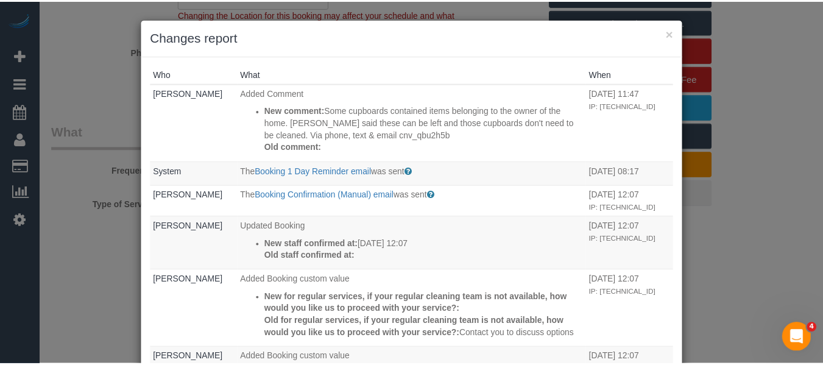
scroll to position [0, 0]
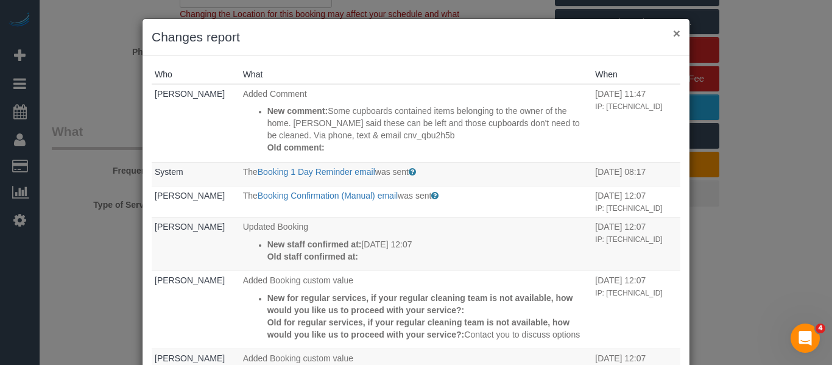
click at [675, 36] on button "×" at bounding box center [676, 33] width 7 height 13
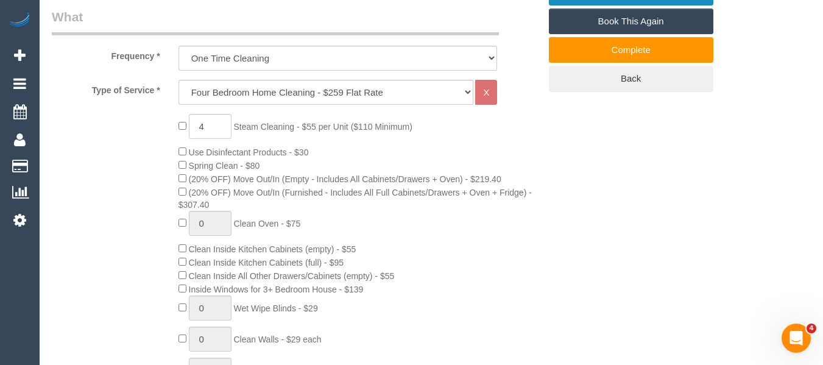
scroll to position [547, 0]
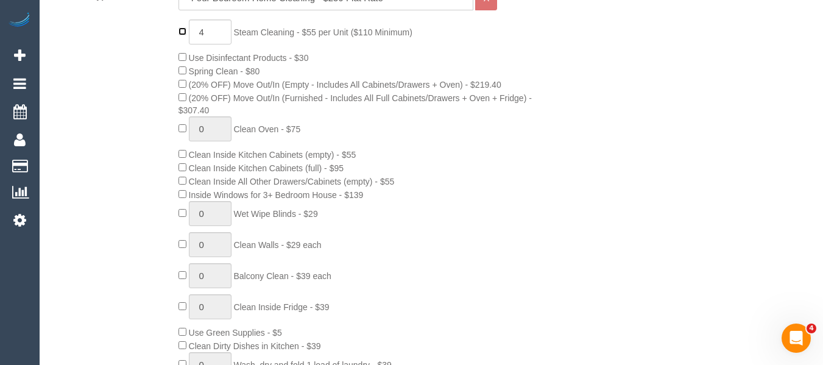
type input "0"
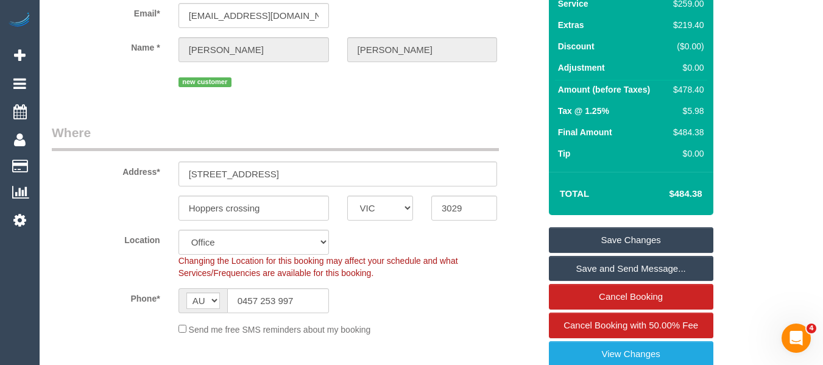
scroll to position [41, 0]
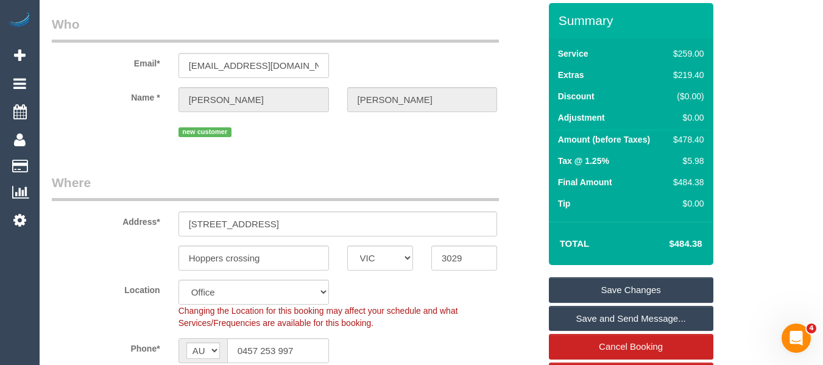
click at [429, 149] on fieldset "Who Email* tanishaquinlan80@gmail.com Name * Tanisha Quinlan new customer" at bounding box center [296, 82] width 488 height 134
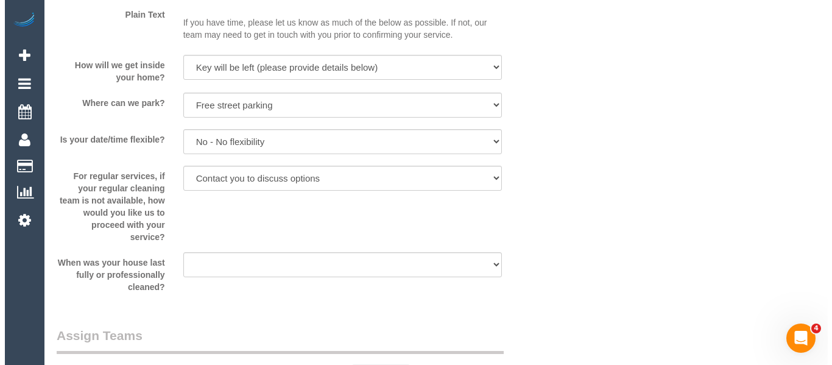
scroll to position [1958, 0]
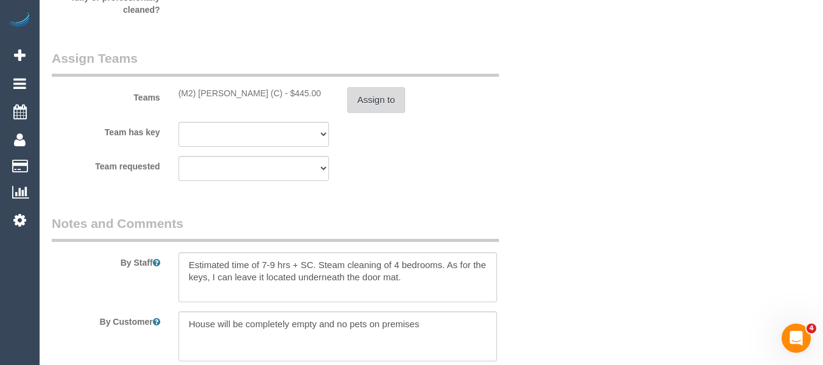
click at [353, 113] on button "Assign to" at bounding box center [376, 100] width 58 height 26
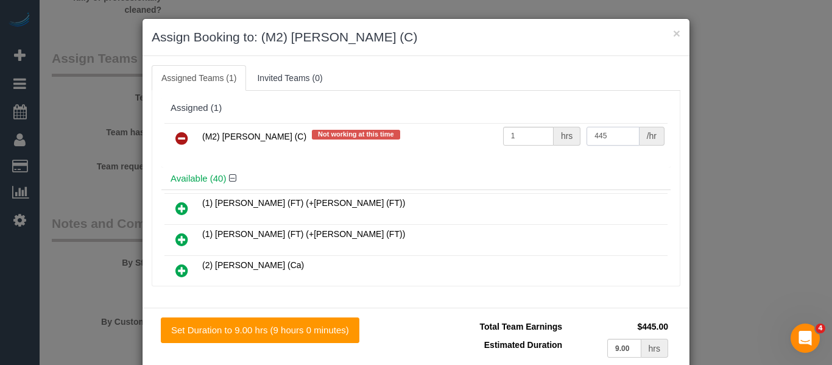
drag, startPoint x: 507, startPoint y: 127, endPoint x: 459, endPoint y: 103, distance: 53.7
click at [477, 117] on div "Assigned (1) (M2) Ahasan Habib (C) Not working at this time 1 hrs 445 /hr" at bounding box center [415, 132] width 509 height 71
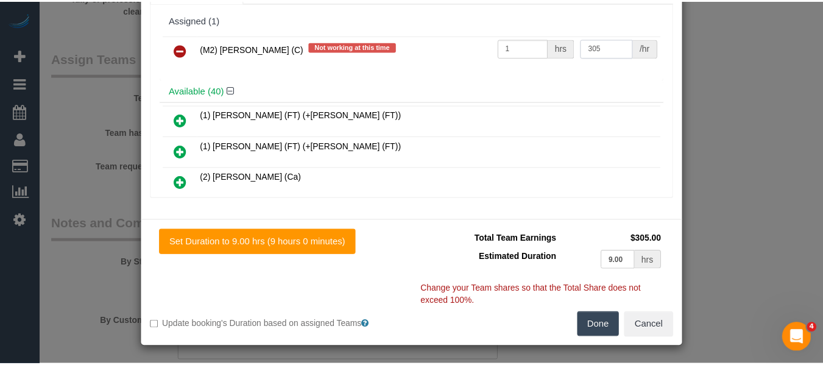
scroll to position [89, 0]
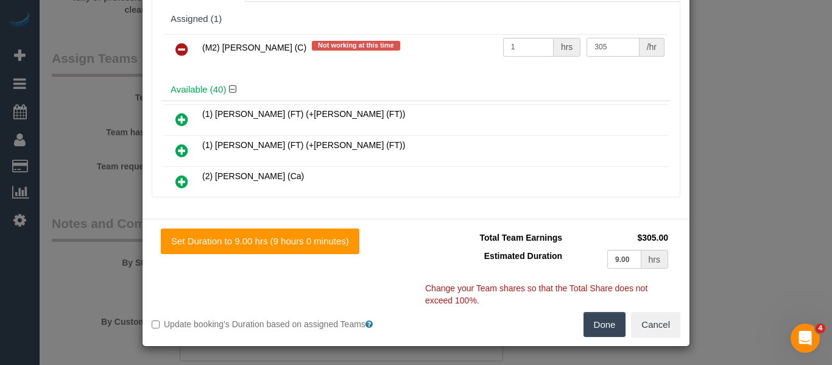
type input "305"
click at [601, 331] on button "Done" at bounding box center [605, 325] width 43 height 26
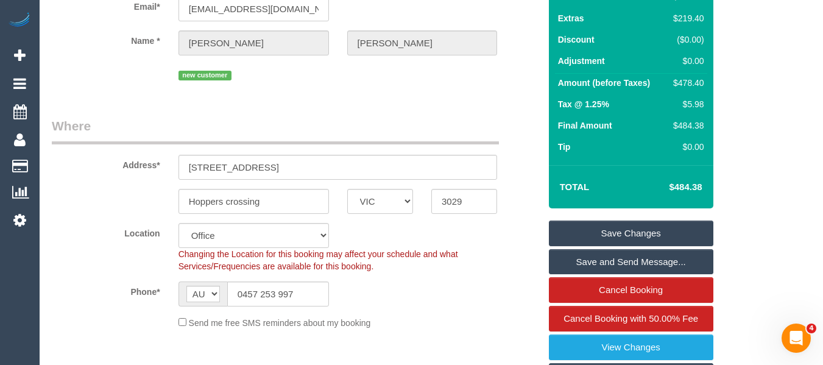
scroll to position [88, 0]
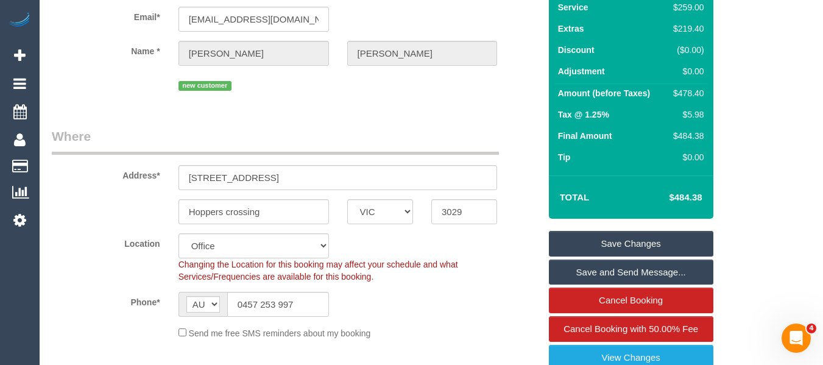
click at [638, 256] on link "Save Changes" at bounding box center [631, 244] width 164 height 26
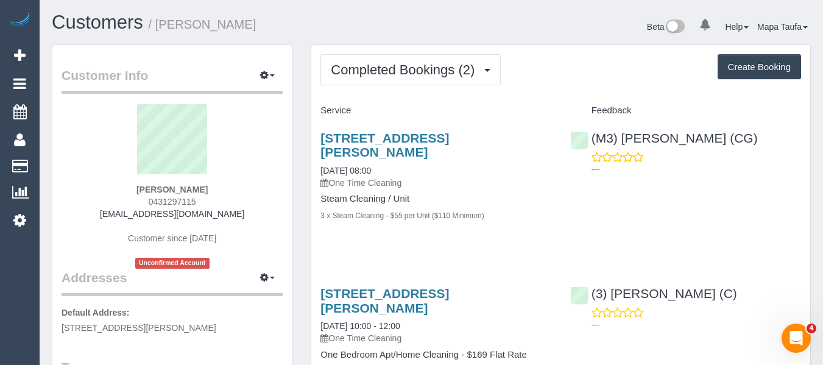
drag, startPoint x: 166, startPoint y: 208, endPoint x: 144, endPoint y: 199, distance: 23.8
click at [144, 199] on div "[PERSON_NAME] 0431297115 [EMAIL_ADDRESS][DOMAIN_NAME] Customer since [DATE] Unc…" at bounding box center [172, 186] width 221 height 164
copy span "0431297115"
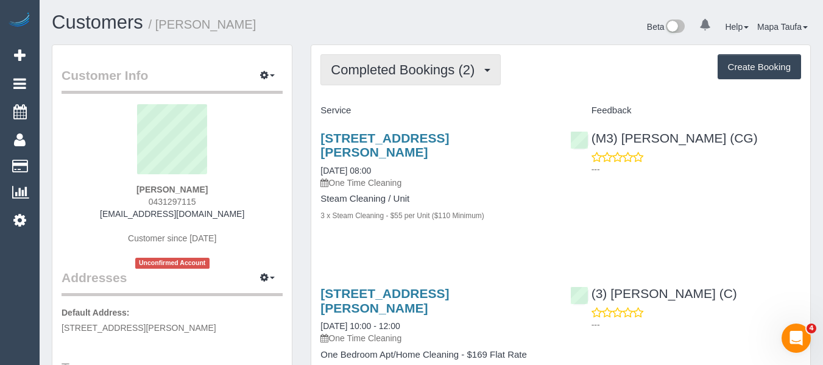
click at [411, 54] on button "Completed Bookings (2)" at bounding box center [410, 69] width 180 height 31
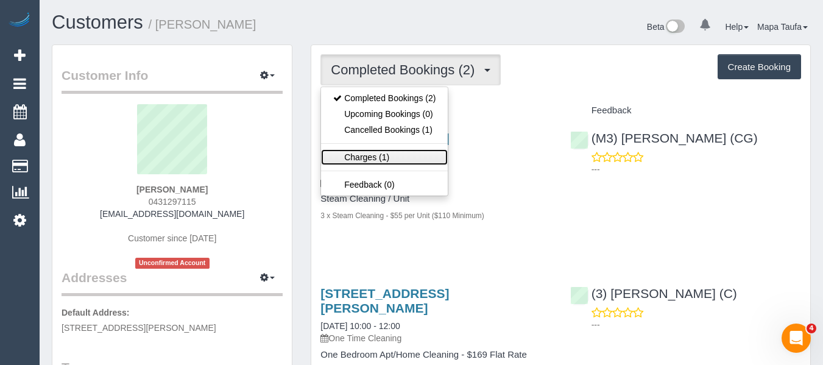
click at [383, 157] on link "Charges (1)" at bounding box center [384, 157] width 127 height 16
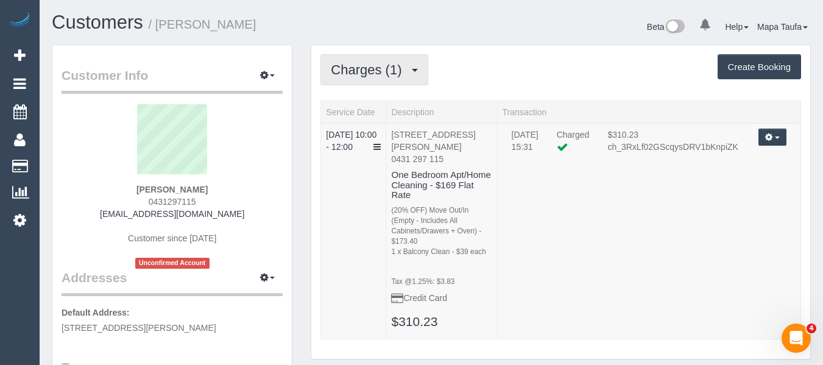
click at [347, 61] on button "Charges (1)" at bounding box center [373, 69] width 107 height 31
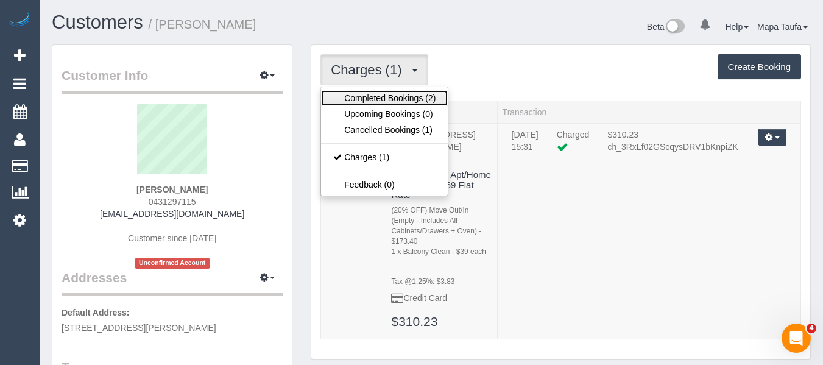
click at [354, 93] on link "Completed Bookings (2)" at bounding box center [384, 98] width 127 height 16
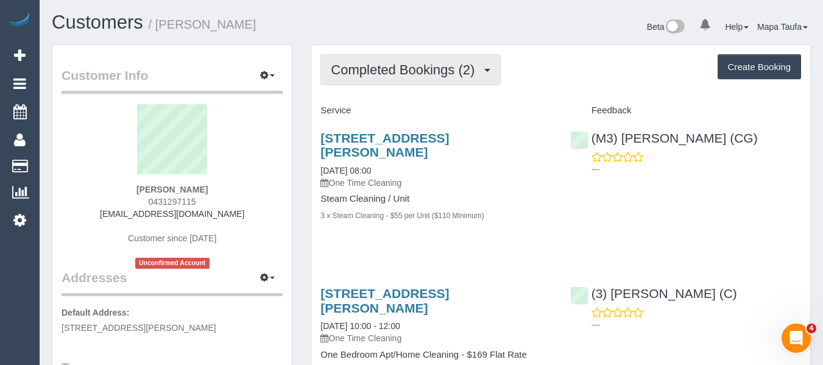
click at [382, 76] on span "Completed Bookings (2)" at bounding box center [406, 69] width 150 height 15
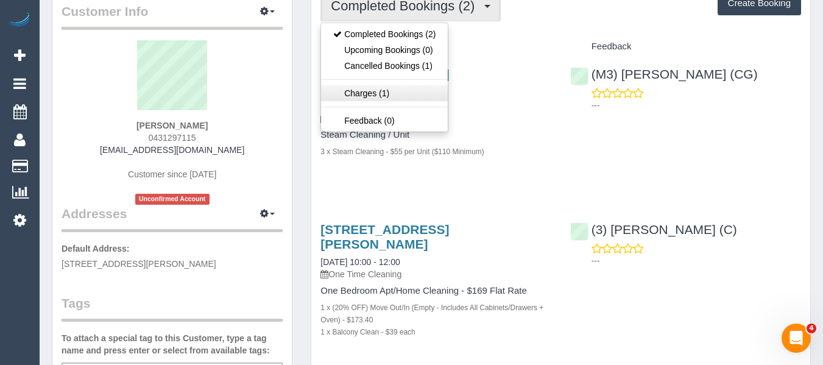
scroll to position [61, 0]
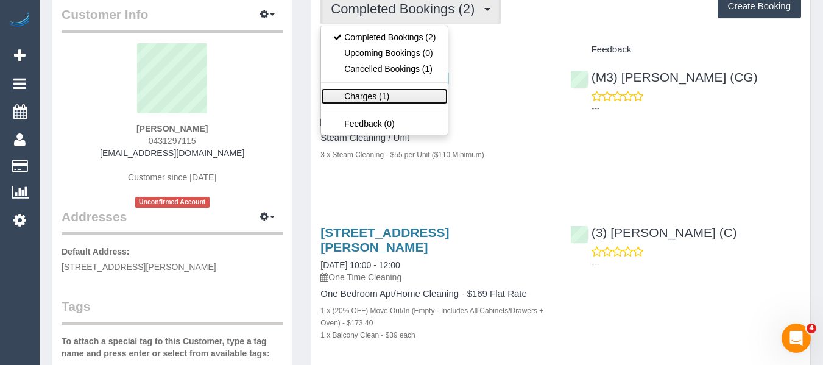
click at [353, 92] on link "Charges (1)" at bounding box center [384, 96] width 127 height 16
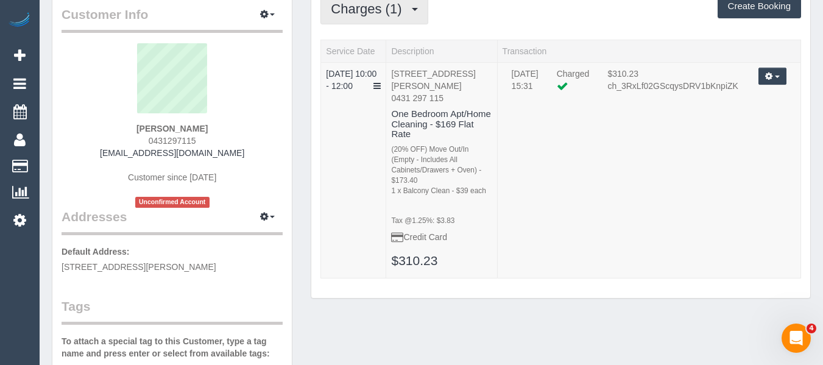
click at [362, 18] on button "Charges (1)" at bounding box center [373, 8] width 107 height 31
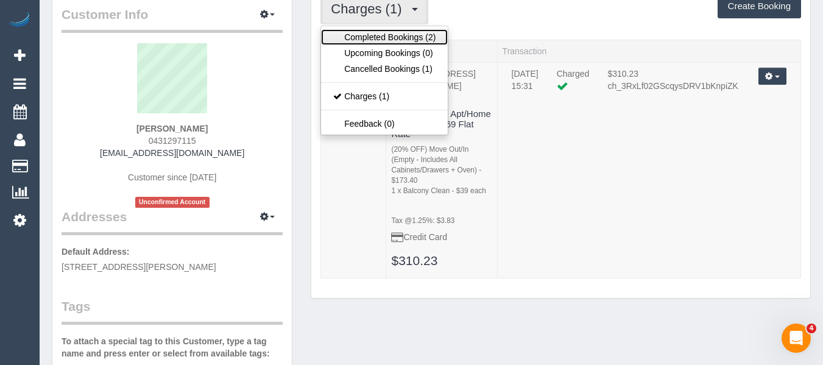
click at [364, 33] on link "Completed Bookings (2)" at bounding box center [384, 37] width 127 height 16
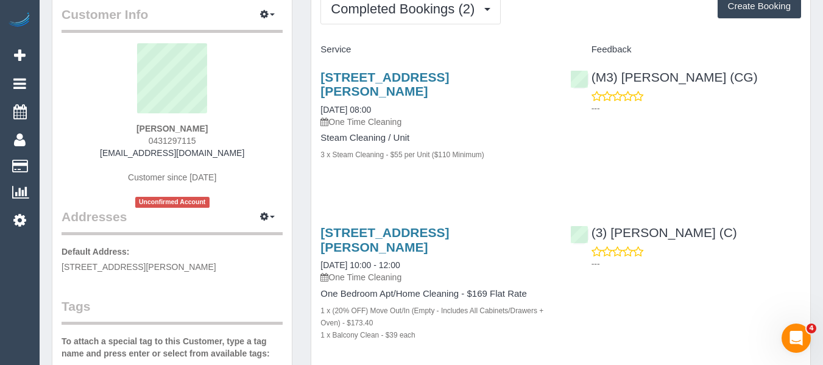
copy span "0431297115"
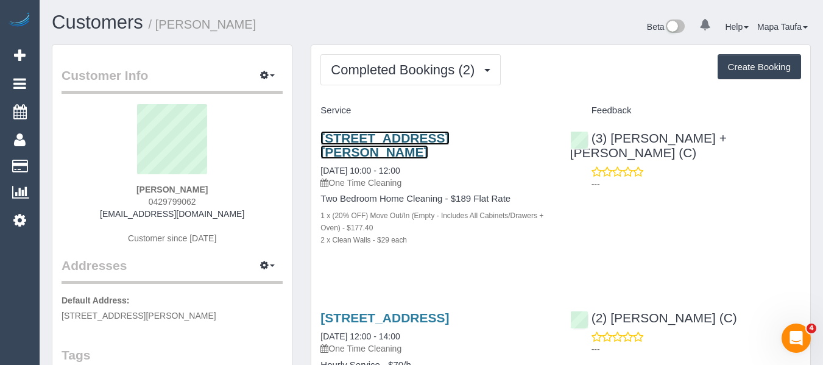
click at [345, 135] on link "[STREET_ADDRESS][PERSON_NAME]" at bounding box center [384, 145] width 129 height 28
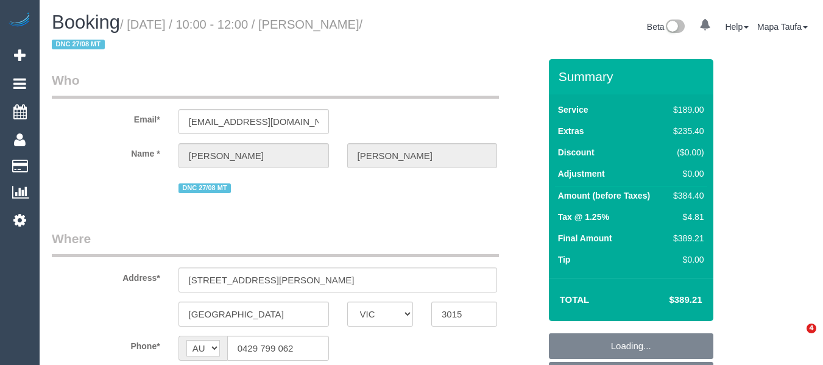
select select "VIC"
select select "string:stripe-pm_1RmTGU2GScqysDRV0mM01N57"
select select
select select "number:27"
select select "number:14"
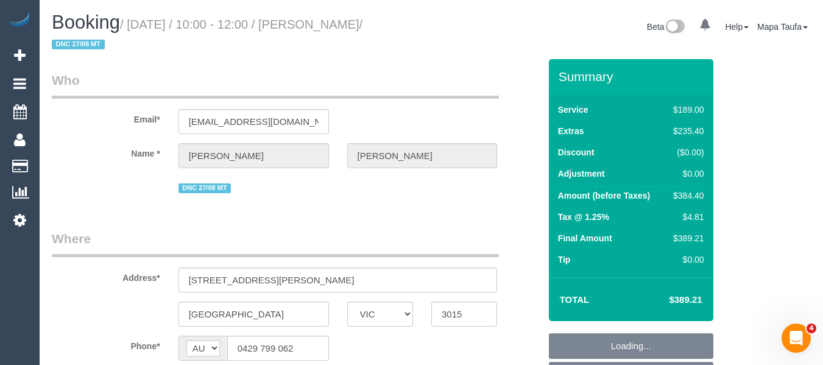
select select "number:19"
select select "number:24"
select select "number:26"
select select "object:1265"
select select "spot6"
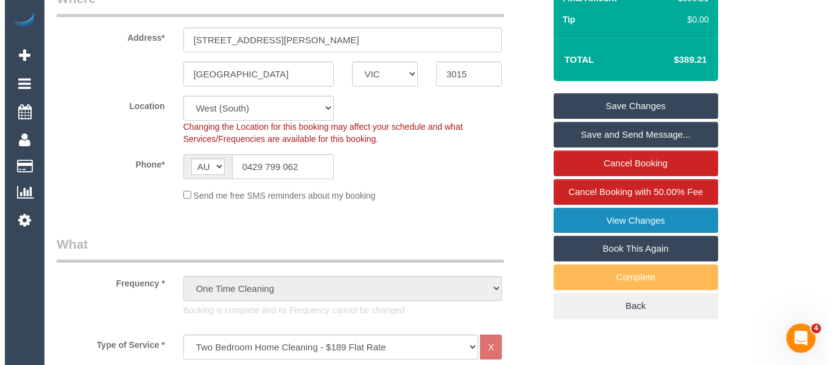
scroll to position [244, 0]
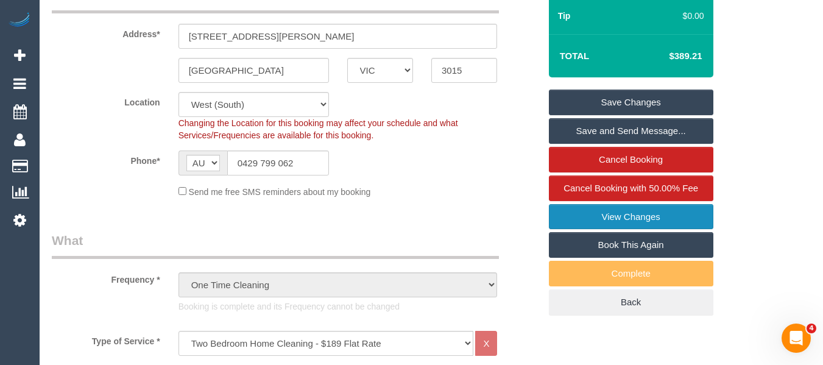
click at [646, 207] on link "View Changes" at bounding box center [631, 217] width 164 height 26
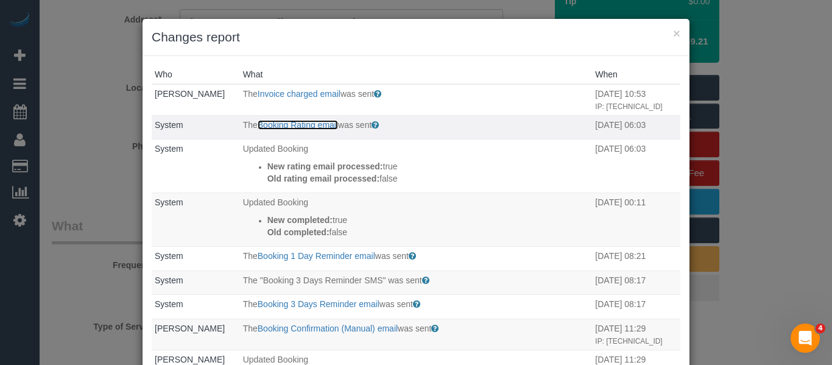
click at [311, 123] on link "Booking Rating email" at bounding box center [298, 125] width 80 height 10
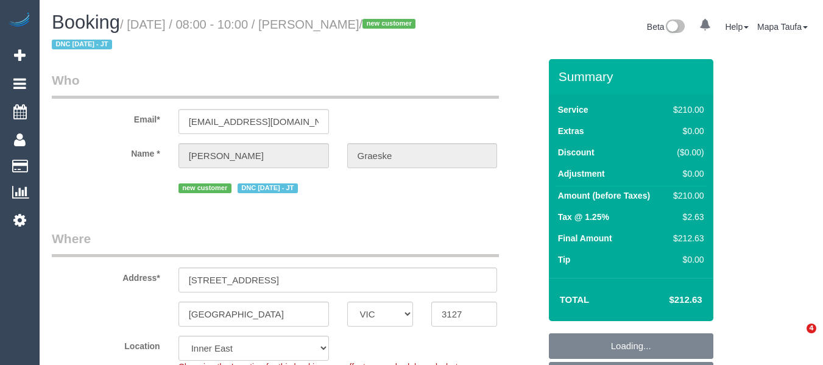
select select "VIC"
select select "object:693"
select select "number:28"
select select "object:862"
select select "string:stripe-pm_1S39Fg2GScqysDRV1TkmmTTg"
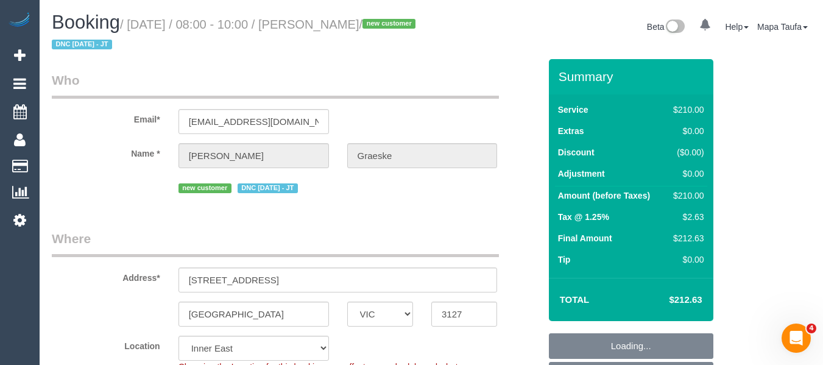
select select "180"
select select "spot1"
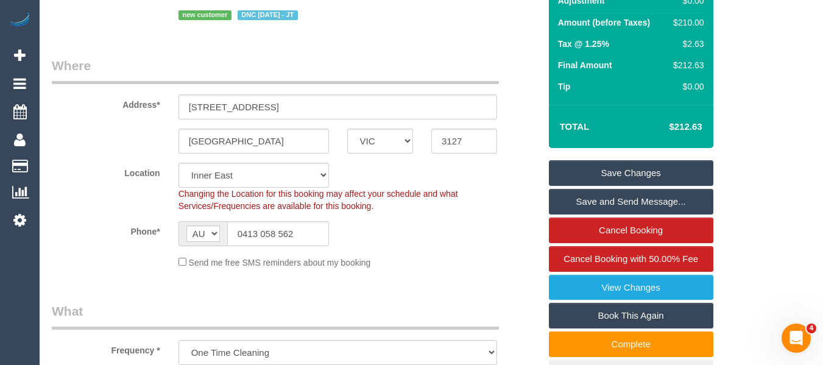
scroll to position [156, 0]
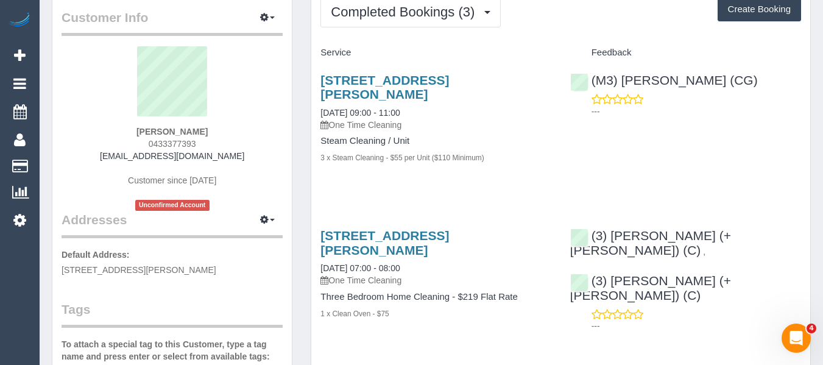
scroll to position [122, 0]
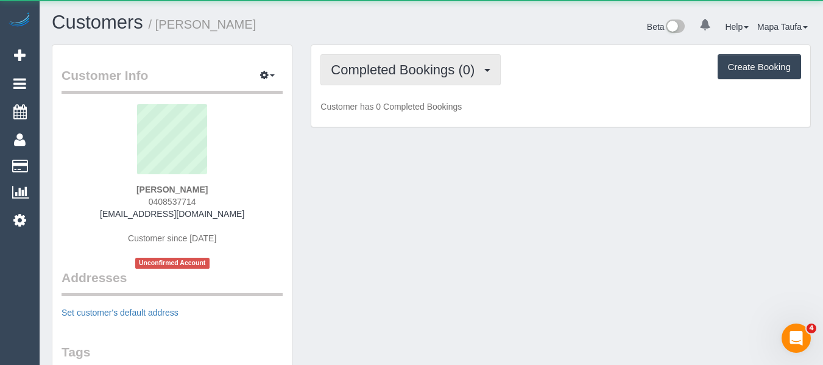
click at [400, 68] on span "Completed Bookings (0)" at bounding box center [406, 69] width 150 height 15
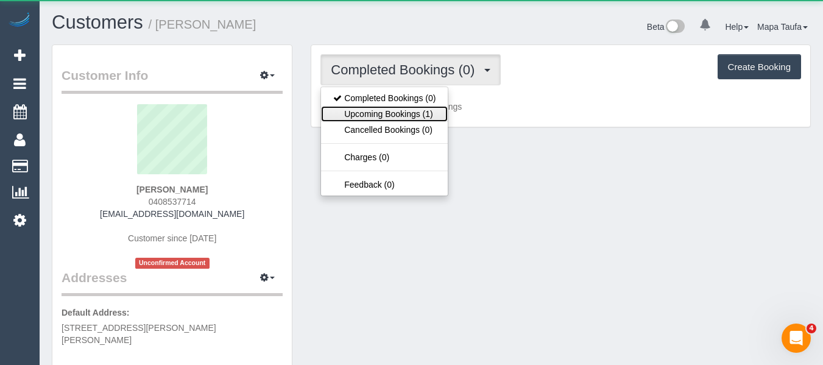
click at [403, 116] on link "Upcoming Bookings (1)" at bounding box center [384, 114] width 127 height 16
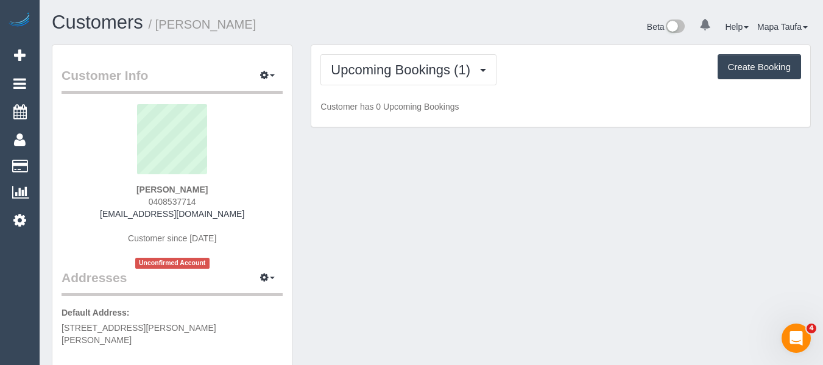
click at [580, 66] on div "Upcoming Bookings (1) Completed Bookings (0) Upcoming Bookings (1) Cancelled Bo…" at bounding box center [560, 69] width 481 height 31
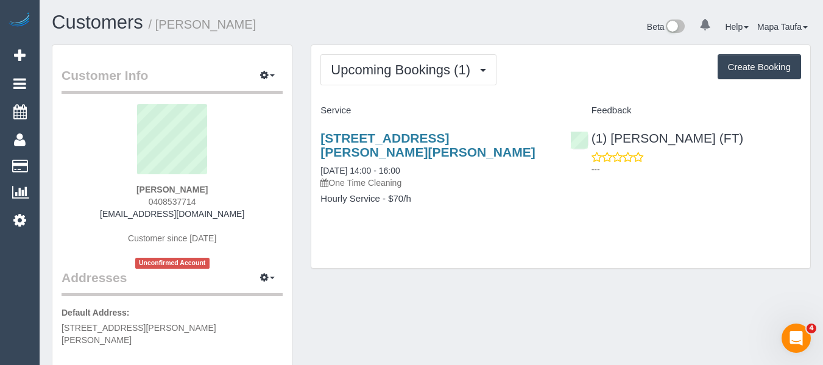
click at [817, 102] on div "Upcoming Bookings (1) Completed Bookings (0) Upcoming Bookings (1) Cancelled Bo…" at bounding box center [560, 162] width 518 height 236
drag, startPoint x: 216, startPoint y: 203, endPoint x: 147, endPoint y: 206, distance: 68.9
click at [147, 206] on div "[PERSON_NAME] 0408537714 [EMAIL_ADDRESS][DOMAIN_NAME] Customer since [DATE] Unc…" at bounding box center [172, 186] width 221 height 164
copy span "0408537714"
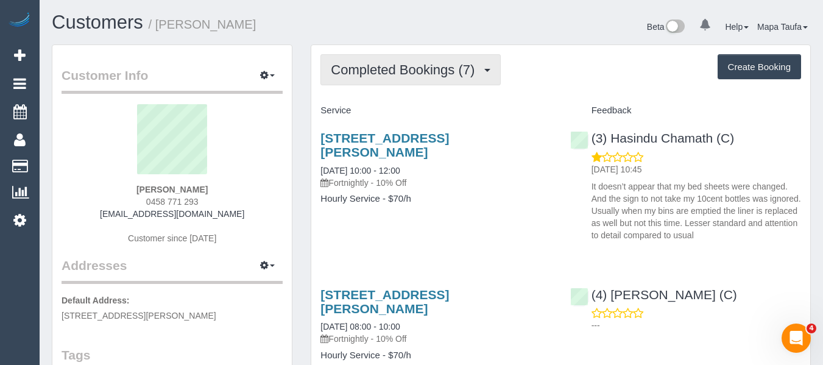
click at [369, 75] on span "Completed Bookings (7)" at bounding box center [406, 69] width 150 height 15
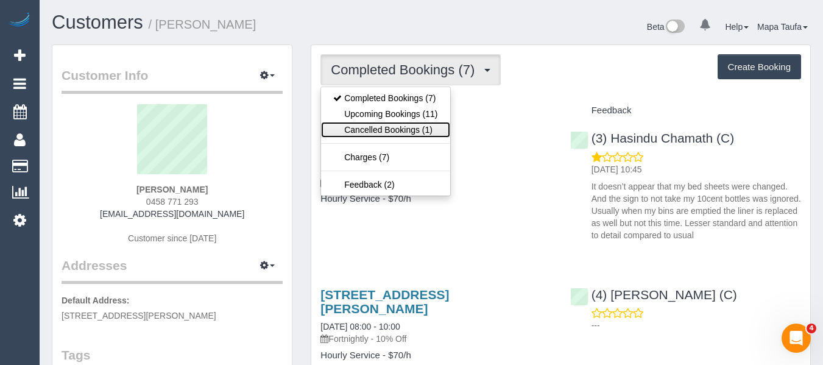
click at [399, 133] on link "Cancelled Bookings (1)" at bounding box center [385, 130] width 129 height 16
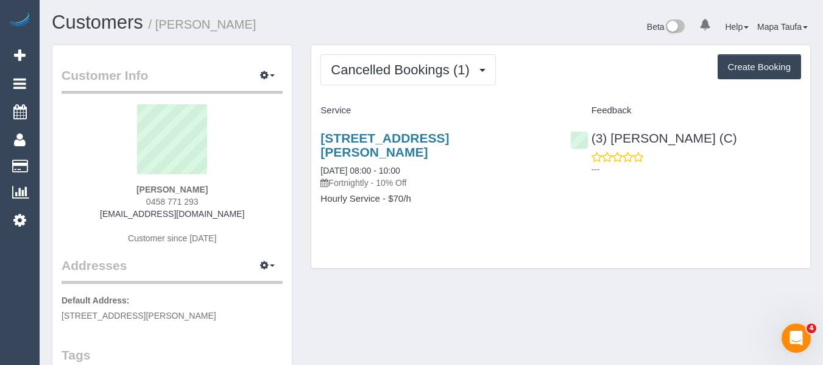
click at [366, 147] on h3 "203/80 Dawson St, Brunswick, VIC 3056" at bounding box center [435, 145] width 231 height 28
click at [361, 137] on link "203/80 Dawson St, Brunswick, VIC 3056" at bounding box center [384, 145] width 129 height 28
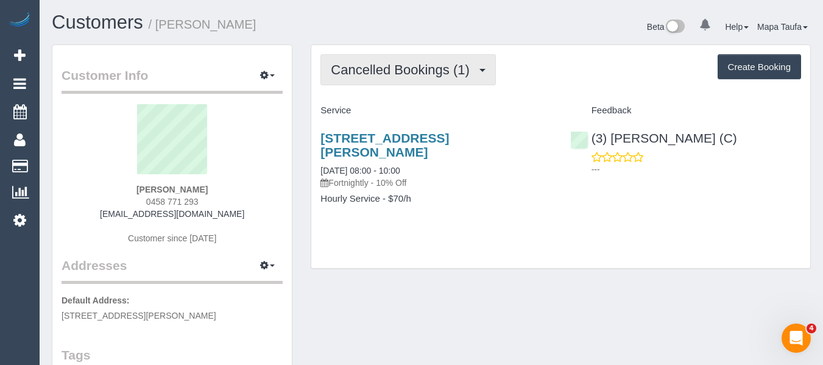
click at [428, 63] on span "Cancelled Bookings (1)" at bounding box center [403, 69] width 144 height 15
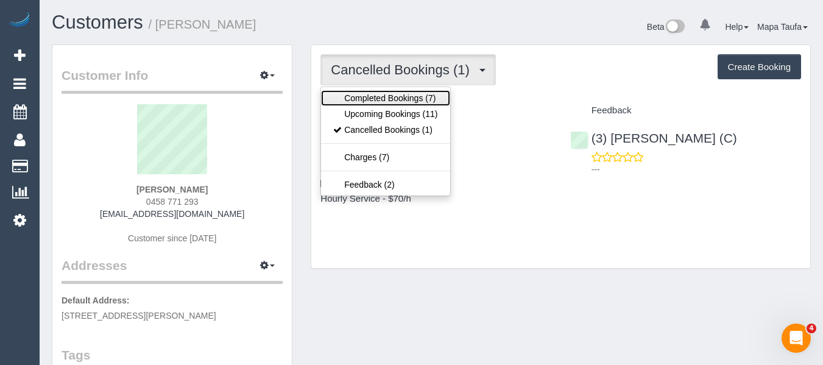
click at [418, 93] on link "Completed Bookings (7)" at bounding box center [385, 98] width 129 height 16
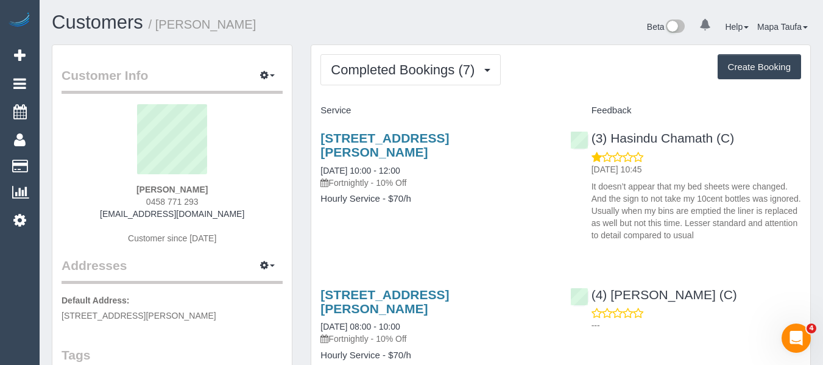
scroll to position [61, 0]
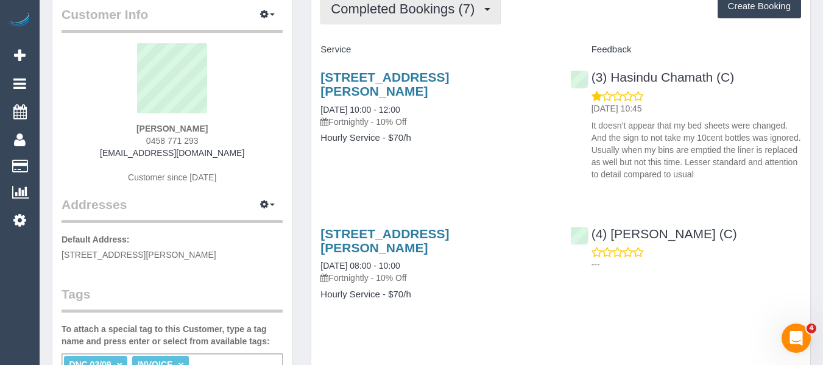
click at [397, 4] on span "Completed Bookings (7)" at bounding box center [406, 8] width 150 height 15
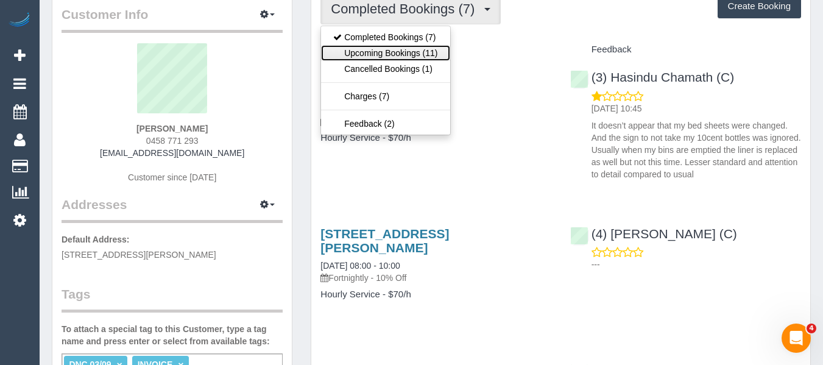
click at [398, 51] on link "Upcoming Bookings (11)" at bounding box center [385, 53] width 129 height 16
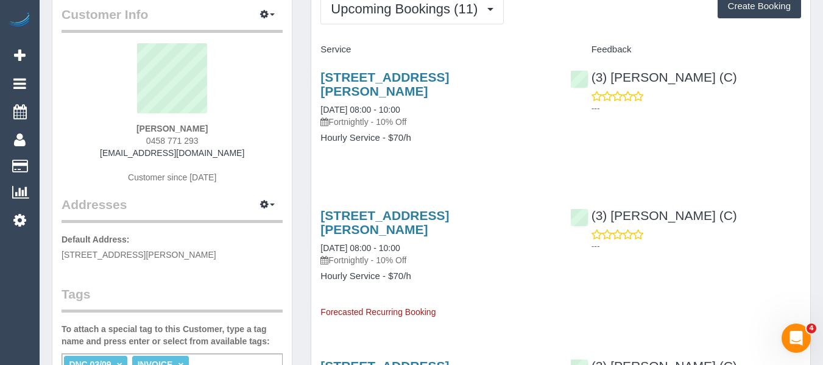
scroll to position [0, 0]
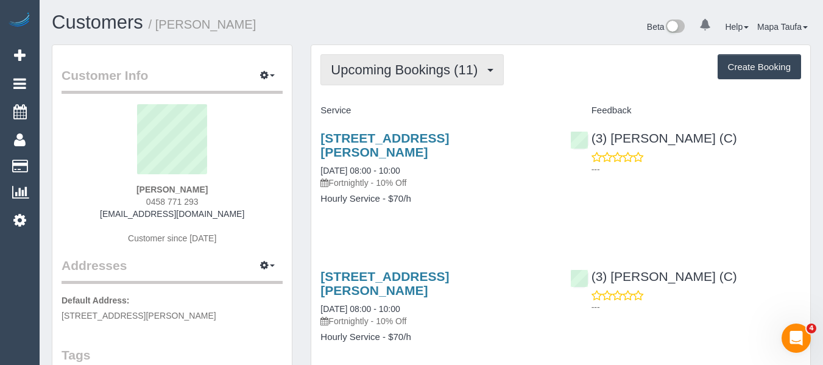
drag, startPoint x: 361, startPoint y: 76, endPoint x: 364, endPoint y: 82, distance: 6.3
click at [361, 76] on span "Upcoming Bookings (11)" at bounding box center [407, 69] width 153 height 15
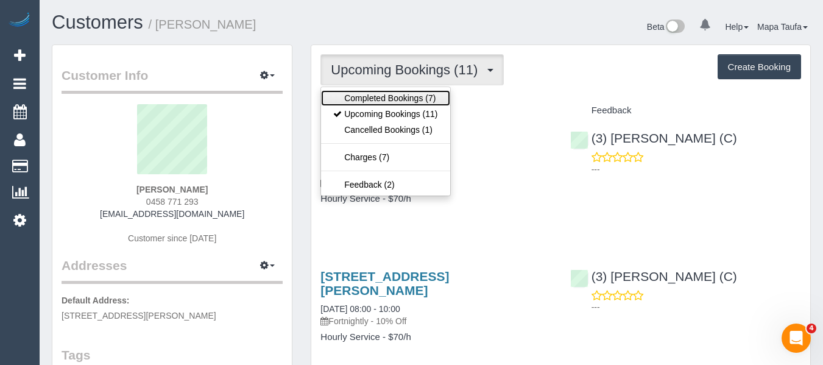
click at [369, 96] on link "Completed Bookings (7)" at bounding box center [385, 98] width 129 height 16
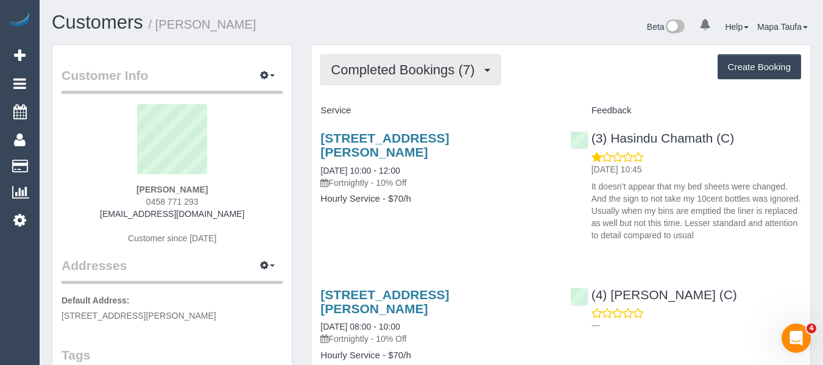
click at [408, 71] on span "Completed Bookings (7)" at bounding box center [406, 69] width 150 height 15
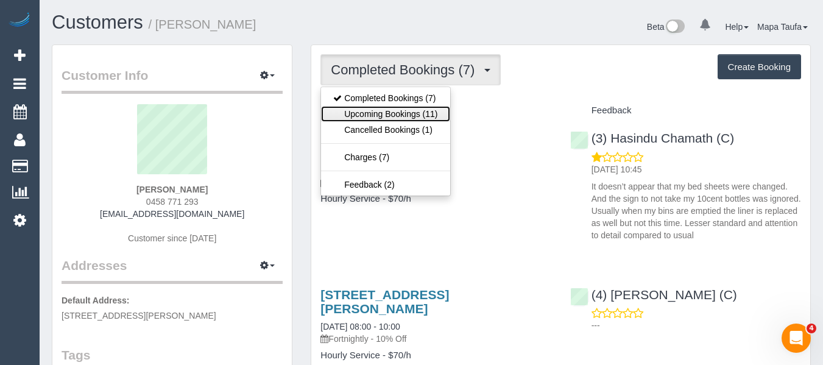
click at [411, 107] on link "Upcoming Bookings (11)" at bounding box center [385, 114] width 129 height 16
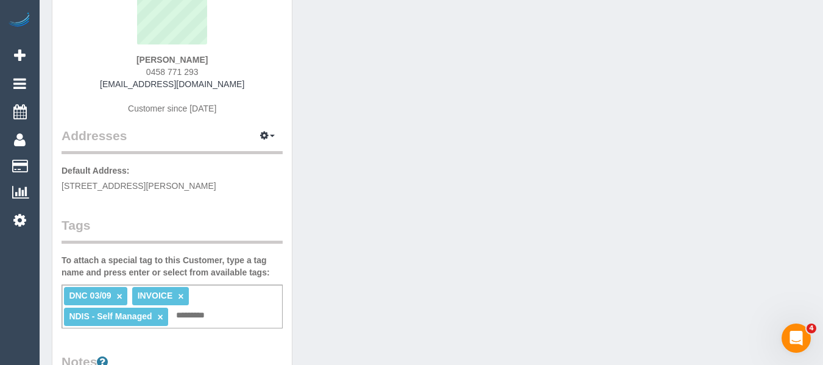
scroll to position [244, 0]
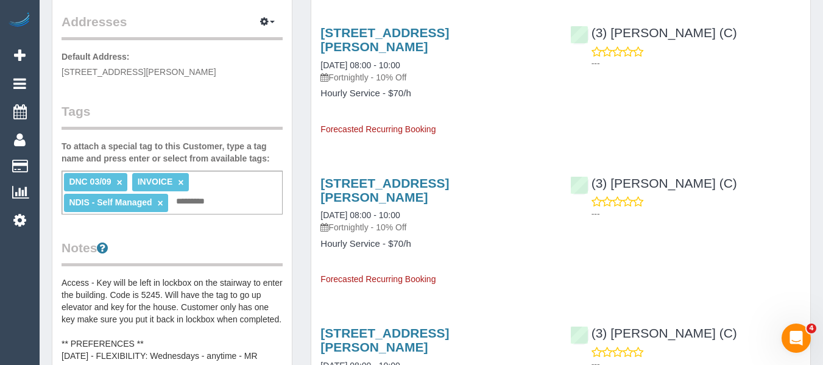
click at [118, 182] on link "×" at bounding box center [119, 182] width 5 height 10
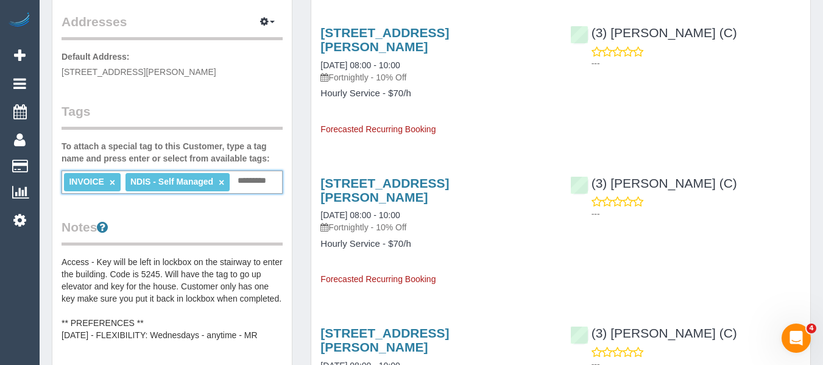
click at [214, 225] on legend "Notes" at bounding box center [172, 231] width 221 height 27
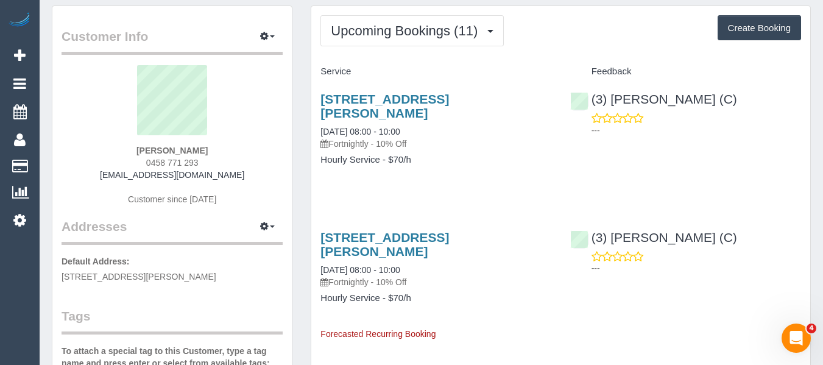
scroll to position [0, 0]
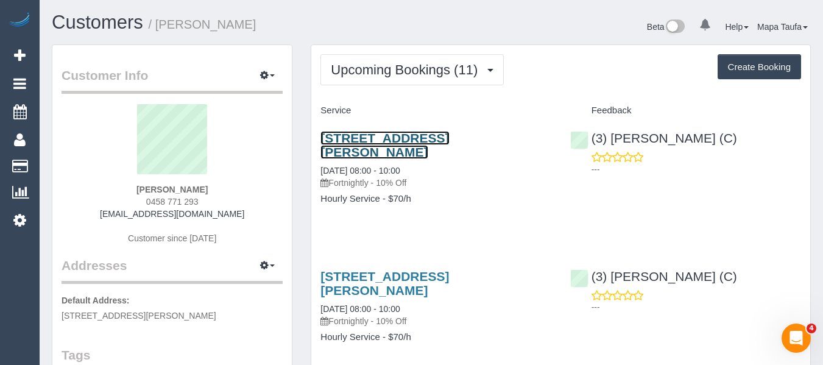
click at [356, 143] on link "203/80 Dawson St, Brunswick, VIC 3056" at bounding box center [384, 145] width 129 height 28
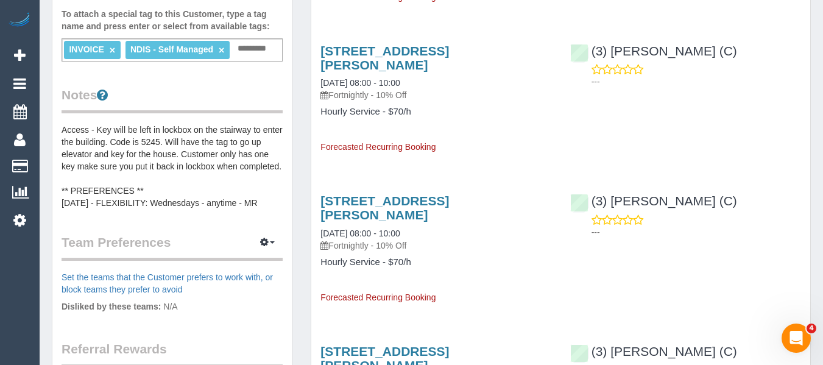
scroll to position [487, 0]
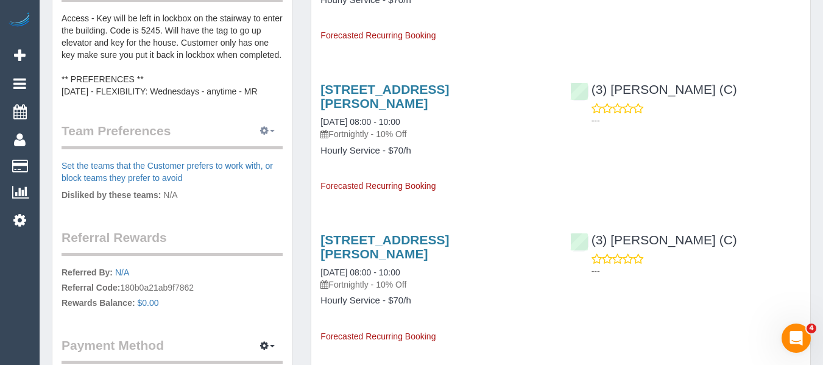
click at [261, 132] on icon "button" at bounding box center [264, 130] width 9 height 7
click at [263, 158] on link "Manage Preferences" at bounding box center [230, 154] width 104 height 16
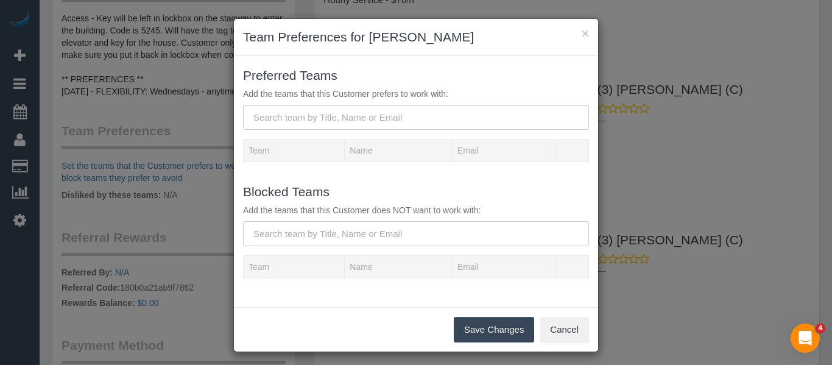
click at [342, 227] on input "text" at bounding box center [416, 233] width 346 height 25
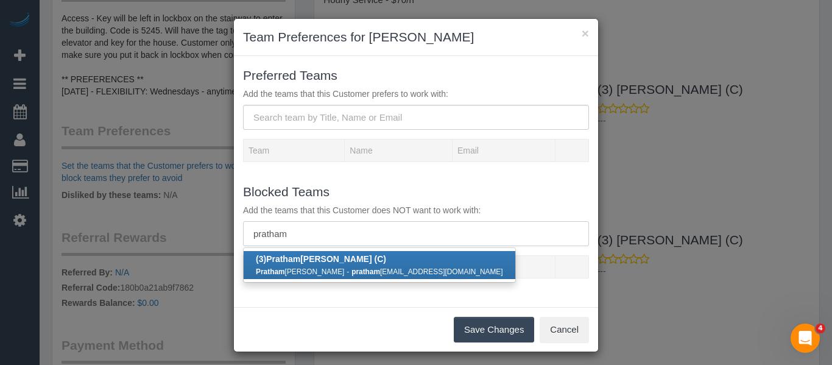
type input "pratham"
click at [332, 252] on link "(3) Pratham Bagga (C) Pratham Bagga - pratham bagga619@gmail.com" at bounding box center [380, 265] width 272 height 28
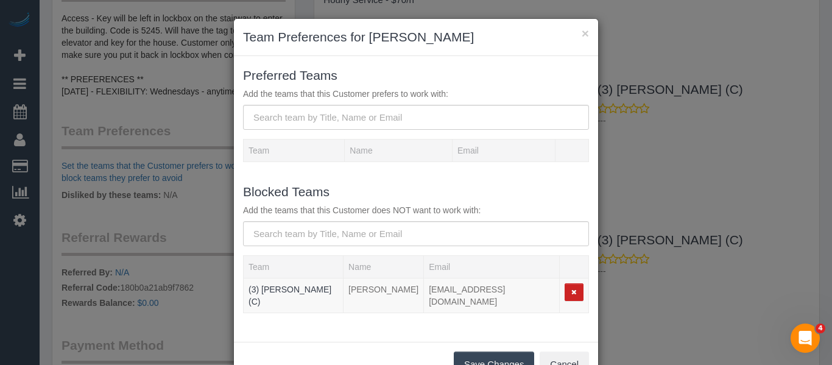
click at [487, 360] on button "Save Changes" at bounding box center [494, 364] width 80 height 26
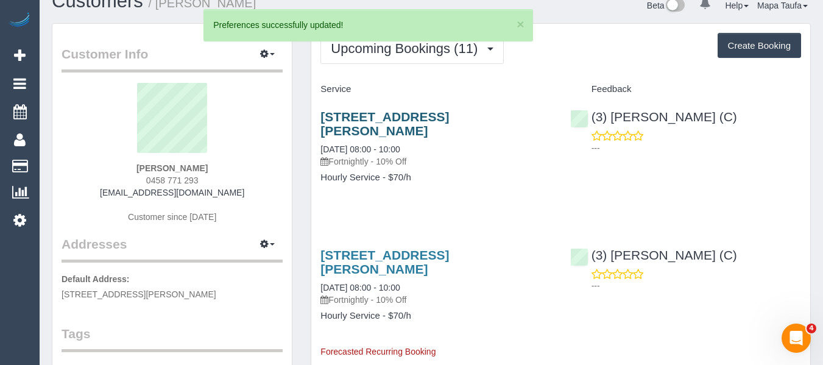
scroll to position [0, 0]
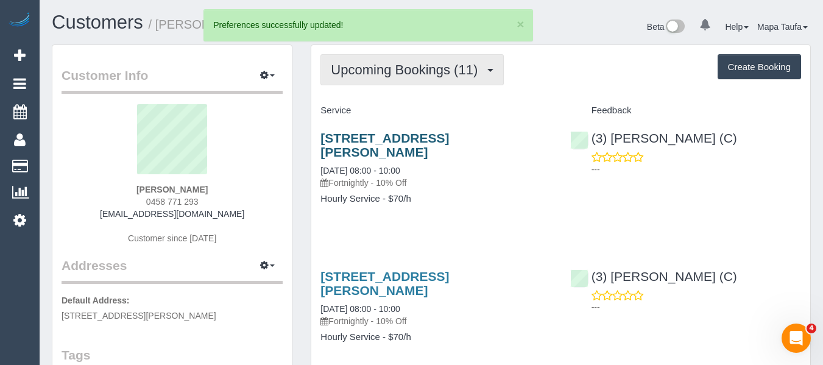
click at [428, 85] on button "Upcoming Bookings (11)" at bounding box center [411, 69] width 183 height 31
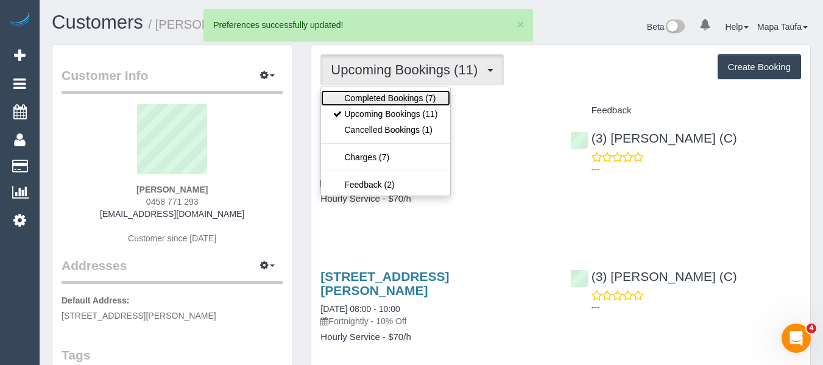
click at [425, 93] on link "Completed Bookings (7)" at bounding box center [385, 98] width 129 height 16
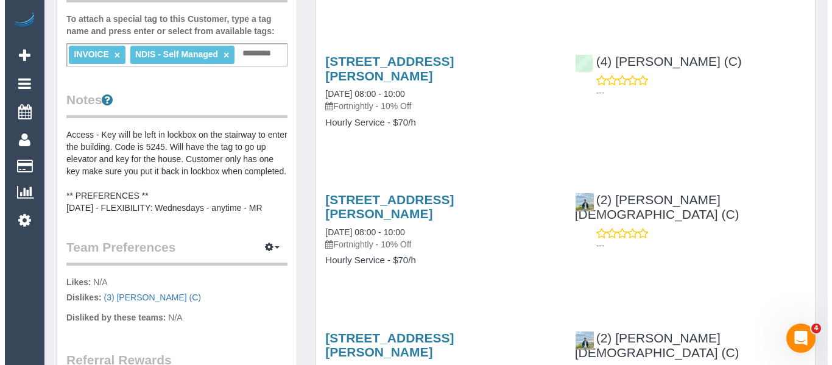
scroll to position [487, 0]
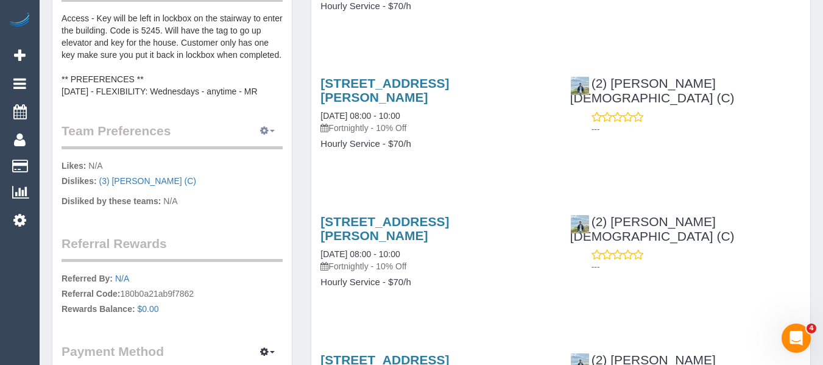
click at [262, 136] on button "button" at bounding box center [267, 131] width 30 height 19
click at [264, 155] on link "Manage Preferences" at bounding box center [230, 154] width 104 height 16
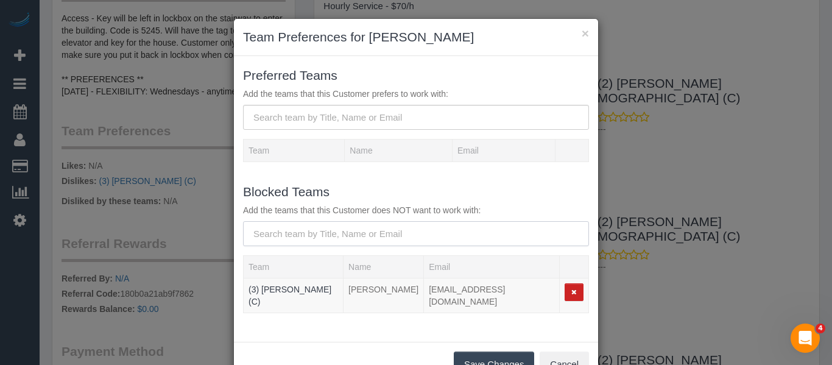
click at [376, 228] on input "text" at bounding box center [416, 233] width 346 height 25
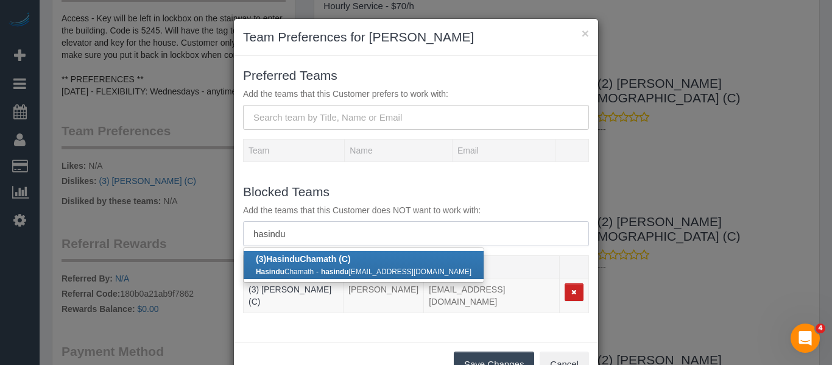
type input "hasindu"
click at [365, 255] on link "(3) Hasindu Chamath (C) Hasindu Chamath - hasindu chamath8@gmail.com" at bounding box center [364, 265] width 240 height 28
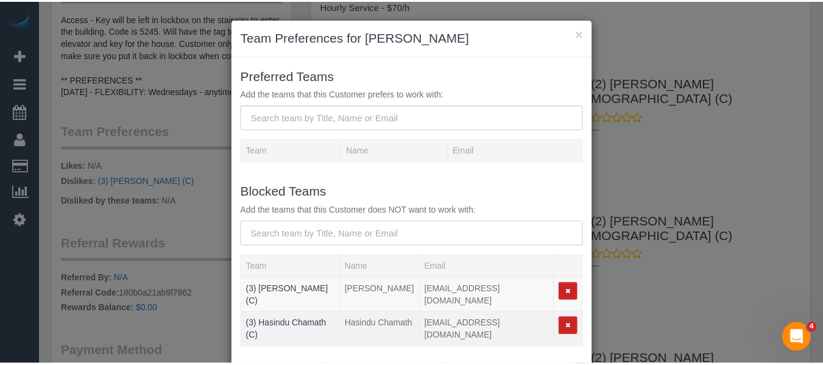
scroll to position [61, 0]
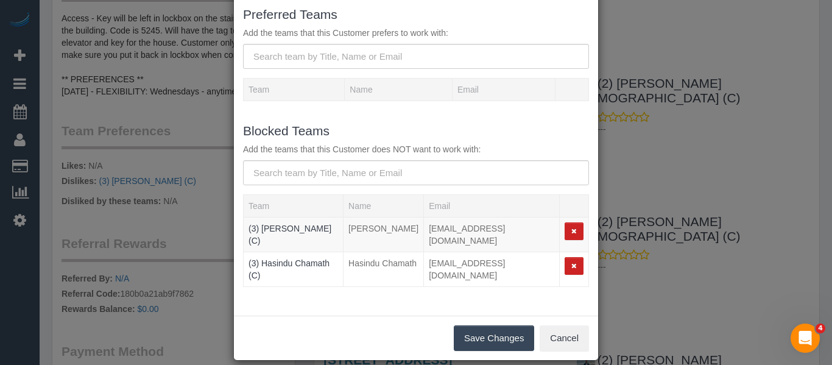
click at [486, 325] on button "Save Changes" at bounding box center [494, 338] width 80 height 26
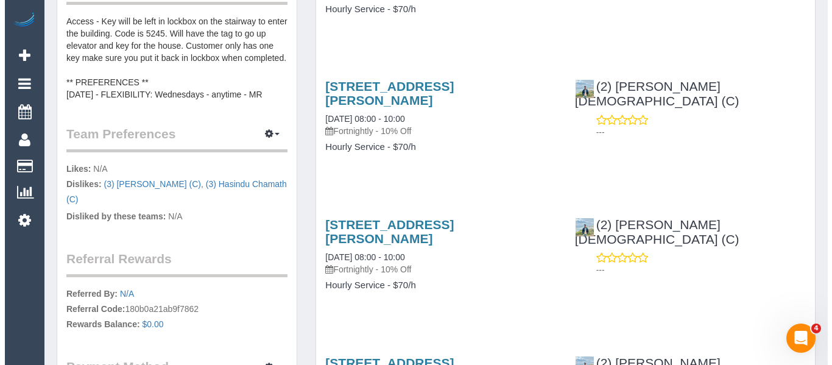
scroll to position [487, 0]
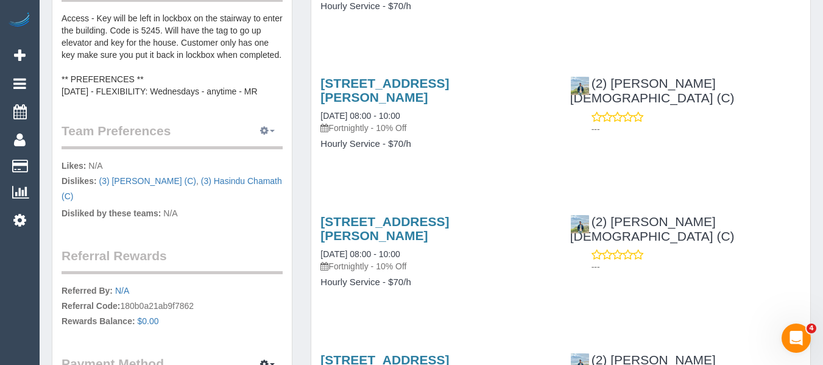
click at [267, 129] on icon "button" at bounding box center [264, 130] width 9 height 7
click at [270, 150] on link "Manage Preferences" at bounding box center [230, 154] width 104 height 16
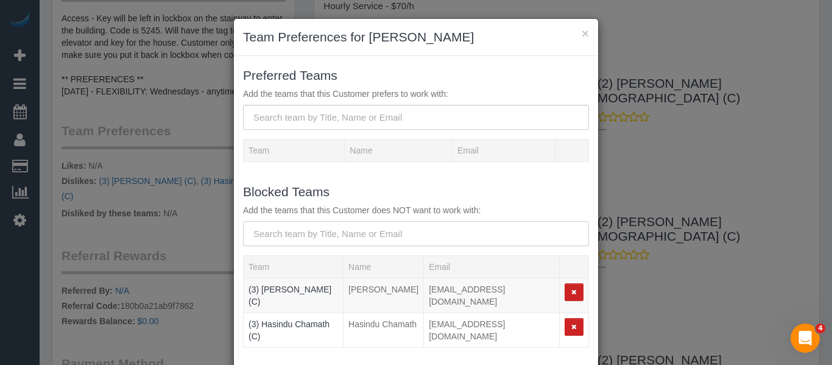
click at [339, 225] on input "text" at bounding box center [416, 233] width 346 height 25
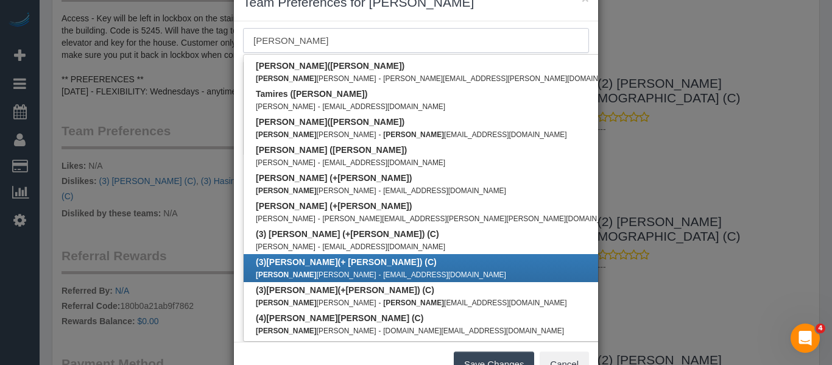
scroll to position [68, 0]
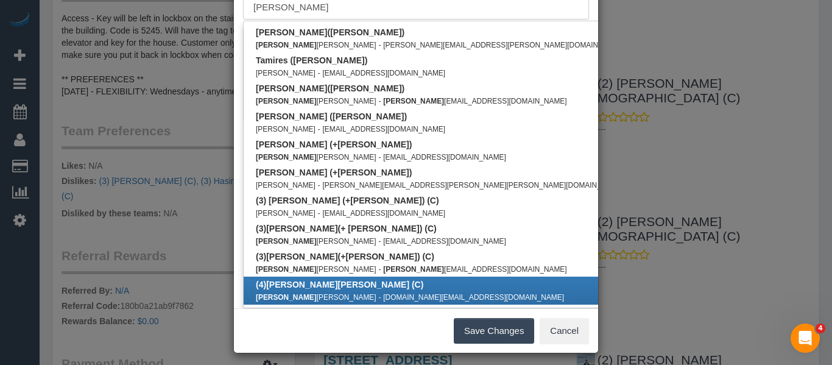
type input "cristian"
click at [349, 283] on link "(4) Cristian Mendez (C) Cristian Mendez - valenzu02.cm@gmail.com" at bounding box center [440, 291] width 393 height 28
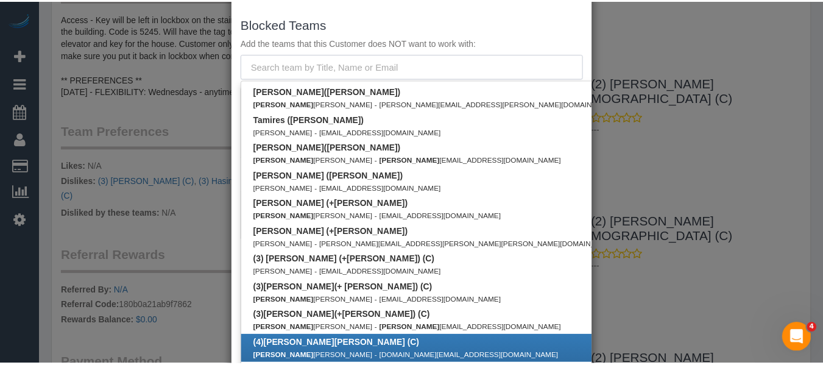
scroll to position [89, 0]
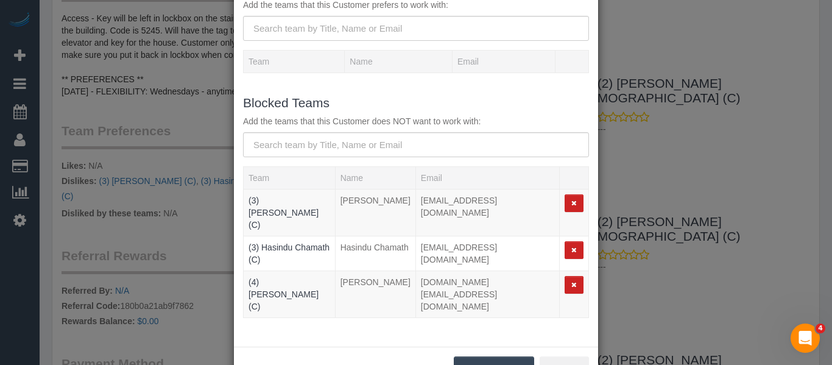
click at [489, 356] on button "Save Changes" at bounding box center [494, 369] width 80 height 26
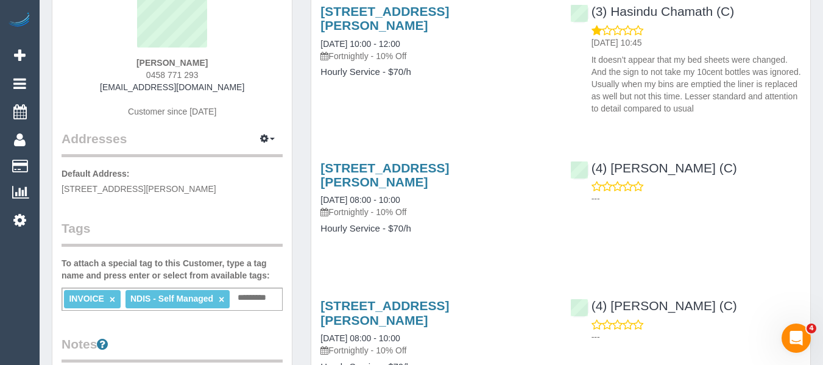
scroll to position [0, 0]
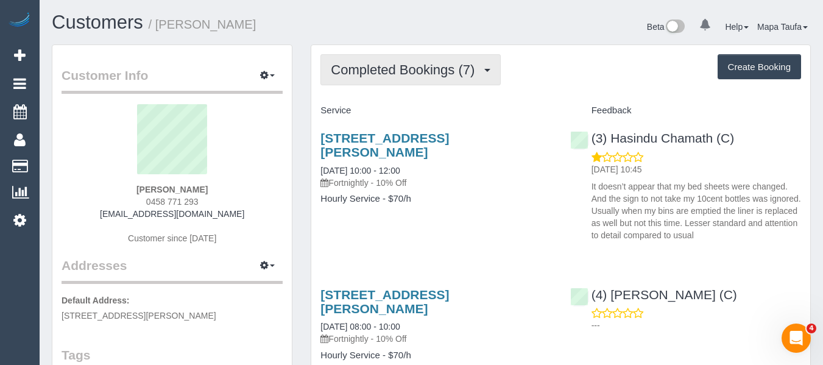
click at [375, 69] on span "Completed Bookings (7)" at bounding box center [406, 69] width 150 height 15
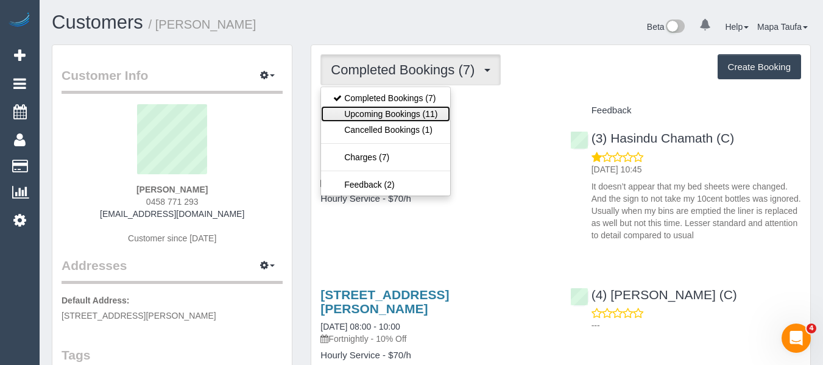
click at [387, 116] on link "Upcoming Bookings (11)" at bounding box center [385, 114] width 129 height 16
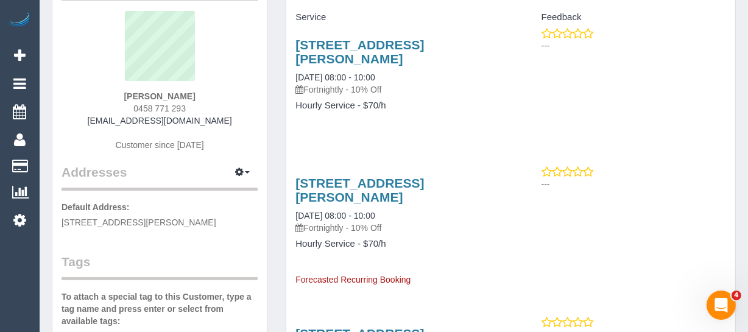
scroll to position [221, 0]
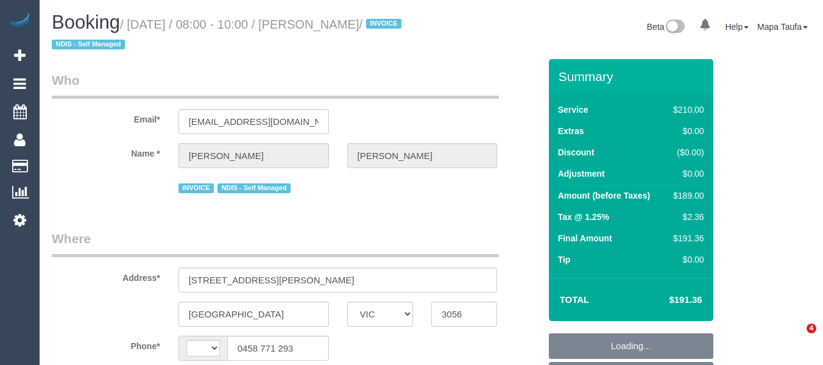
select select "VIC"
select select "object:858"
select select "string:AU"
select select "string:stripe-pm_1RMJFP2GScqysDRVl36hxd4v"
select select "180"
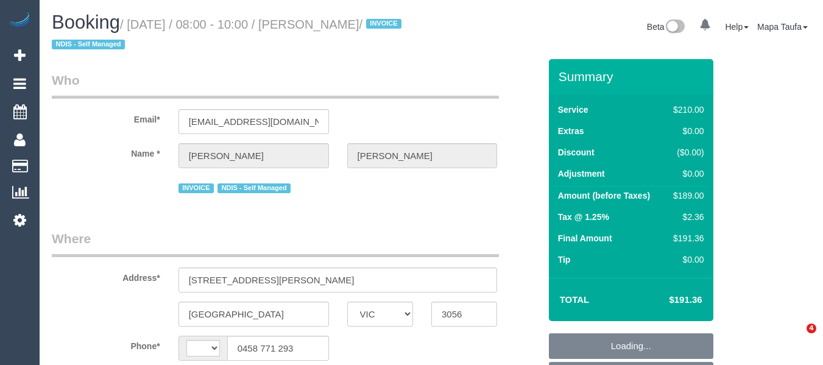
select select "number:28"
select select "number:14"
select select "number:19"
select select "number:24"
select select "number:33"
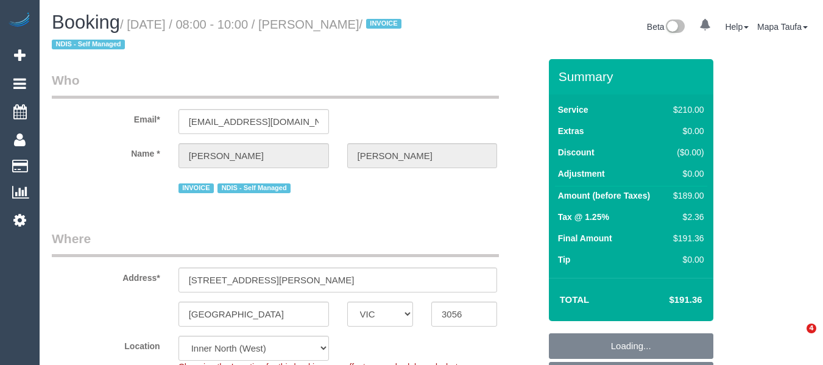
select select "spot2"
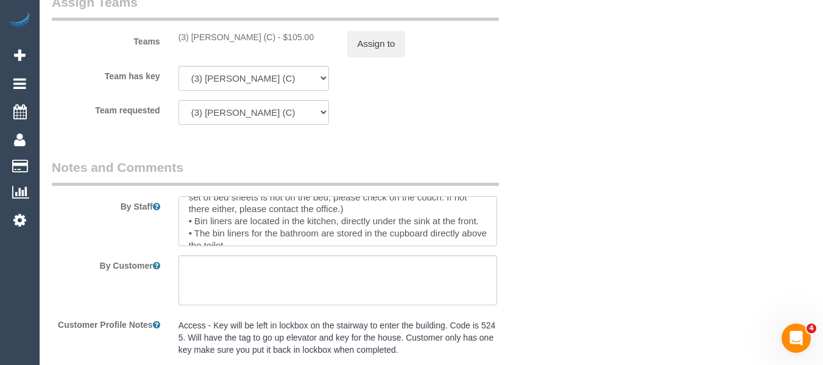
scroll to position [60, 0]
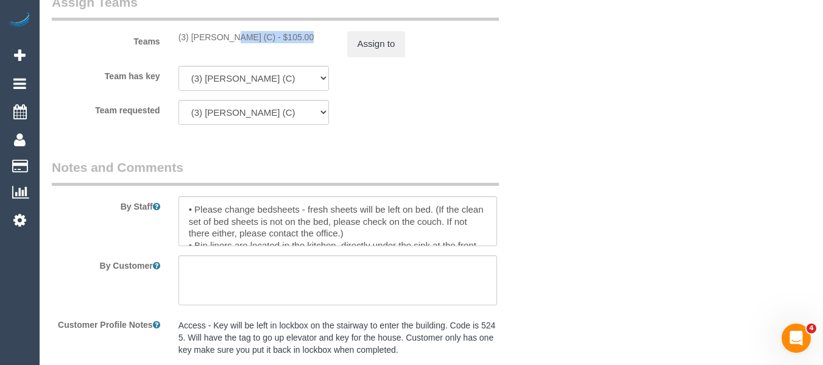
drag, startPoint x: 266, startPoint y: 39, endPoint x: 194, endPoint y: 41, distance: 72.5
click at [194, 41] on div "(3) Pratham Bagga (C) - $105.00" at bounding box center [253, 37] width 150 height 12
copy div "Pratham Bagga (C)"
click at [365, 40] on button "Assign to" at bounding box center [376, 44] width 58 height 26
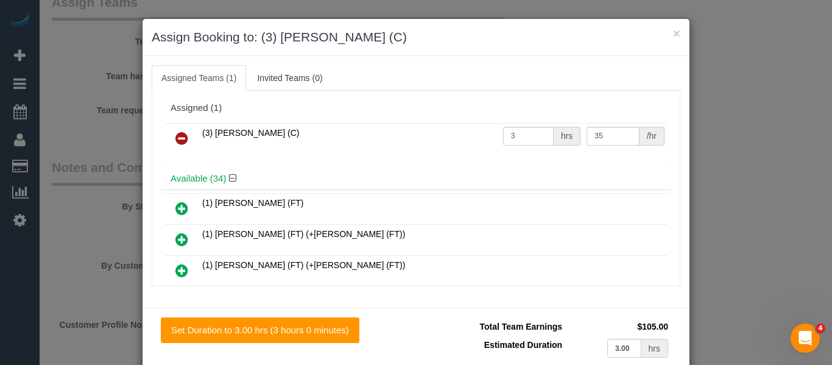
drag, startPoint x: 176, startPoint y: 135, endPoint x: 185, endPoint y: 144, distance: 12.5
click at [176, 135] on icon at bounding box center [181, 138] width 13 height 15
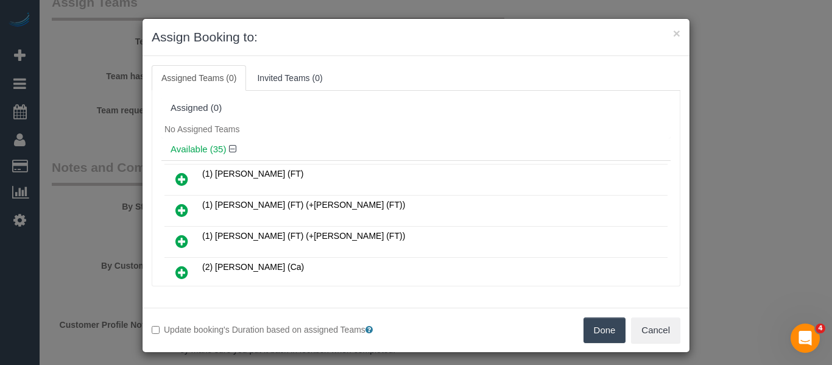
click at [601, 331] on button "Done" at bounding box center [605, 330] width 43 height 26
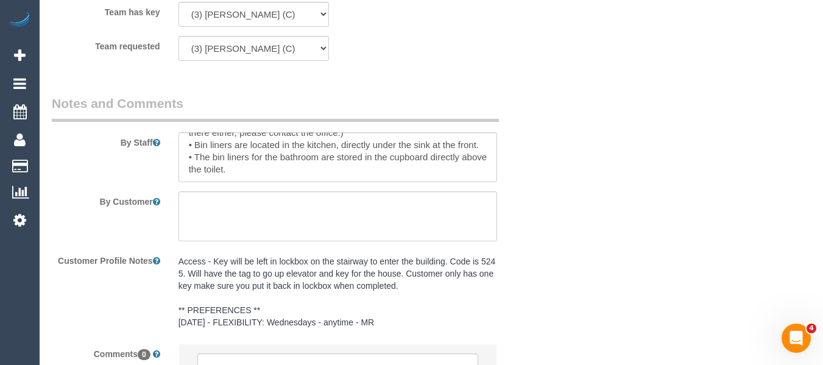
scroll to position [2093, 0]
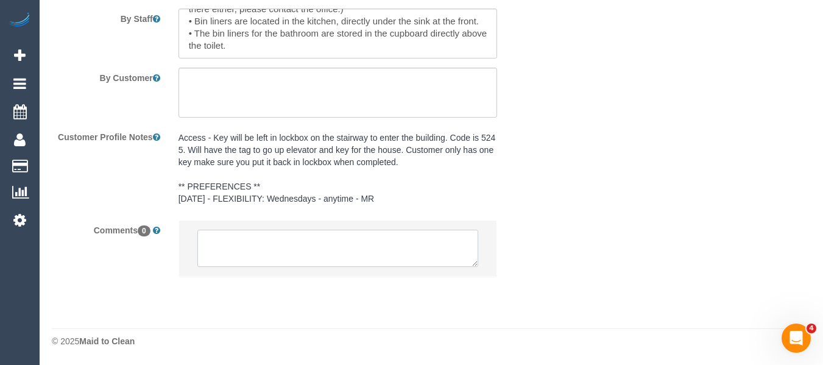
click at [319, 249] on textarea at bounding box center [337, 249] width 281 height 38
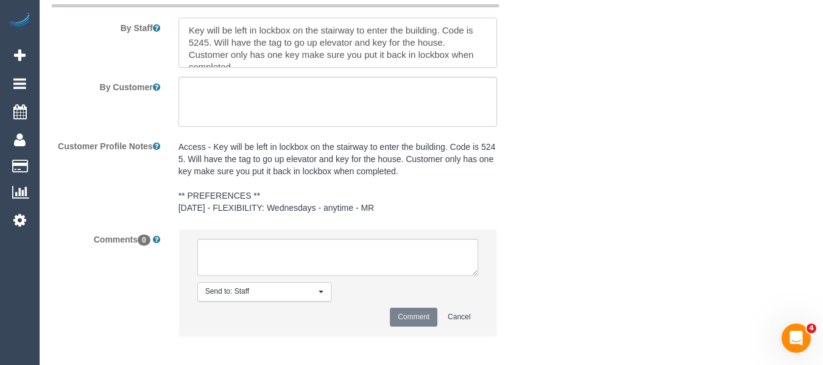
scroll to position [2143, 0]
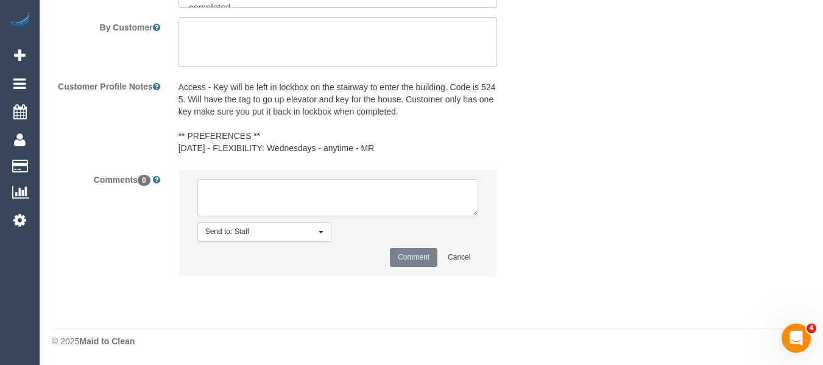
click at [265, 203] on textarea at bounding box center [337, 198] width 281 height 38
paste textarea "Pratham Bagga (C)"
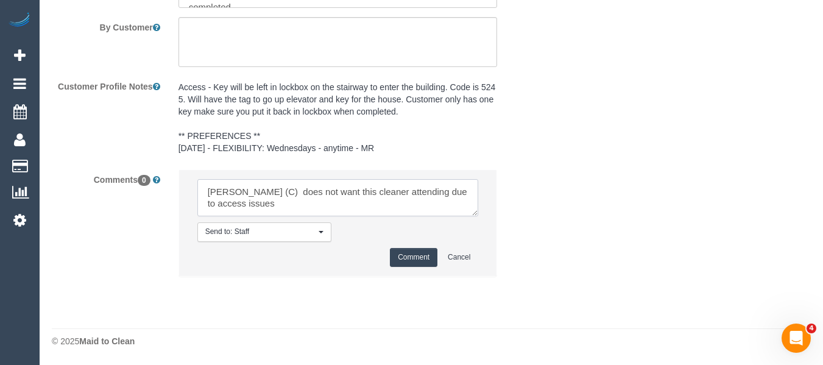
type textarea "Pratham Bagga (C) does not want this cleaner attending due to access issues"
click at [408, 245] on li "Send to: Staff Nothing selected Send to: Staff Send to: Customer Send to: Team …" at bounding box center [338, 223] width 318 height 106
click at [407, 258] on button "Comment" at bounding box center [414, 257] width 48 height 19
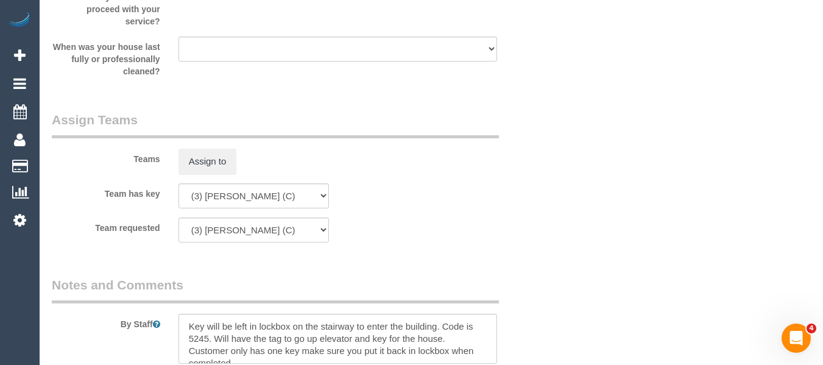
scroll to position [96, 0]
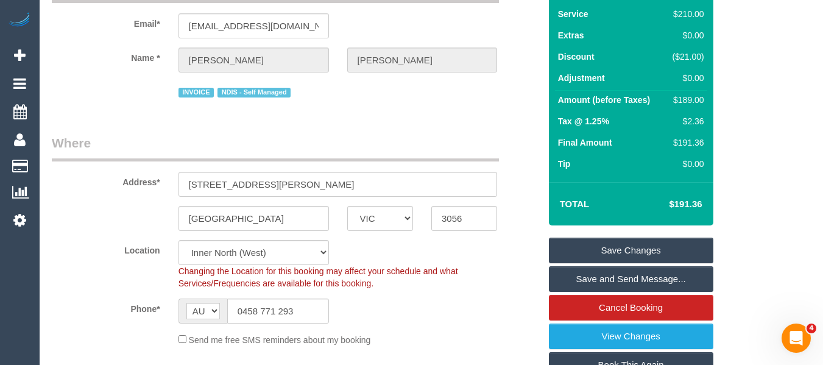
click at [627, 252] on link "Save Changes" at bounding box center [631, 251] width 164 height 26
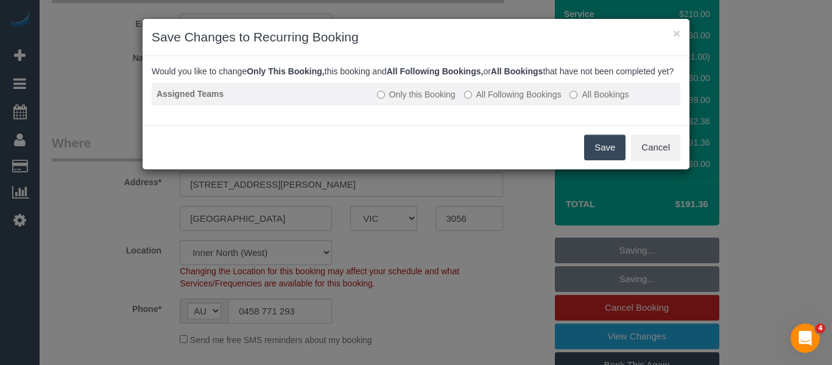
click at [494, 100] on label "All Following Bookings" at bounding box center [512, 94] width 97 height 12
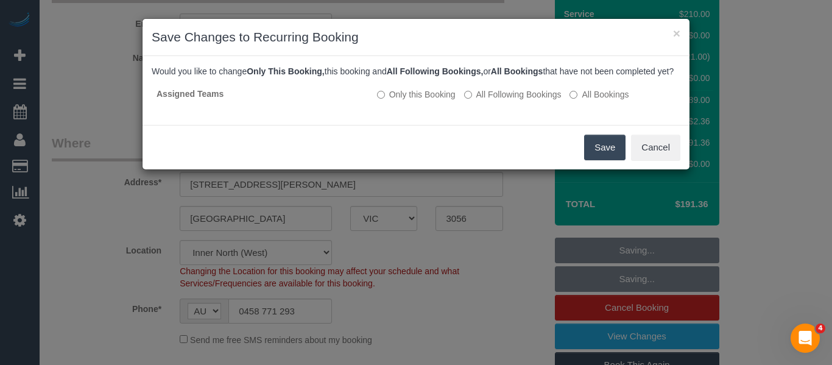
click at [598, 151] on button "Save" at bounding box center [604, 148] width 41 height 26
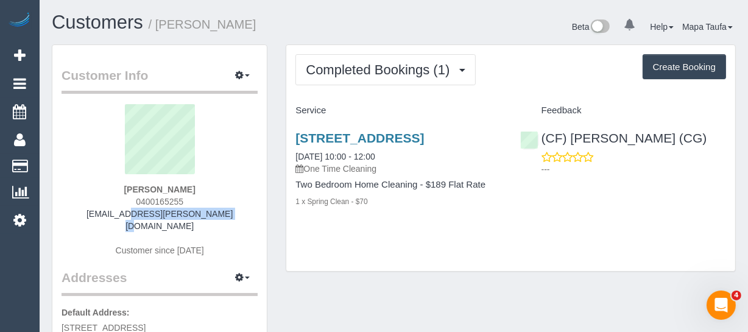
drag, startPoint x: 213, startPoint y: 212, endPoint x: 104, endPoint y: 211, distance: 109.0
click at [104, 211] on div "Rachel Nelson 0400165255 rl.nelson@outlook.com Customer since 2025" at bounding box center [160, 186] width 196 height 164
copy link "rl.nelson@outlook.com"
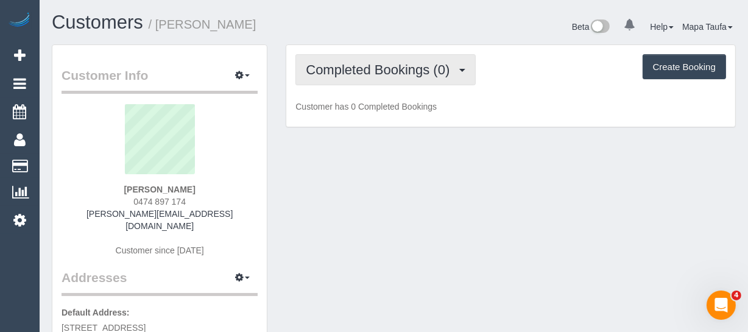
click at [383, 74] on span "Completed Bookings (0)" at bounding box center [381, 69] width 150 height 15
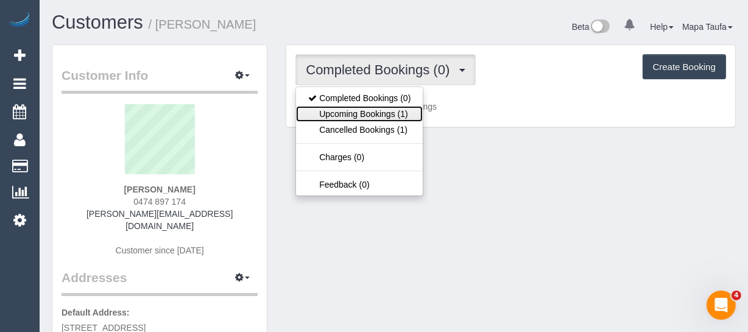
click at [379, 119] on link "Upcoming Bookings (1)" at bounding box center [359, 114] width 127 height 16
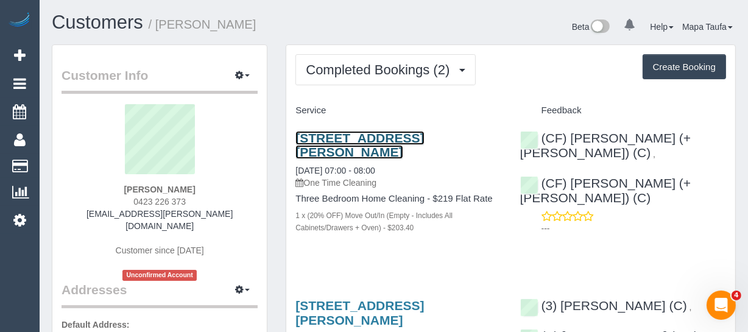
click at [328, 139] on link "[STREET_ADDRESS][PERSON_NAME]" at bounding box center [359, 145] width 129 height 28
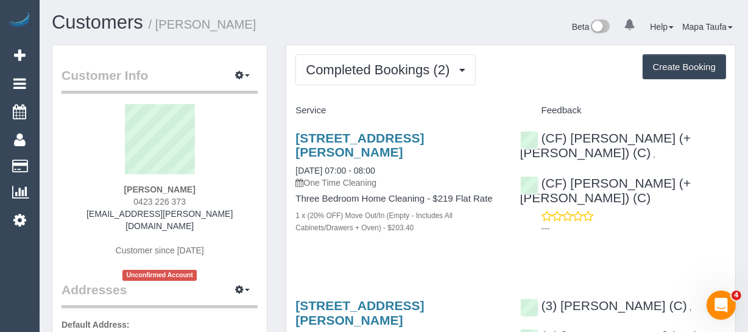
drag, startPoint x: 194, startPoint y: 185, endPoint x: 73, endPoint y: 179, distance: 121.4
click at [84, 183] on div "[PERSON_NAME] 0423 226 373 [PERSON_NAME][EMAIL_ADDRESS][PERSON_NAME][DOMAIN_NAM…" at bounding box center [160, 192] width 196 height 177
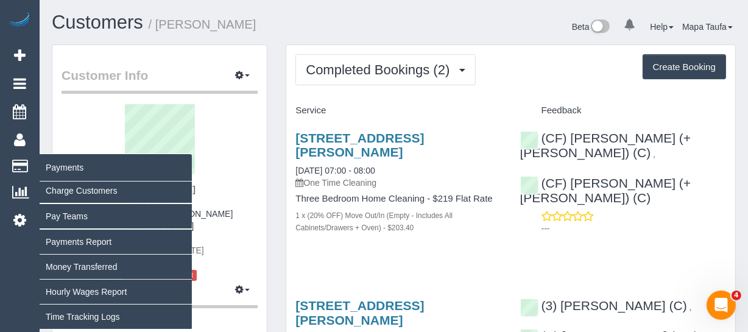
copy strong "[PERSON_NAME]"
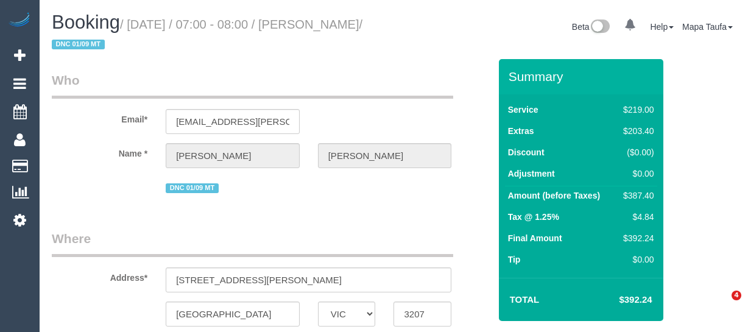
select select "VIC"
select select "string:stripe-pm_1RqRQ82GScqysDRVwoOBDfRc"
select select "object:623"
select select "number:28"
select select "number:14"
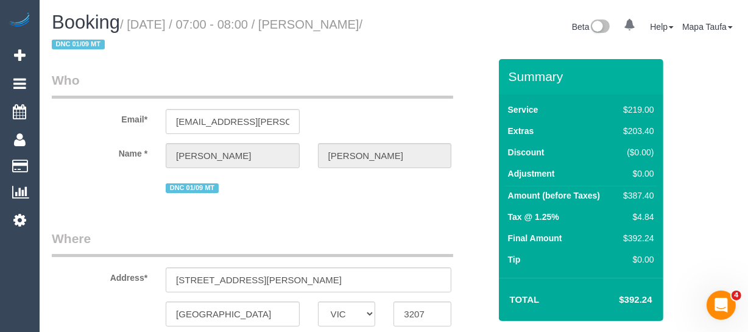
select select "number:19"
select select "number:24"
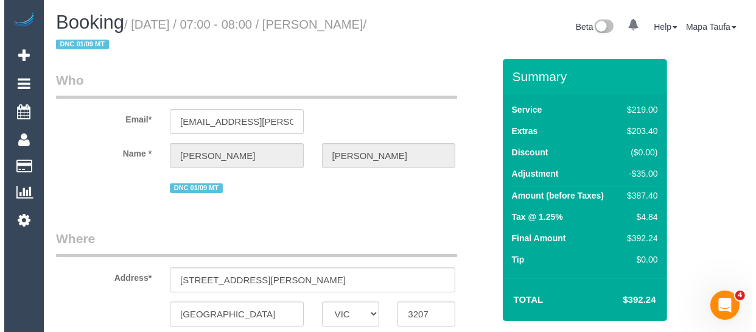
scroll to position [221, 0]
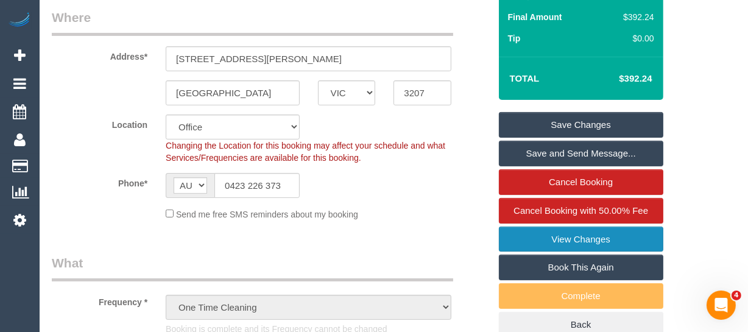
click at [569, 243] on link "View Changes" at bounding box center [581, 240] width 164 height 26
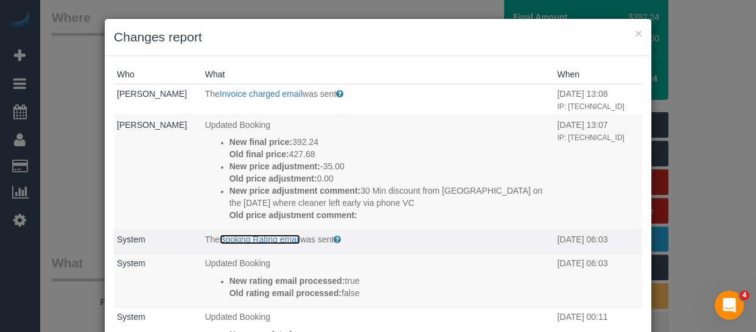
click at [272, 241] on link "Booking Rating email" at bounding box center [260, 239] width 80 height 10
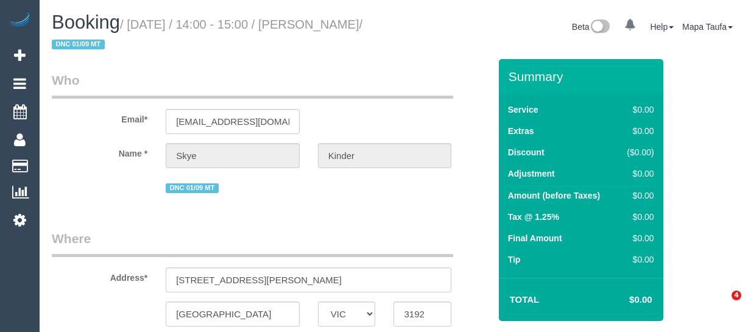
select select "VIC"
select select "number:29"
select select "number:14"
select select "number:19"
select select "number:24"
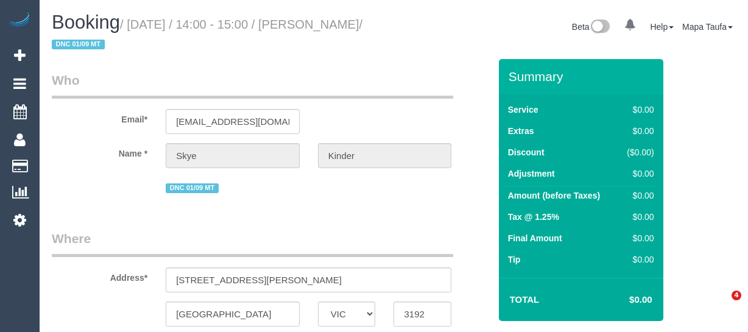
select select "number:13"
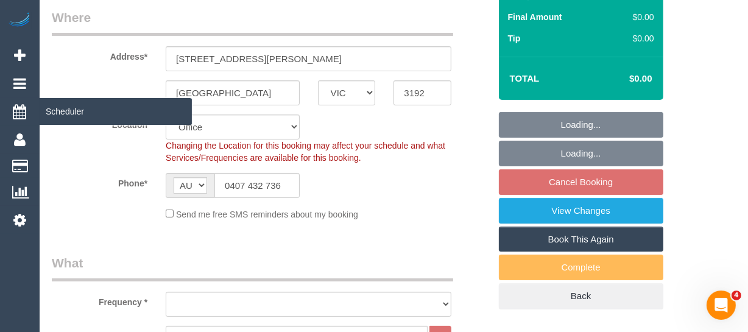
scroll to position [221, 0]
select select "object:2052"
select select "string:stripe-pm_1RuB7k2GScqysDRVExNNQnZW"
select select "object:2071"
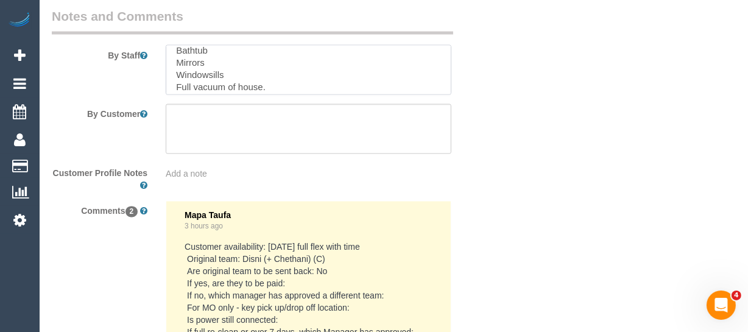
scroll to position [0, 0]
drag, startPoint x: 242, startPoint y: 68, endPoint x: 158, endPoint y: 65, distance: 84.1
click at [158, 65] on div at bounding box center [309, 70] width 304 height 50
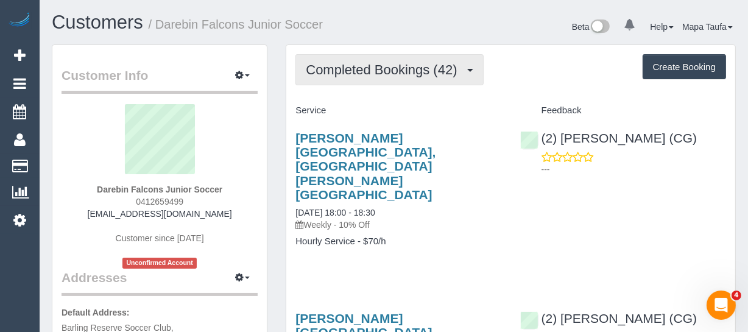
drag, startPoint x: 368, startPoint y: 71, endPoint x: 368, endPoint y: 89, distance: 17.7
click at [368, 71] on span "Completed Bookings (42)" at bounding box center [384, 69] width 157 height 15
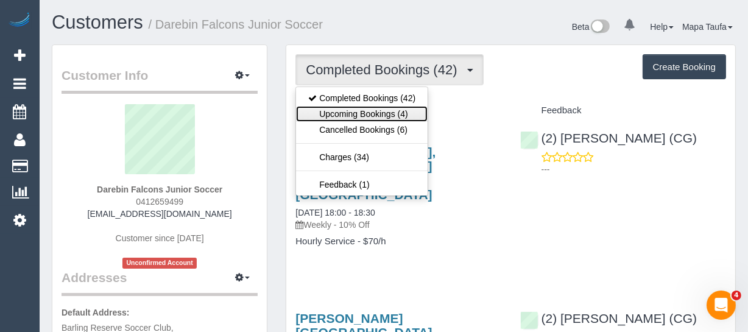
click at [362, 112] on link "Upcoming Bookings (4)" at bounding box center [362, 114] width 132 height 16
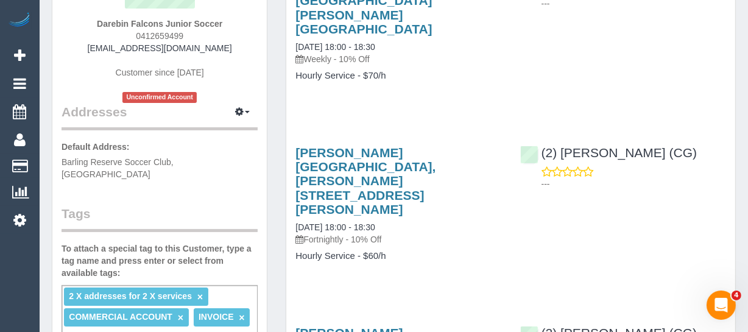
scroll to position [110, 0]
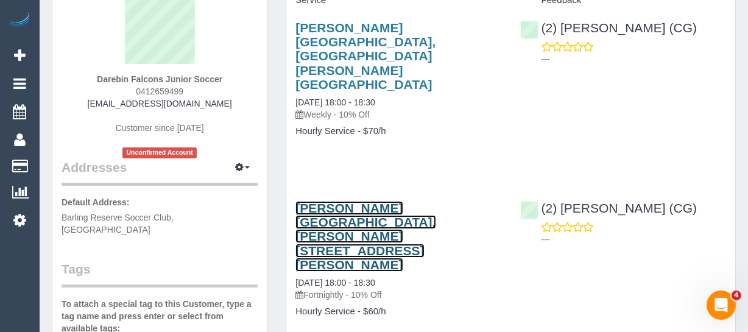
click at [354, 201] on link "[PERSON_NAME][GEOGRAPHIC_DATA], [PERSON_NAME][STREET_ADDRESS][PERSON_NAME]" at bounding box center [365, 236] width 140 height 70
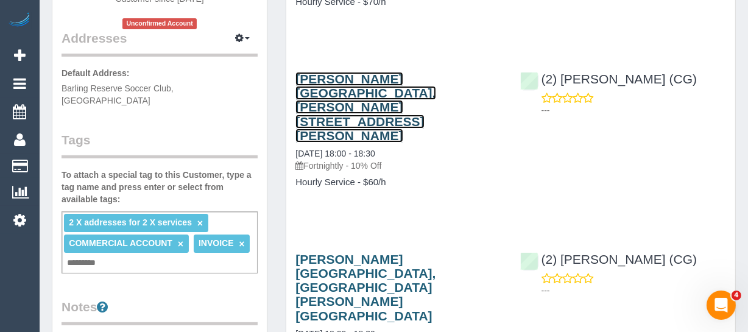
scroll to position [221, 0]
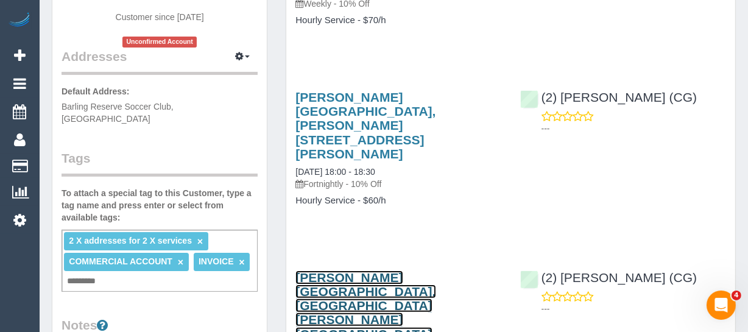
click at [359, 270] on link "[PERSON_NAME][GEOGRAPHIC_DATA], [GEOGRAPHIC_DATA][PERSON_NAME][GEOGRAPHIC_DATA]" at bounding box center [365, 305] width 140 height 70
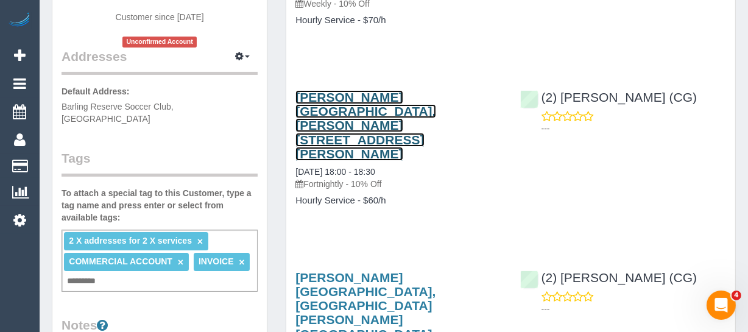
click at [356, 90] on link "[PERSON_NAME][GEOGRAPHIC_DATA], [PERSON_NAME][STREET_ADDRESS][PERSON_NAME]" at bounding box center [365, 125] width 140 height 70
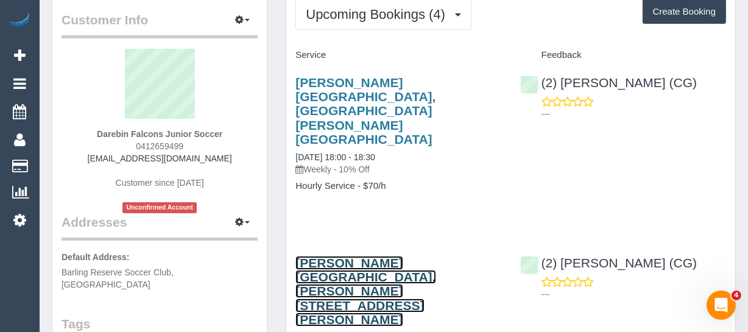
scroll to position [55, 0]
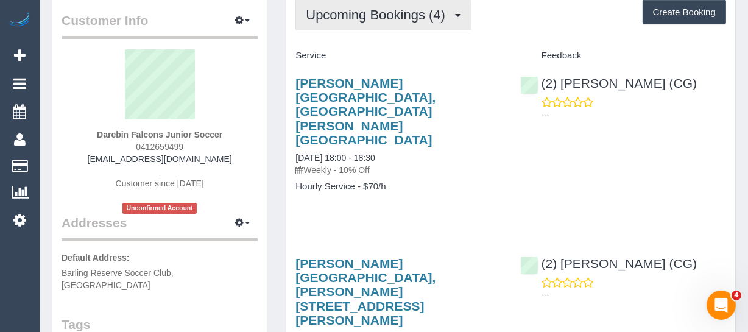
drag, startPoint x: 354, startPoint y: 15, endPoint x: 358, endPoint y: 24, distance: 9.6
click at [354, 15] on span "Upcoming Bookings (4)" at bounding box center [379, 14] width 146 height 15
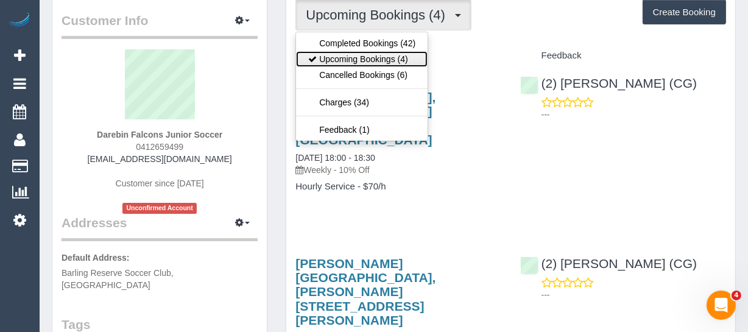
click at [364, 55] on link "Upcoming Bookings (4)" at bounding box center [362, 59] width 132 height 16
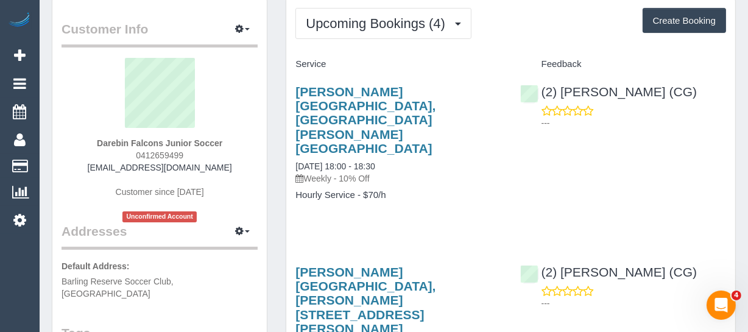
scroll to position [22, 0]
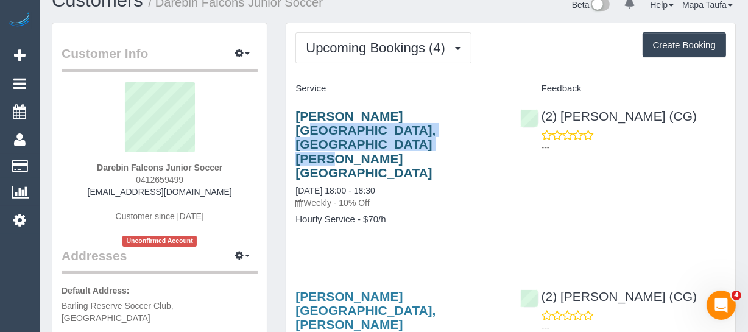
drag, startPoint x: 364, startPoint y: 128, endPoint x: 295, endPoint y: 116, distance: 69.3
click at [295, 116] on h3 "W H Robinson Reserve, Preston, VIC 3072" at bounding box center [398, 144] width 206 height 70
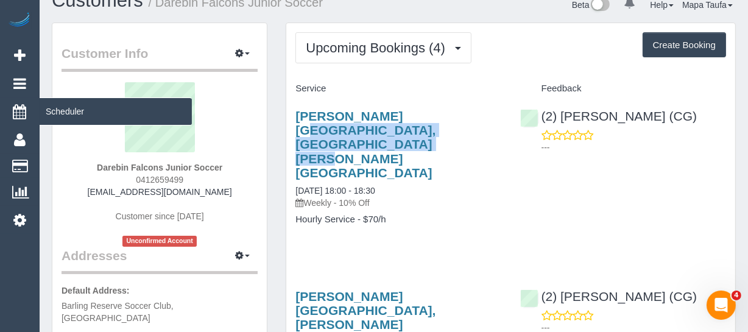
copy link "W H Robinson Reserve, Preston, VIC 3072"
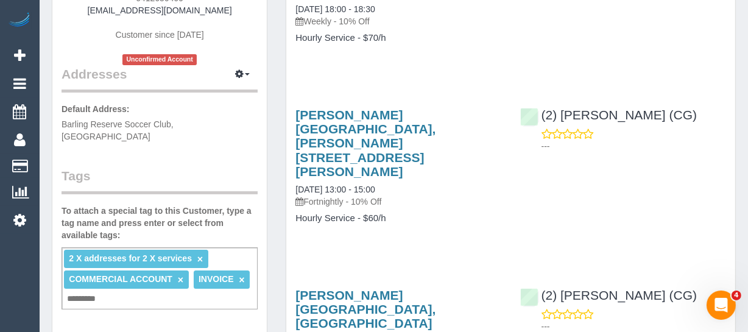
scroll to position [188, 0]
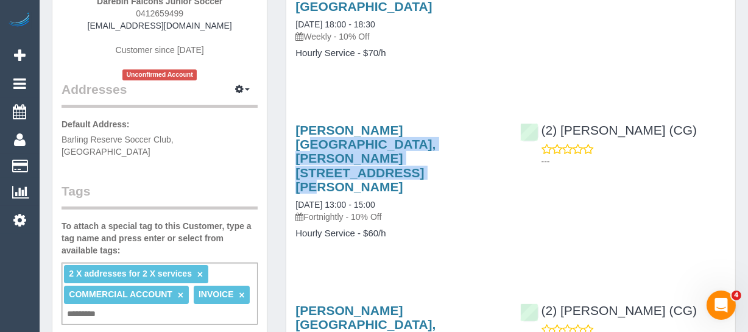
drag, startPoint x: 408, startPoint y: 104, endPoint x: 291, endPoint y: 78, distance: 119.7
click at [291, 113] on div "G H Mott Reserve, Patterson St, Preston, VIC 3072 09/09/2025 13:00 - 15:00 Fort…" at bounding box center [398, 188] width 224 height 150
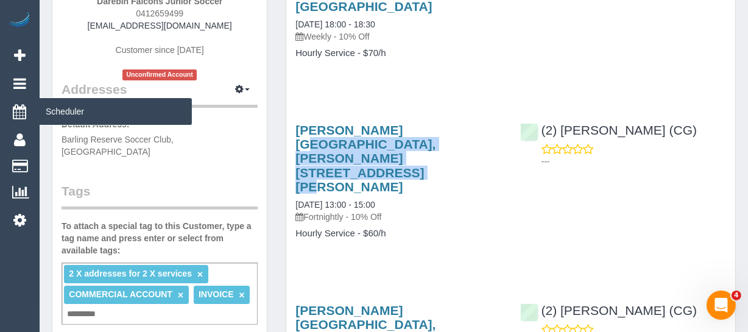
copy link "G H Mott Reserve, Patterson St, Preston, VIC 3072"
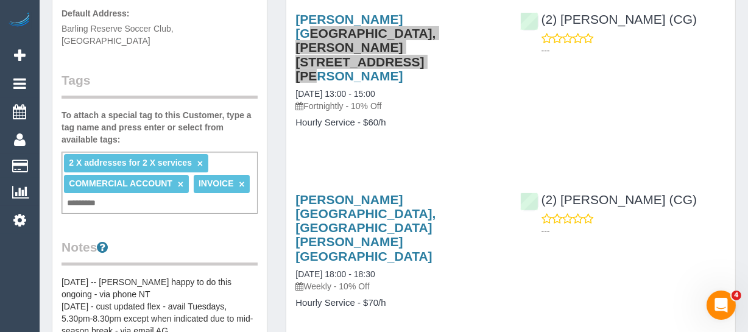
scroll to position [77, 0]
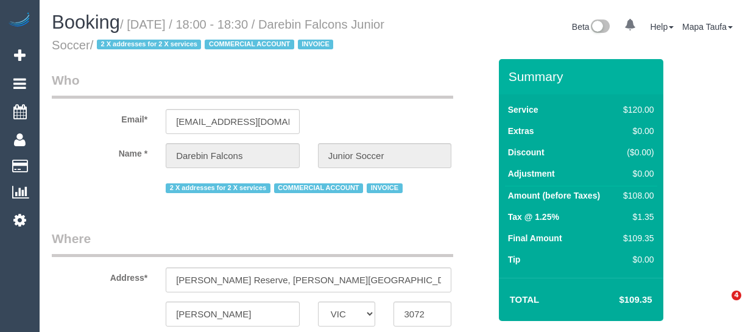
select select "VIC"
select select "number:28"
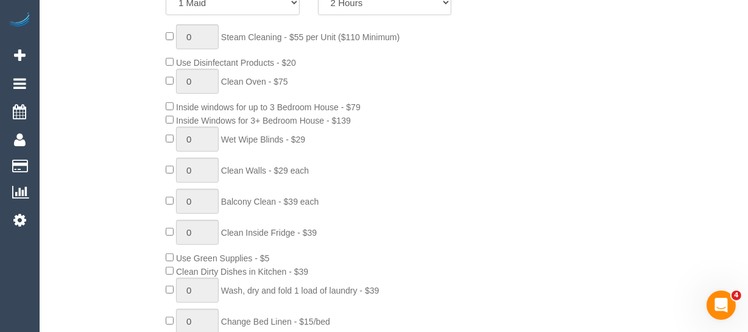
scroll to position [513, 0]
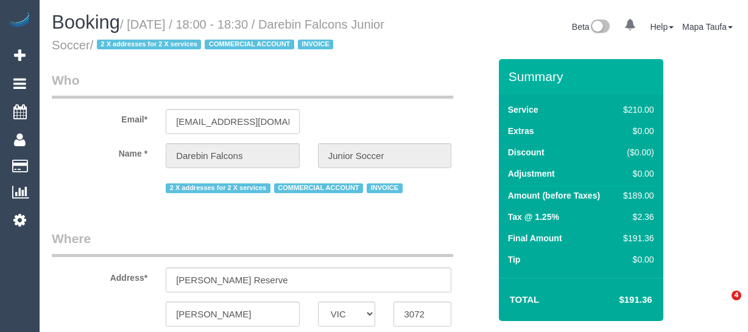
select select "VIC"
select select "number:28"
select select "object:682"
select select "180"
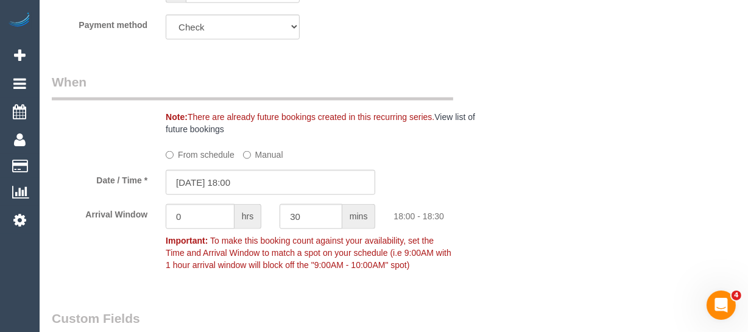
scroll to position [1384, 0]
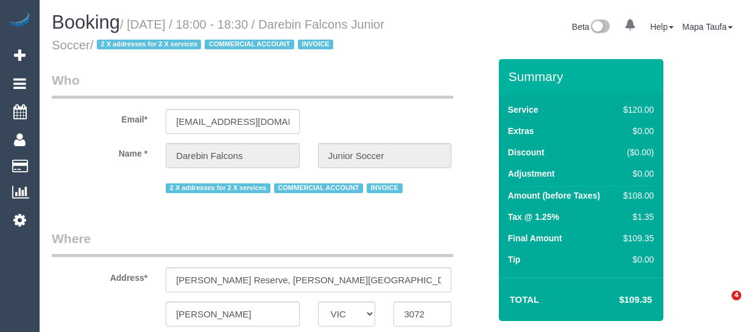
select select "VIC"
select select "number:28"
select select "object:846"
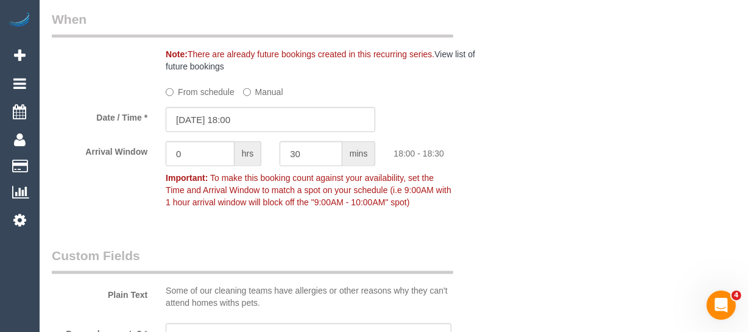
scroll to position [1384, 0]
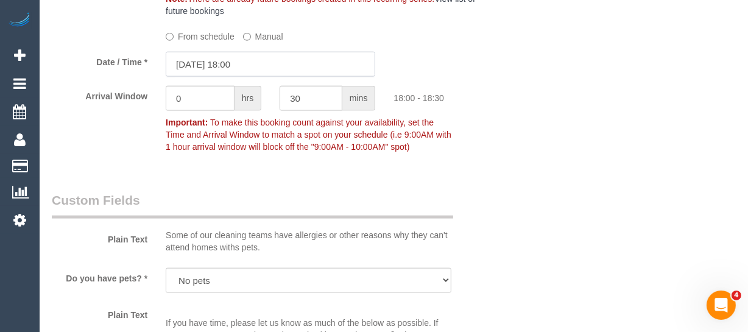
click at [282, 77] on input "09/09/2025 18:00" at bounding box center [271, 64] width 210 height 25
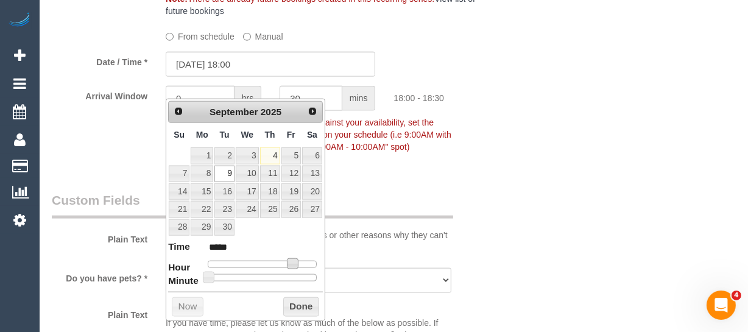
type input "09/09/2025 17:00"
type input "*****"
type input "09/09/2025 16:00"
type input "*****"
type input "09/09/2025 15:00"
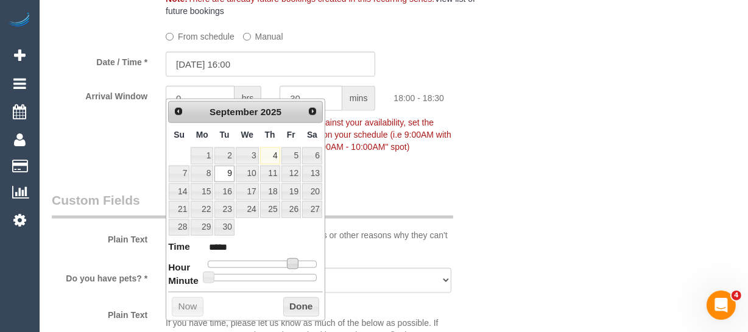
type input "*****"
type input "09/09/2025 14:00"
type input "*****"
type input "09/09/2025 13:00"
type input "*****"
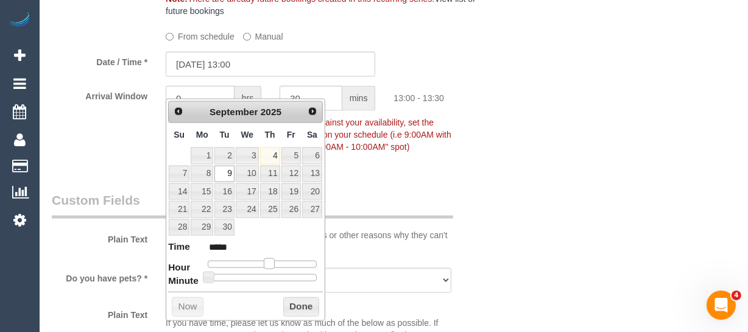
drag, startPoint x: 289, startPoint y: 259, endPoint x: 264, endPoint y: 261, distance: 24.5
click at [264, 261] on span at bounding box center [269, 263] width 11 height 11
click at [292, 305] on button "Done" at bounding box center [301, 306] width 36 height 19
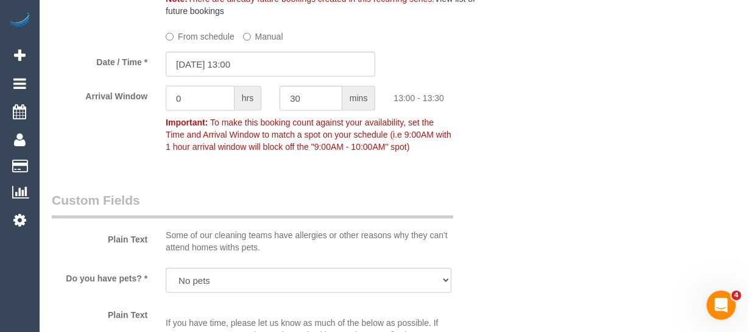
drag, startPoint x: 214, startPoint y: 123, endPoint x: 208, endPoint y: 122, distance: 6.1
click at [208, 111] on input "0" at bounding box center [200, 98] width 69 height 25
type input "2"
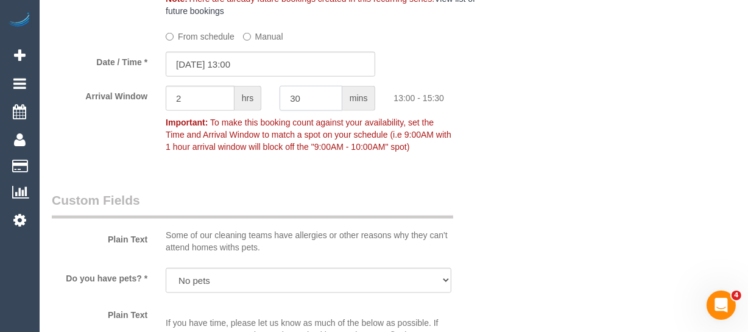
drag, startPoint x: 314, startPoint y: 125, endPoint x: 257, endPoint y: 119, distance: 57.0
click at [250, 116] on div "Arrival Window 2 hrs 30 mins 13:00 - 15:30 Important: To make this booking coun…" at bounding box center [271, 122] width 456 height 72
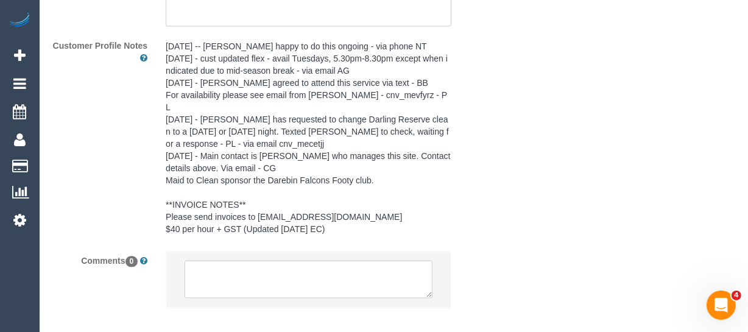
scroll to position [2394, 0]
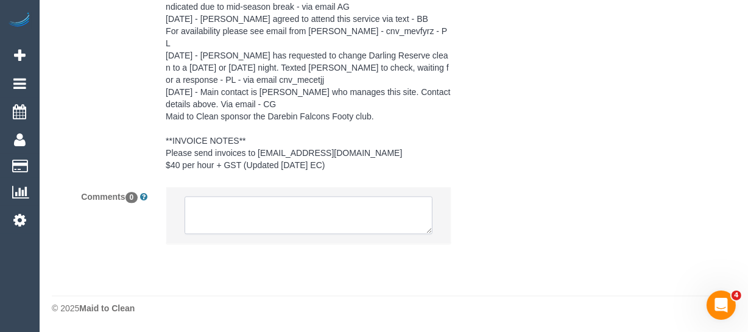
click at [308, 211] on textarea at bounding box center [309, 215] width 248 height 38
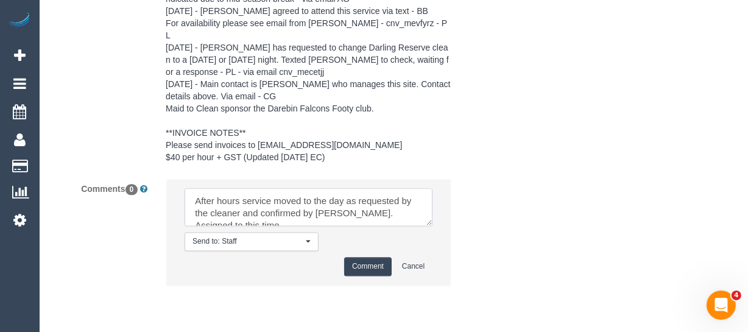
scroll to position [5, 0]
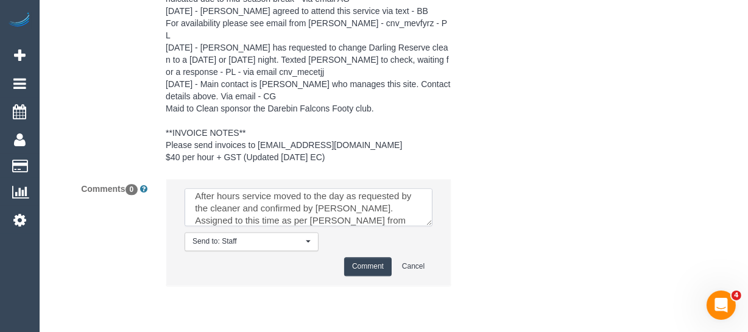
type textarea "After hours service moved to the day as requested by the cleaner and confirmed …"
click at [357, 273] on button "Comment" at bounding box center [368, 266] width 48 height 19
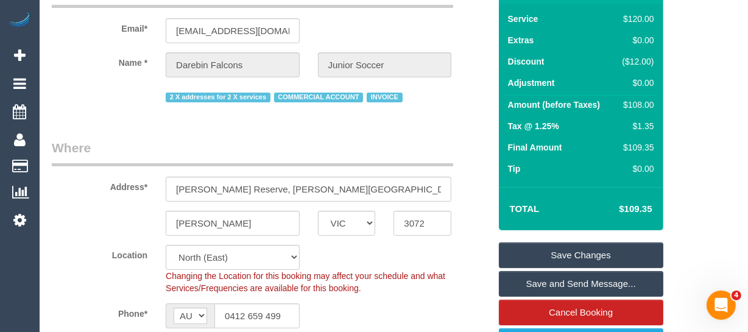
scroll to position [212, 0]
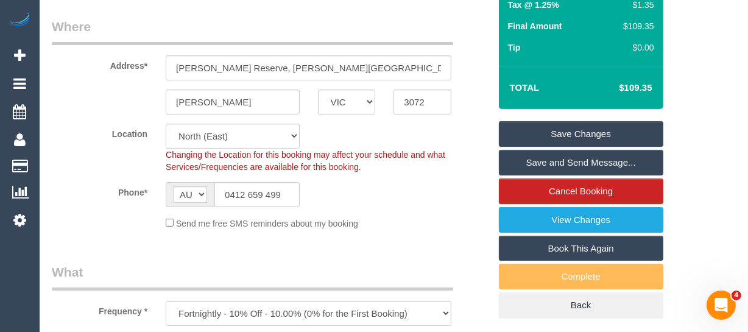
click at [628, 146] on link "Save Changes" at bounding box center [581, 134] width 164 height 26
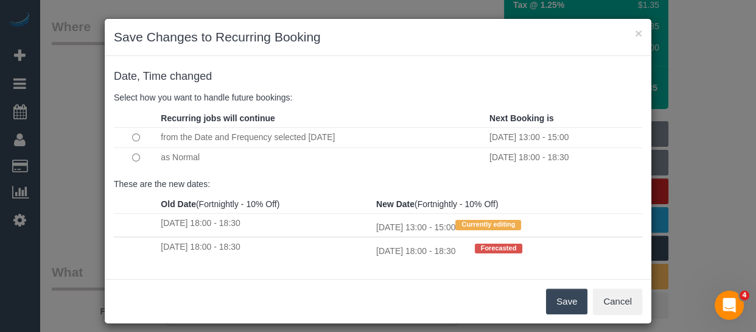
click at [564, 303] on button "Save" at bounding box center [566, 302] width 41 height 26
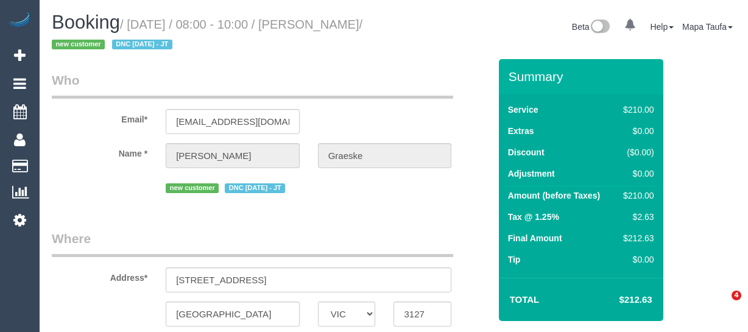
select select "VIC"
select select "number:28"
click at [223, 114] on input "travg@live.com" at bounding box center [233, 121] width 134 height 25
select select "object:1316"
select select "180"
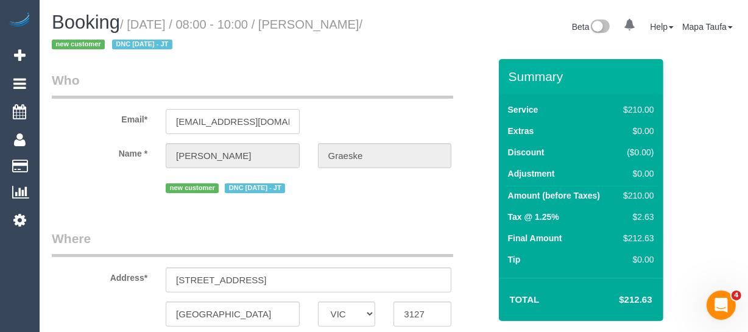
select select "spot1"
click at [223, 114] on input "travg@live.com" at bounding box center [233, 121] width 134 height 25
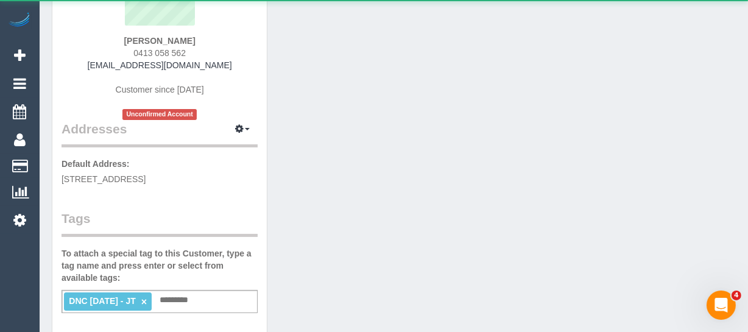
scroll to position [166, 0]
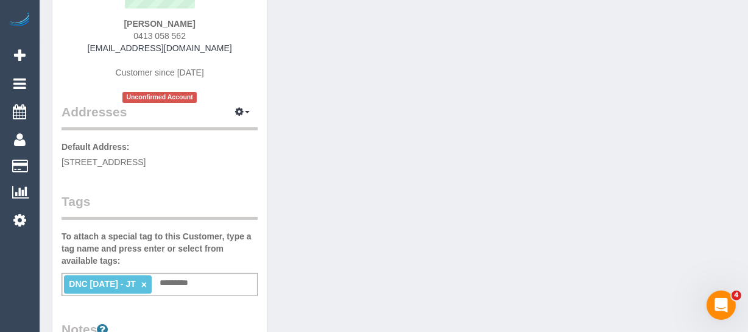
click at [147, 280] on link "×" at bounding box center [143, 285] width 5 height 10
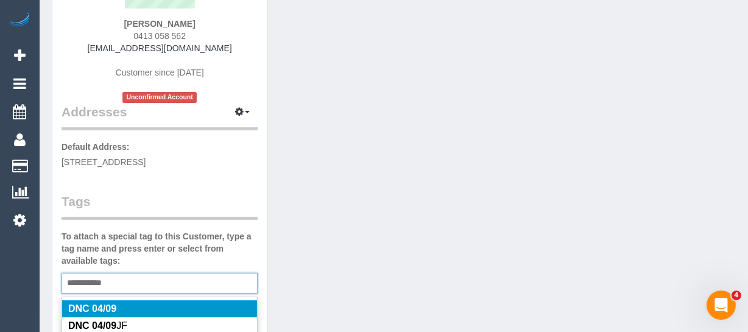
type input "**********"
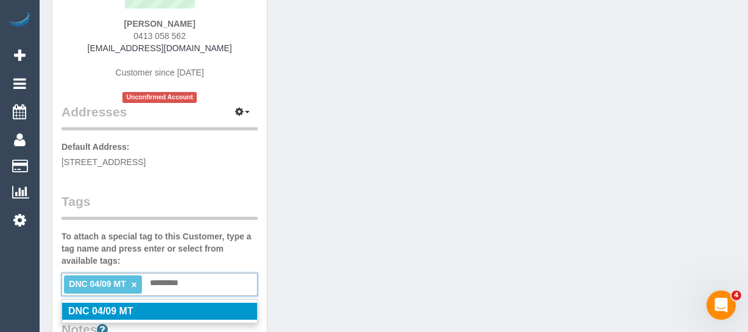
click at [175, 305] on li "DNC 04/09 MT" at bounding box center [159, 311] width 195 height 17
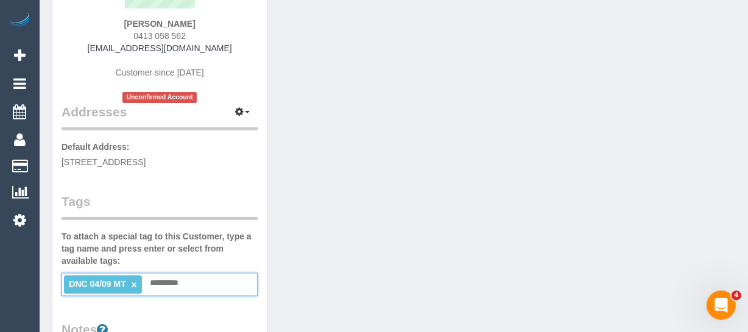
click at [561, 205] on div "Customer Info Edit Contact Info Send Message Email Preferences Special Sales Ta…" at bounding box center [394, 294] width 702 height 831
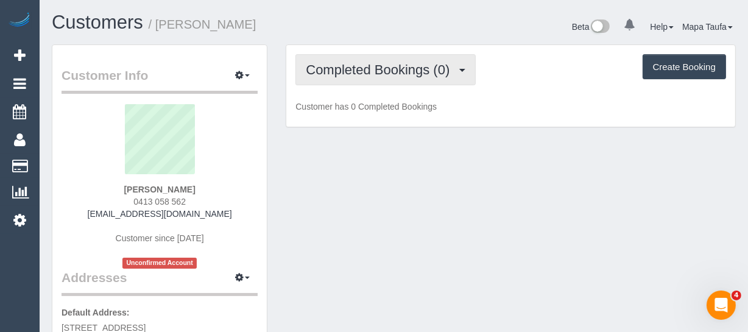
click at [412, 65] on span "Completed Bookings (0)" at bounding box center [381, 69] width 150 height 15
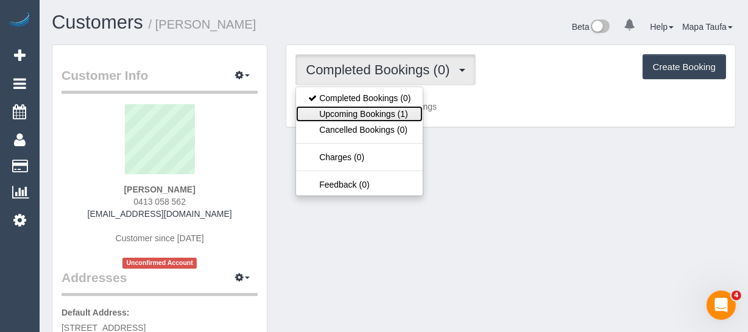
click at [404, 111] on link "Upcoming Bookings (1)" at bounding box center [359, 114] width 127 height 16
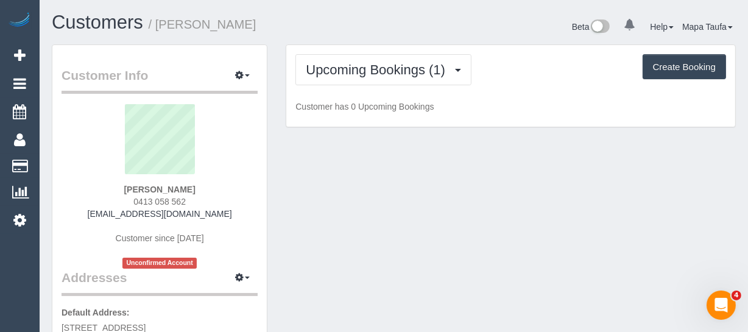
click at [593, 91] on div "Upcoming Bookings (1) Completed Bookings (0) Upcoming Bookings (1) Cancelled Bo…" at bounding box center [510, 86] width 449 height 82
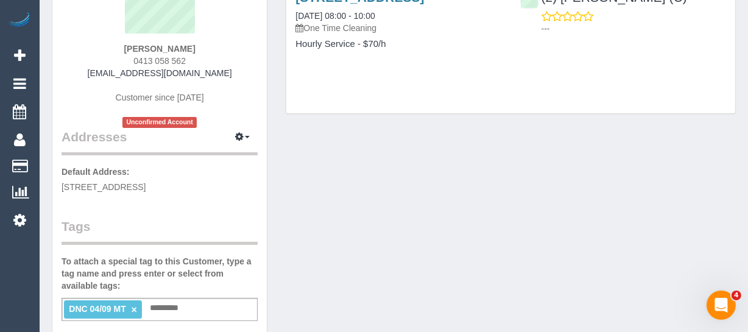
scroll to position [55, 0]
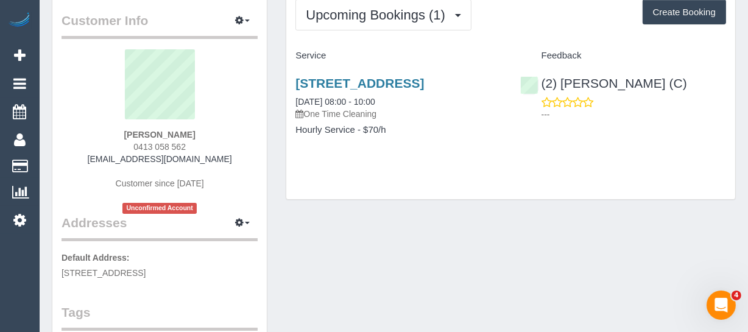
drag, startPoint x: 195, startPoint y: 134, endPoint x: 113, endPoint y: 137, distance: 81.7
click at [116, 132] on div "Travis Graeske 0413 058 562 travg@live.com Customer since 2025 Unconfirmed Acco…" at bounding box center [160, 131] width 196 height 164
copy strong "Travis Graeske"
drag, startPoint x: 724, startPoint y: 83, endPoint x: 560, endPoint y: 83, distance: 163.2
click at [560, 83] on div "(2) Shameen Opanayake (C) ---" at bounding box center [623, 96] width 224 height 60
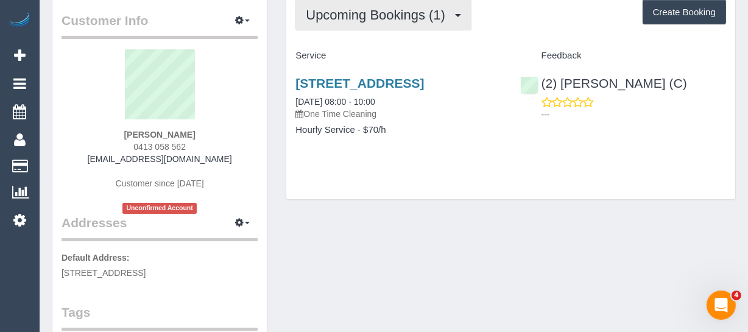
copy link "Shameen Opanayake (C)"
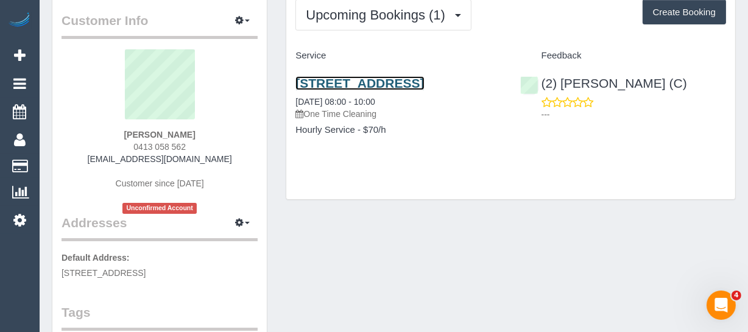
click at [333, 78] on link "Unit 3, 37 Boisdale Street, Surrey Hills, VIC 3127" at bounding box center [359, 83] width 129 height 14
drag, startPoint x: 197, startPoint y: 130, endPoint x: 109, endPoint y: 129, distance: 87.7
click at [109, 129] on div "Travis Graeske 0413 058 562 travg@live.com Customer since 2025 Unconfirmed Acco…" at bounding box center [160, 131] width 196 height 164
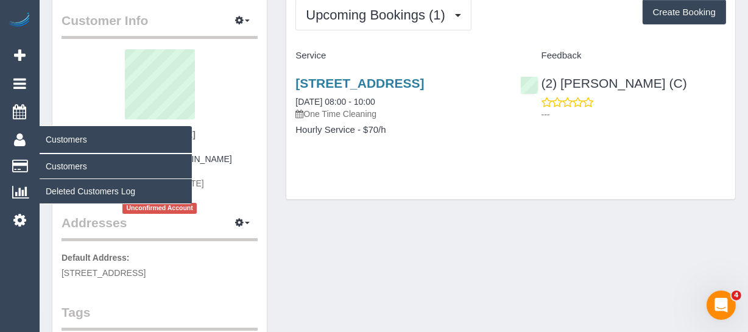
copy strong "Travis Graeske"
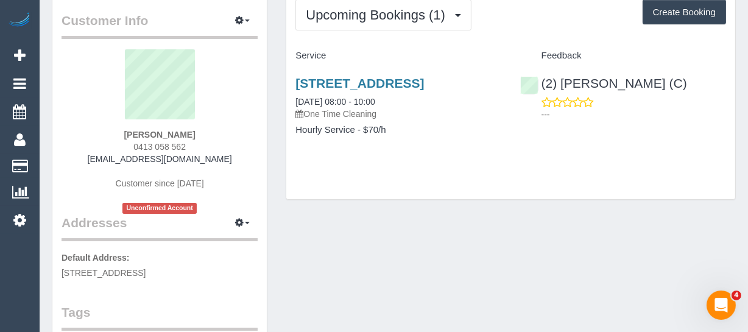
click at [377, 186] on div "Upcoming Bookings (1) Completed Bookings (0) Upcoming Bookings (1) Cancelled Bo…" at bounding box center [510, 94] width 449 height 209
drag, startPoint x: 196, startPoint y: 146, endPoint x: 129, endPoint y: 147, distance: 67.0
click at [129, 147] on div "Travis Graeske 0413 058 562 travg@live.com Customer since 2025 Unconfirmed Acco…" at bounding box center [160, 131] width 196 height 164
copy span "0413 058 562"
click at [484, 183] on div "Upcoming Bookings (1) Completed Bookings (0) Upcoming Bookings (1) Cancelled Bo…" at bounding box center [510, 94] width 449 height 209
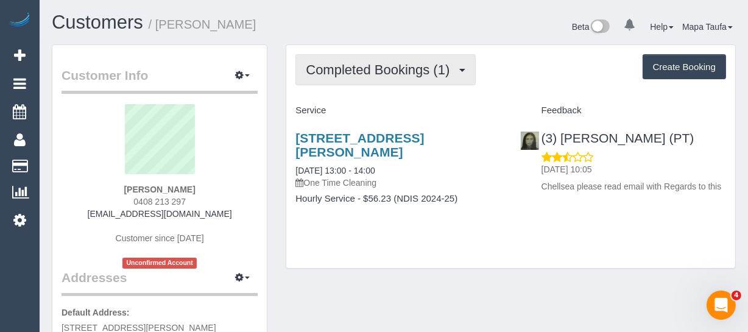
click at [329, 62] on span "Completed Bookings (1)" at bounding box center [381, 69] width 150 height 15
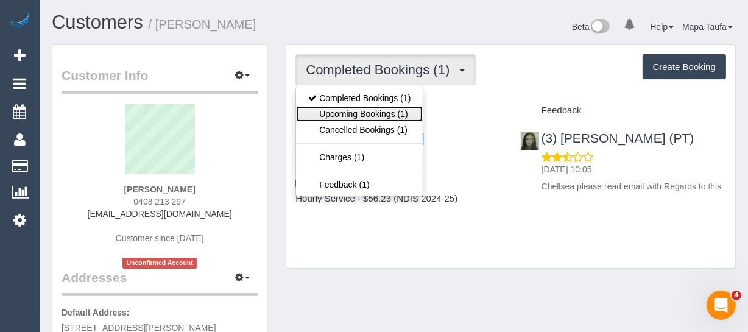
click at [383, 111] on link "Upcoming Bookings (1)" at bounding box center [359, 114] width 127 height 16
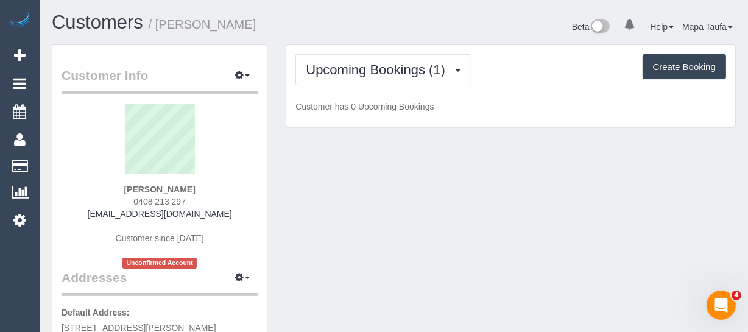
click at [445, 43] on div "Beta 0 Your Notifications You have 0 alerts Help Help Docs Take a Tour Contact …" at bounding box center [569, 28] width 351 height 32
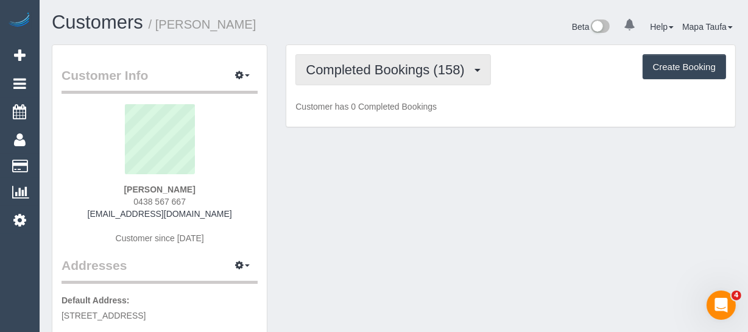
click at [397, 68] on span "Completed Bookings (158)" at bounding box center [388, 69] width 164 height 15
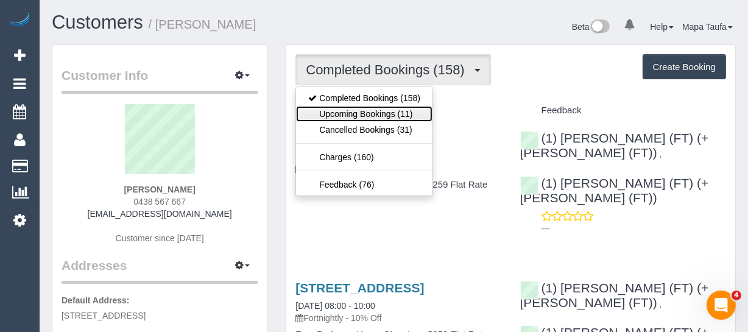
click at [389, 107] on link "Upcoming Bookings (11)" at bounding box center [364, 114] width 136 height 16
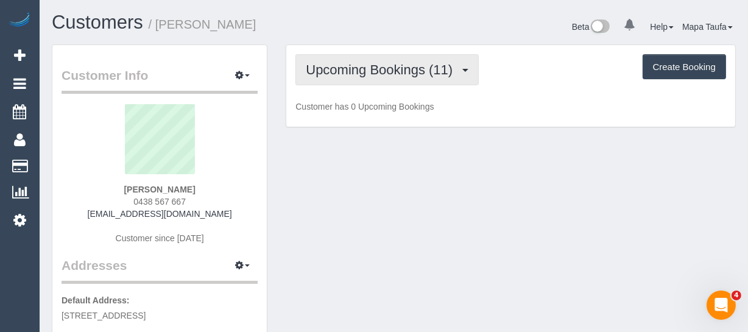
click at [386, 76] on button "Upcoming Bookings (11)" at bounding box center [386, 69] width 183 height 31
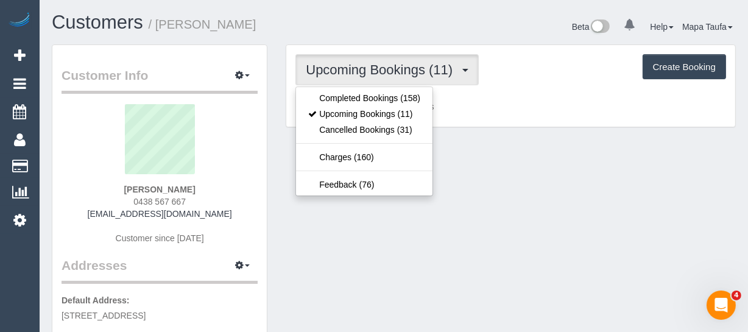
click at [362, 24] on h1 "Customers / Leah Welsh" at bounding box center [218, 22] width 333 height 21
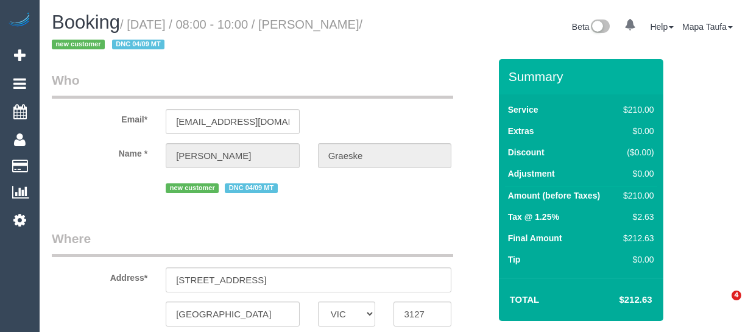
select select "VIC"
select select "object:545"
select select "string:stripe-pm_1S39Fg2GScqysDRV1TkmmTTg"
select select "number:28"
select select "object:862"
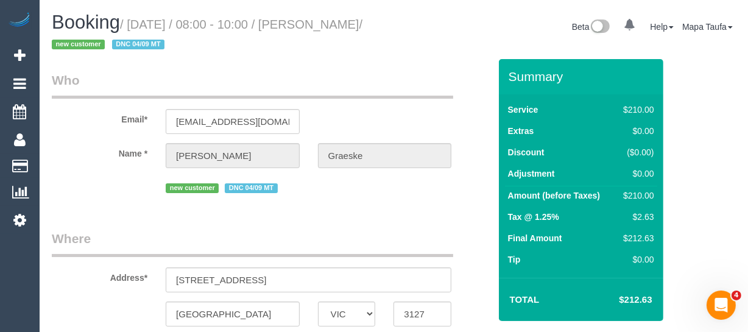
select select "180"
select select "spot1"
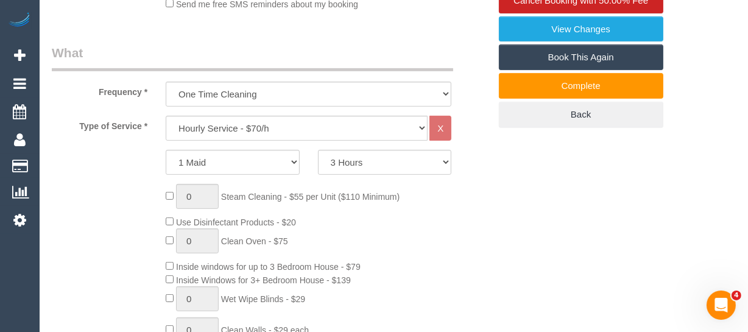
scroll to position [422, 0]
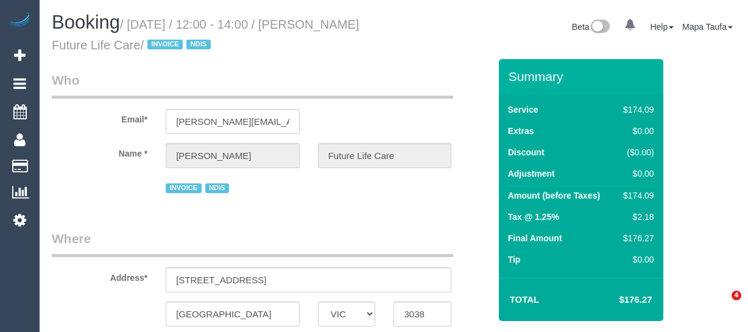
select select "VIC"
select select "180"
select select "object:616"
select select "number:27"
select select "number:14"
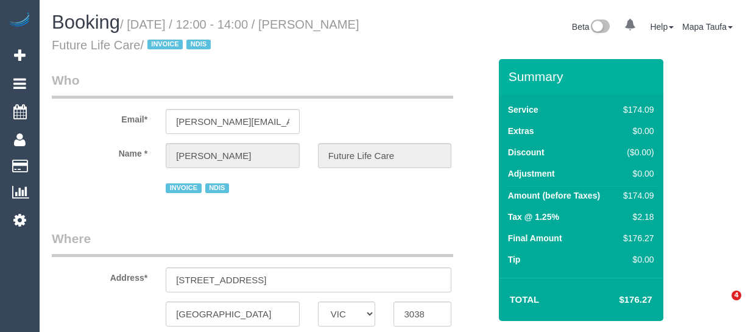
select select "number:19"
select select "number:36"
select select "spot1"
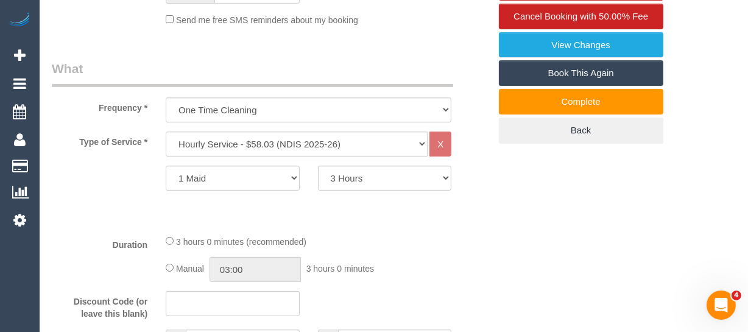
scroll to position [2187, 0]
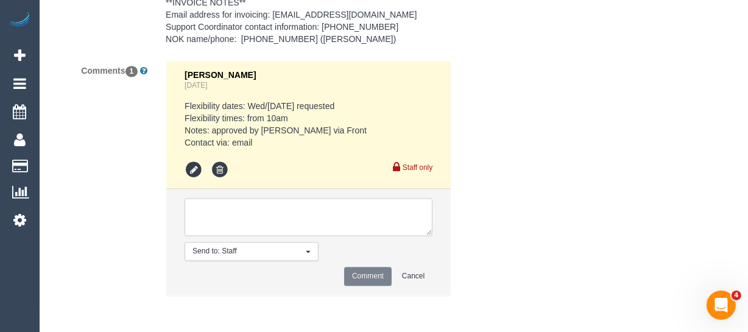
click at [252, 224] on textarea at bounding box center [309, 217] width 248 height 38
type textarea ";"
type textarea "l"
type textarea "L"
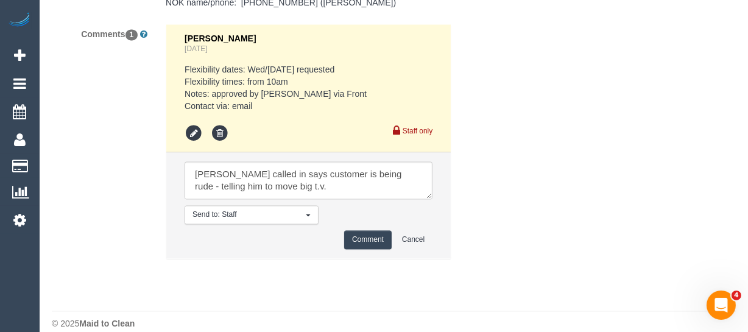
scroll to position [2237, 0]
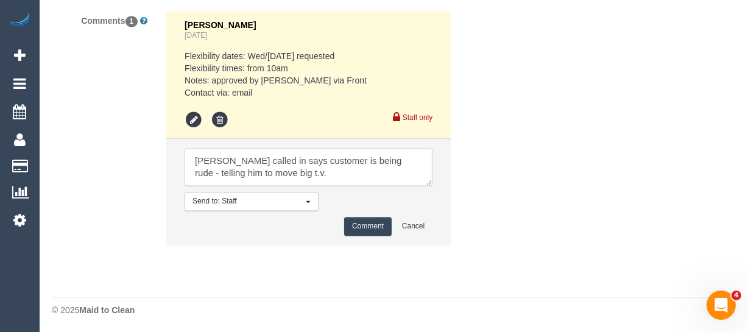
click at [323, 169] on textarea at bounding box center [309, 167] width 248 height 38
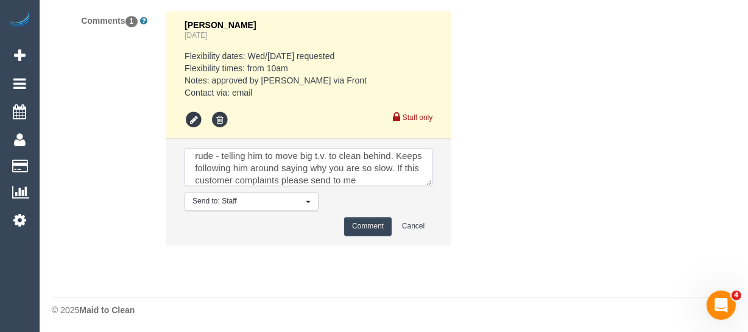
type textarea "Vishal called in says customer is being rude - telling him to move big t.v. to …"
click at [367, 222] on button "Comment" at bounding box center [368, 226] width 48 height 19
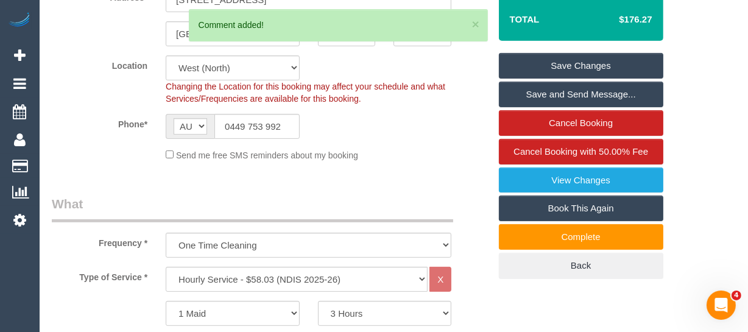
scroll to position [262, 0]
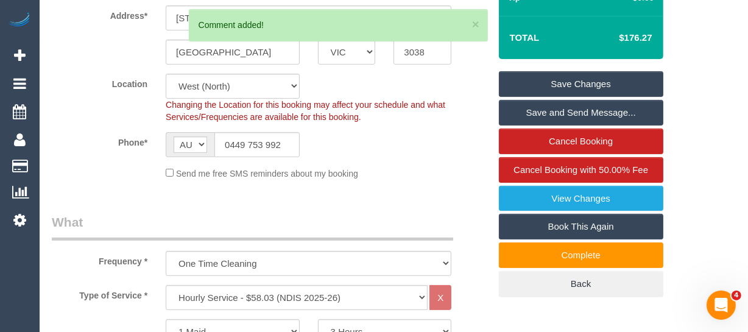
click at [621, 81] on link "Save Changes" at bounding box center [581, 84] width 164 height 26
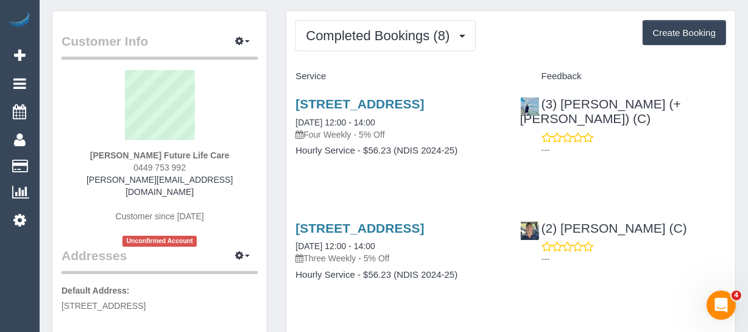
scroll to position [10, 0]
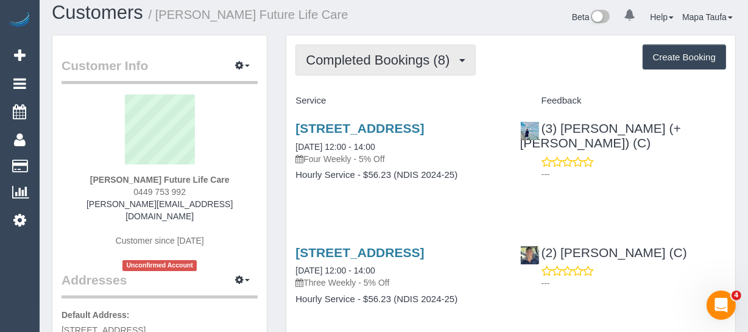
click at [392, 47] on button "Completed Bookings (8)" at bounding box center [385, 59] width 180 height 31
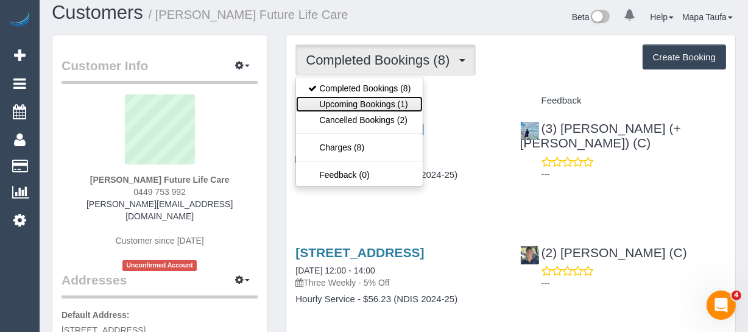
click at [396, 97] on link "Upcoming Bookings (1)" at bounding box center [359, 104] width 127 height 16
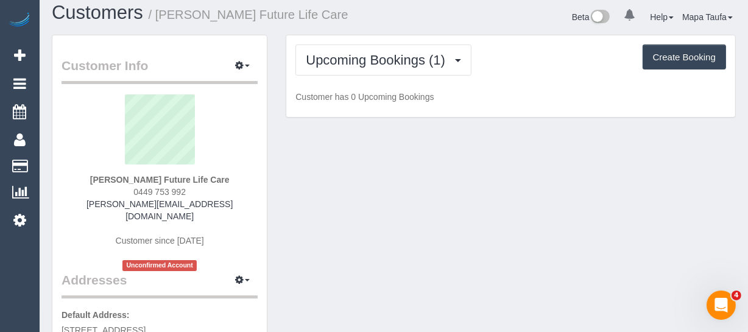
click at [528, 72] on div "Upcoming Bookings (1) Completed Bookings (8) Upcoming Bookings (1) Cancelled Bo…" at bounding box center [510, 59] width 431 height 31
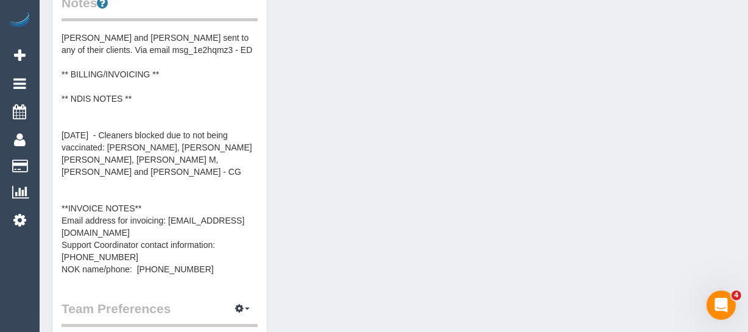
scroll to position [508, 0]
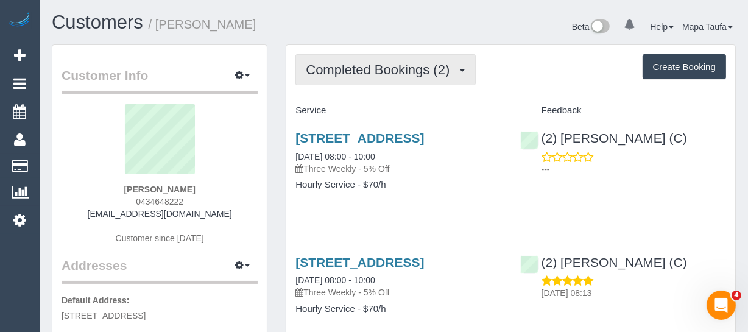
click at [408, 68] on span "Completed Bookings (2)" at bounding box center [381, 69] width 150 height 15
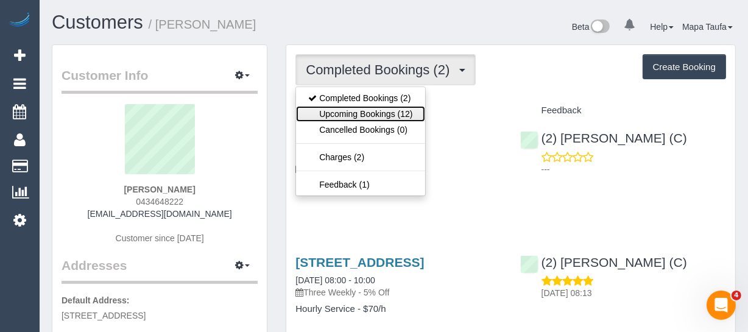
click at [381, 108] on link "Upcoming Bookings (12)" at bounding box center [360, 114] width 129 height 16
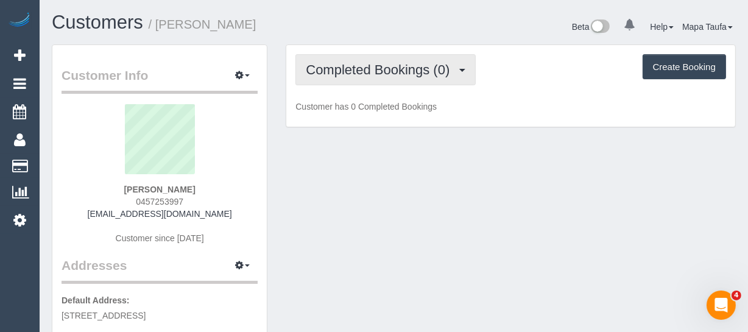
click at [442, 78] on button "Completed Bookings (0)" at bounding box center [385, 69] width 180 height 31
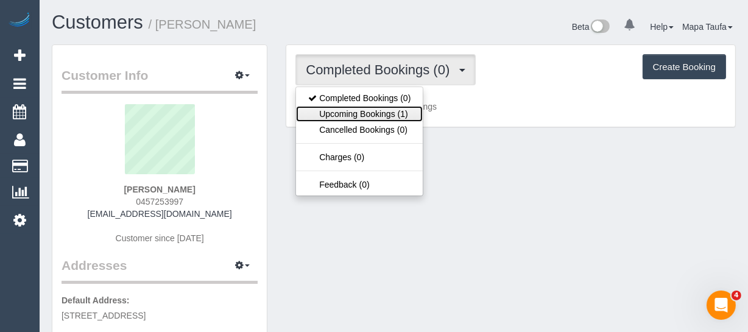
click at [400, 112] on link "Upcoming Bookings (1)" at bounding box center [359, 114] width 127 height 16
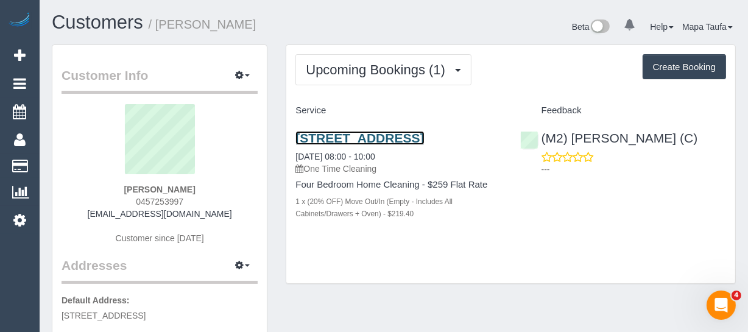
click at [347, 143] on link "310 Heaths Rd, Hoppers Crossing, VIC 3029" at bounding box center [359, 138] width 129 height 14
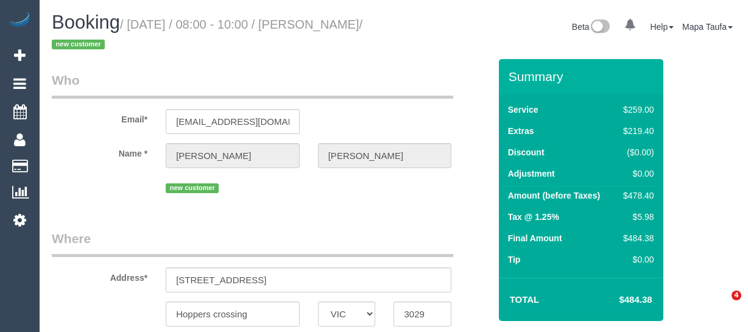
select select "VIC"
select select "object:489"
select select "number:29"
select select "number:15"
select select "number:19"
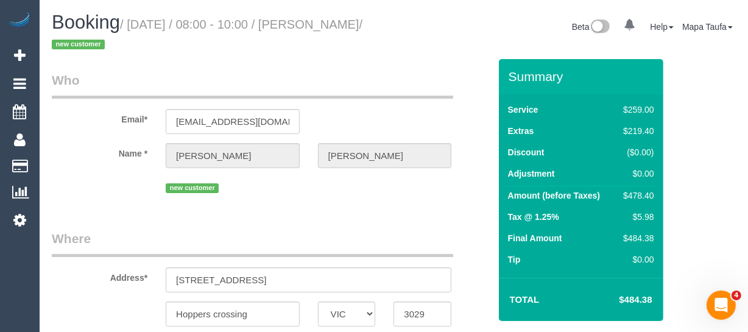
select select "number:25"
select select "number:35"
select select "string:AU"
select select "string:stripe-pm_1S0ddu2GScqysDRVfvwfa58p"
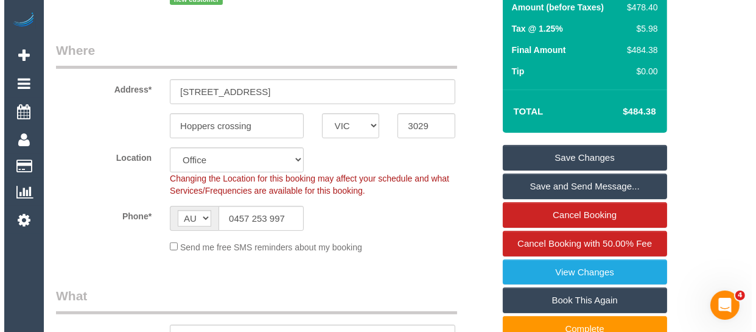
scroll to position [177, 0]
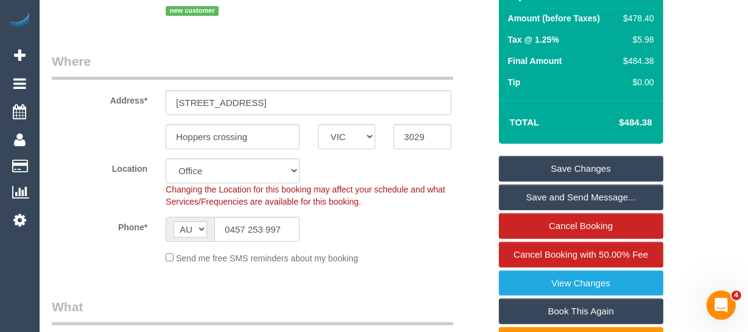
click at [600, 197] on link "Save and Send Message..." at bounding box center [581, 198] width 164 height 26
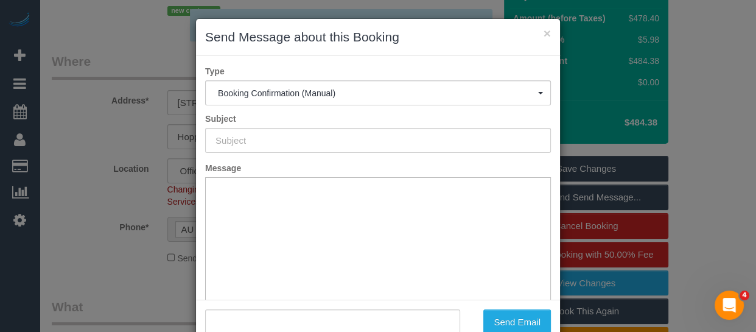
type input "Booking Confirmed"
type input ""Tanisha Quinlan" <tanishaquinlan80@gmail.com>"
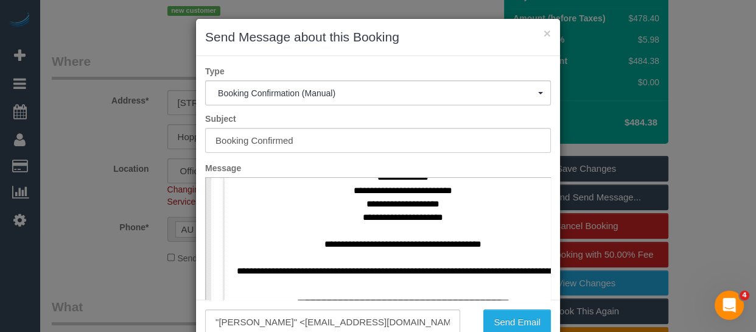
scroll to position [719, 0]
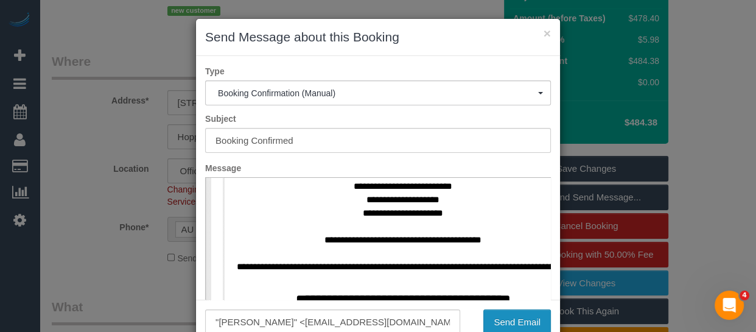
click at [517, 319] on button "Send Email" at bounding box center [518, 322] width 68 height 26
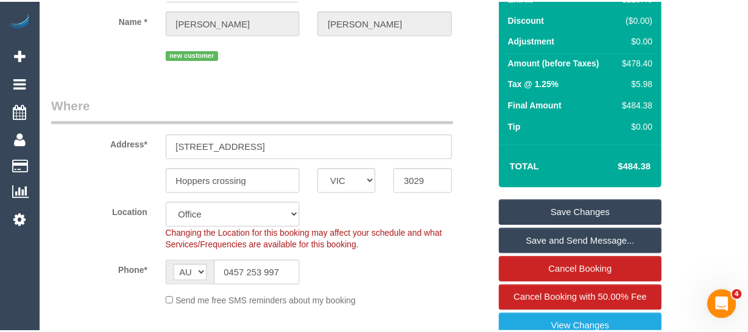
scroll to position [221, 0]
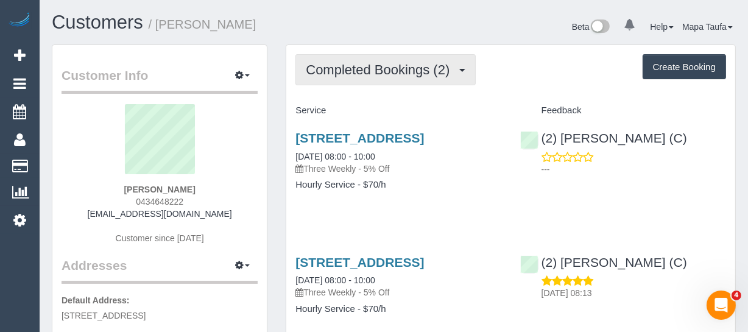
click at [401, 75] on span "Completed Bookings (2)" at bounding box center [381, 69] width 150 height 15
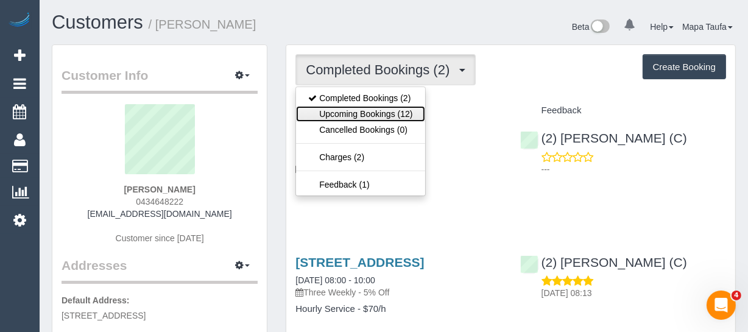
click at [405, 110] on link "Upcoming Bookings (12)" at bounding box center [360, 114] width 129 height 16
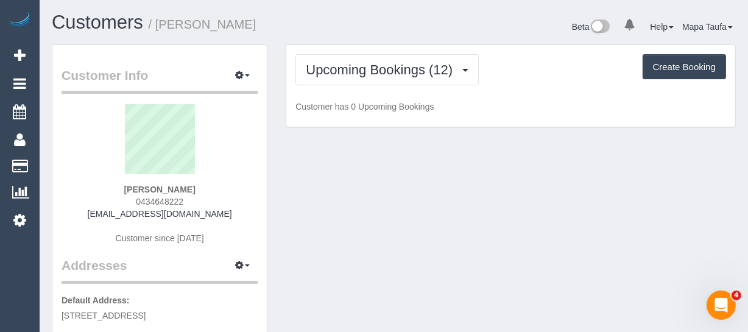
click at [498, 102] on p "Customer has 0 Upcoming Bookings" at bounding box center [510, 106] width 431 height 12
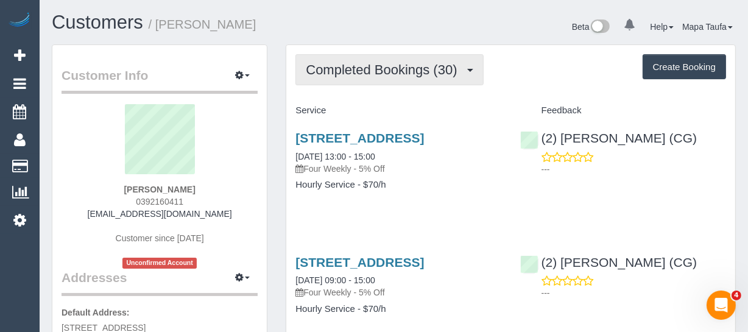
click at [316, 68] on span "Completed Bookings (30)" at bounding box center [384, 69] width 157 height 15
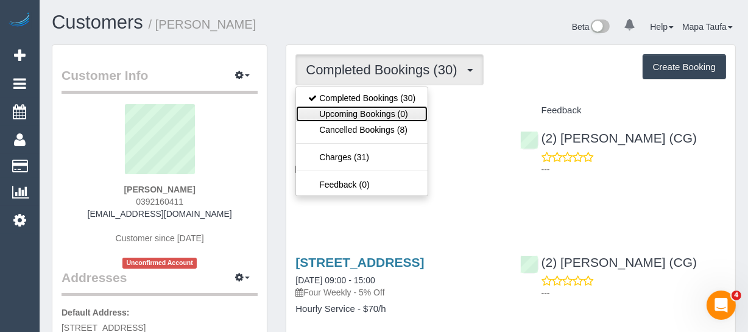
click at [324, 107] on link "Upcoming Bookings (0)" at bounding box center [362, 114] width 132 height 16
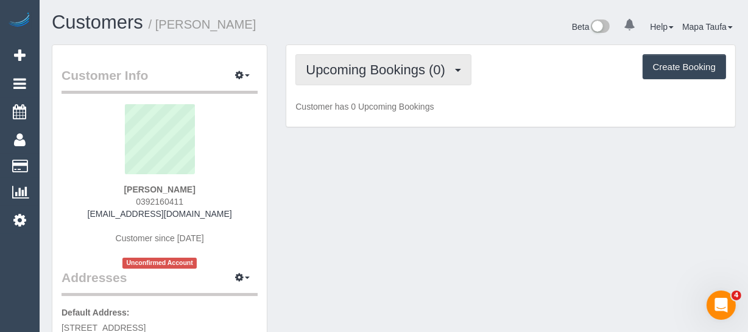
click at [335, 58] on button "Upcoming Bookings (0)" at bounding box center [383, 69] width 176 height 31
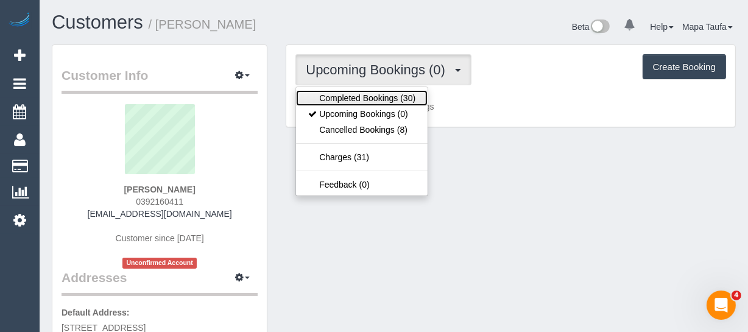
click at [333, 93] on link "Completed Bookings (30)" at bounding box center [362, 98] width 132 height 16
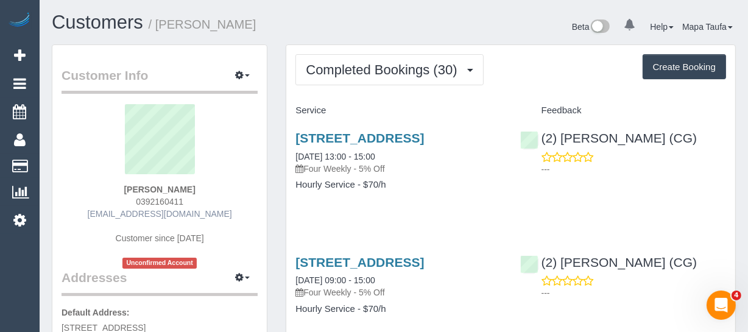
drag, startPoint x: 215, startPoint y: 217, endPoint x: 117, endPoint y: 215, distance: 98.1
click at [117, 215] on div "Marisa Goegan WestCASA 0392160411 info@westcasa.org.au Customer since 2024 Unco…" at bounding box center [160, 186] width 196 height 164
copy link "info@westcasa.org.au"
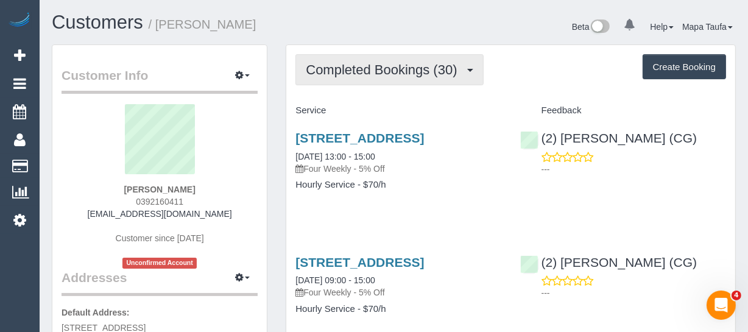
click at [390, 73] on span "Completed Bookings (30)" at bounding box center [384, 69] width 157 height 15
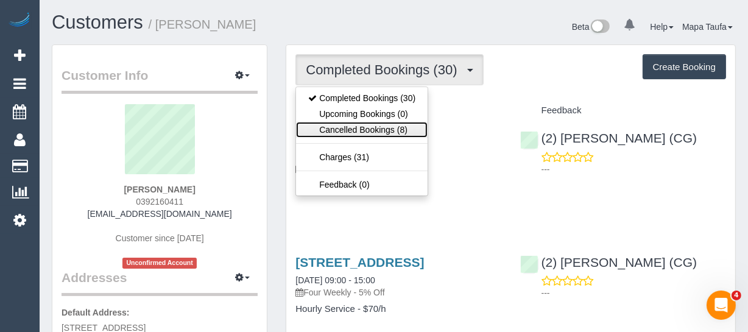
click at [387, 130] on link "Cancelled Bookings (8)" at bounding box center [362, 130] width 132 height 16
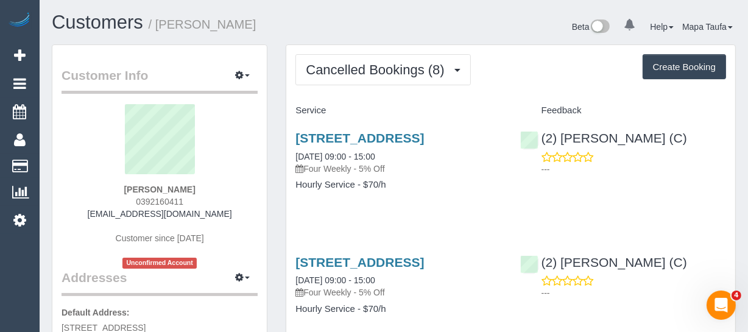
drag, startPoint x: 96, startPoint y: 188, endPoint x: 191, endPoint y: 189, distance: 95.0
click at [191, 189] on div "Marisa Goegan WestCASA 0392160411 info@westcasa.org.au Customer since 2024 Unco…" at bounding box center [160, 186] width 196 height 164
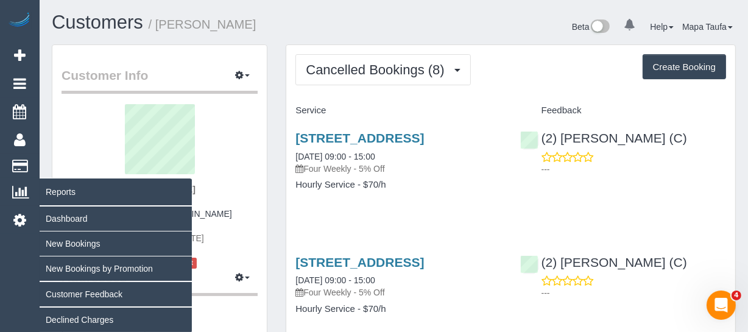
copy strong "Marisa Goegan West"
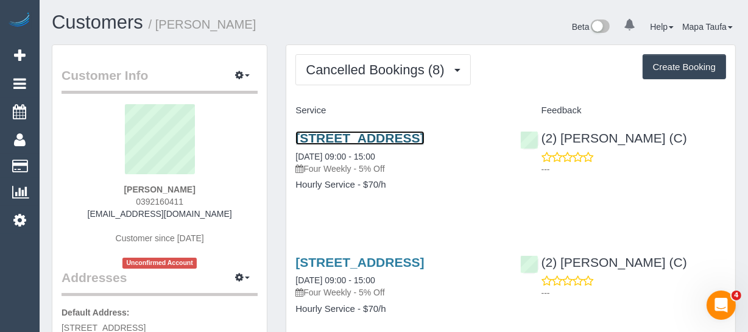
click at [336, 137] on link "53 Ballarat Rd, Footscray, VIC 3011" at bounding box center [359, 138] width 129 height 14
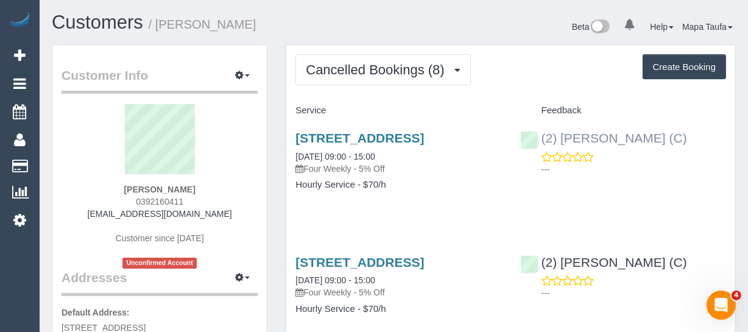
drag, startPoint x: 707, startPoint y: 130, endPoint x: 565, endPoint y: 135, distance: 142.0
click at [565, 135] on div "(2) Loretta Chevalier (C) ---" at bounding box center [623, 151] width 224 height 60
copy link "oretta Chevalier (C)"
drag, startPoint x: 691, startPoint y: 142, endPoint x: 563, endPoint y: 138, distance: 128.6
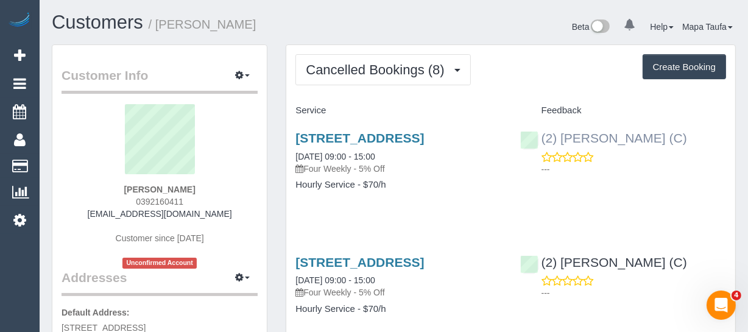
click at [563, 138] on div "(2) Loretta Chevalier (C) ---" at bounding box center [623, 151] width 224 height 60
copy link "Loretta Chevalier (C)"
drag, startPoint x: 216, startPoint y: 187, endPoint x: 96, endPoint y: 185, distance: 119.4
click at [96, 185] on div "Marisa Goegan WestCASA 0392160411 info@westcasa.org.au Customer since 2024 Unco…" at bounding box center [160, 186] width 196 height 164
copy strong "Marisa Goegan WestCASA"
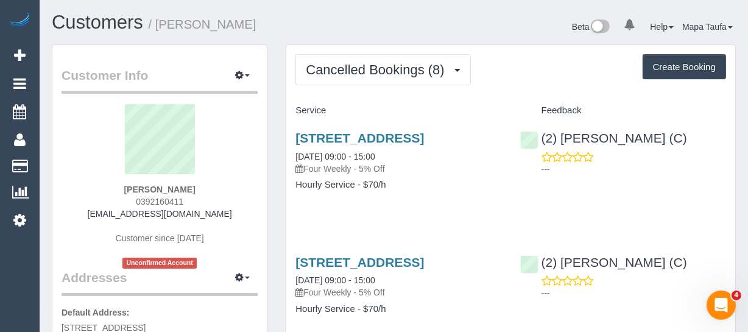
drag, startPoint x: 358, startPoint y: 148, endPoint x: 292, endPoint y: 130, distance: 68.1
click at [292, 130] on div "53 Ballarat Rd, Footscray, VIC 3011 03/09/2025 09:00 - 15:00 Four Weekly - 5% O…" at bounding box center [398, 168] width 224 height 94
copy link "53 Ballarat Rd, Footscray, VIC 3011"
drag, startPoint x: 214, startPoint y: 221, endPoint x: 114, endPoint y: 216, distance: 100.6
click at [114, 216] on div "Marisa Goegan WestCASA 0392160411 info@westcasa.org.au Customer since 2024 Unco…" at bounding box center [160, 186] width 196 height 164
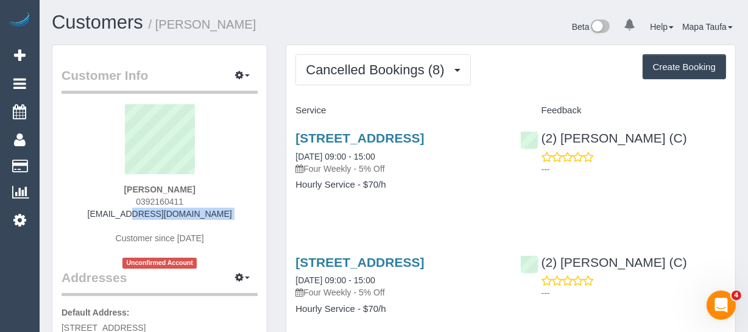
copy div "info@westcasa.org.au"
click at [17, 215] on icon at bounding box center [19, 220] width 13 height 15
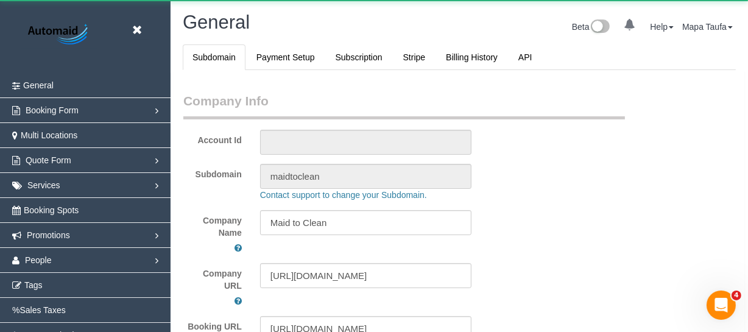
select select "string:AU"
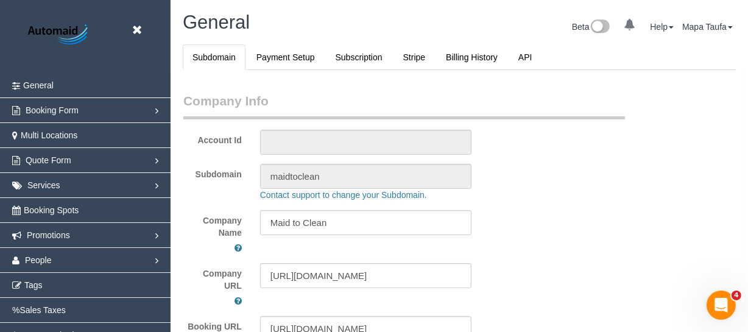
scroll to position [55, 0]
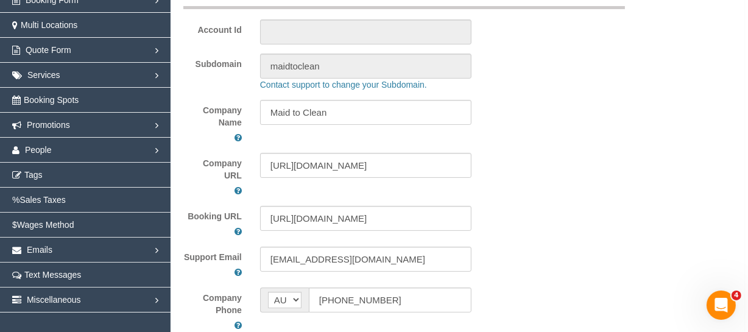
select select "1"
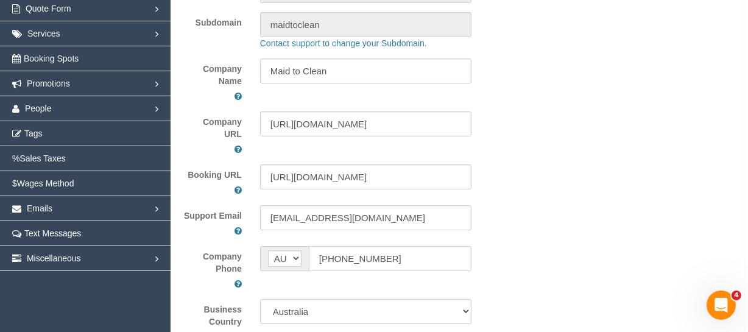
scroll to position [166, 0]
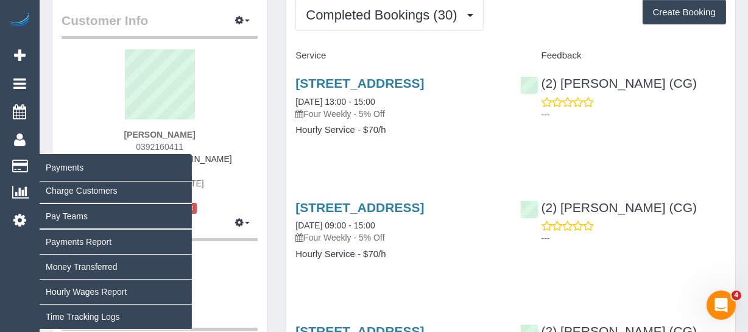
scroll to position [55, 0]
click at [101, 235] on link "Payments Report" at bounding box center [116, 242] width 152 height 24
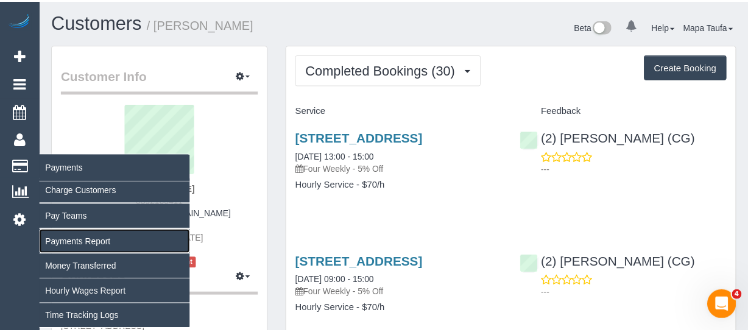
scroll to position [180, 756]
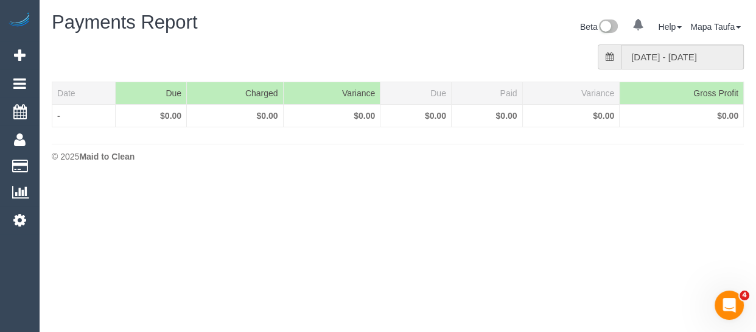
click at [327, 32] on h1 "Payments Report" at bounding box center [220, 22] width 337 height 21
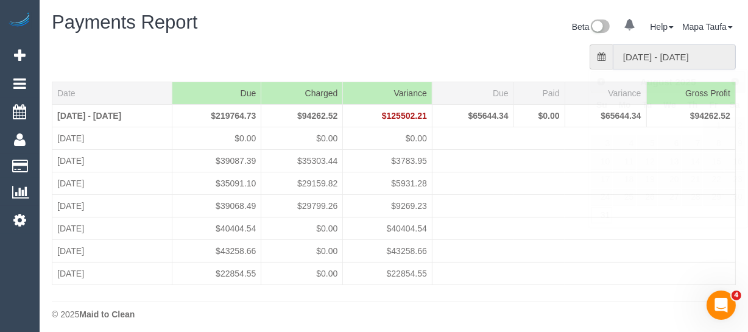
click at [642, 61] on input "31/08/2025 - 06/09/2025" at bounding box center [674, 56] width 123 height 25
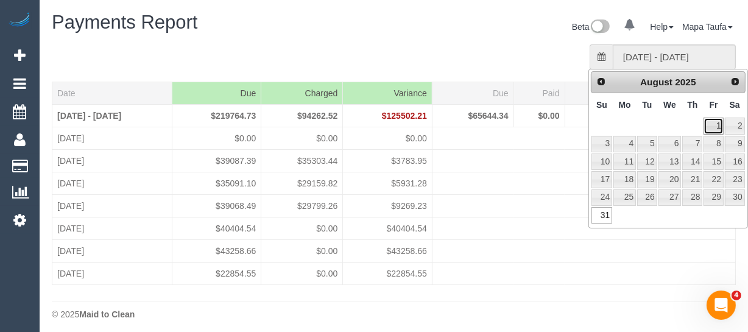
click at [712, 119] on link "1" at bounding box center [712, 126] width 19 height 16
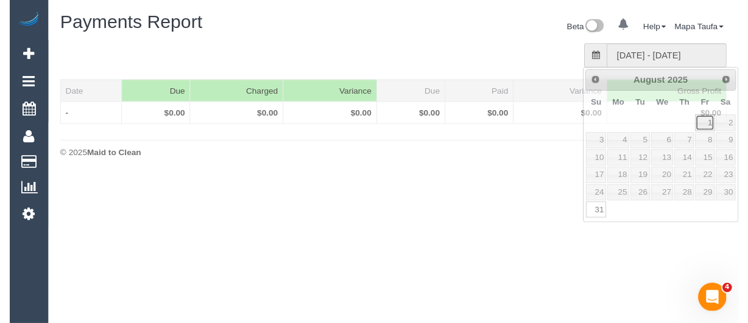
scroll to position [60729, 60152]
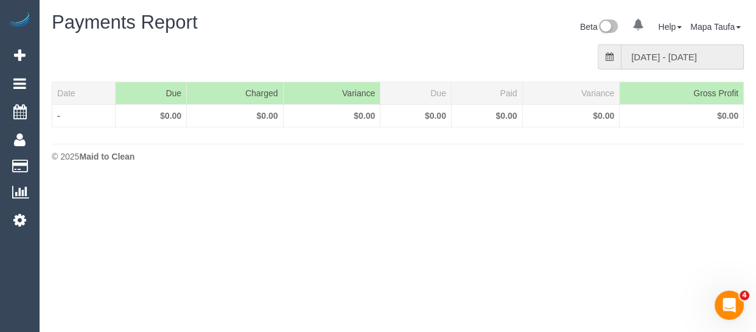
click at [694, 55] on input "27/07/2025 - 02/08/2025" at bounding box center [682, 56] width 123 height 25
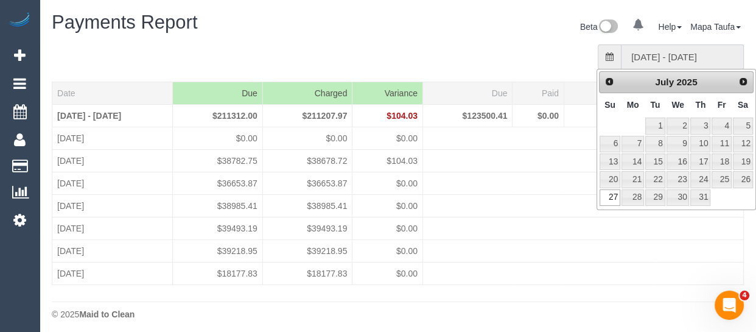
scroll to position [337, 748]
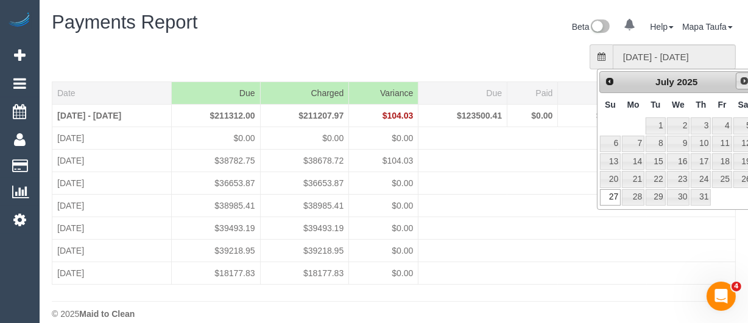
click at [744, 83] on span "Next" at bounding box center [744, 81] width 10 height 10
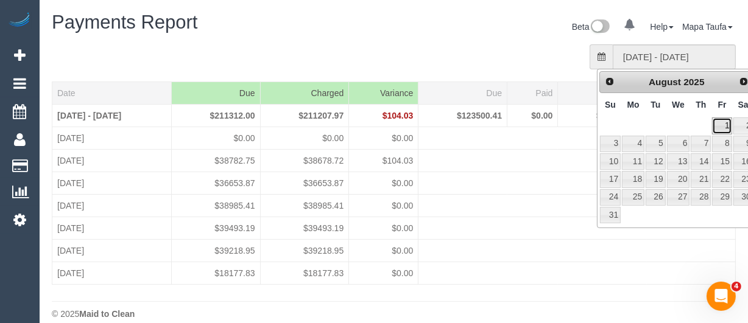
click at [722, 122] on link "1" at bounding box center [721, 126] width 19 height 16
type input "27/07/2025 - 02/08/2025"
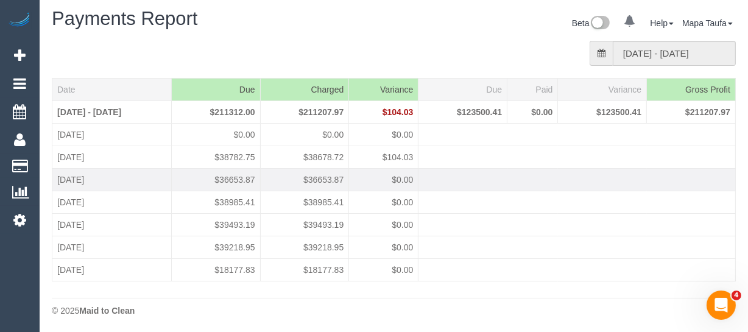
scroll to position [5, 0]
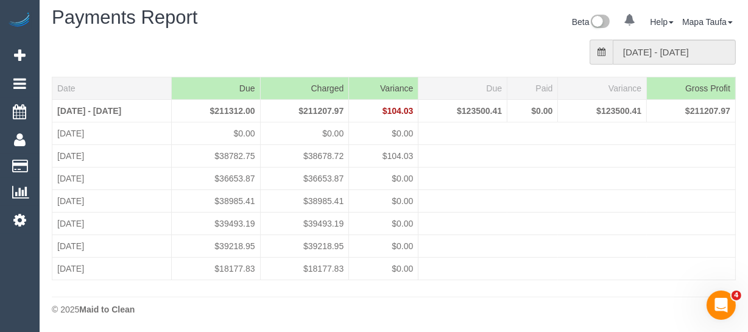
click at [604, 49] on icon at bounding box center [602, 52] width 8 height 9
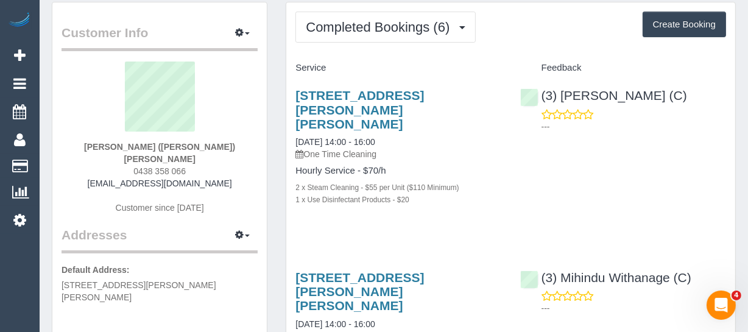
scroll to position [57, 0]
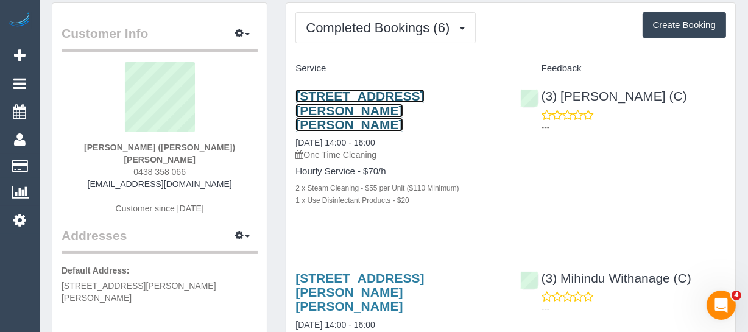
click at [340, 89] on link "[STREET_ADDRESS][PERSON_NAME][PERSON_NAME]" at bounding box center [359, 110] width 129 height 42
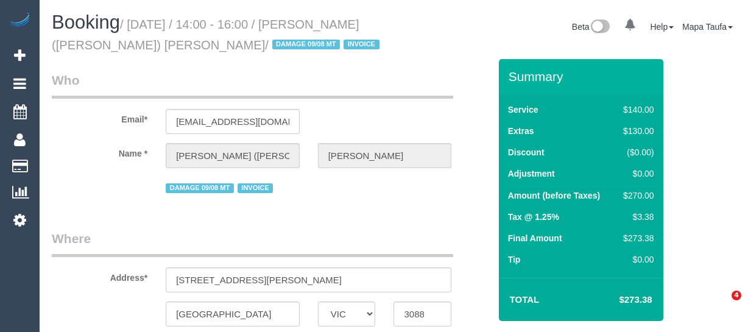
select select "VIC"
select select "object:595"
select select "number:30"
select select "number:14"
select select "number:19"
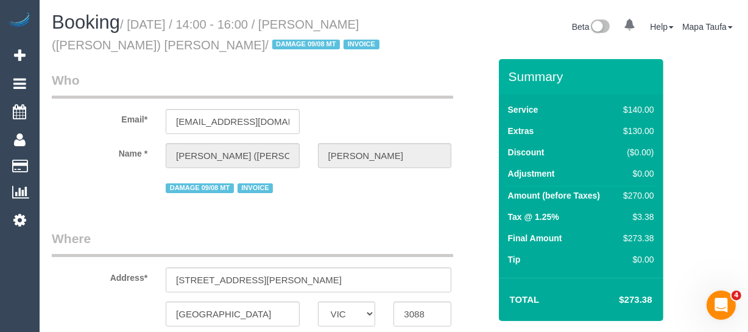
select select "number:22"
select select "number:12"
select select "object:1542"
select select "string:stripe-pm_1RtLkf2GScqysDRVF8d7X6Tr"
select select "spot1"
